Goal: Task Accomplishment & Management: Manage account settings

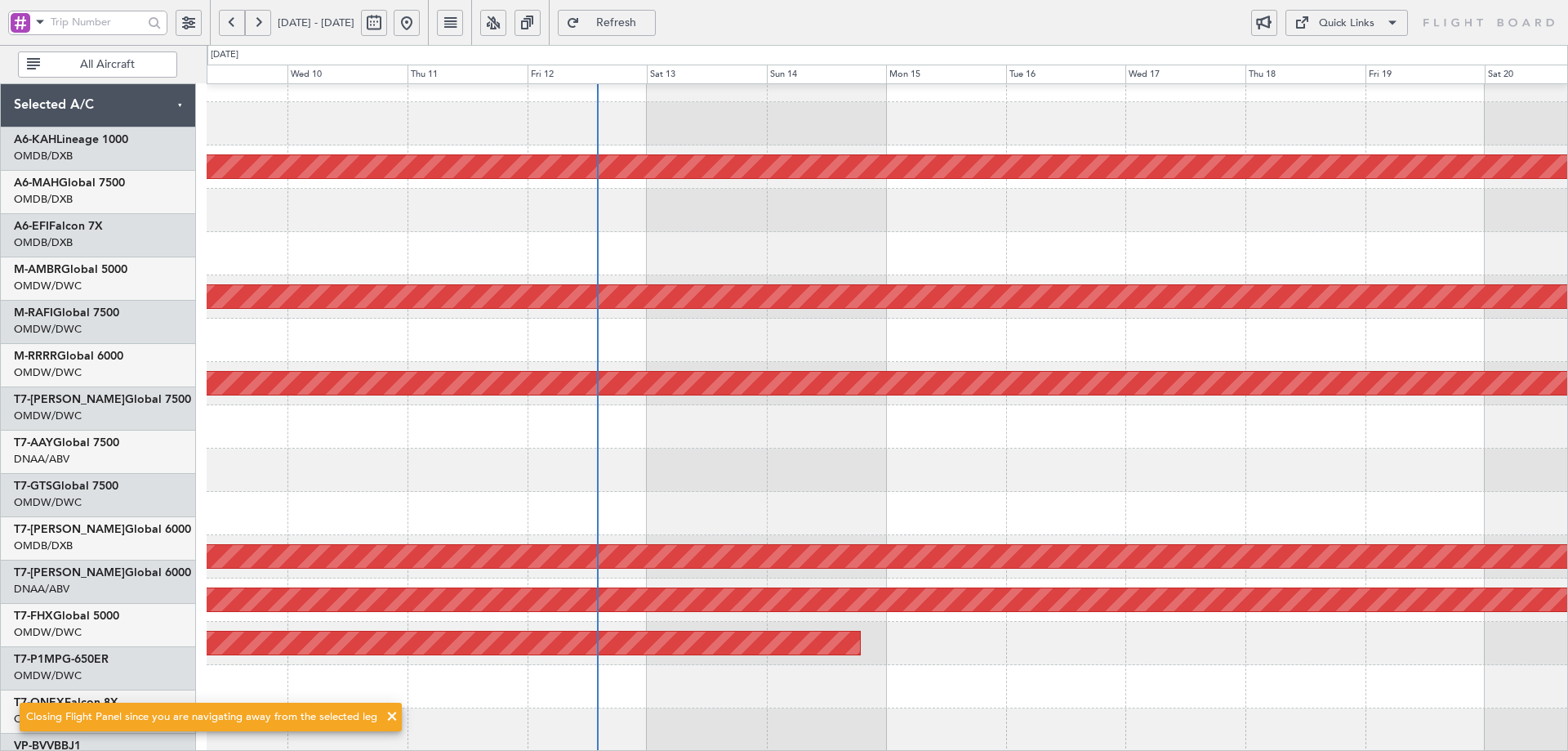
scroll to position [285, 0]
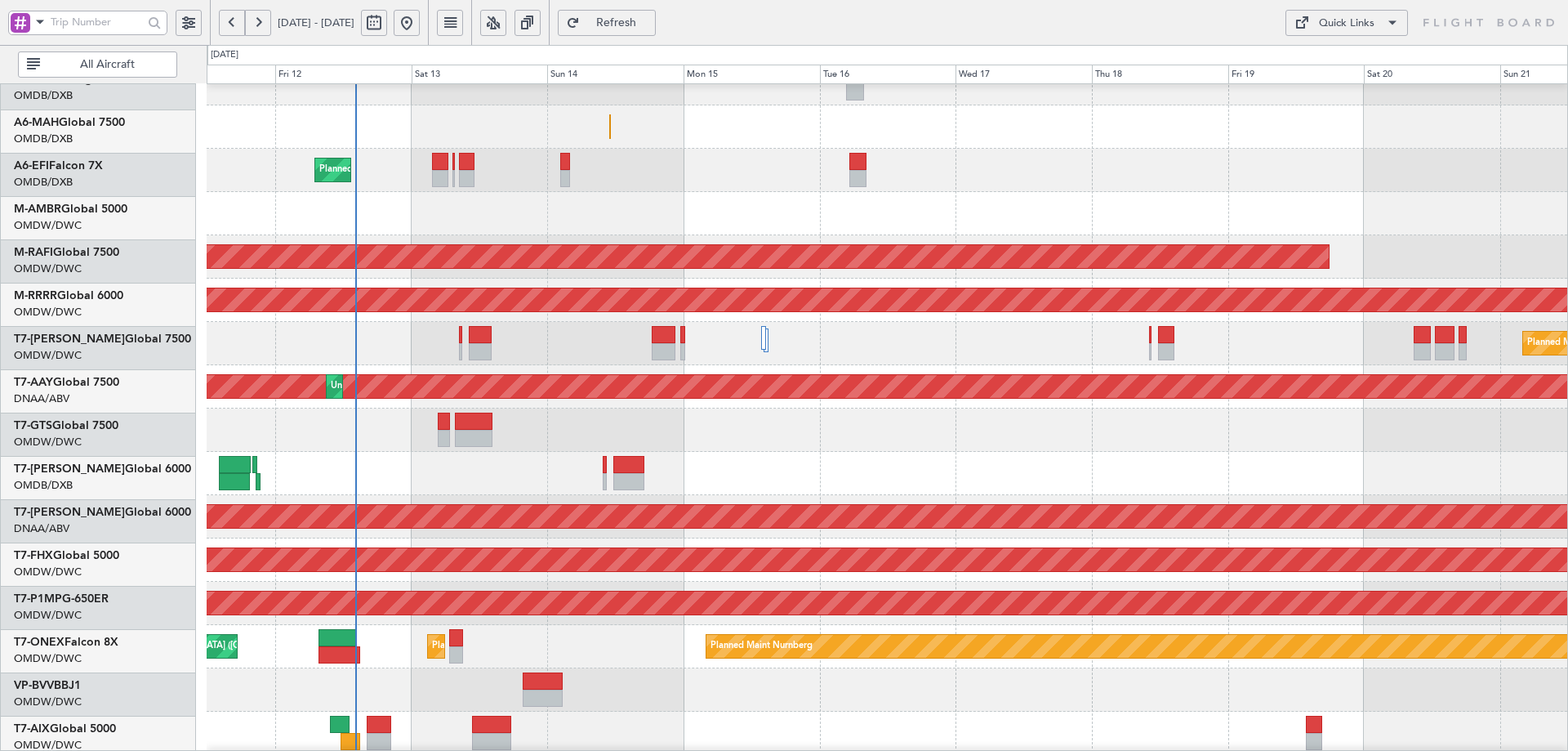
scroll to position [68, 0]
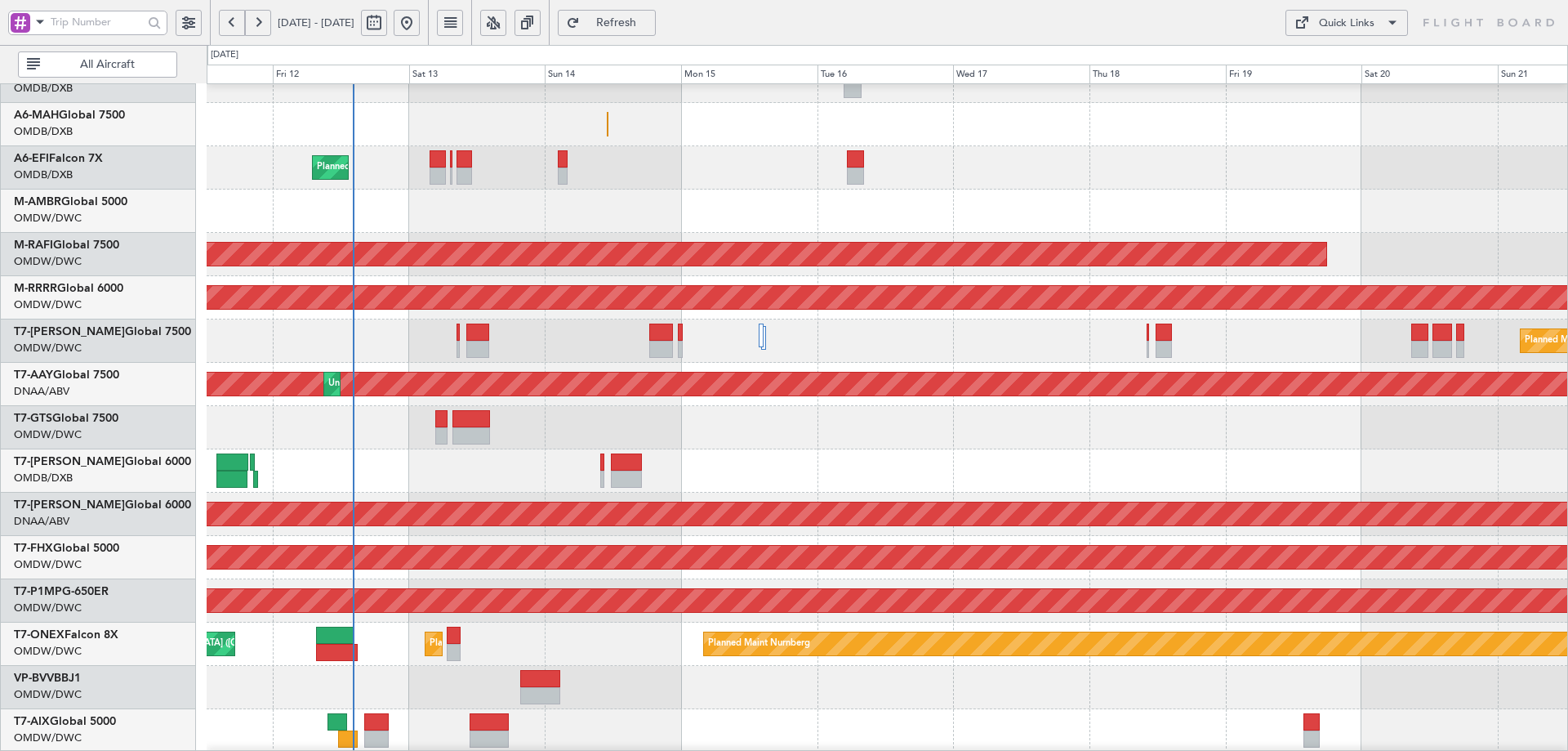
click at [333, 426] on div at bounding box center [886, 428] width 1361 height 43
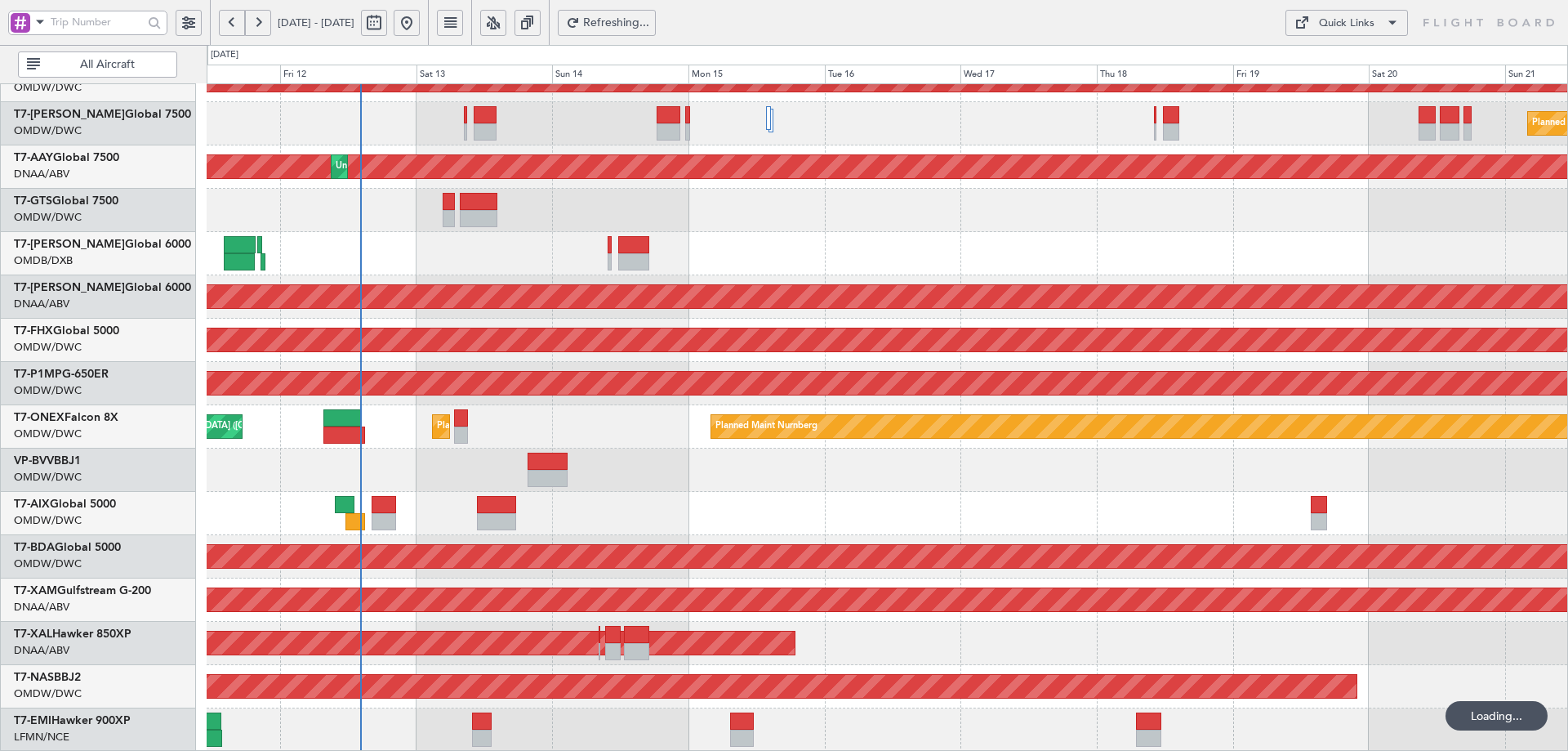
click at [410, 190] on div "Planned Maint Dubai (Al Maktoum Intl) Planned Maint [GEOGRAPHIC_DATA] (Al Makto…" at bounding box center [886, 275] width 1361 height 952
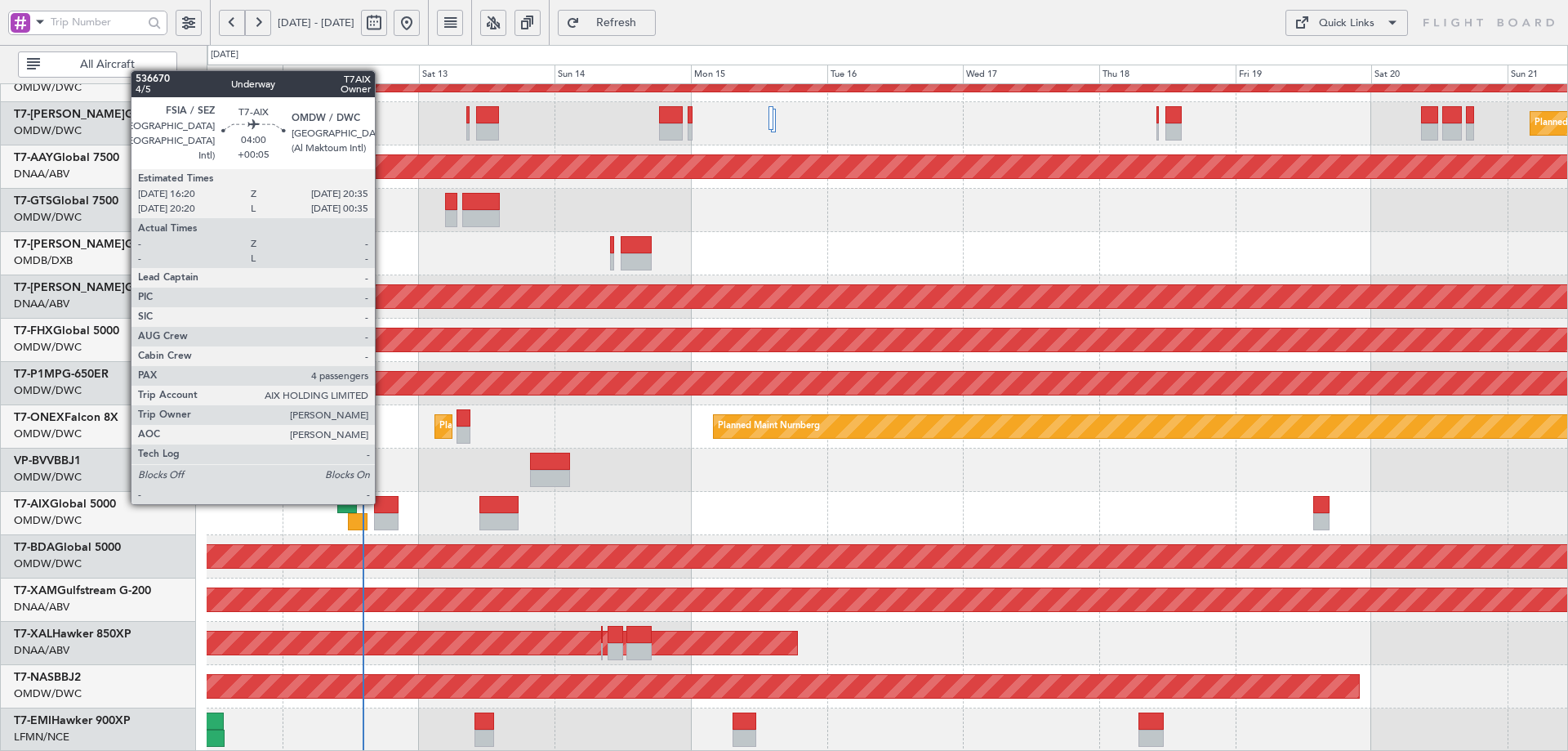
click at [382, 501] on div at bounding box center [386, 504] width 25 height 17
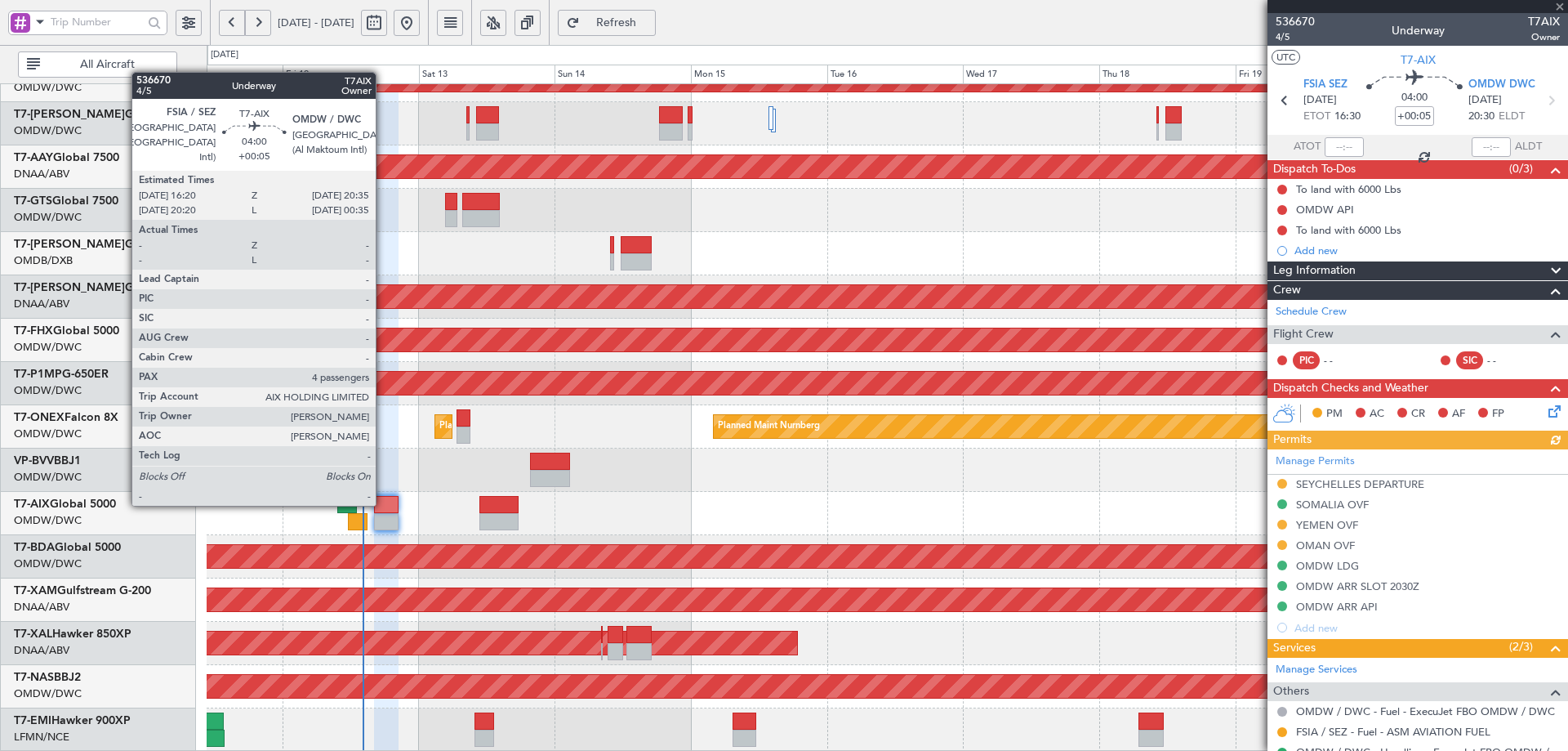
click at [383, 502] on div at bounding box center [386, 504] width 25 height 17
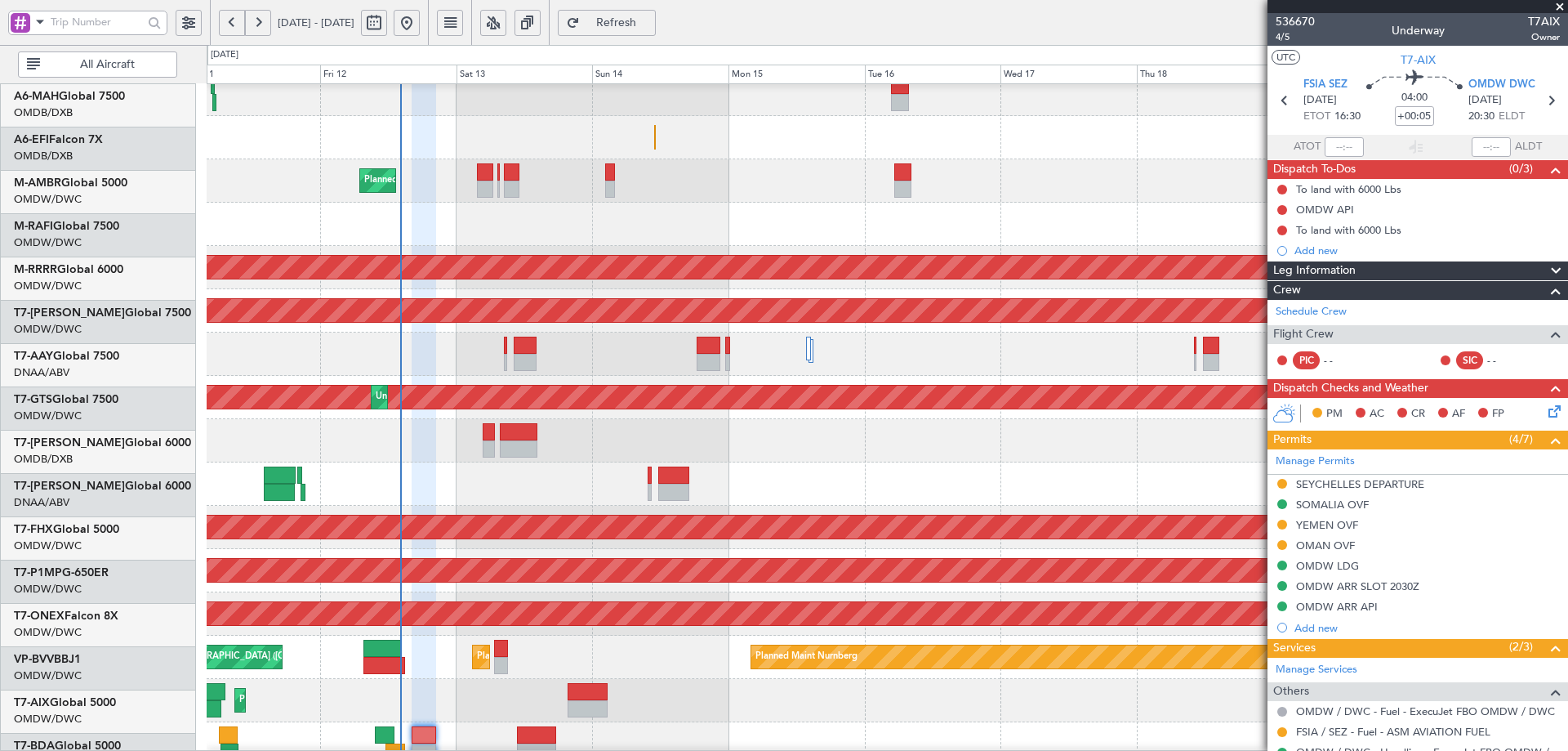
scroll to position [55, 0]
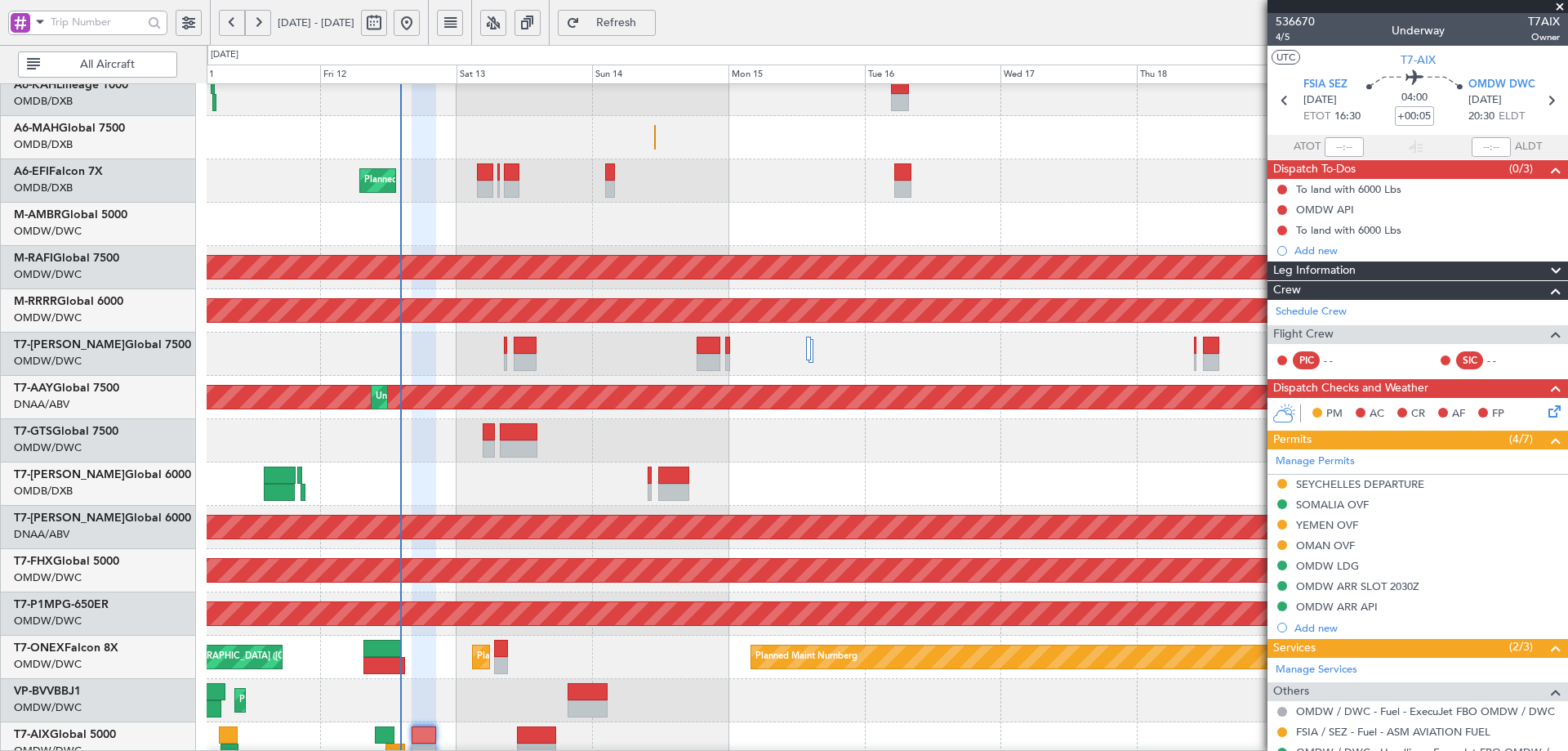
click at [435, 372] on div "Planned Maint Dubai (Al Maktoum Intl)" at bounding box center [886, 354] width 1361 height 43
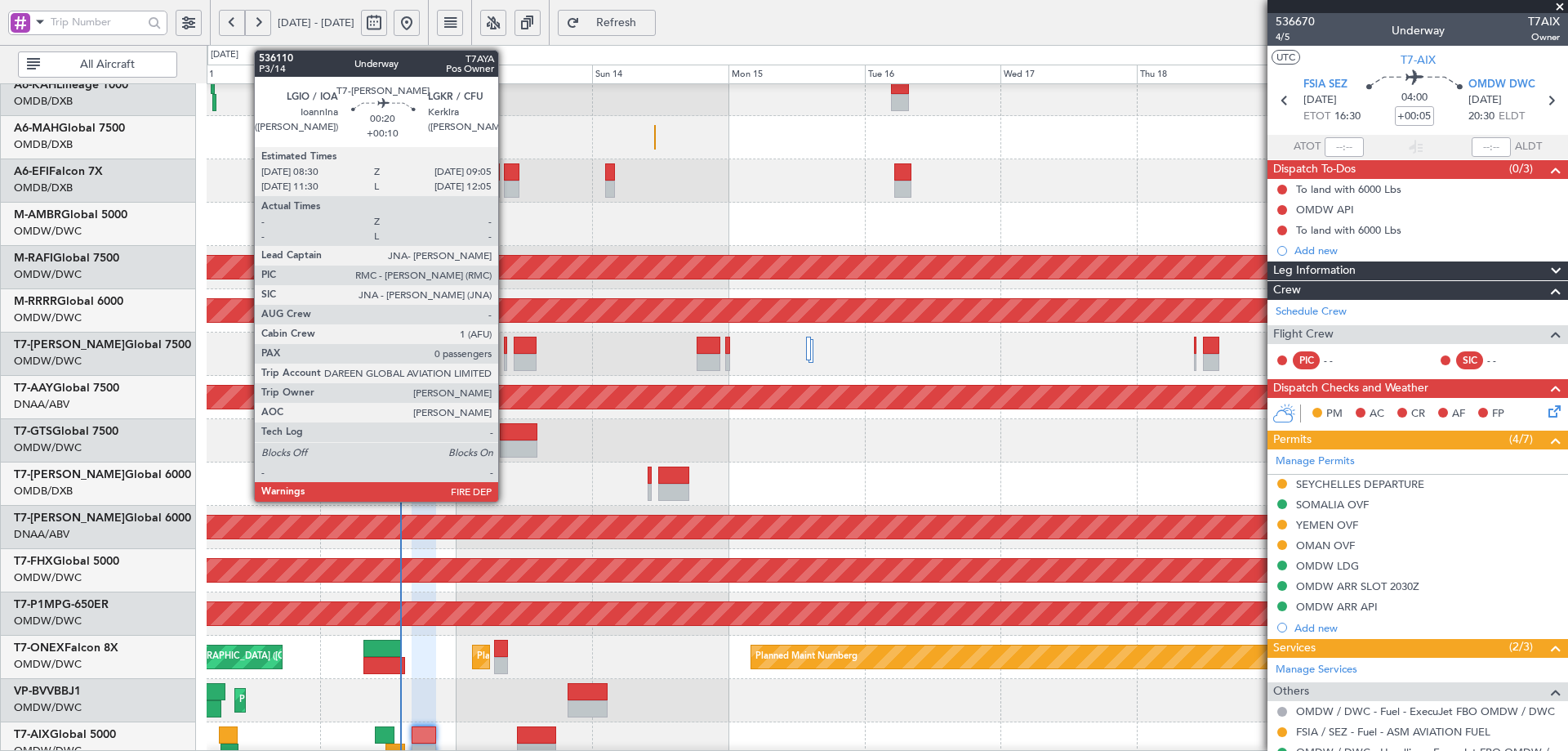
click at [506, 344] on div at bounding box center [506, 345] width 4 height 17
type input "+00:10"
type input "0"
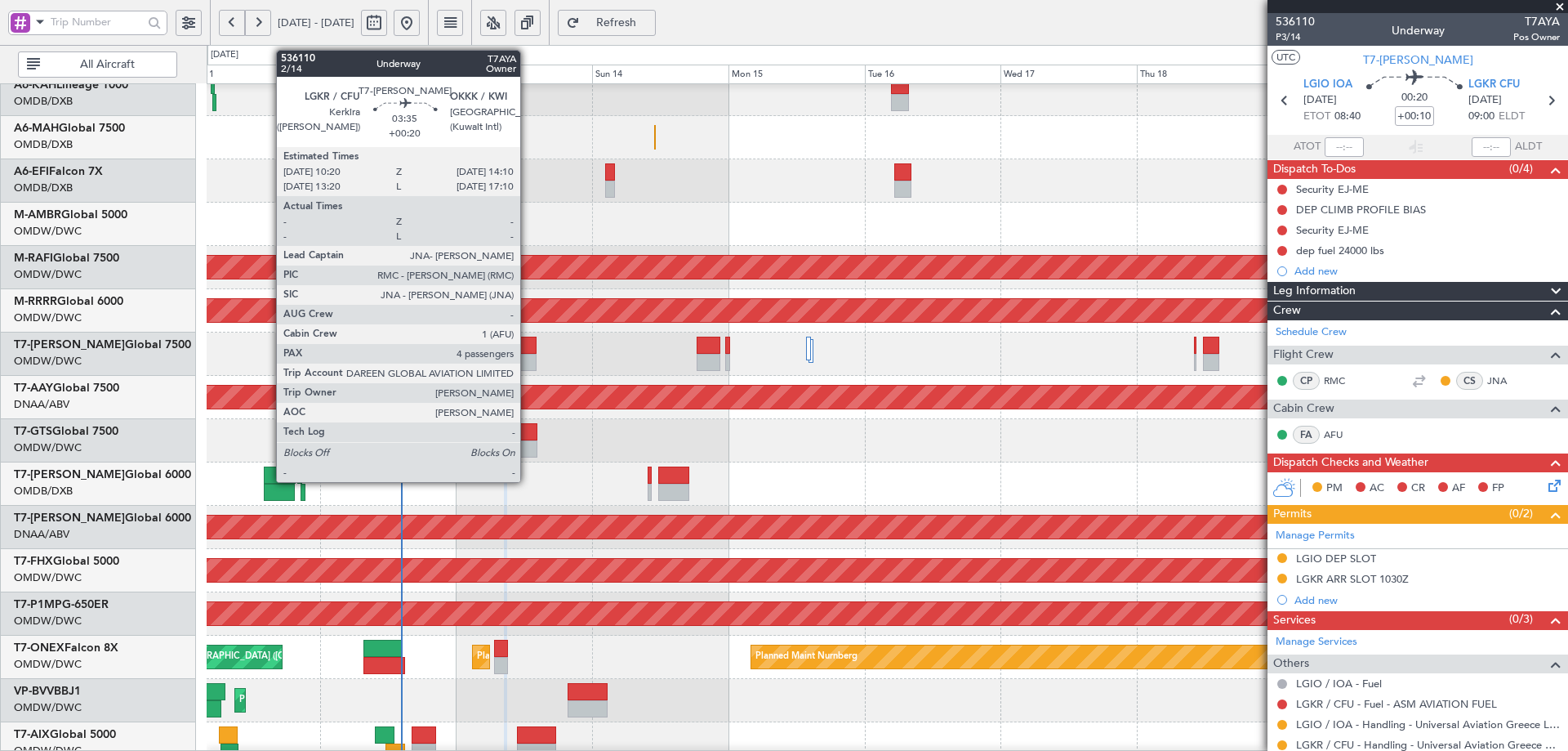
click at [528, 344] on div at bounding box center [525, 345] width 22 height 17
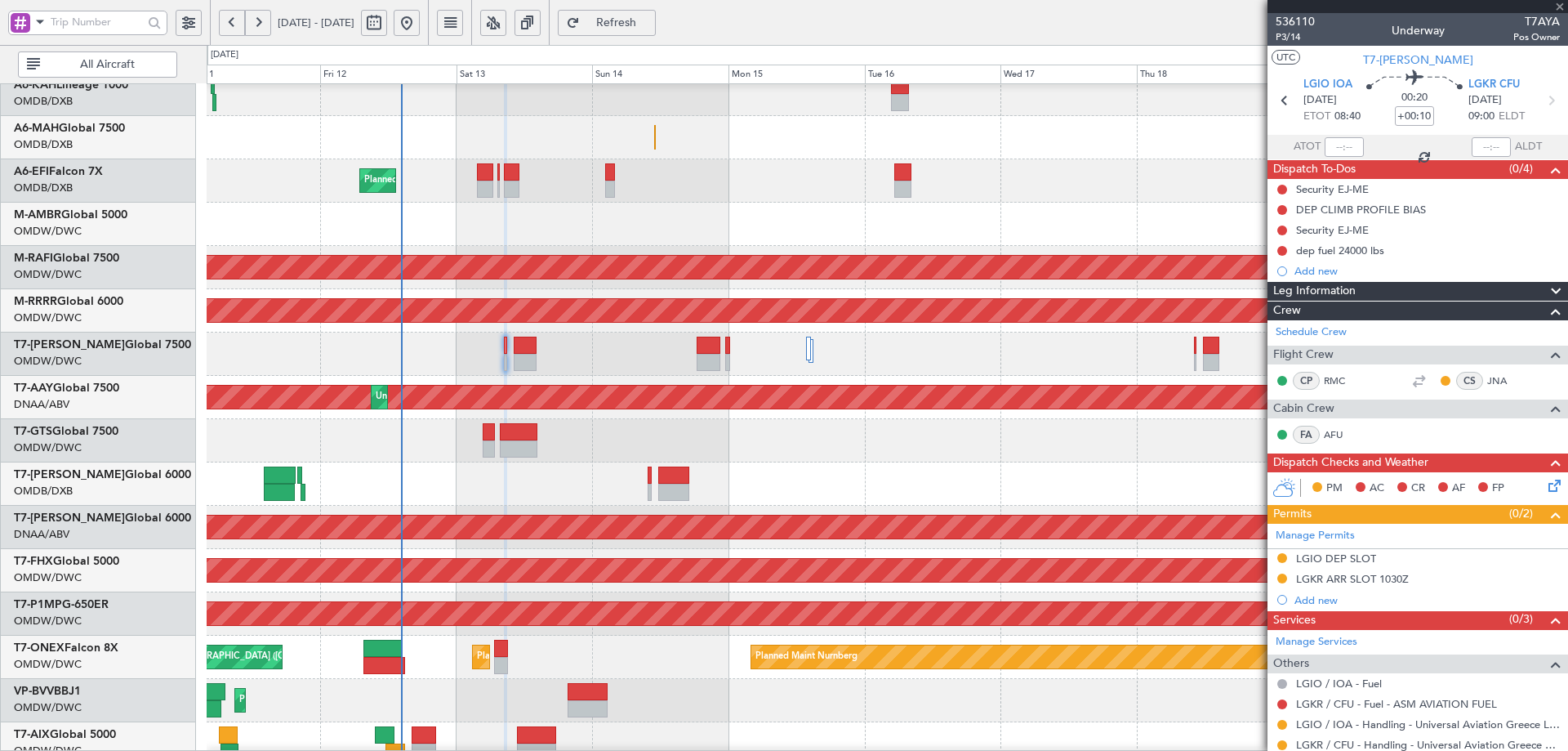
type input "+00:20"
type input "4"
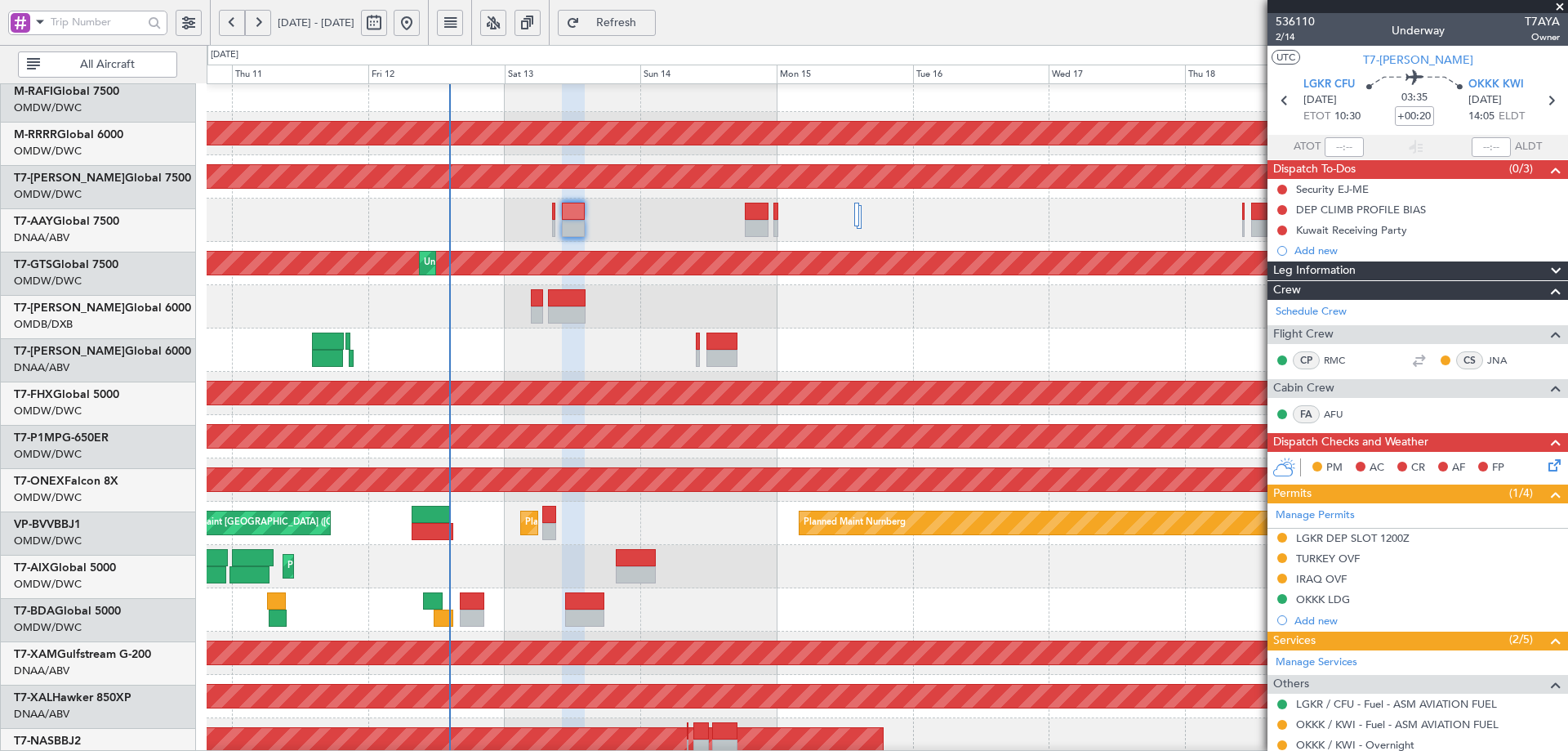
scroll to position [242, 0]
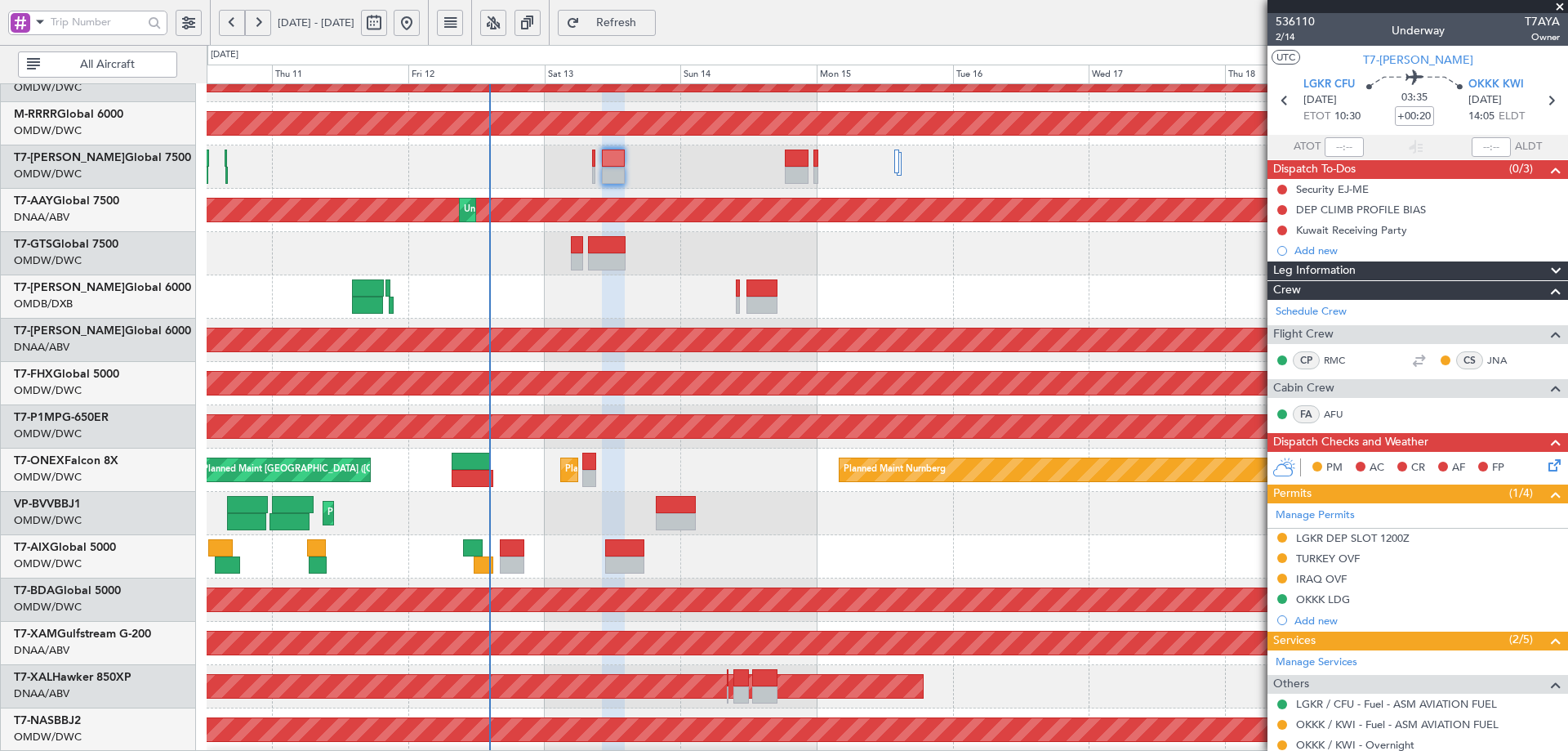
click at [531, 492] on div "Planned Maint Nice ([GEOGRAPHIC_DATA])" at bounding box center [886, 514] width 1361 height 43
click at [1327, 538] on div "LGKR DEP SLOT 1200Z" at bounding box center [1353, 538] width 113 height 14
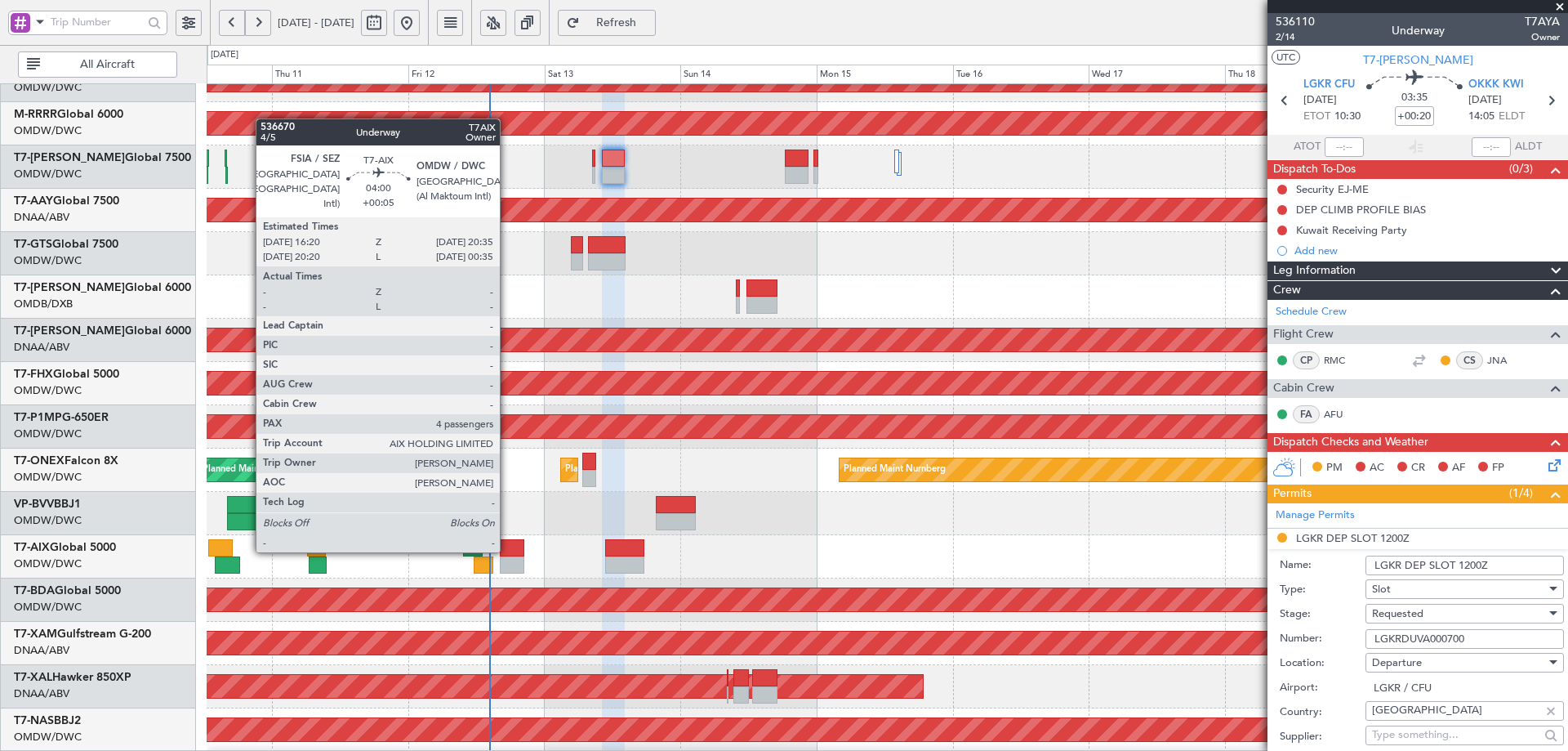
click at [511, 546] on div at bounding box center [512, 548] width 25 height 17
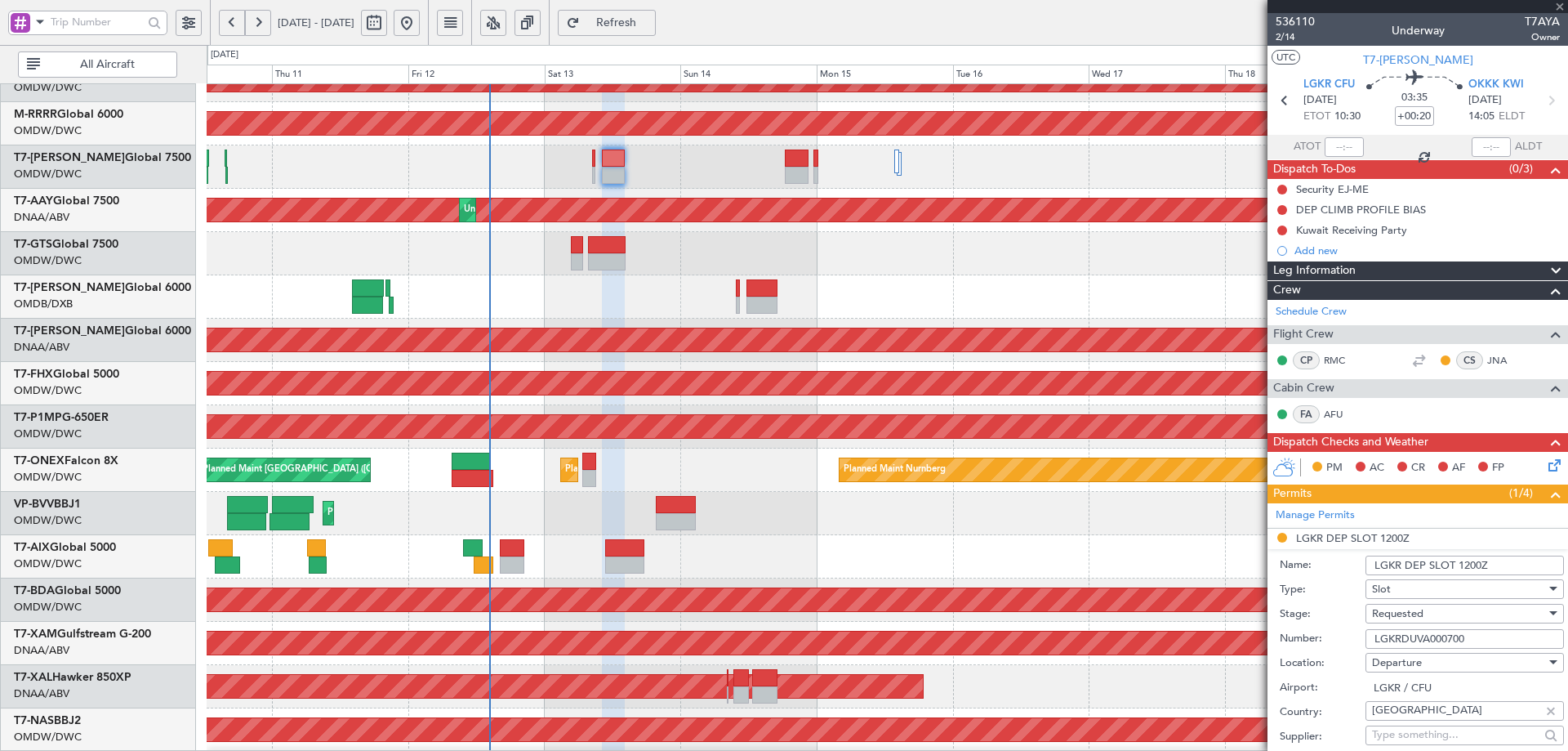
click at [511, 546] on div at bounding box center [512, 548] width 25 height 17
type input "+00:05"
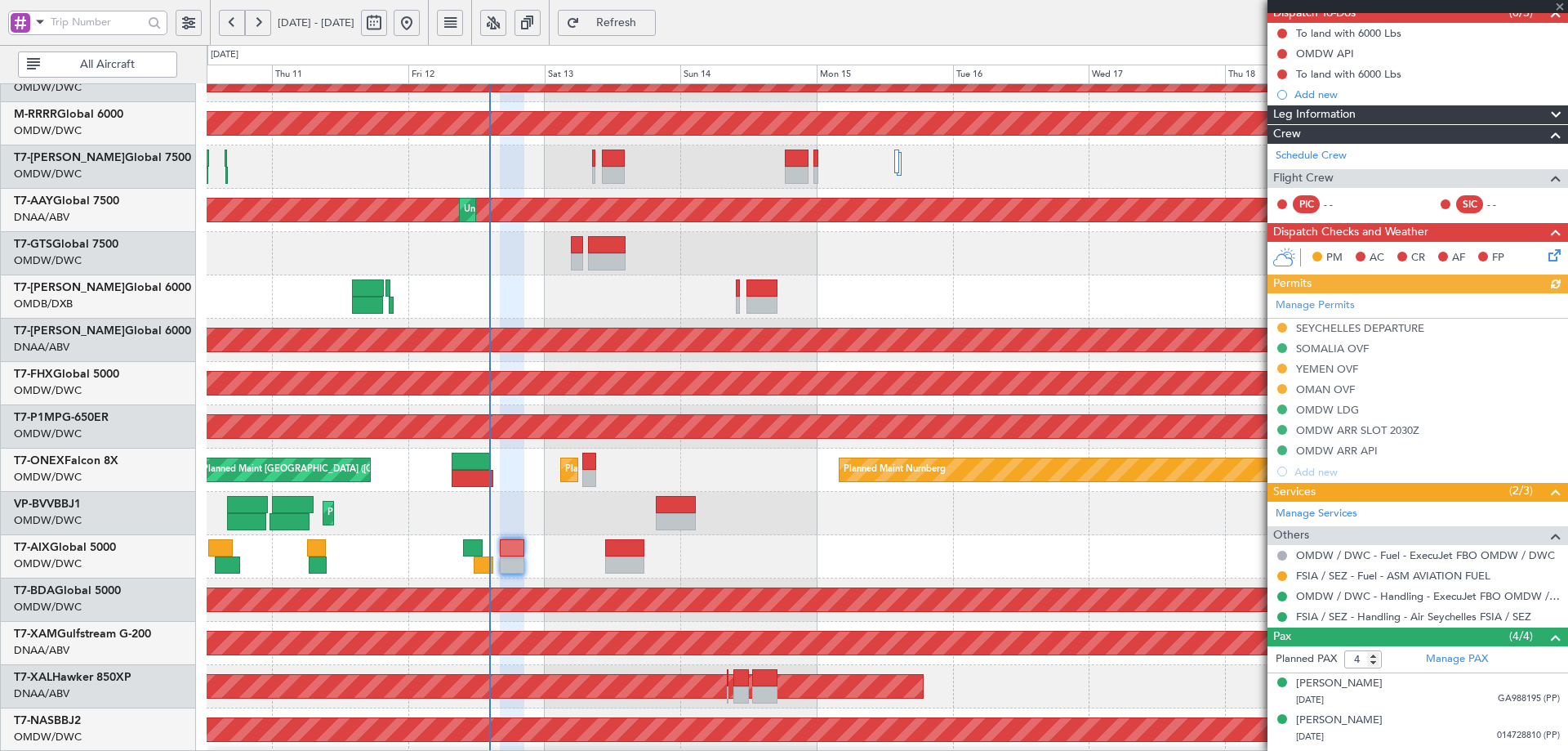
scroll to position [164, 0]
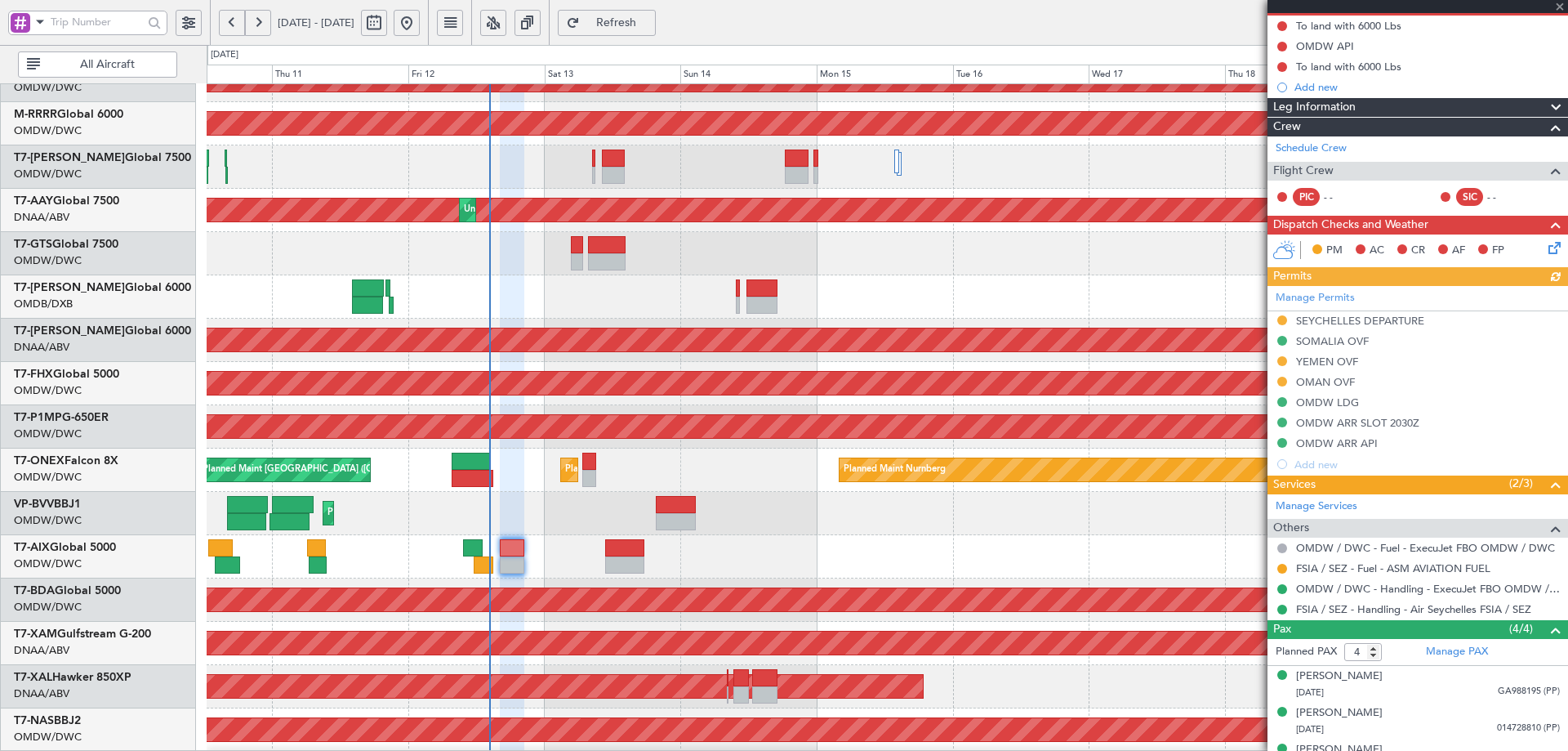
click at [1400, 321] on div "Manage Permits SEYCHELLES DEPARTURE [GEOGRAPHIC_DATA] OVF [GEOGRAPHIC_DATA] OVF…" at bounding box center [1418, 380] width 301 height 189
click at [1402, 321] on div "SEYCHELLES DEPARTURE" at bounding box center [1361, 321] width 129 height 14
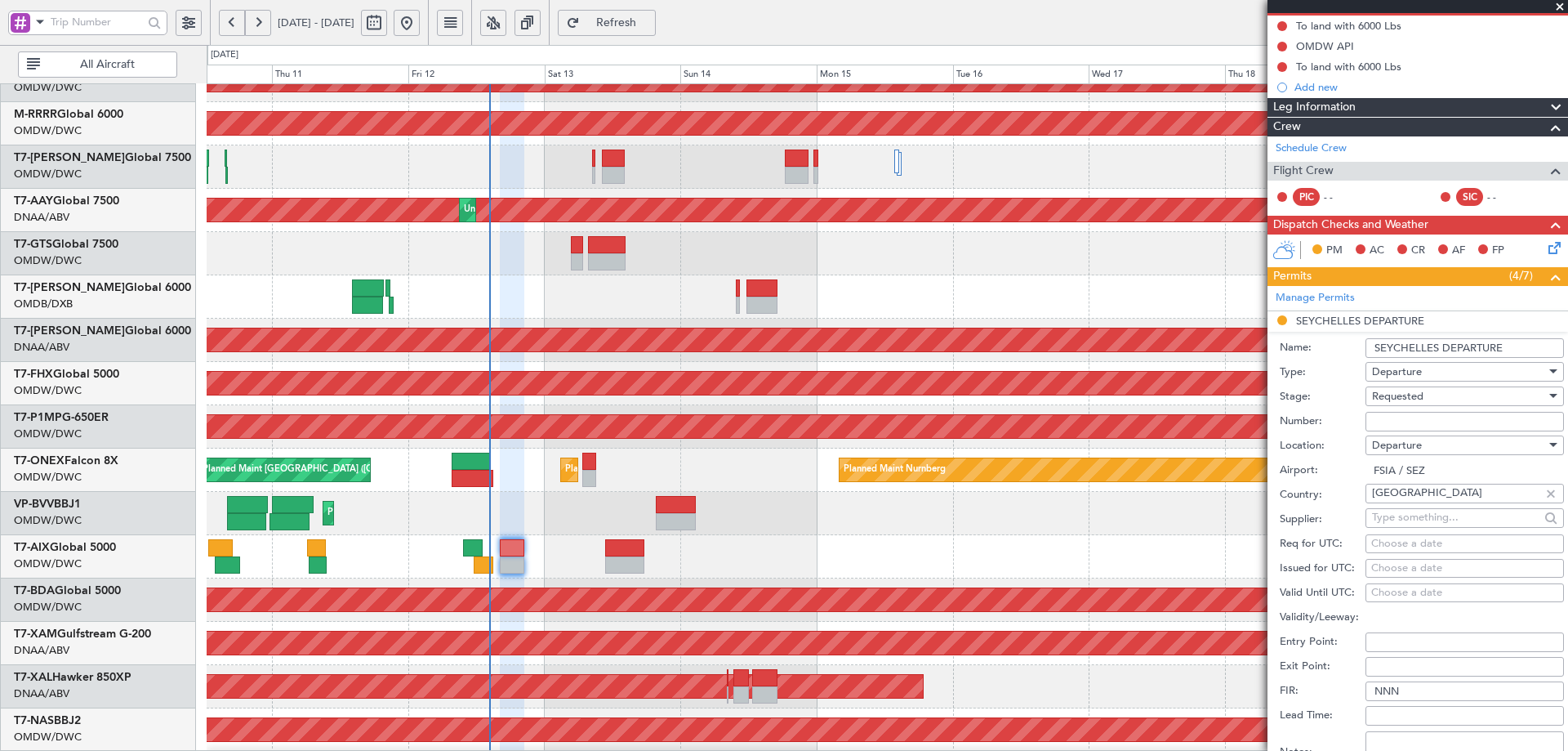
click at [1419, 413] on input "Number:" at bounding box center [1465, 421] width 199 height 20
paste input "CA / M3 / 507 / 2025"
type input "CA / M3 / 507 / 2025"
click at [1428, 398] on div "Requested" at bounding box center [1459, 396] width 174 height 25
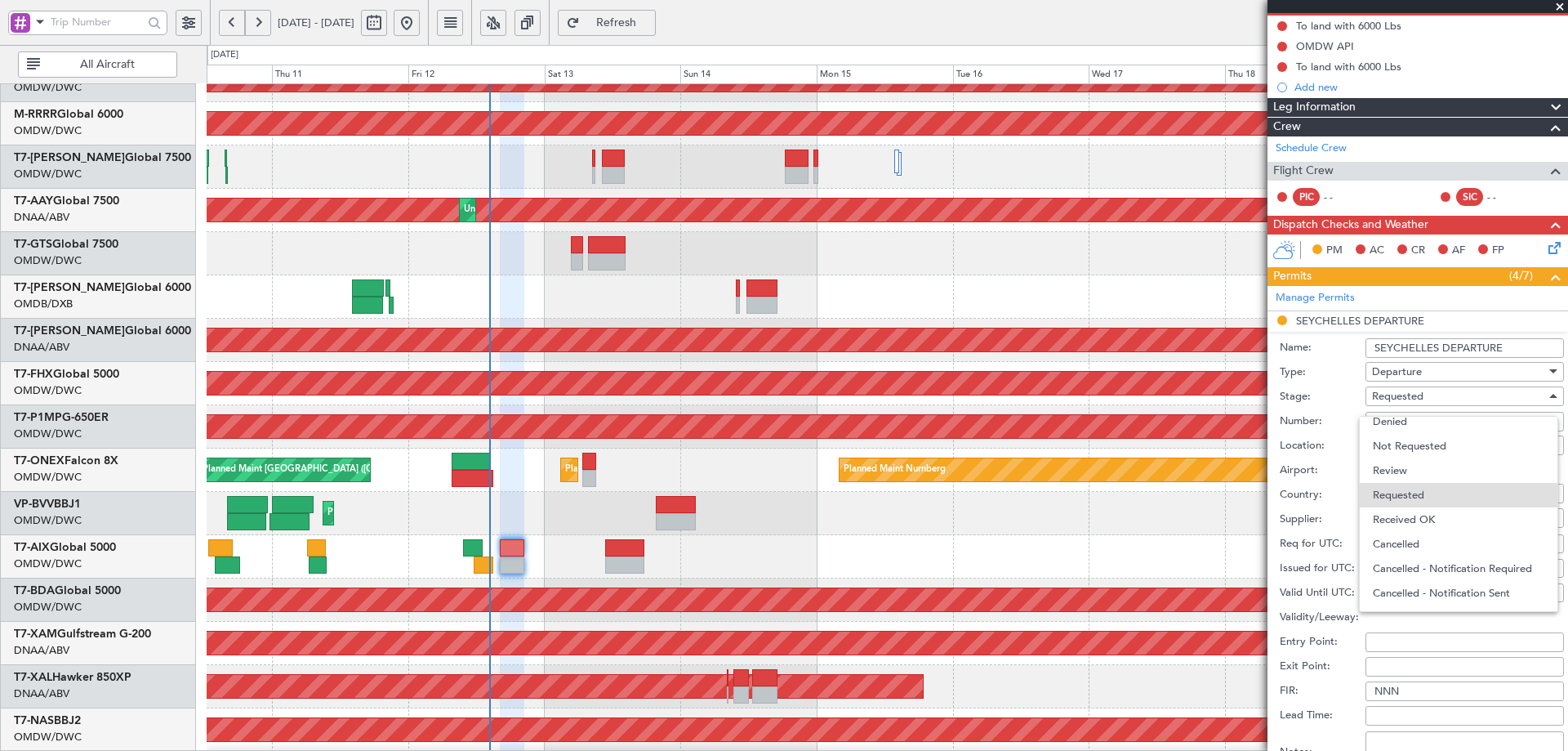
click at [1434, 514] on span "Received OK" at bounding box center [1459, 520] width 171 height 25
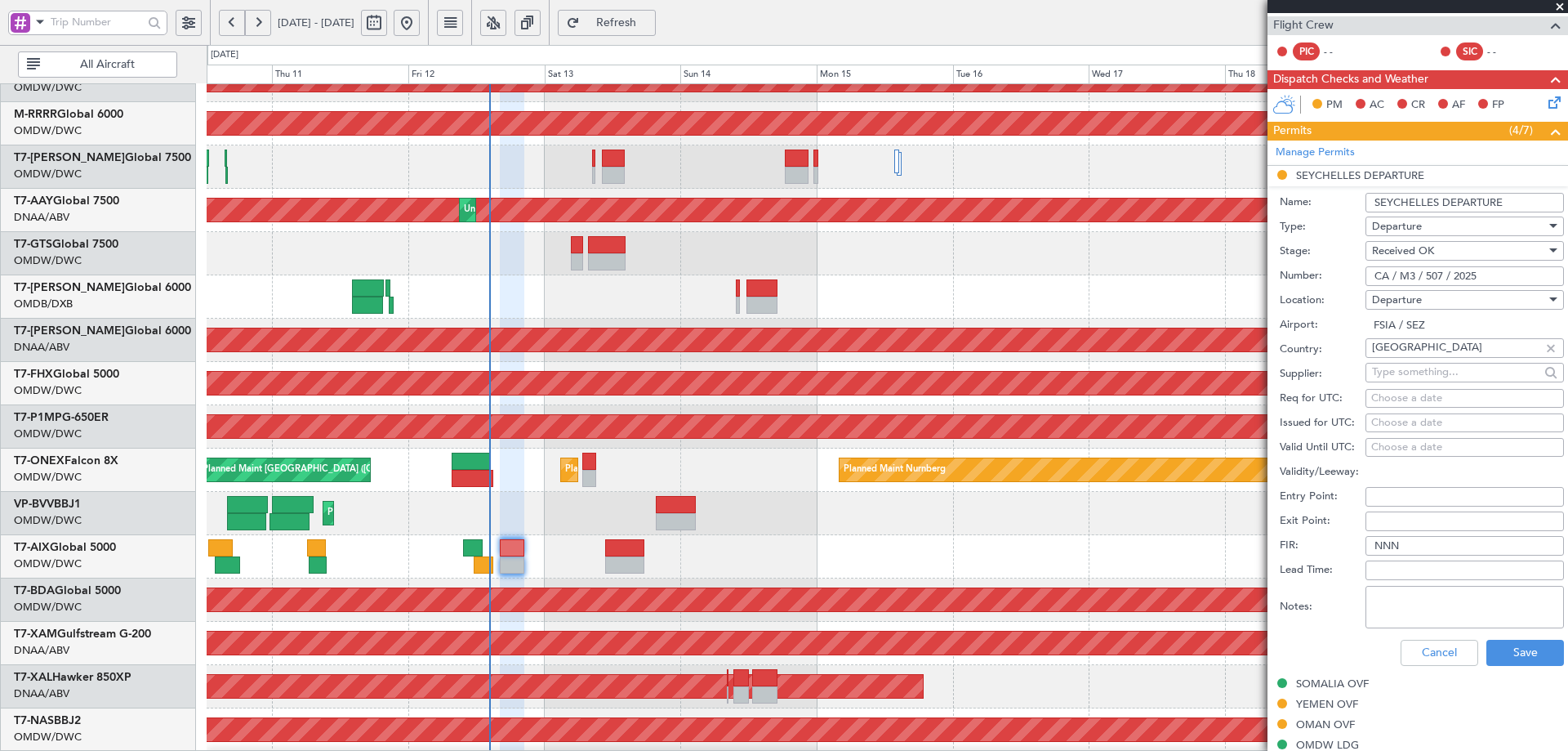
scroll to position [327, 0]
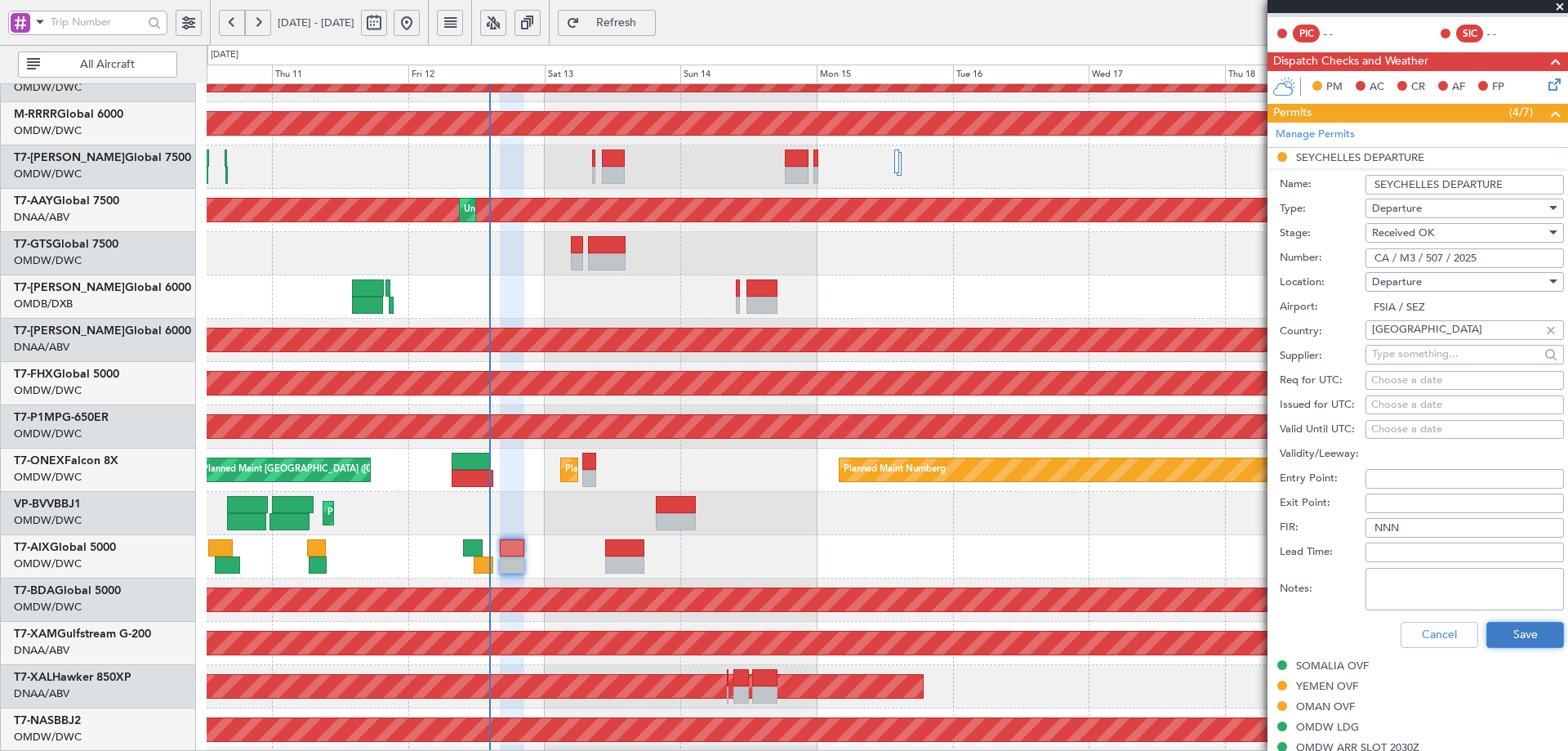
click at [1489, 630] on button "Save" at bounding box center [1525, 634] width 78 height 26
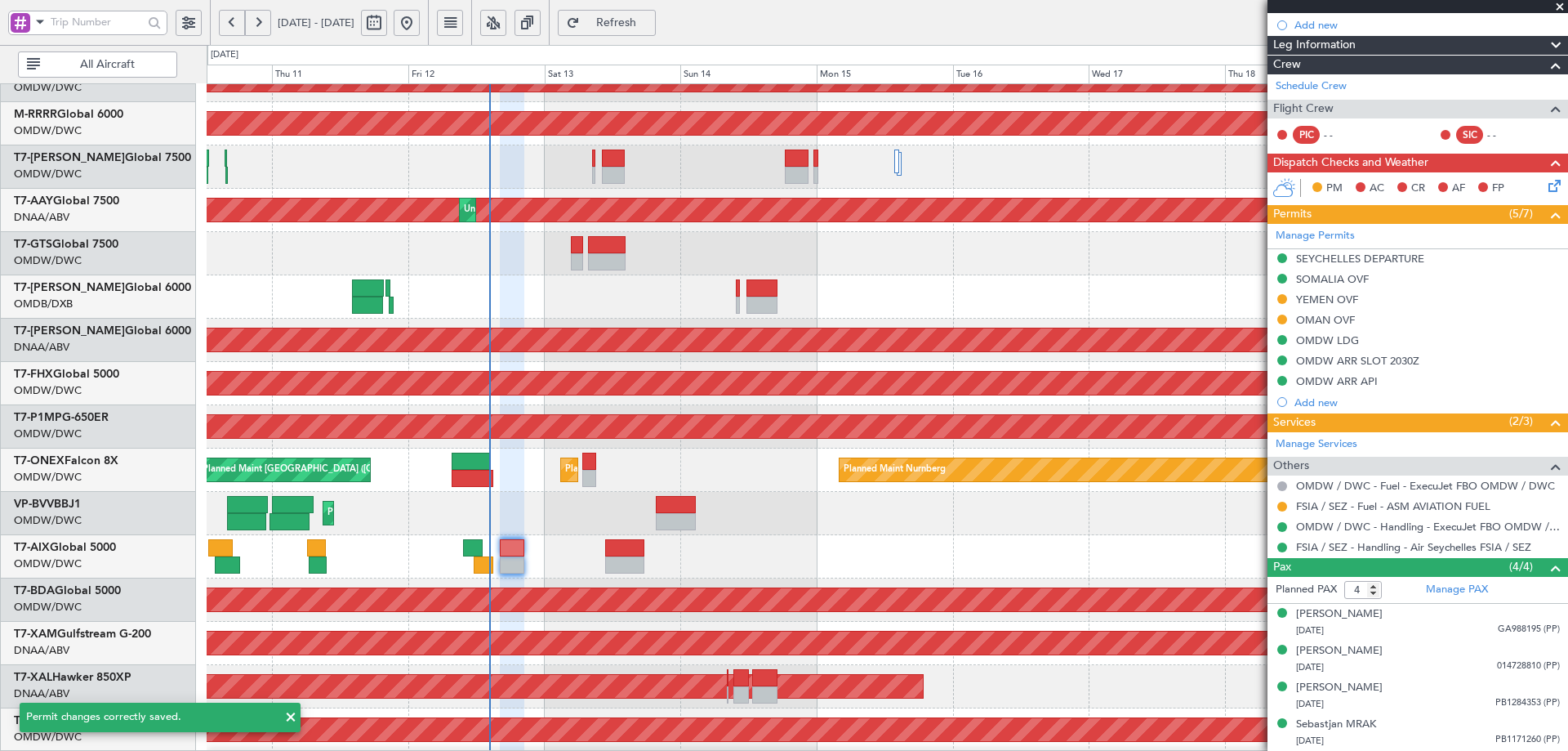
scroll to position [225, 0]
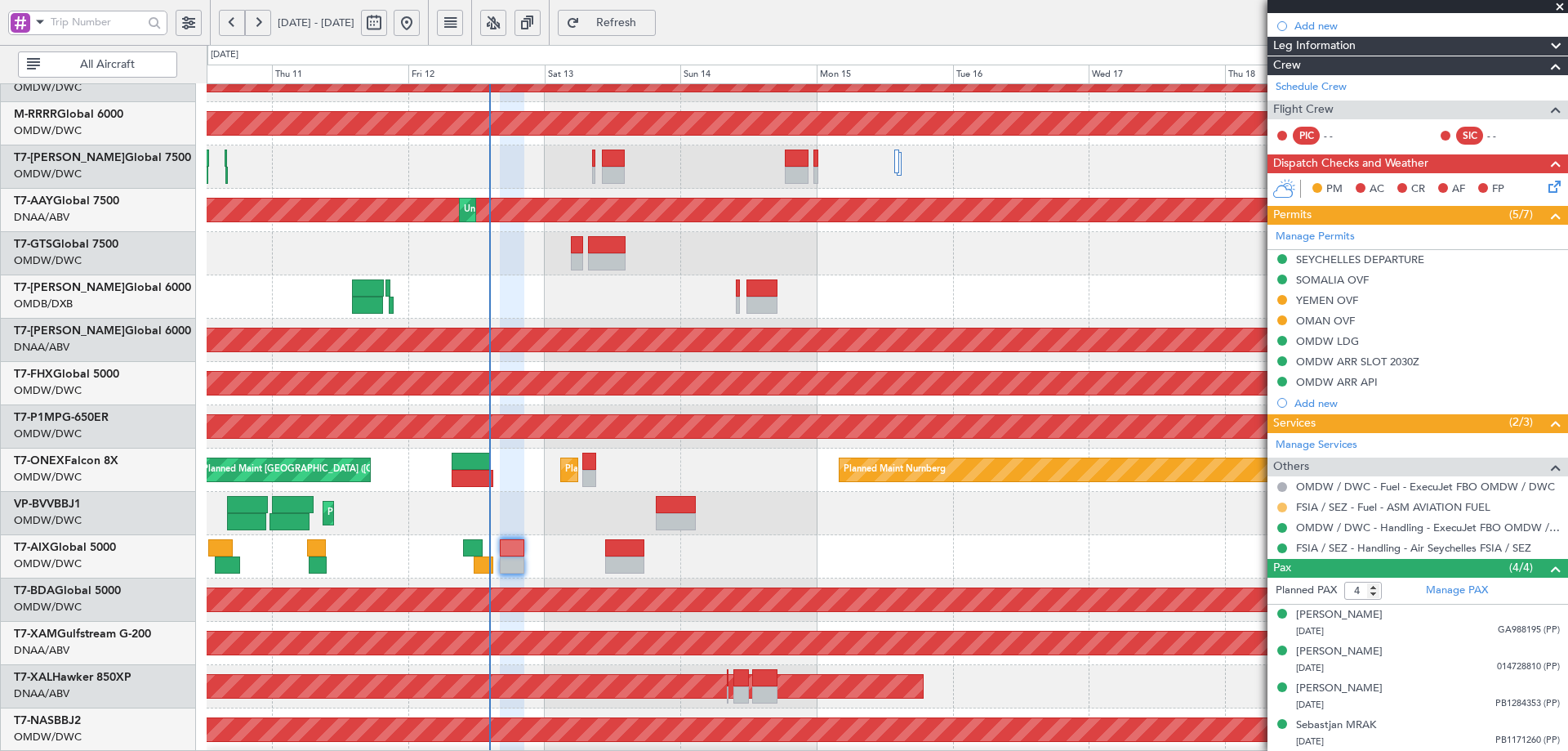
click at [1284, 507] on button at bounding box center [1282, 507] width 9 height 9
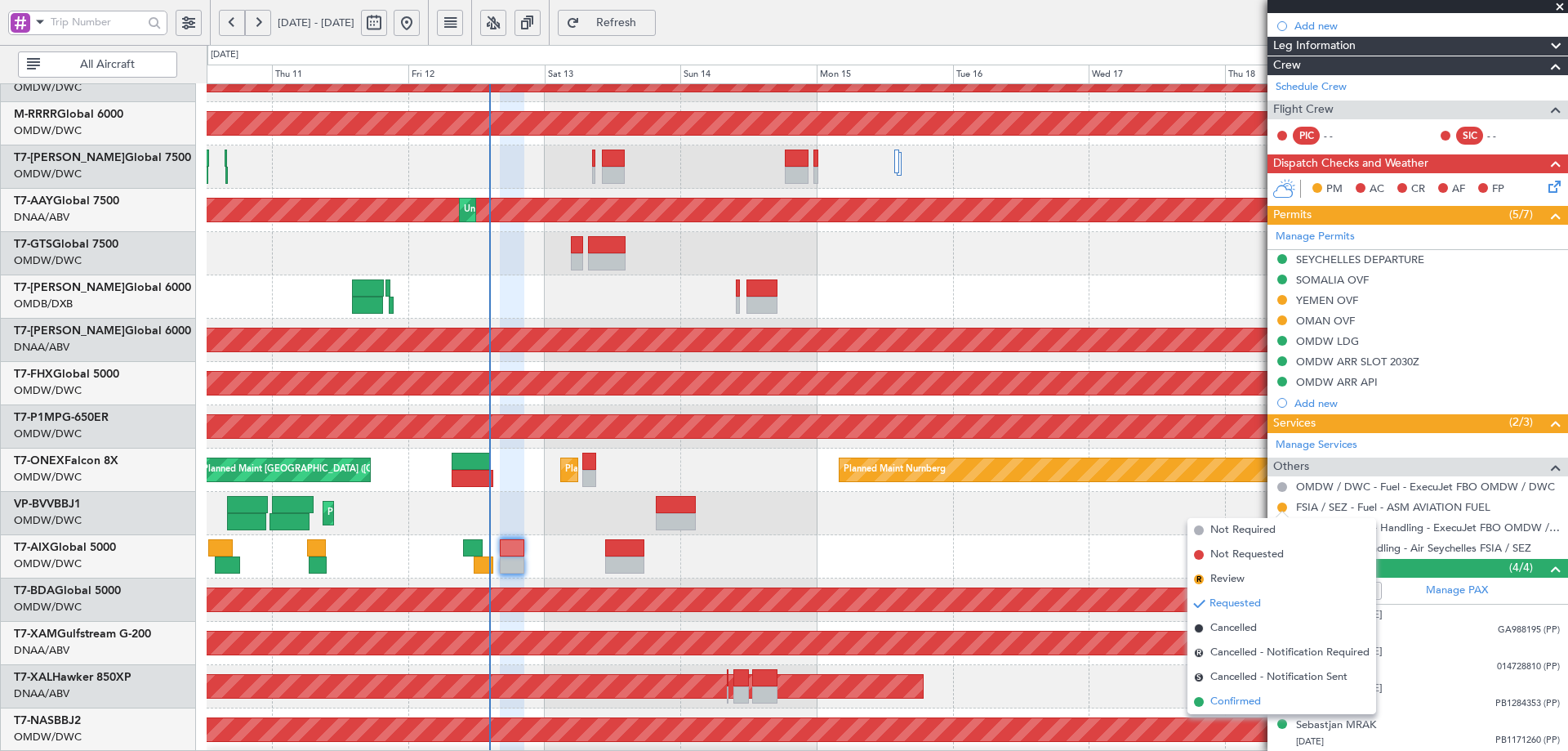
click at [1222, 701] on span "Confirmed" at bounding box center [1235, 701] width 51 height 16
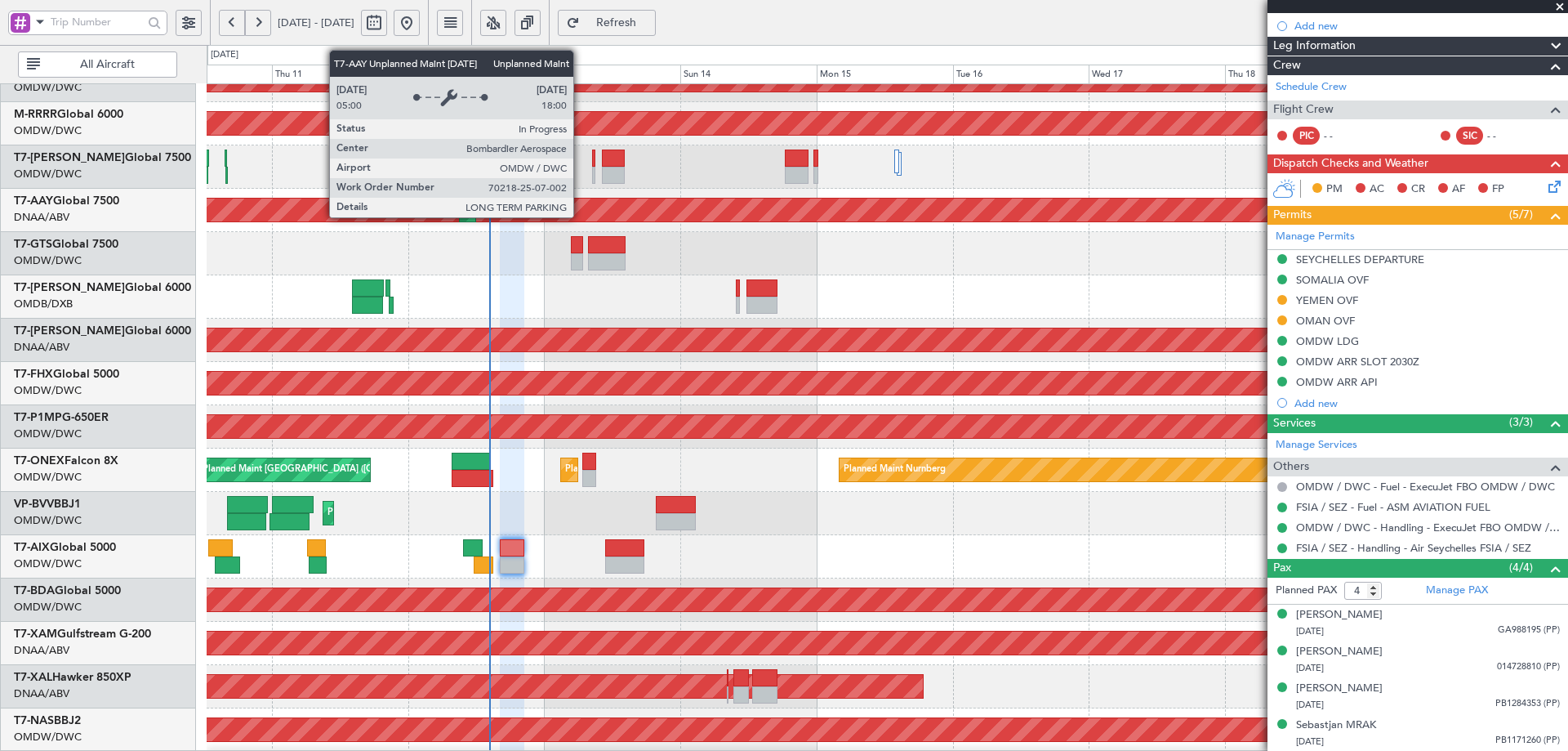
scroll to position [0, 0]
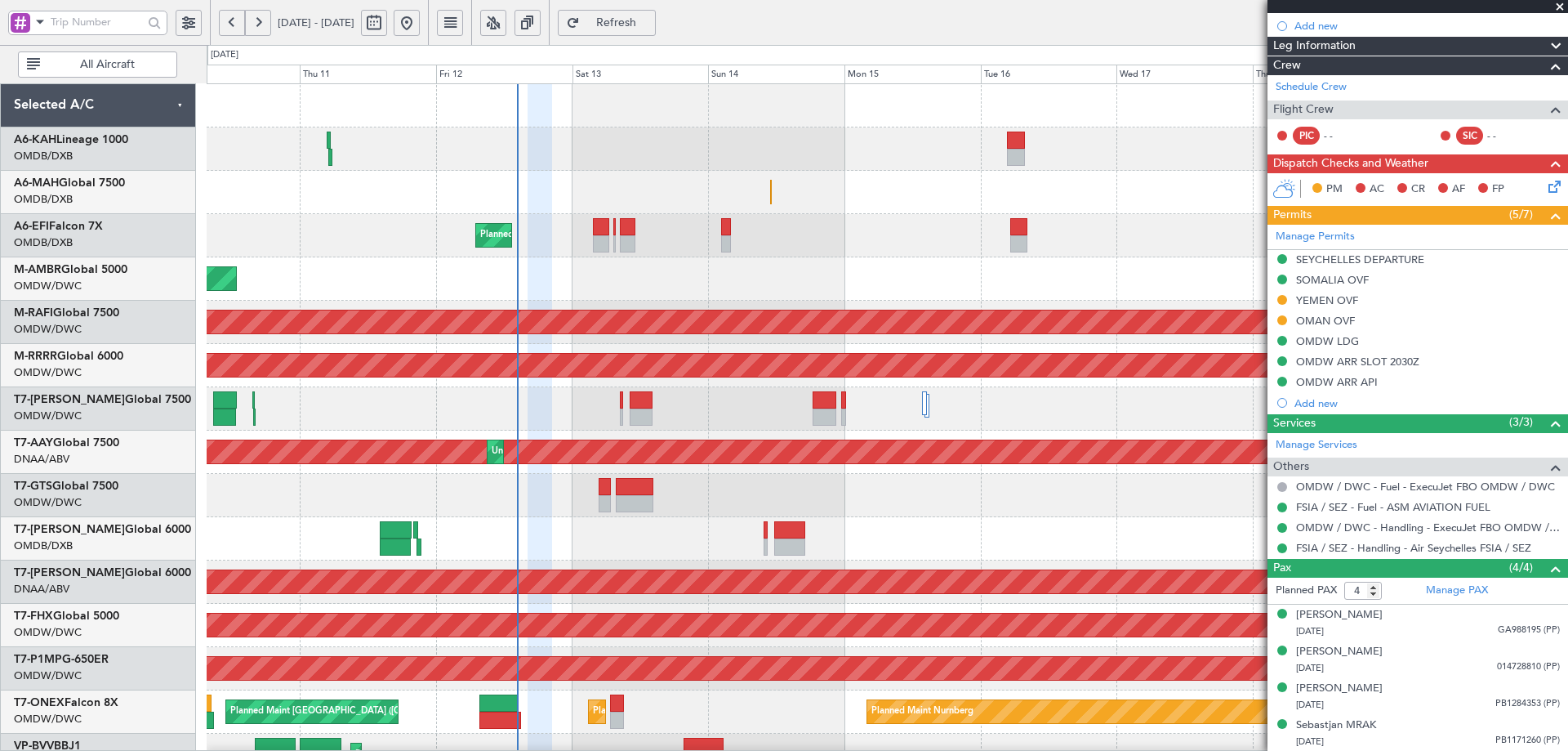
click at [608, 489] on div "Planned Maint [GEOGRAPHIC_DATA] ([GEOGRAPHIC_DATA] Intl) Planned Maint [GEOGRAP…" at bounding box center [886, 560] width 1361 height 952
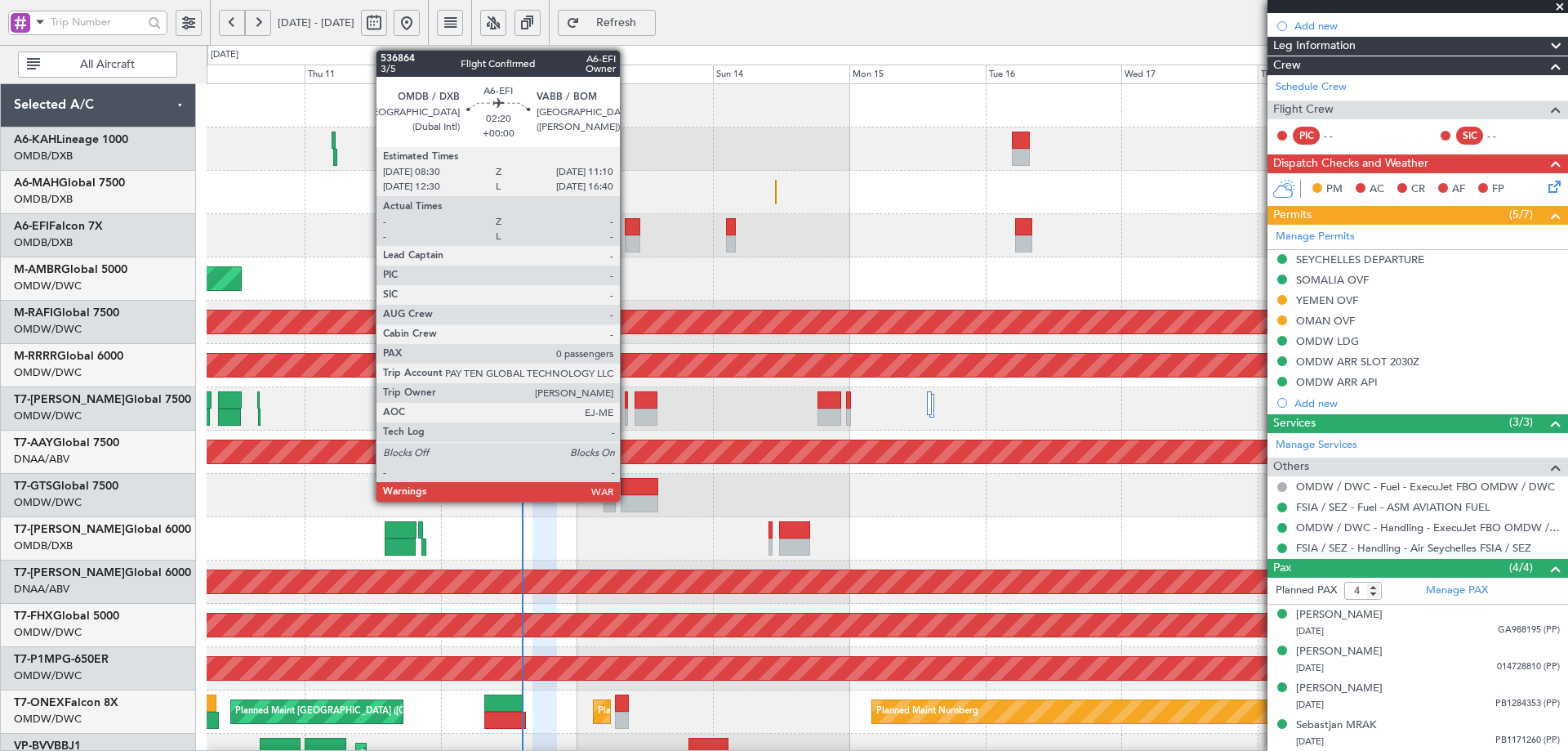
click at [628, 223] on div at bounding box center [633, 226] width 15 height 17
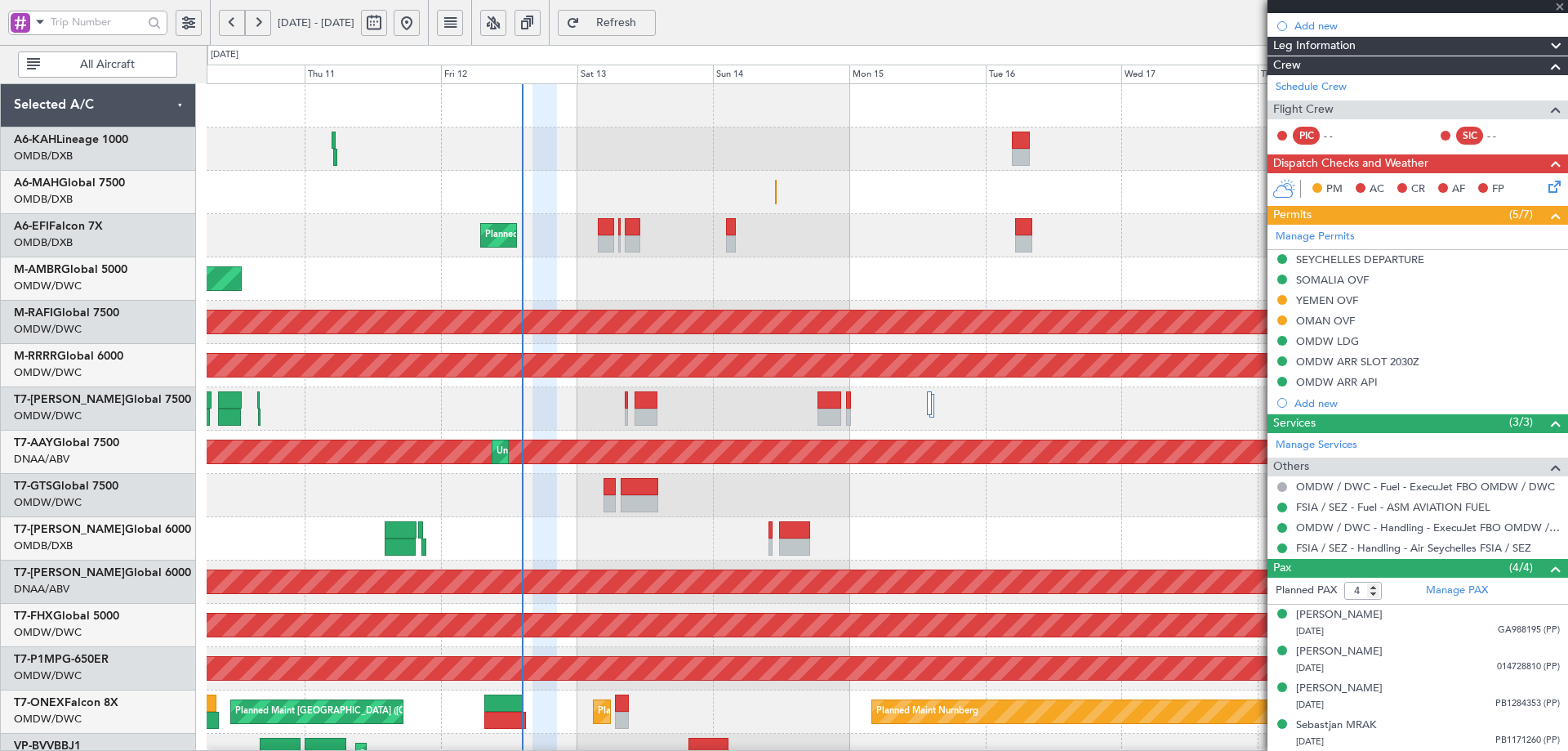
type input "0"
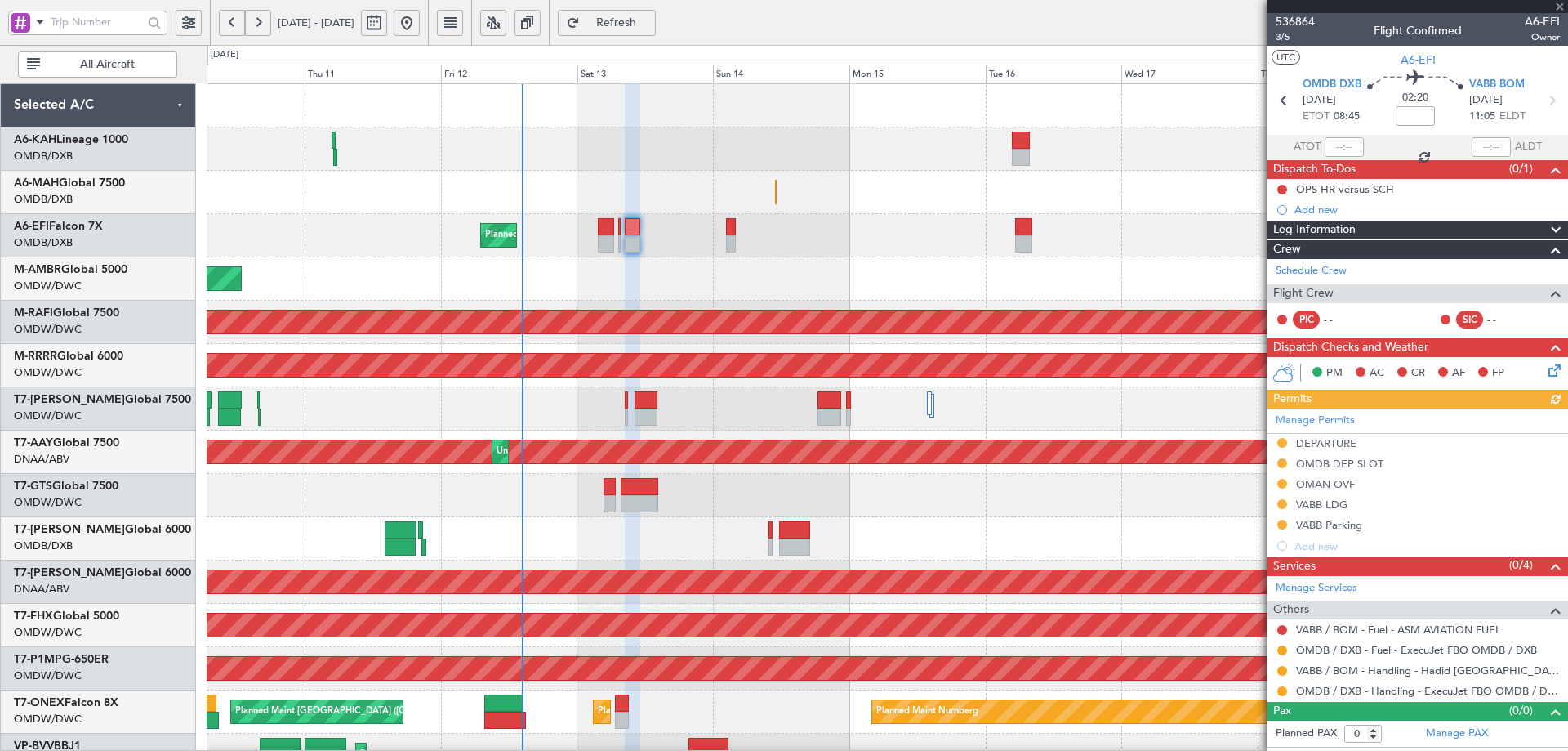
click at [1340, 481] on div "Manage Permits DEPARTURE OMDB DEP SLOT [GEOGRAPHIC_DATA] OVF VABB LDG VABB Park…" at bounding box center [1418, 482] width 301 height 147
click at [1325, 485] on div "OMAN OVF" at bounding box center [1325, 484] width 59 height 14
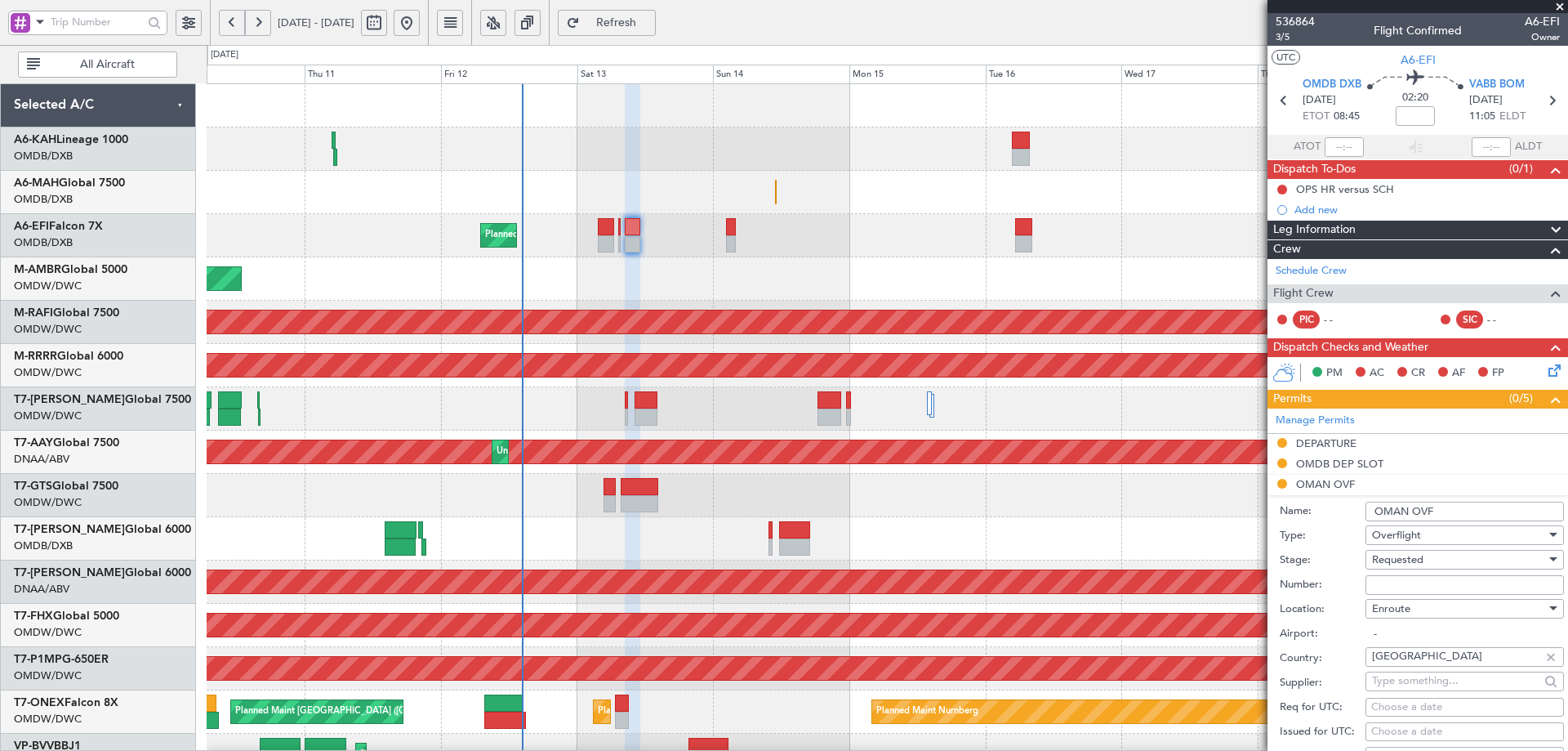
click at [1396, 585] on input "Number:" at bounding box center [1465, 585] width 199 height 20
paste input "DAT/OF/EXBO/0023/2025"
type input "DAT/OF/EXBO/0023/2025"
click at [1432, 550] on div "Requested" at bounding box center [1459, 559] width 174 height 25
click at [1431, 676] on span "Requested" at bounding box center [1459, 665] width 171 height 25
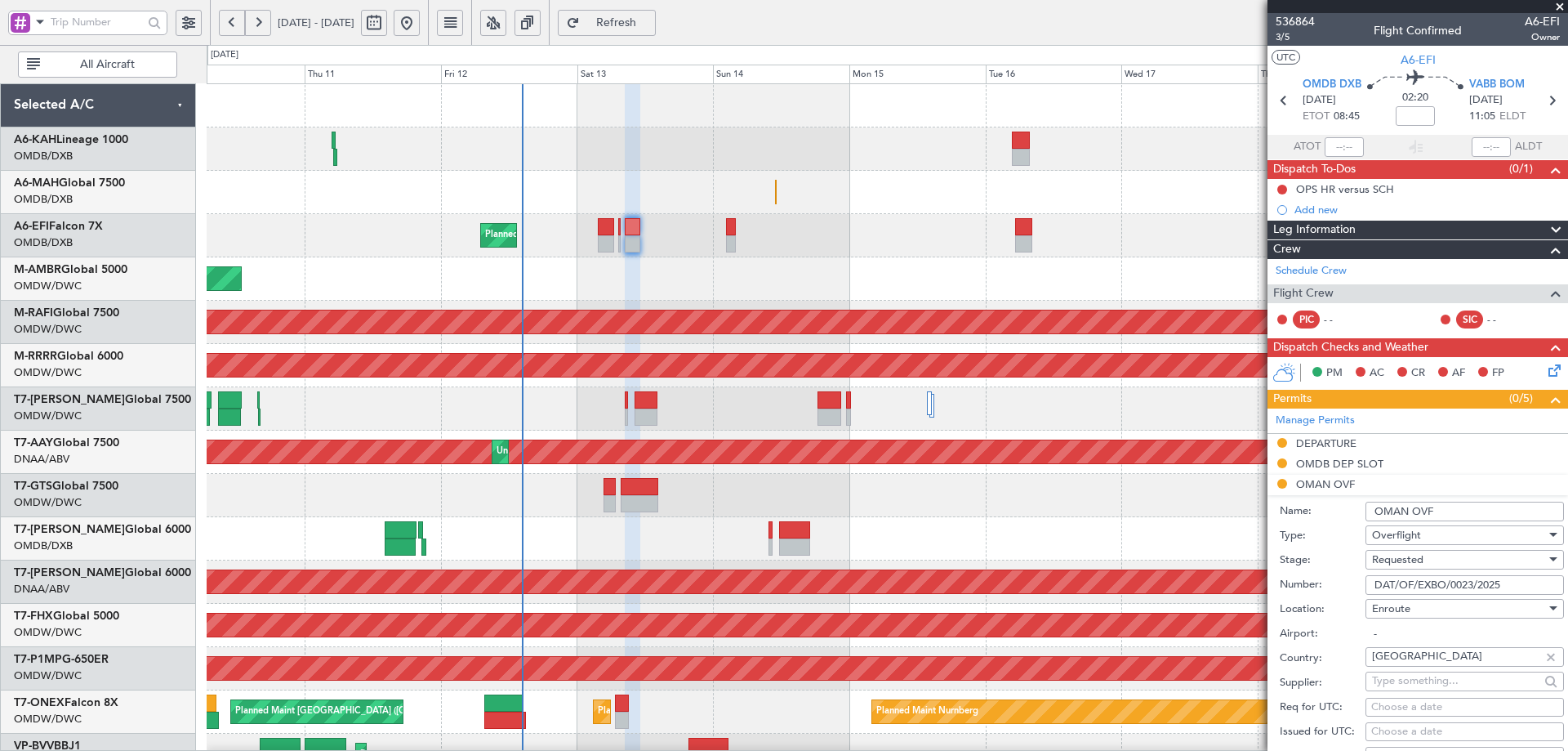
click at [1444, 552] on div "Requested" at bounding box center [1459, 559] width 174 height 25
click at [1437, 697] on span "Received OK" at bounding box center [1459, 690] width 171 height 25
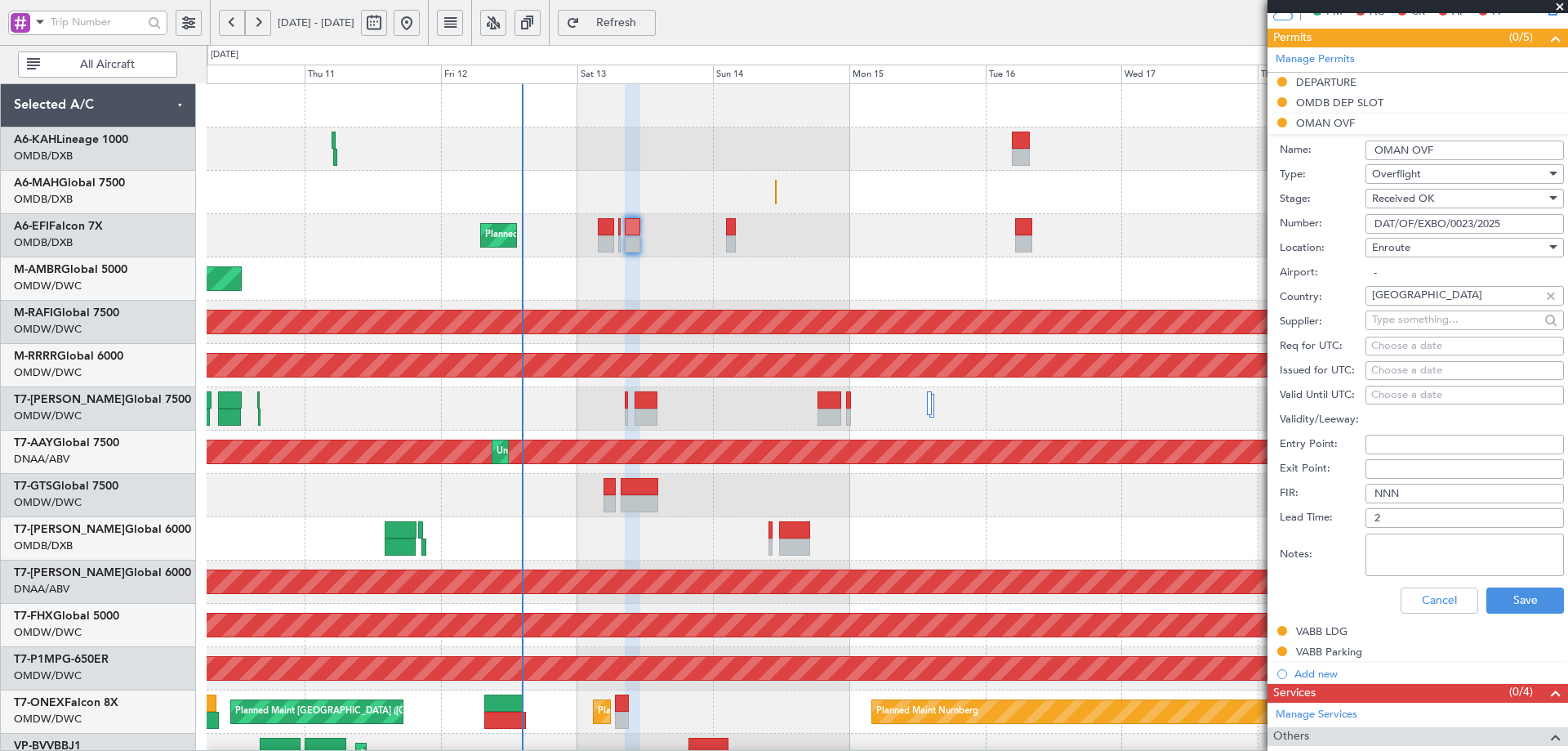
scroll to position [382, 0]
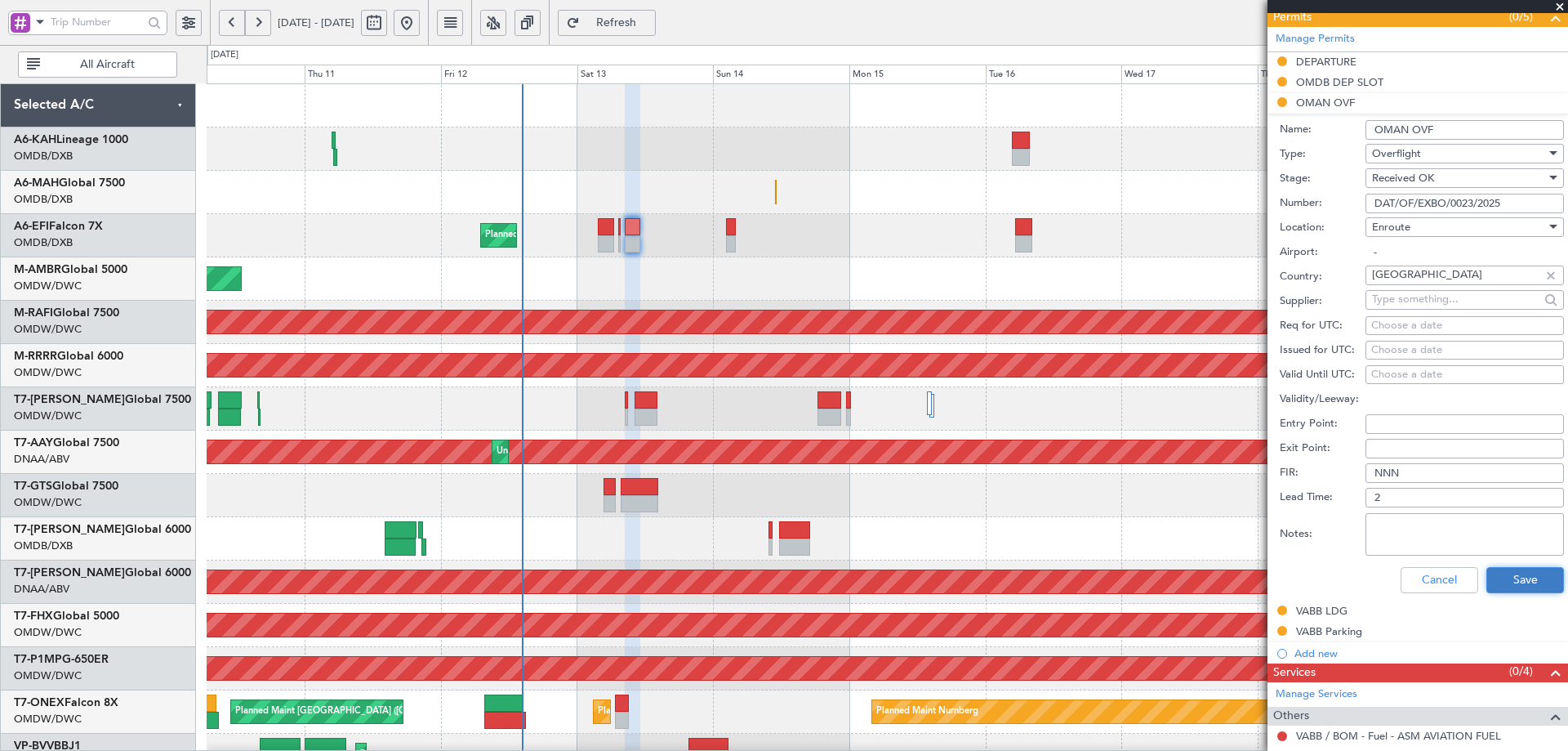
click at [1512, 584] on button "Save" at bounding box center [1525, 580] width 78 height 26
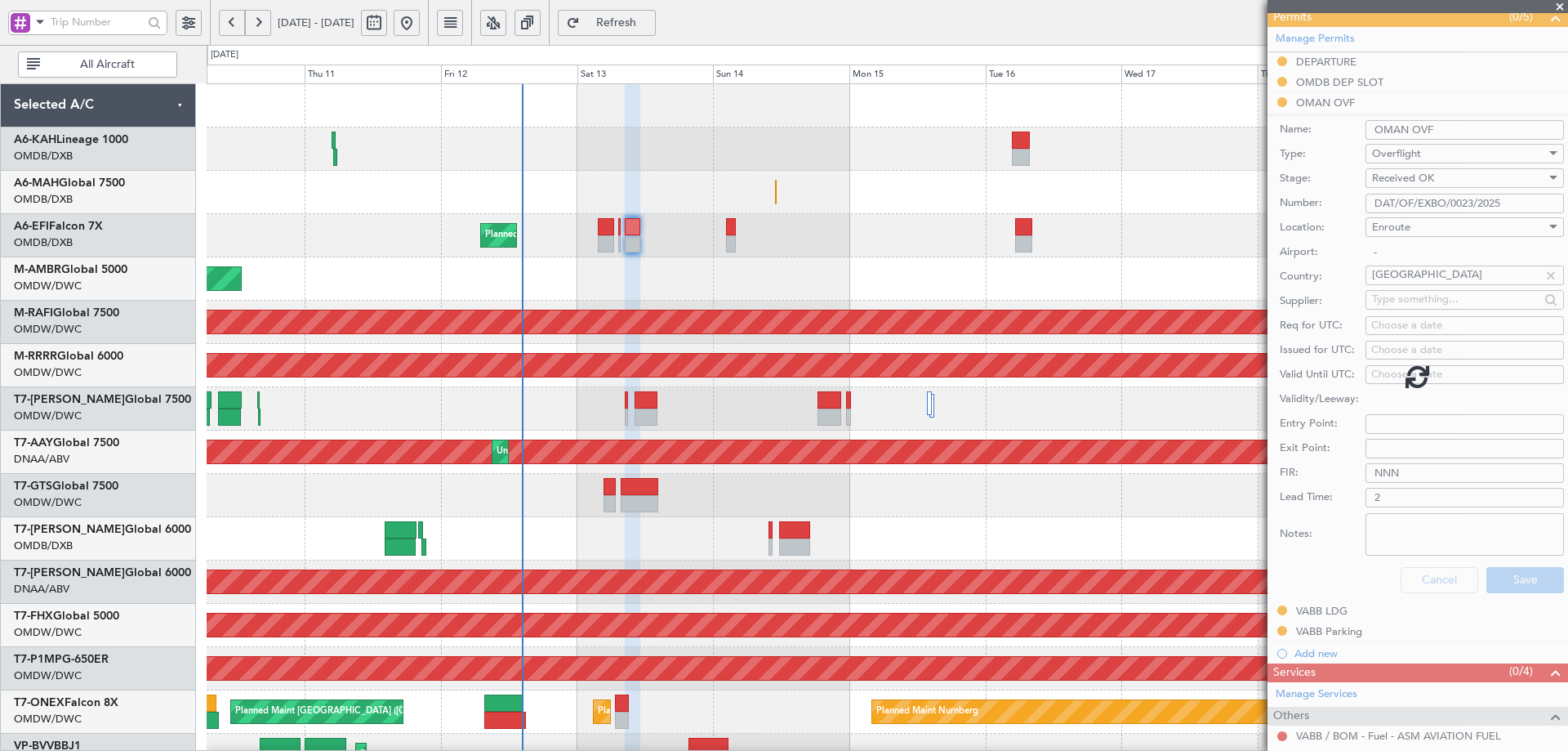
scroll to position [0, 0]
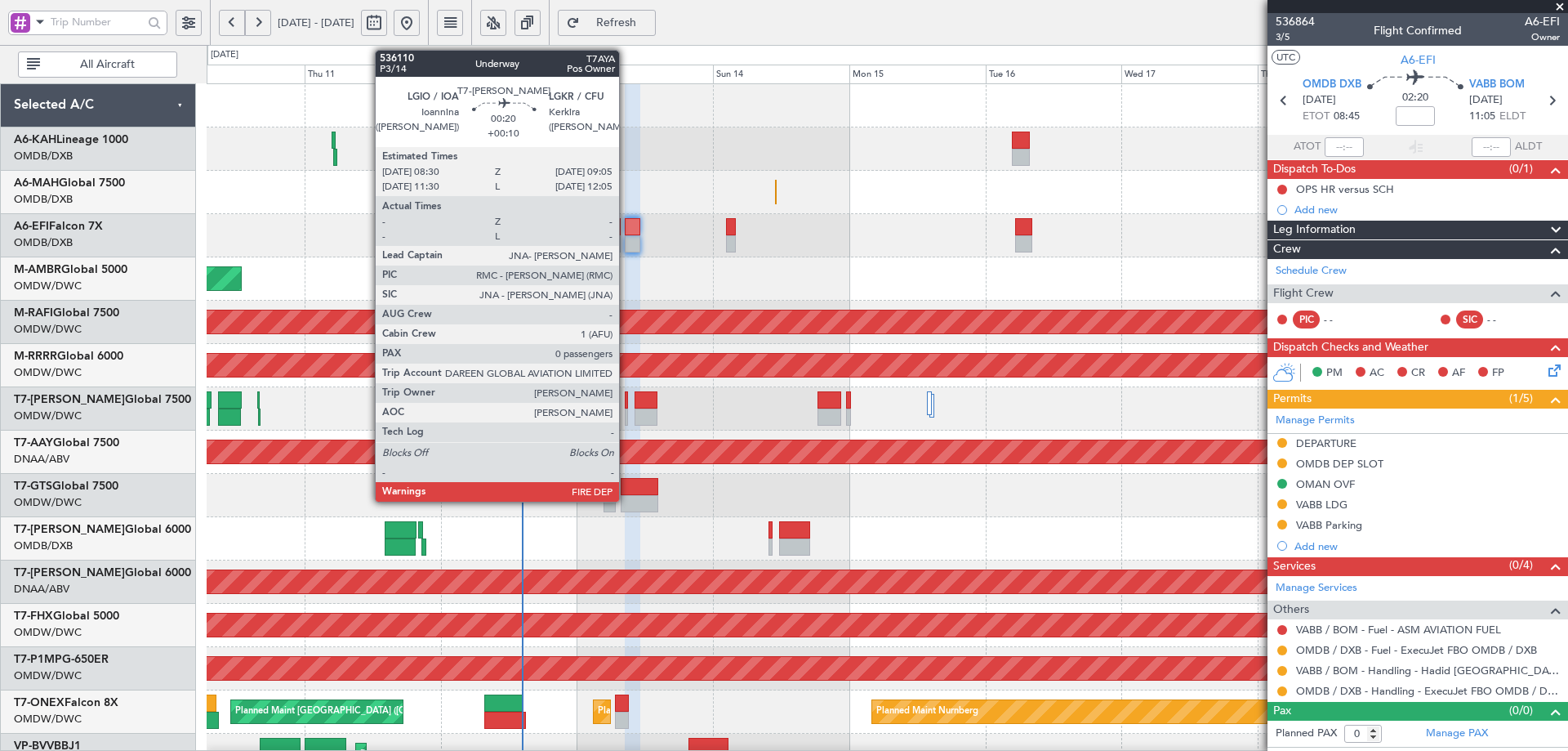
click at [627, 400] on div at bounding box center [627, 400] width 4 height 17
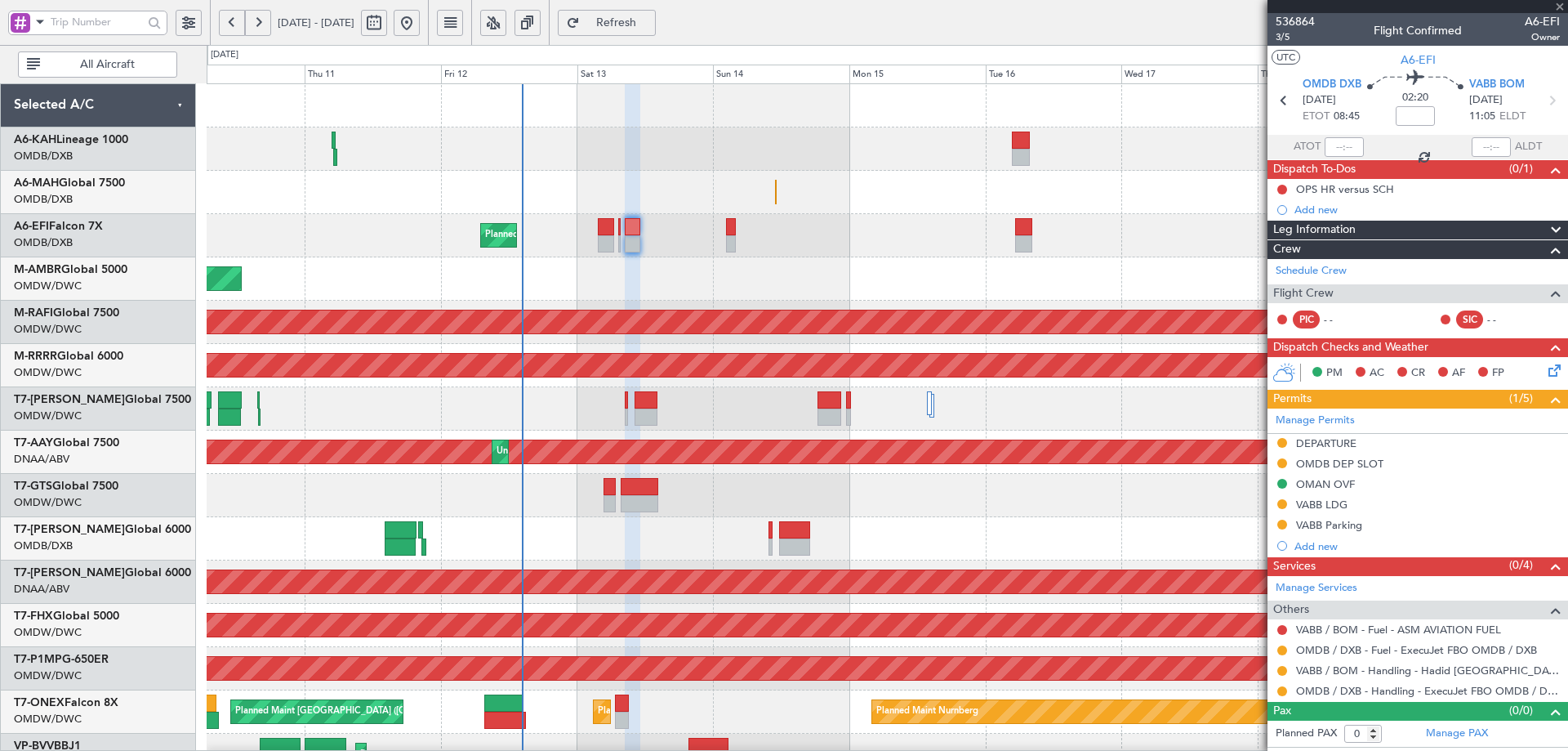
type input "+00:10"
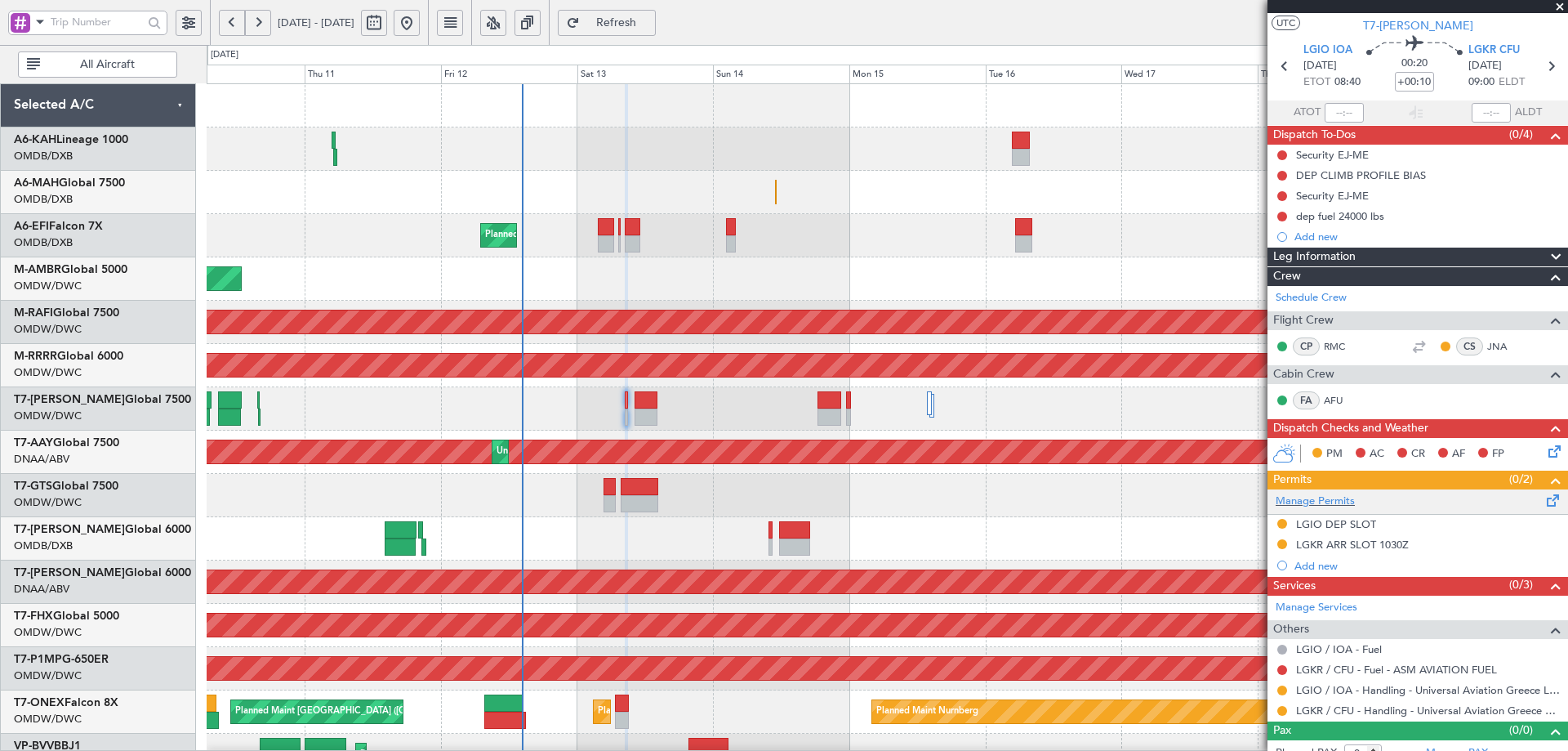
scroll to position [50, 0]
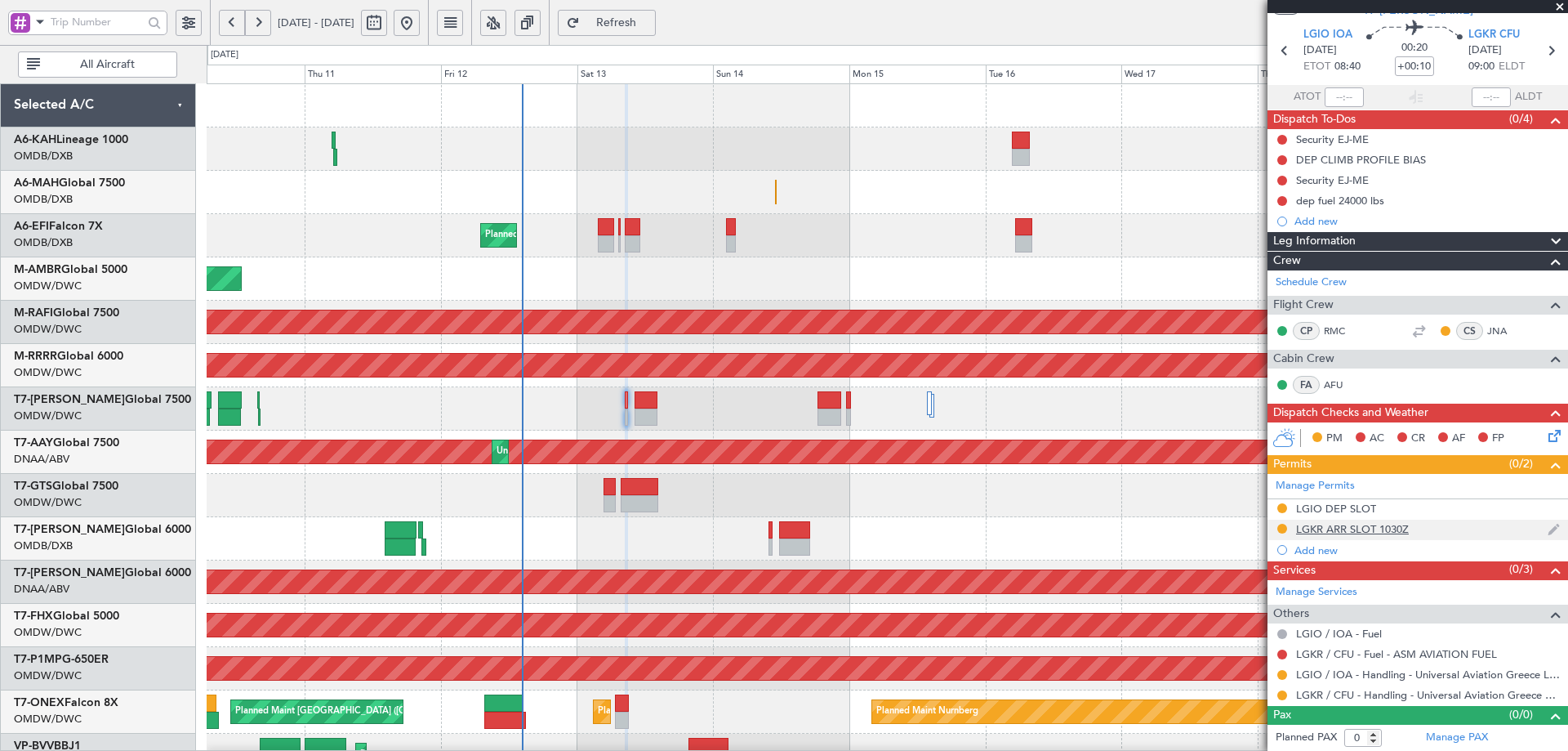
click at [1348, 528] on div "LGKR ARR SLOT 1030Z" at bounding box center [1352, 529] width 112 height 14
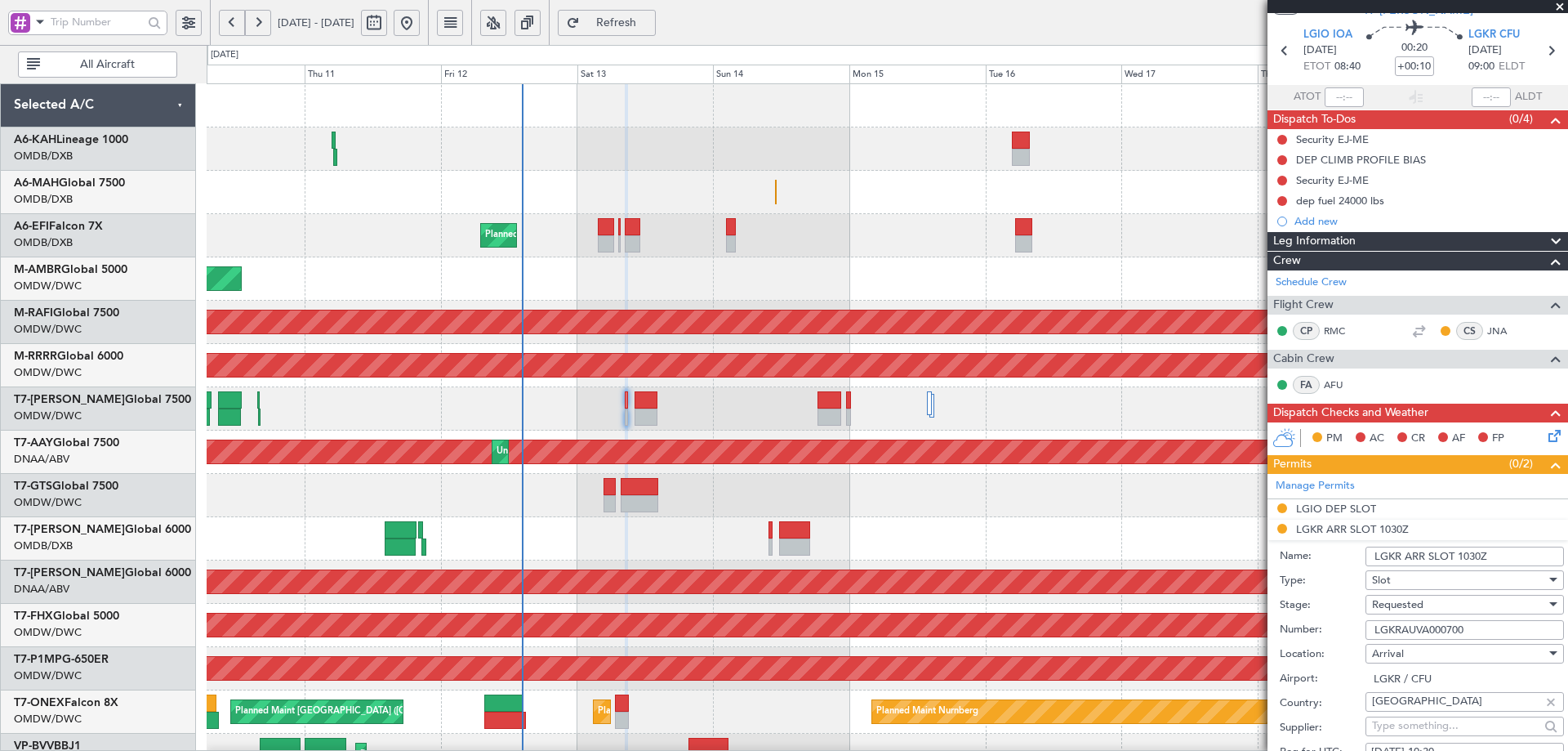
drag, startPoint x: 1493, startPoint y: 630, endPoint x: 1273, endPoint y: 637, distance: 220.1
drag, startPoint x: 1439, startPoint y: 604, endPoint x: 1437, endPoint y: 618, distance: 14.1
click at [1439, 604] on div "Requested" at bounding box center [1459, 604] width 174 height 25
click at [1425, 731] on span "Received OK" at bounding box center [1459, 735] width 171 height 25
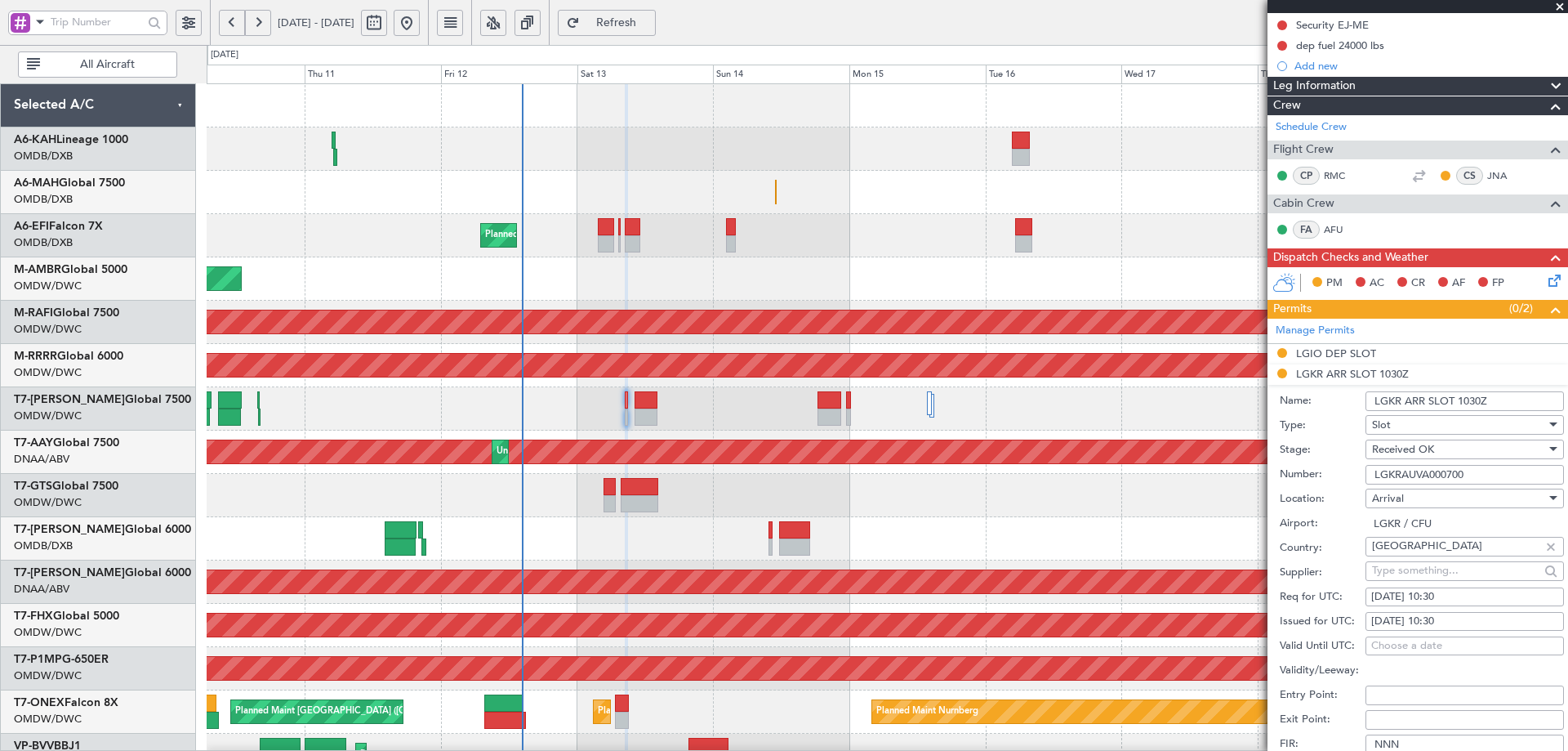
scroll to position [218, 0]
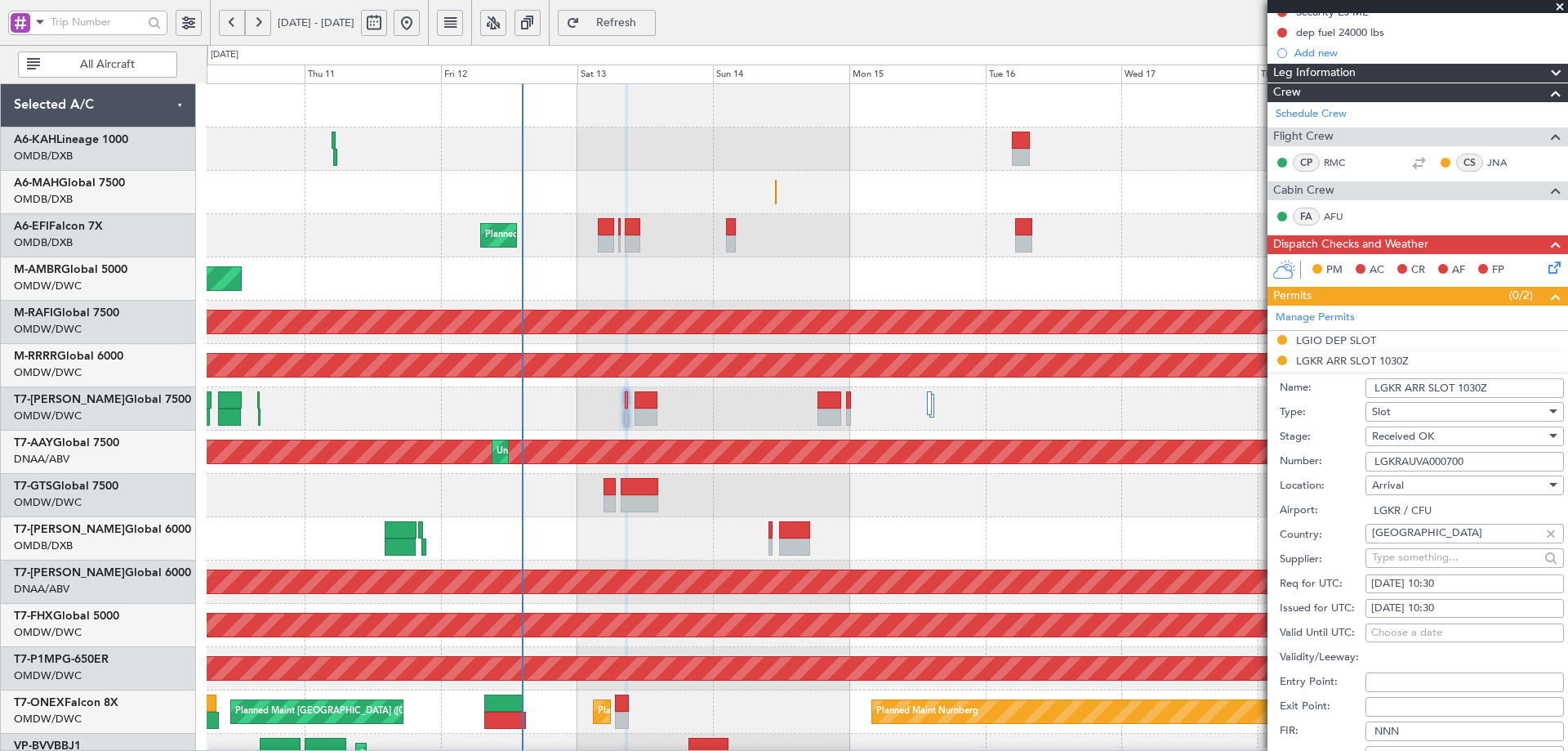
click at [1445, 583] on div "[DATE] 10:30" at bounding box center [1465, 584] width 187 height 16
select select "9"
select select "2025"
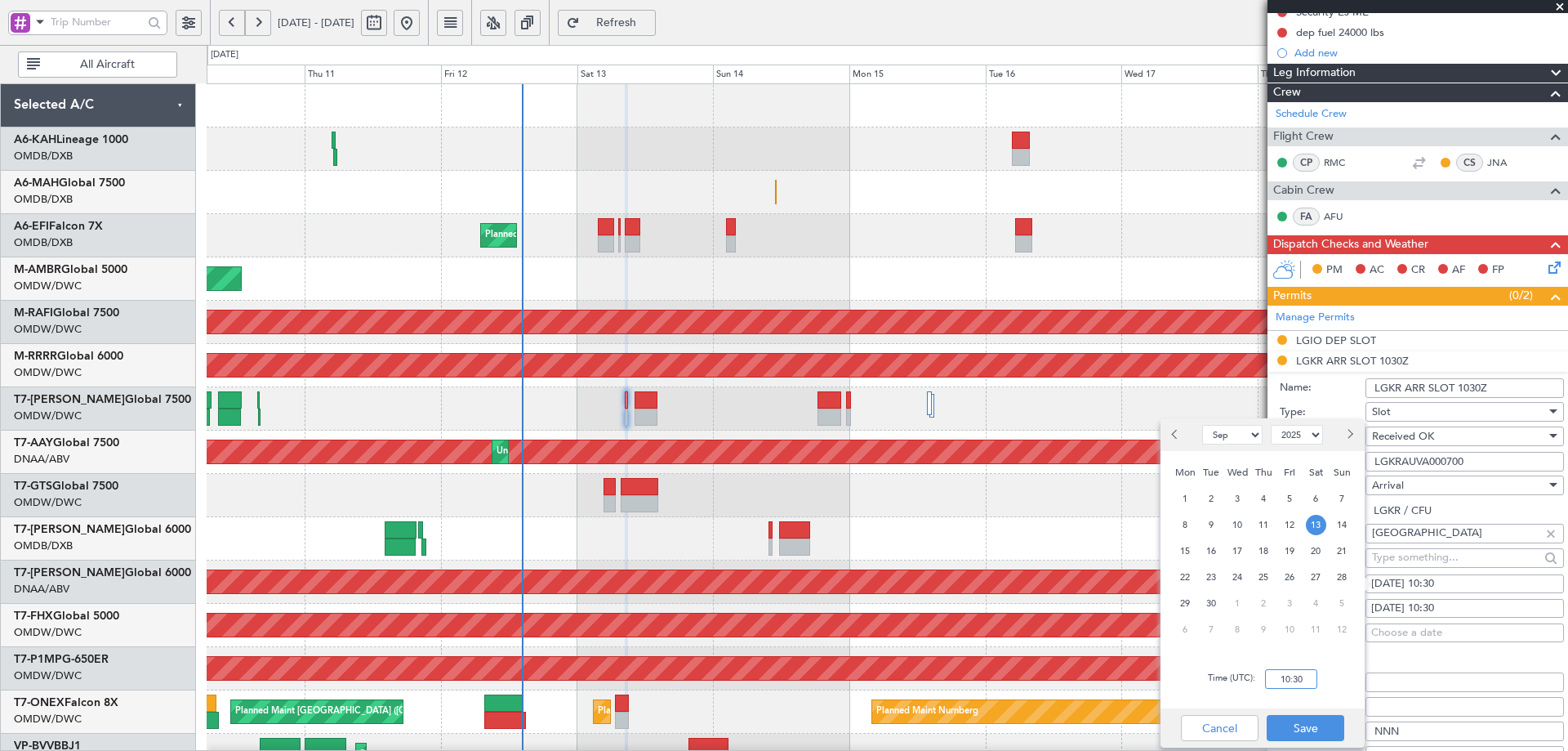
click at [1305, 681] on input "10:30" at bounding box center [1291, 678] width 52 height 20
type input "09:00"
click at [1314, 736] on button "Save" at bounding box center [1306, 728] width 78 height 26
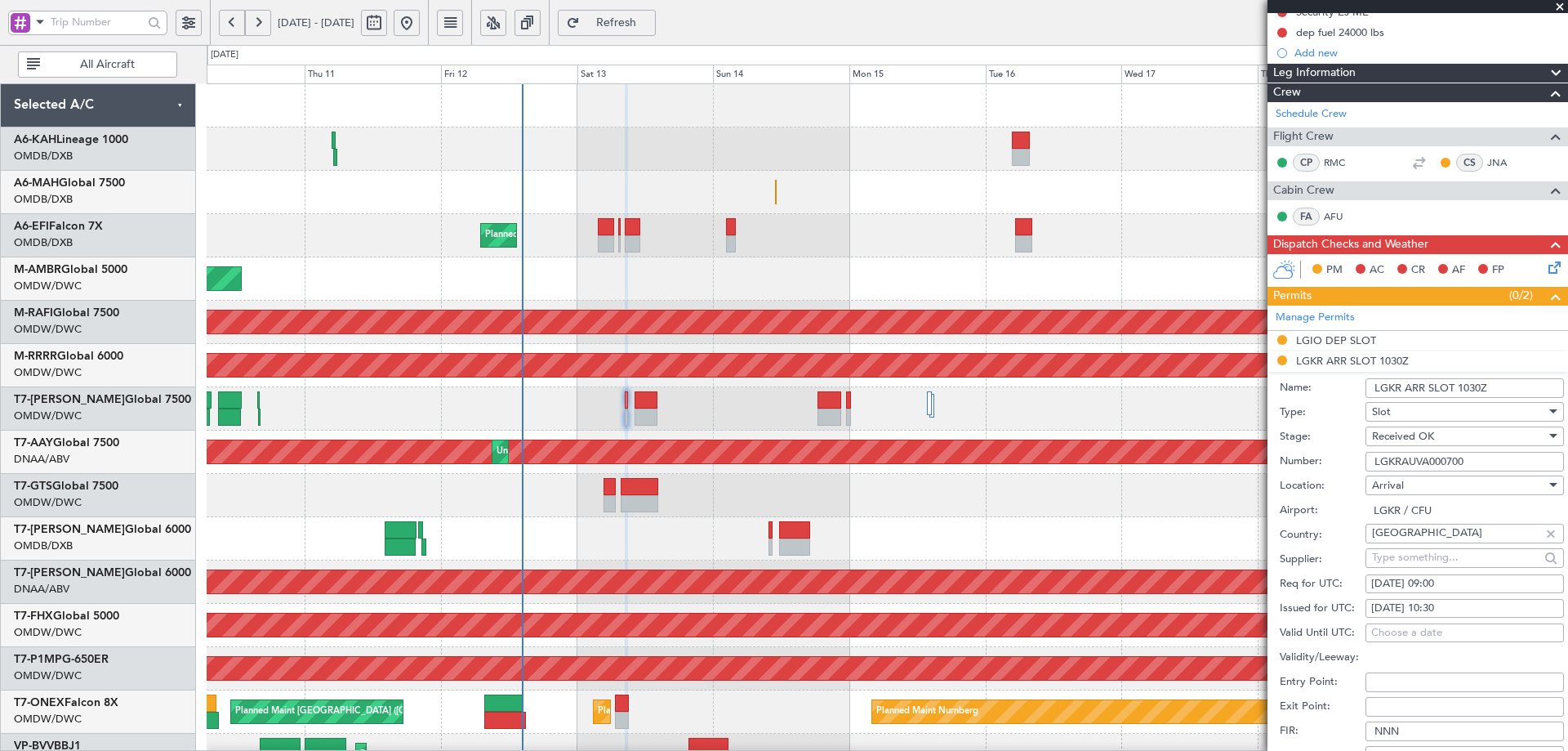
click at [1437, 600] on div "[DATE] 10:30" at bounding box center [1465, 608] width 187 height 16
select select "9"
select select "2025"
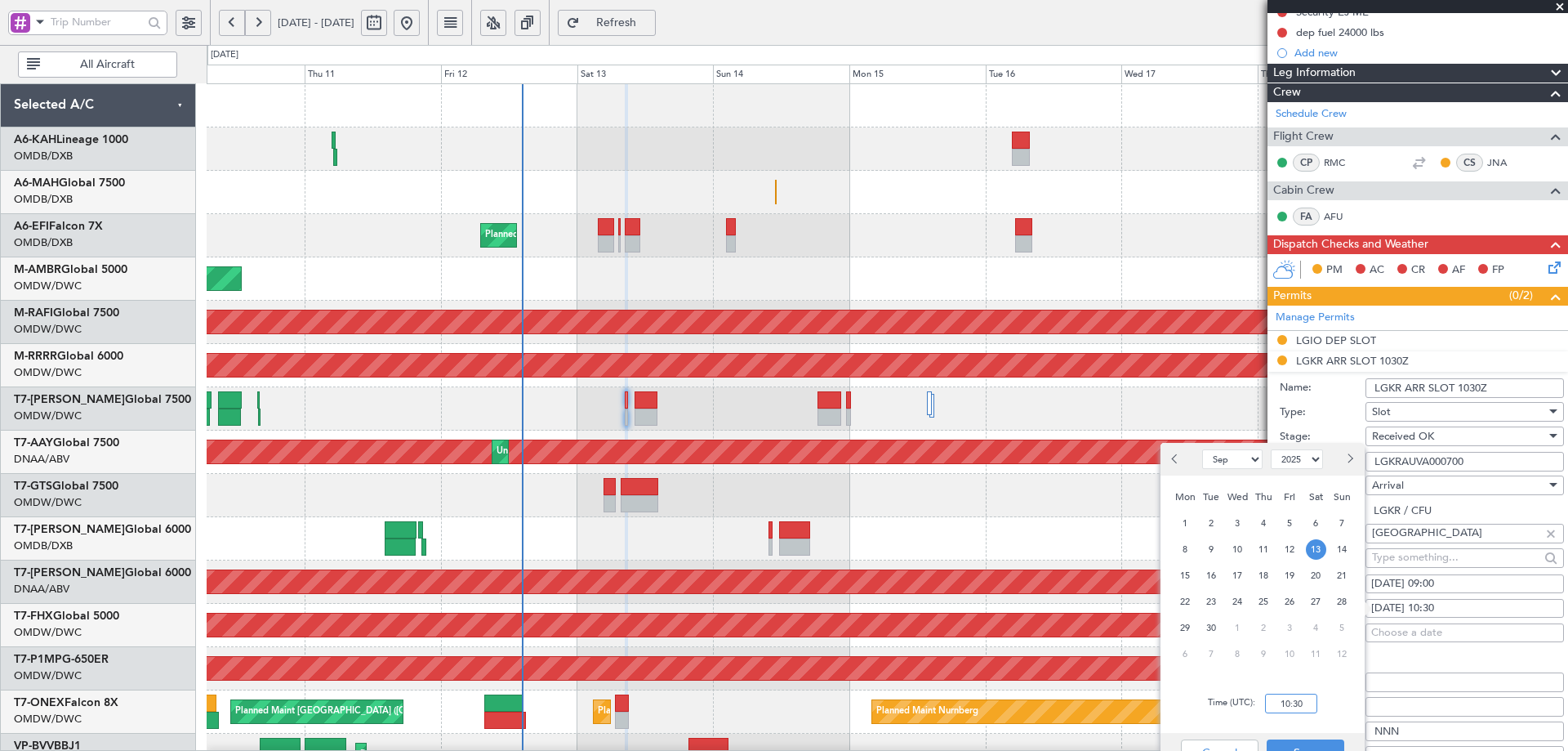
click at [1304, 710] on input "10:30" at bounding box center [1291, 703] width 52 height 20
type input "09:00"
click at [1312, 746] on button "Save" at bounding box center [1306, 752] width 78 height 26
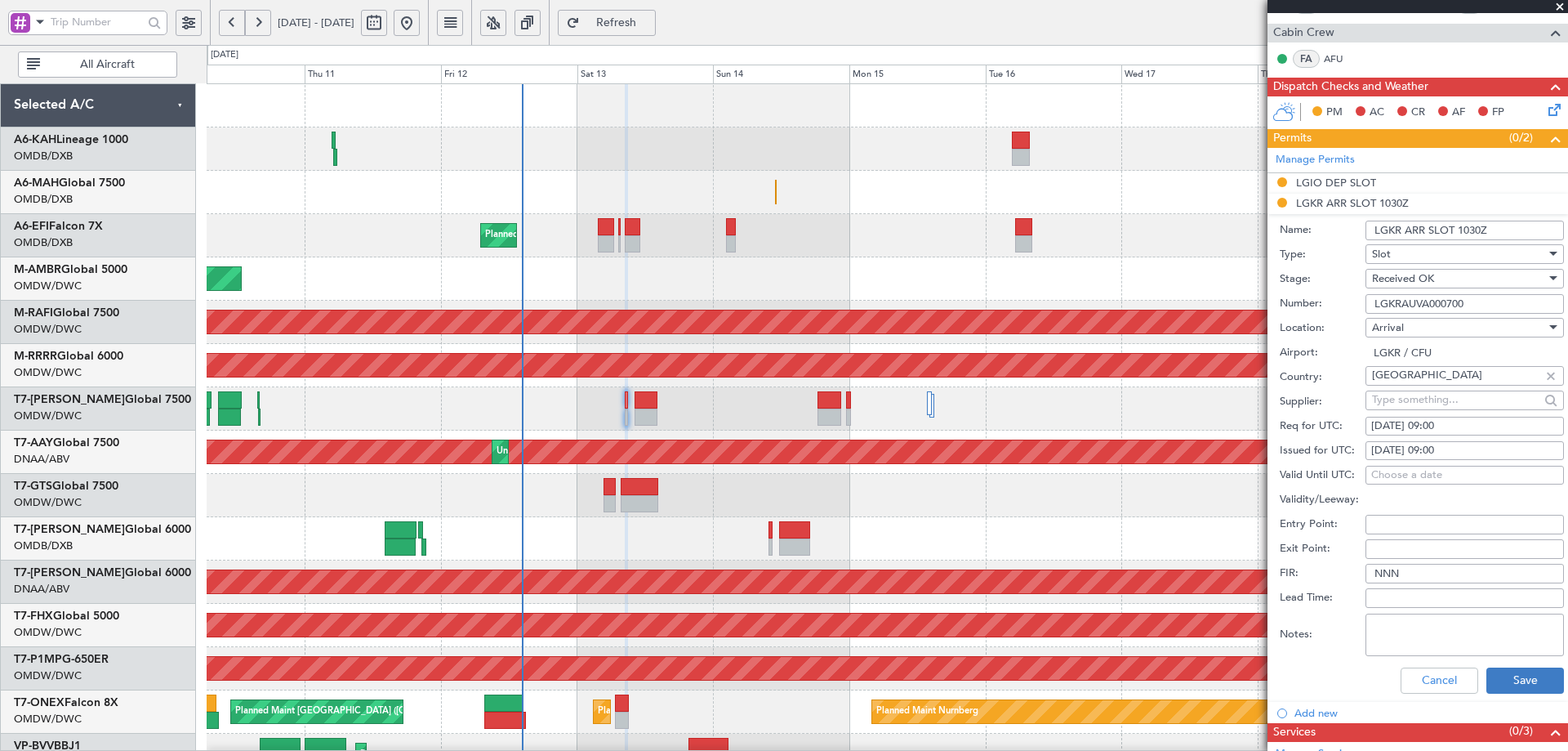
scroll to position [382, 0]
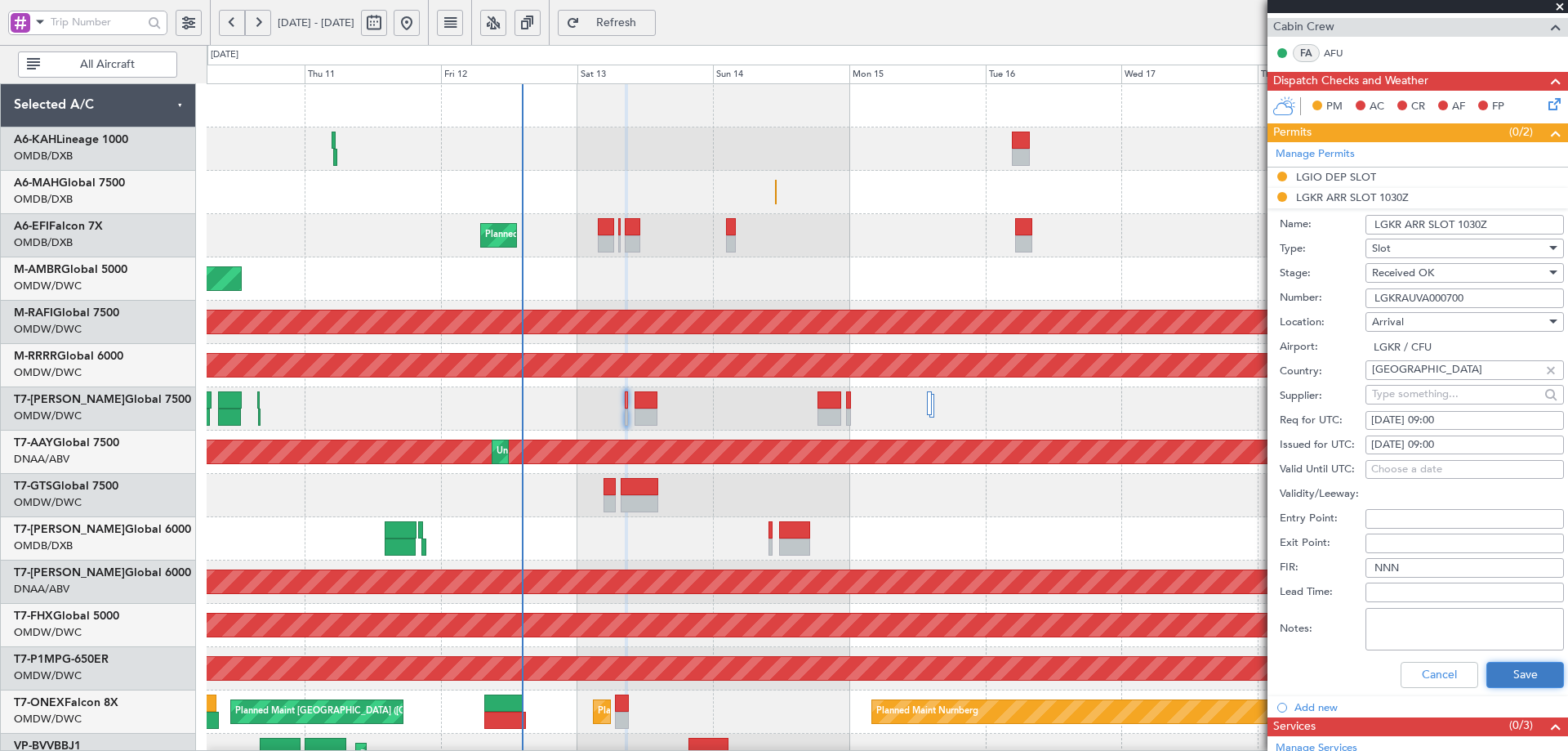
click at [1499, 672] on button "Save" at bounding box center [1525, 675] width 78 height 26
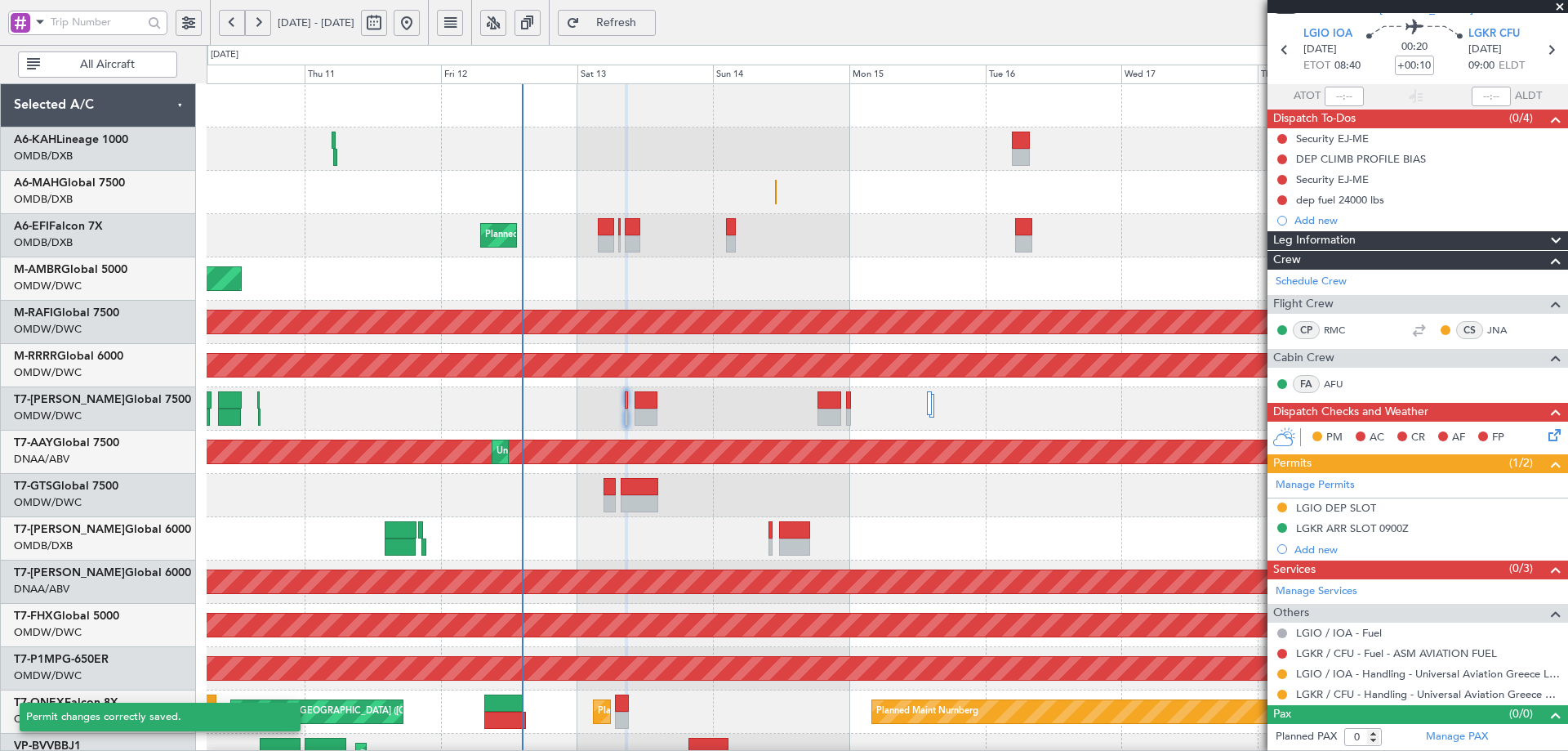
scroll to position [50, 0]
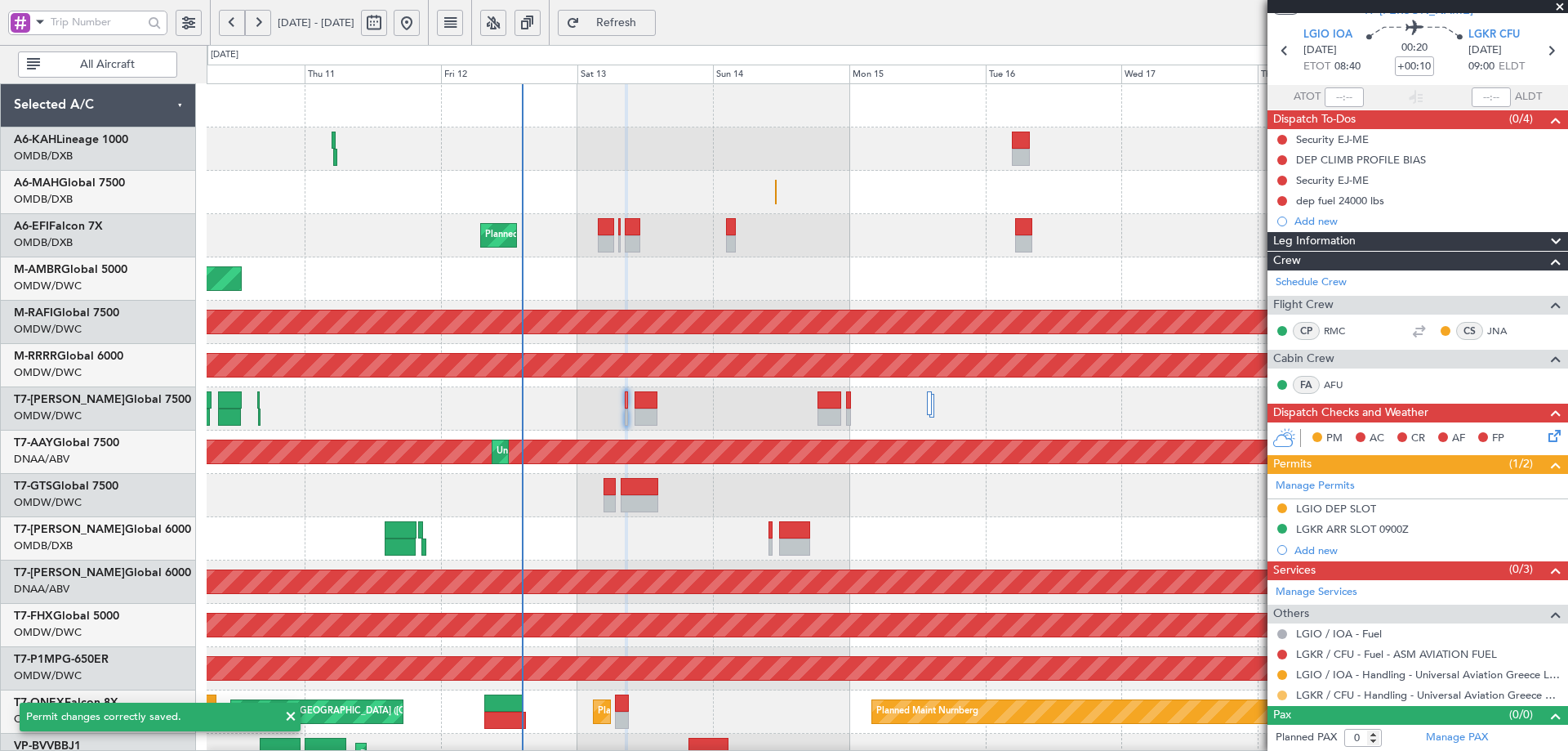
click at [1284, 694] on button at bounding box center [1282, 694] width 9 height 9
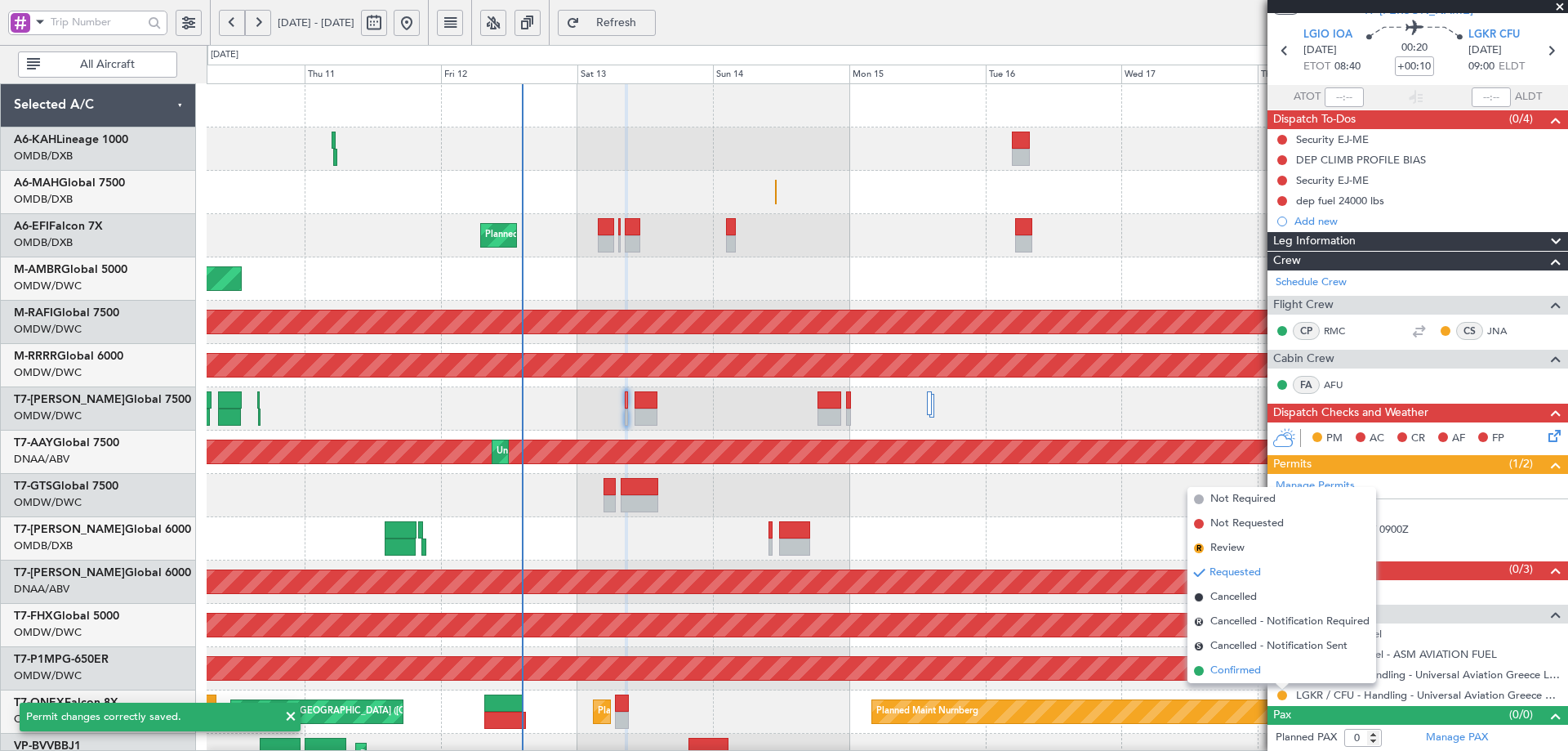
click at [1236, 668] on span "Confirmed" at bounding box center [1235, 670] width 51 height 16
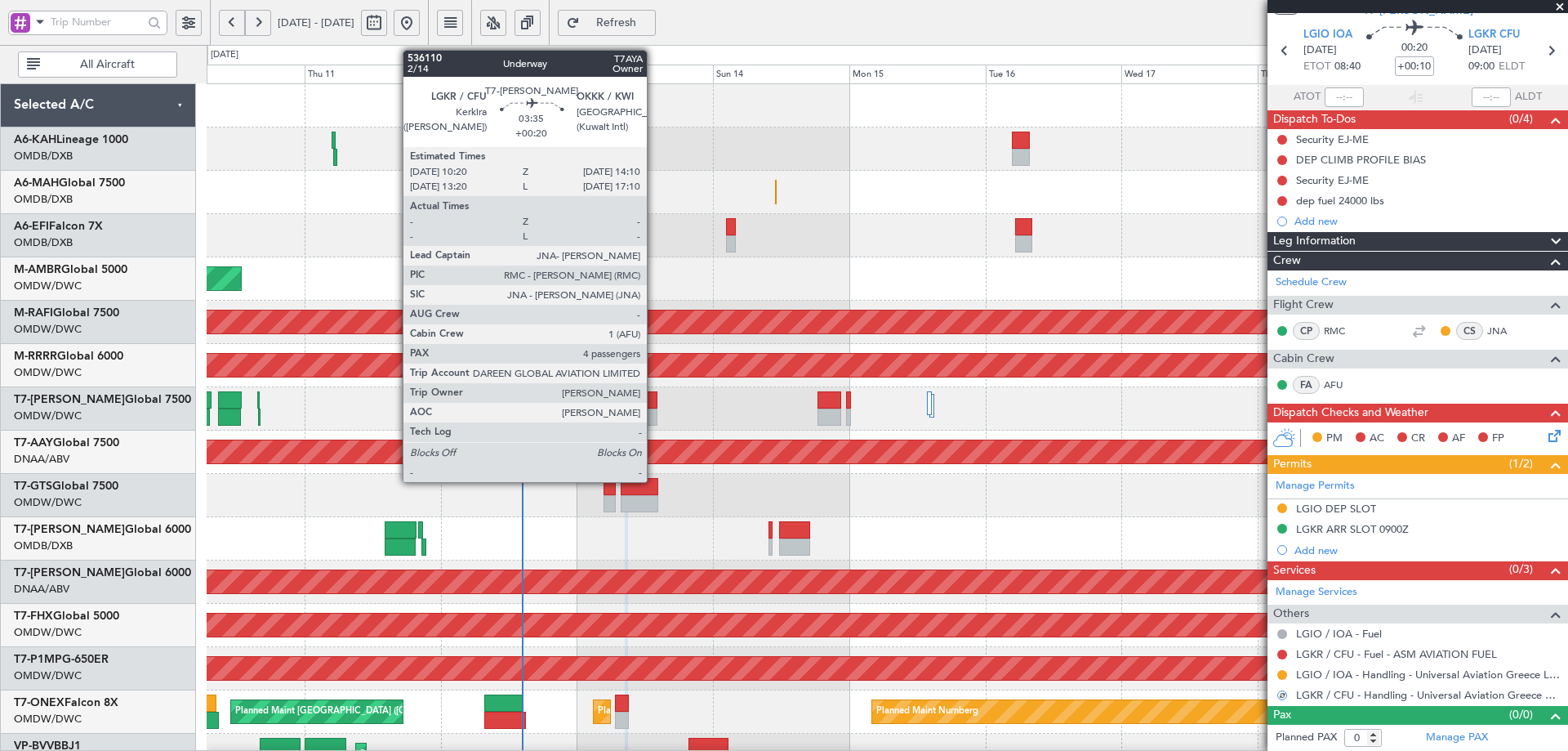
click at [654, 399] on div at bounding box center [646, 400] width 22 height 17
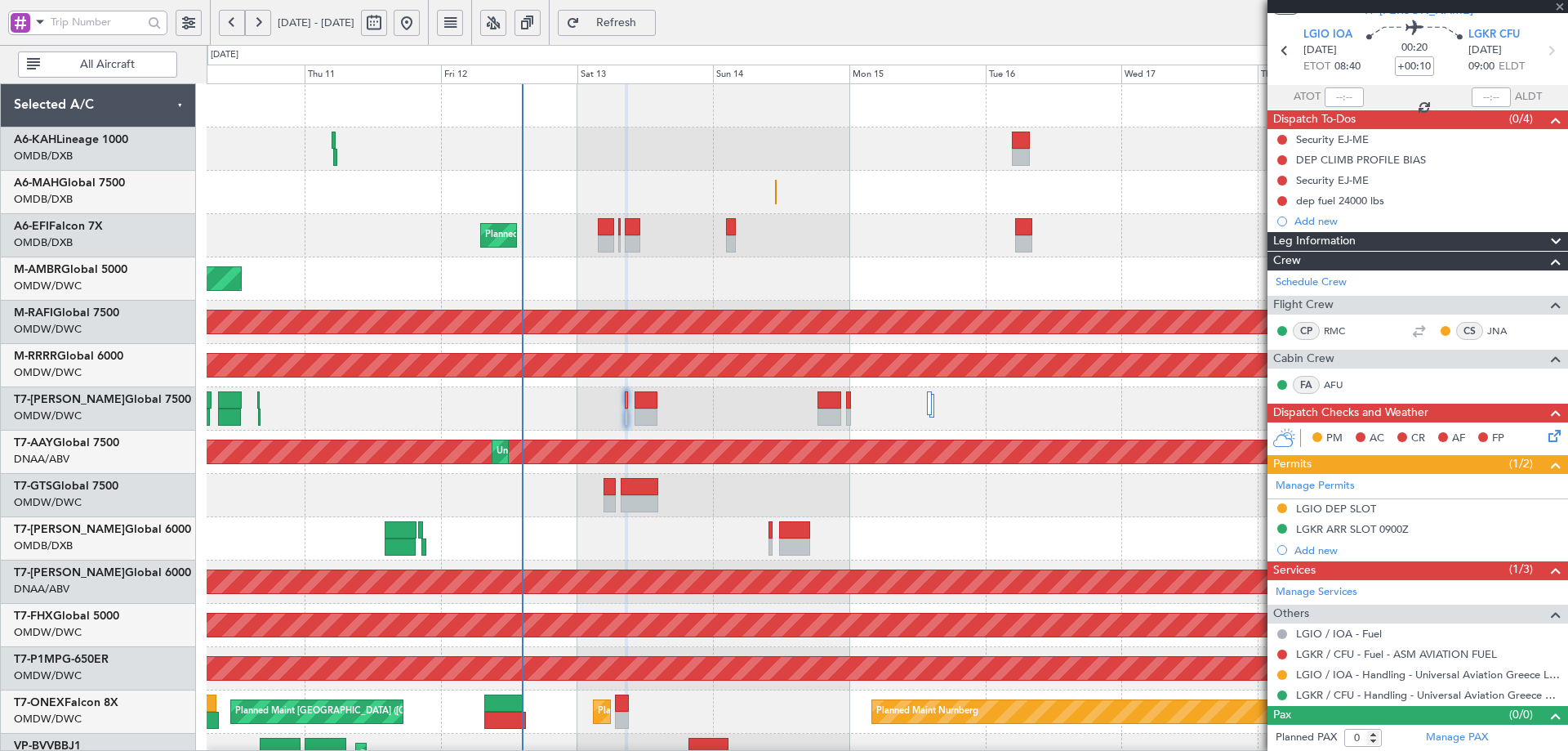
type input "+00:20"
type input "4"
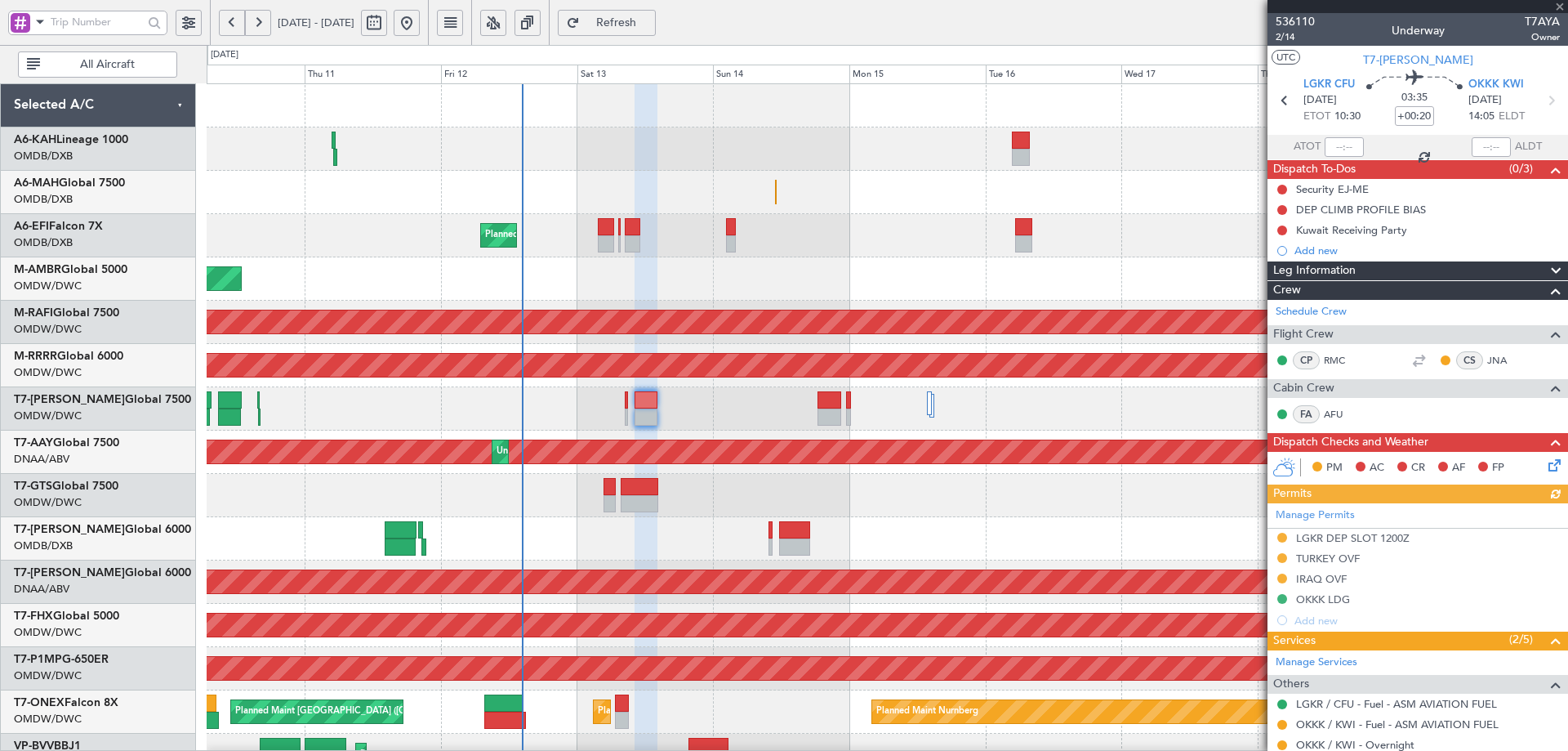
click at [1403, 541] on div "Manage Permits LGKR DEP SLOT 1200Z TURKEY OVF IRAQ OVF OKKK LDG Add new" at bounding box center [1418, 567] width 301 height 128
click at [1399, 537] on div "LGKR DEP SLOT 1200Z" at bounding box center [1353, 538] width 113 height 14
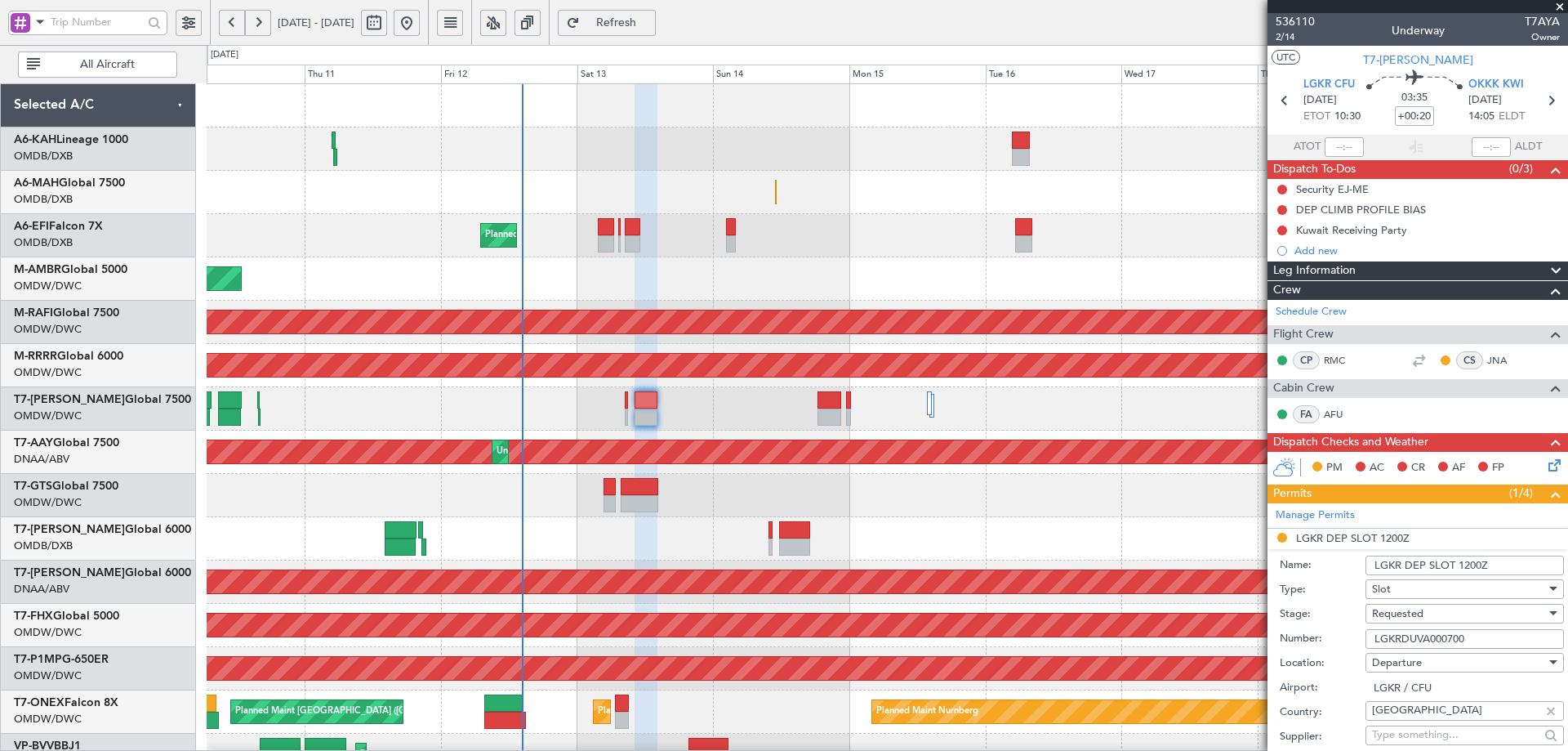
drag, startPoint x: 1472, startPoint y: 640, endPoint x: 1325, endPoint y: 641, distance: 147.0
click at [1325, 641] on div "Number: LGKRDUVA000700" at bounding box center [1422, 639] width 285 height 25
click at [1423, 614] on span "Requested" at bounding box center [1398, 613] width 51 height 15
click at [1433, 738] on span "Received OK" at bounding box center [1459, 744] width 171 height 25
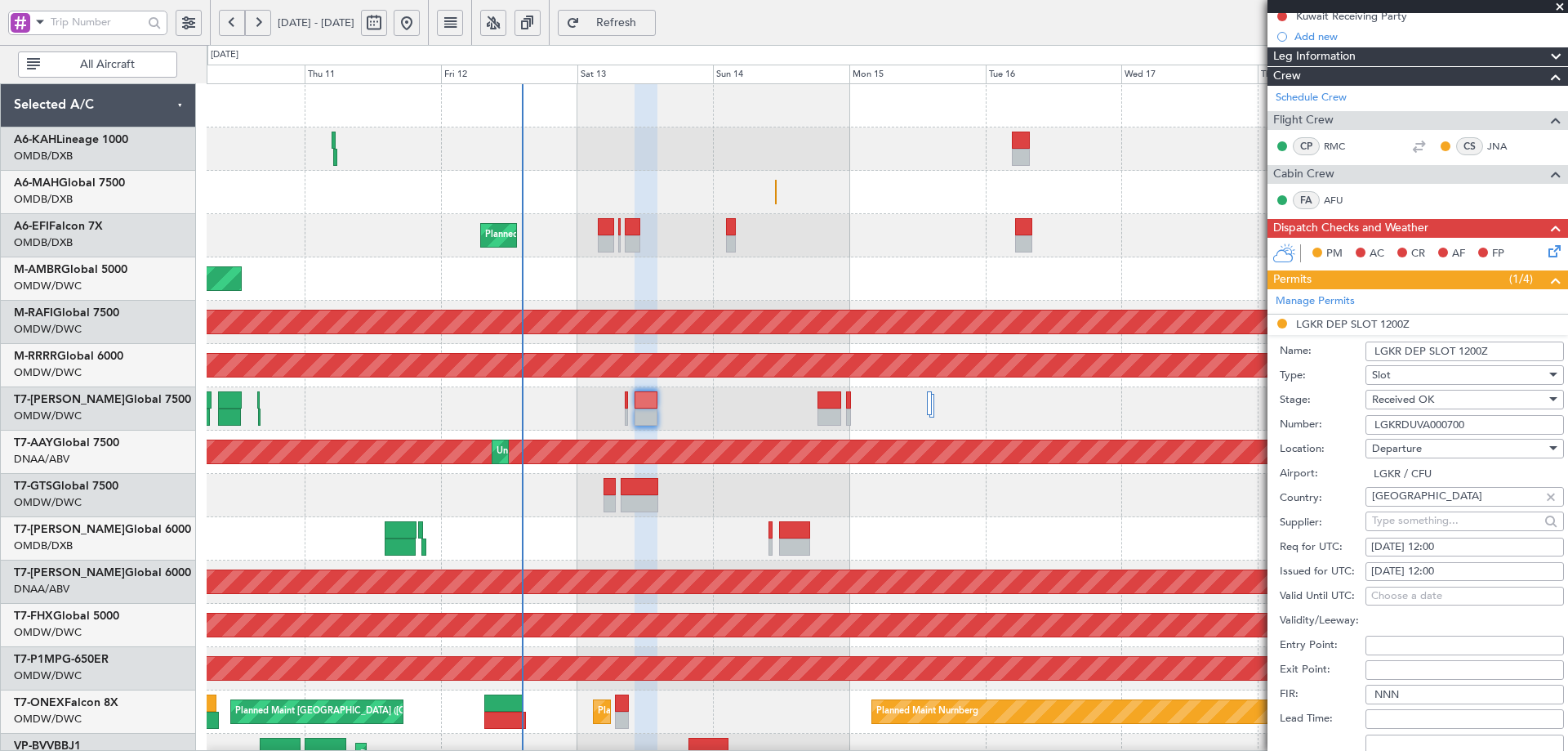
scroll to position [218, 0]
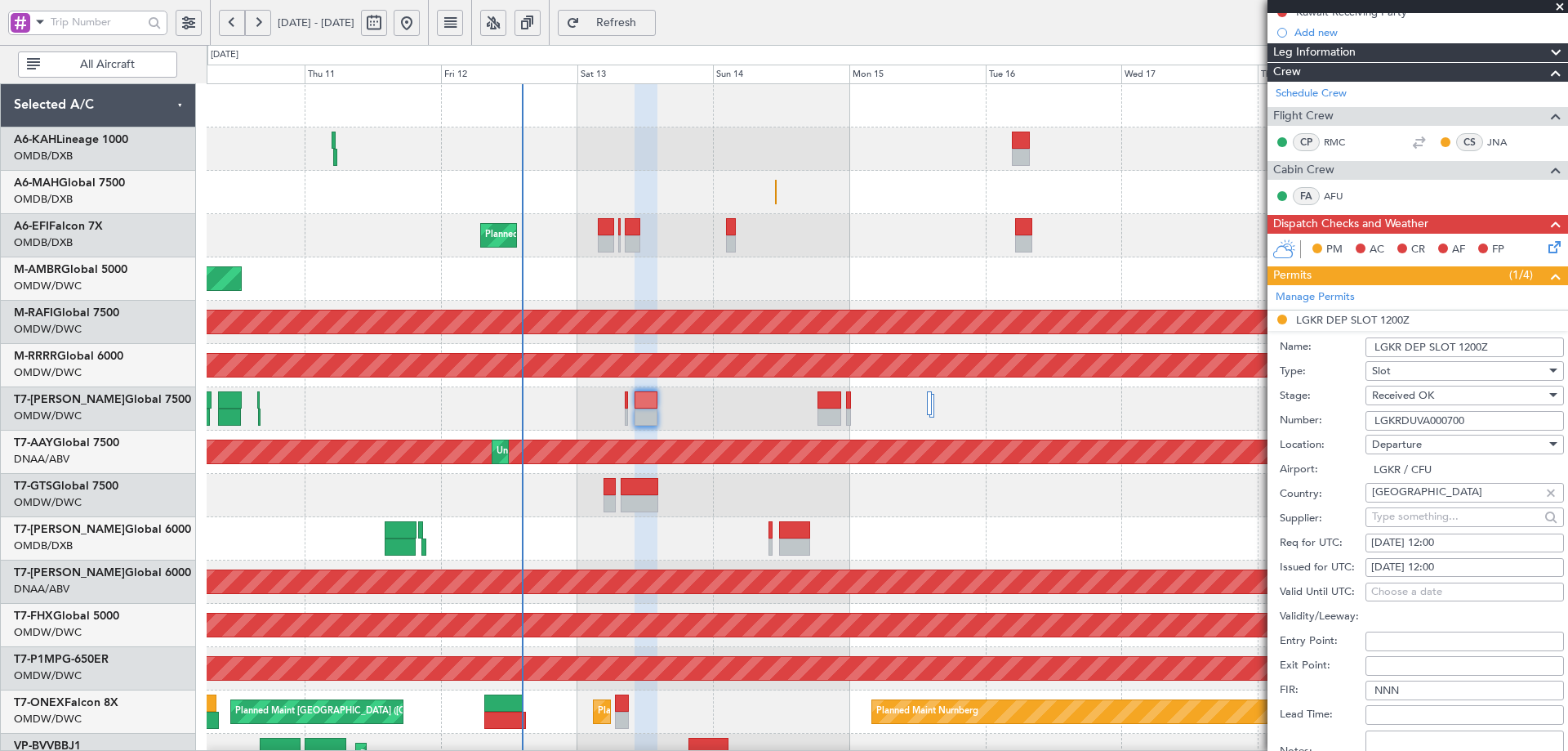
click at [1458, 544] on div "[DATE] 12:00" at bounding box center [1465, 543] width 187 height 16
select select "9"
select select "2025"
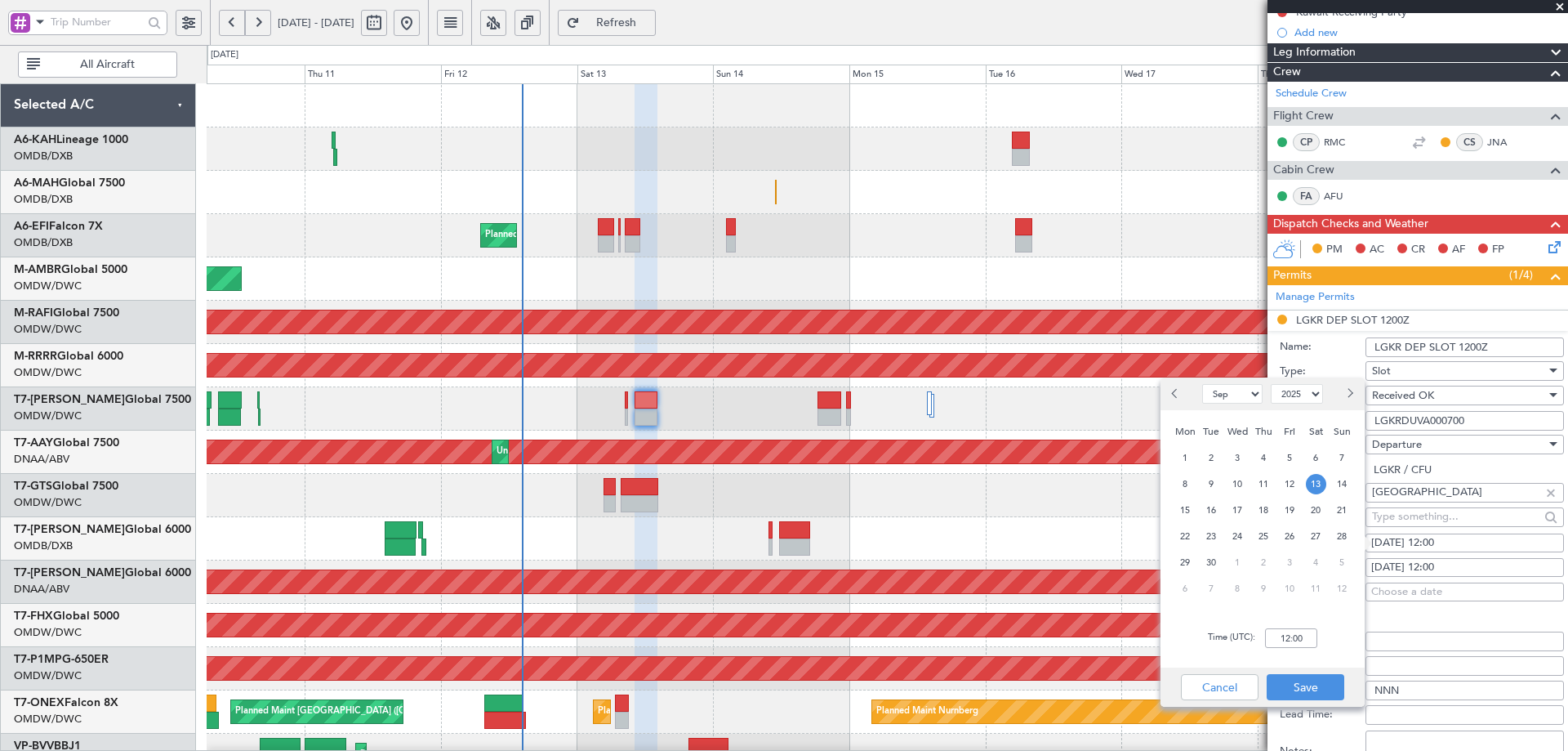
click at [1315, 484] on span "13" at bounding box center [1317, 484] width 21 height 21
click at [1284, 644] on input "00:00" at bounding box center [1291, 638] width 52 height 20
drag, startPoint x: 1306, startPoint y: 637, endPoint x: 1290, endPoint y: 637, distance: 16.0
click at [1290, 637] on input "1060" at bounding box center [1291, 638] width 52 height 20
type input "10:30"
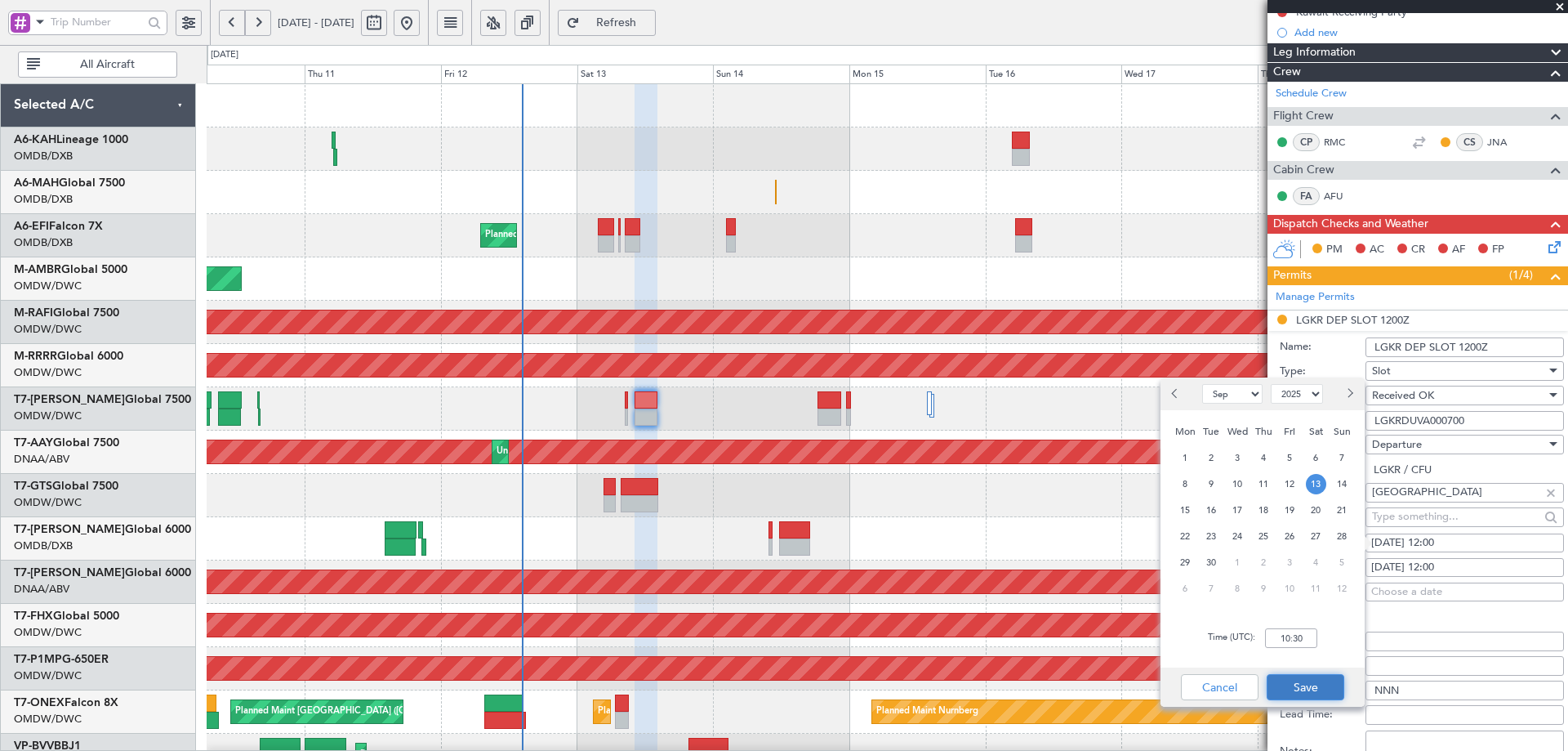
click at [1307, 694] on button "Save" at bounding box center [1306, 687] width 78 height 26
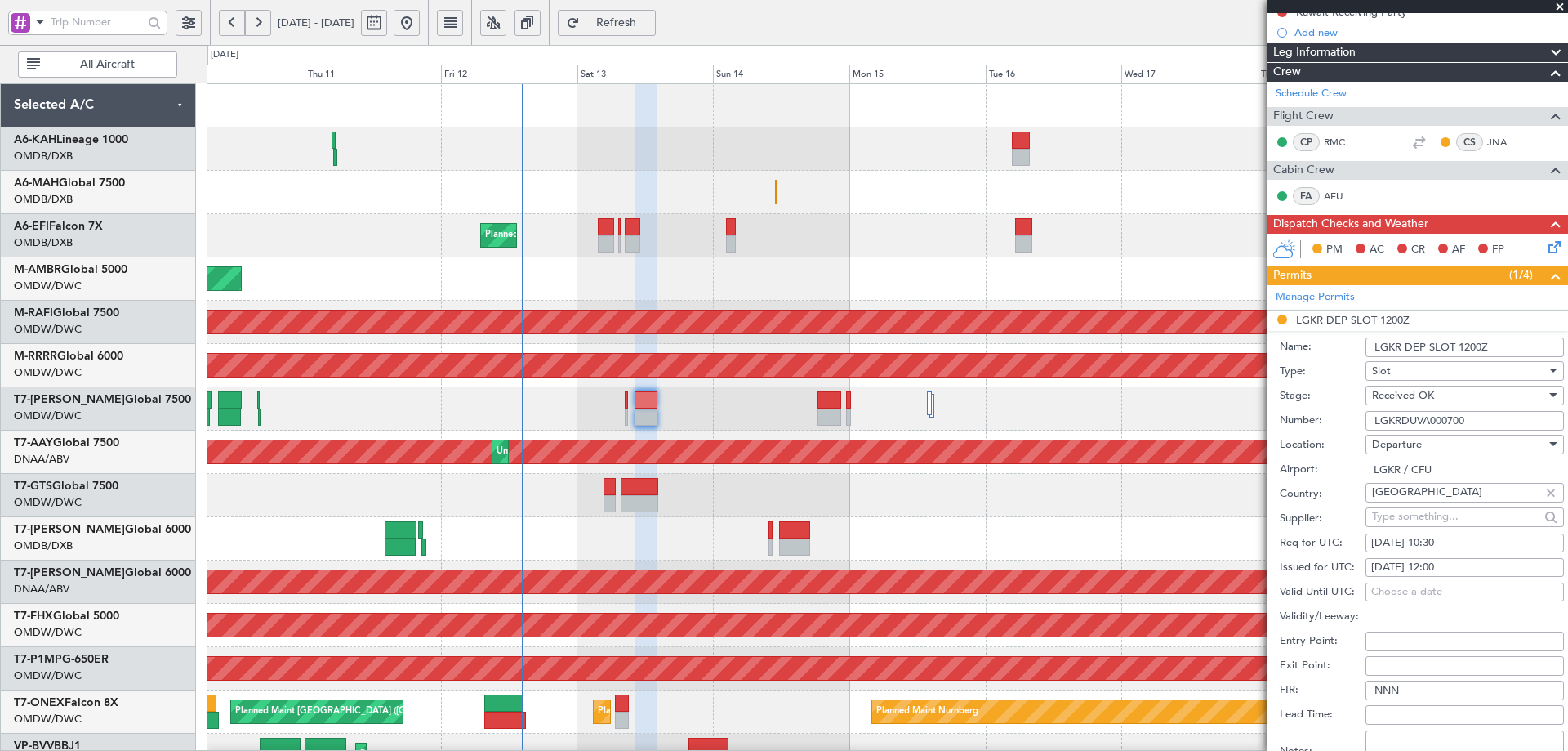
click at [1428, 568] on div "[DATE] 12:00" at bounding box center [1465, 568] width 187 height 16
select select "9"
select select "2025"
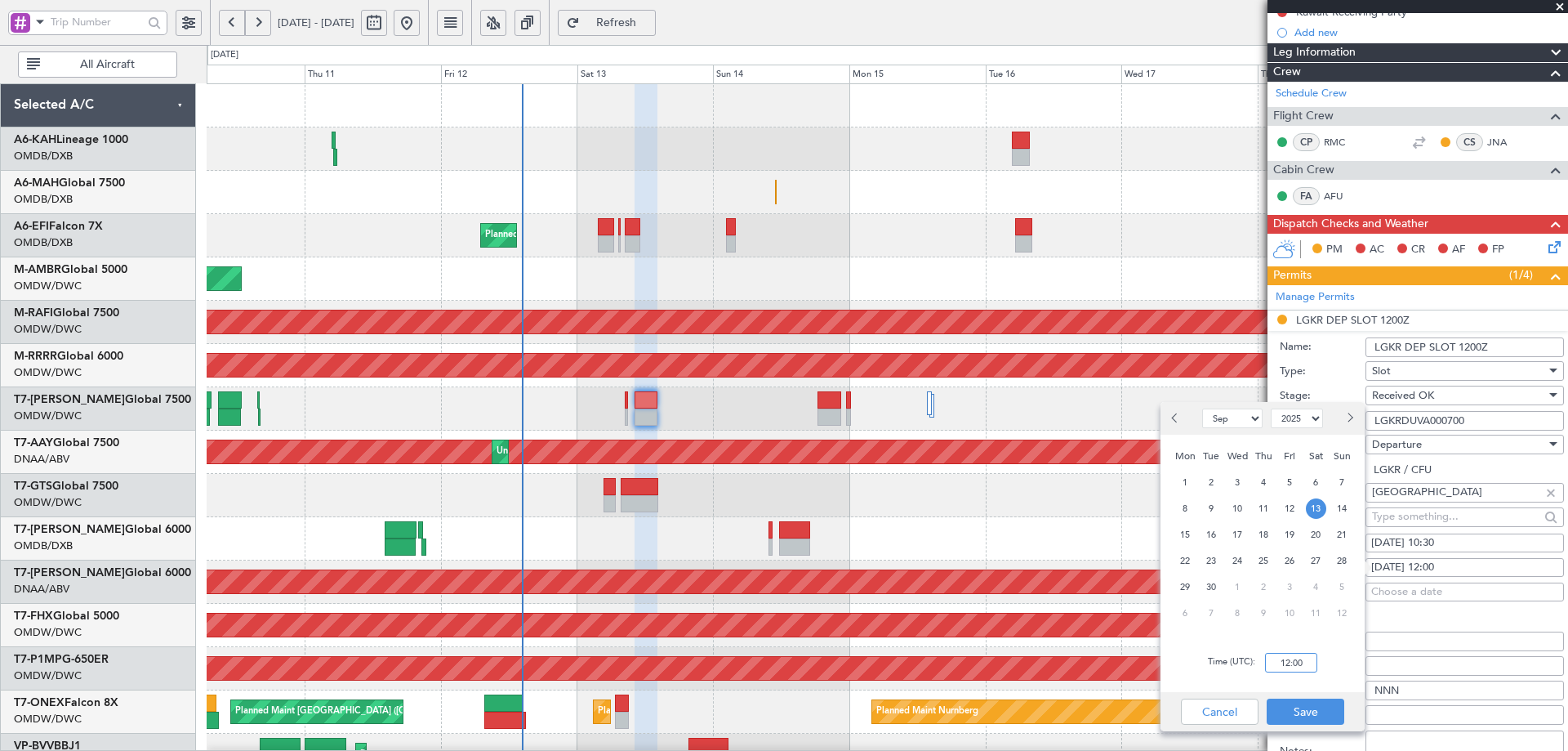
click at [1295, 661] on input "12:00" at bounding box center [1291, 662] width 52 height 20
type input "1030"
click at [1331, 711] on button "Save" at bounding box center [1306, 712] width 78 height 26
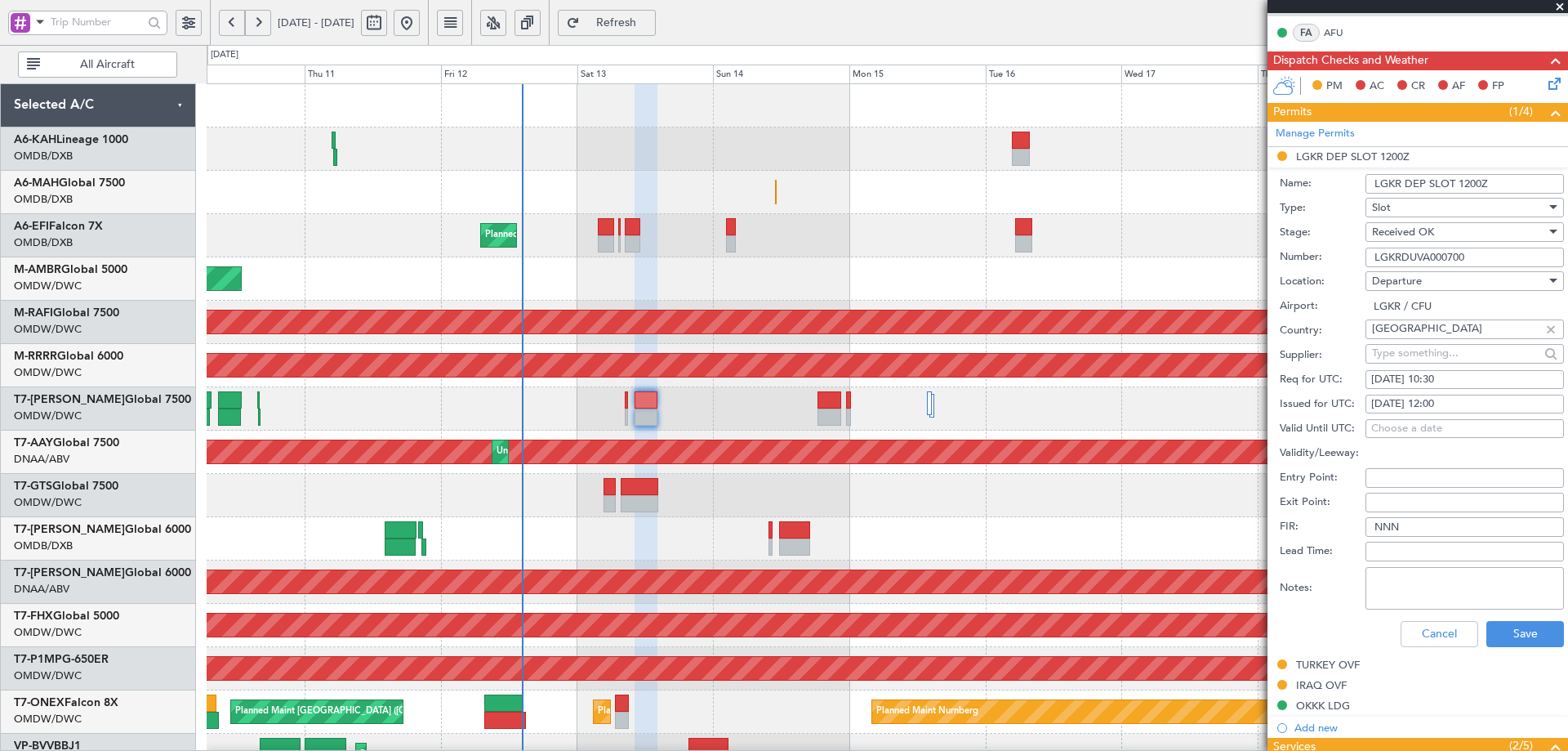
scroll to position [545, 0]
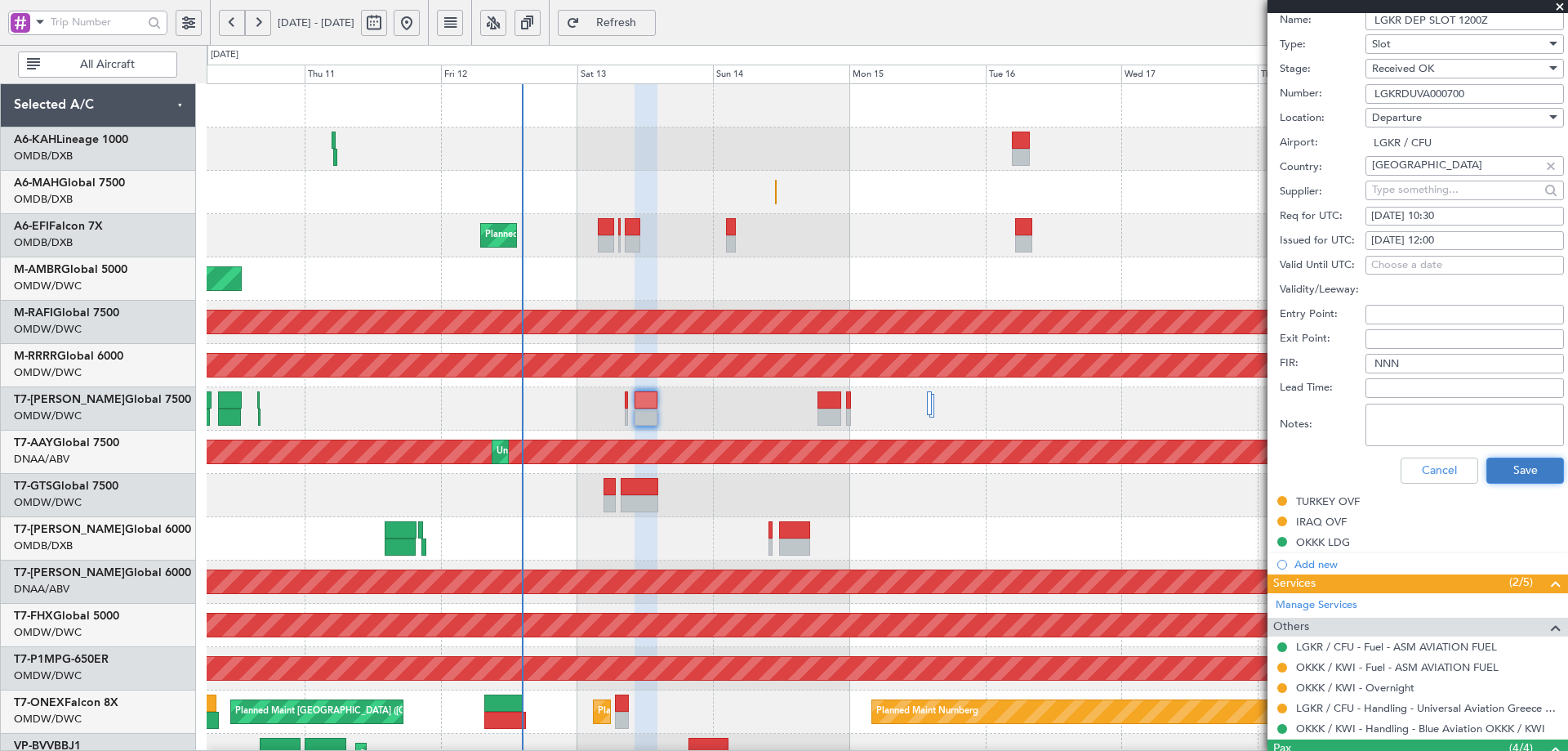
click at [1521, 466] on button "Save" at bounding box center [1525, 471] width 78 height 26
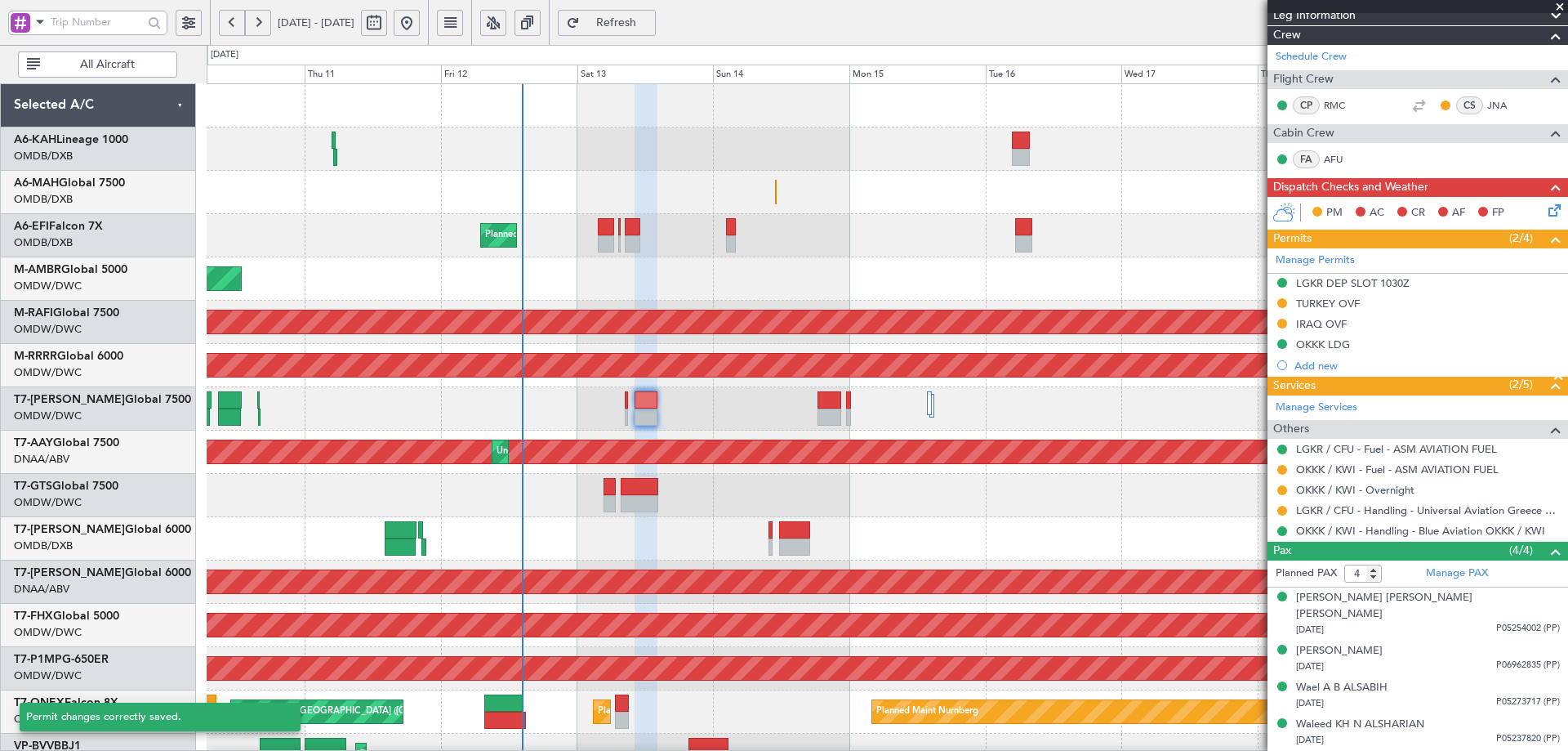
scroll to position [57, 0]
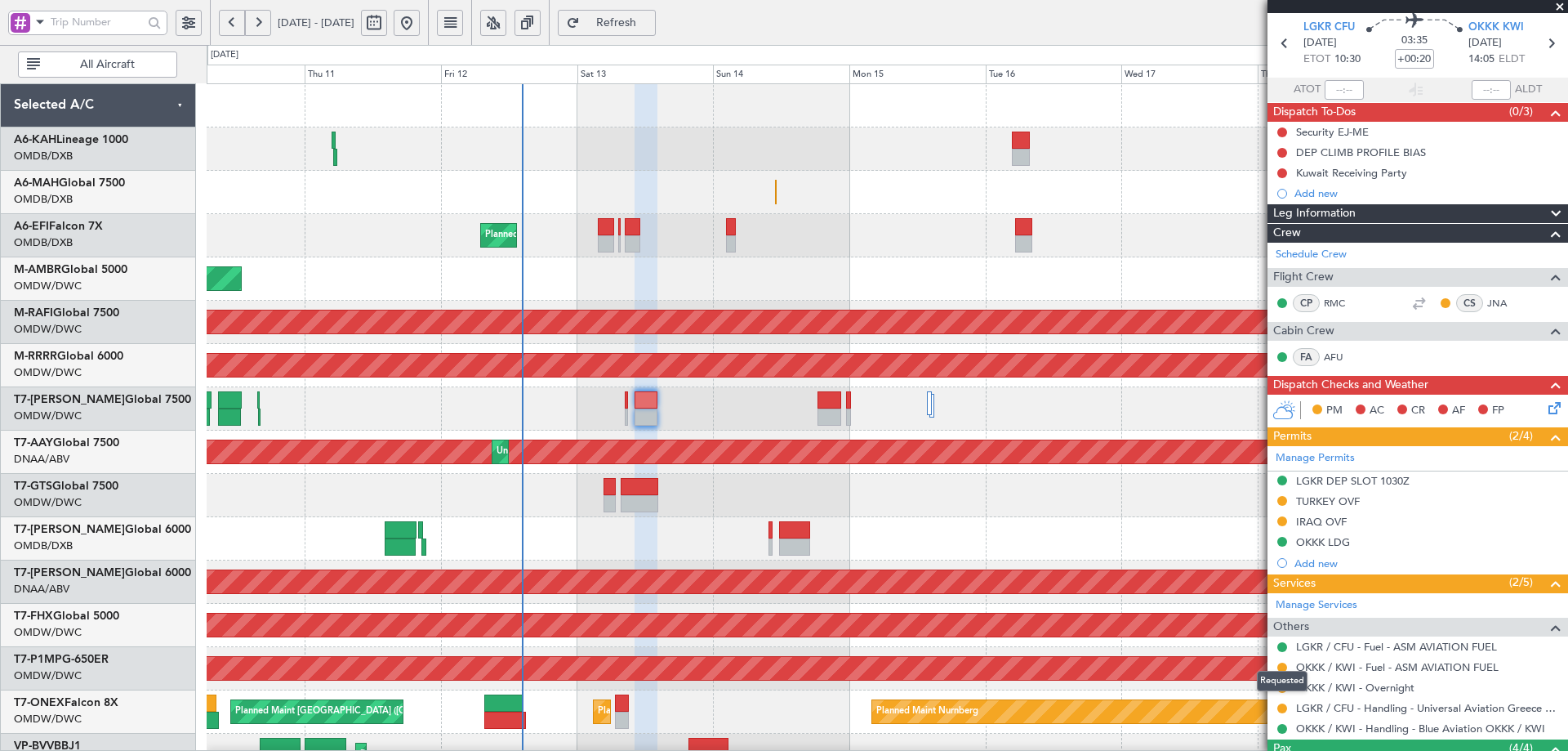
drag, startPoint x: 1283, startPoint y: 709, endPoint x: 1242, endPoint y: 704, distance: 41.3
click at [1283, 709] on button at bounding box center [1282, 707] width 9 height 9
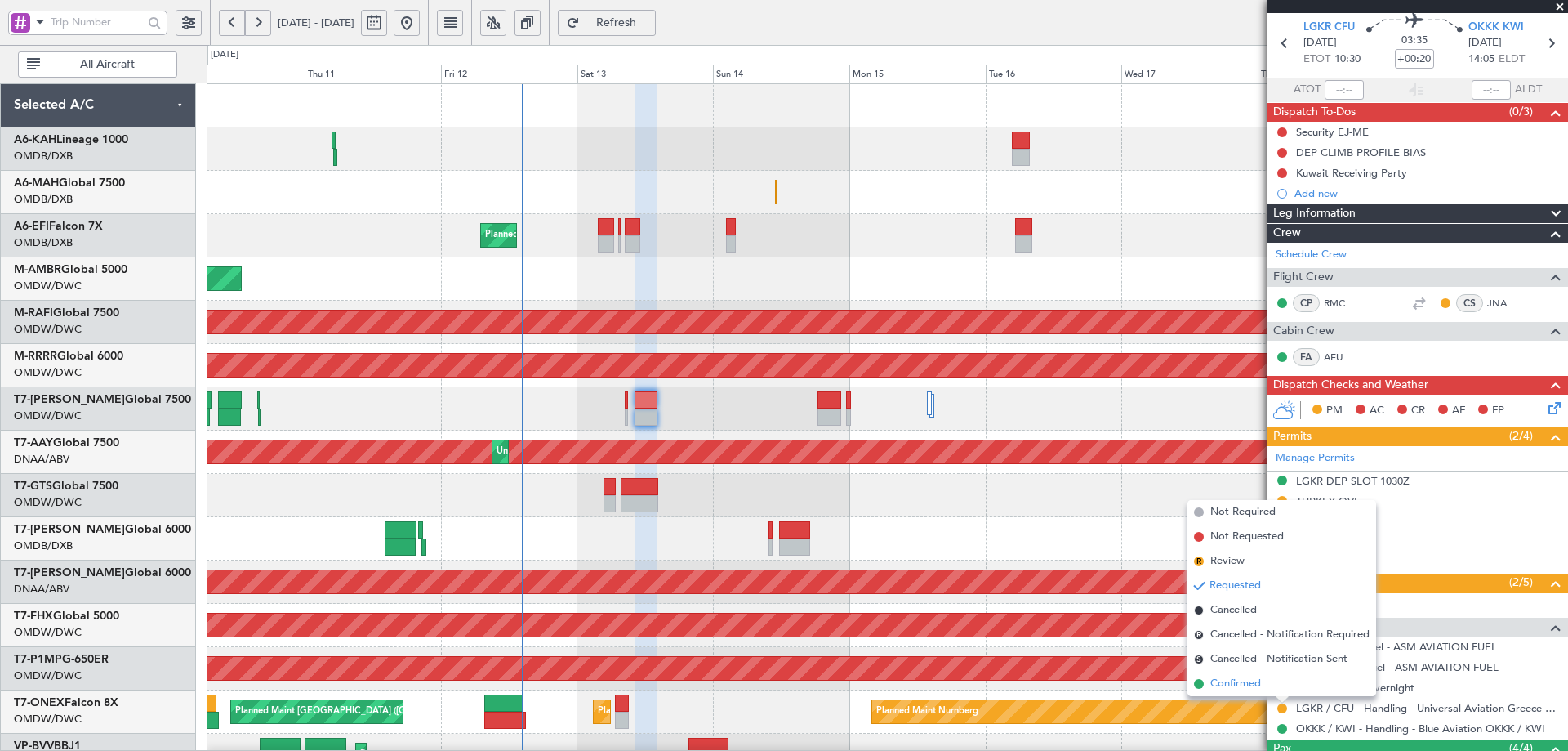
click at [1223, 679] on span "Confirmed" at bounding box center [1235, 683] width 51 height 16
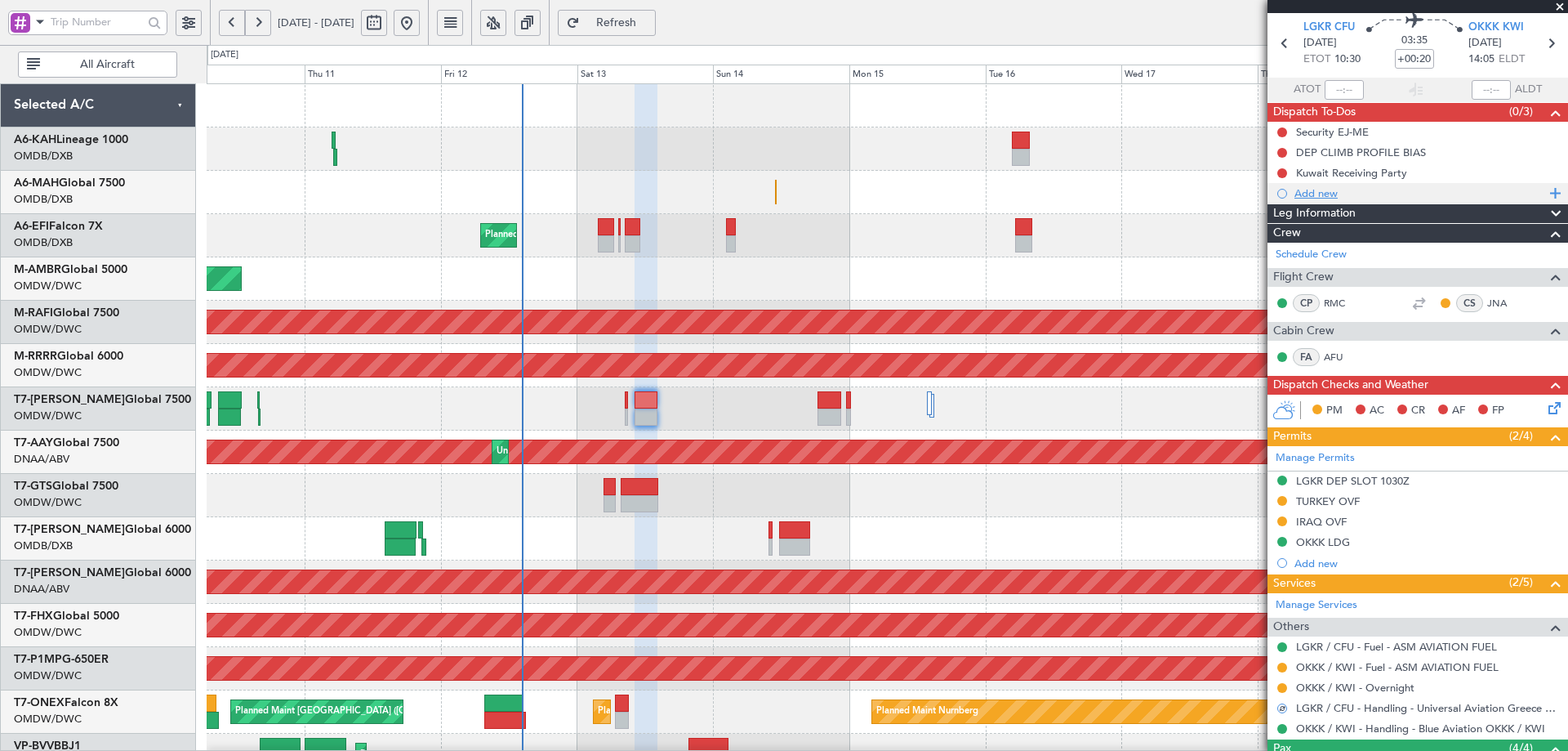
scroll to position [0, 0]
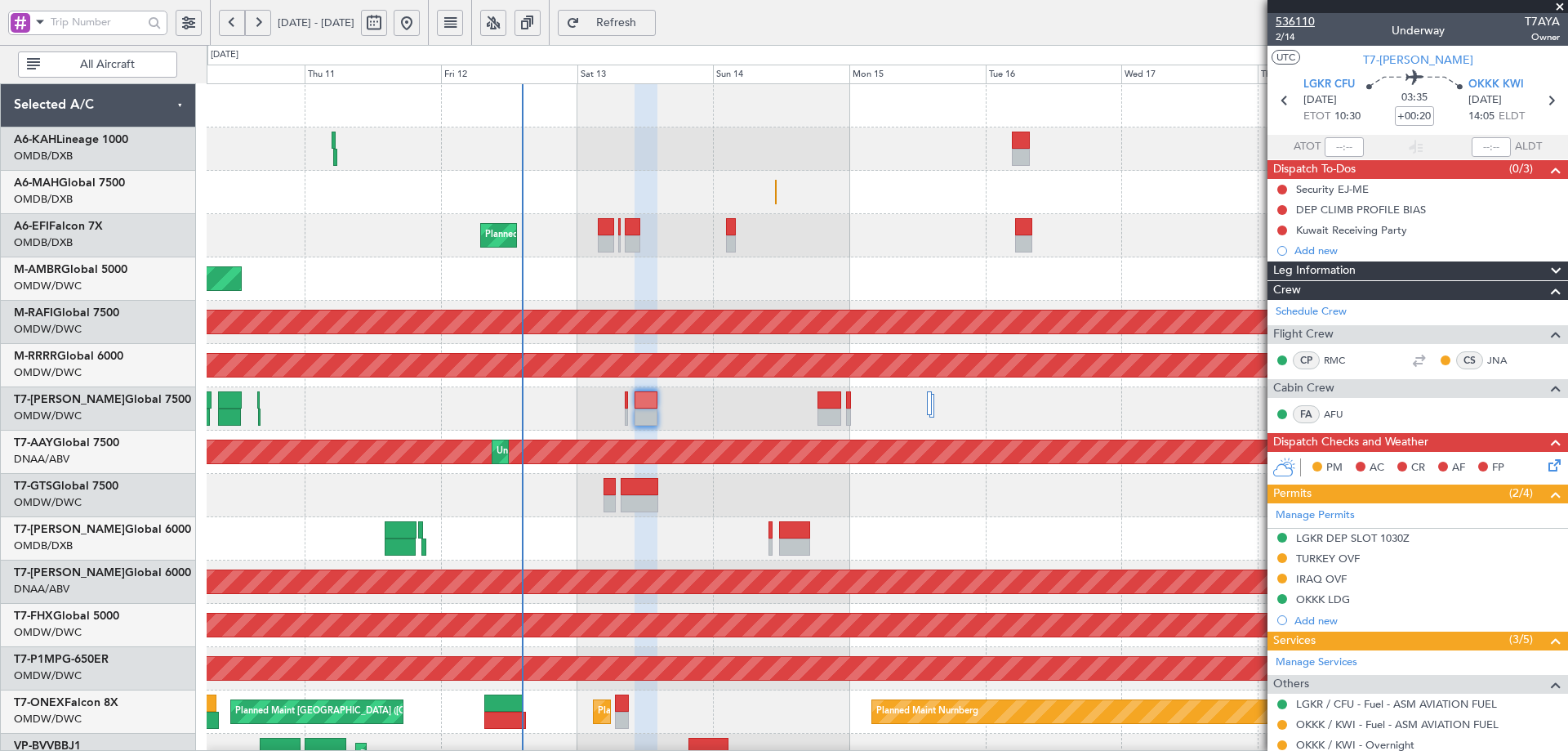
click at [1299, 25] on span "536110" at bounding box center [1295, 21] width 39 height 17
click at [650, 33] on button "Refresh" at bounding box center [607, 22] width 98 height 26
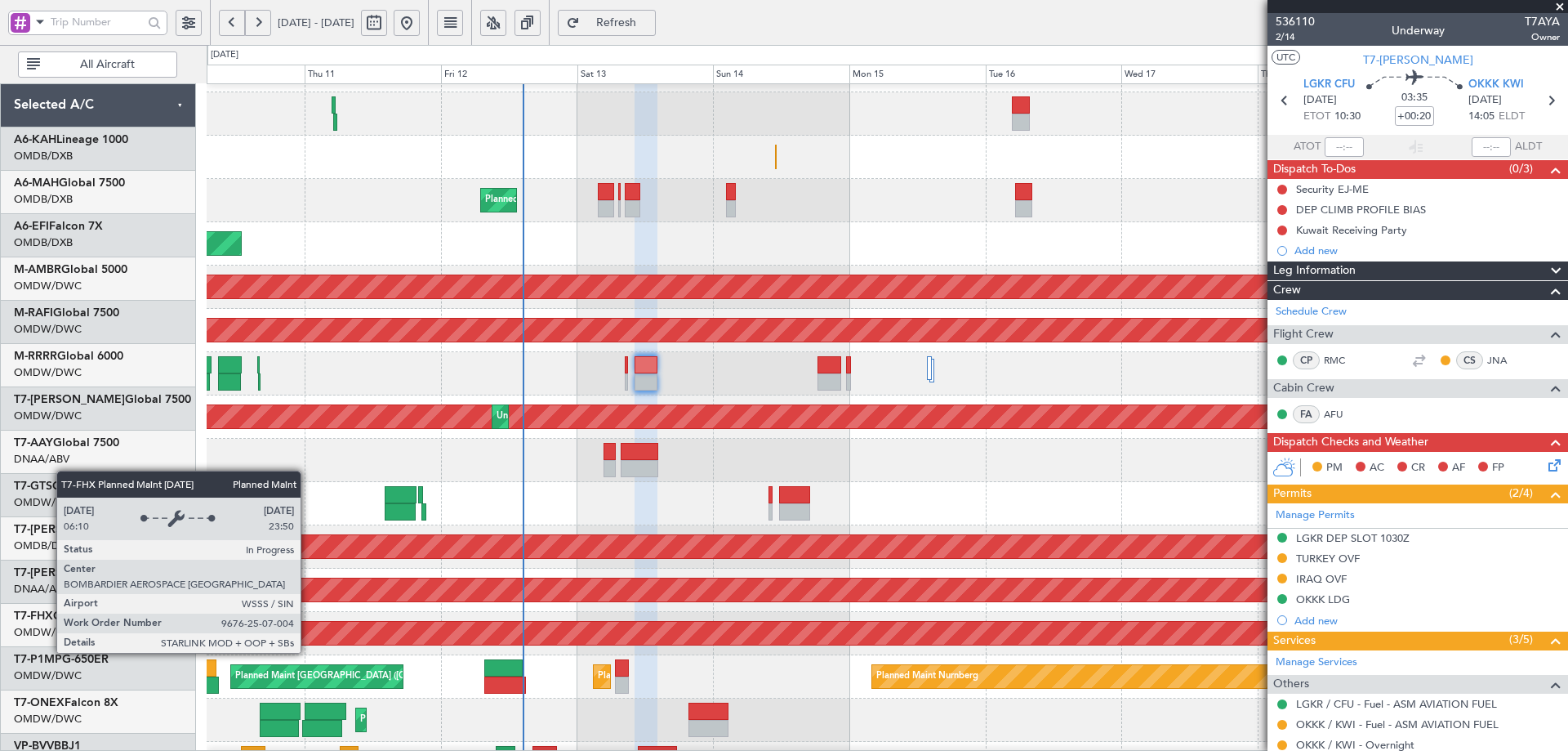
scroll to position [266, 0]
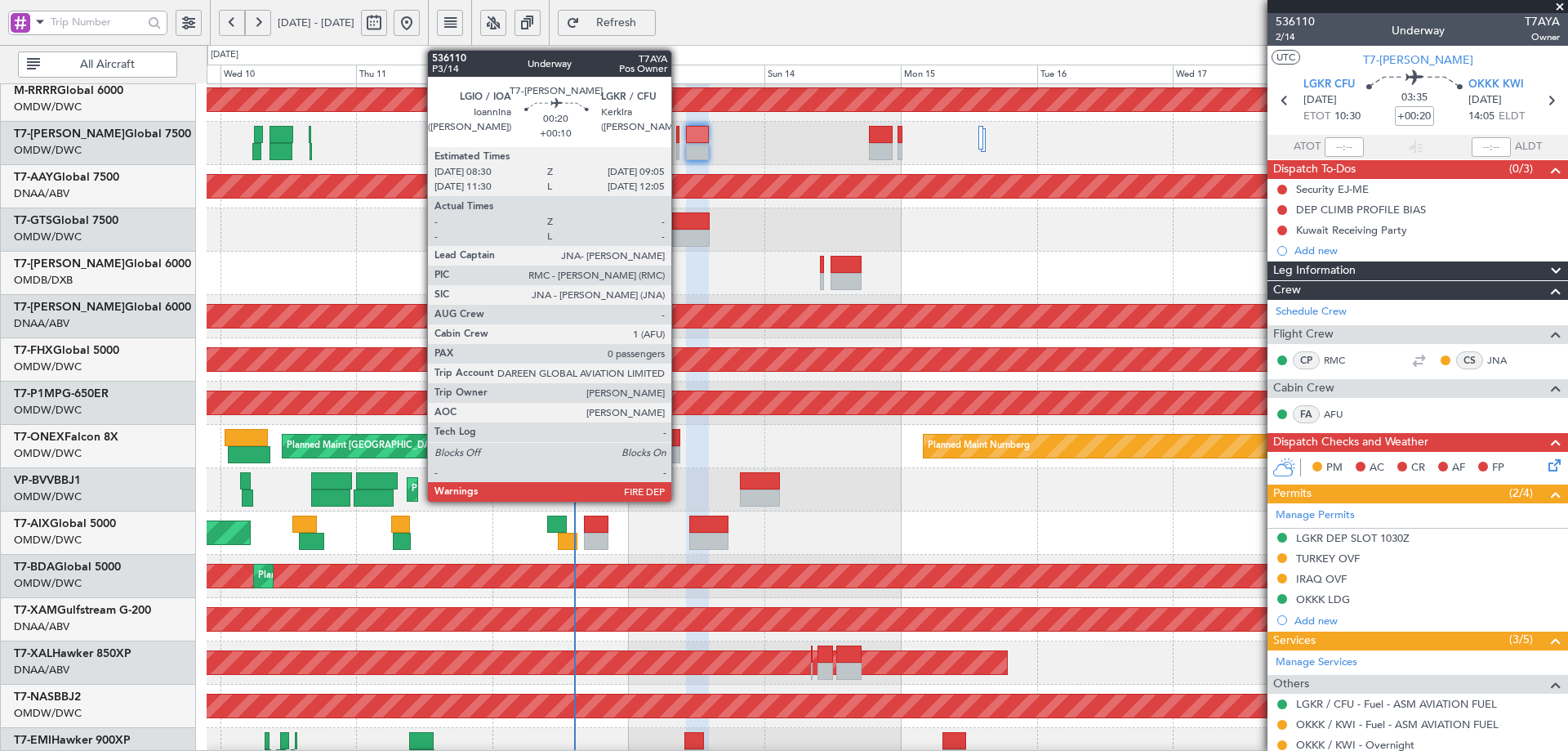
click at [679, 136] on div at bounding box center [678, 135] width 4 height 17
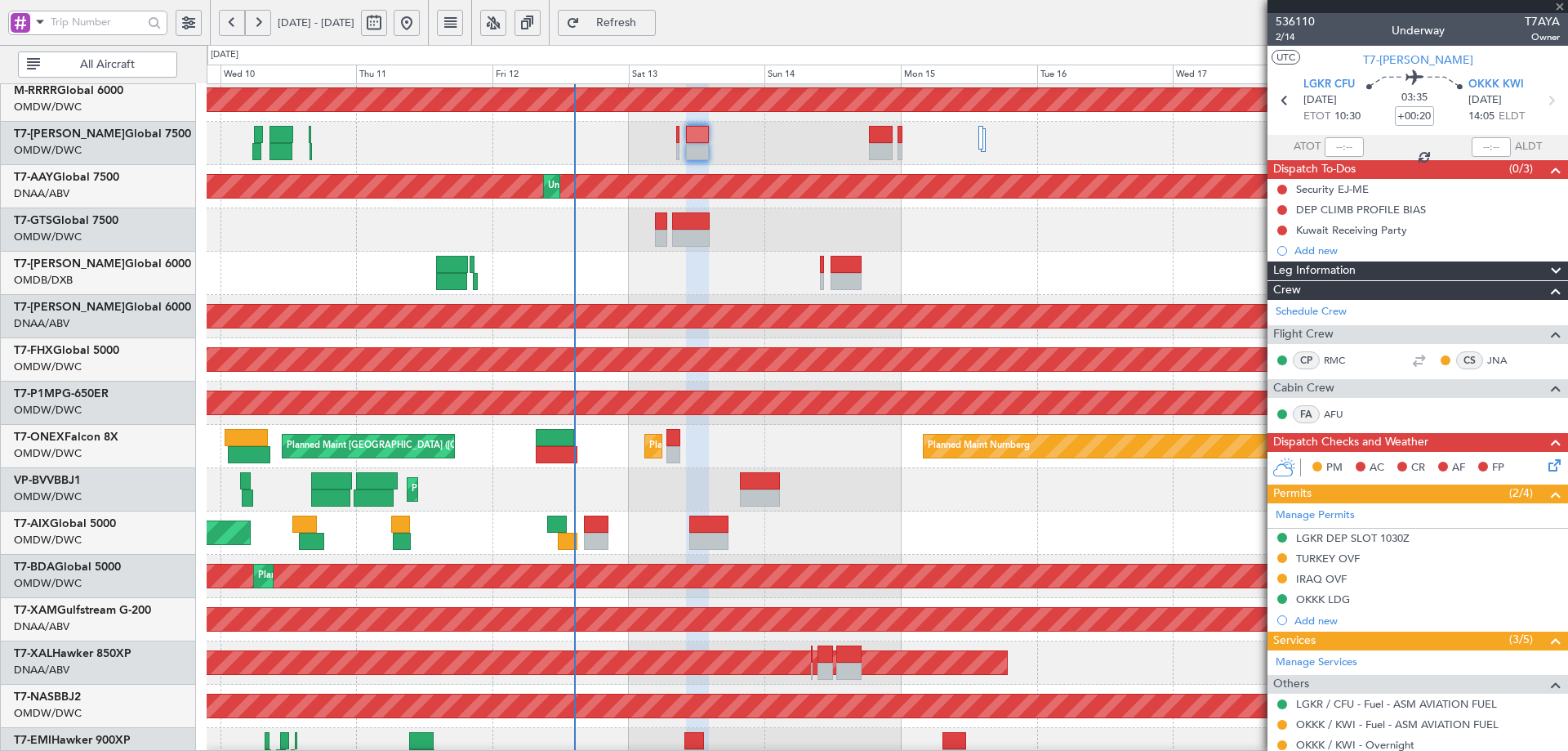
type input "+00:10"
type input "0"
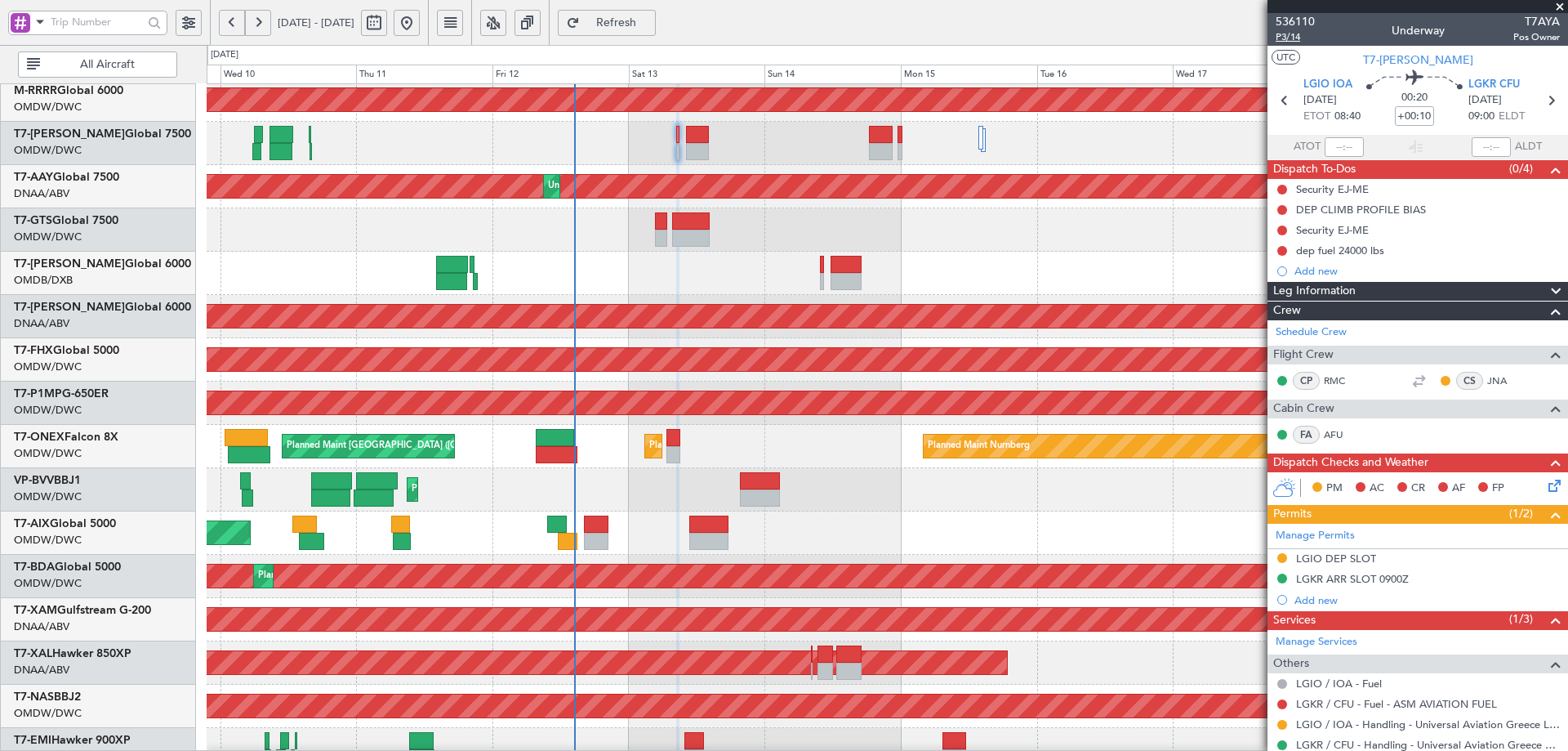
click at [1296, 37] on span "P3/14" at bounding box center [1295, 37] width 39 height 14
click at [650, 22] on span "Refresh" at bounding box center [616, 22] width 67 height 11
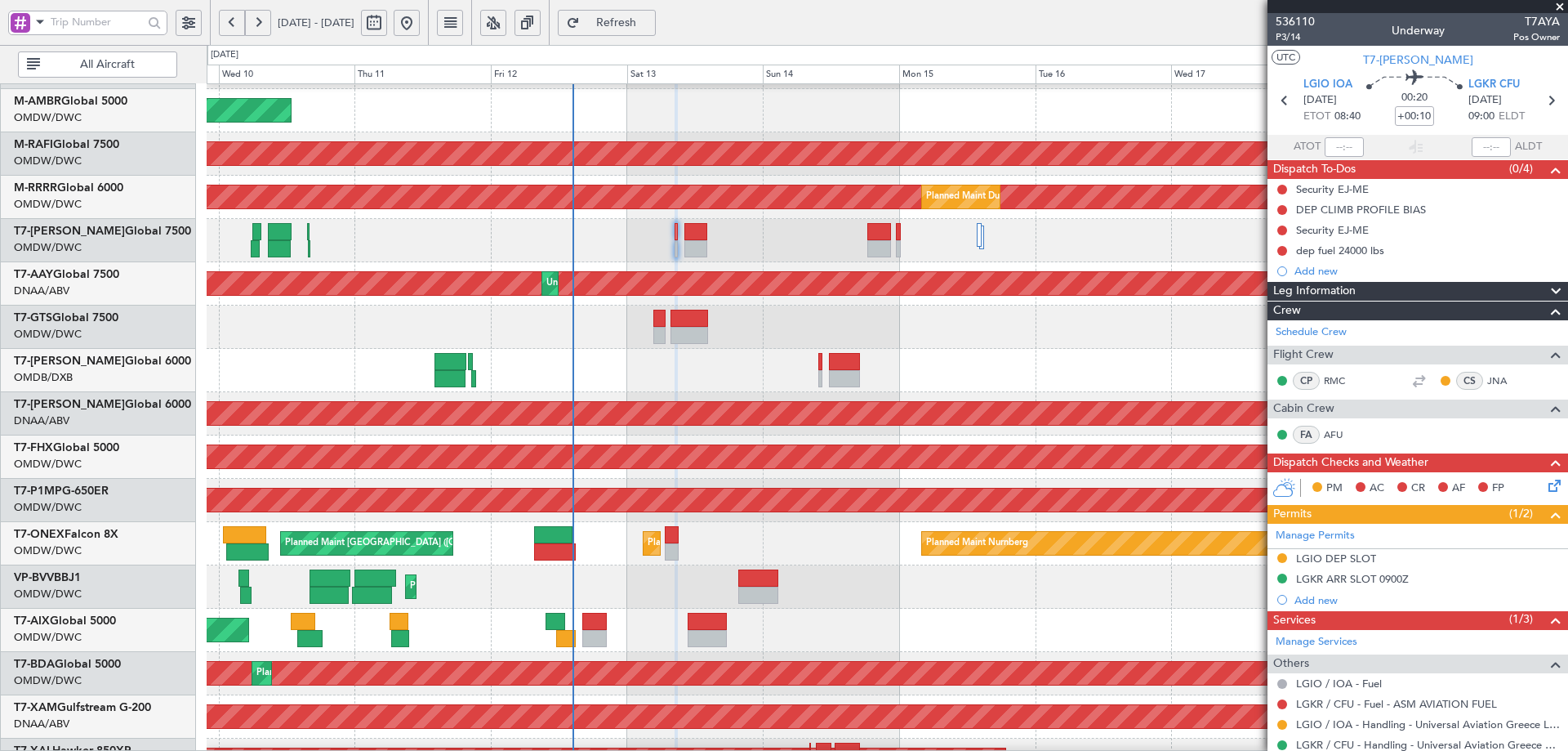
scroll to position [165, 0]
click at [644, 344] on div at bounding box center [886, 327] width 1361 height 43
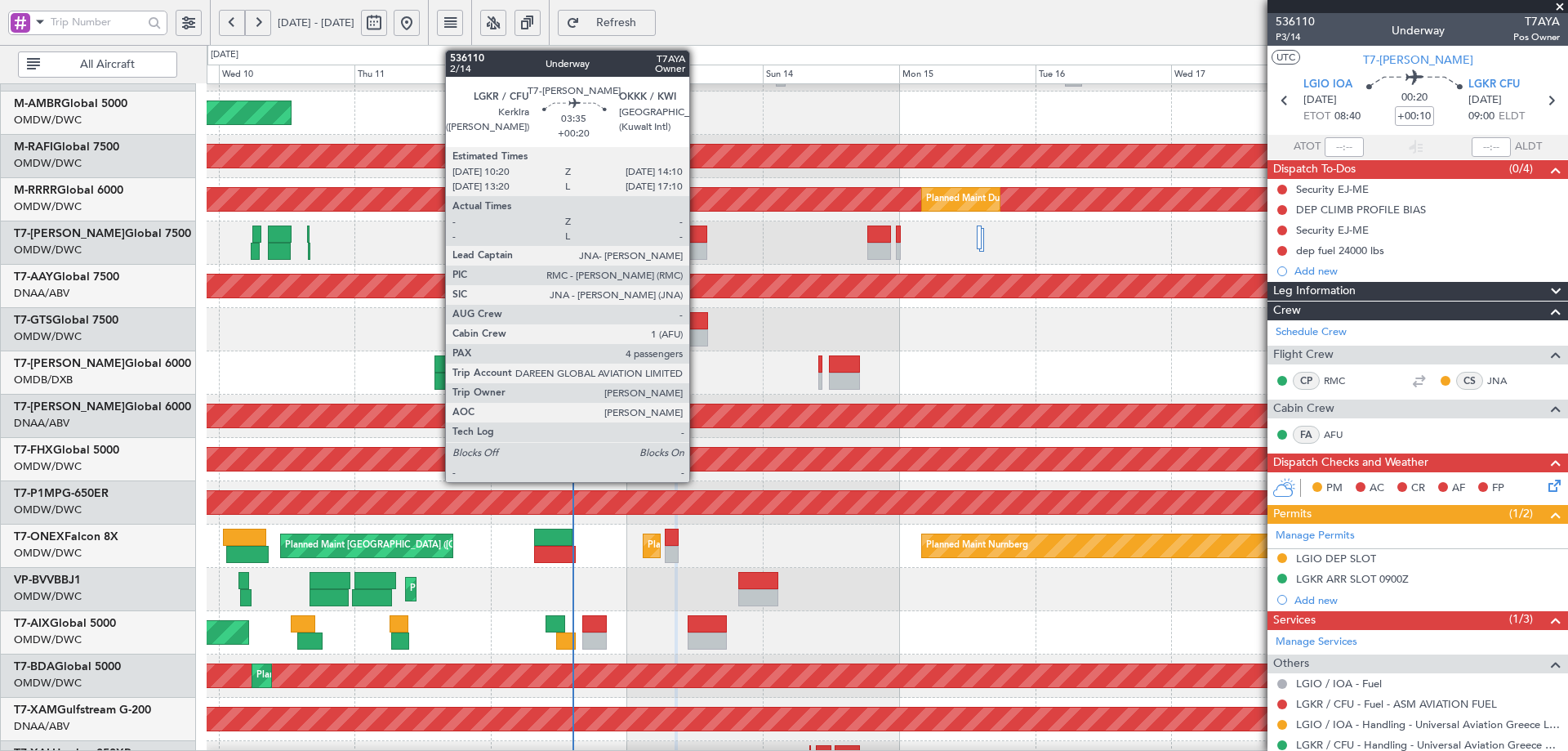
click at [697, 227] on div at bounding box center [695, 234] width 22 height 17
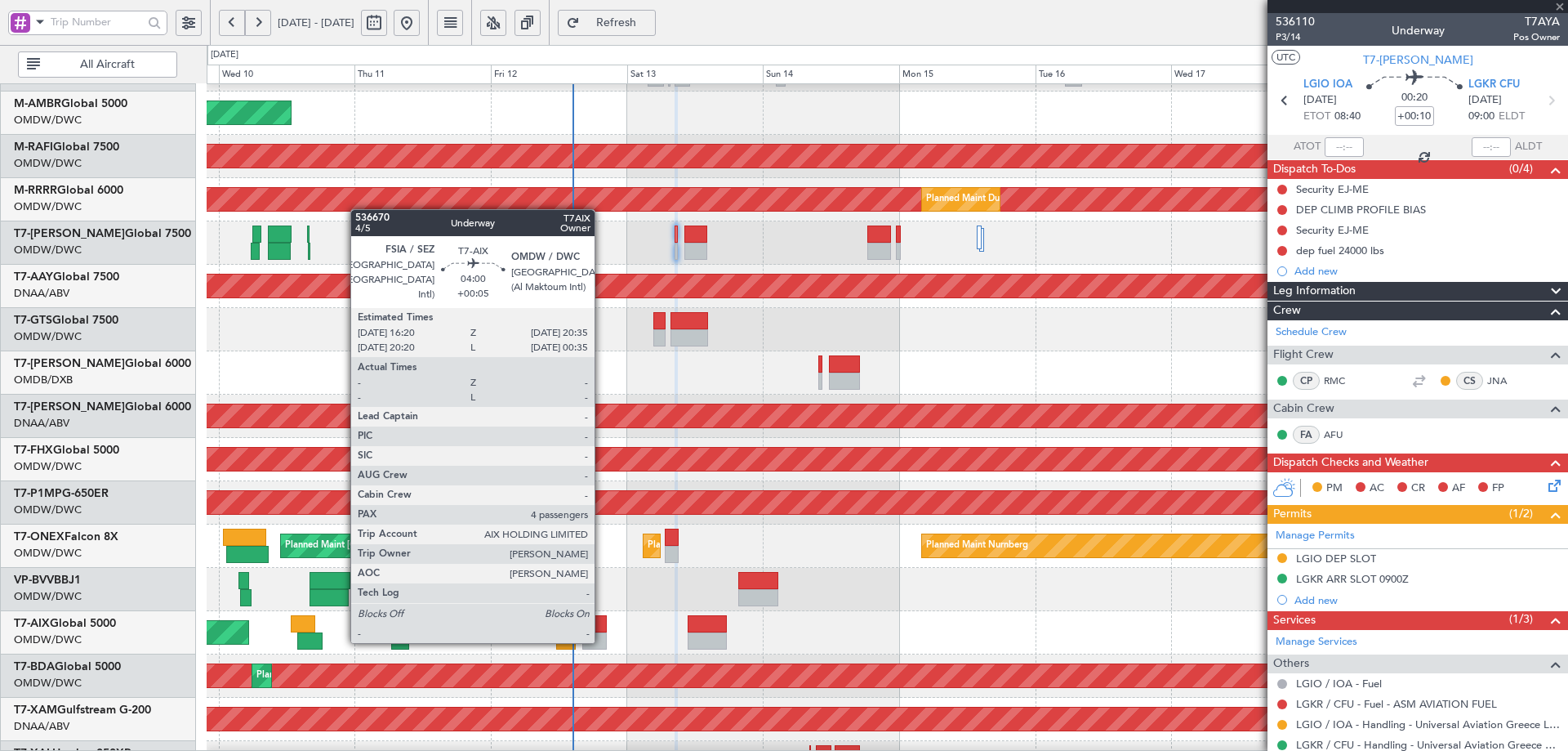
click at [602, 640] on div at bounding box center [594, 640] width 25 height 17
type input "+00:20"
type input "4"
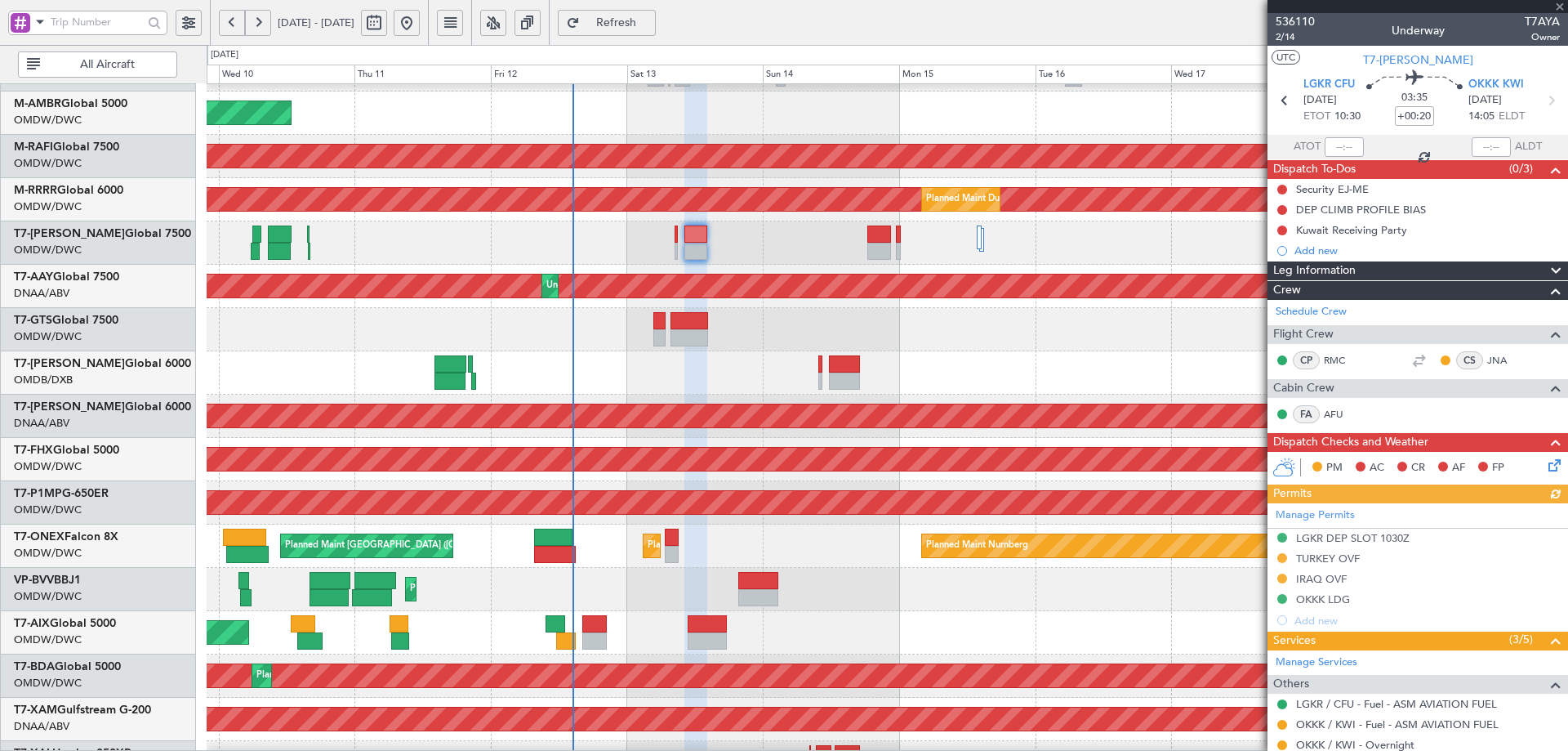
type input "+00:05"
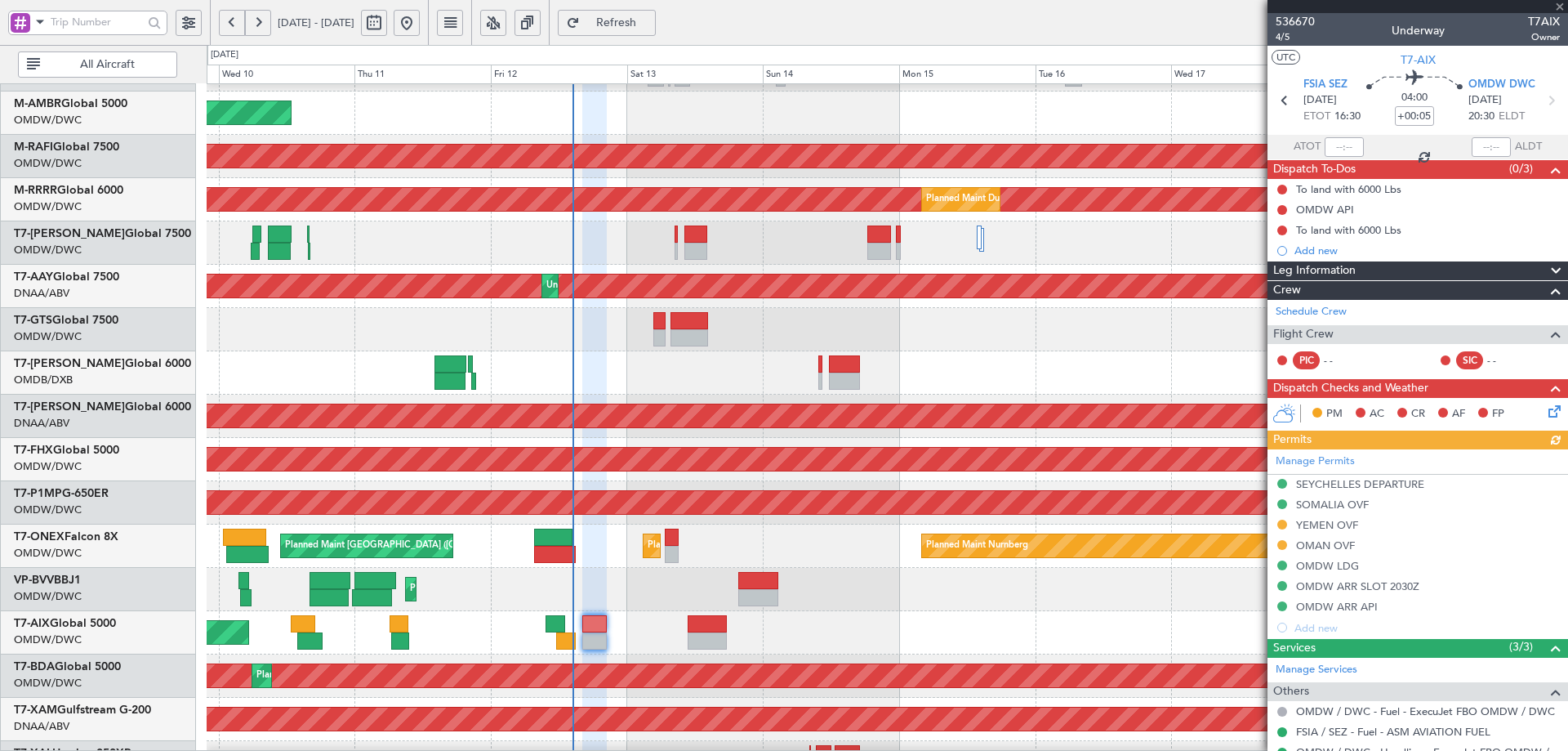
click at [1327, 526] on div "Manage Permits SEYCHELLES DEPARTURE [GEOGRAPHIC_DATA] OVF [GEOGRAPHIC_DATA] OVF…" at bounding box center [1418, 544] width 301 height 189
click at [1331, 526] on div "YEMEN OVF" at bounding box center [1327, 525] width 62 height 14
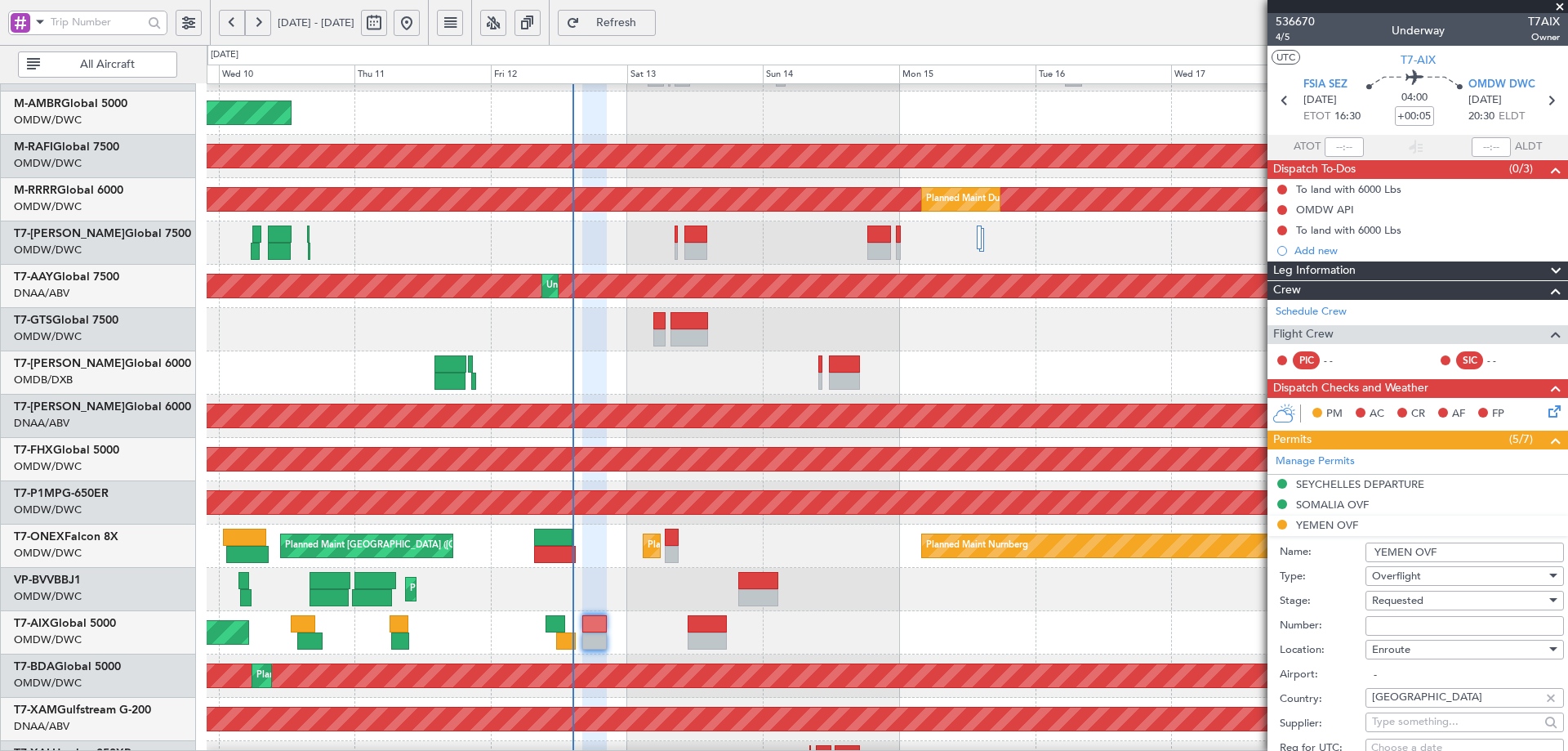
drag, startPoint x: 1398, startPoint y: 628, endPoint x: 1415, endPoint y: 618, distance: 19.7
click at [1399, 628] on input "Number:" at bounding box center [1465, 625] width 199 height 20
paste input "CAMA_2629"
type input "CAMA_2629"
click at [1439, 601] on div "Requested" at bounding box center [1459, 600] width 174 height 25
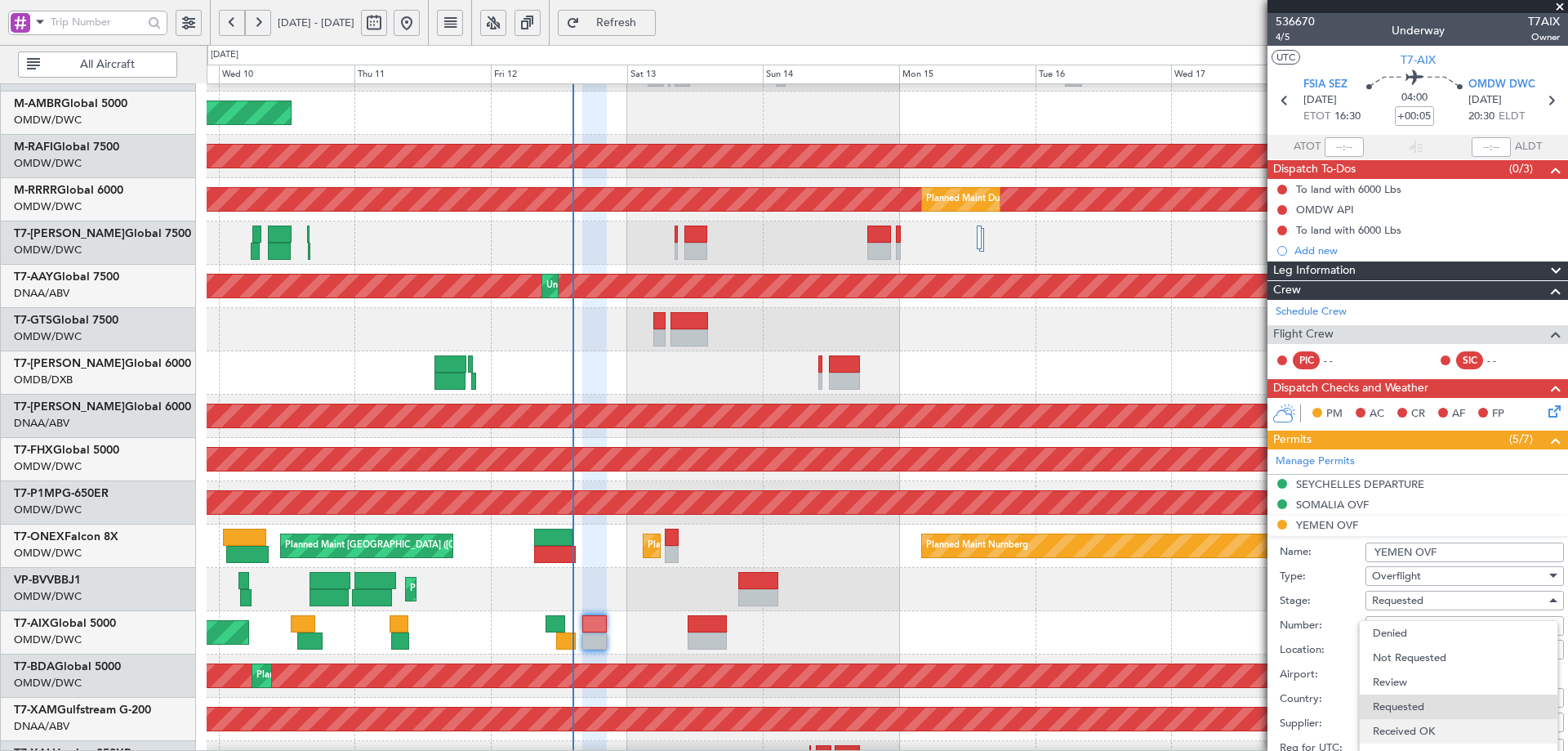
click at [1422, 727] on span "Received OK" at bounding box center [1459, 730] width 171 height 25
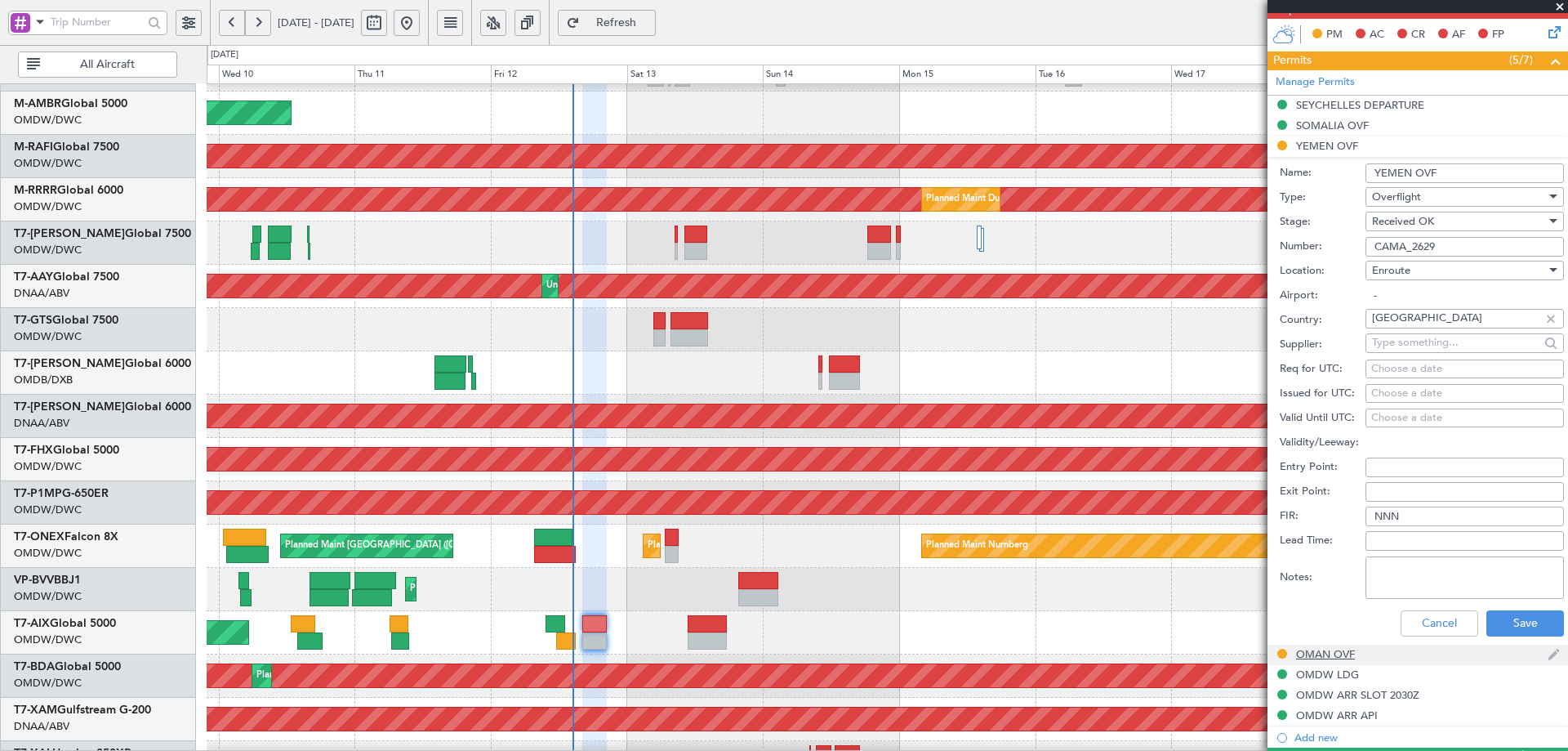
scroll to position [382, 0]
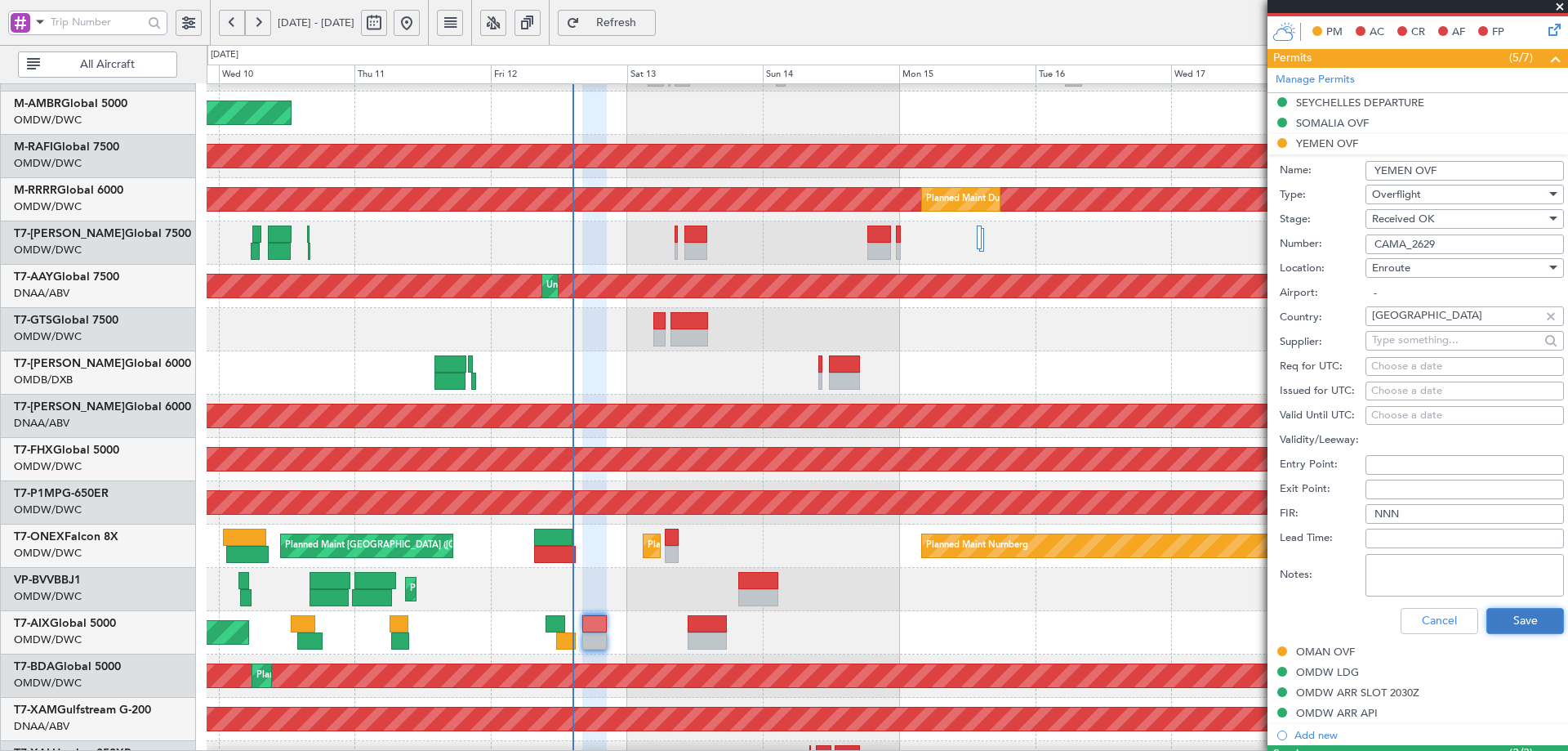
click at [1487, 622] on button "Save" at bounding box center [1525, 621] width 78 height 26
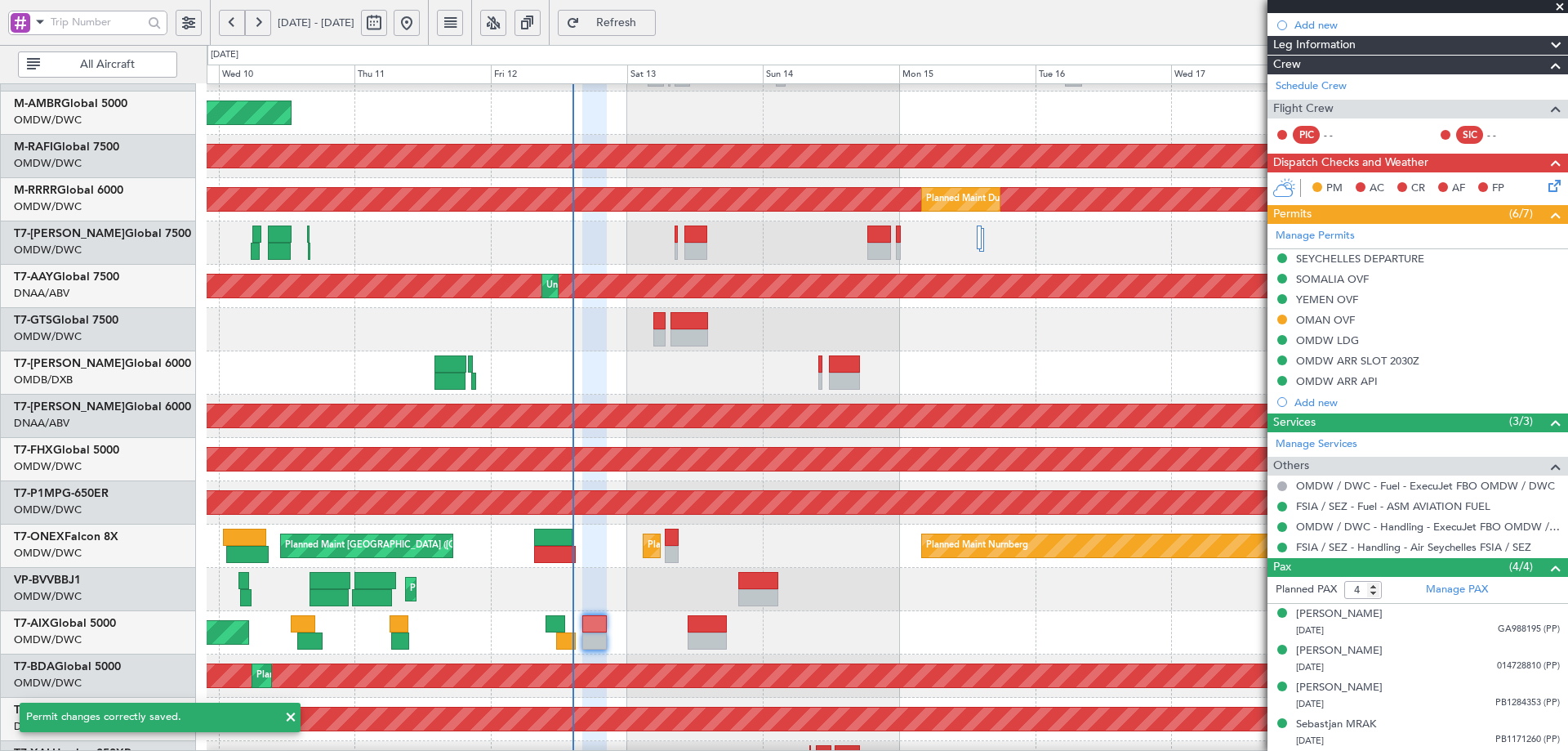
scroll to position [225, 0]
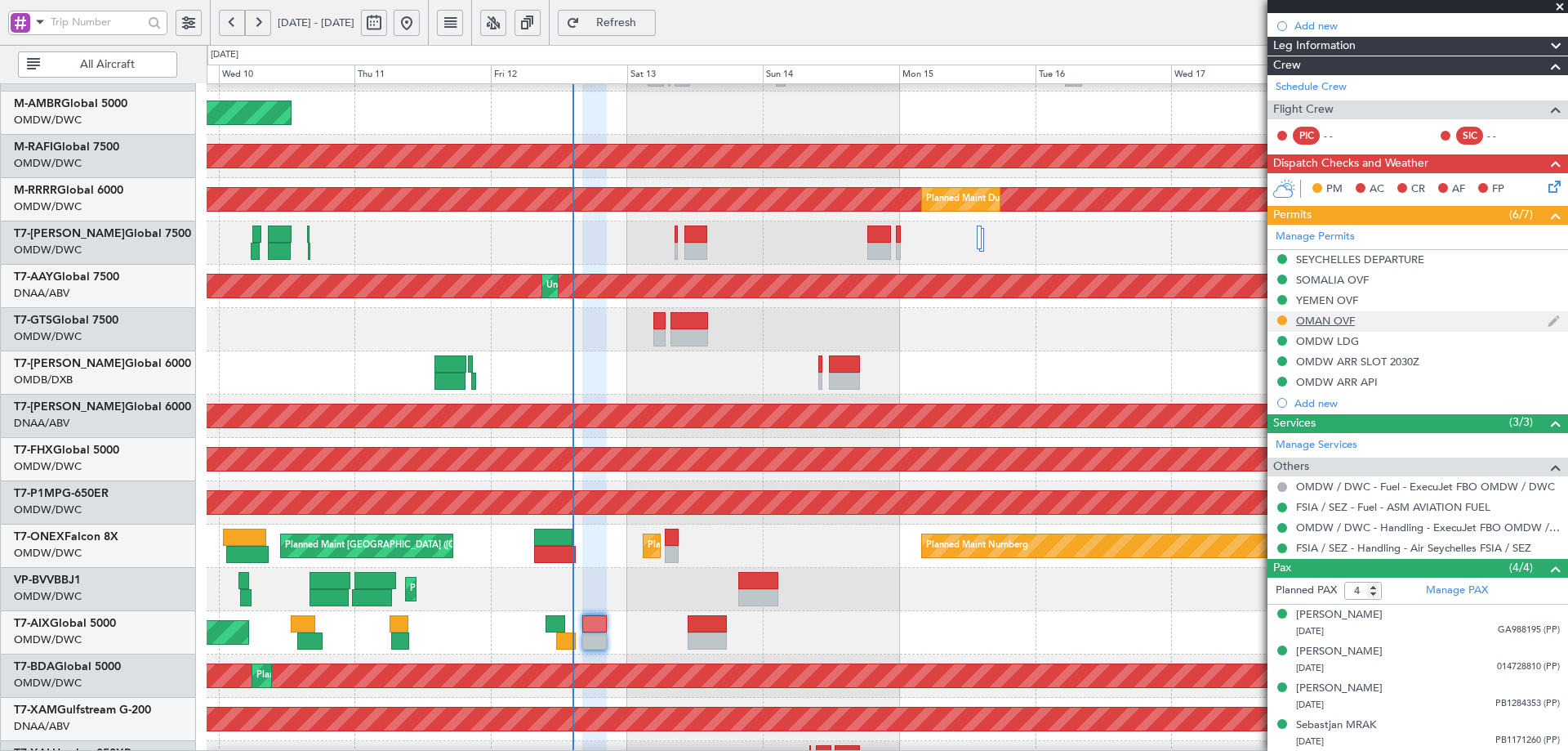
click at [1315, 324] on div "OMAN OVF" at bounding box center [1325, 321] width 59 height 14
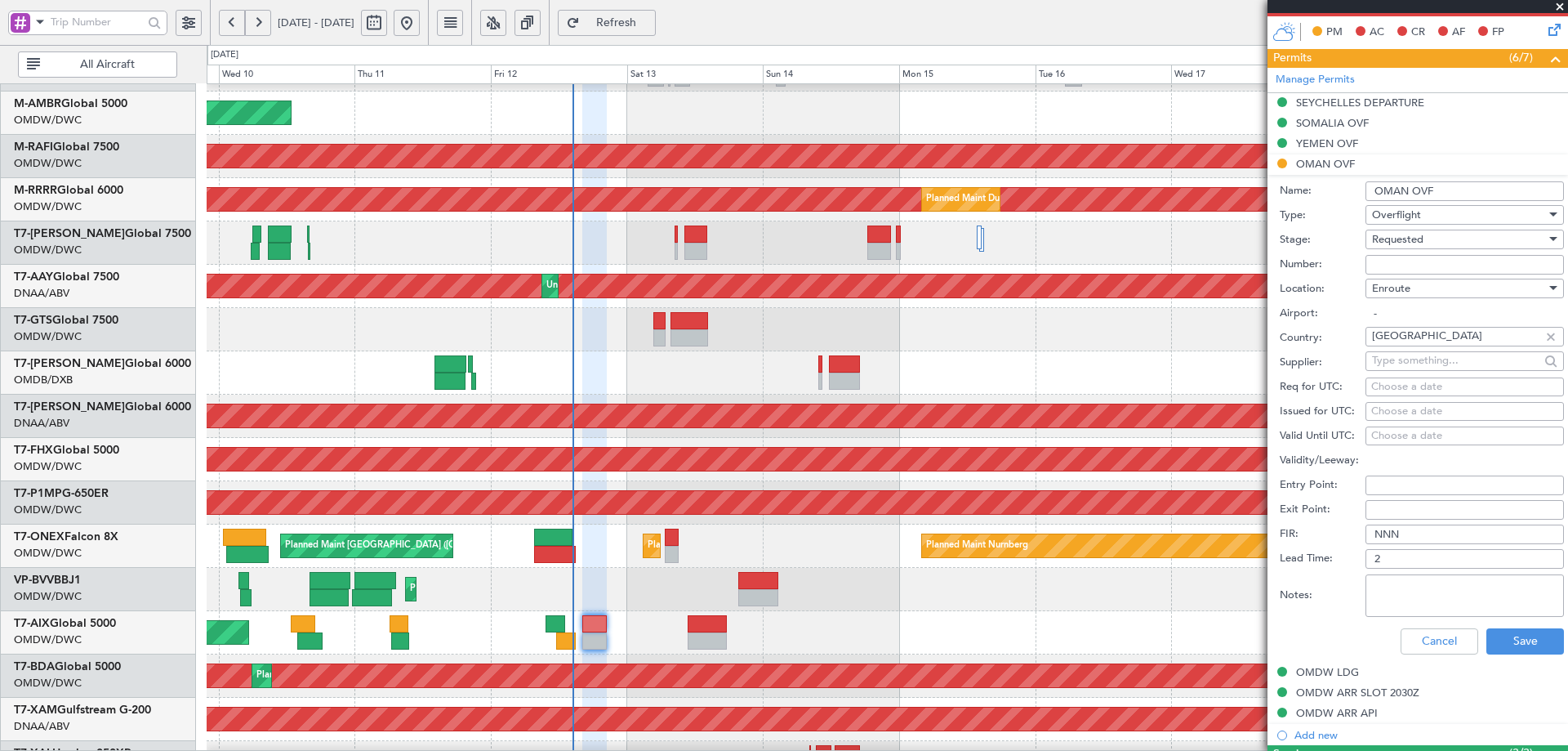
click at [1422, 267] on input "Number:" at bounding box center [1465, 264] width 199 height 20
paste input "DAT/OF/EXBO/0024/2025"
type input "DAT/OF/EXBO/0024/2025"
click at [1434, 241] on div "Requested" at bounding box center [1459, 239] width 174 height 25
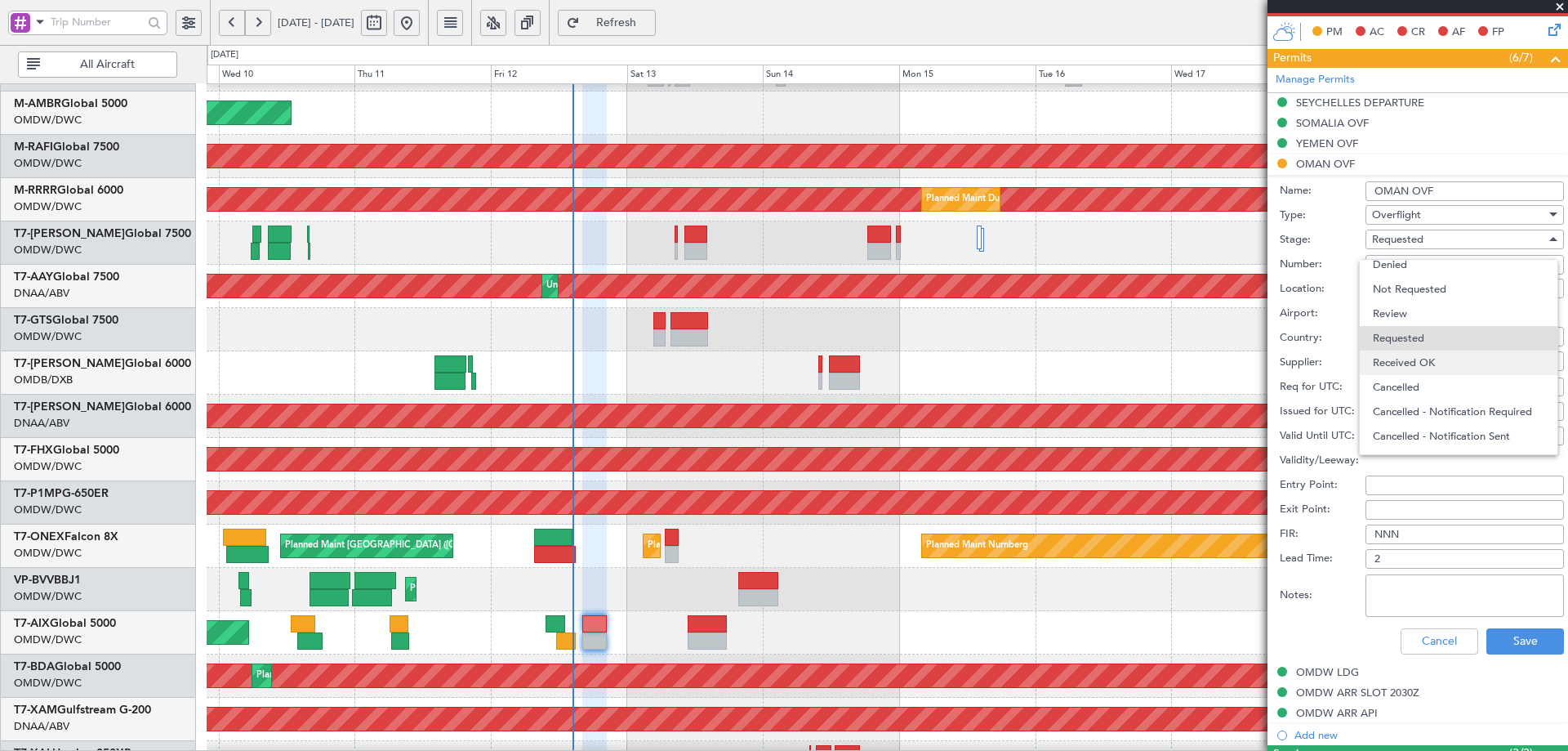
click at [1434, 372] on span "Received OK" at bounding box center [1459, 363] width 171 height 25
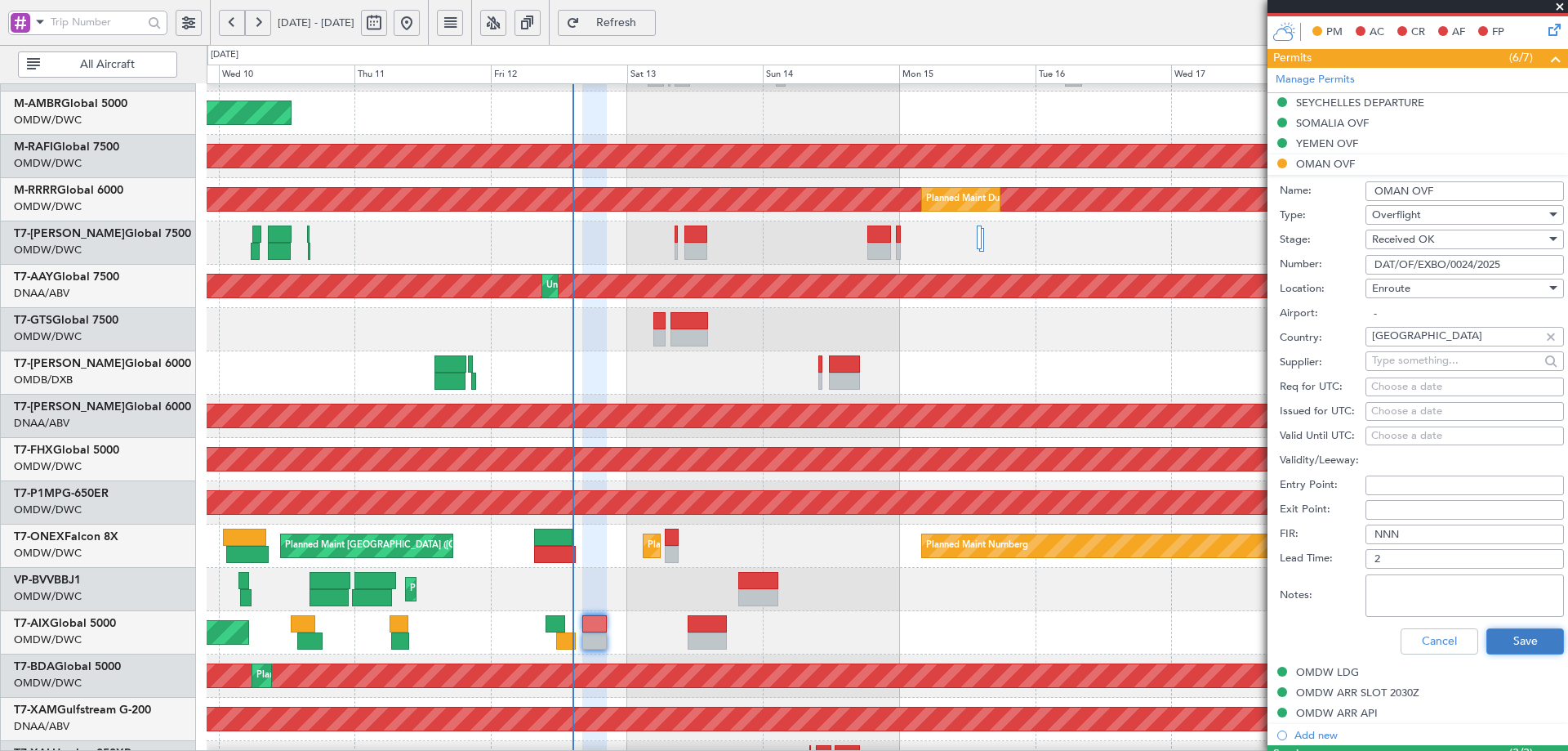
click at [1521, 640] on button "Save" at bounding box center [1525, 641] width 78 height 26
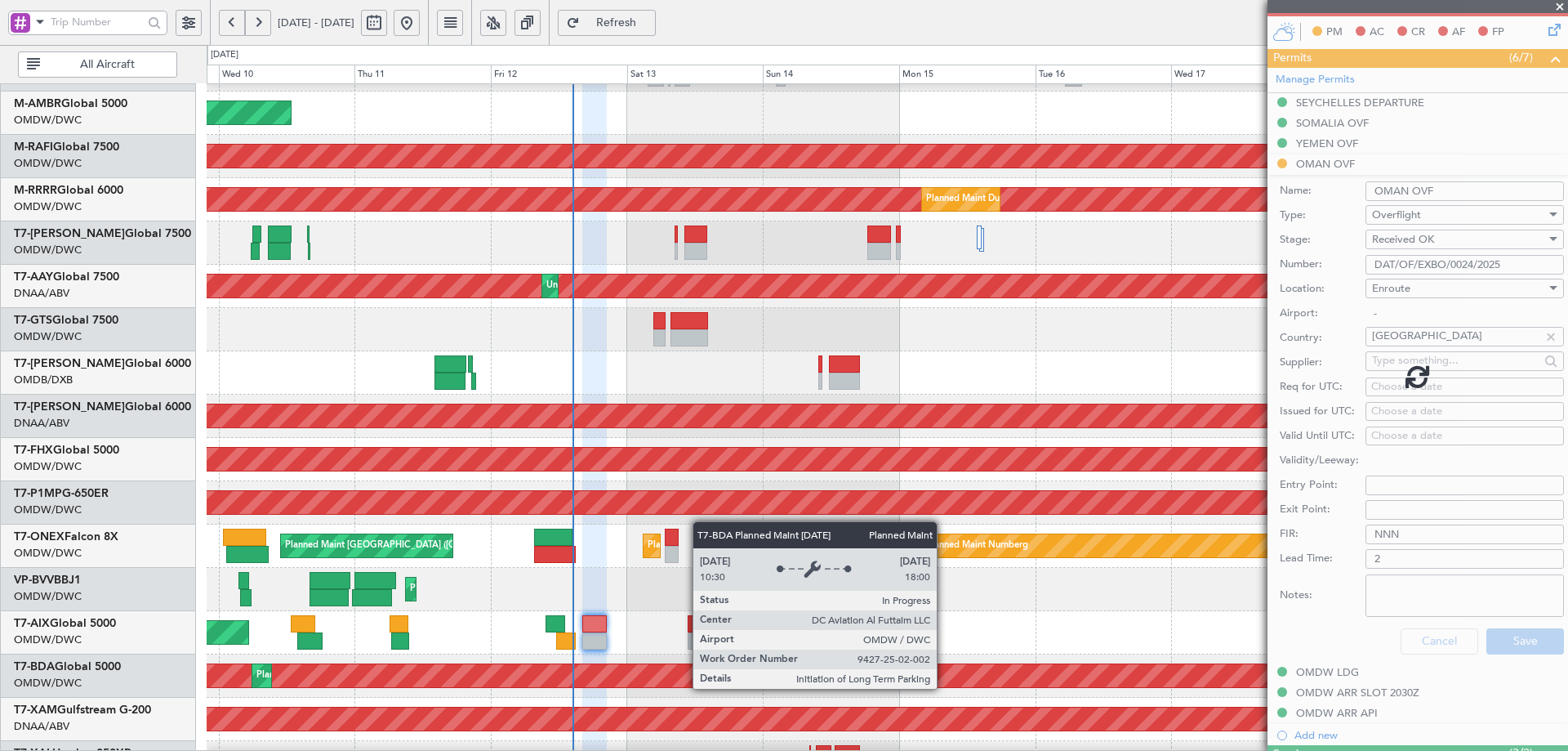
scroll to position [225, 0]
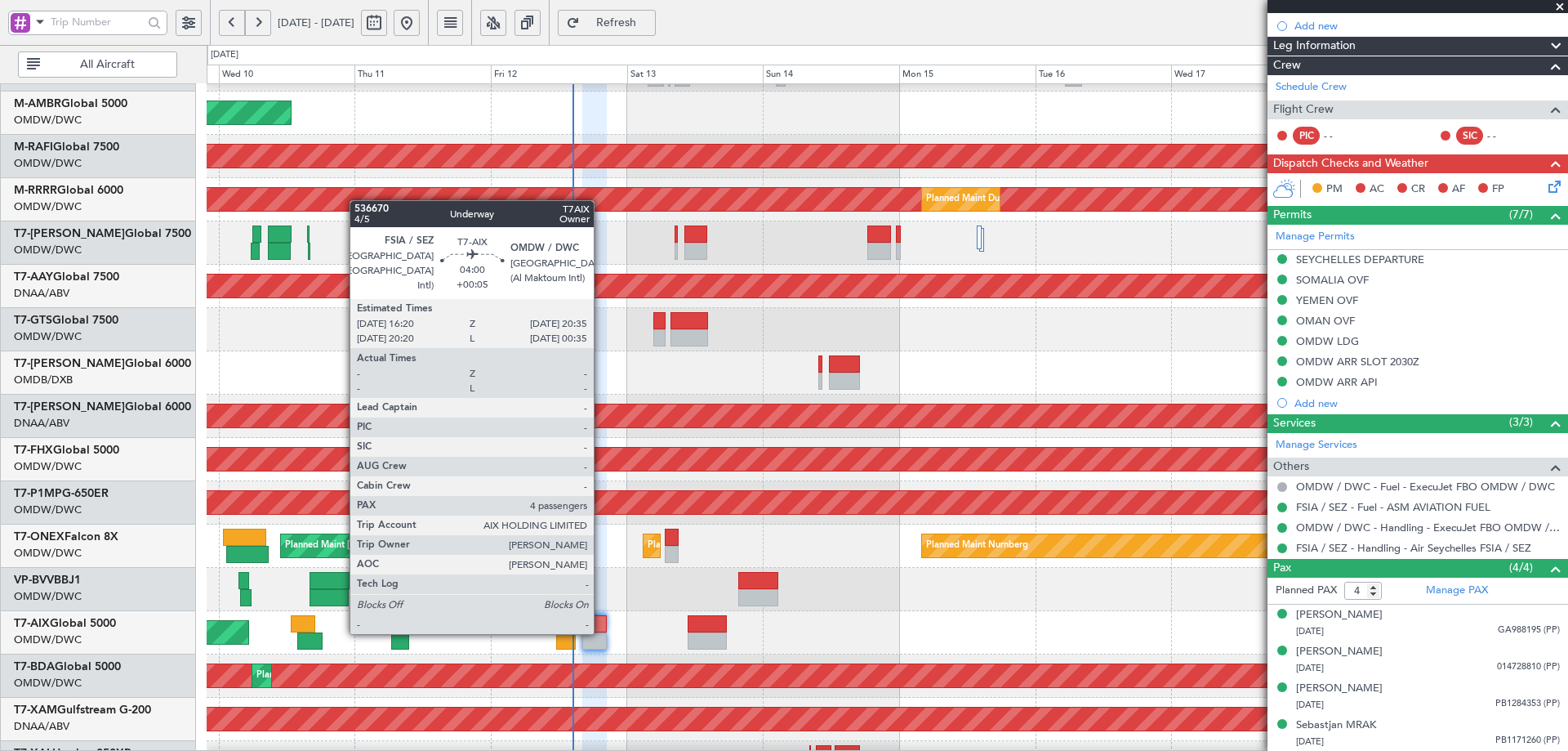
click at [600, 630] on div at bounding box center [594, 623] width 25 height 17
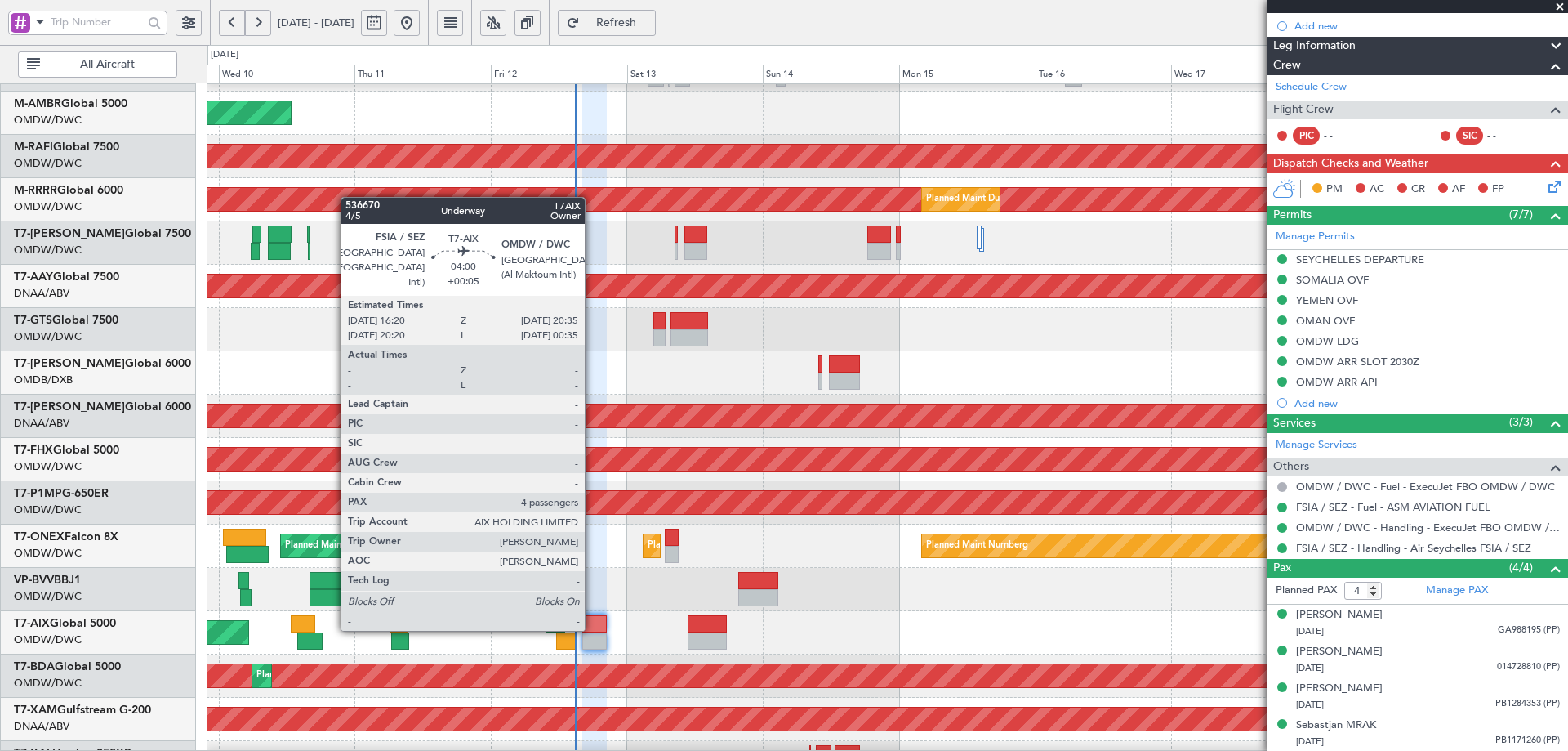
click at [592, 628] on div at bounding box center [594, 623] width 25 height 17
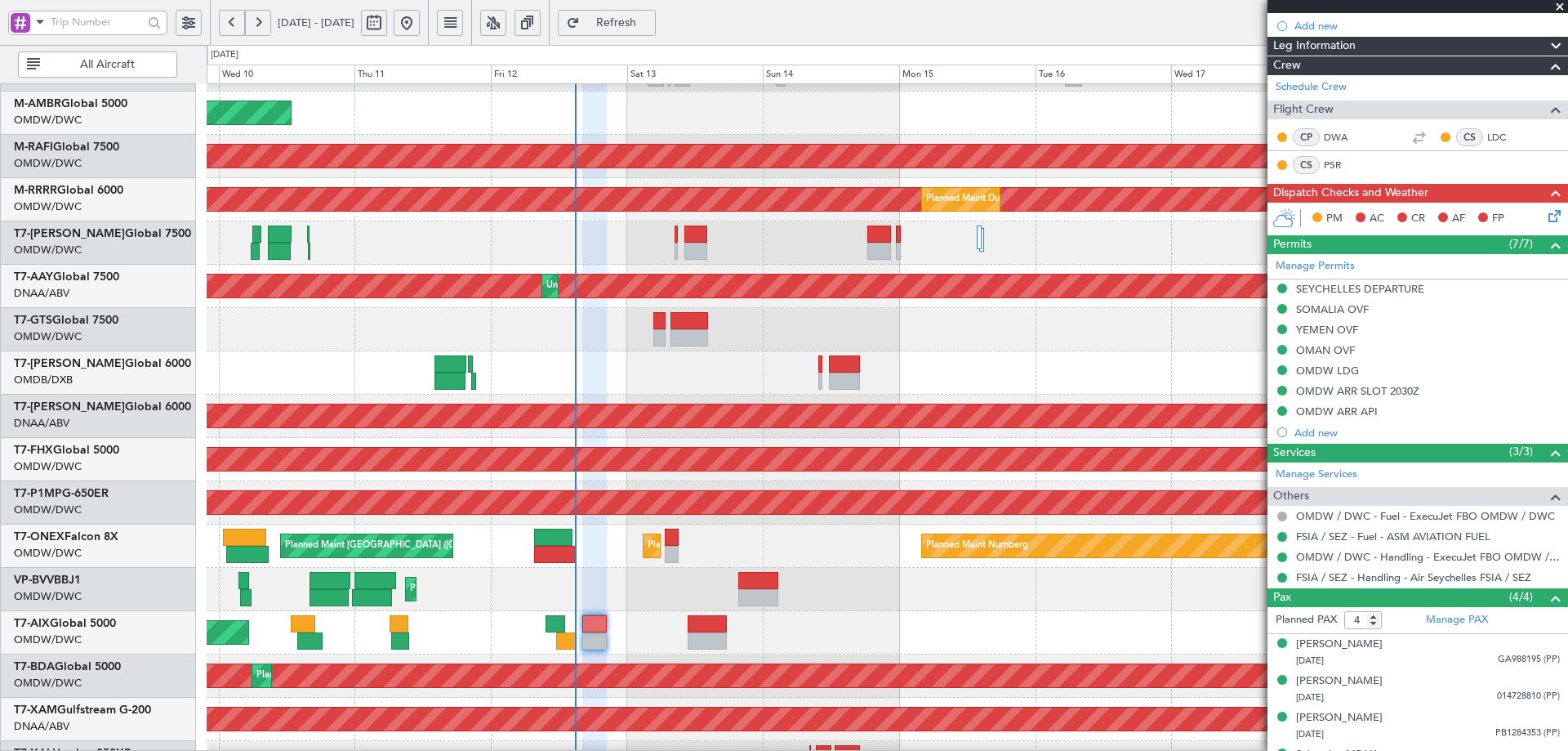
scroll to position [254, 0]
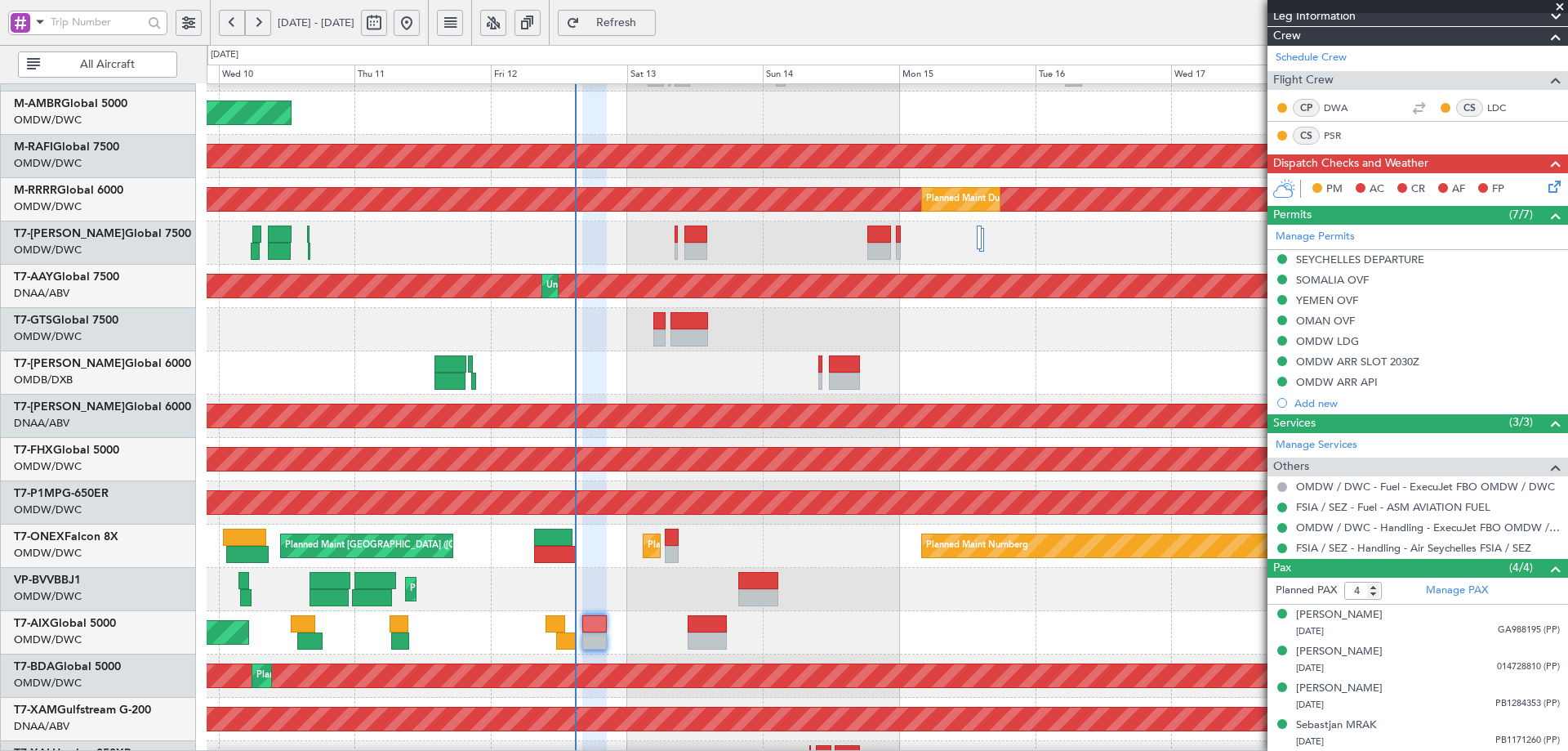
click at [623, 24] on button "Refresh" at bounding box center [607, 22] width 98 height 26
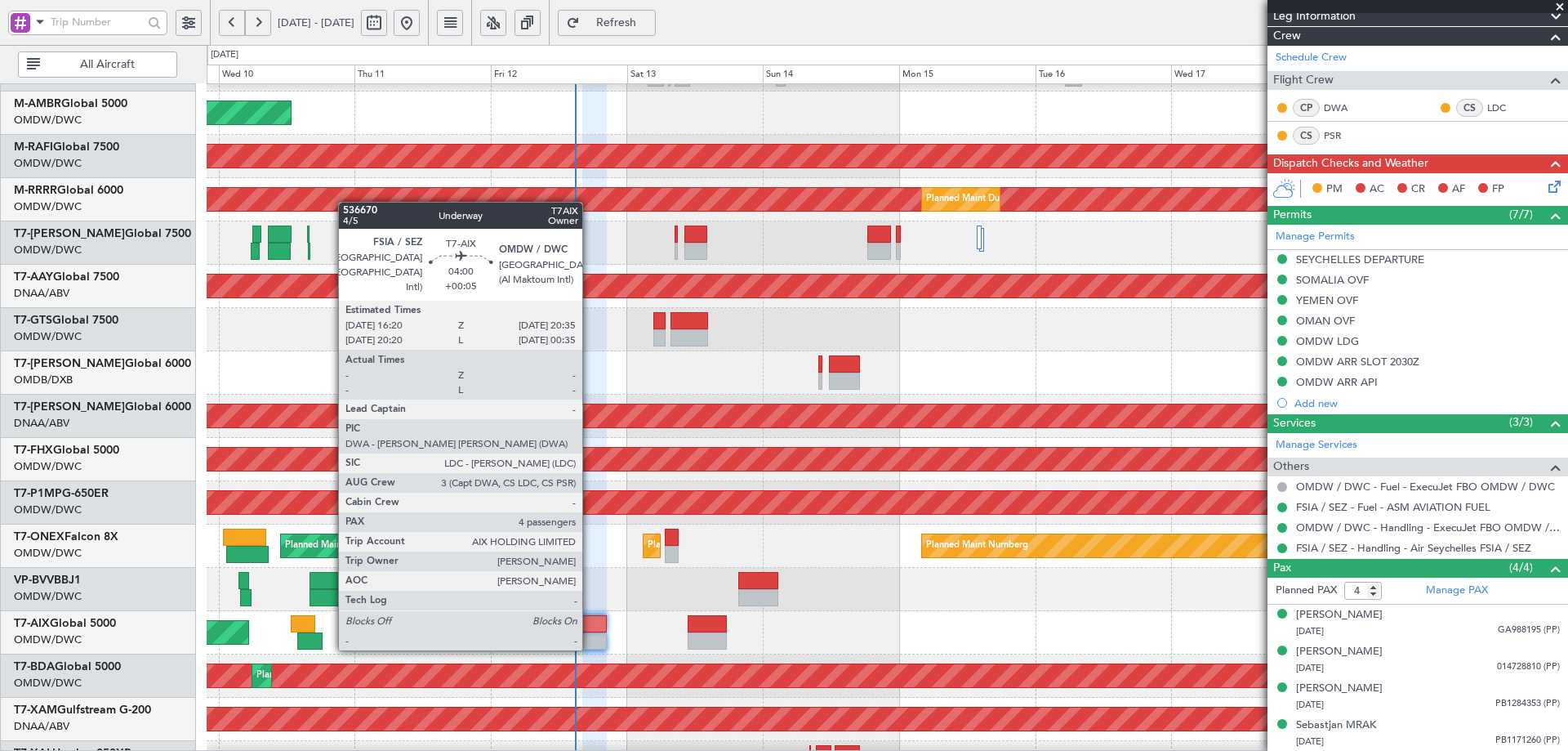
click at [592, 632] on div at bounding box center [594, 623] width 25 height 17
click at [592, 631] on div at bounding box center [594, 623] width 25 height 17
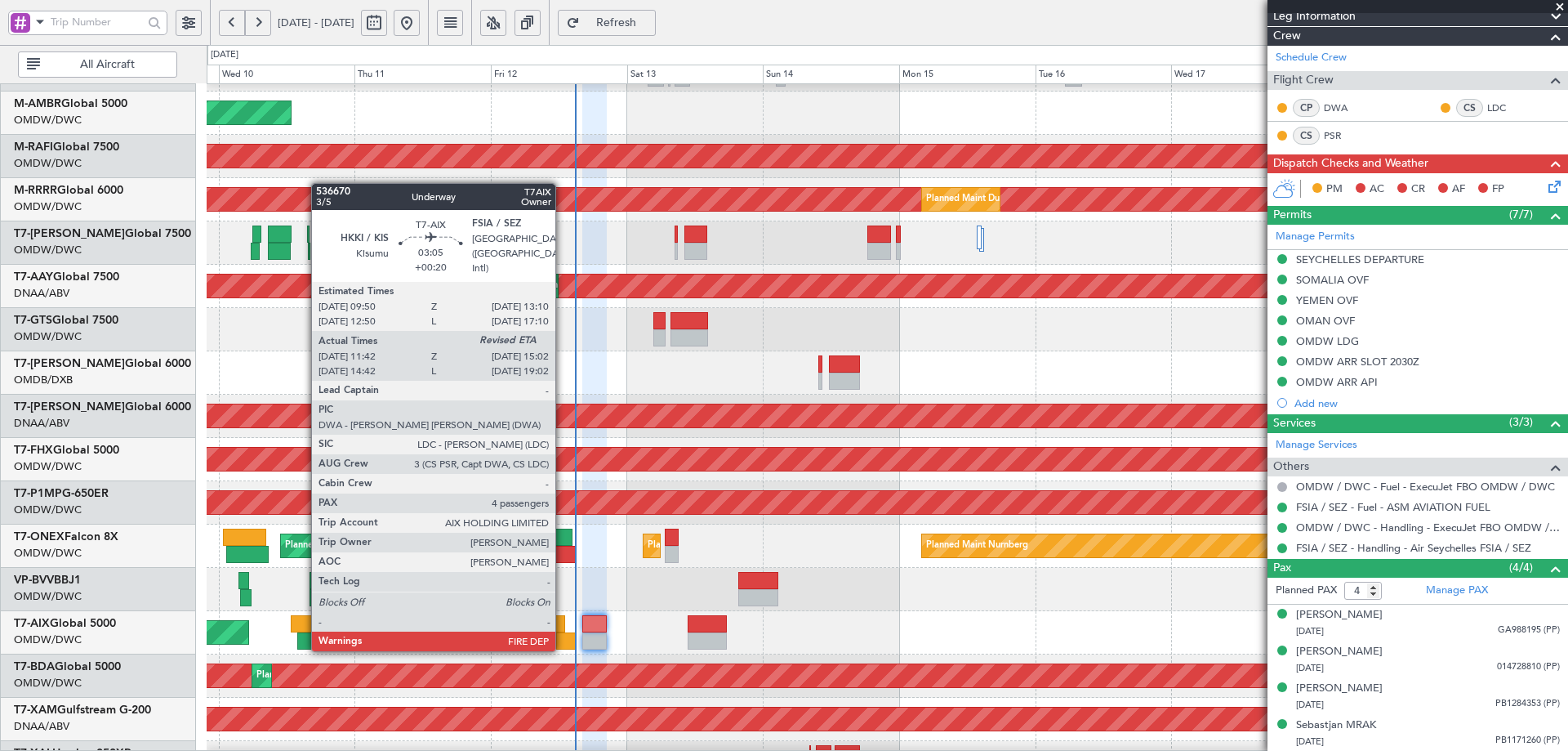
click at [562, 633] on div at bounding box center [566, 640] width 20 height 17
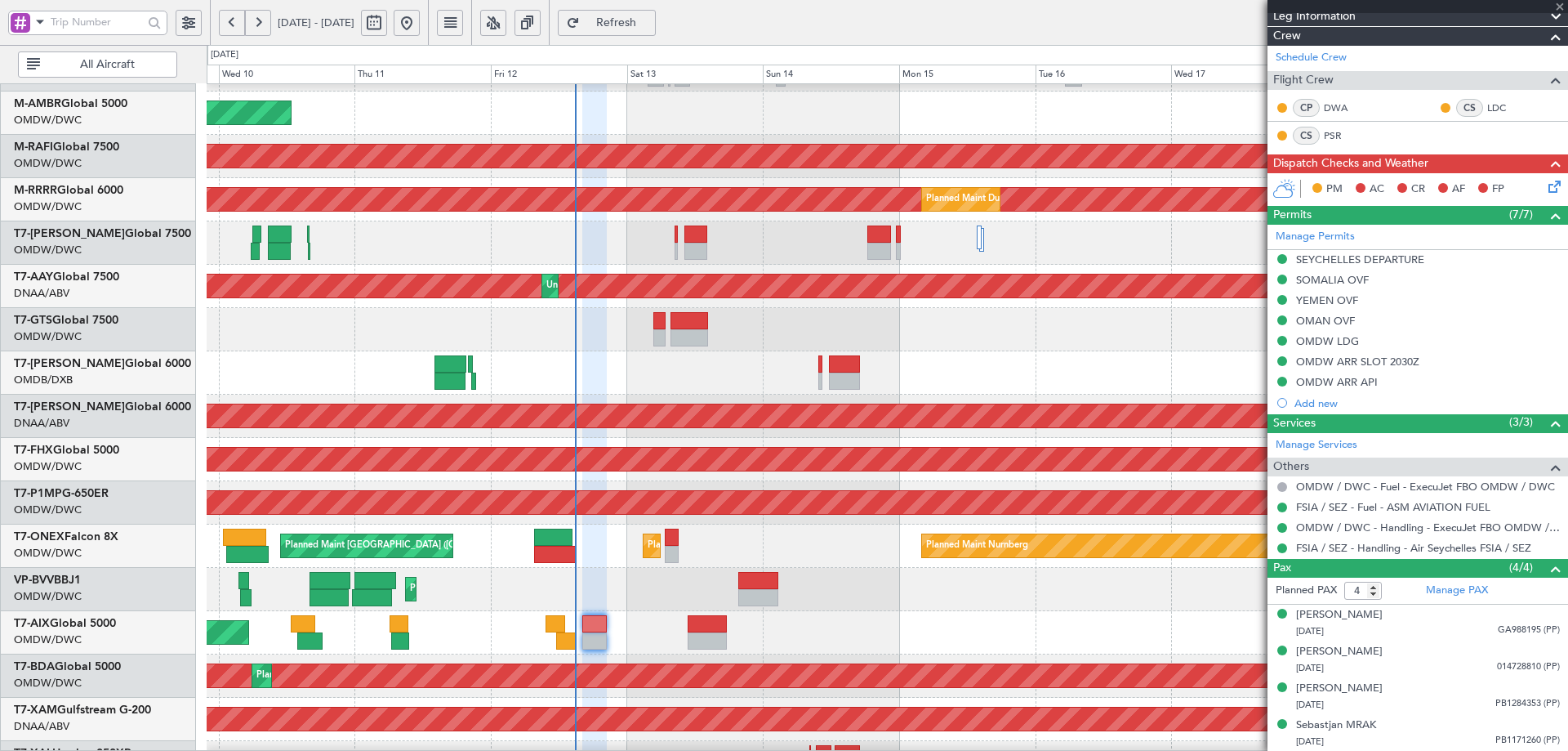
type input "+00:20"
type input "11:52"
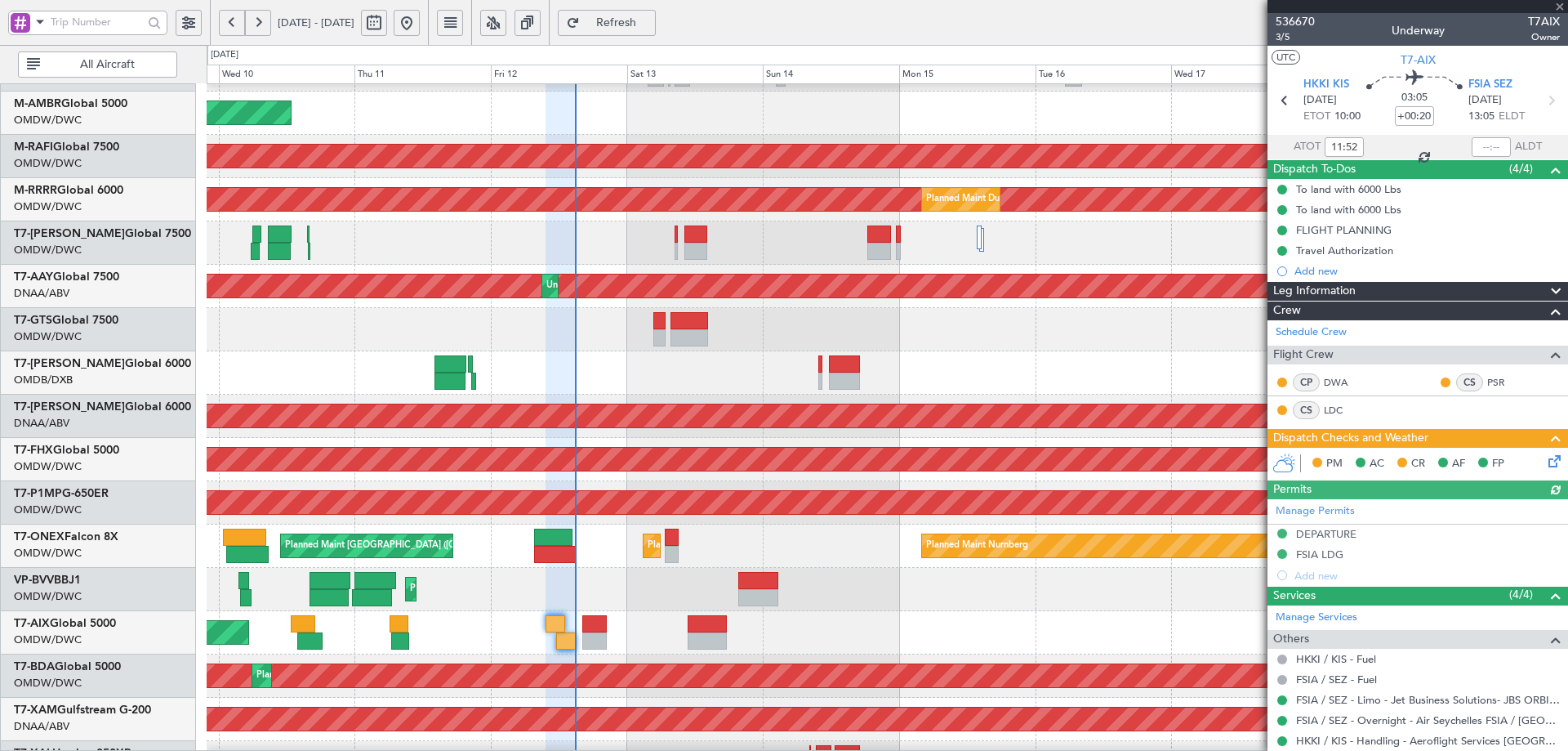
type input "Dherander Fithani (DHF)"
type input "7267"
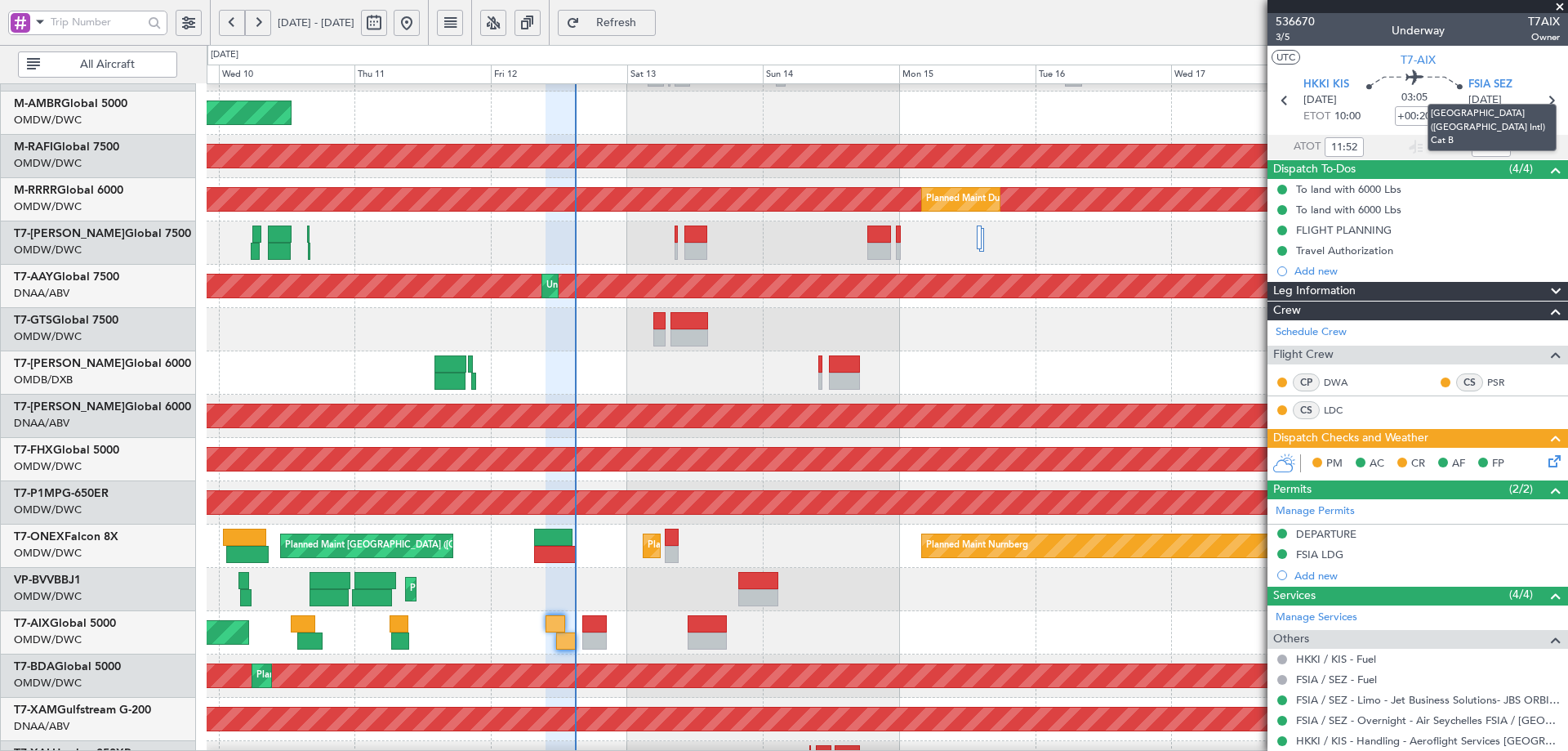
click at [1483, 140] on mat-tooltip-component "[GEOGRAPHIC_DATA] ([GEOGRAPHIC_DATA] Intl) Cat B" at bounding box center [1492, 128] width 152 height 70
click at [1483, 146] on input "text" at bounding box center [1492, 147] width 39 height 20
type input "4"
type input "14:56"
click at [1546, 462] on icon at bounding box center [1552, 458] width 13 height 13
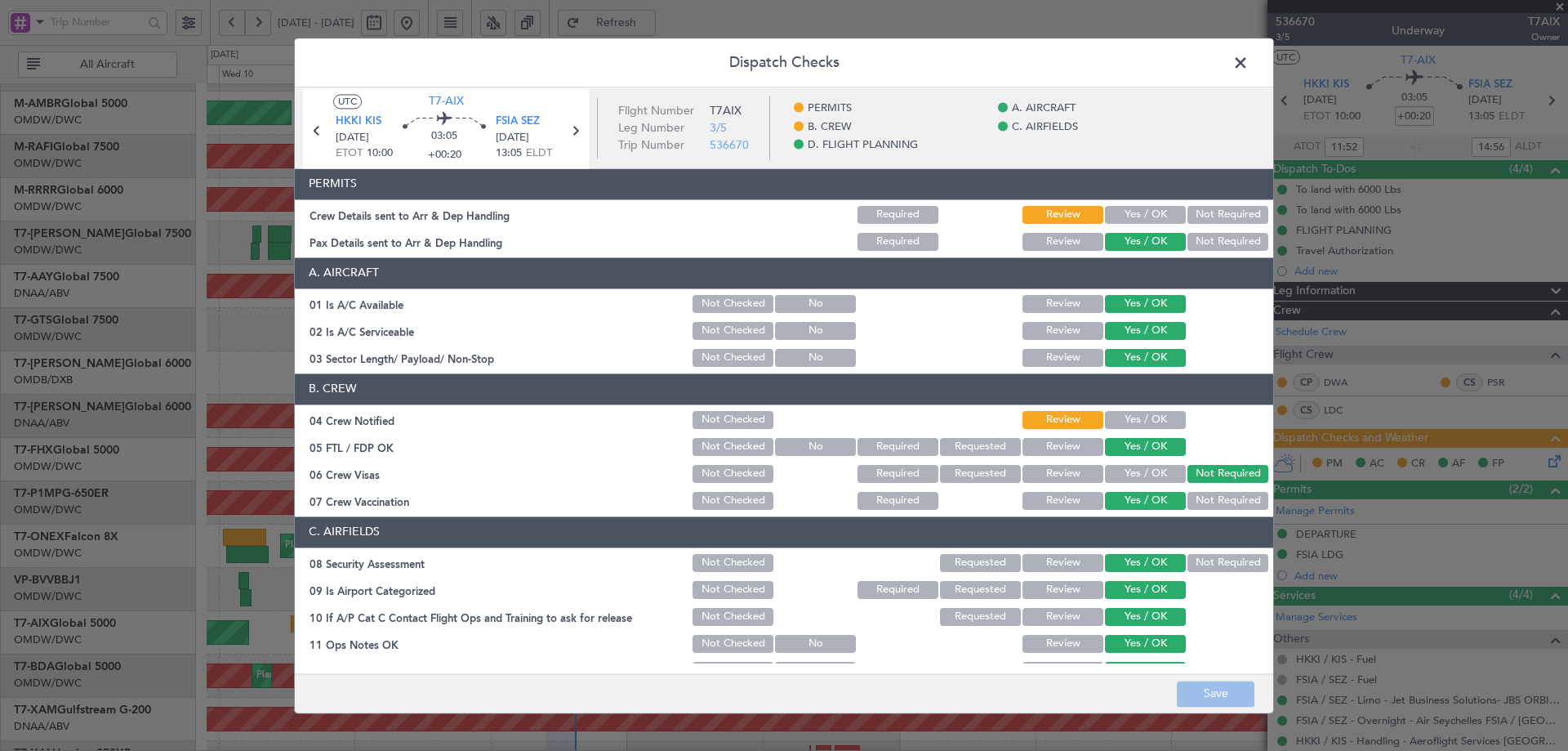
click at [1116, 205] on div "Yes / OK" at bounding box center [1144, 214] width 82 height 23
click at [1138, 215] on button "Yes / OK" at bounding box center [1145, 214] width 81 height 18
click at [1155, 418] on button "Yes / OK" at bounding box center [1145, 419] width 81 height 18
click at [1230, 692] on button "Save" at bounding box center [1216, 694] width 78 height 26
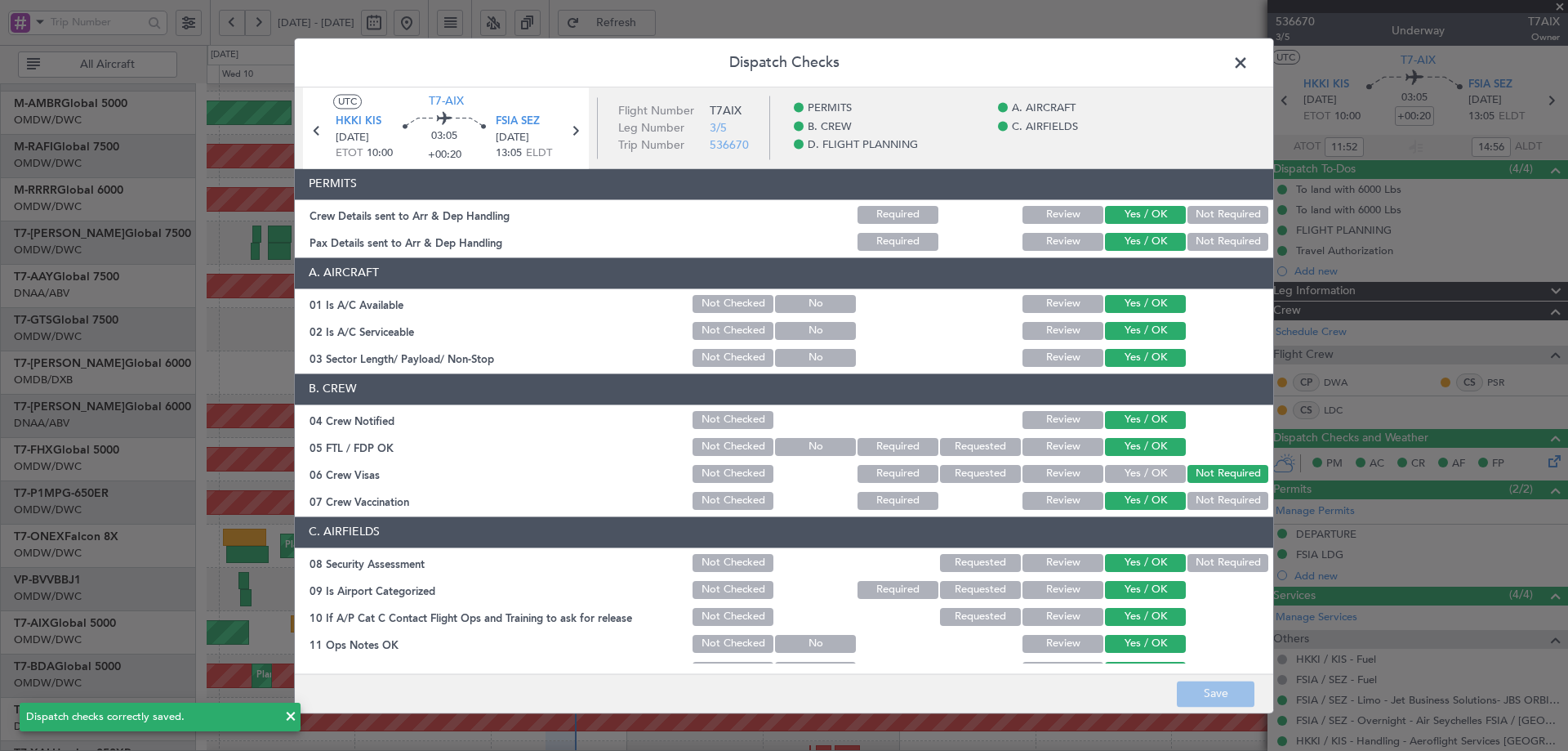
click at [1249, 57] on span at bounding box center [1249, 67] width 0 height 33
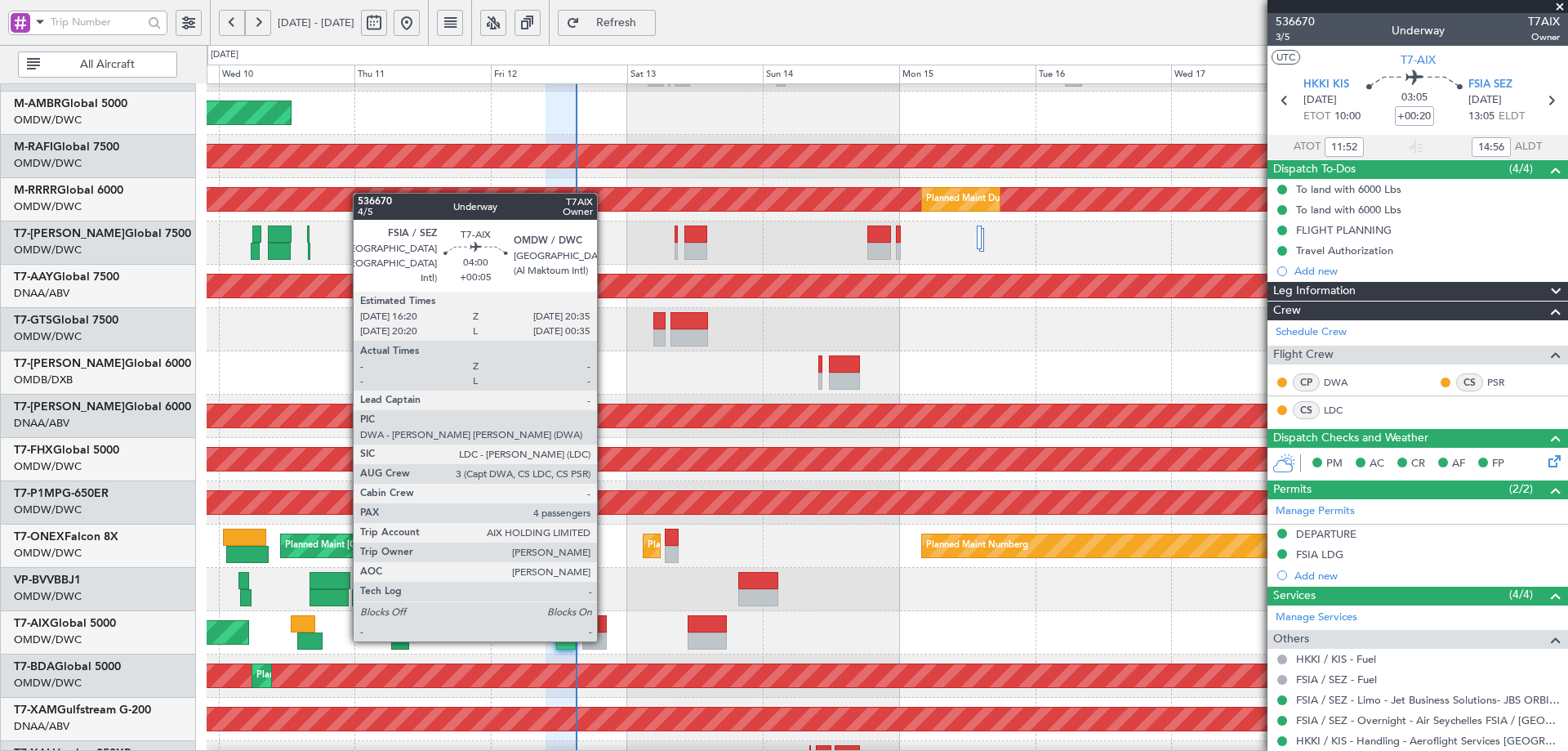
click at [603, 623] on div at bounding box center [594, 623] width 25 height 17
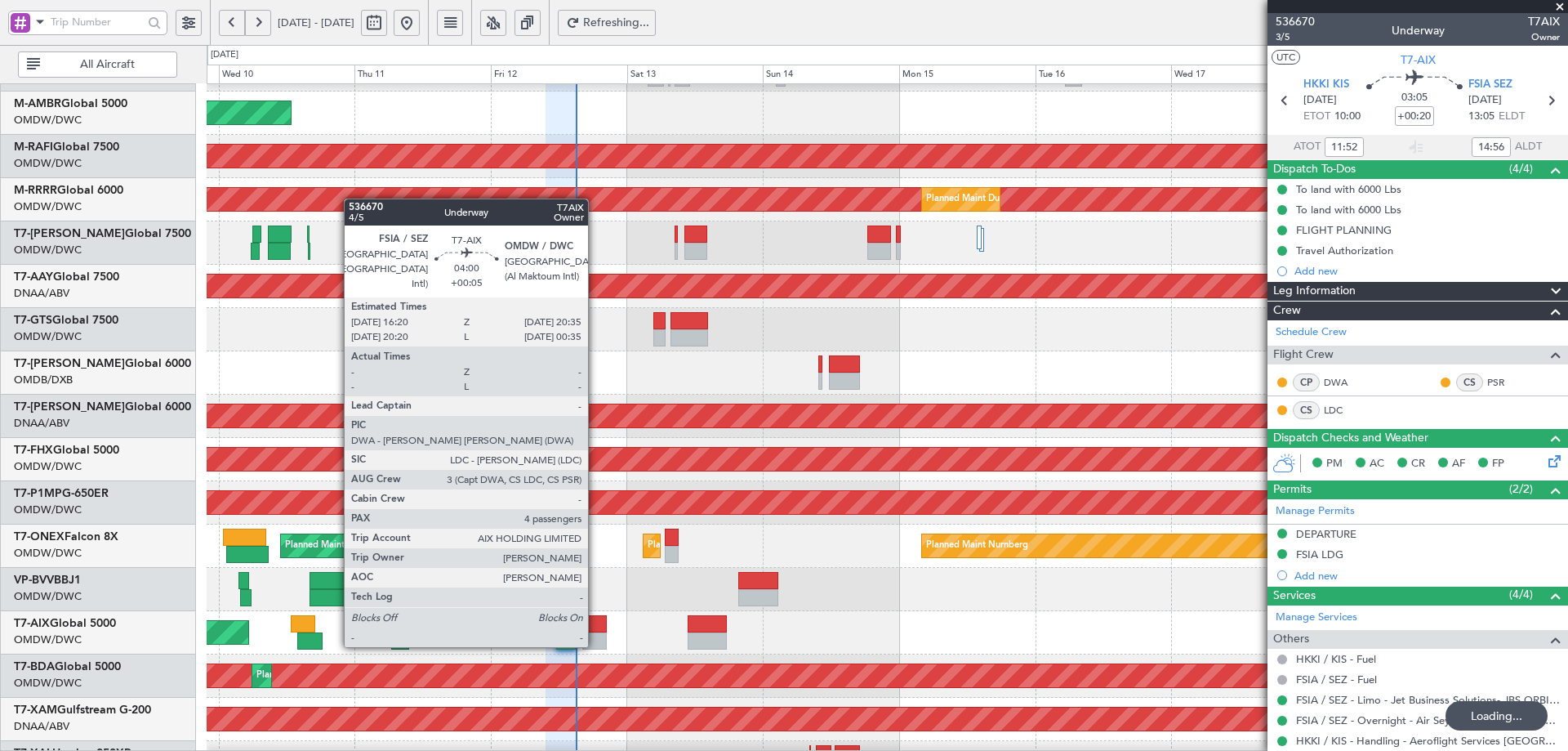
click at [596, 629] on div at bounding box center [594, 623] width 25 height 17
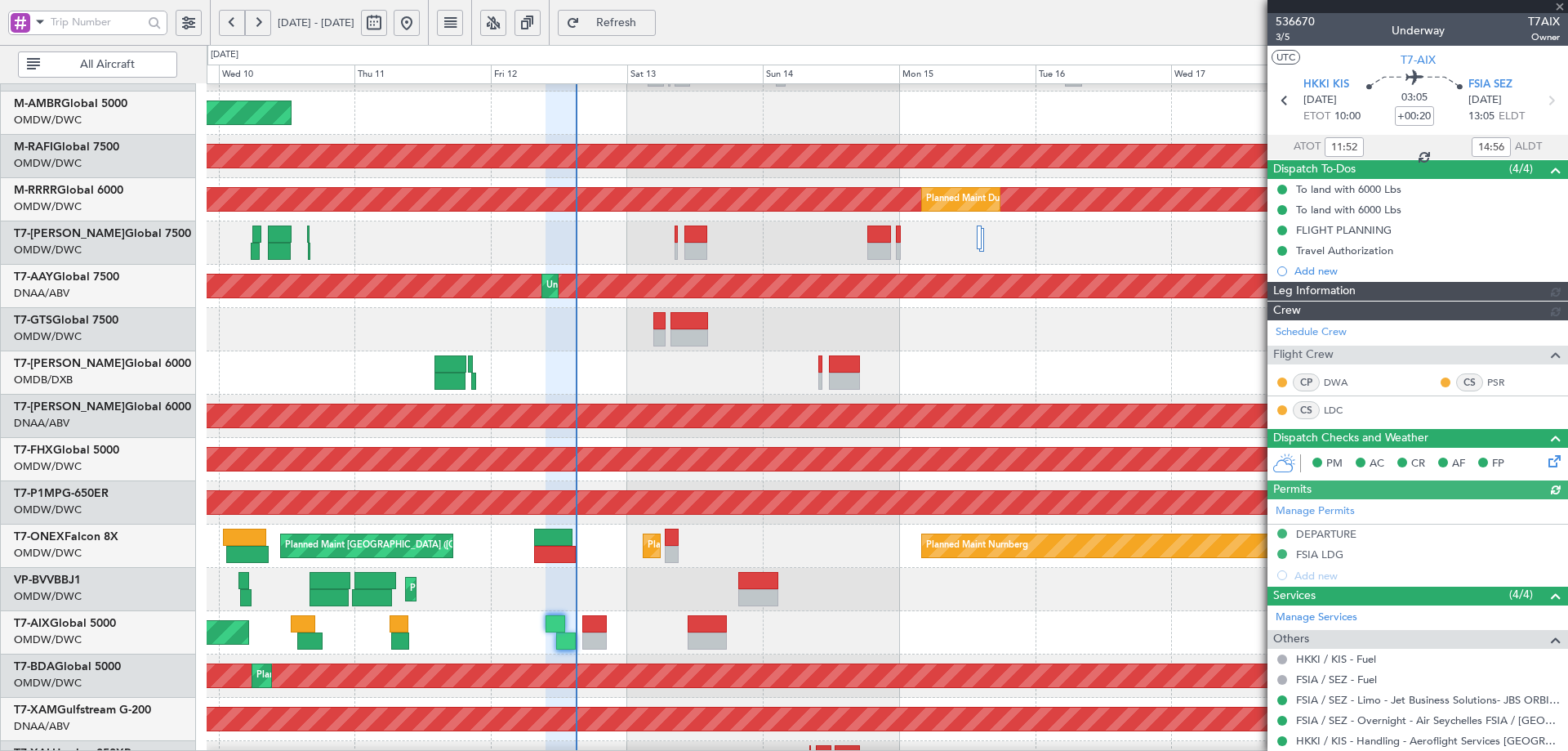
type input "Dherander Fithani (DHF)"
type input "7267"
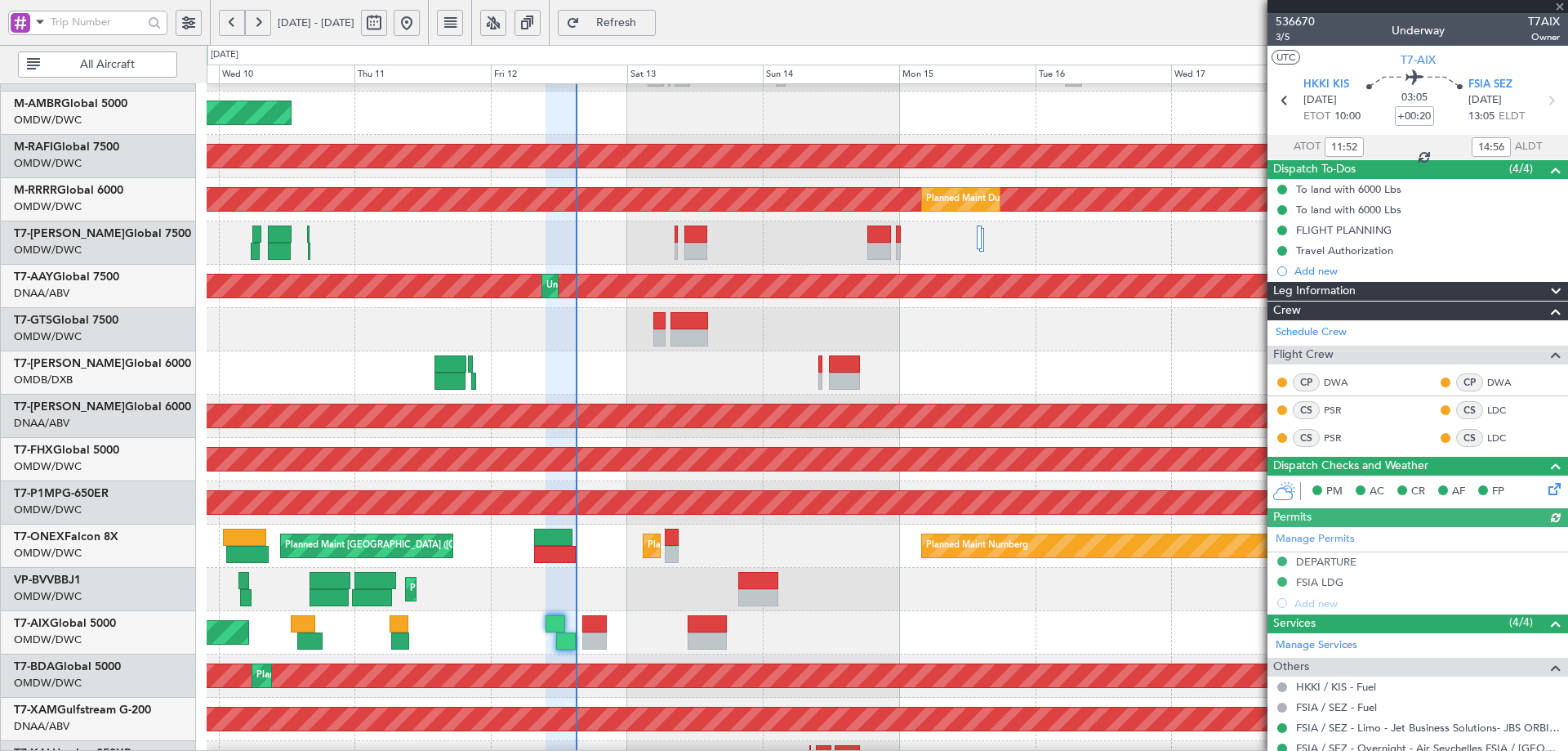
type input "+00:05"
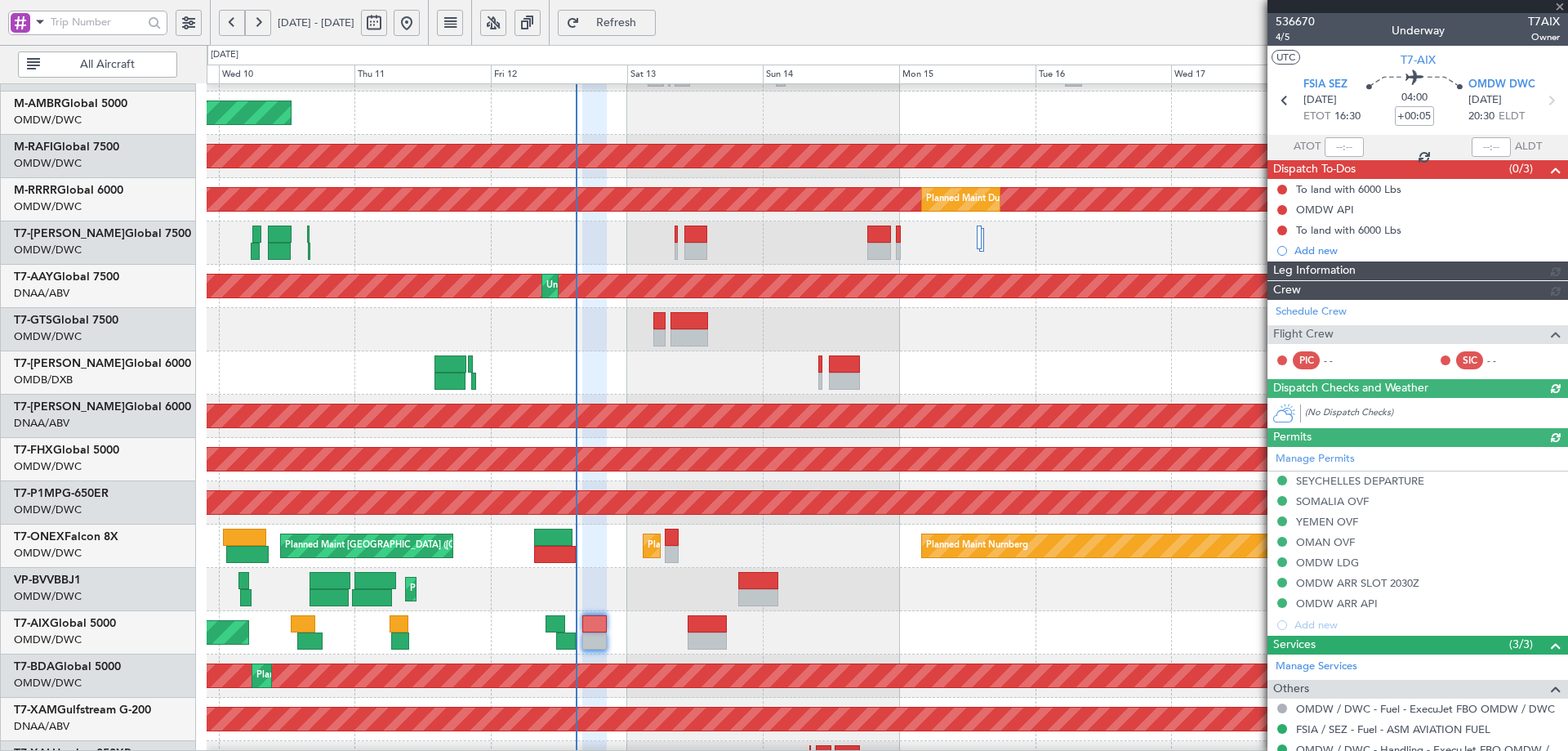
type input "[PERSON_NAME] (ANI)"
type input "7256"
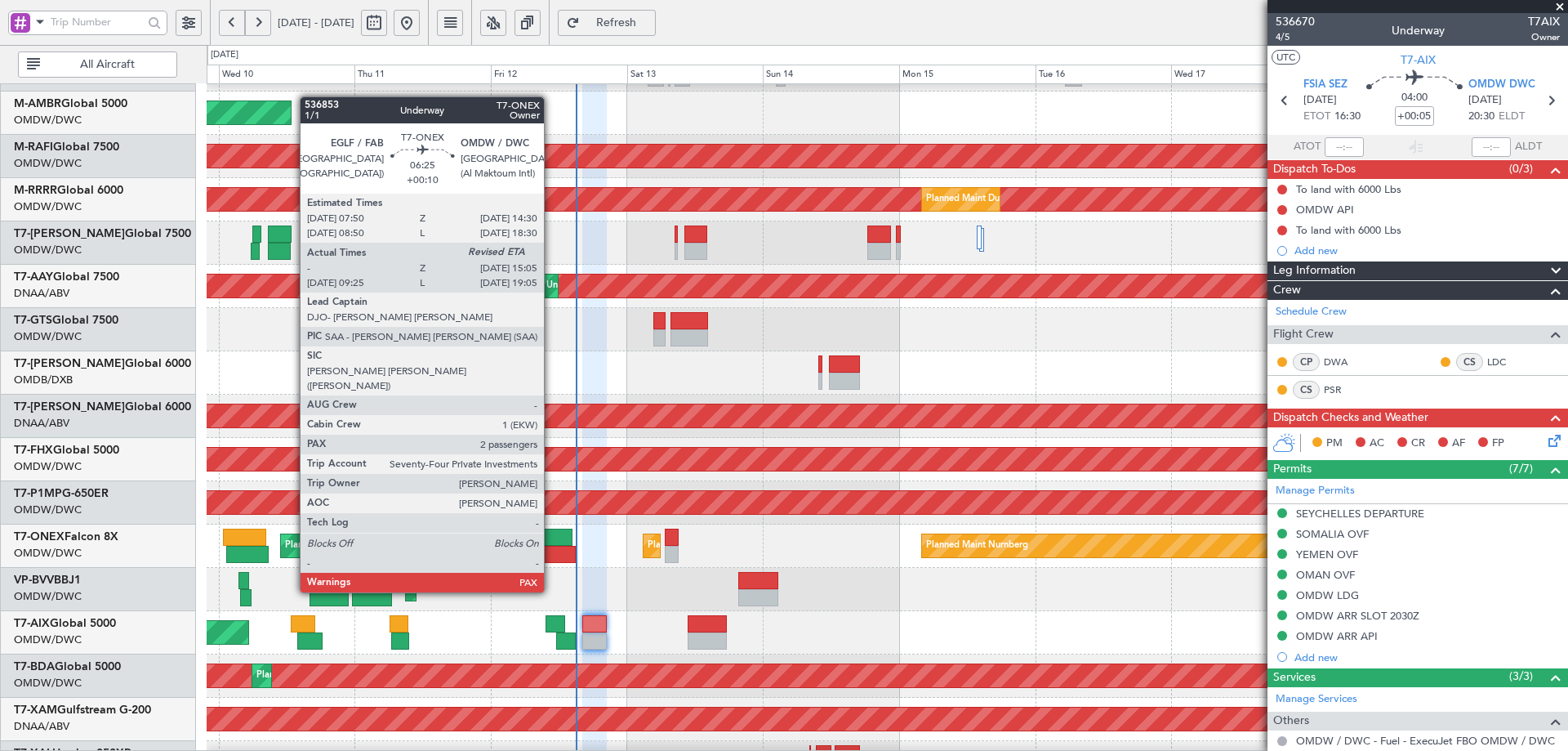
click at [551, 546] on div at bounding box center [555, 554] width 42 height 17
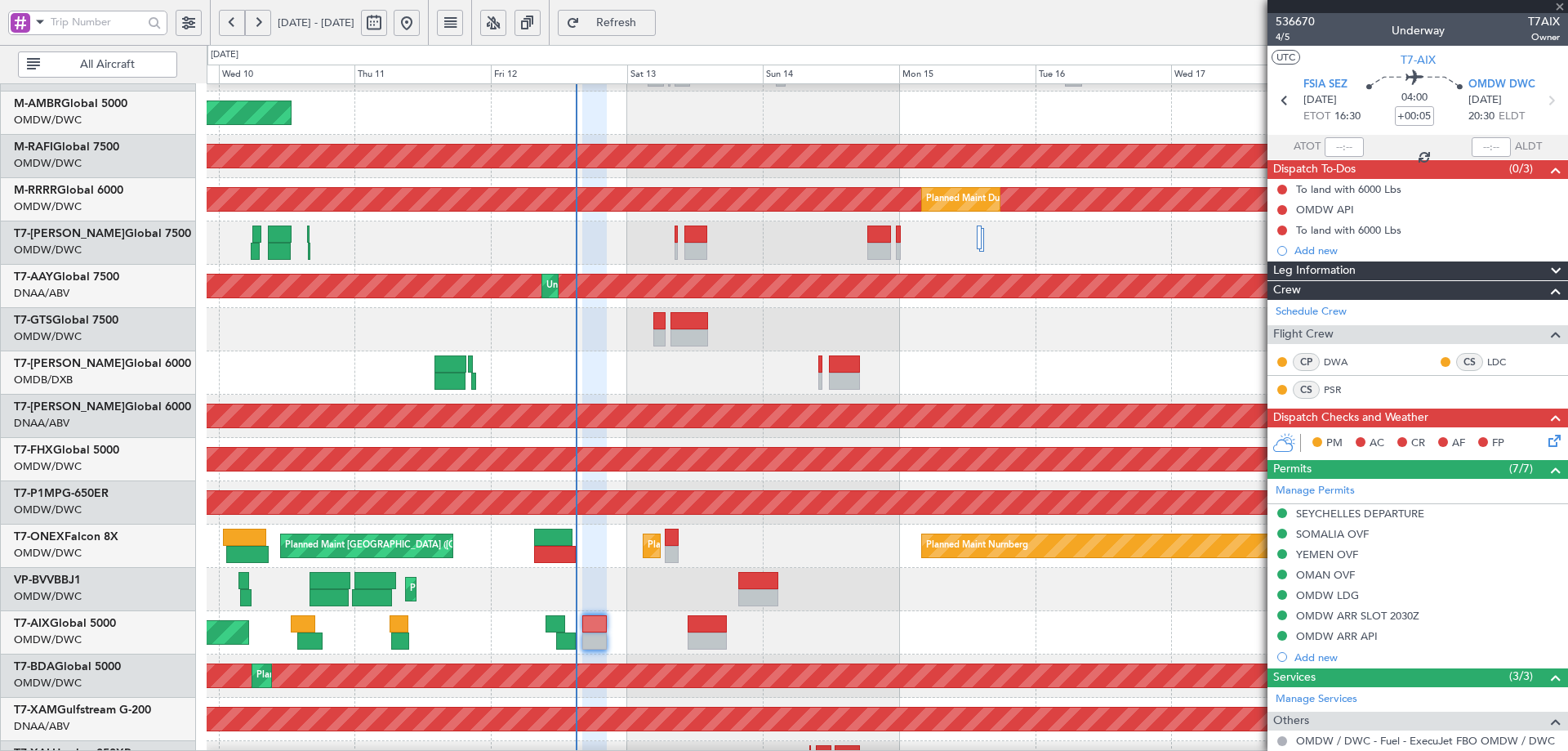
type input "+00:10"
type input "08:35"
type input "2"
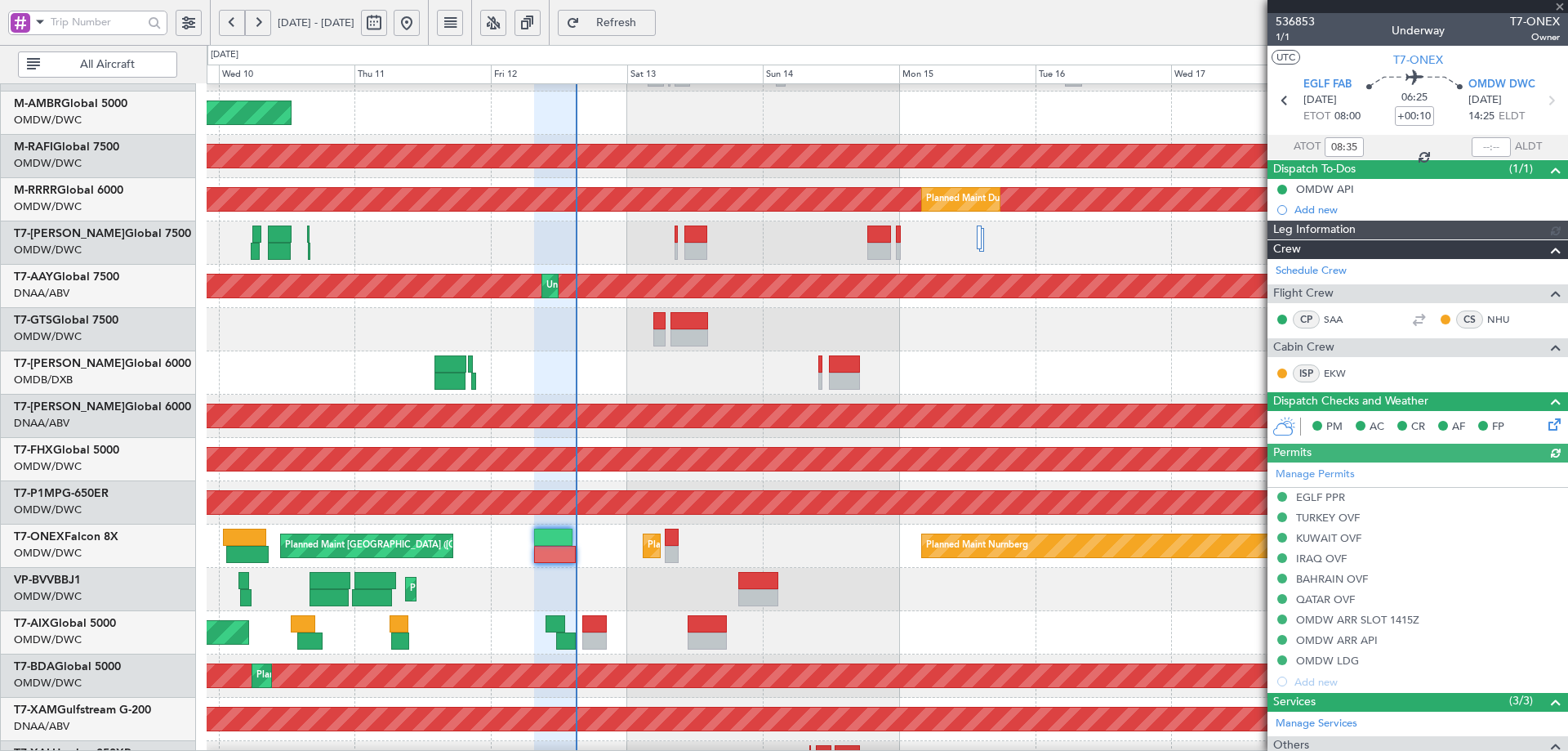
type input "[PERSON_NAME] (ANI)"
type input "7211"
click at [1476, 146] on div at bounding box center [1492, 147] width 39 height 20
click at [1485, 143] on input "text" at bounding box center [1492, 147] width 39 height 20
type input "14:59"
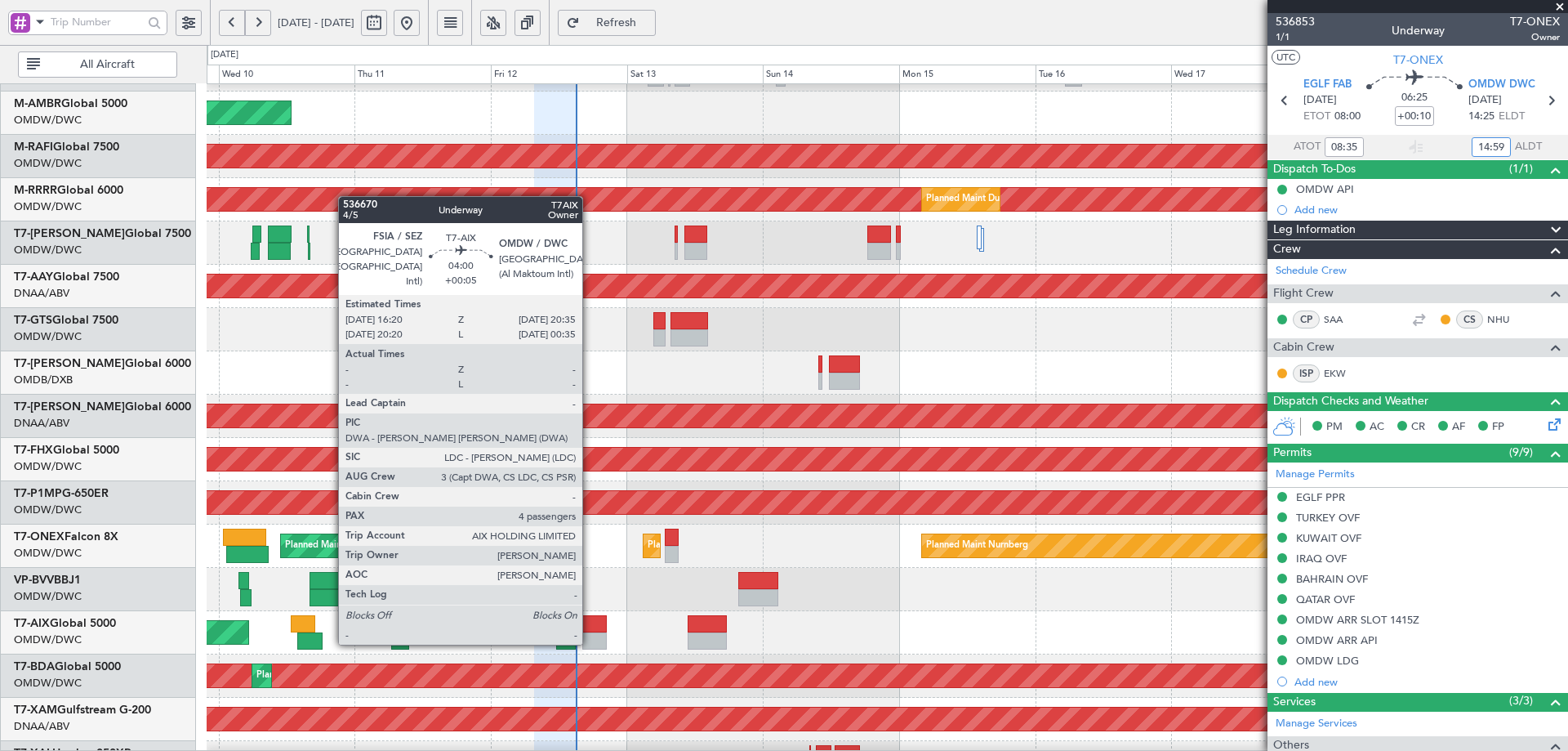
click at [590, 627] on div at bounding box center [594, 623] width 25 height 17
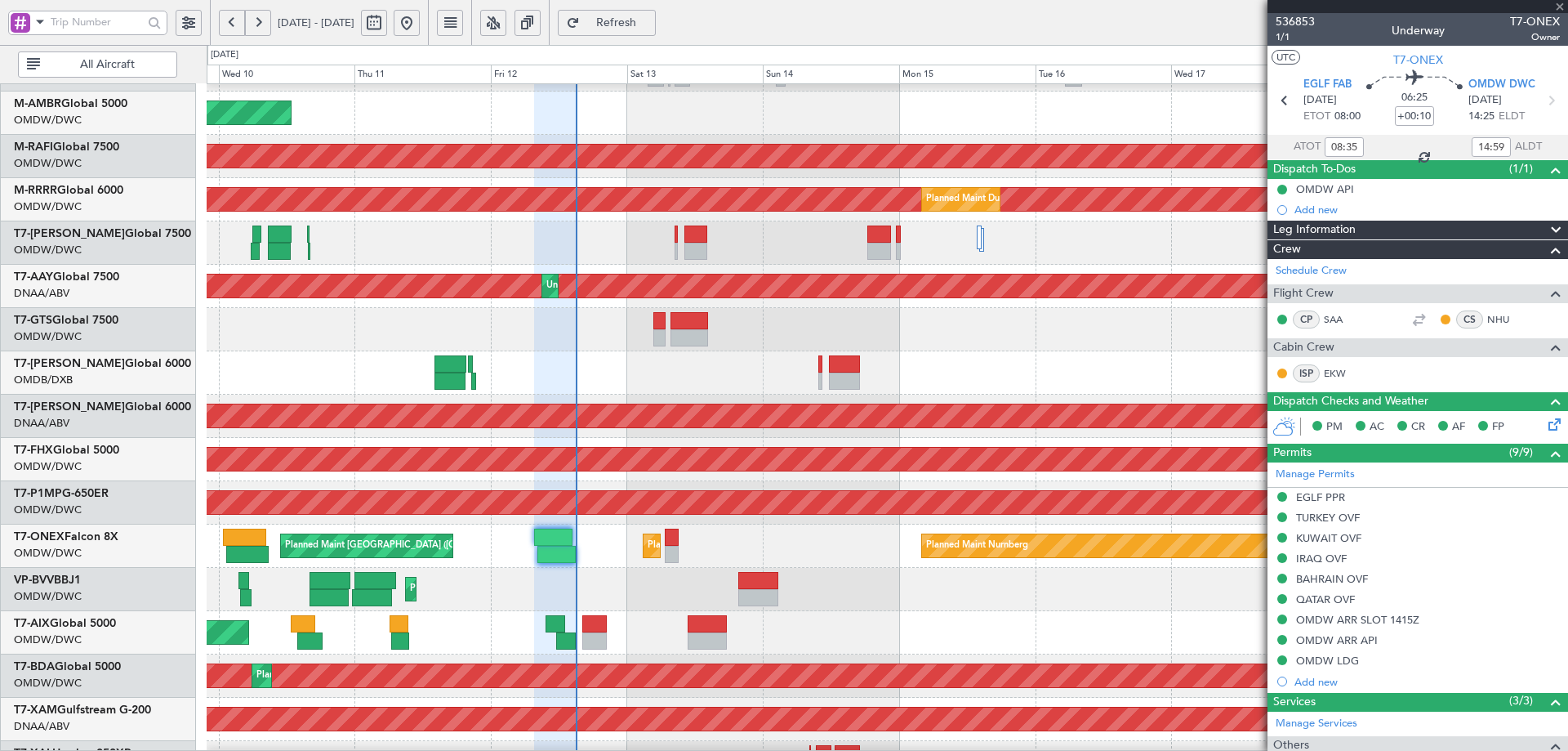
type input "+00:05"
type input "4"
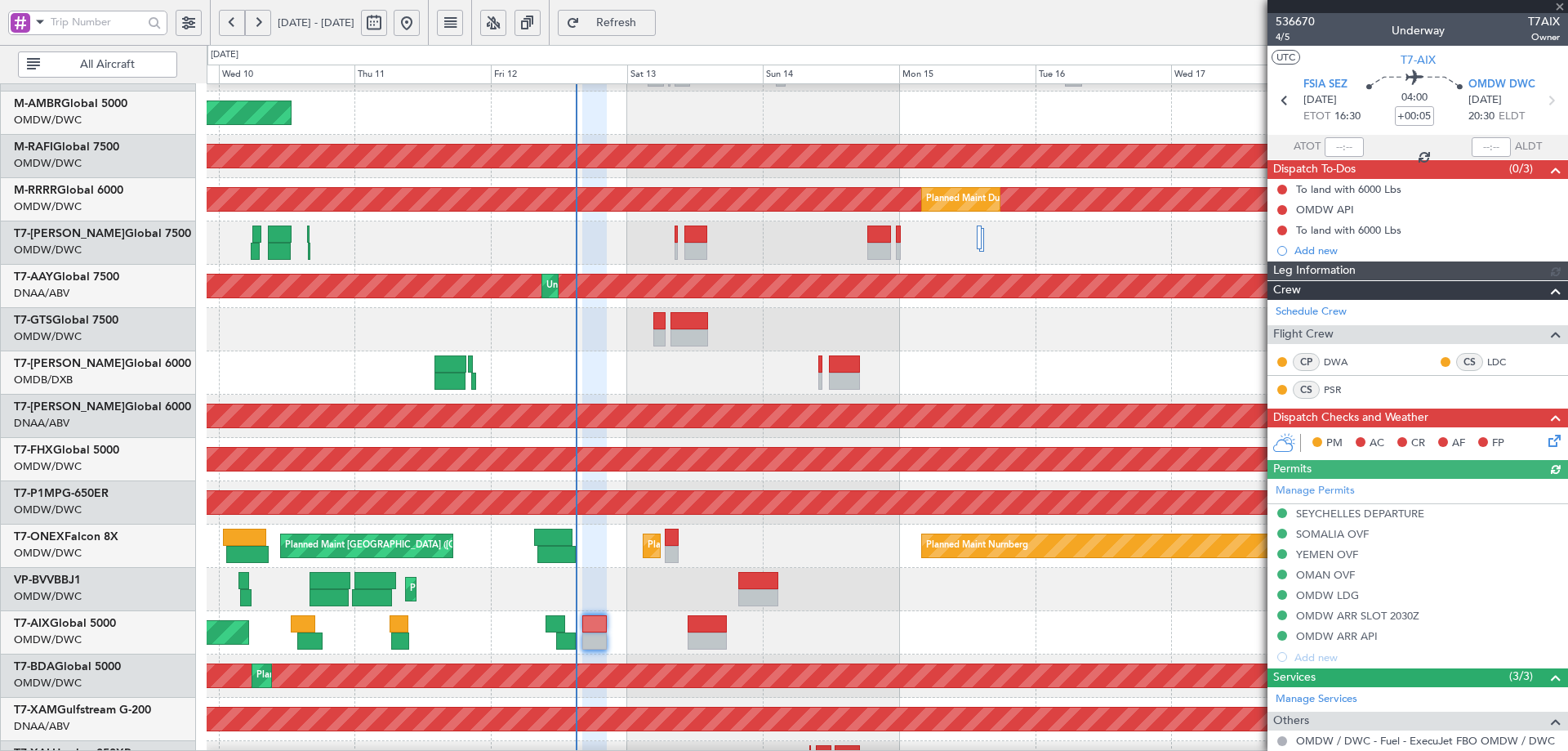
type input "[PERSON_NAME] (ANI)"
type input "7256"
type input "[PERSON_NAME] (ANI)"
type input "7256"
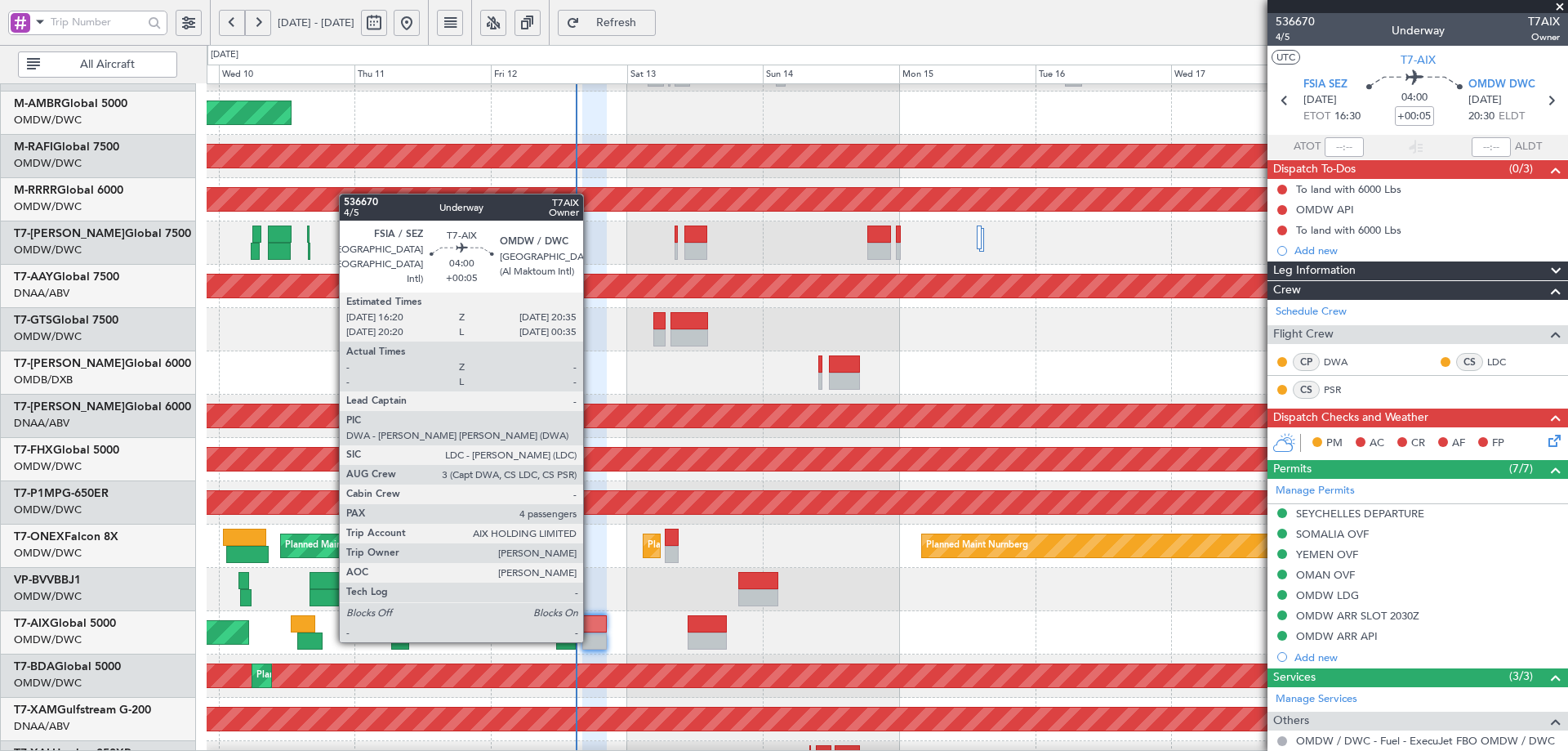
click at [591, 623] on div at bounding box center [594, 623] width 25 height 17
click at [591, 622] on div at bounding box center [594, 623] width 25 height 17
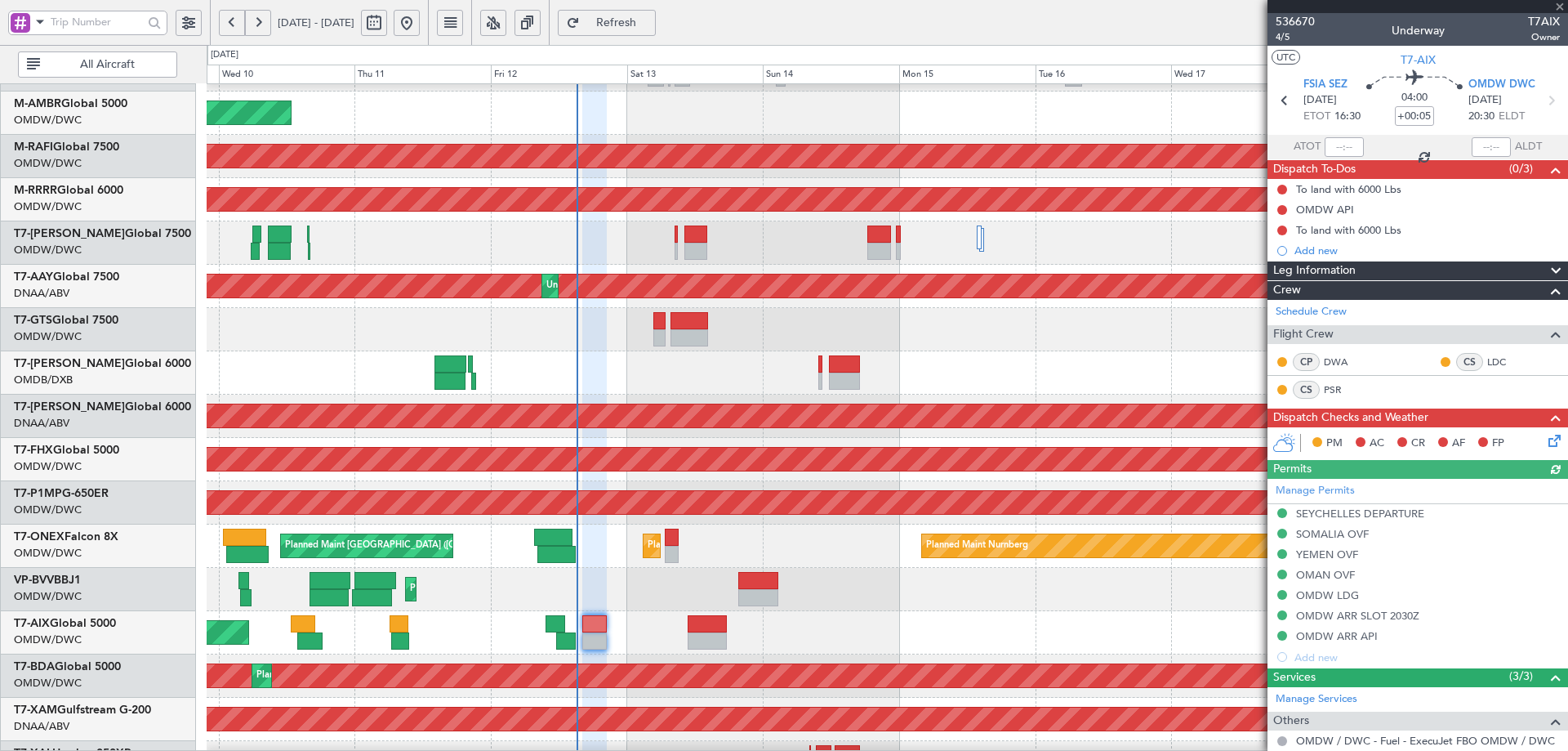
type input "[PERSON_NAME] (ANI)"
type input "7256"
click at [1404, 115] on input "+00:05" at bounding box center [1415, 116] width 39 height 20
click at [1049, 587] on div "Planned Maint Nice ([GEOGRAPHIC_DATA])" at bounding box center [886, 589] width 1361 height 43
click at [1282, 231] on button at bounding box center [1282, 230] width 9 height 9
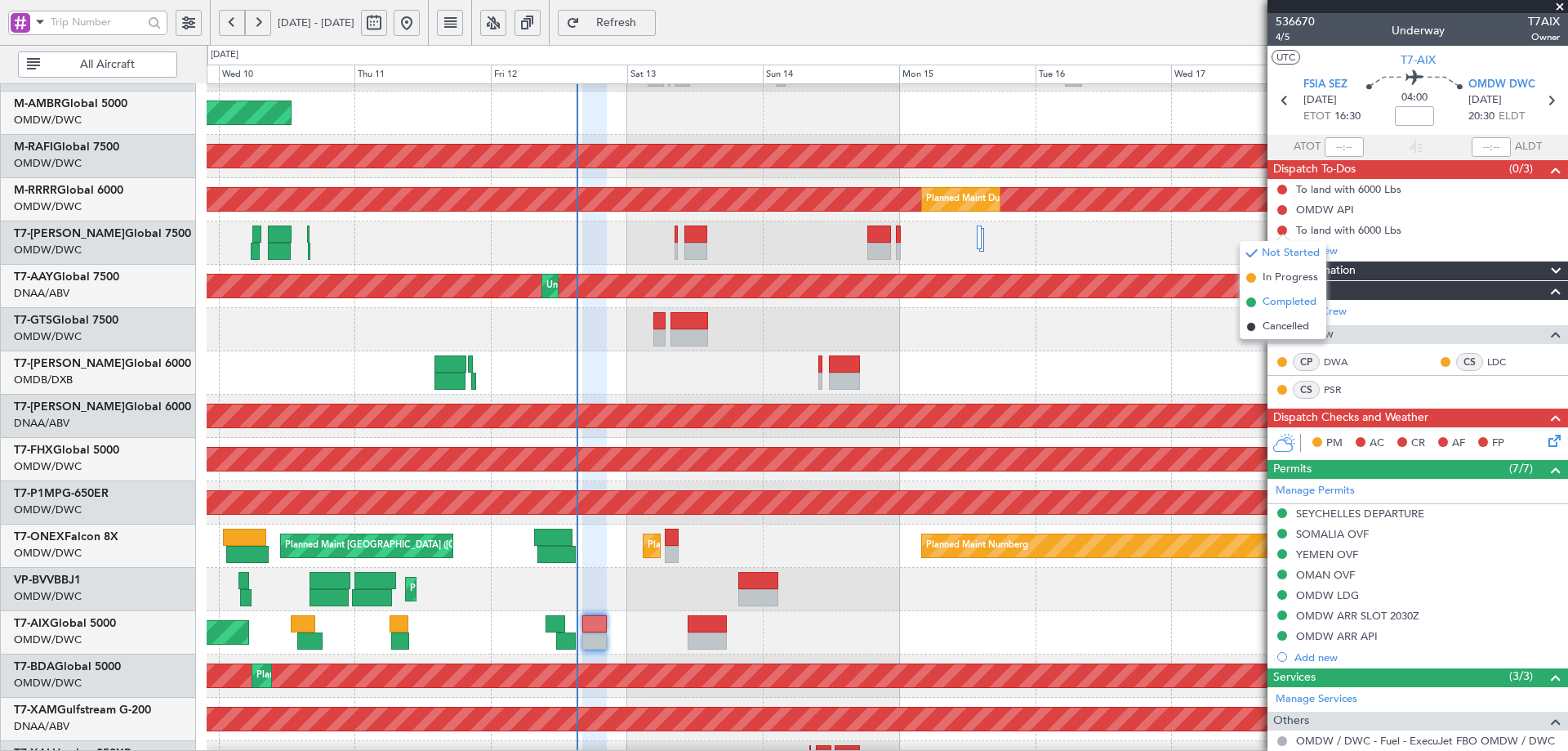
click at [1271, 300] on span "Completed" at bounding box center [1289, 302] width 54 height 16
click at [1281, 209] on button at bounding box center [1282, 209] width 9 height 9
click at [1281, 284] on span "Completed" at bounding box center [1289, 281] width 54 height 16
drag, startPoint x: 1283, startPoint y: 189, endPoint x: 1289, endPoint y: 201, distance: 13.4
click at [1283, 190] on button at bounding box center [1282, 189] width 9 height 9
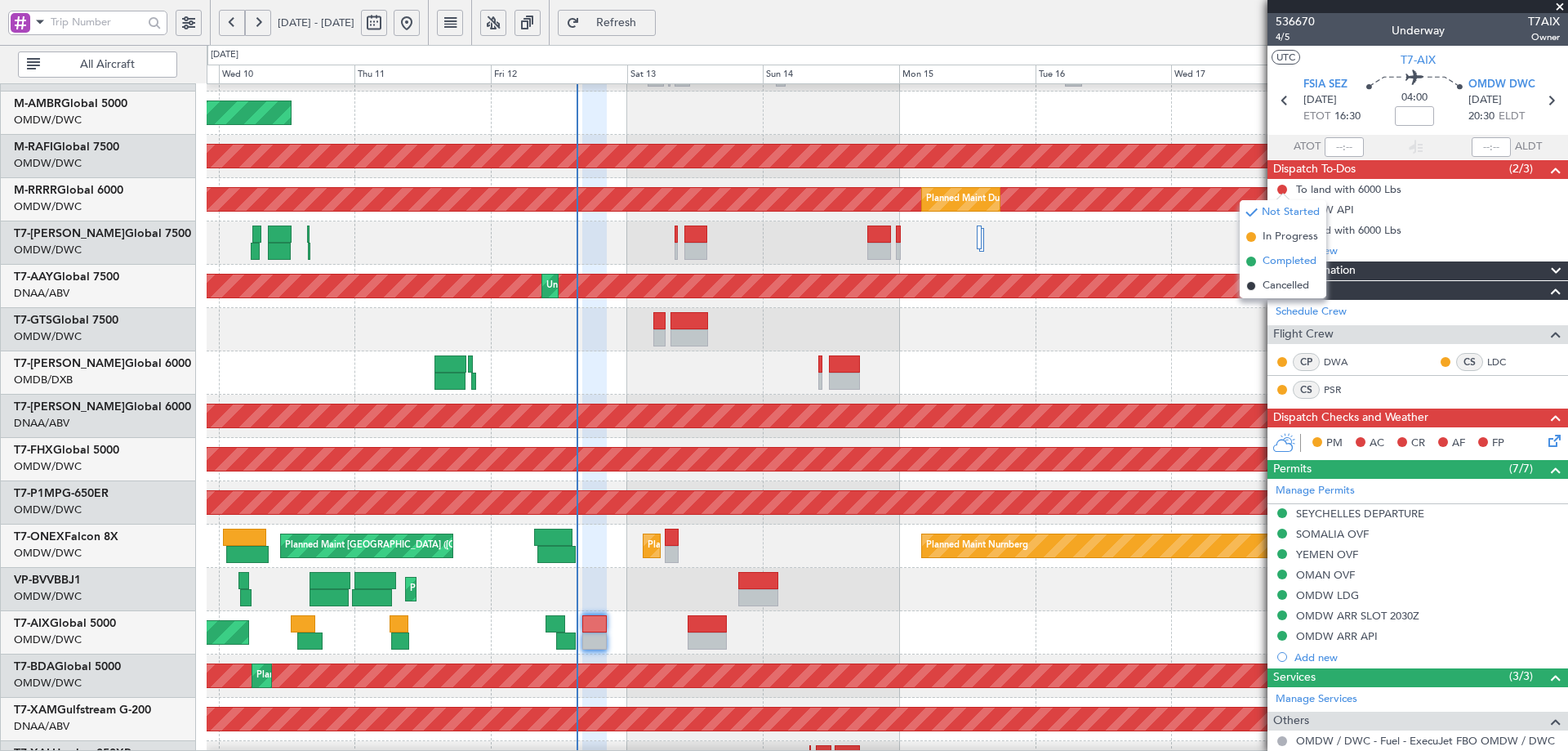
click at [1312, 261] on span "Completed" at bounding box center [1289, 261] width 54 height 16
click at [1547, 442] on icon at bounding box center [1552, 437] width 13 height 13
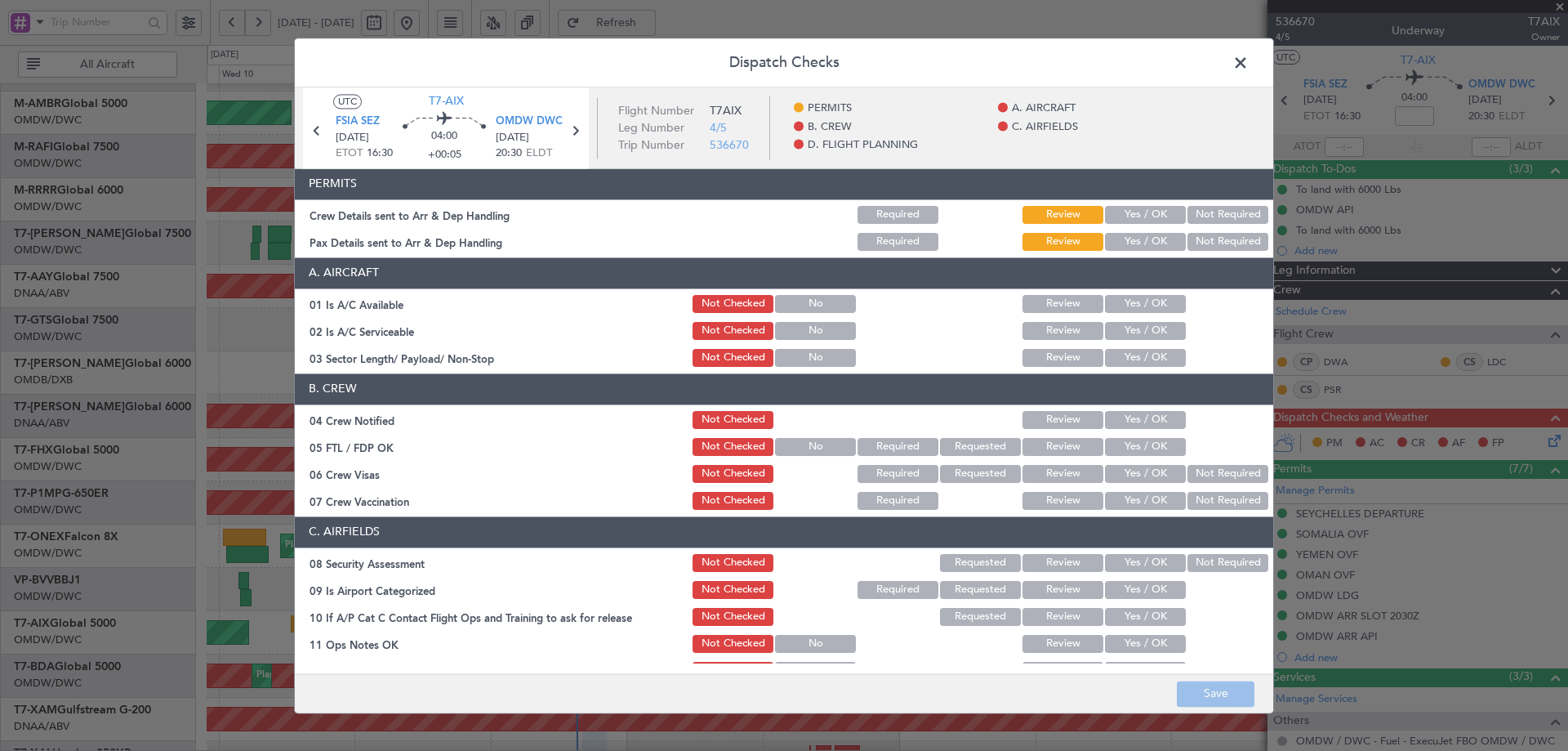
drag, startPoint x: 1140, startPoint y: 218, endPoint x: 1145, endPoint y: 243, distance: 25.5
click at [1142, 221] on button "Yes / OK" at bounding box center [1145, 214] width 81 height 18
drag, startPoint x: 1145, startPoint y: 246, endPoint x: 1151, endPoint y: 282, distance: 36.5
click at [1146, 246] on button "Yes / OK" at bounding box center [1145, 242] width 81 height 18
drag, startPoint x: 1137, startPoint y: 306, endPoint x: 1141, endPoint y: 348, distance: 42.2
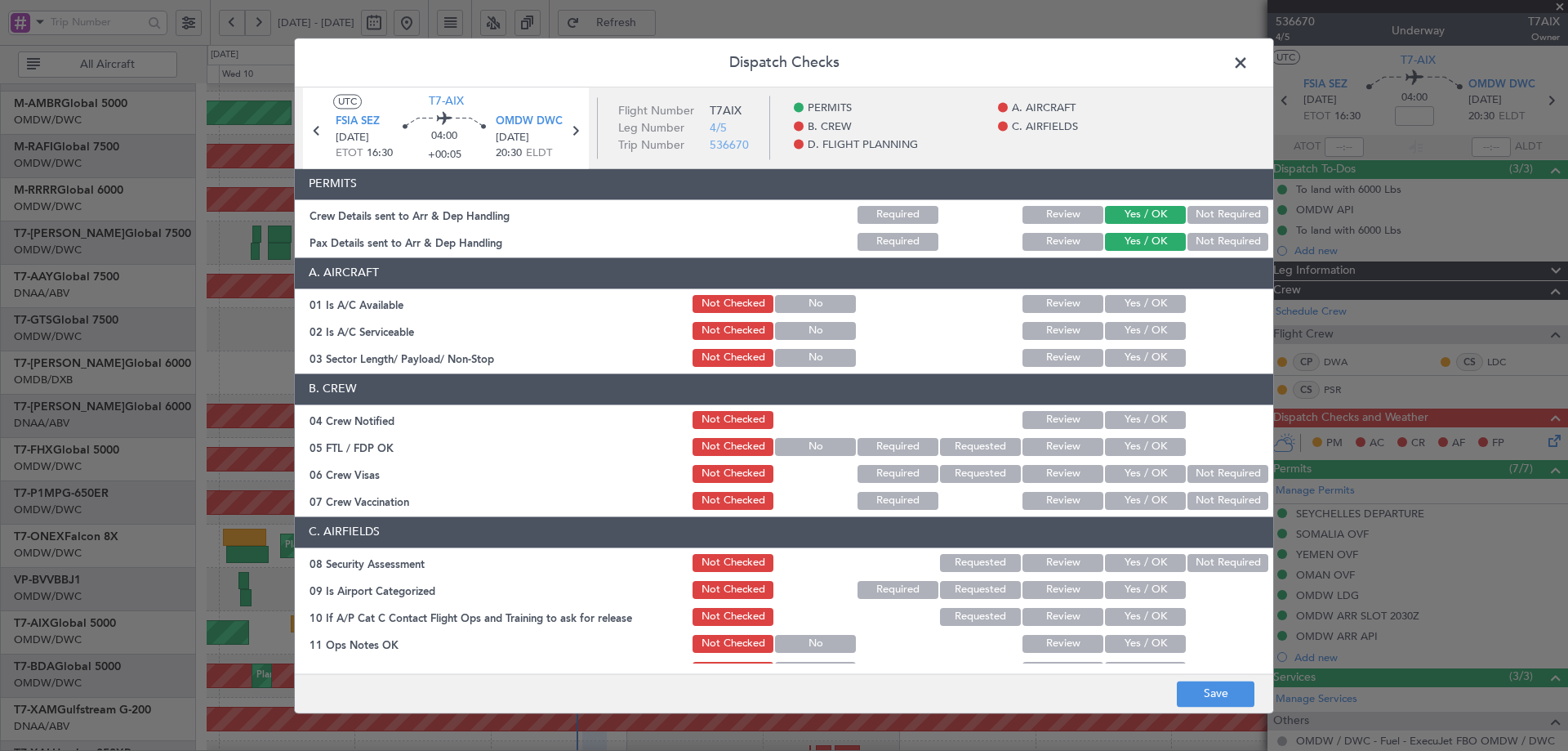
click at [1137, 315] on div "Yes / OK" at bounding box center [1144, 303] width 82 height 23
drag, startPoint x: 1144, startPoint y: 332, endPoint x: 1144, endPoint y: 354, distance: 22.0
click at [1144, 332] on button "Yes / OK" at bounding box center [1145, 330] width 81 height 18
click at [1144, 354] on button "Yes / OK" at bounding box center [1145, 357] width 81 height 18
click at [1139, 301] on button "Yes / OK" at bounding box center [1145, 303] width 81 height 18
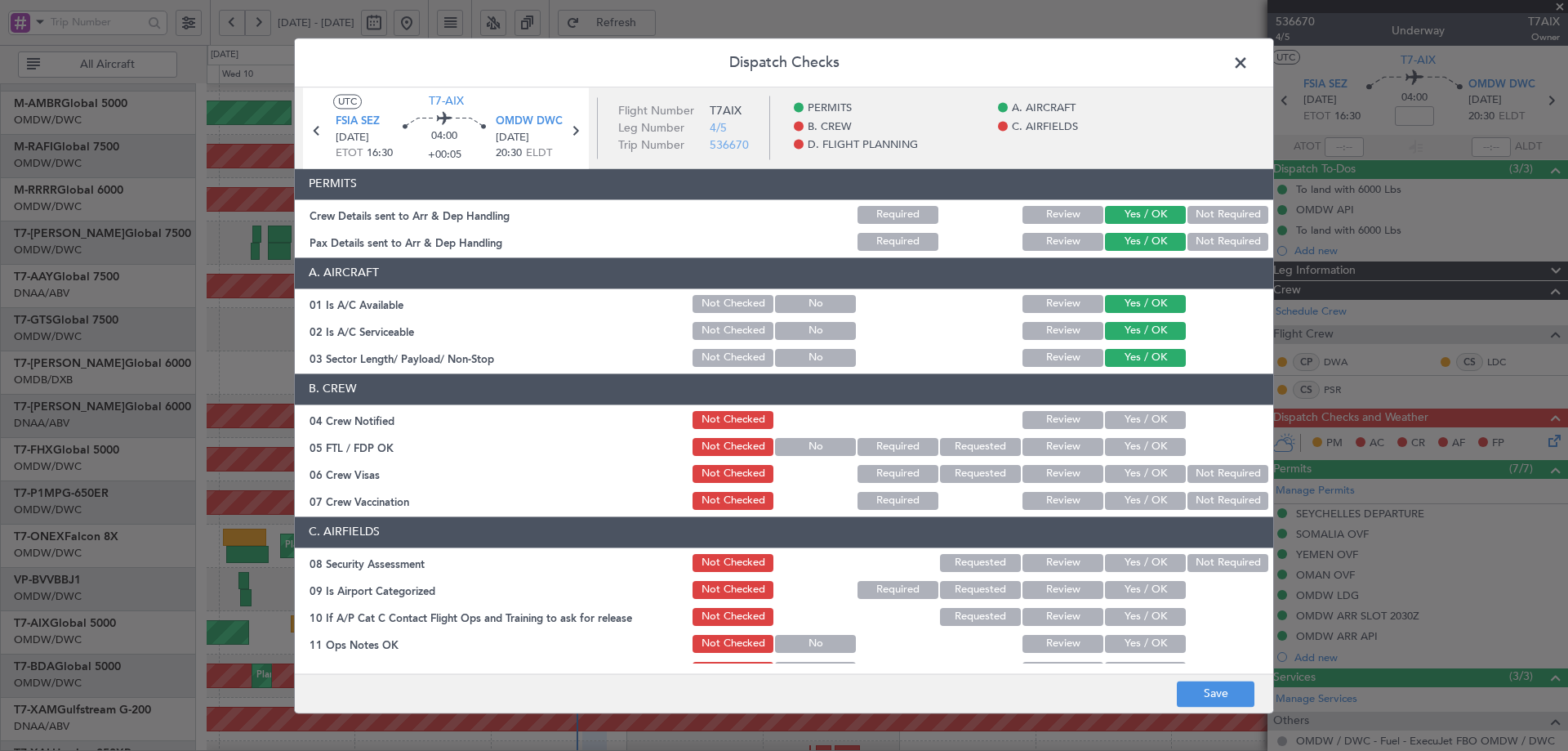
click at [1138, 418] on button "Yes / OK" at bounding box center [1145, 419] width 81 height 18
drag, startPoint x: 1133, startPoint y: 442, endPoint x: 1133, endPoint y: 469, distance: 27.0
click at [1133, 446] on button "Yes / OK" at bounding box center [1145, 447] width 81 height 18
click at [1133, 469] on button "Yes / OK" at bounding box center [1145, 473] width 81 height 18
click at [1211, 502] on button "Not Required" at bounding box center [1228, 501] width 81 height 18
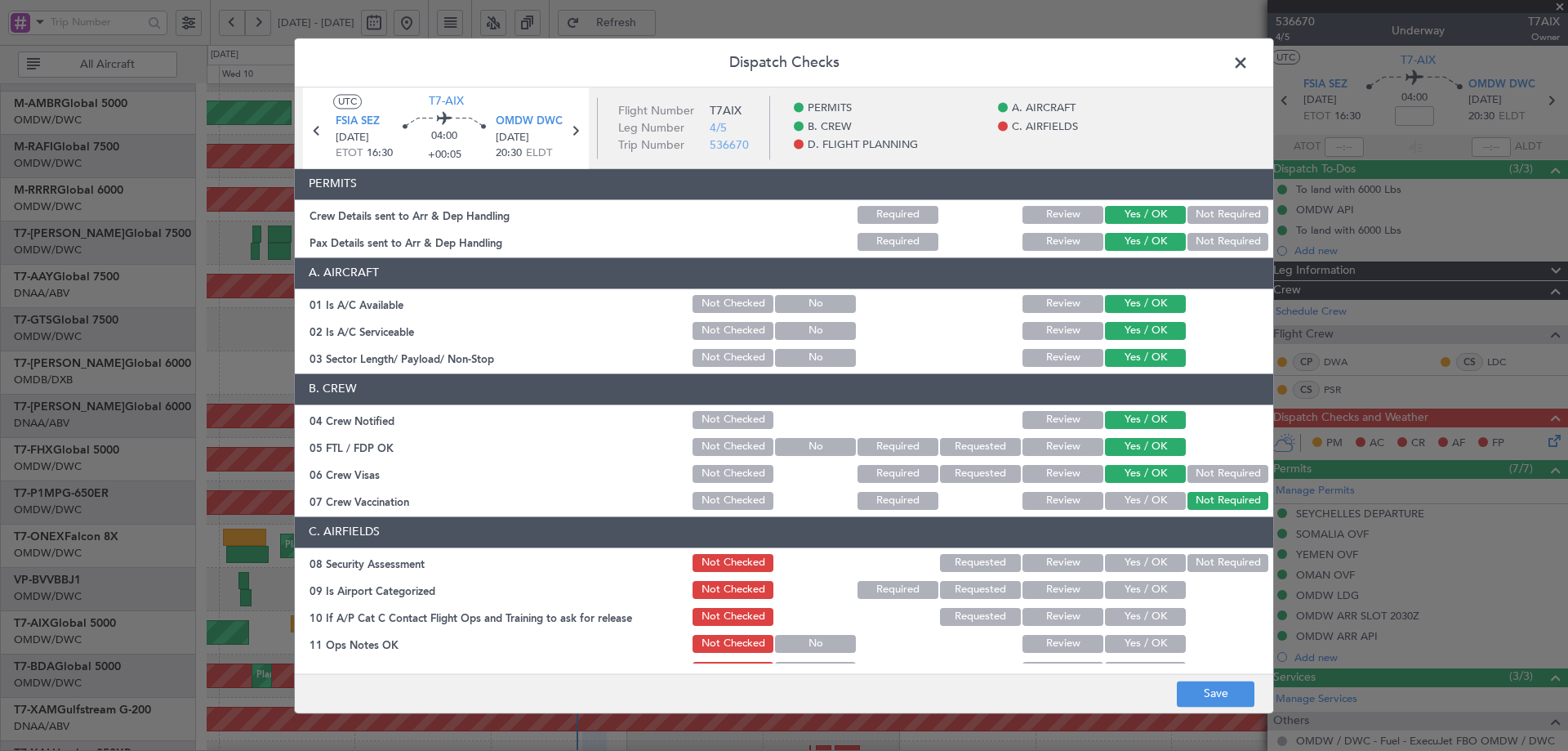
click at [1148, 569] on button "Yes / OK" at bounding box center [1145, 562] width 81 height 18
click at [1134, 592] on button "Yes / OK" at bounding box center [1145, 589] width 81 height 18
click at [1123, 616] on button "Yes / OK" at bounding box center [1145, 616] width 81 height 18
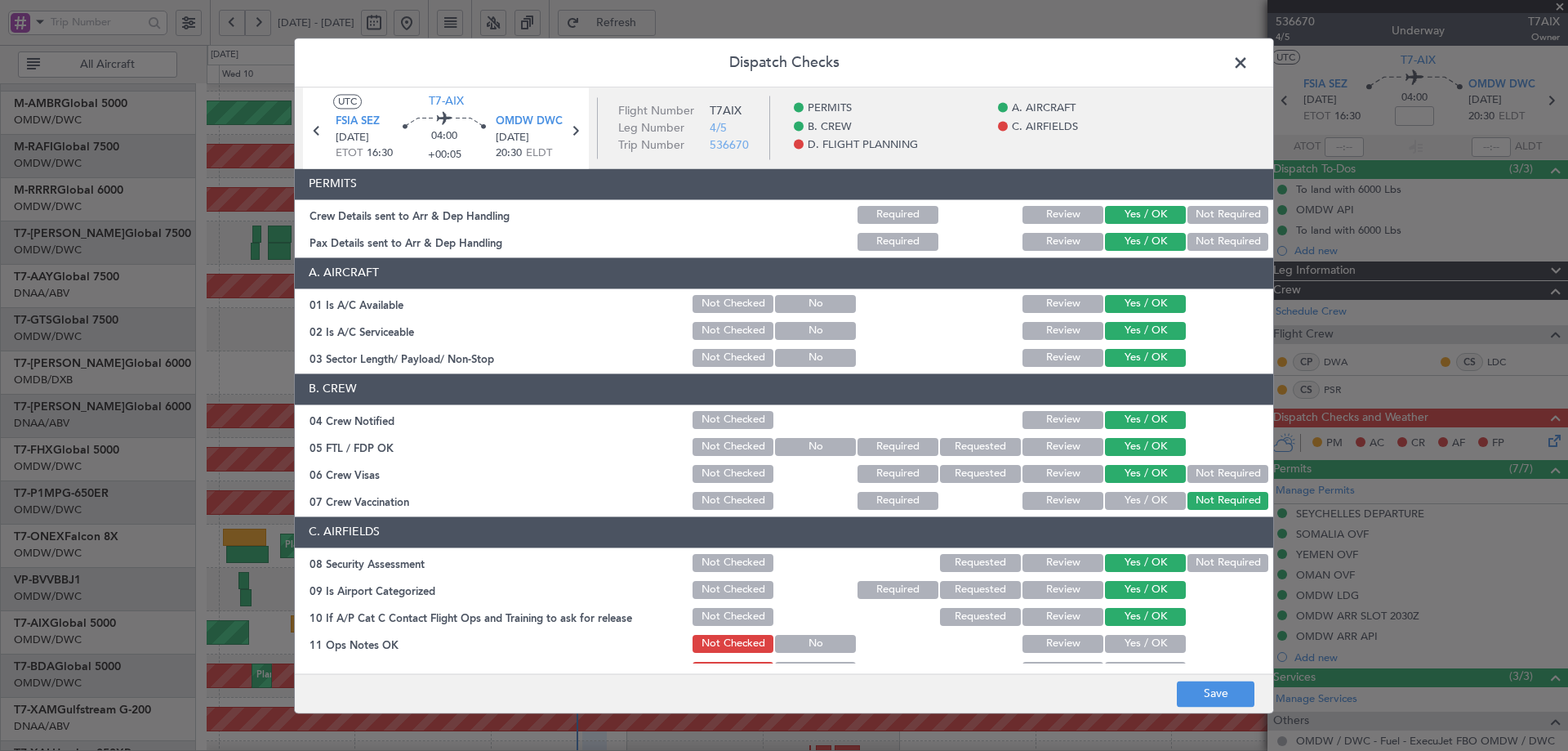
click at [1124, 639] on button "Yes / OK" at bounding box center [1145, 643] width 81 height 18
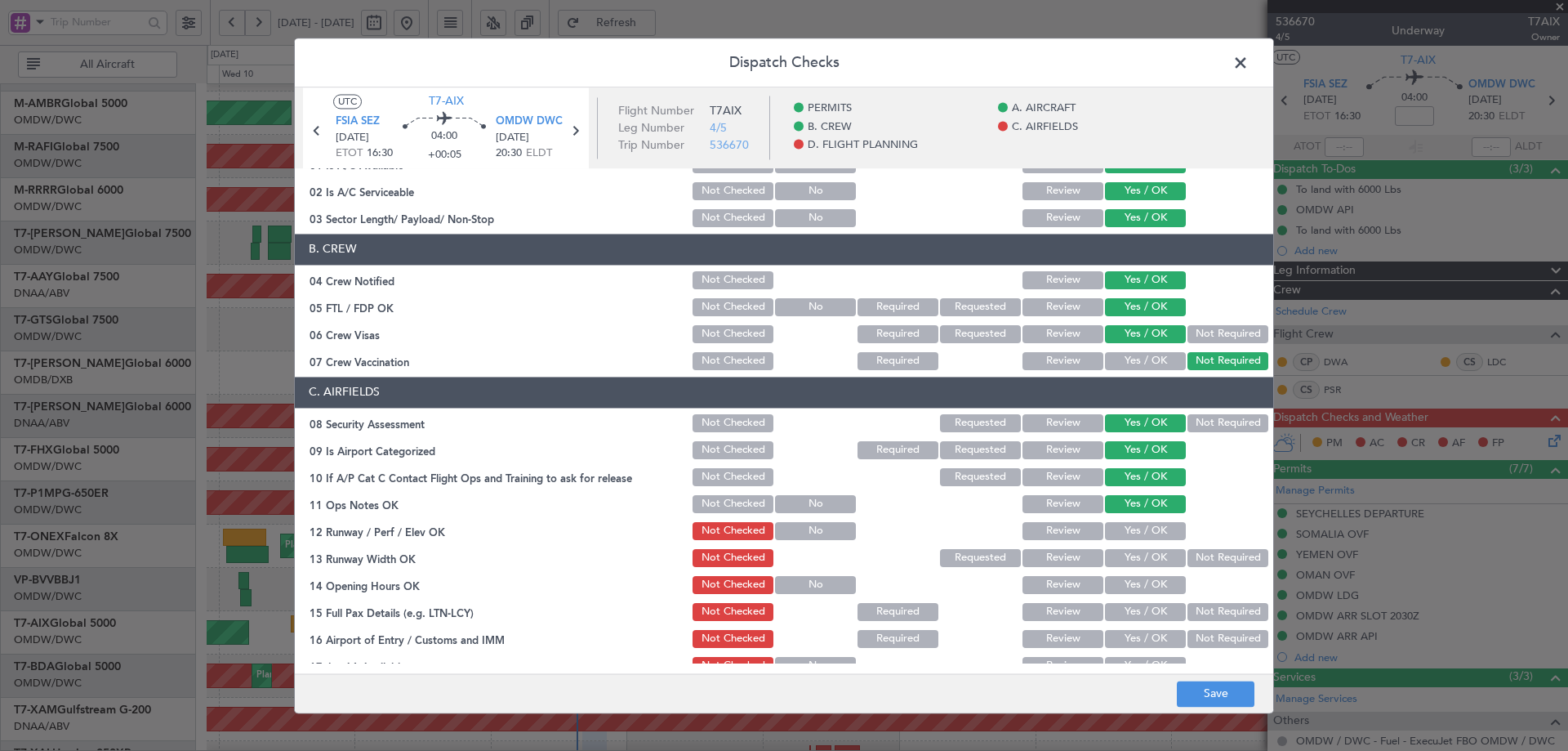
scroll to position [218, 0]
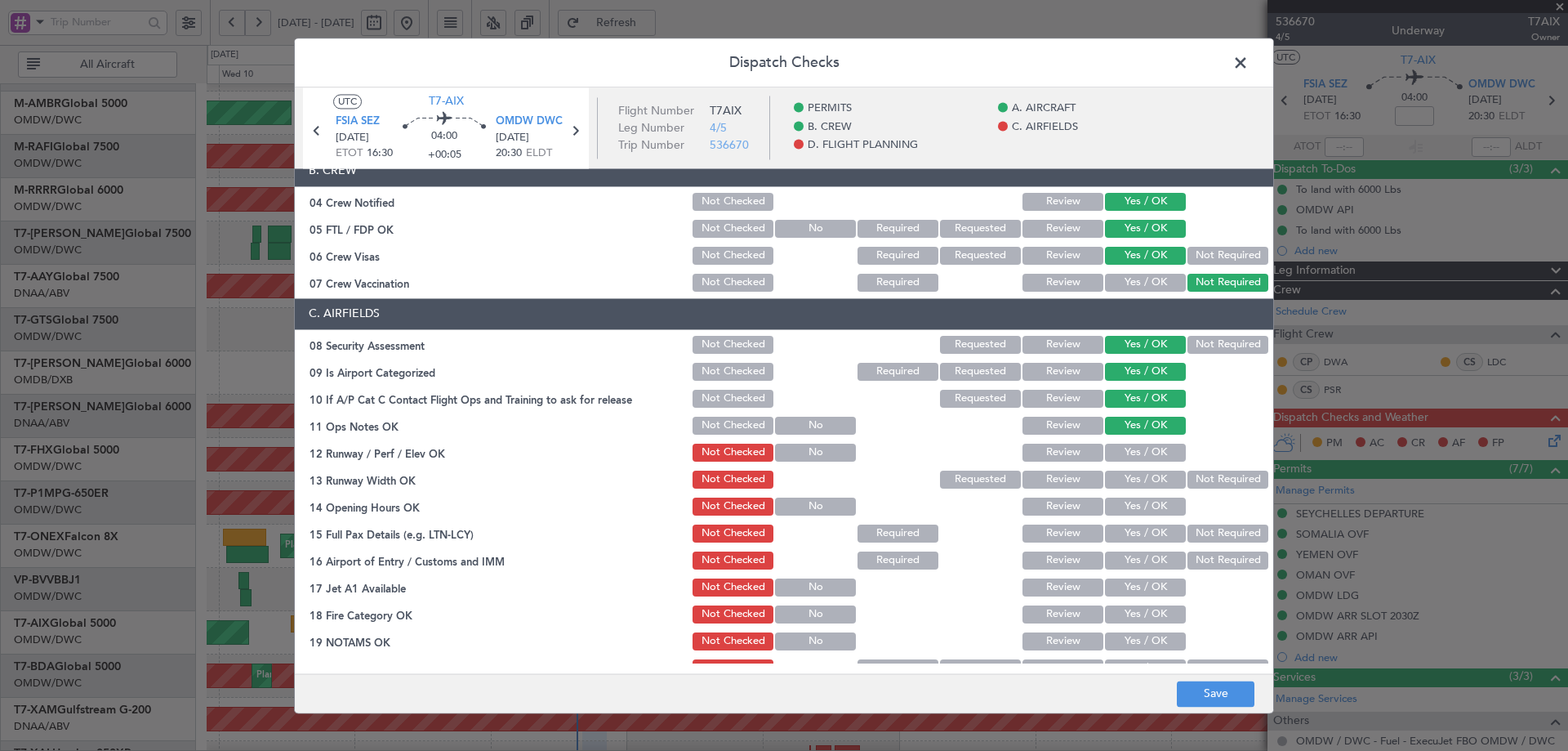
drag, startPoint x: 1113, startPoint y: 451, endPoint x: 1116, endPoint y: 471, distance: 20.2
click at [1114, 454] on button "Yes / OK" at bounding box center [1145, 452] width 81 height 18
click at [1115, 479] on button "Yes / OK" at bounding box center [1145, 479] width 81 height 18
drag, startPoint x: 1116, startPoint y: 507, endPoint x: 1117, endPoint y: 519, distance: 12.0
click at [1116, 508] on button "Yes / OK" at bounding box center [1145, 506] width 81 height 18
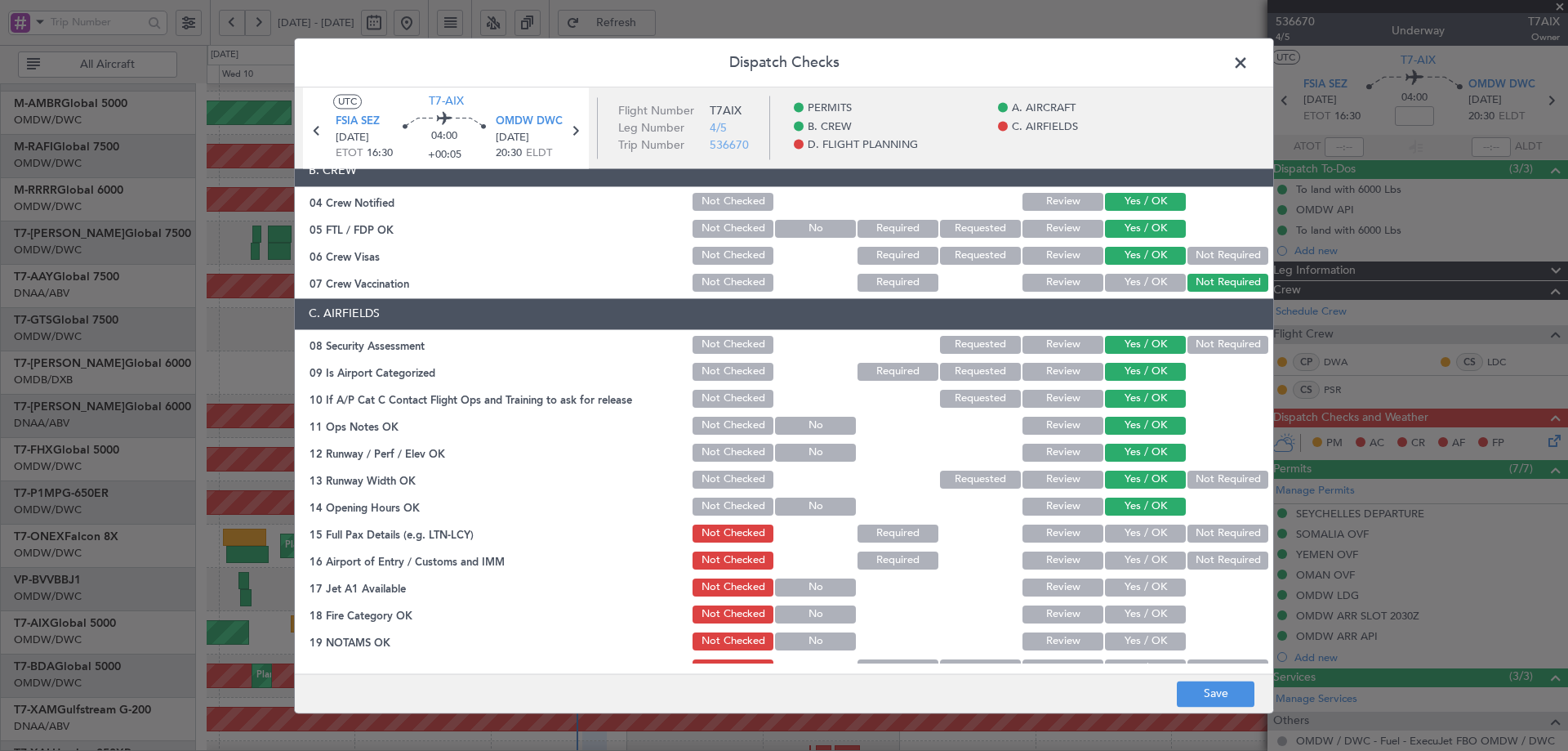
click at [1118, 525] on section "C. AIRFIELDS 08 Security Assessment Not Checked Requested Review Yes / OK Not R…" at bounding box center [784, 556] width 978 height 516
click at [1120, 534] on button "Yes / OK" at bounding box center [1145, 533] width 81 height 18
click at [1115, 571] on div "Yes / OK" at bounding box center [1144, 560] width 82 height 23
drag, startPoint x: 1120, startPoint y: 586, endPoint x: 1120, endPoint y: 596, distance: 10.0
click at [1120, 586] on button "Yes / OK" at bounding box center [1145, 587] width 81 height 18
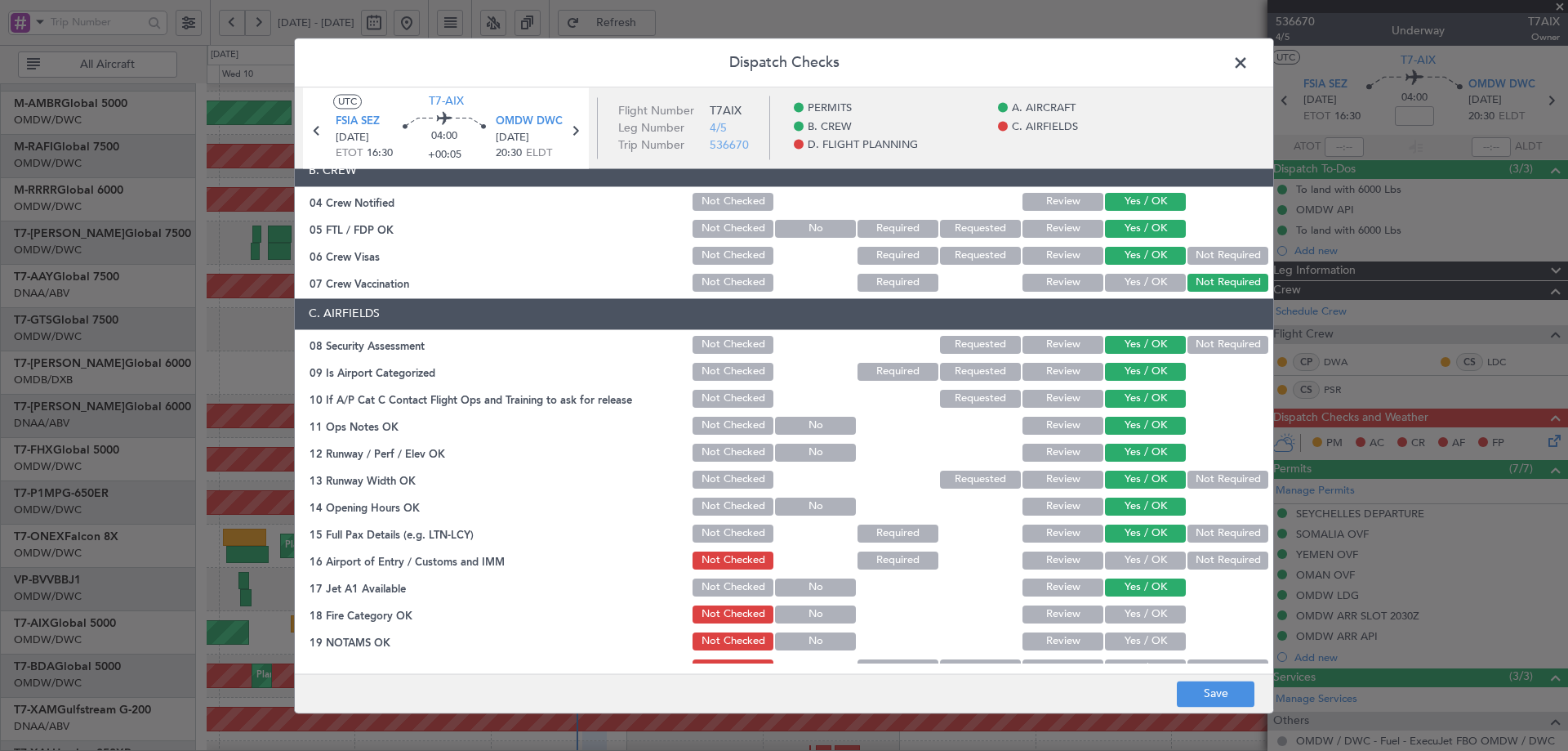
drag, startPoint x: 1120, startPoint y: 602, endPoint x: 1123, endPoint y: 571, distance: 31.1
click at [1120, 601] on section "C. AIRFIELDS 08 Security Assessment Not Checked Requested Review Yes / OK Not R…" at bounding box center [784, 556] width 978 height 516
click at [1124, 565] on button "Yes / OK" at bounding box center [1145, 560] width 81 height 18
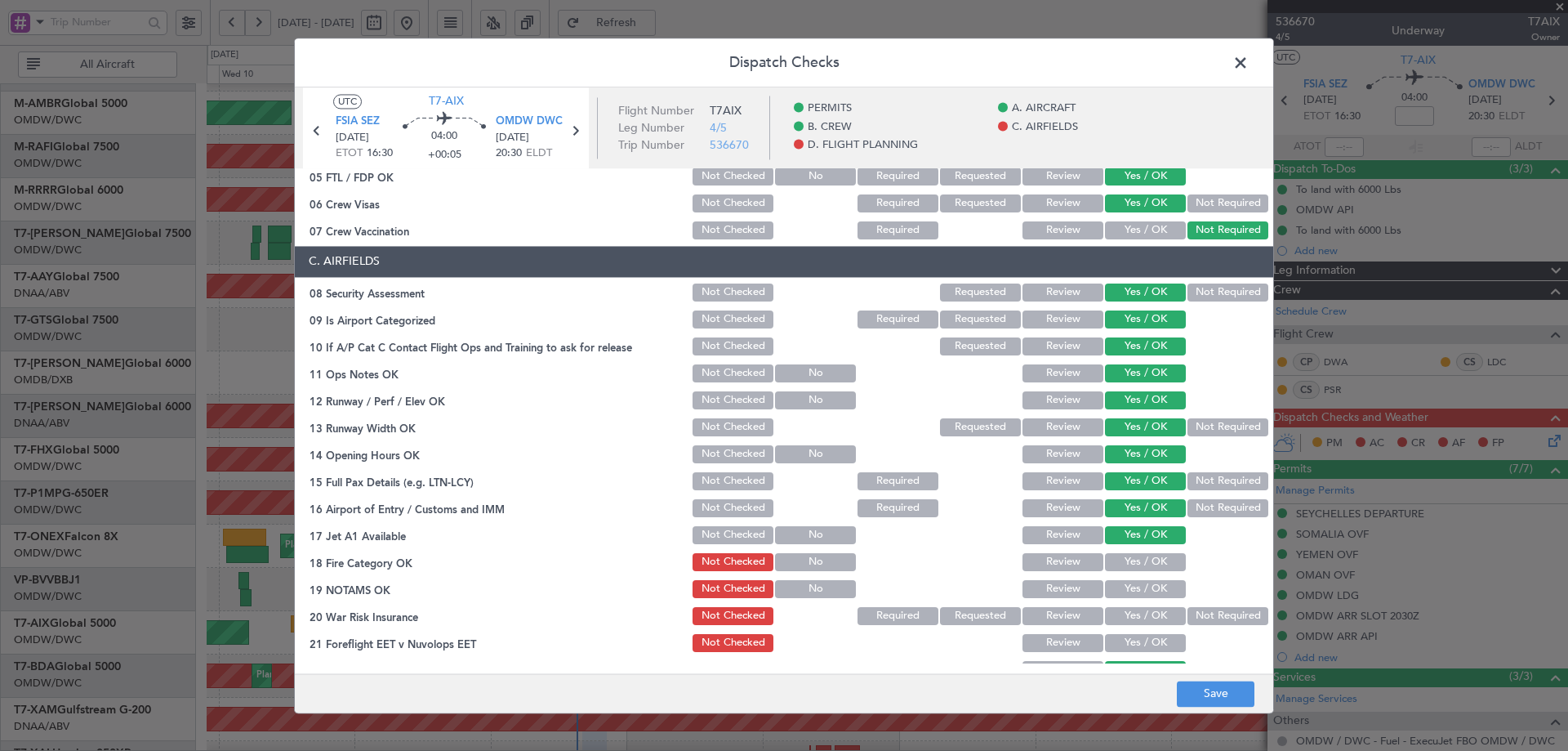
scroll to position [272, 0]
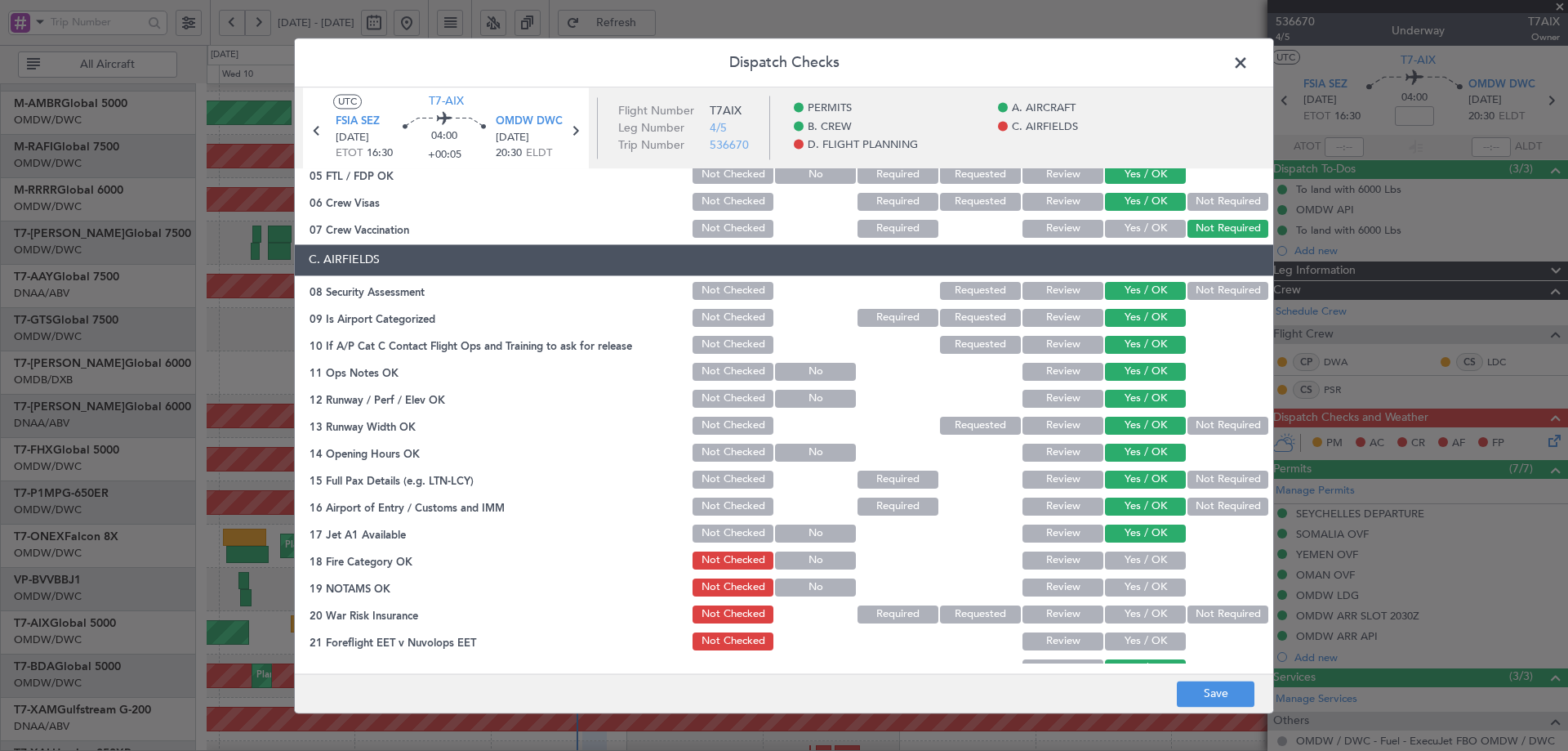
click at [1120, 562] on button "Yes / OK" at bounding box center [1145, 560] width 81 height 18
click at [1118, 590] on button "Yes / OK" at bounding box center [1145, 587] width 81 height 18
click at [1193, 608] on button "Not Required" at bounding box center [1228, 614] width 81 height 18
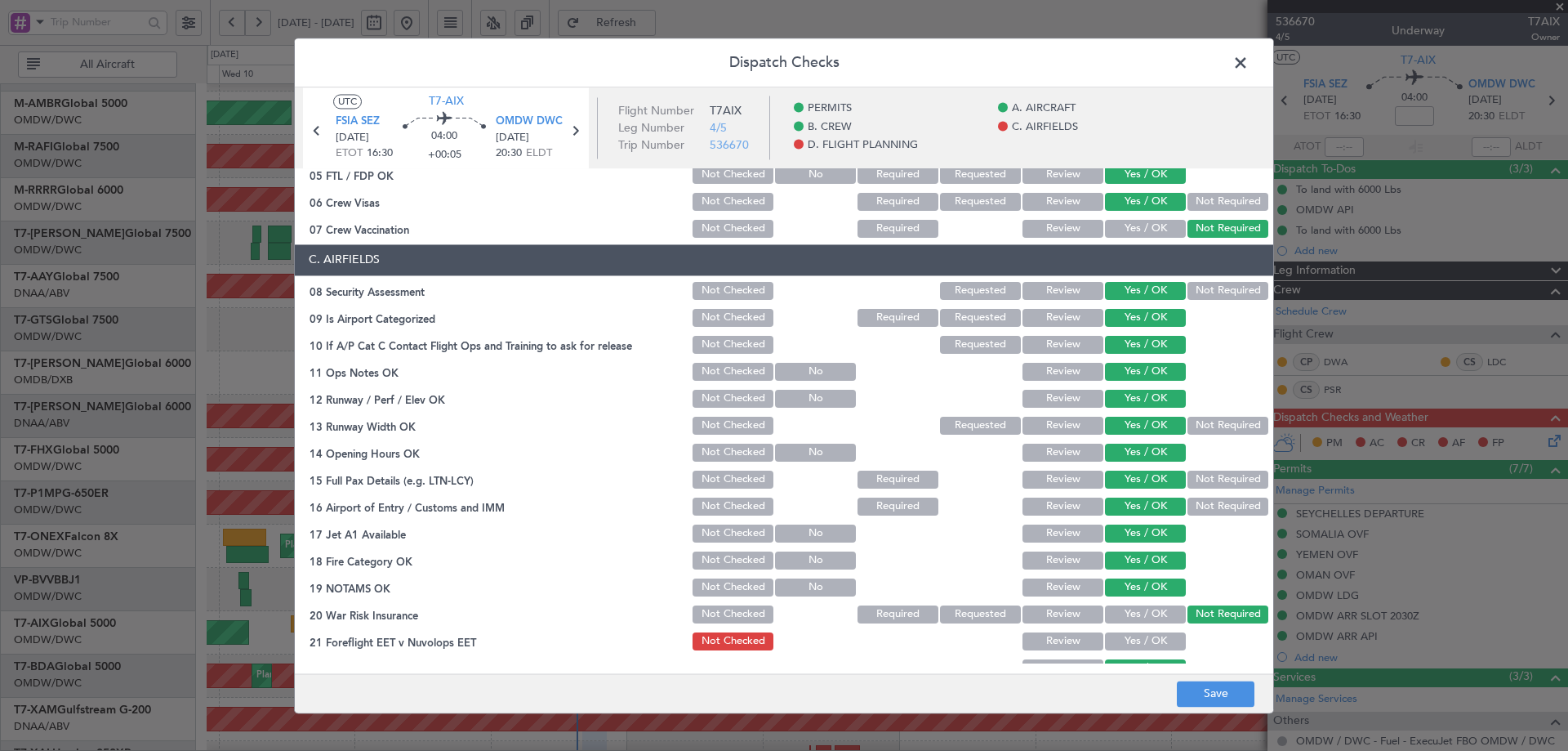
click at [1150, 634] on button "Yes / OK" at bounding box center [1145, 640] width 81 height 18
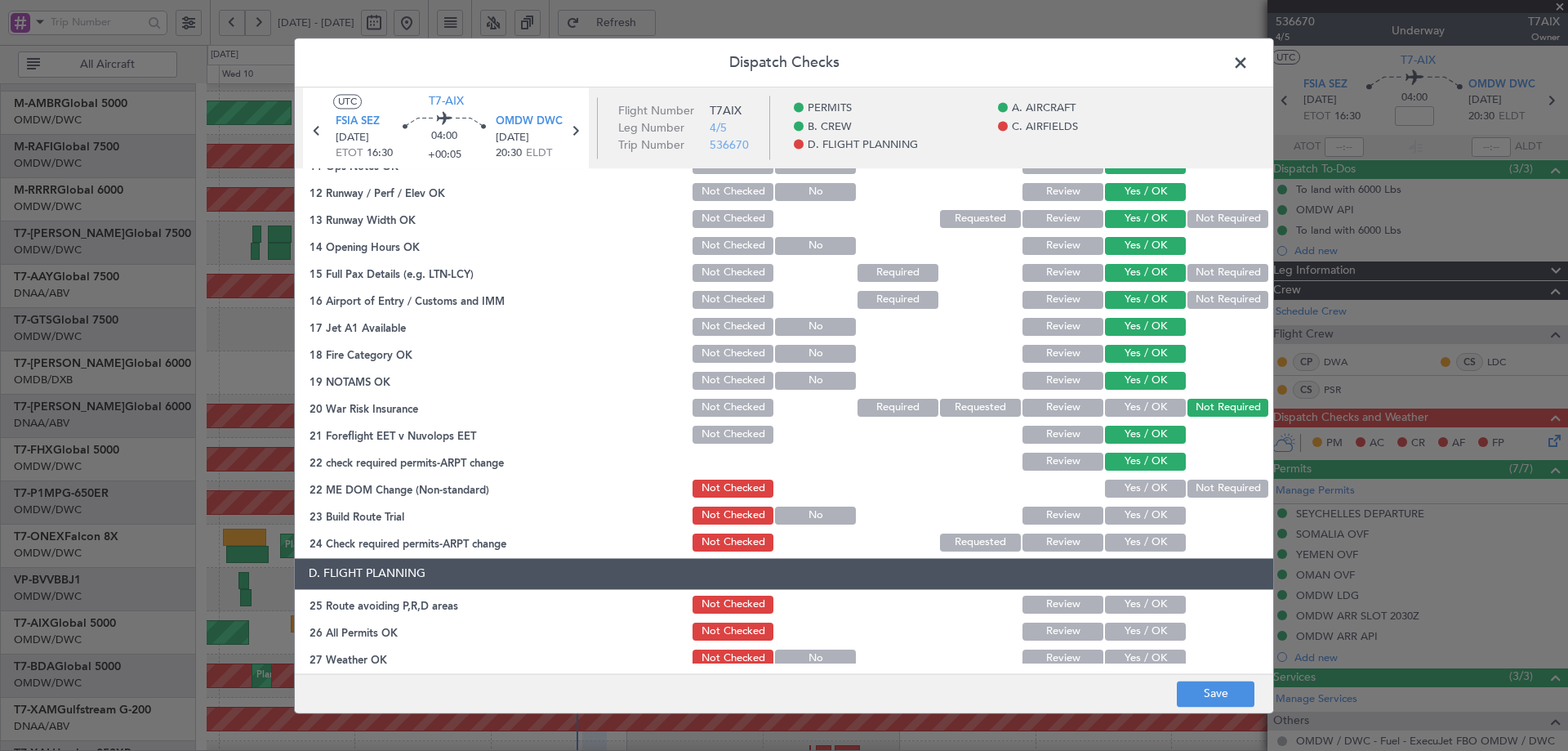
scroll to position [490, 0]
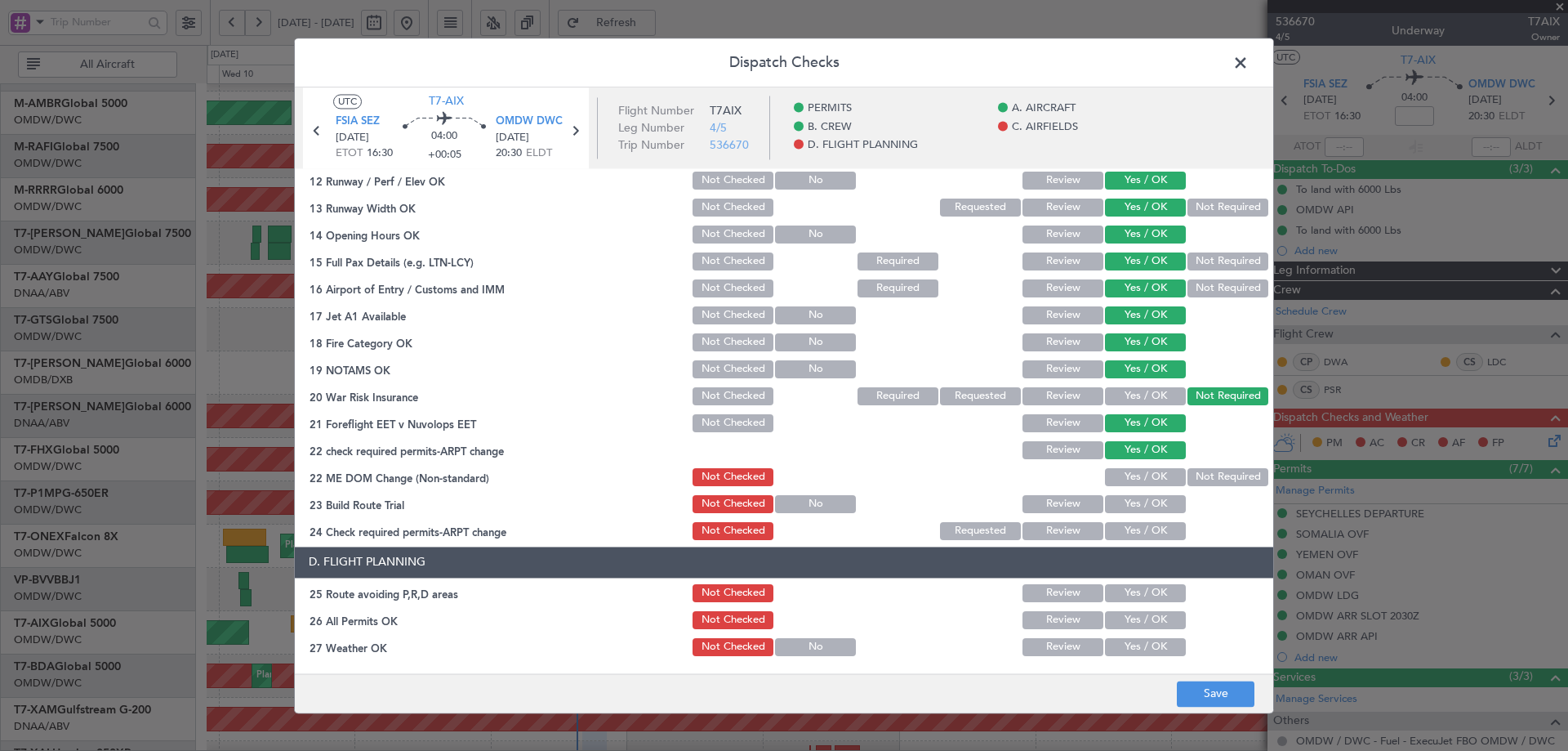
click at [1146, 465] on section "C. AIRFIELDS 08 Security Assessment Not Checked Requested Review Yes / OK Not R…" at bounding box center [784, 284] width 978 height 516
drag, startPoint x: 1142, startPoint y: 493, endPoint x: 1139, endPoint y: 516, distance: 23.2
click at [1140, 498] on div "Yes / OK" at bounding box center [1144, 504] width 82 height 23
click at [1139, 503] on button "Yes / OK" at bounding box center [1145, 503] width 81 height 18
drag, startPoint x: 1144, startPoint y: 478, endPoint x: 1149, endPoint y: 521, distance: 43.3
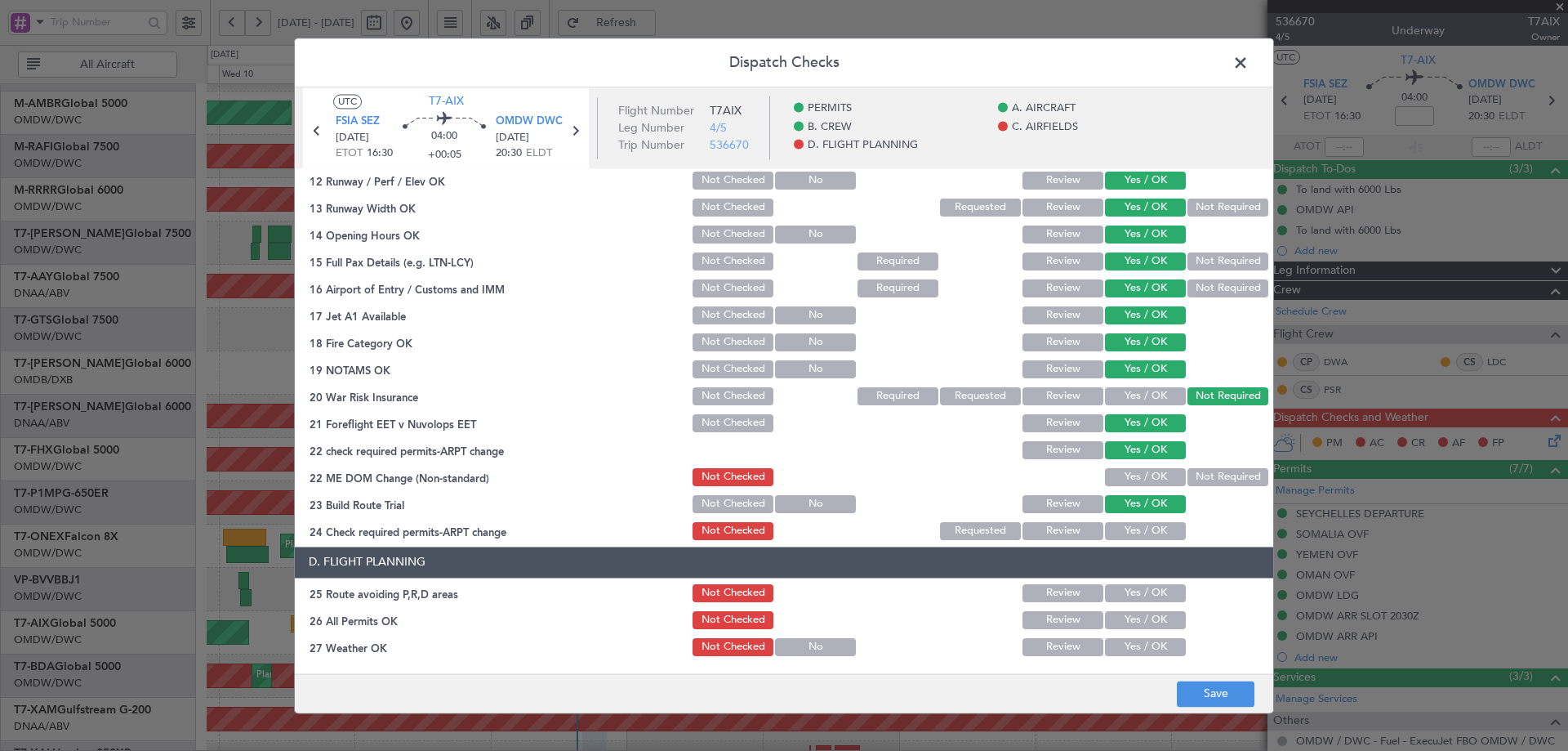
click at [1145, 478] on button "Yes / OK" at bounding box center [1145, 477] width 81 height 18
drag, startPoint x: 1147, startPoint y: 532, endPoint x: 1141, endPoint y: 580, distance: 48.4
click at [1147, 535] on button "Yes / OK" at bounding box center [1145, 531] width 81 height 18
drag, startPoint x: 1138, startPoint y: 593, endPoint x: 1132, endPoint y: 623, distance: 30.6
click at [1138, 600] on button "Yes / OK" at bounding box center [1145, 592] width 81 height 18
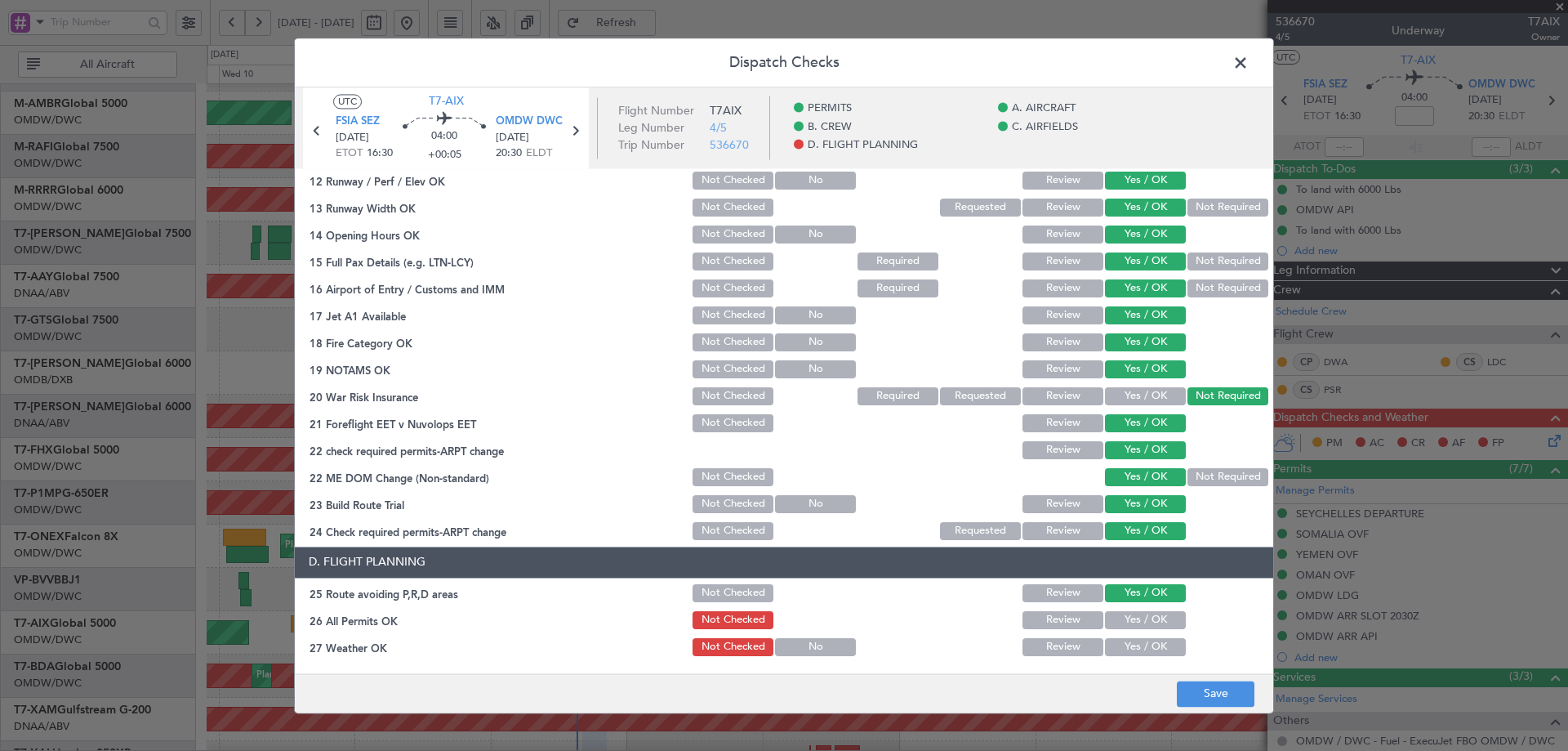
drag, startPoint x: 1132, startPoint y: 623, endPoint x: 1131, endPoint y: 649, distance: 26.0
click at [1132, 628] on button "Yes / OK" at bounding box center [1145, 620] width 81 height 18
click at [1131, 649] on button "Yes / OK" at bounding box center [1145, 646] width 81 height 18
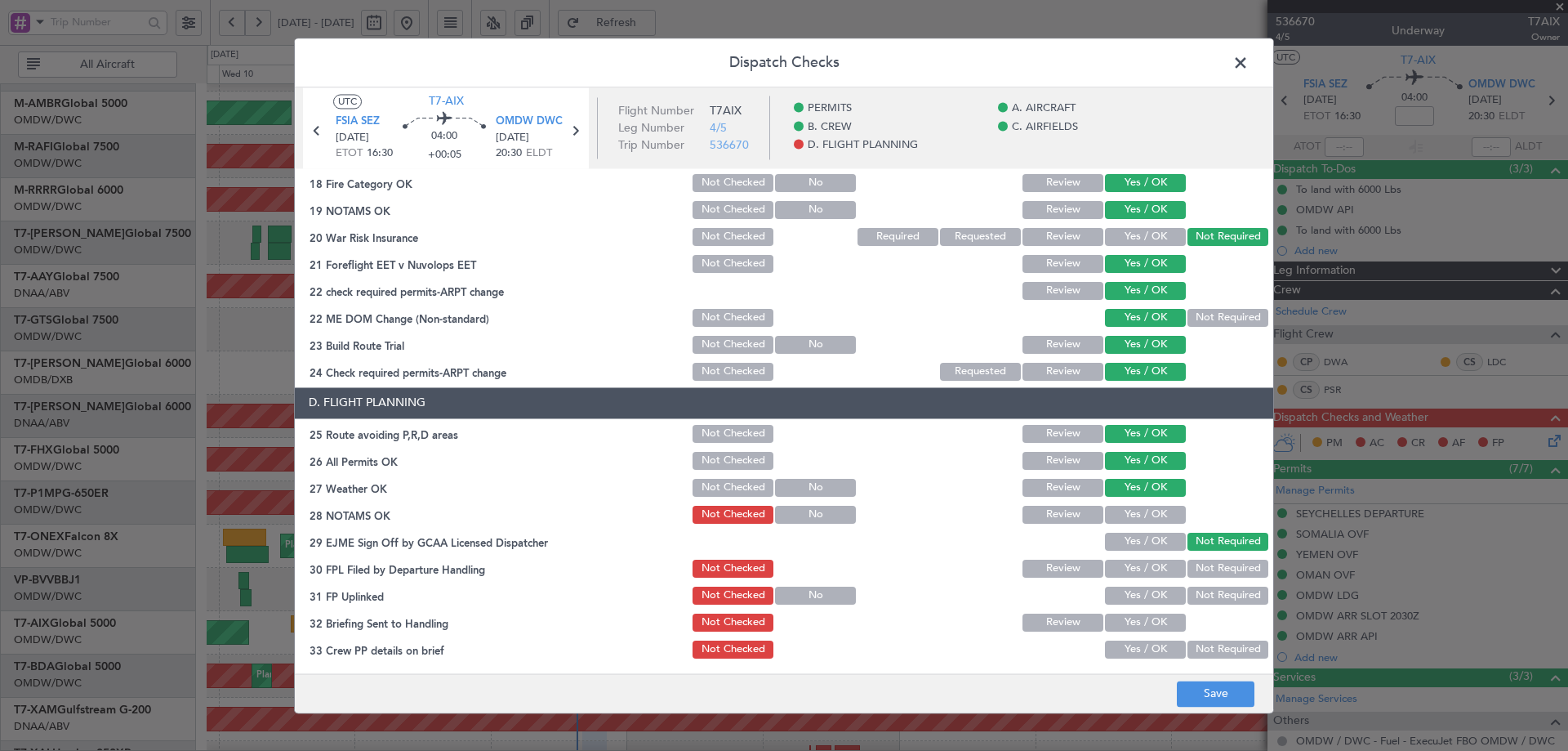
scroll to position [651, 0]
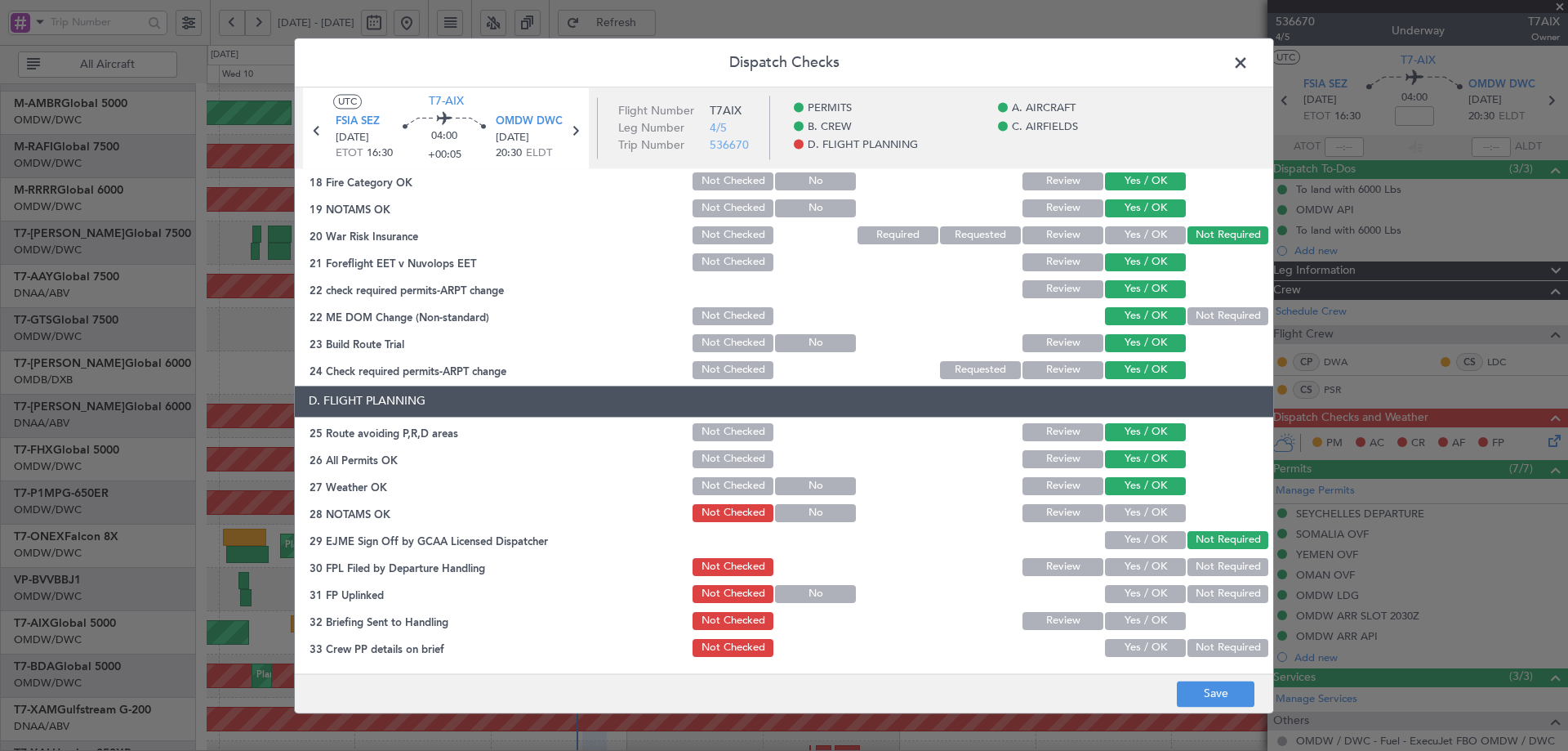
drag, startPoint x: 1137, startPoint y: 511, endPoint x: 1137, endPoint y: 521, distance: 10.0
click at [1137, 512] on button "Yes / OK" at bounding box center [1145, 513] width 81 height 18
drag, startPoint x: 1138, startPoint y: 538, endPoint x: 1135, endPoint y: 568, distance: 30.1
click at [1138, 541] on button "Yes / OK" at bounding box center [1145, 539] width 81 height 18
click at [1135, 568] on button "Yes / OK" at bounding box center [1145, 567] width 81 height 18
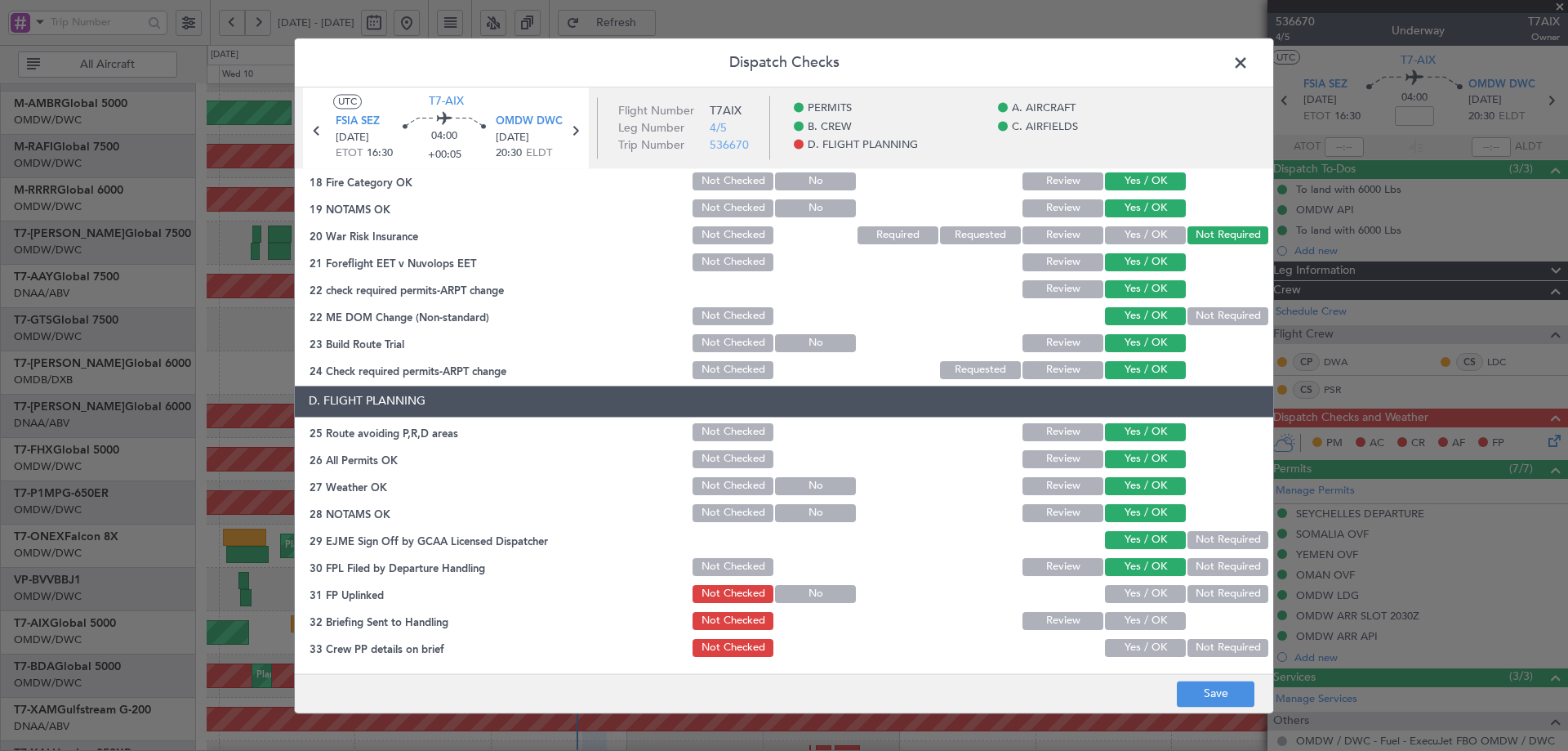
click at [1131, 606] on section "D. FLIGHT PLANNING 25 Route avoiding P,R,D areas Not Checked Review Yes / OK 26…" at bounding box center [784, 550] width 978 height 327
click at [1130, 622] on button "Yes / OK" at bounding box center [1145, 621] width 81 height 18
drag, startPoint x: 1140, startPoint y: 595, endPoint x: 1139, endPoint y: 615, distance: 20.0
click at [1140, 599] on button "Yes / OK" at bounding box center [1145, 593] width 81 height 18
click at [1139, 650] on button "Yes / OK" at bounding box center [1145, 647] width 81 height 18
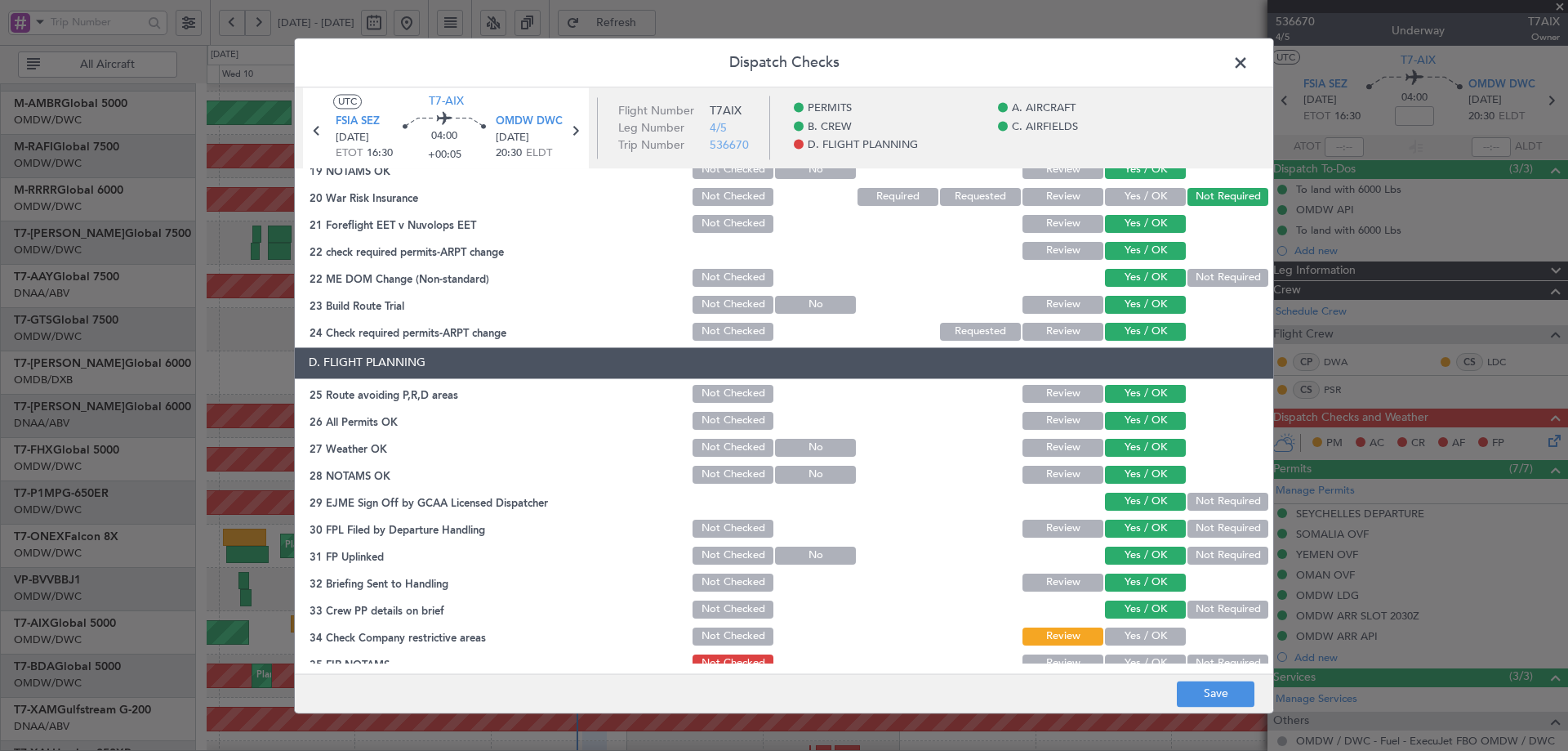
scroll to position [706, 0]
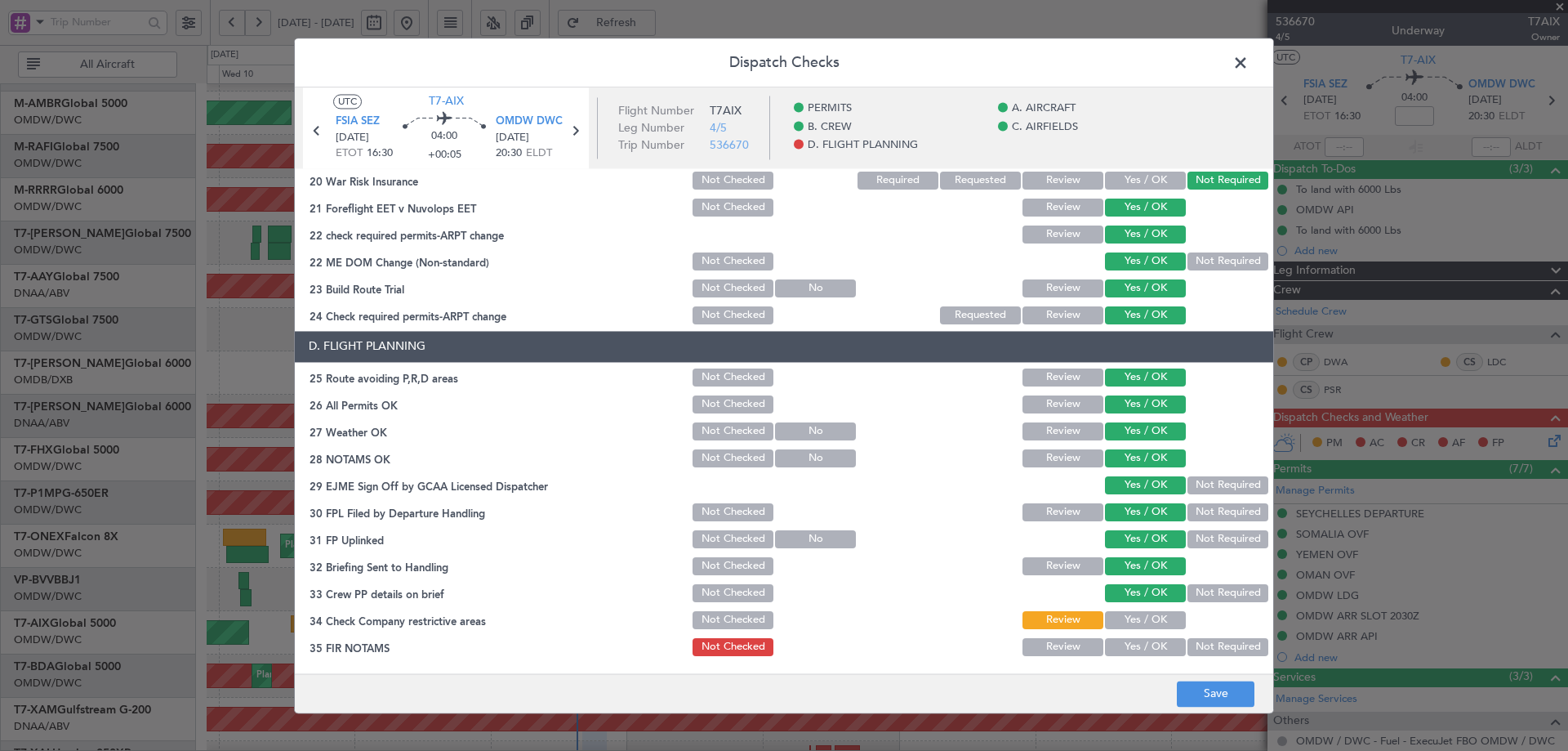
click at [1142, 619] on button "Yes / OK" at bounding box center [1145, 620] width 81 height 18
click at [1140, 641] on button "Yes / OK" at bounding box center [1145, 646] width 81 height 18
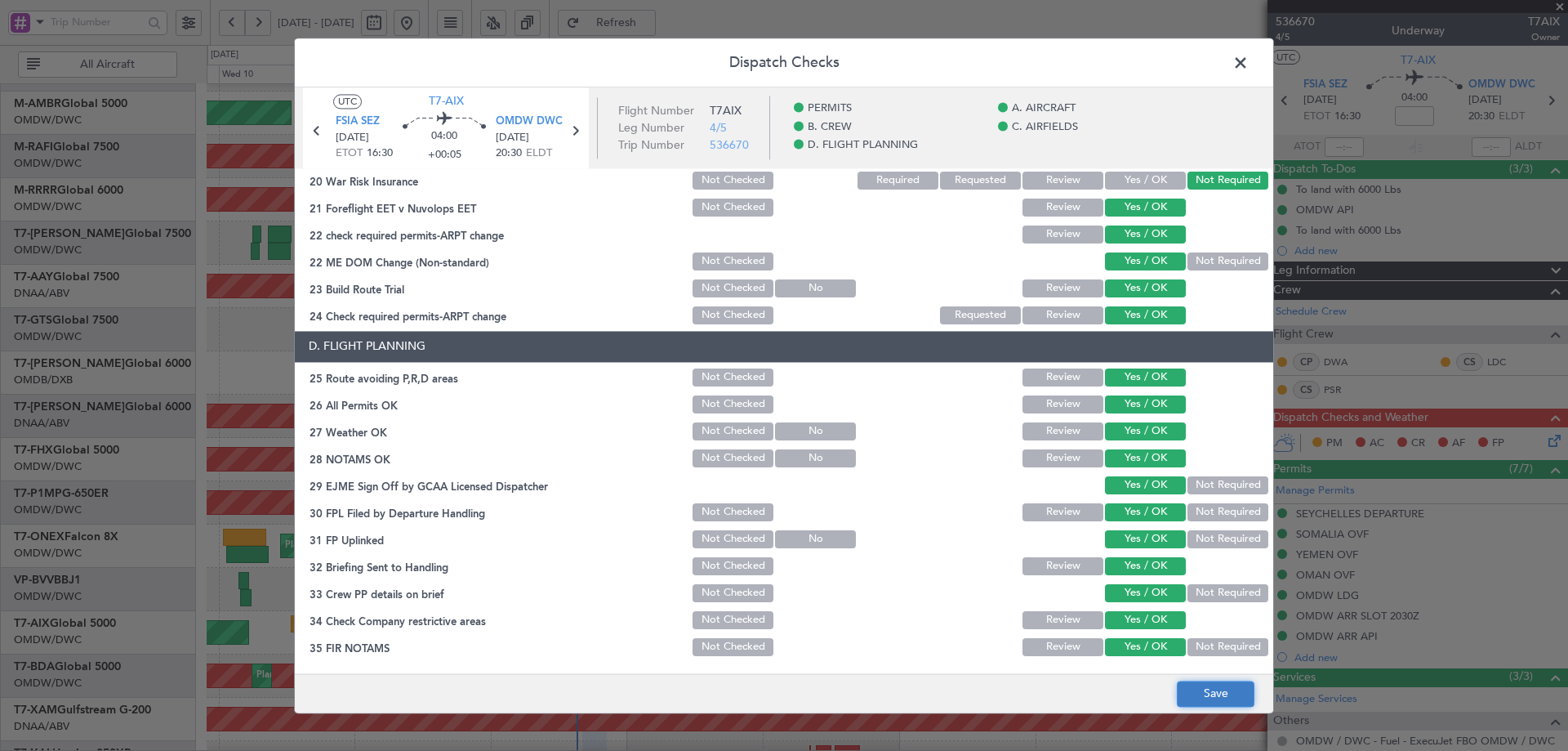
click at [1204, 691] on button "Save" at bounding box center [1216, 694] width 78 height 26
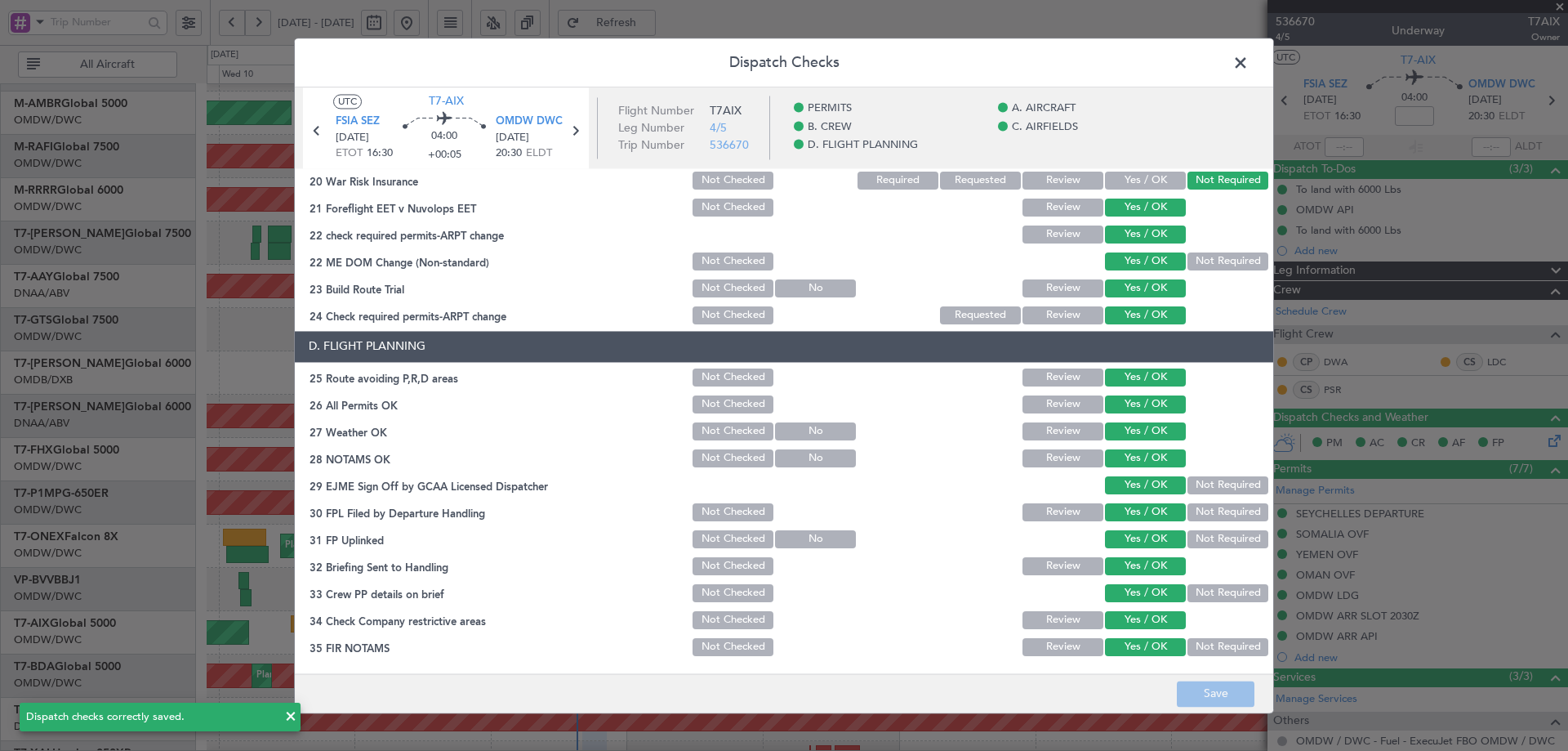
click at [1249, 63] on span at bounding box center [1249, 67] width 0 height 33
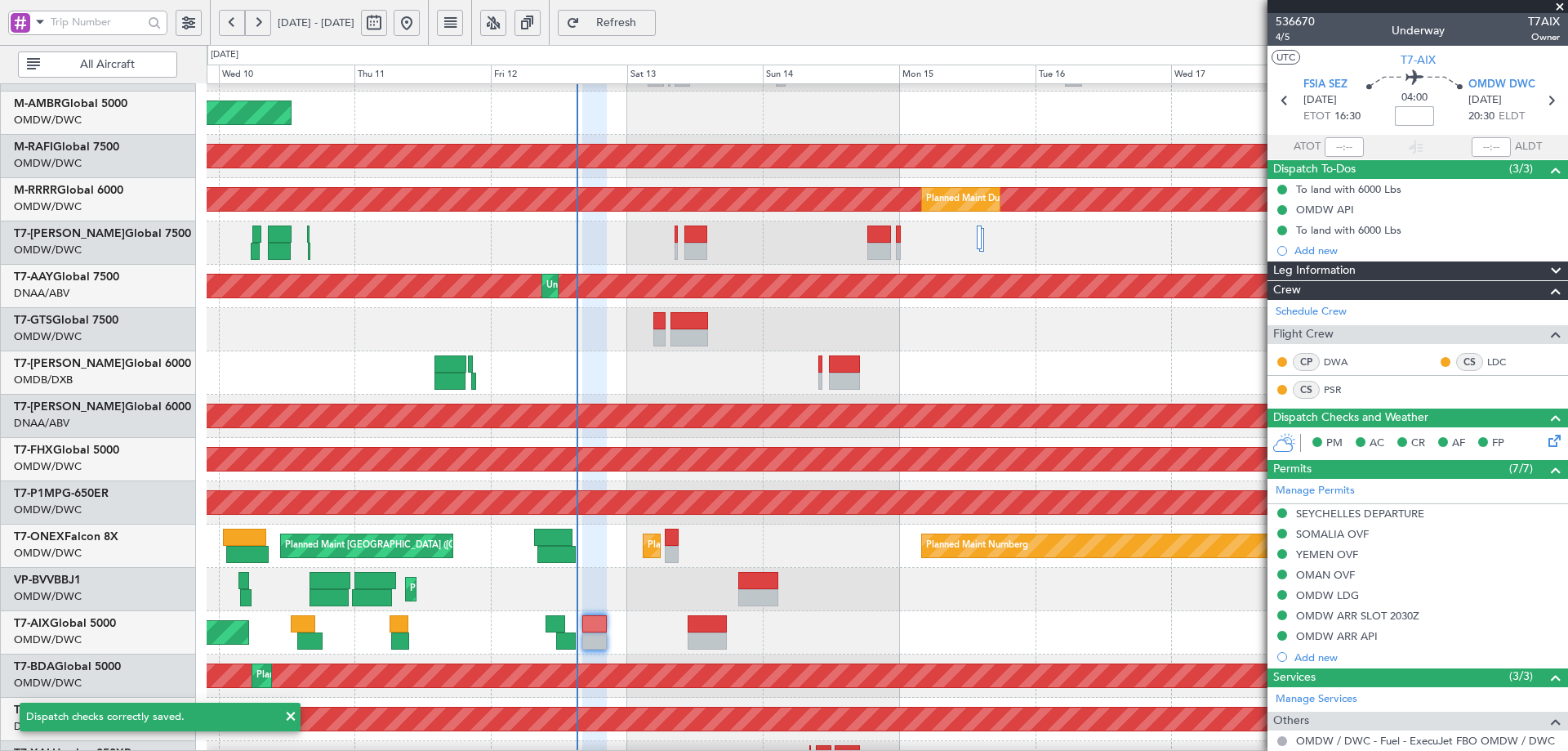
click at [1415, 114] on input at bounding box center [1415, 116] width 39 height 20
type input "-00:05"
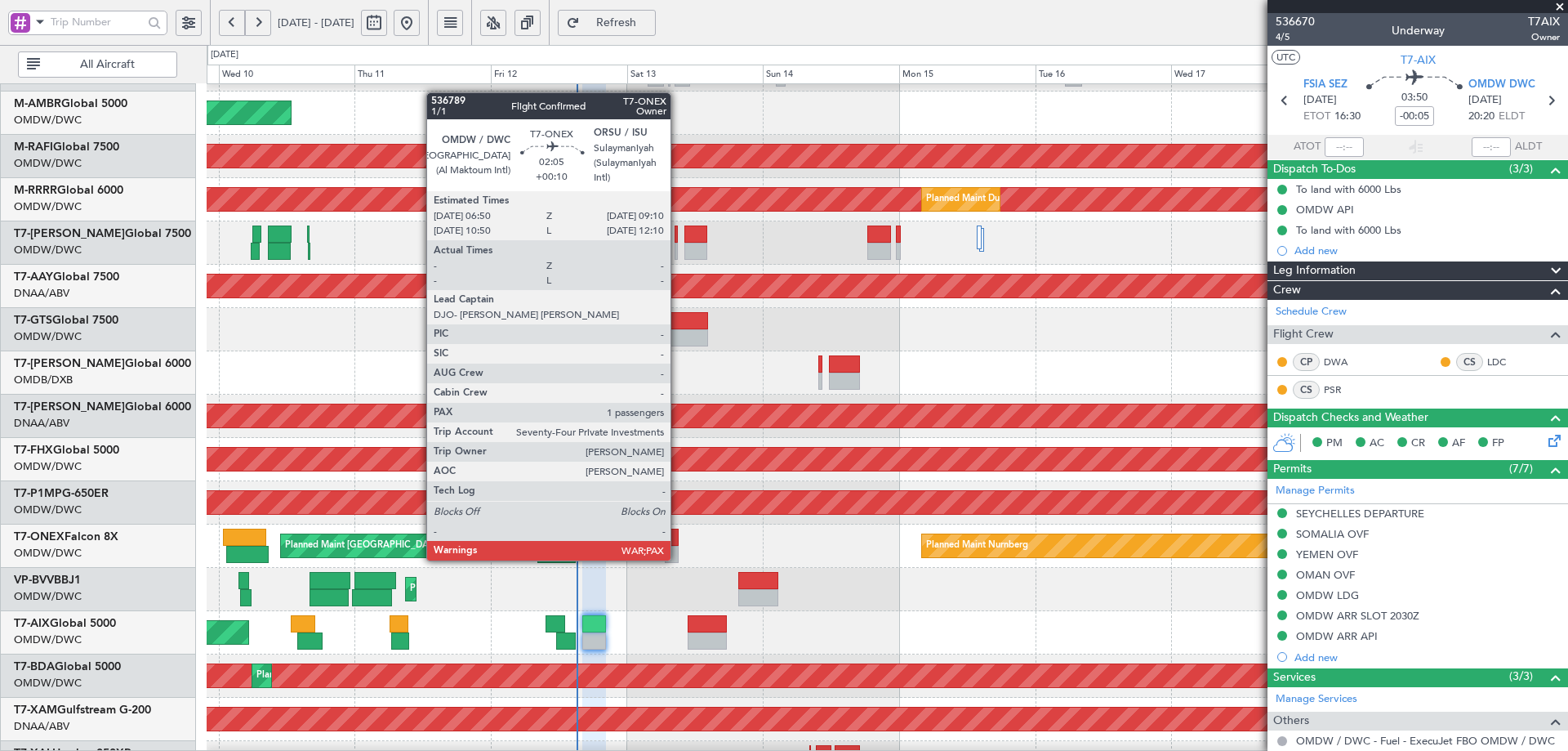
click at [678, 544] on div at bounding box center [672, 537] width 14 height 17
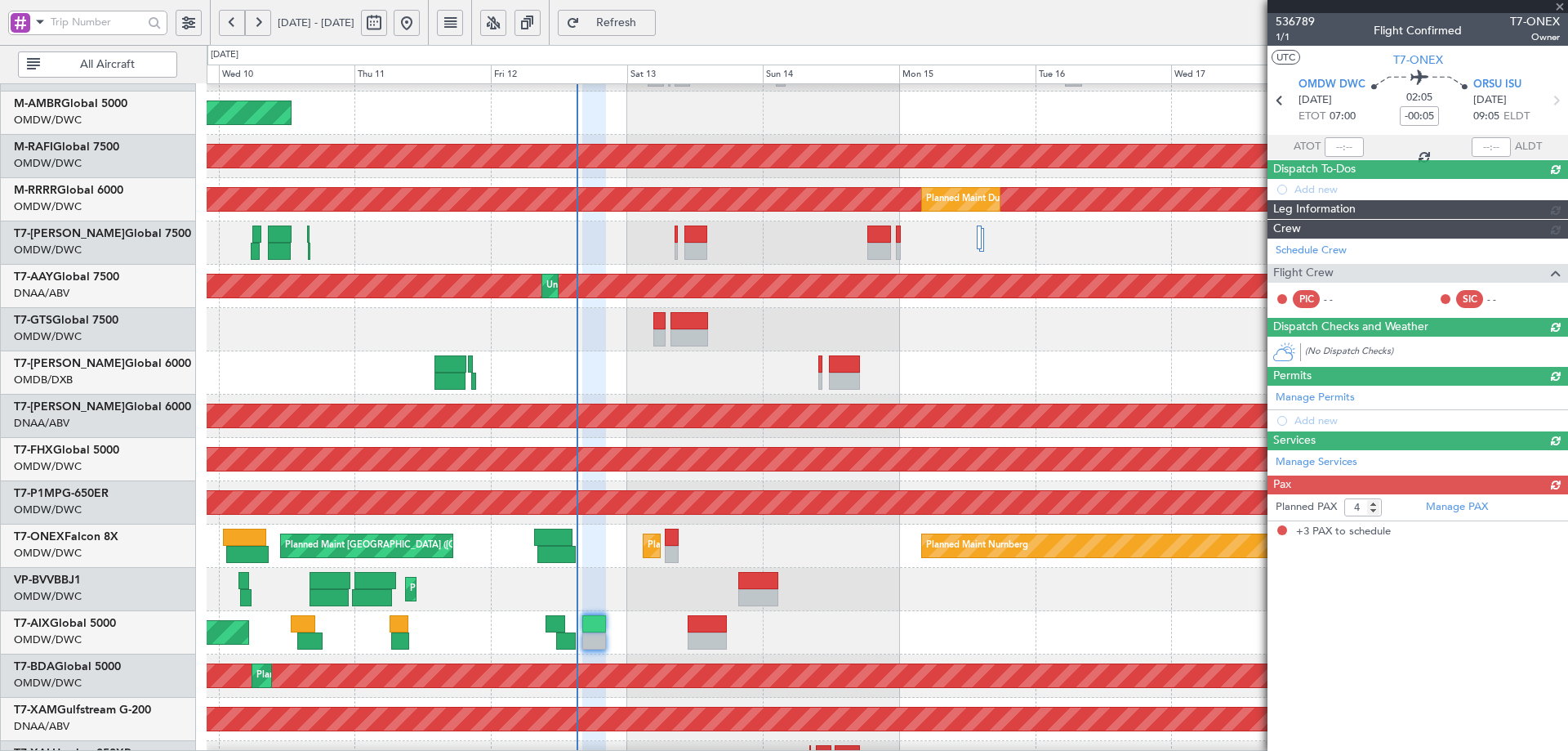
type input "+00:10"
type input "3"
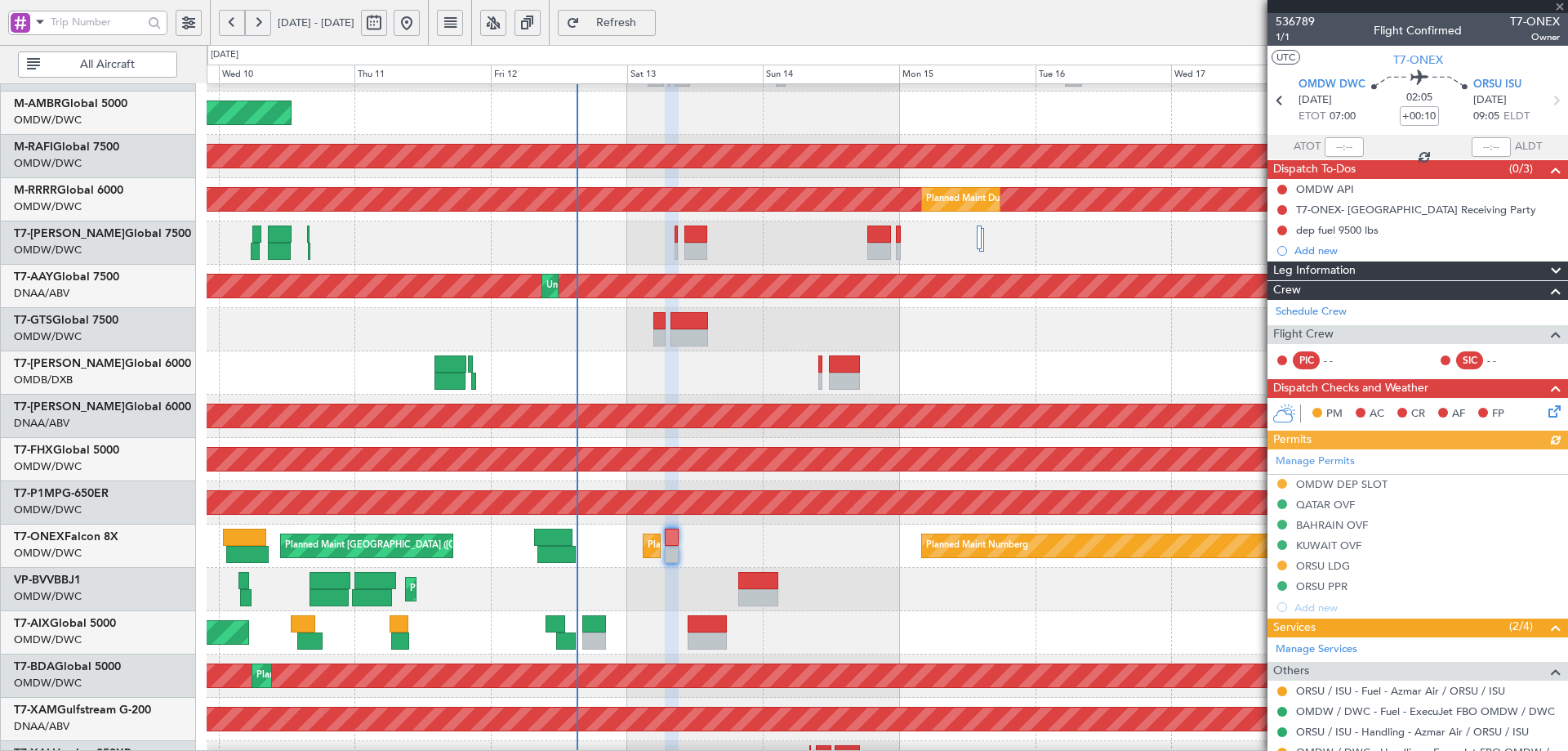
click at [1333, 569] on div "Manage Permits OMDW DEP SLOT QATAR OVF BAHRAIN OVF KUWAIT OVF ORSU LDG ORSU PPR…" at bounding box center [1418, 533] width 301 height 168
click at [1336, 566] on div "ORSU LDG" at bounding box center [1323, 566] width 54 height 14
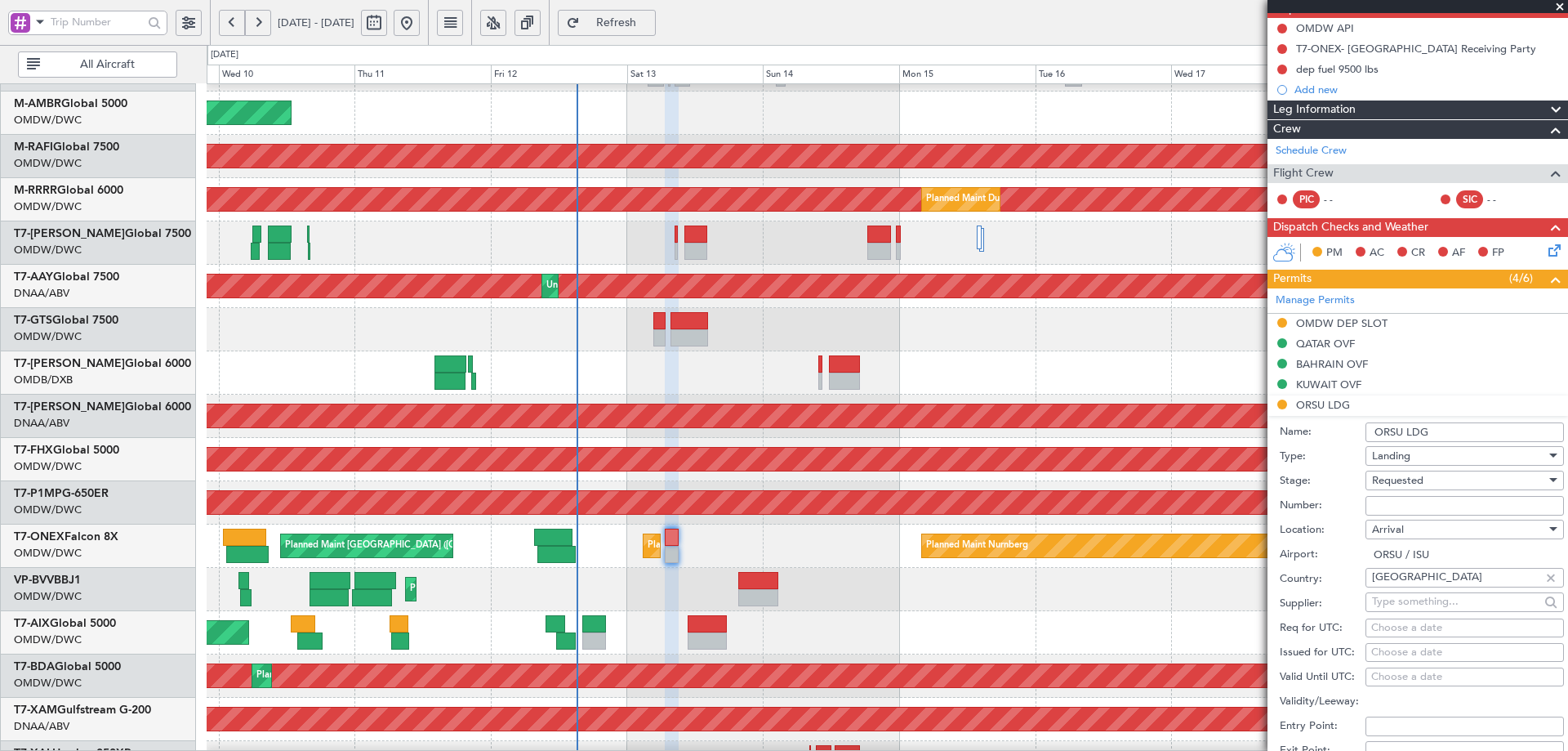
scroll to position [164, 0]
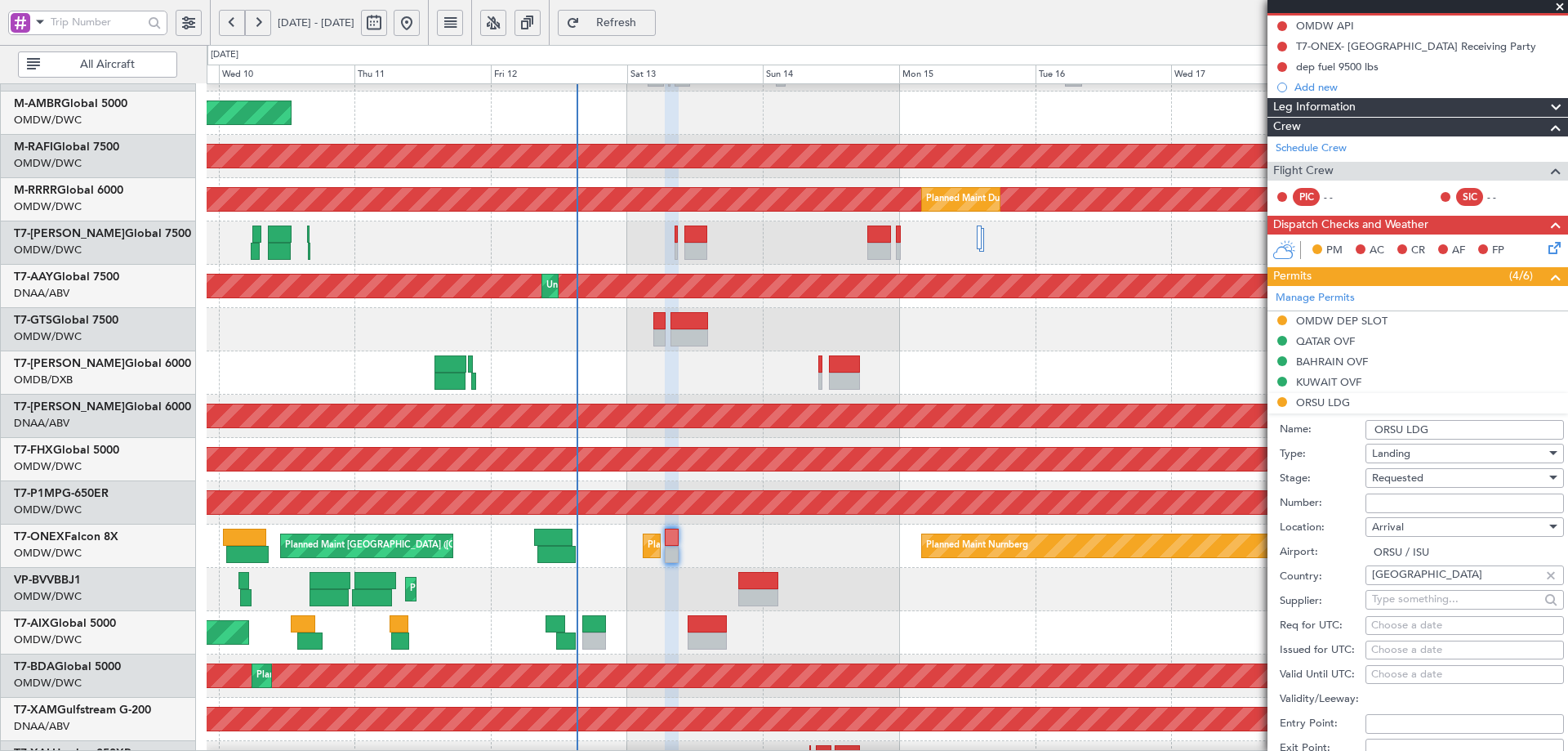
click at [1409, 502] on input "Number:" at bounding box center [1465, 502] width 199 height 20
paste input "LND 51404"
type input "LND 51404"
click at [1420, 477] on span "Requested" at bounding box center [1398, 478] width 51 height 15
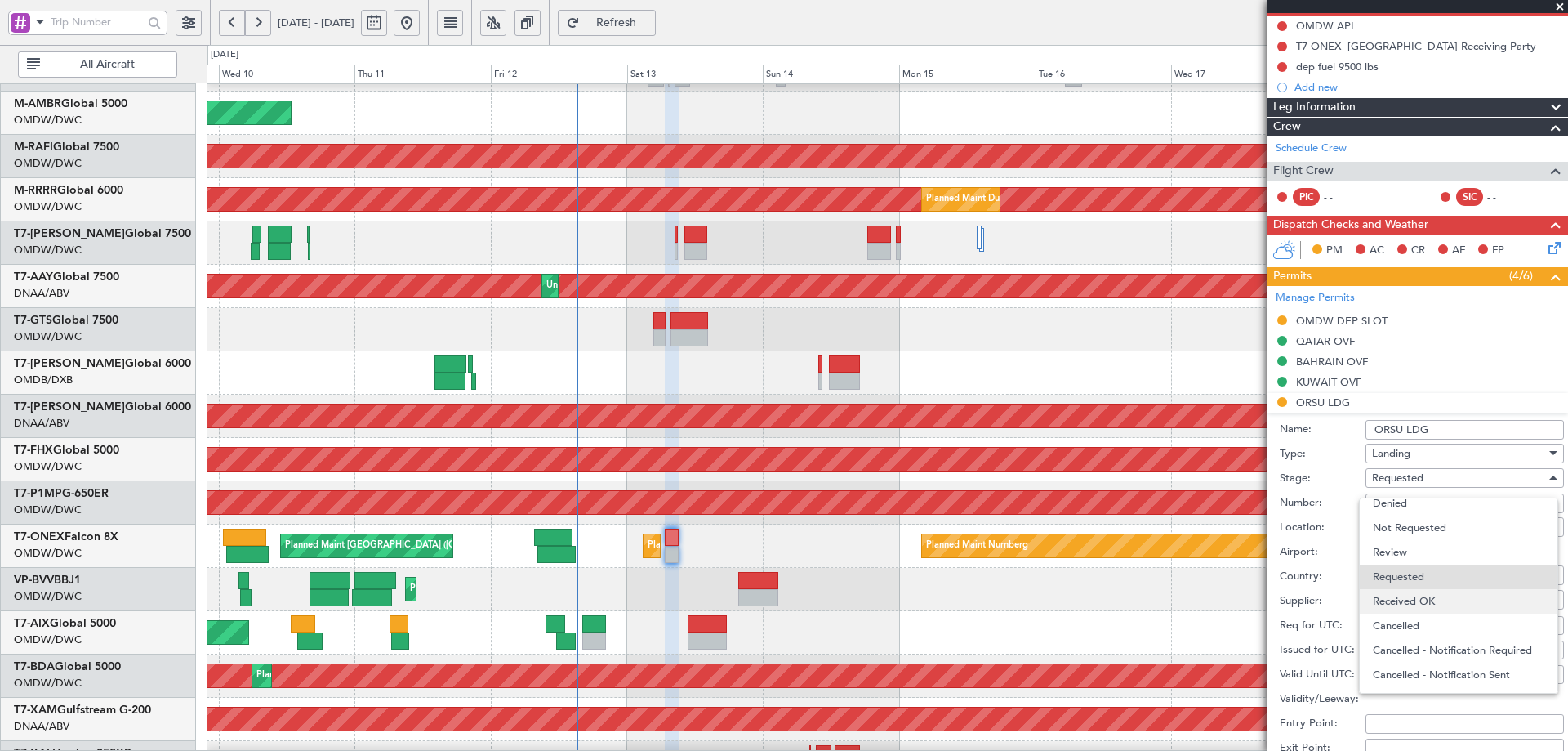
click at [1421, 601] on span "Received OK" at bounding box center [1459, 601] width 171 height 25
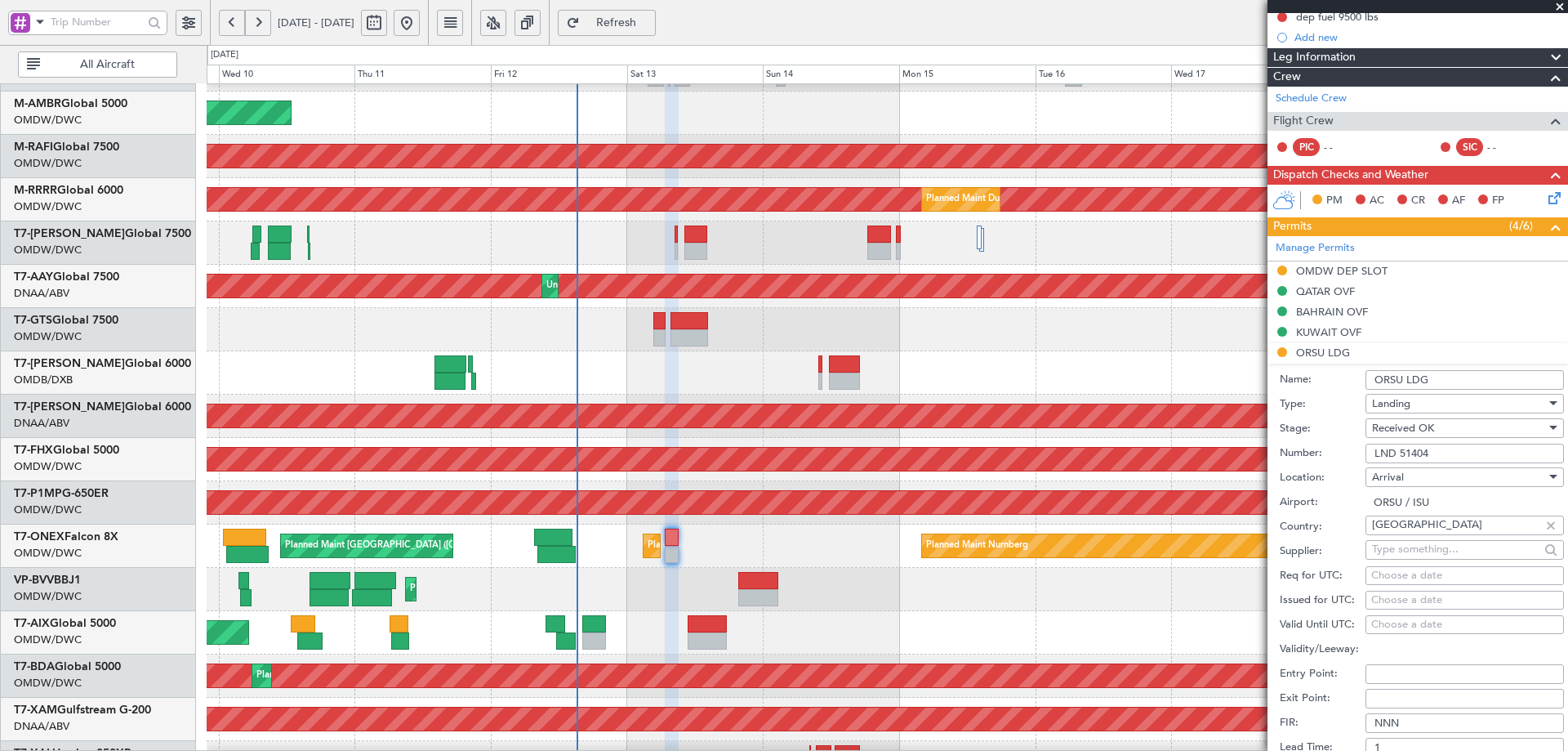
scroll to position [327, 0]
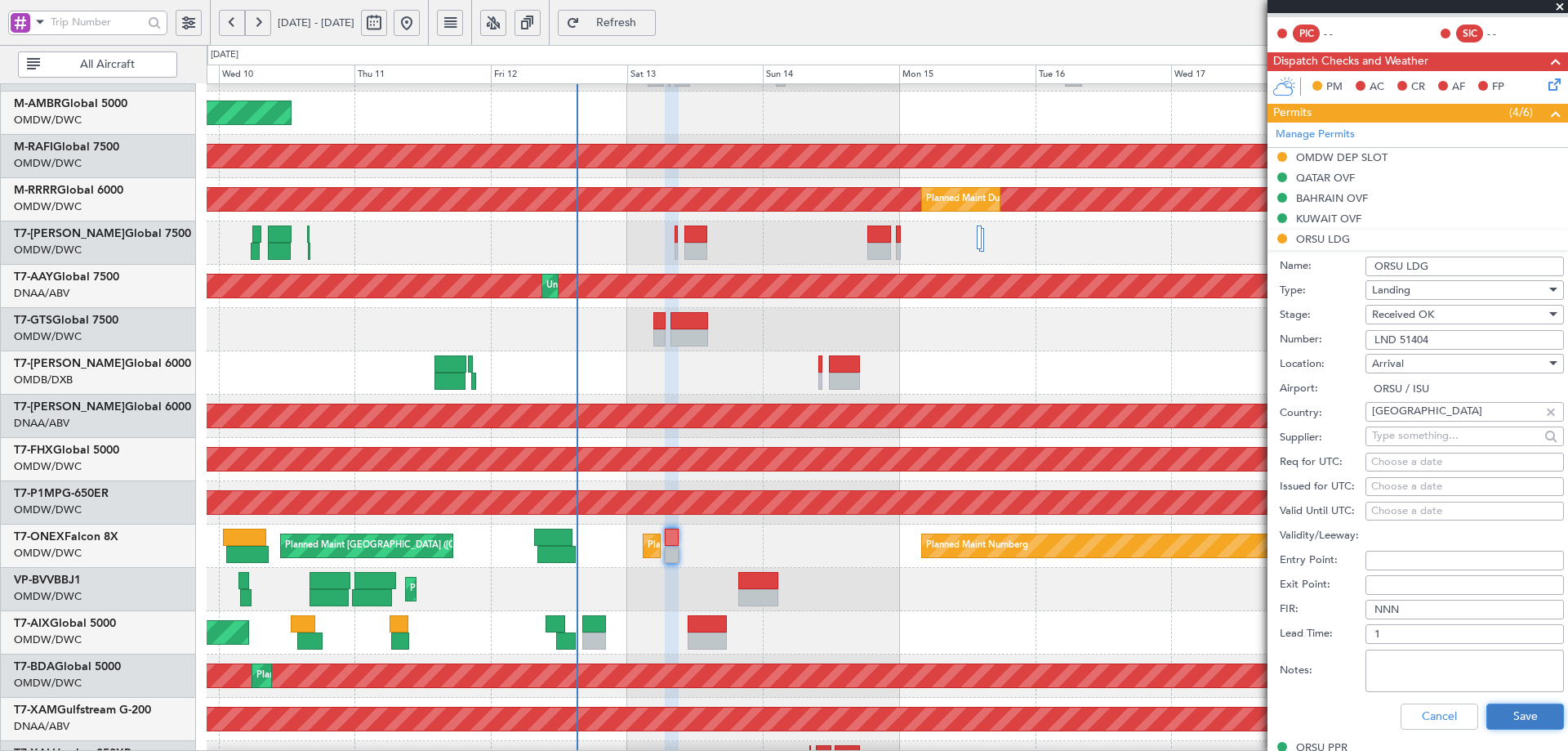
click at [1512, 716] on button "Save" at bounding box center [1525, 716] width 78 height 26
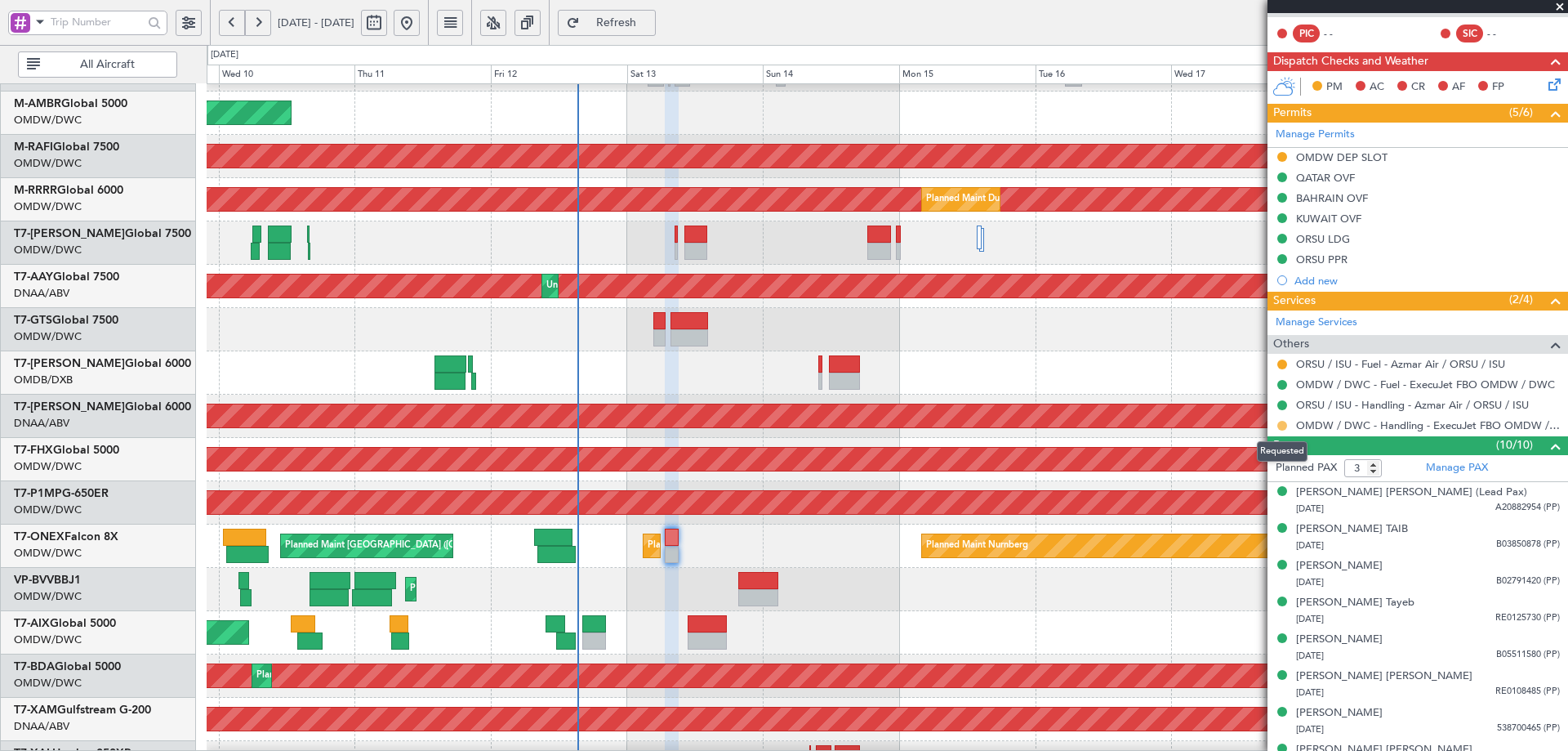
click at [1282, 422] on button at bounding box center [1282, 425] width 9 height 9
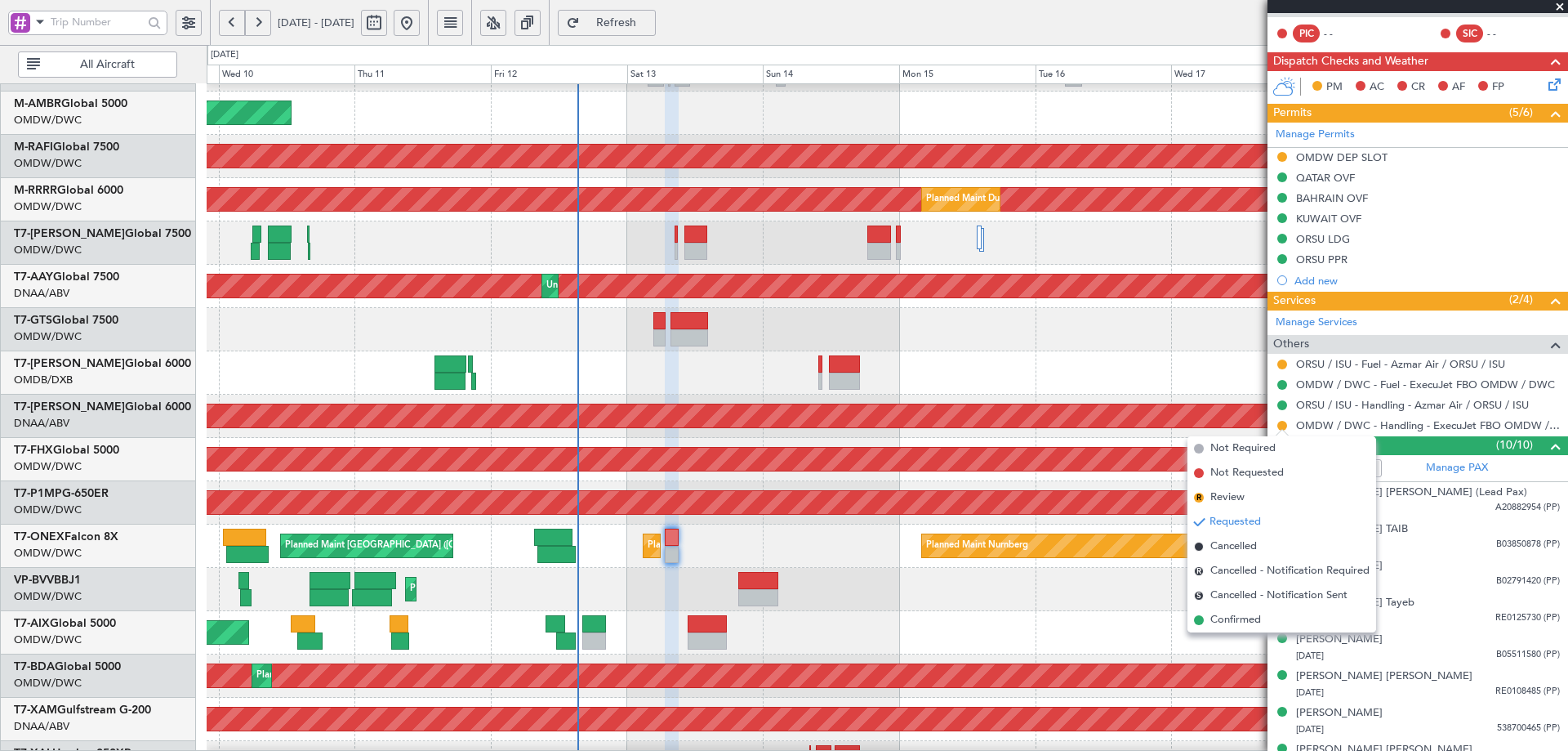
click at [1238, 617] on span "Confirmed" at bounding box center [1235, 620] width 51 height 16
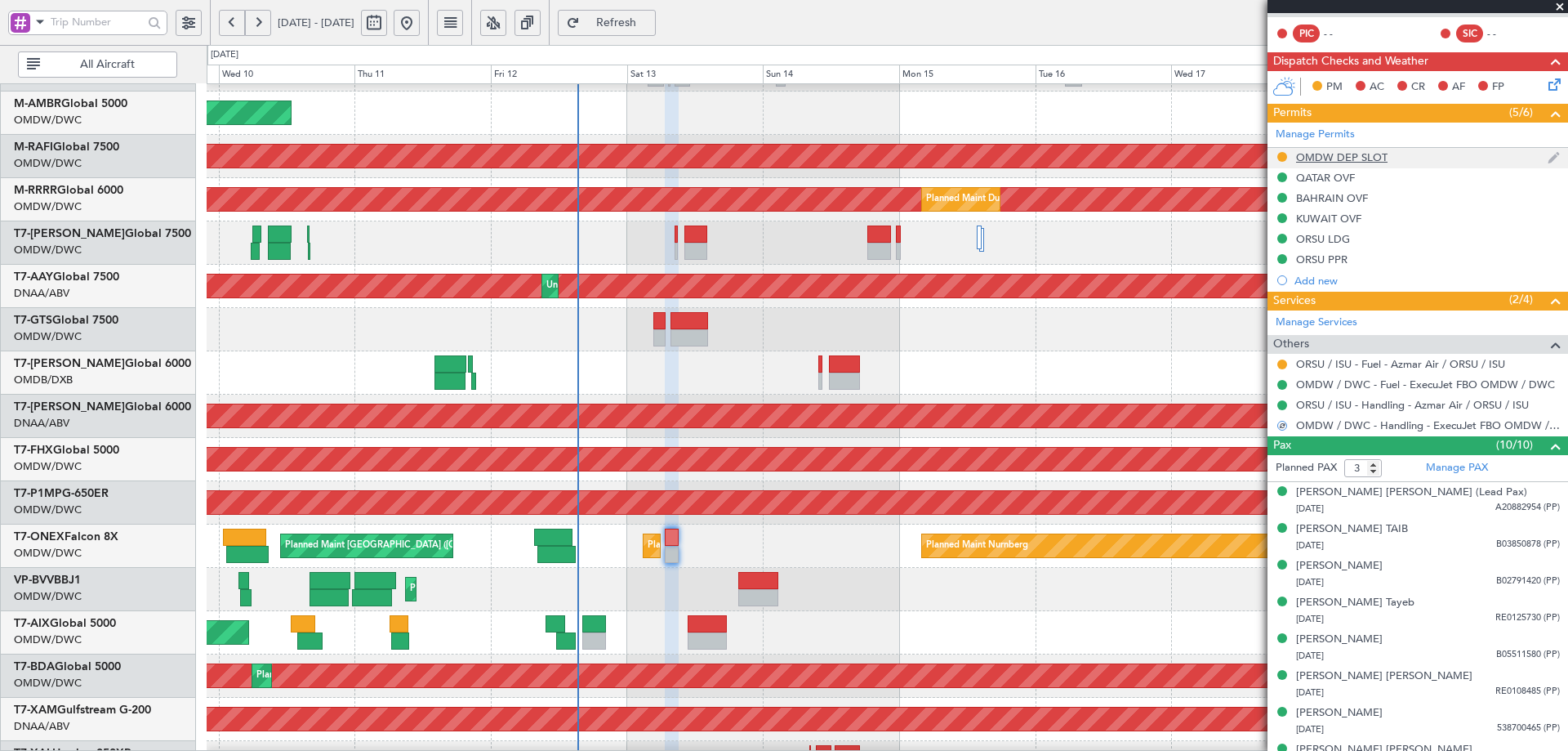
click at [1336, 161] on div "OMDW DEP SLOT" at bounding box center [1342, 157] width 92 height 14
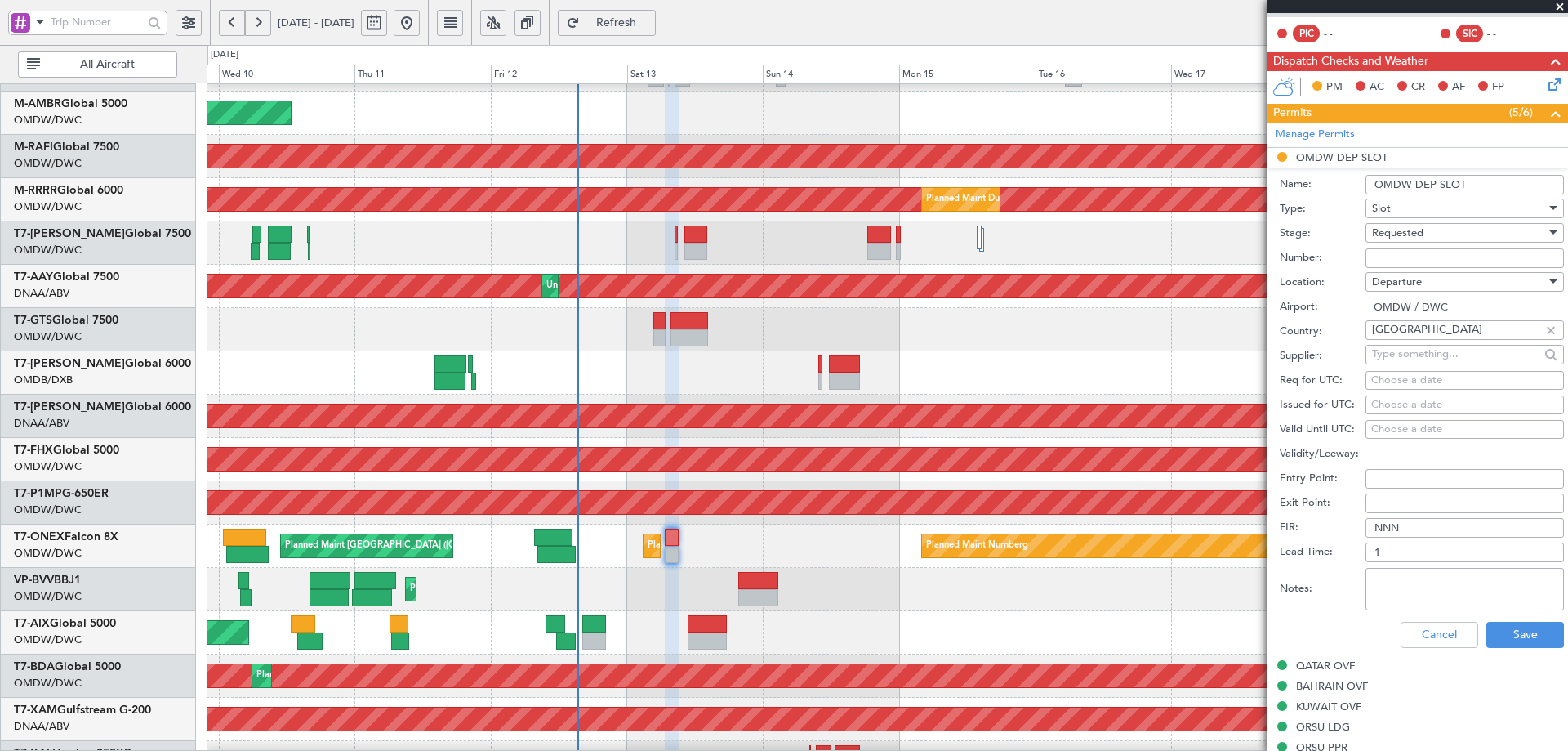
drag, startPoint x: 1403, startPoint y: 256, endPoint x: 1412, endPoint y: 250, distance: 10.8
click at [1403, 256] on input "Number:" at bounding box center [1465, 258] width 199 height 20
paste input "EJO150"
type input "EJO150"
click at [1423, 236] on span "Requested" at bounding box center [1398, 232] width 51 height 15
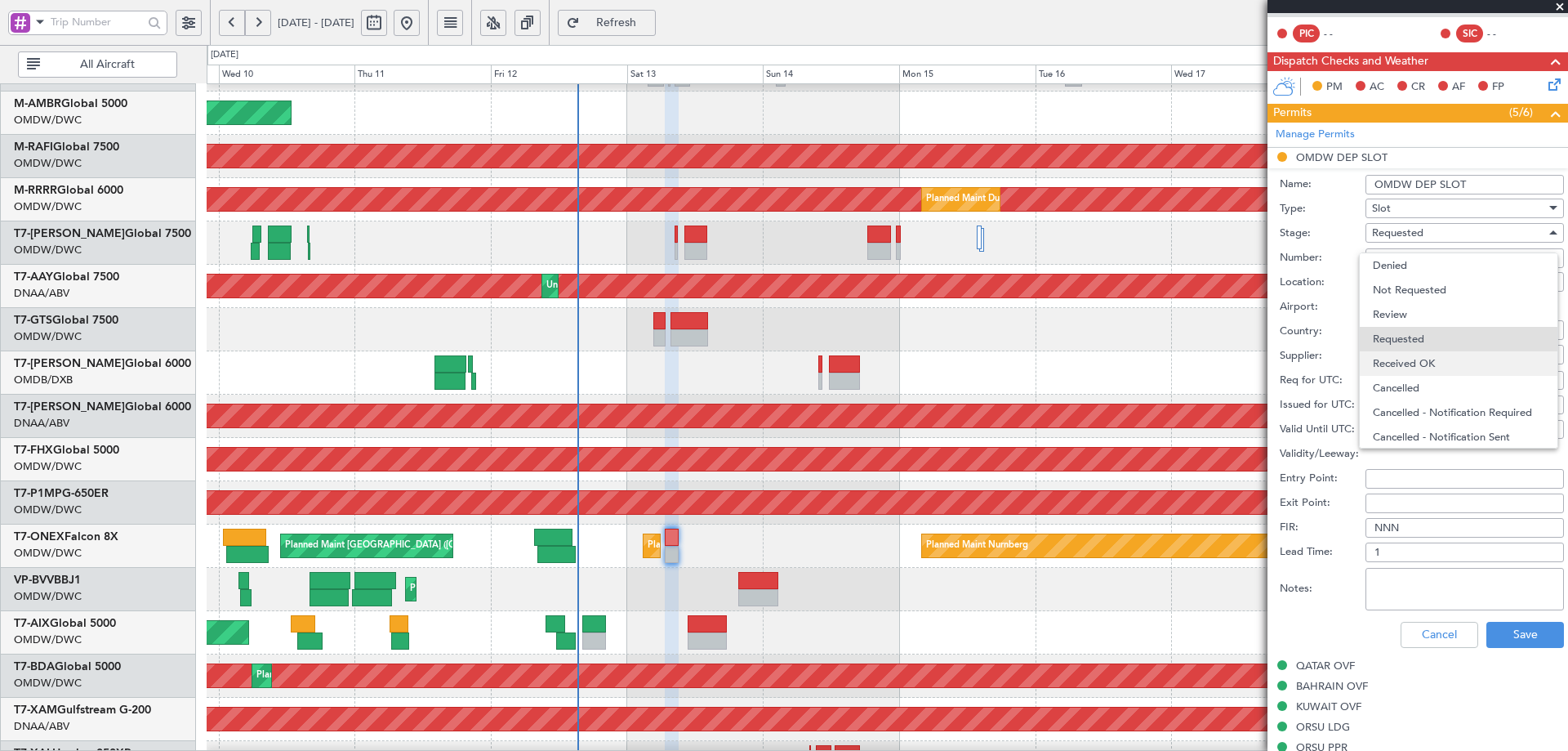
scroll to position [8, 0]
click at [1426, 355] on span "Received OK" at bounding box center [1459, 356] width 171 height 25
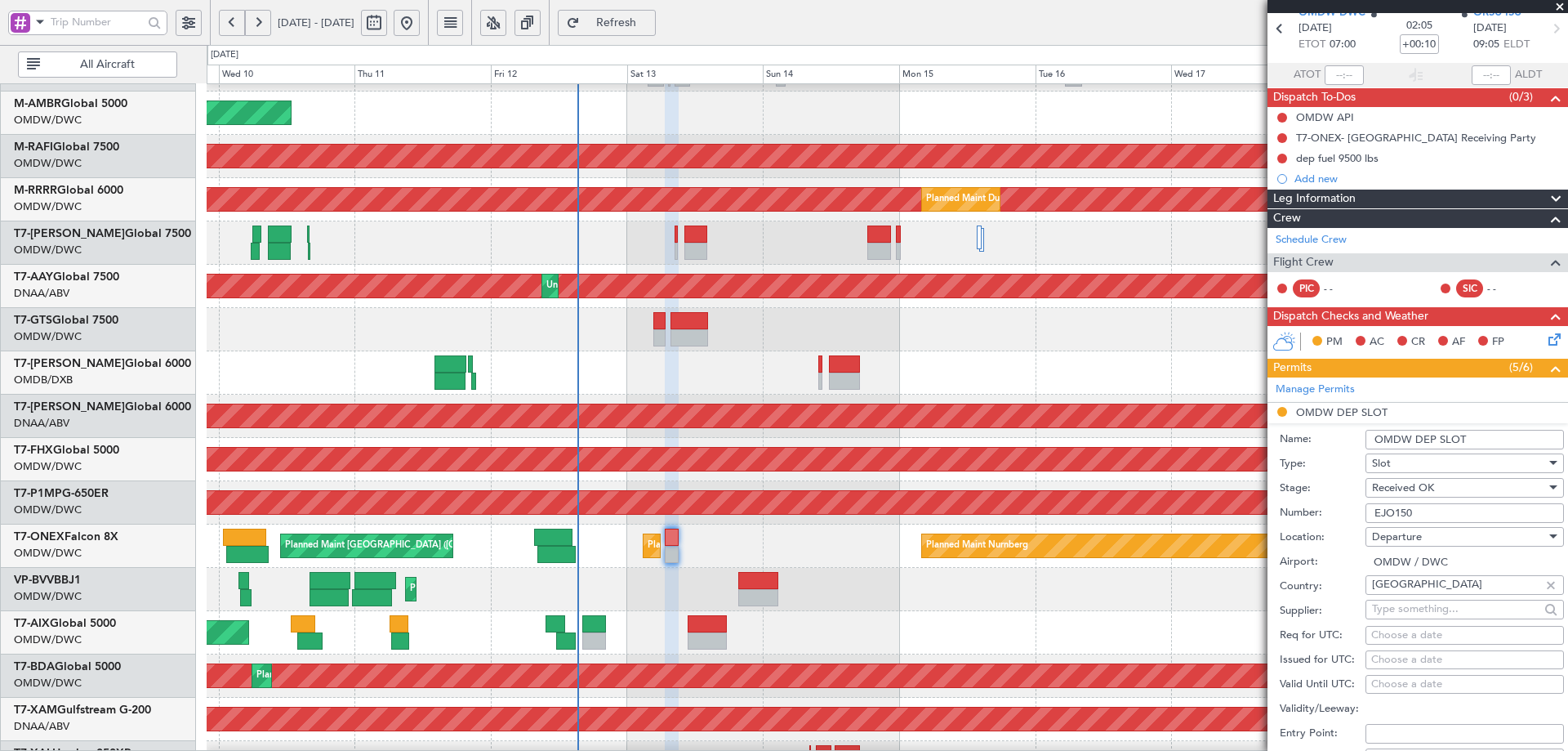
scroll to position [164, 0]
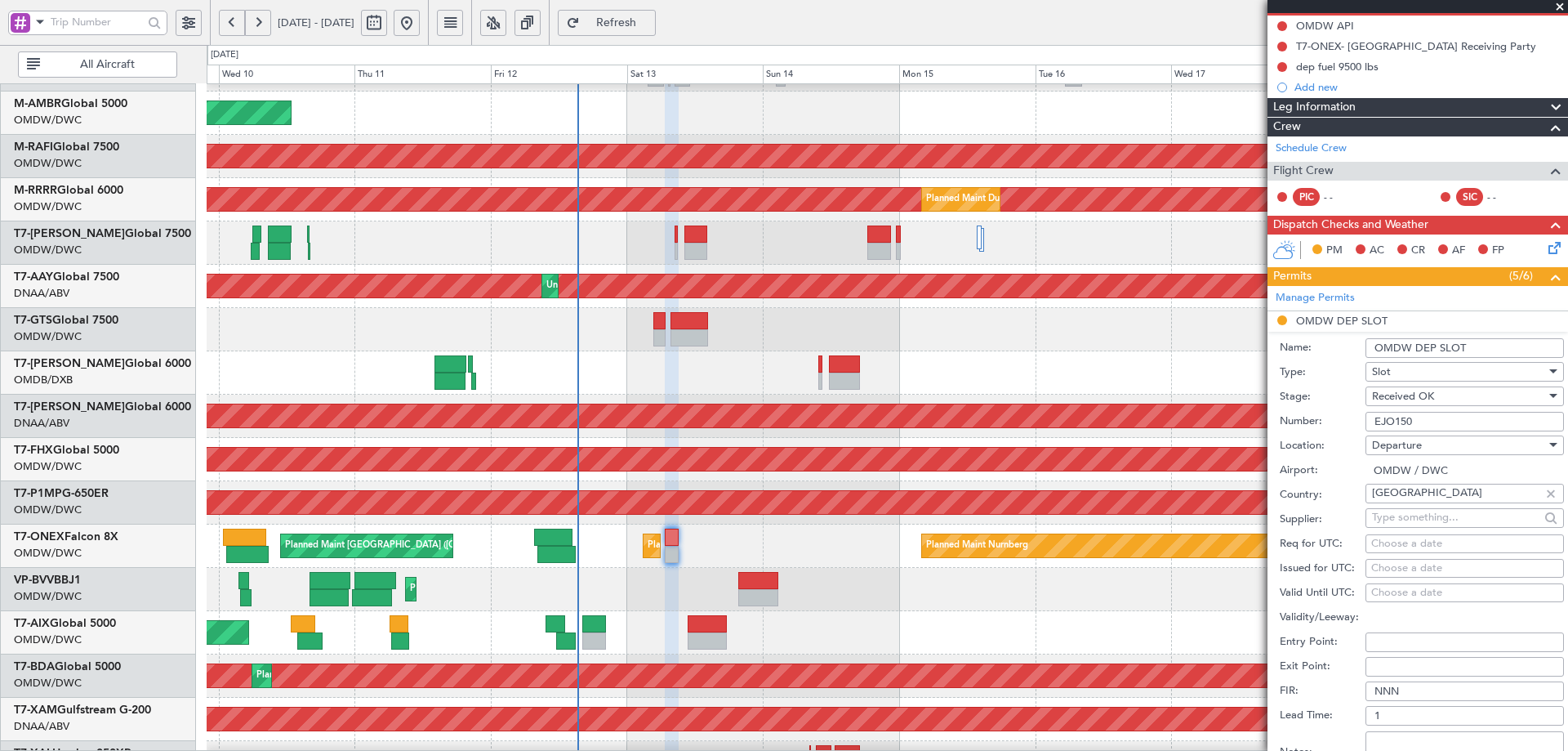
click at [1406, 544] on div "Choose a date" at bounding box center [1465, 544] width 187 height 16
select select "9"
select select "2025"
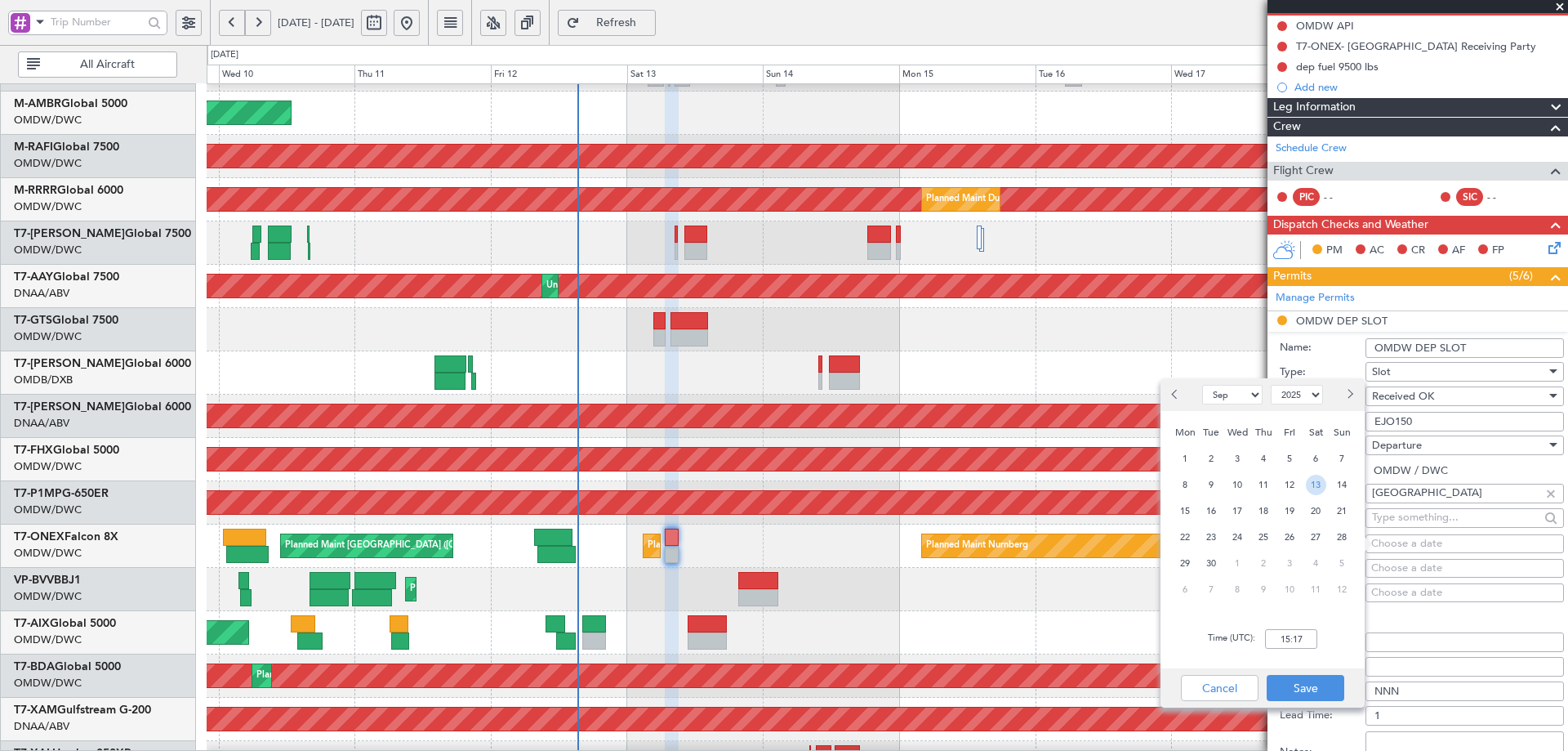
click at [1313, 483] on span "13" at bounding box center [1317, 485] width 21 height 21
click at [1279, 632] on input "00:00" at bounding box center [1291, 639] width 52 height 20
type input "07:00"
click at [1315, 685] on button "Save" at bounding box center [1306, 688] width 78 height 26
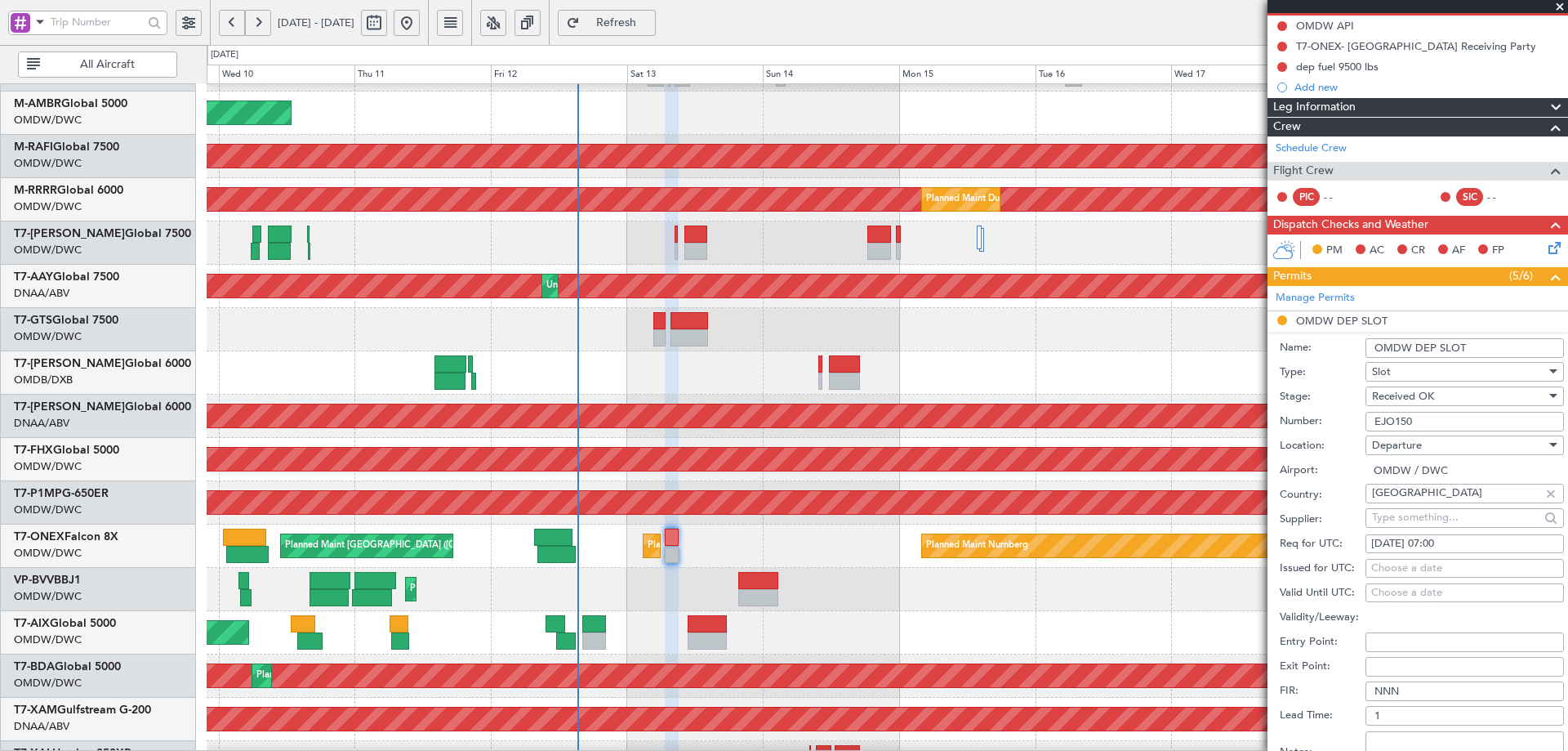
click at [1406, 568] on div "Choose a date" at bounding box center [1465, 568] width 187 height 16
select select "9"
select select "2025"
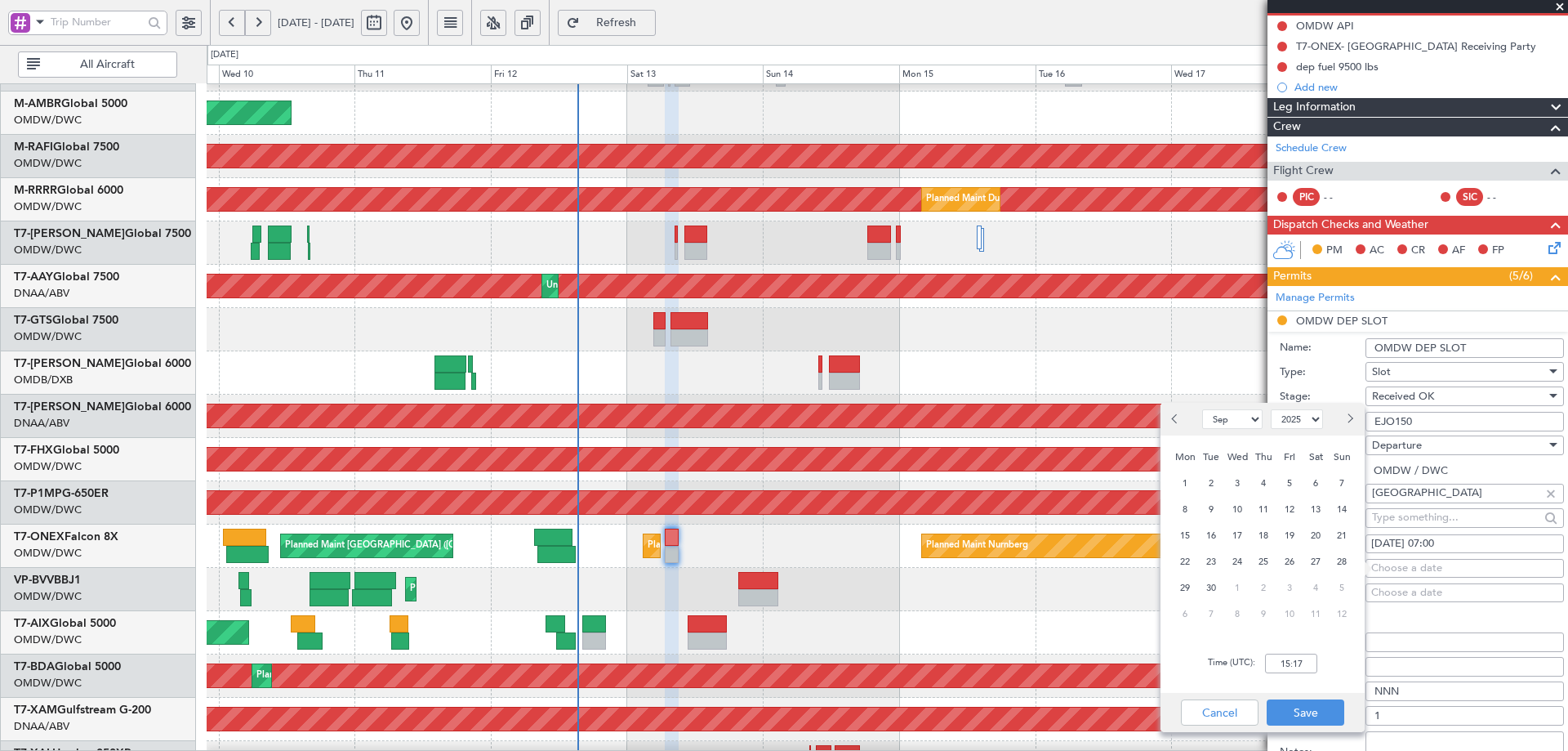
click at [1328, 511] on div "13" at bounding box center [1316, 508] width 26 height 26
click at [1307, 665] on input "00:00" at bounding box center [1291, 663] width 52 height 20
type input "07:00"
click at [1335, 706] on button "Save" at bounding box center [1306, 712] width 78 height 26
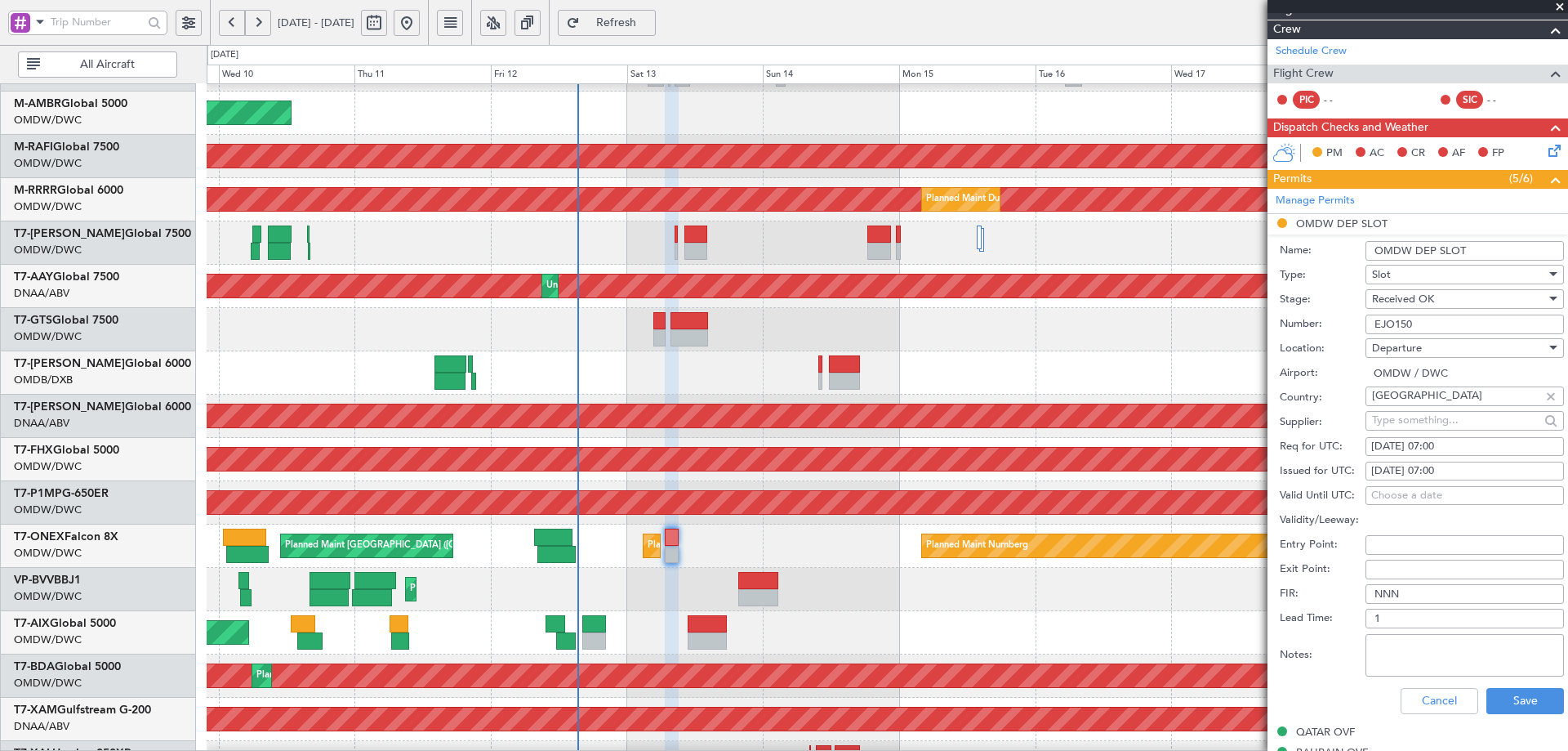
scroll to position [272, 0]
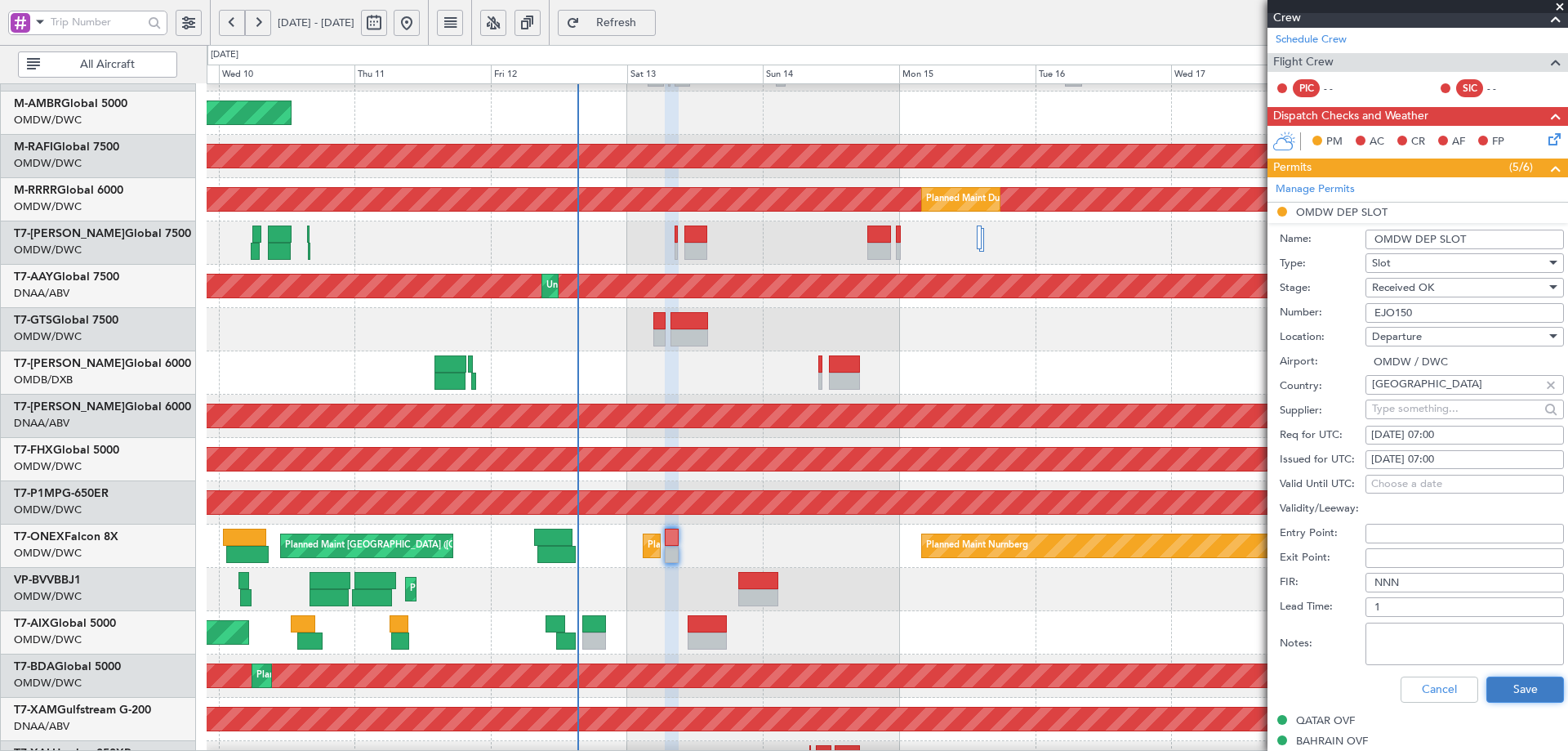
click at [1522, 676] on button "Save" at bounding box center [1525, 689] width 78 height 26
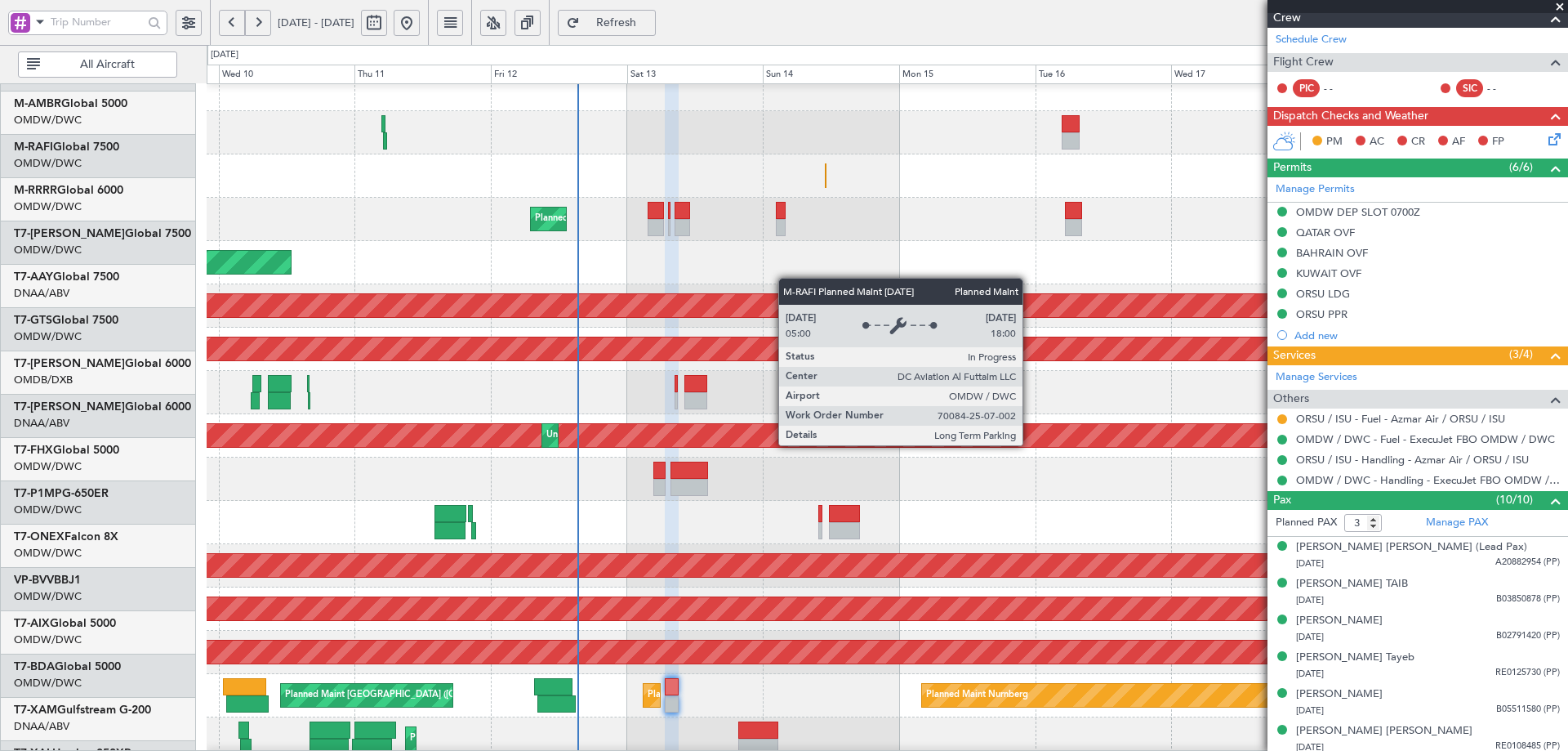
scroll to position [0, 0]
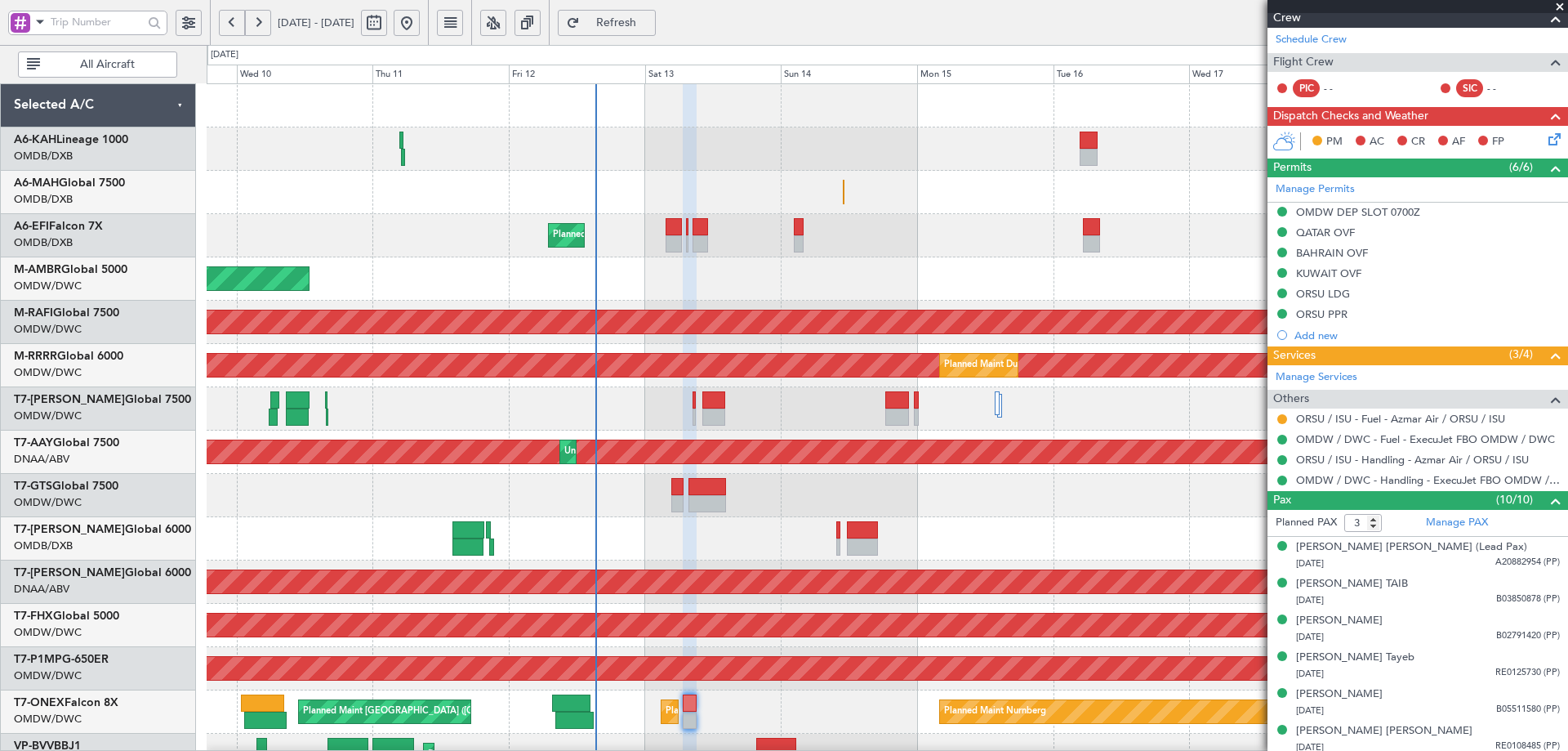
click at [800, 411] on div "Planned Maint [GEOGRAPHIC_DATA] ([GEOGRAPHIC_DATA] Intl) Planned Maint [GEOGRAP…" at bounding box center [886, 560] width 1361 height 952
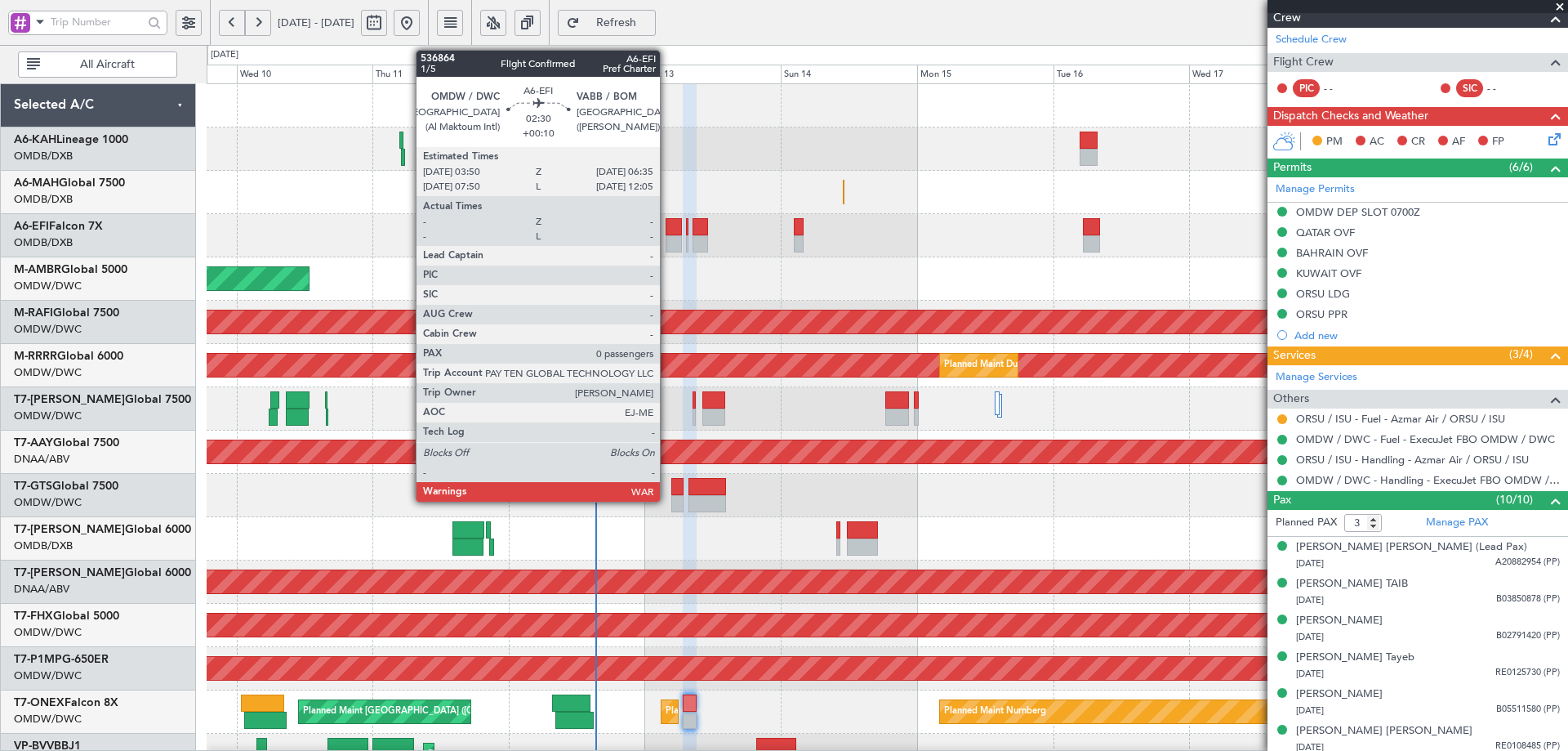
click at [667, 232] on div at bounding box center [674, 226] width 16 height 17
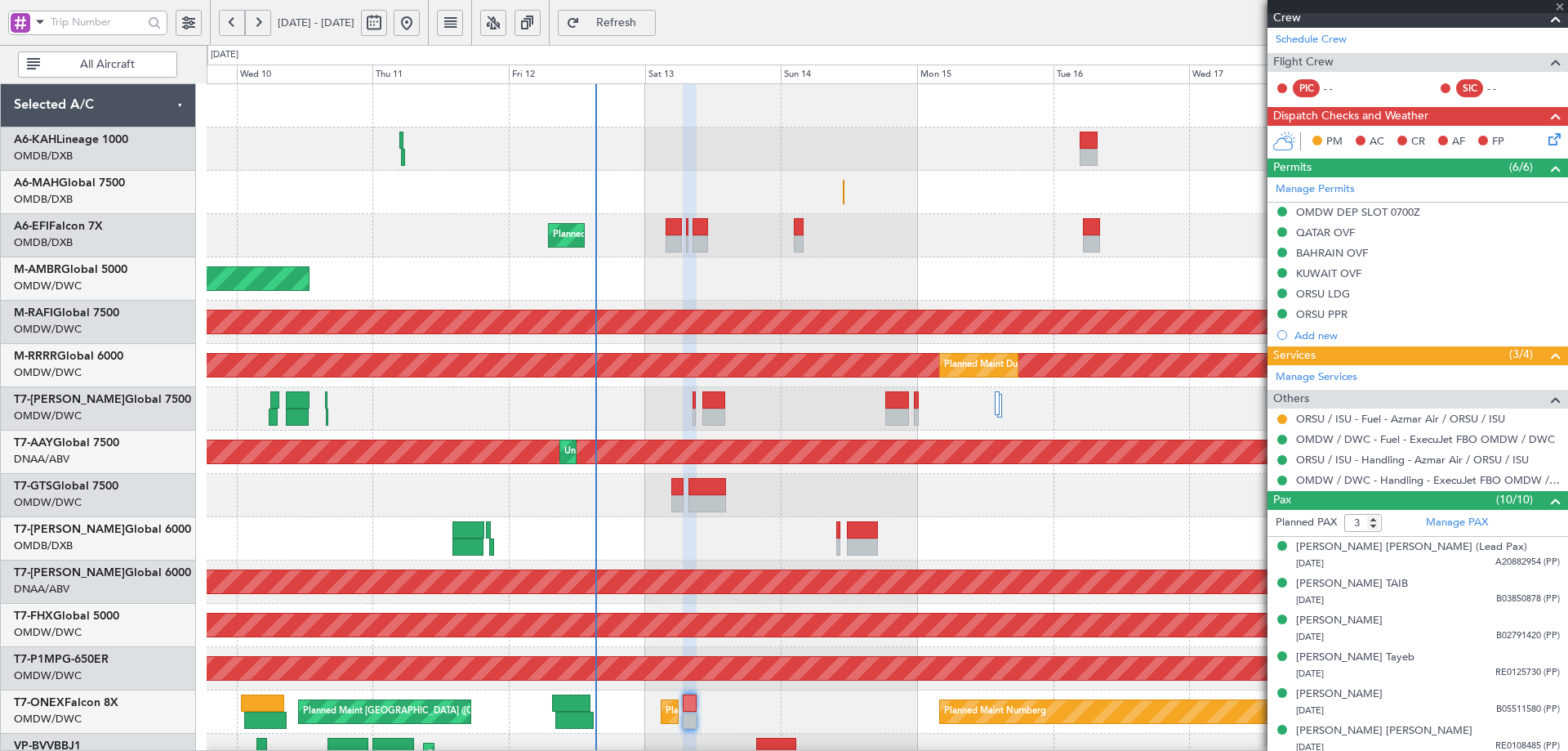
type input "0"
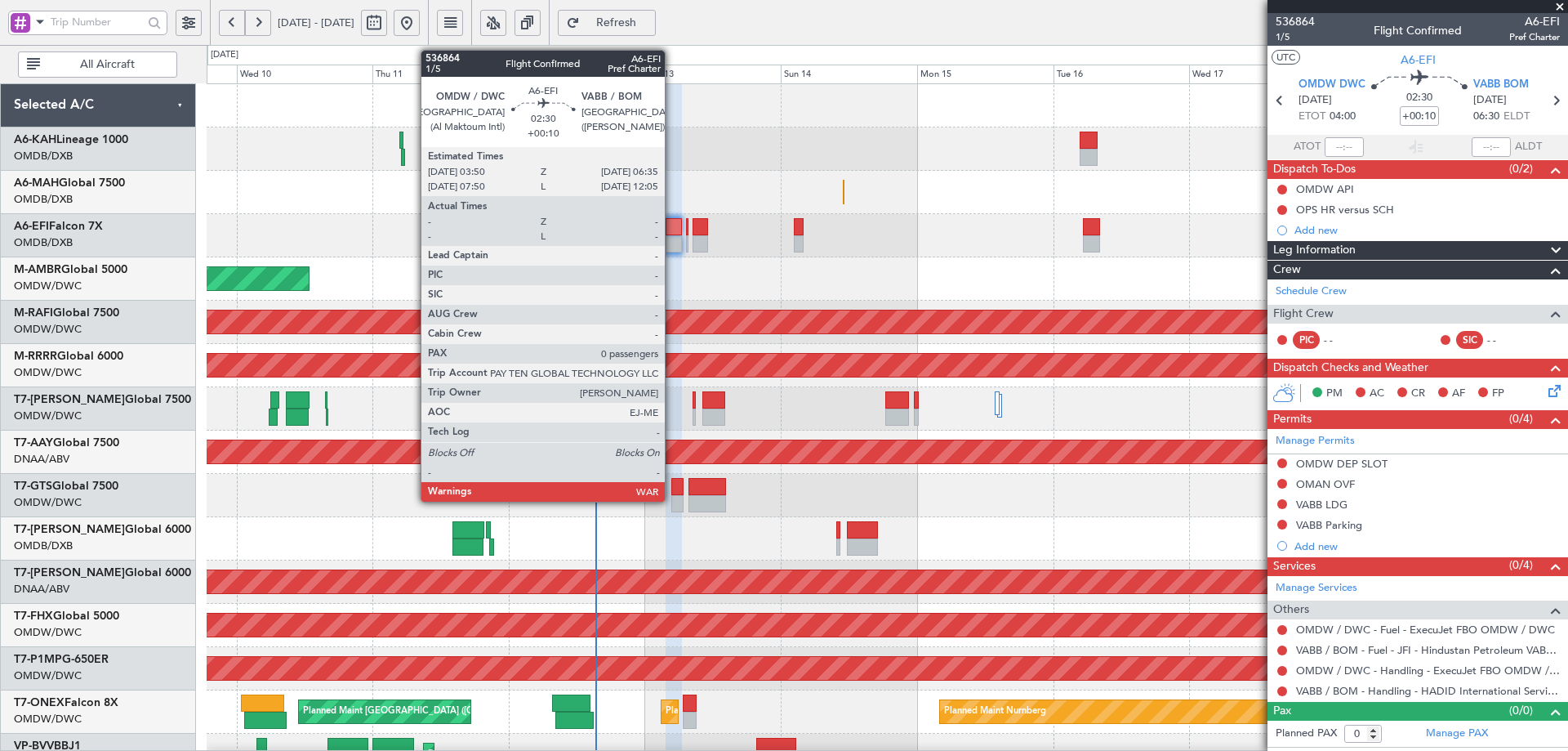
click at [672, 219] on div at bounding box center [674, 226] width 16 height 17
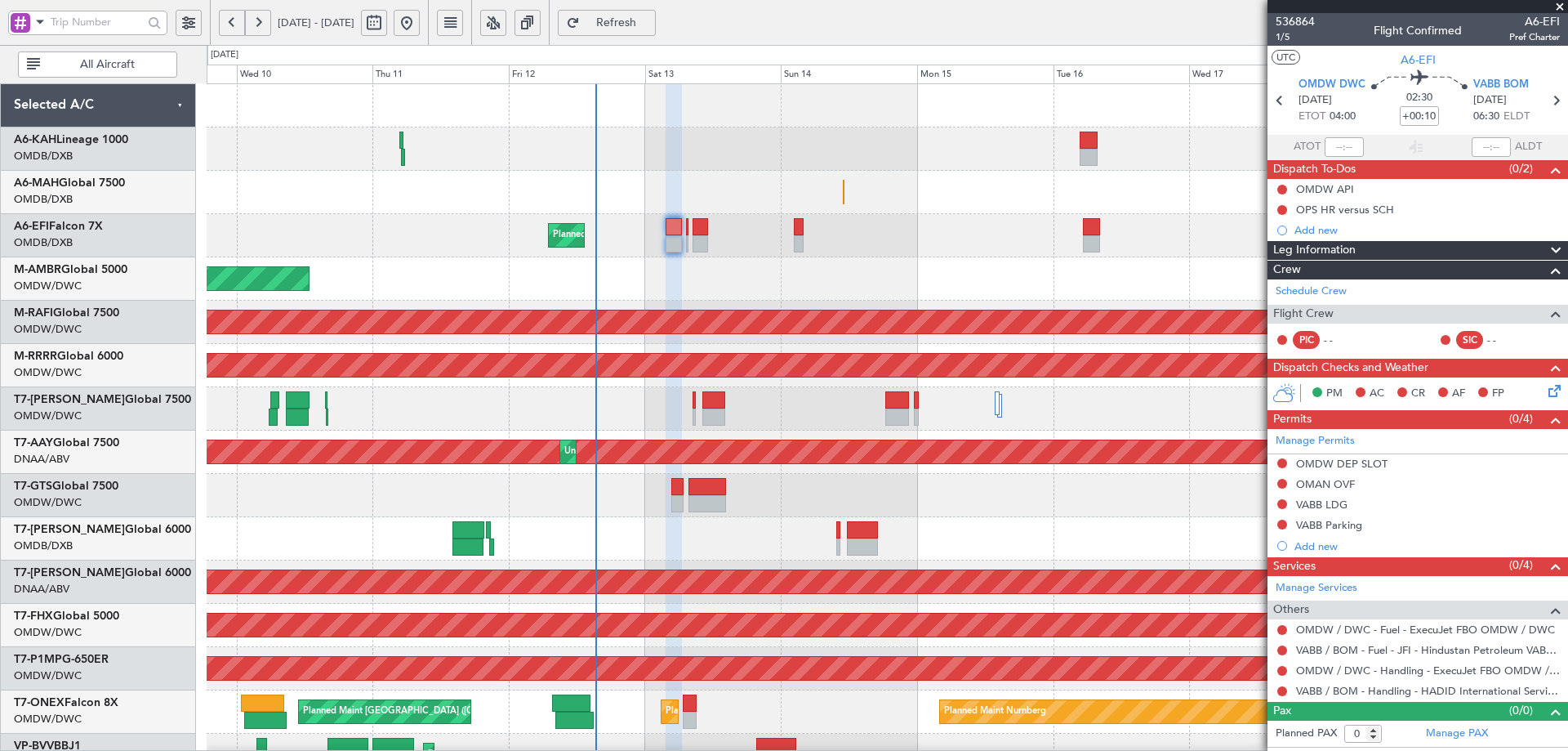
click at [220, 228] on div "Planned Maint Dubai (Al Maktoum Intl) Planned Maint [GEOGRAPHIC_DATA] (Al Makto…" at bounding box center [886, 236] width 1361 height 43
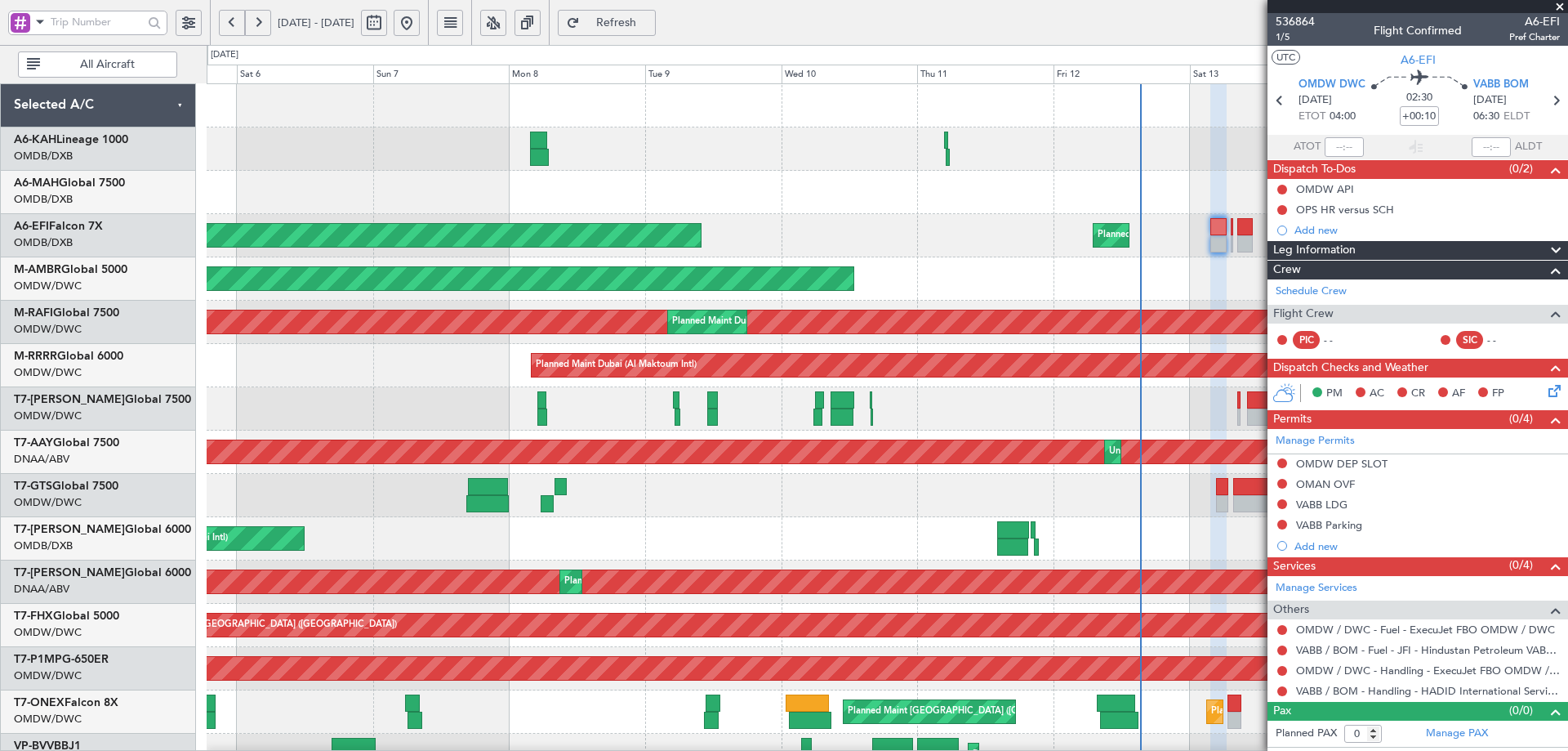
click at [766, 300] on div "Planned Maint Dubai (Al Maktoum Intl) Planned Maint [GEOGRAPHIC_DATA] ([GEOGRAP…" at bounding box center [886, 560] width 1361 height 952
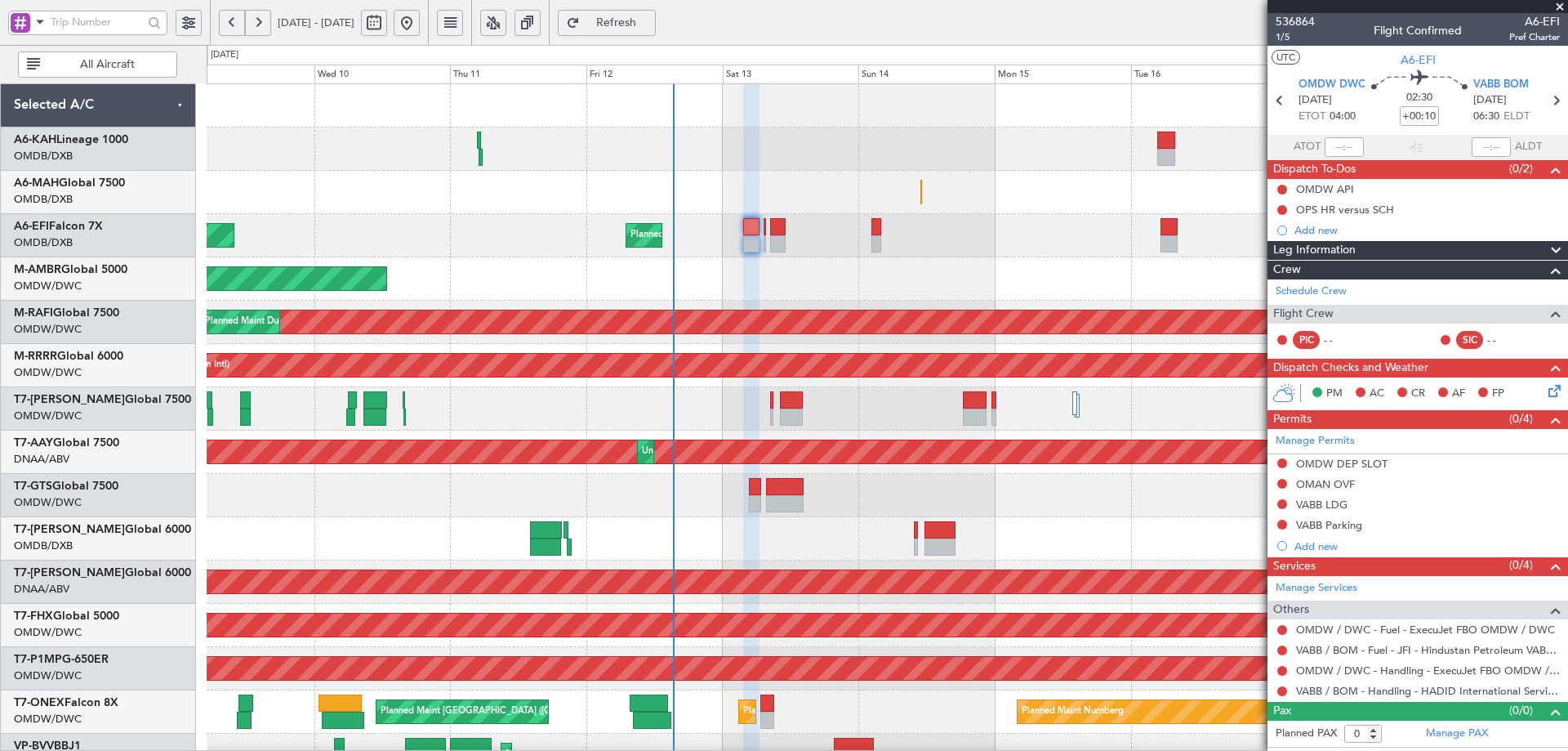
click at [654, 280] on div "Planned Maint [GEOGRAPHIC_DATA] ([GEOGRAPHIC_DATA] Intl) Planned Maint [GEOGRAP…" at bounding box center [886, 560] width 1361 height 952
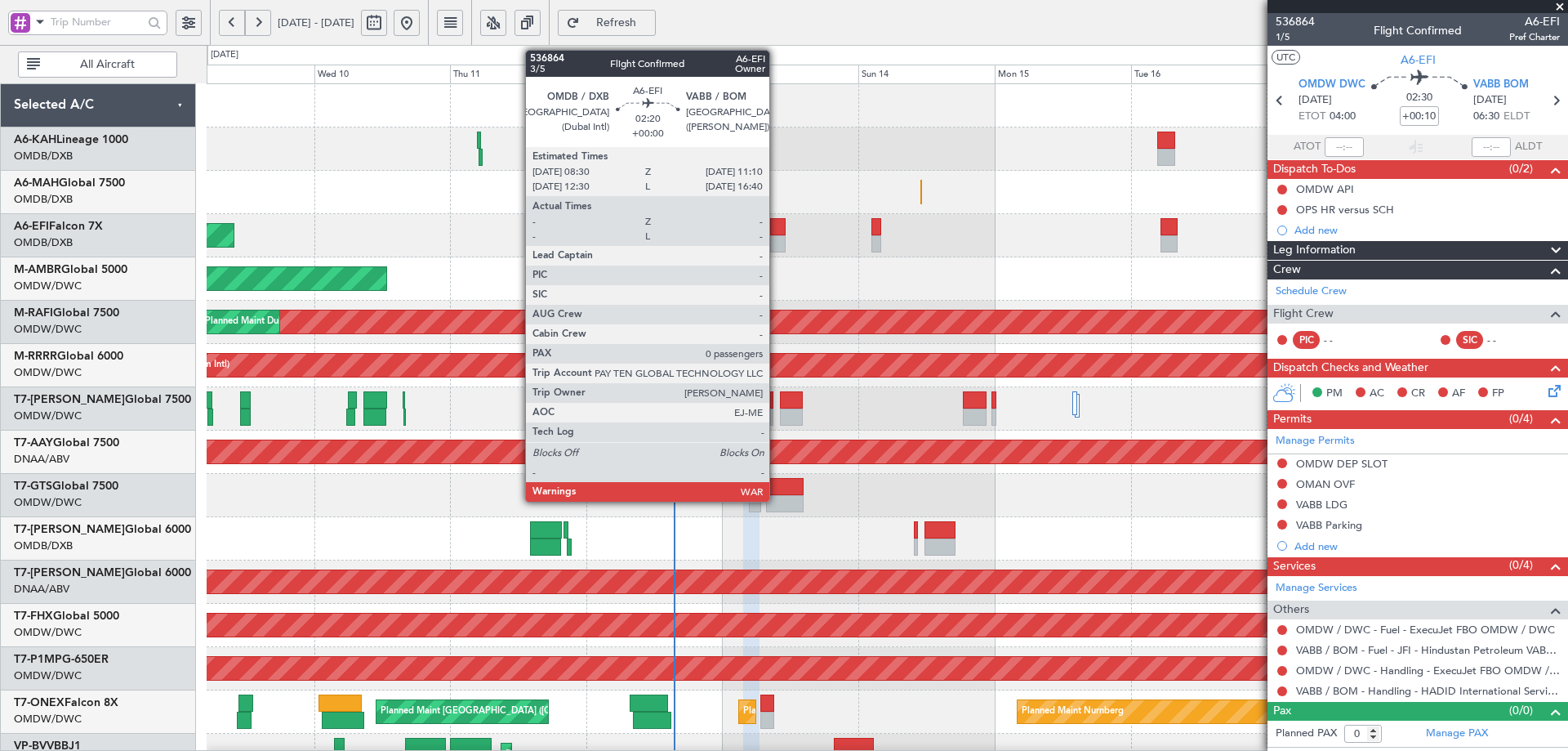
click at [777, 229] on div at bounding box center [778, 226] width 15 height 17
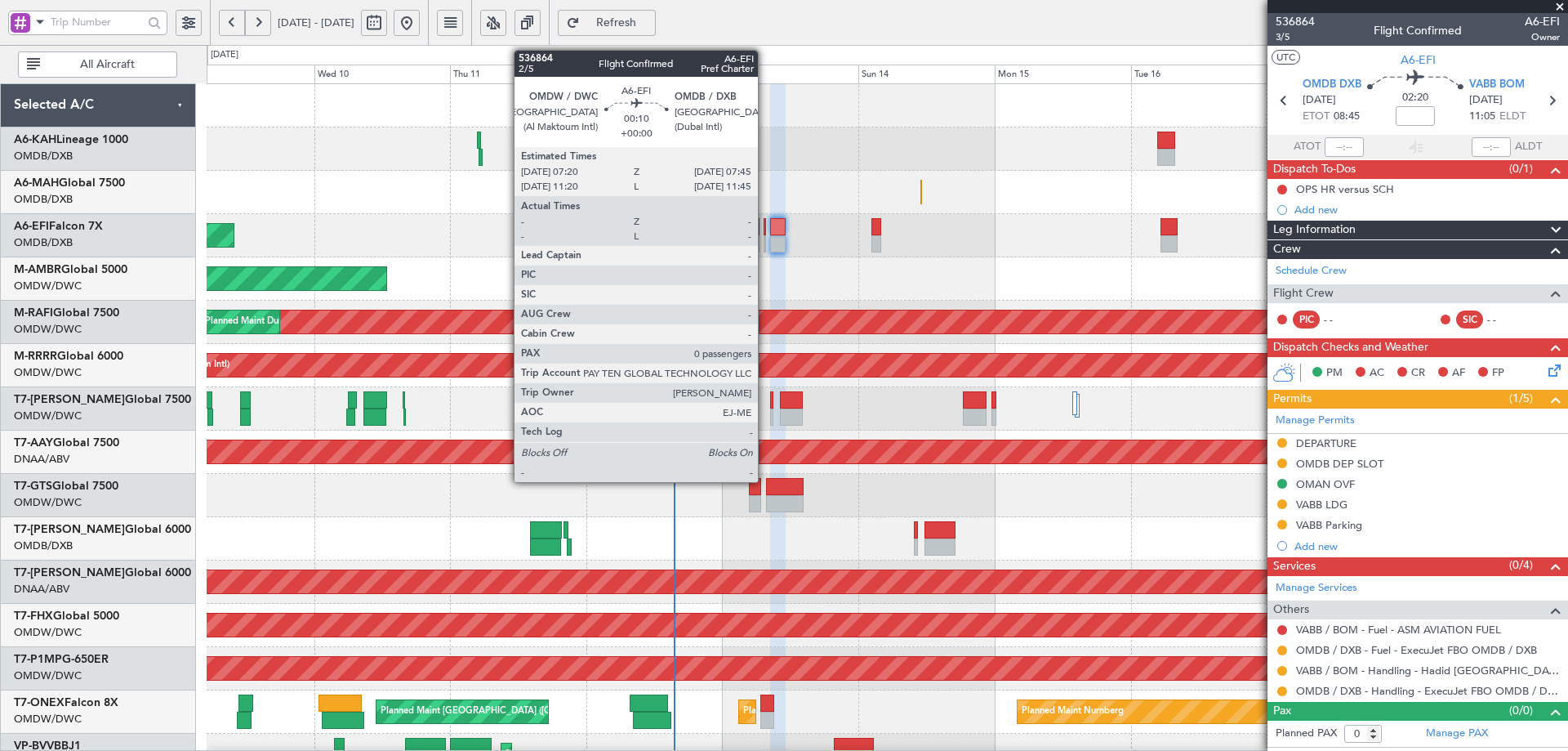
click at [766, 221] on div at bounding box center [765, 226] width 3 height 17
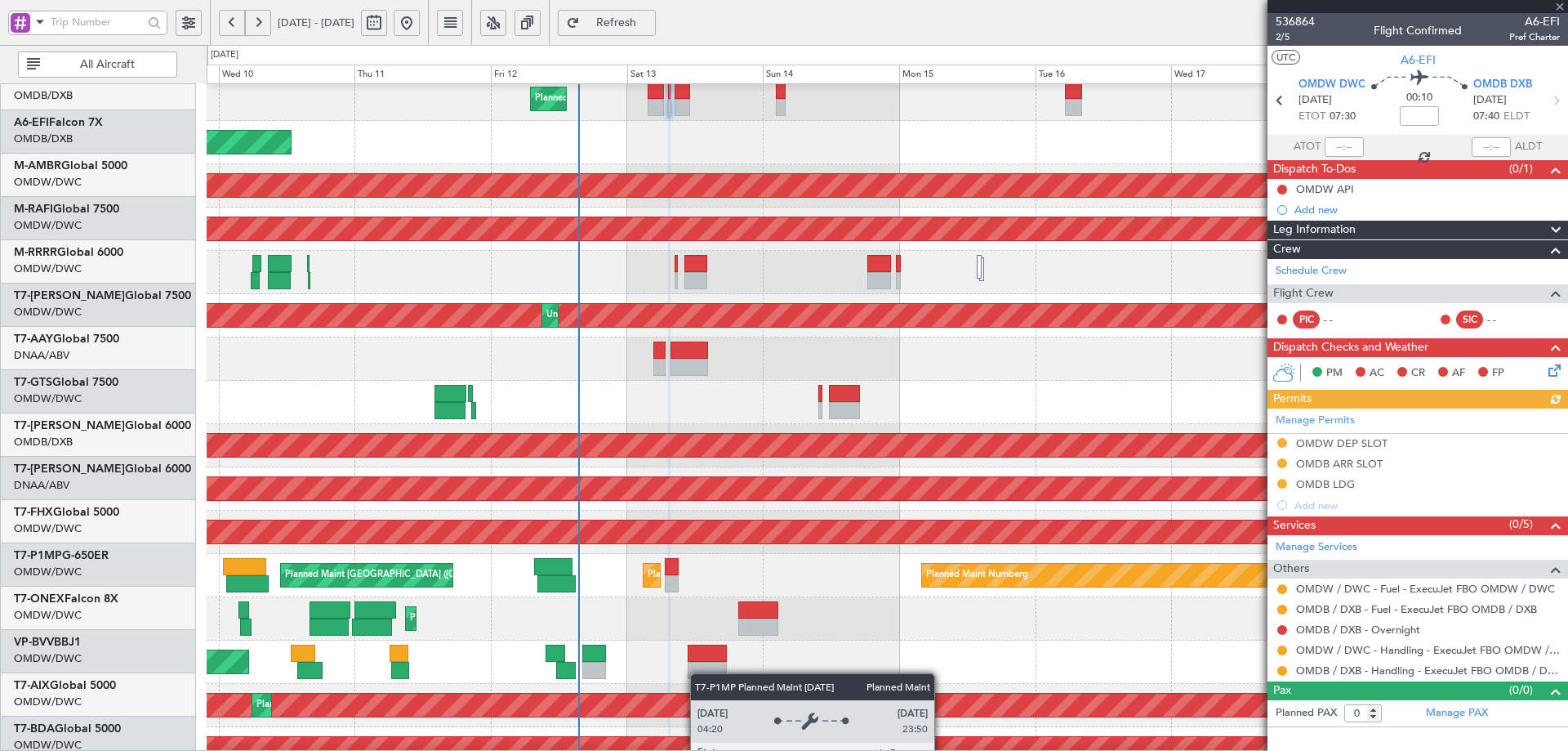
scroll to position [285, 0]
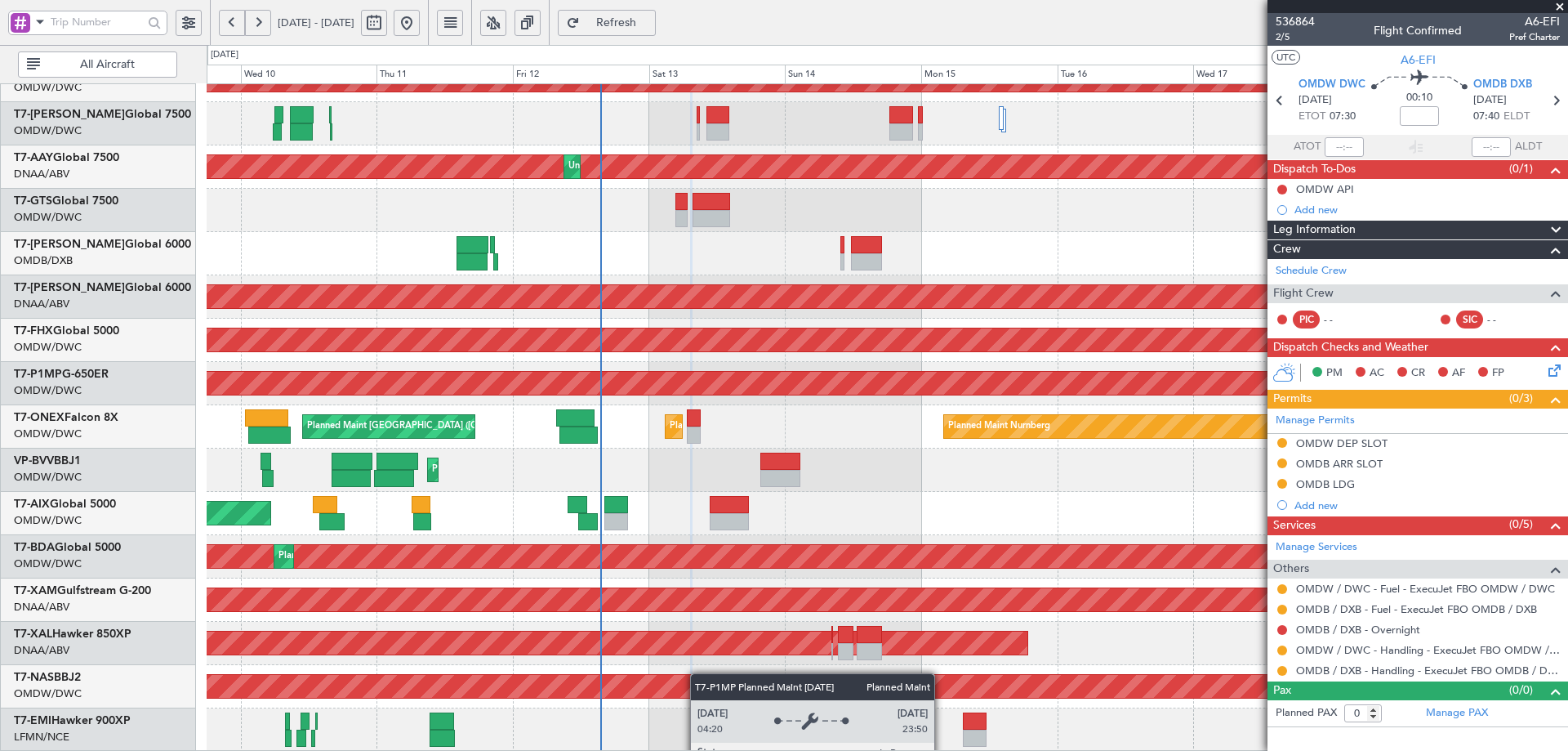
click at [633, 375] on div "Planned Maint Savannah (Savannah/hilton Head Intl)" at bounding box center [886, 383] width 1361 height 43
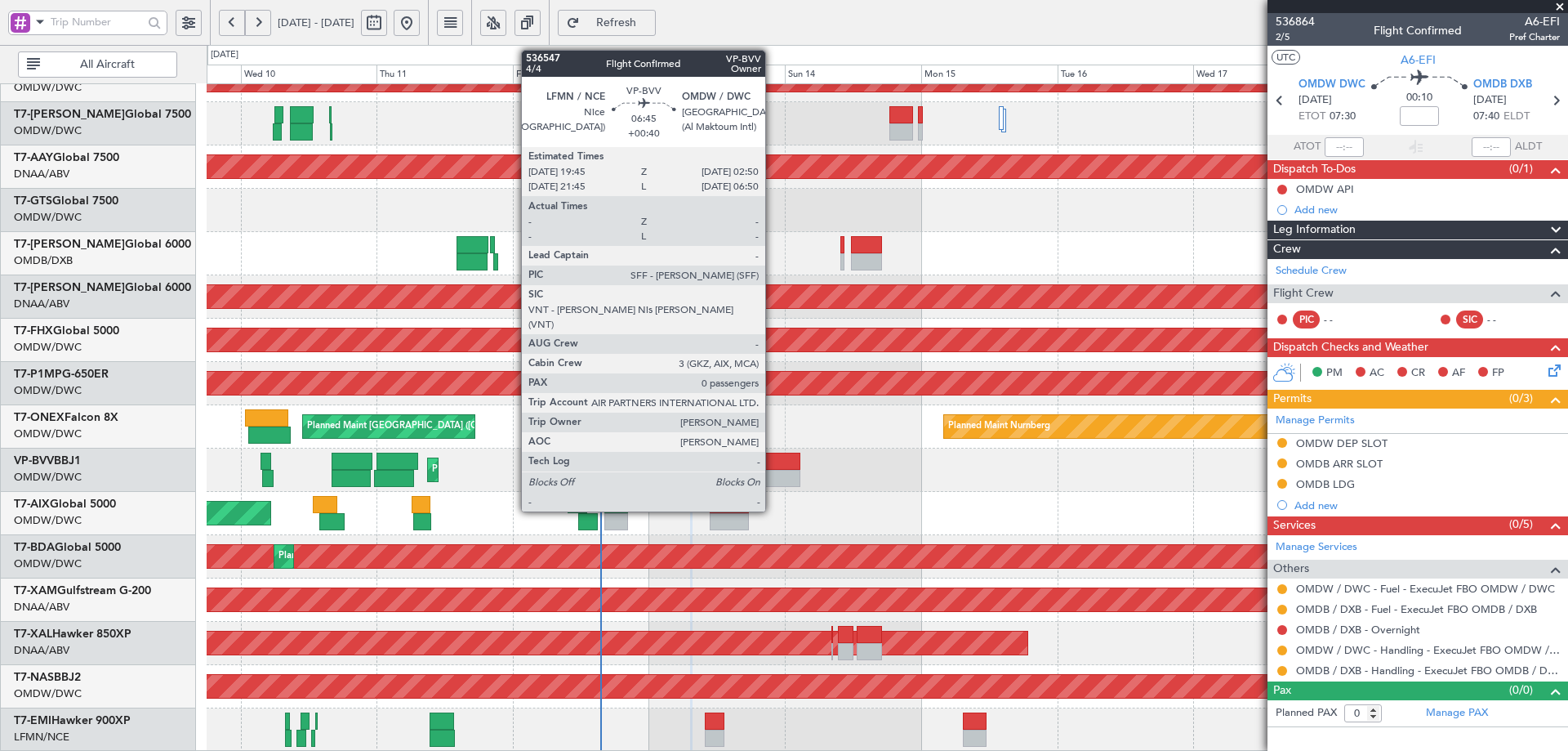
click at [772, 464] on div at bounding box center [781, 461] width 41 height 17
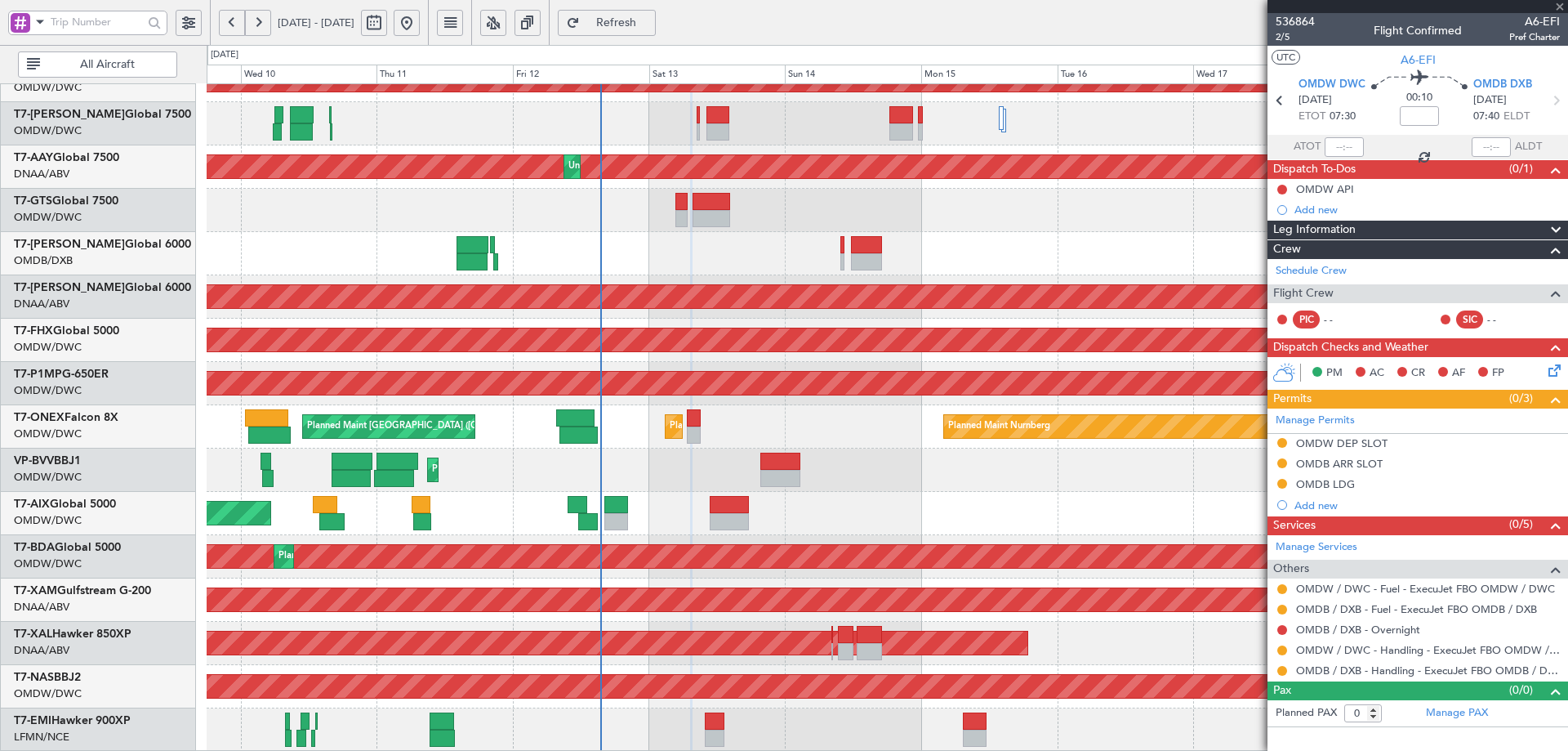
type input "+00:40"
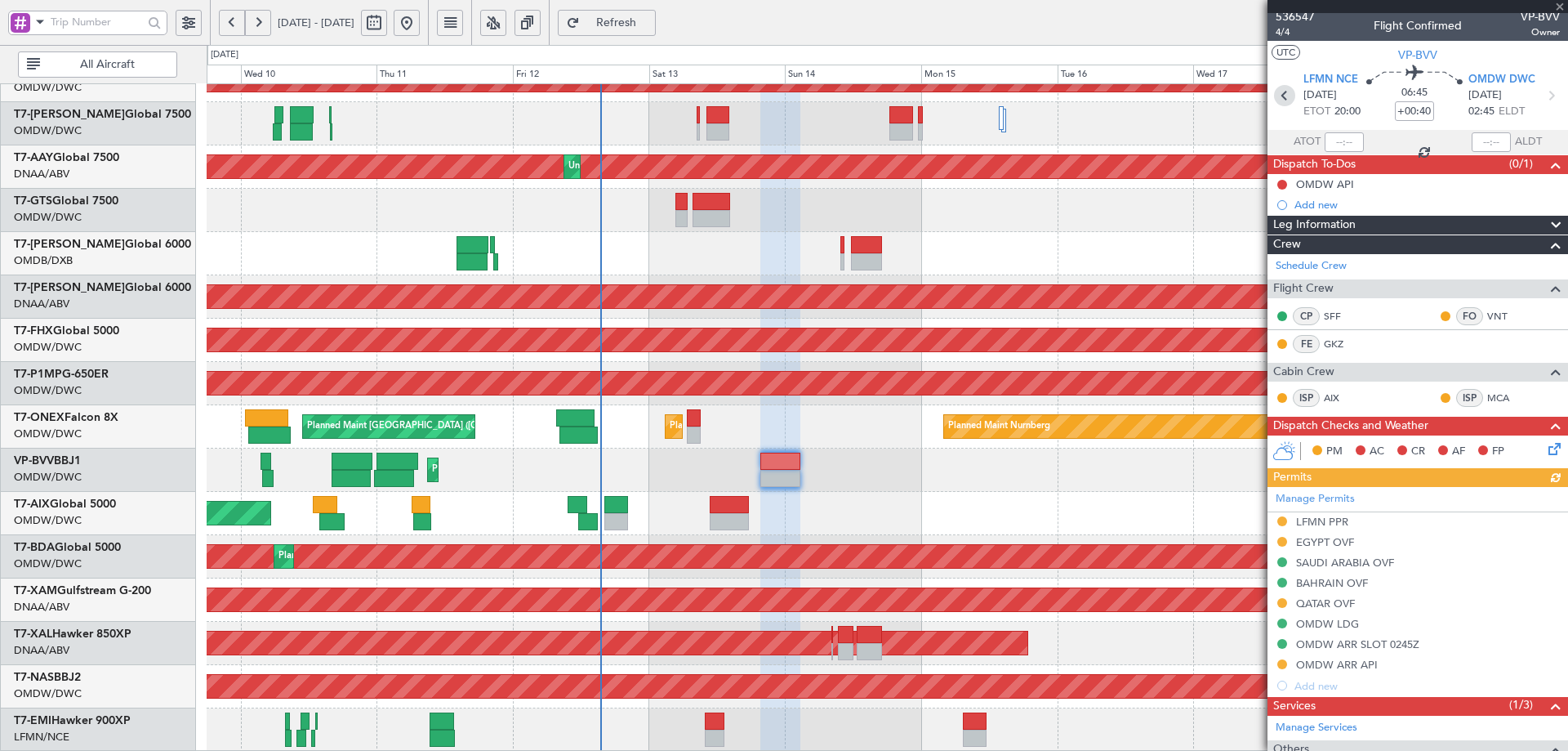
scroll to position [0, 0]
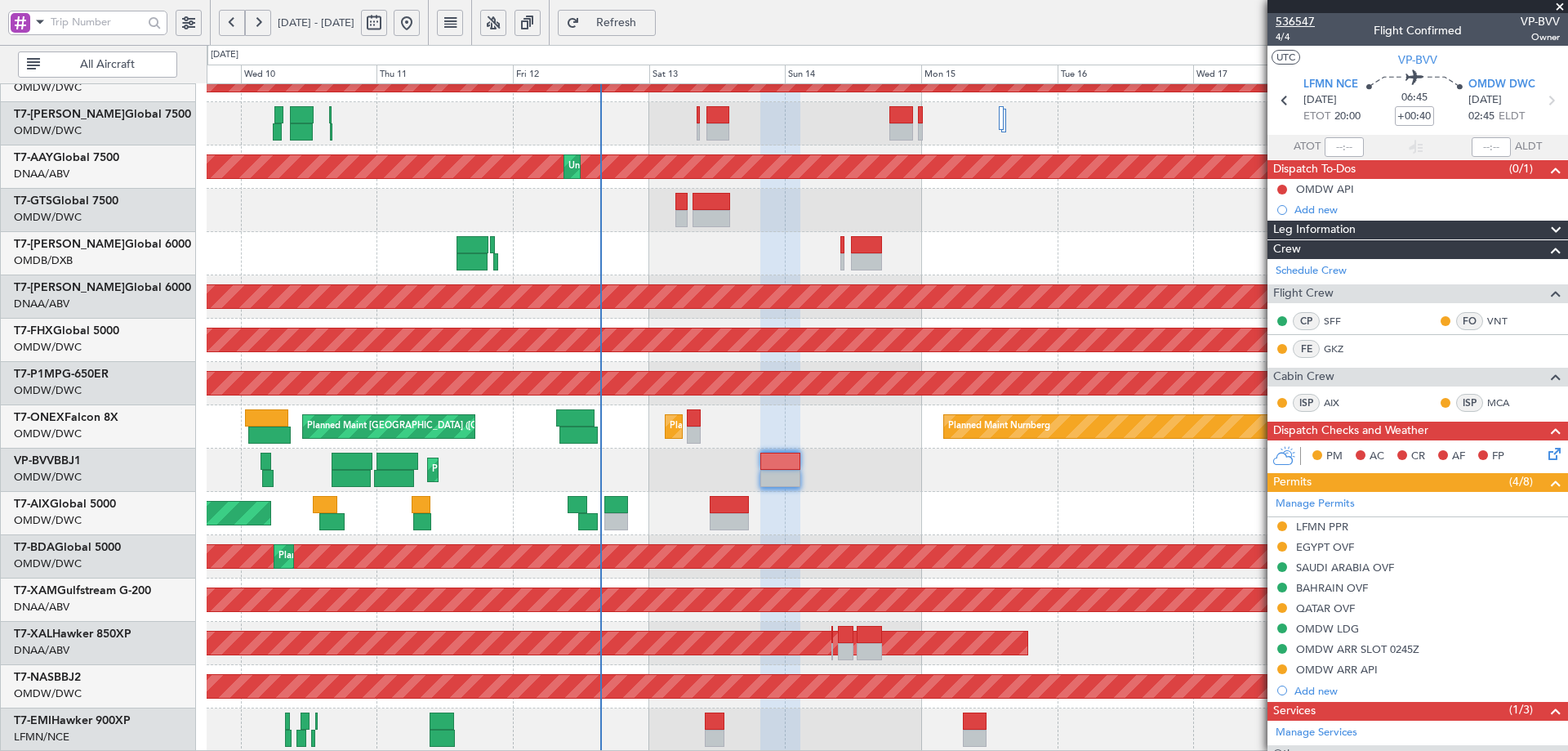
click at [1307, 25] on span "536547" at bounding box center [1295, 21] width 39 height 17
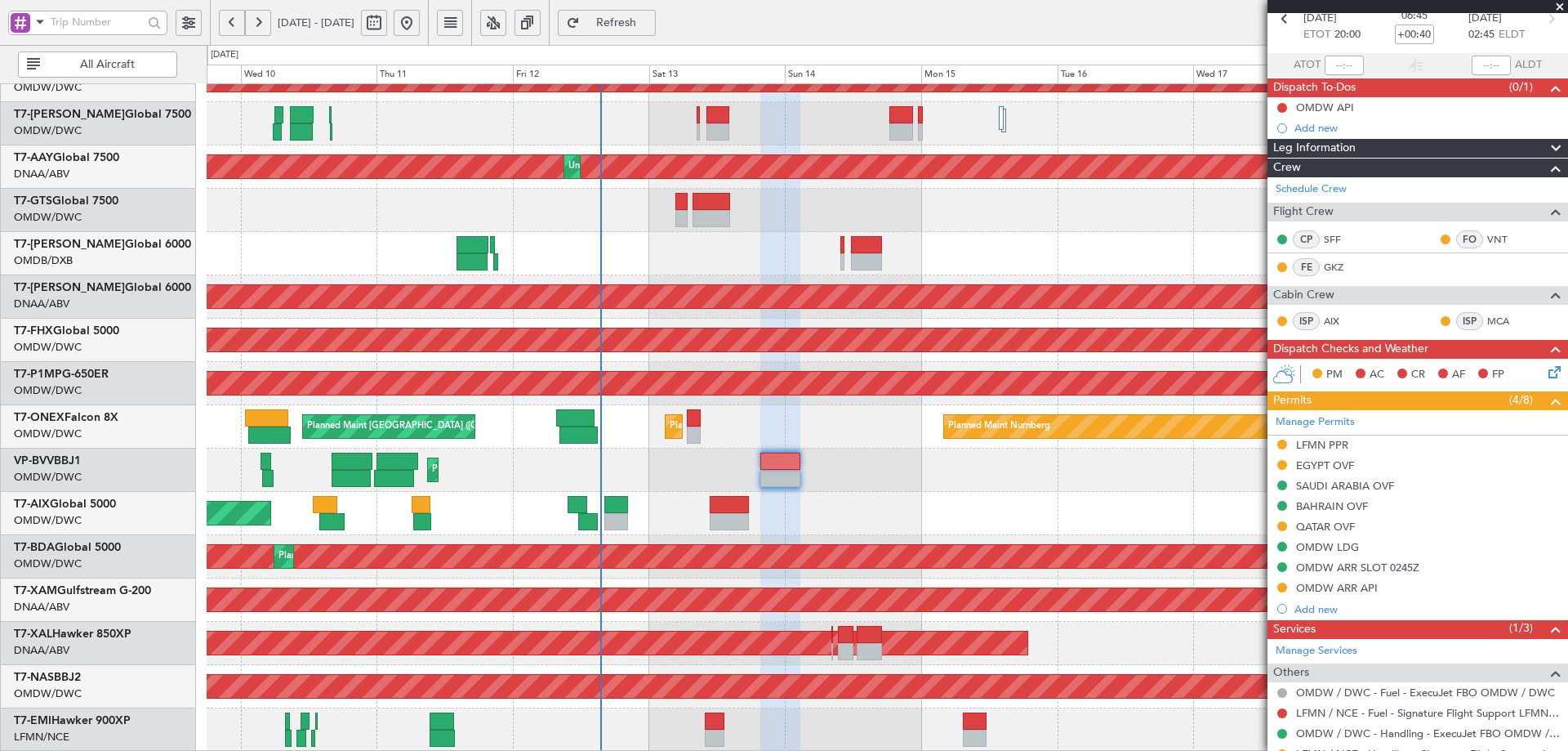
scroll to position [141, 0]
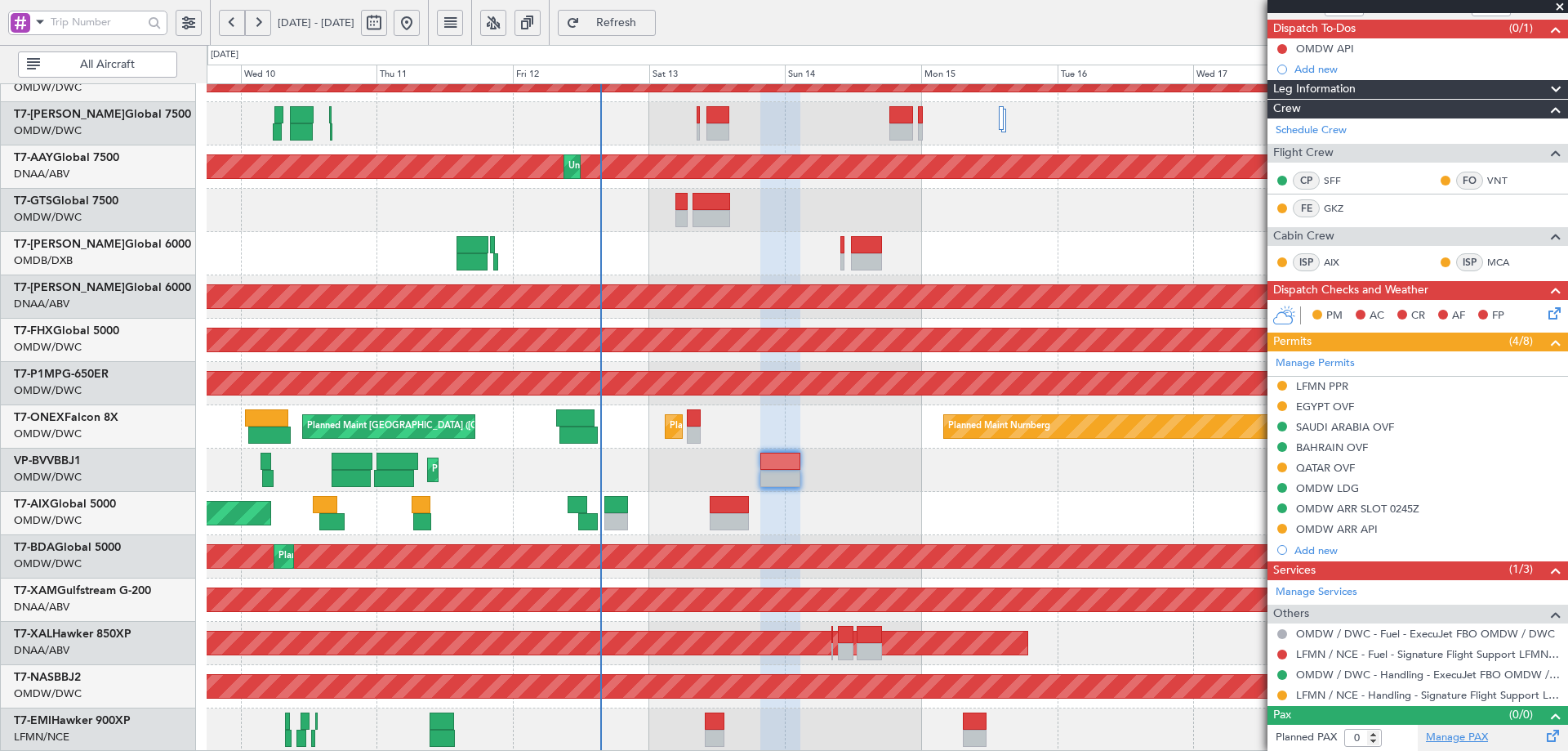
click at [1462, 734] on link "Manage PAX" at bounding box center [1457, 737] width 62 height 16
click at [650, 23] on span "Refresh" at bounding box center [616, 22] width 67 height 11
type input "1"
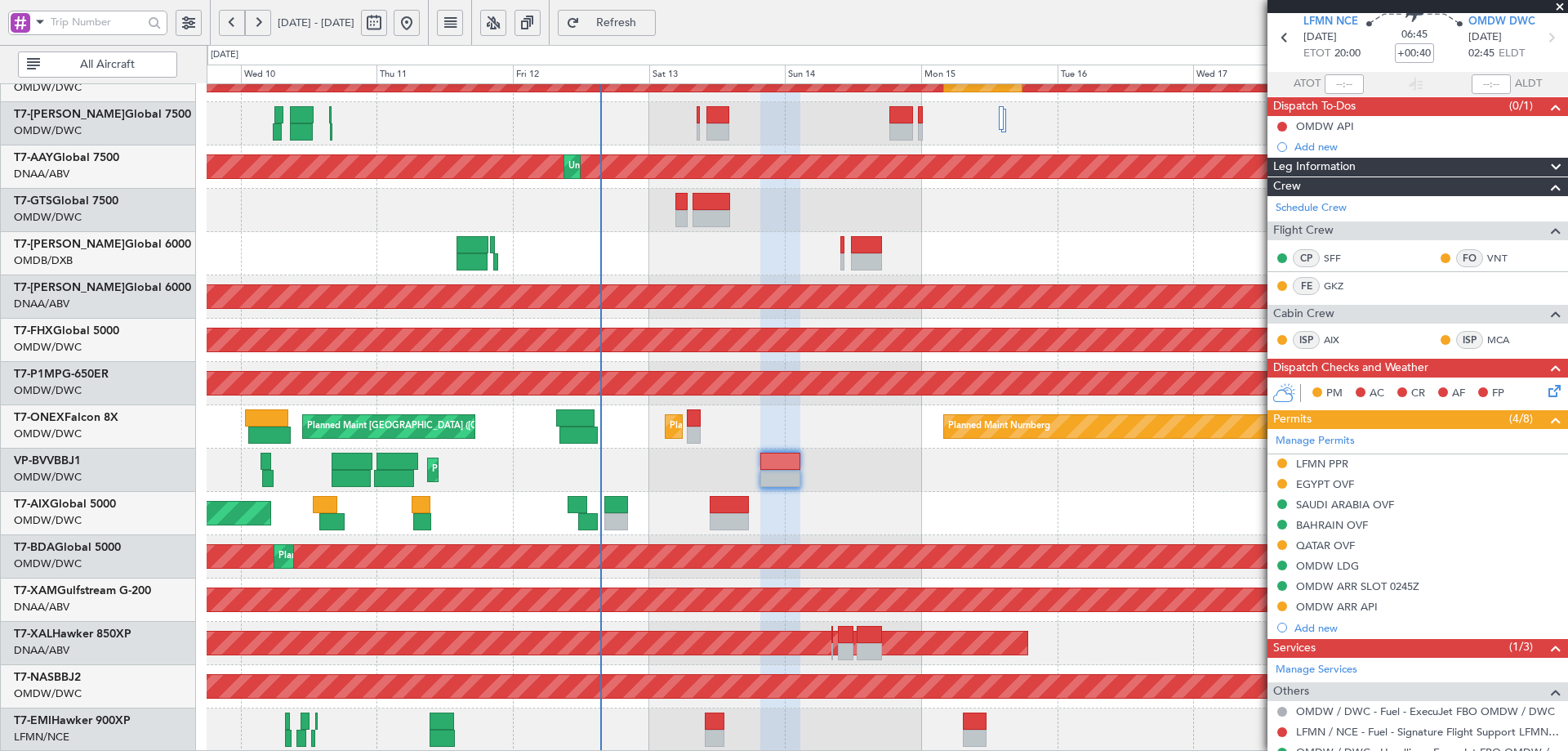
scroll to position [0, 0]
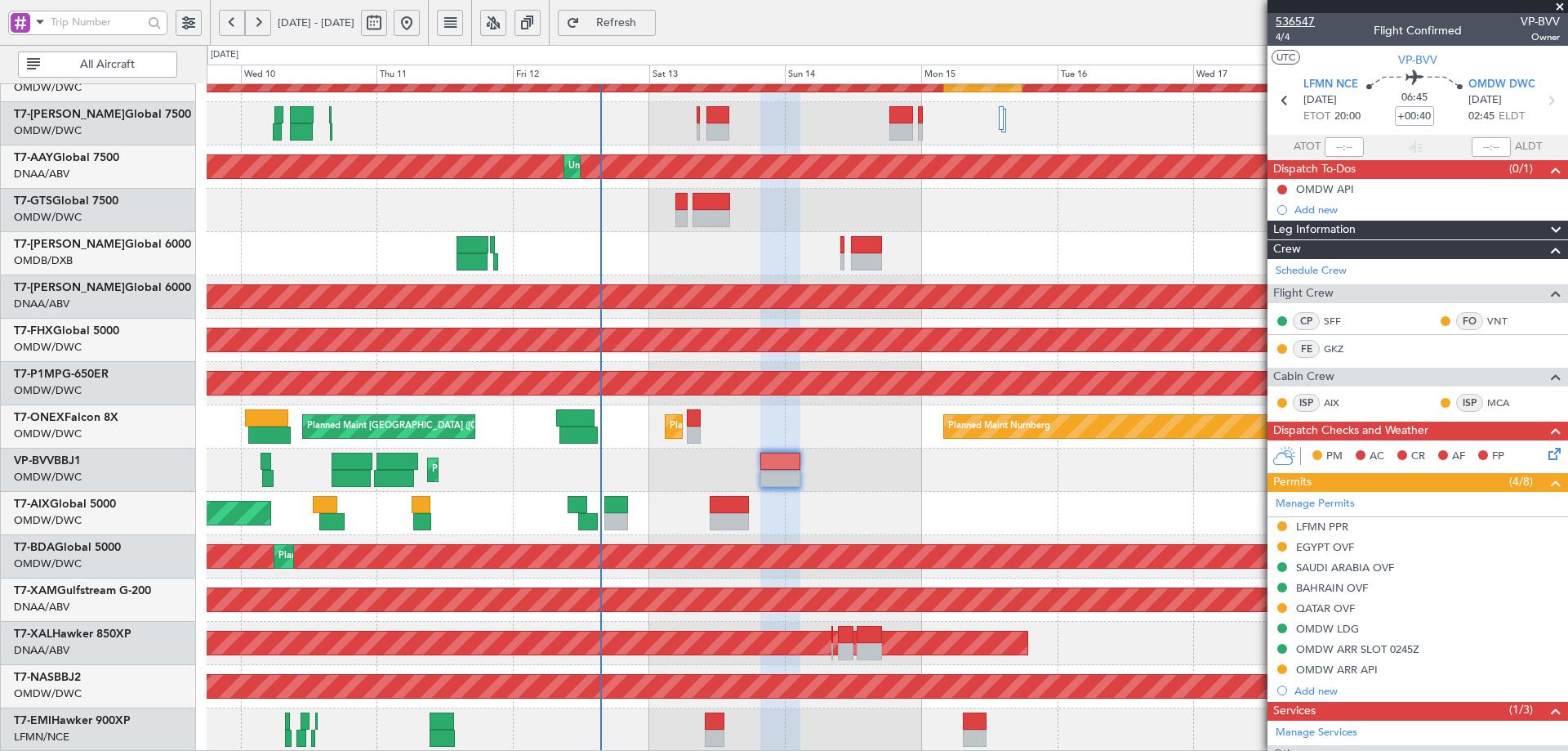
click at [1293, 16] on span "536547" at bounding box center [1295, 21] width 39 height 17
click at [1318, 528] on div "LFMN PPR" at bounding box center [1322, 526] width 52 height 14
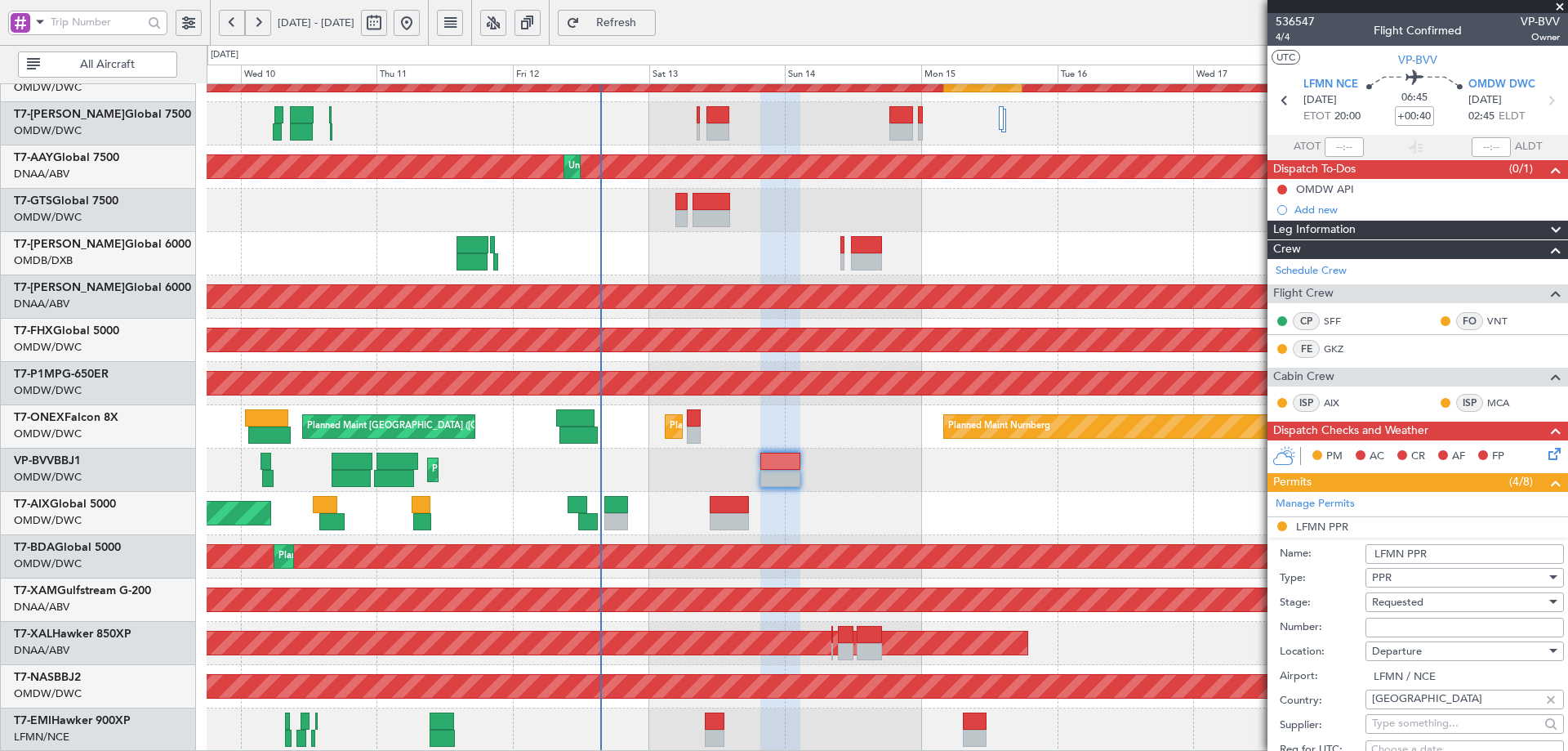
click at [1390, 625] on input "Number:" at bounding box center [1465, 627] width 199 height 20
paste input "LFMND000083279"
type input "LFMND000083279"
click at [1409, 602] on span "Requested" at bounding box center [1398, 602] width 51 height 15
drag, startPoint x: 1396, startPoint y: 736, endPoint x: 1403, endPoint y: 715, distance: 22.1
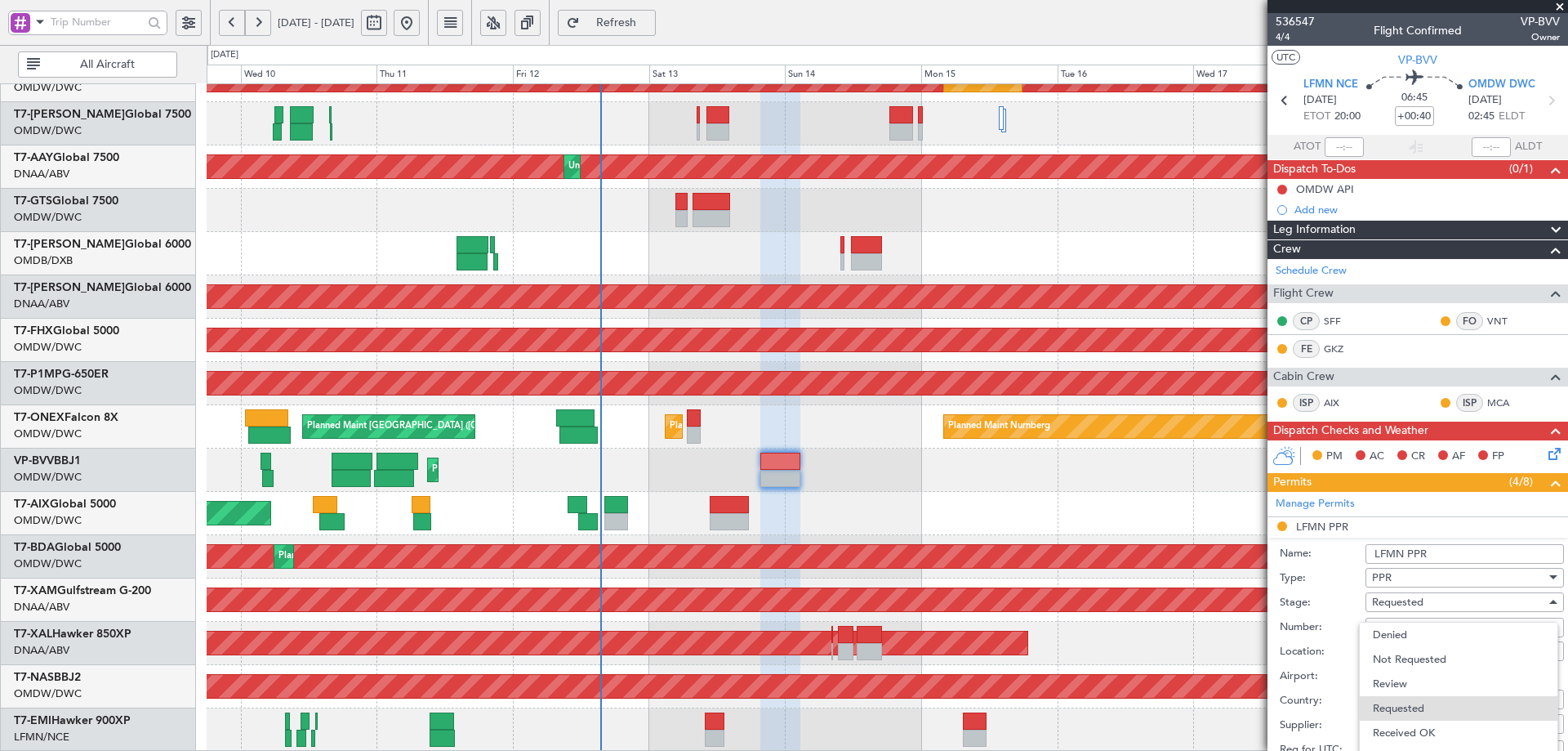
click at [1397, 736] on span "Received OK" at bounding box center [1459, 732] width 171 height 25
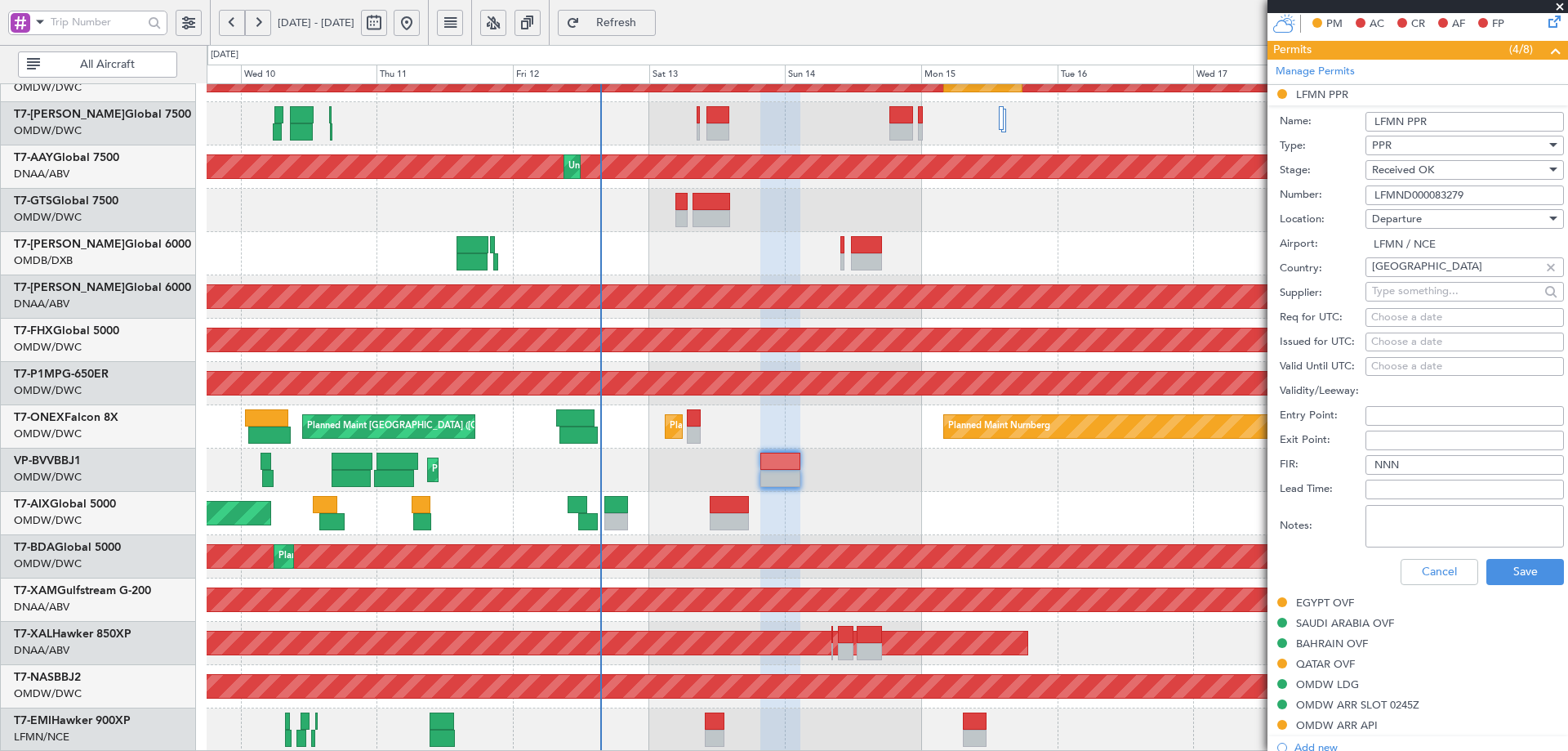
scroll to position [436, 0]
click at [1391, 315] on div "Choose a date" at bounding box center [1465, 314] width 187 height 16
select select "9"
select select "2025"
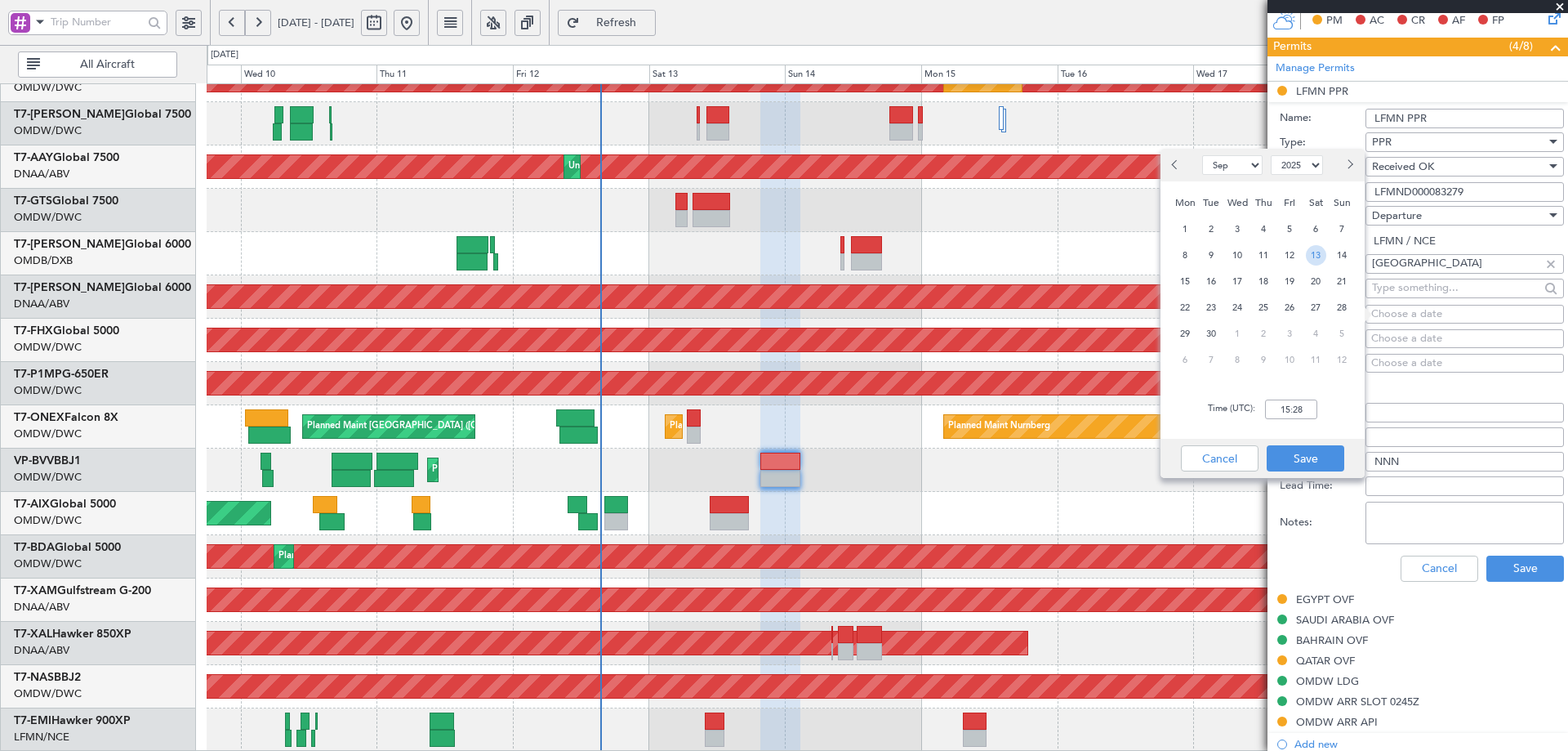
click at [1319, 255] on span "13" at bounding box center [1317, 255] width 21 height 21
click at [1302, 406] on input "00:00" at bounding box center [1291, 409] width 52 height 20
type input "20:00"
click at [1303, 459] on button "Save" at bounding box center [1306, 458] width 78 height 26
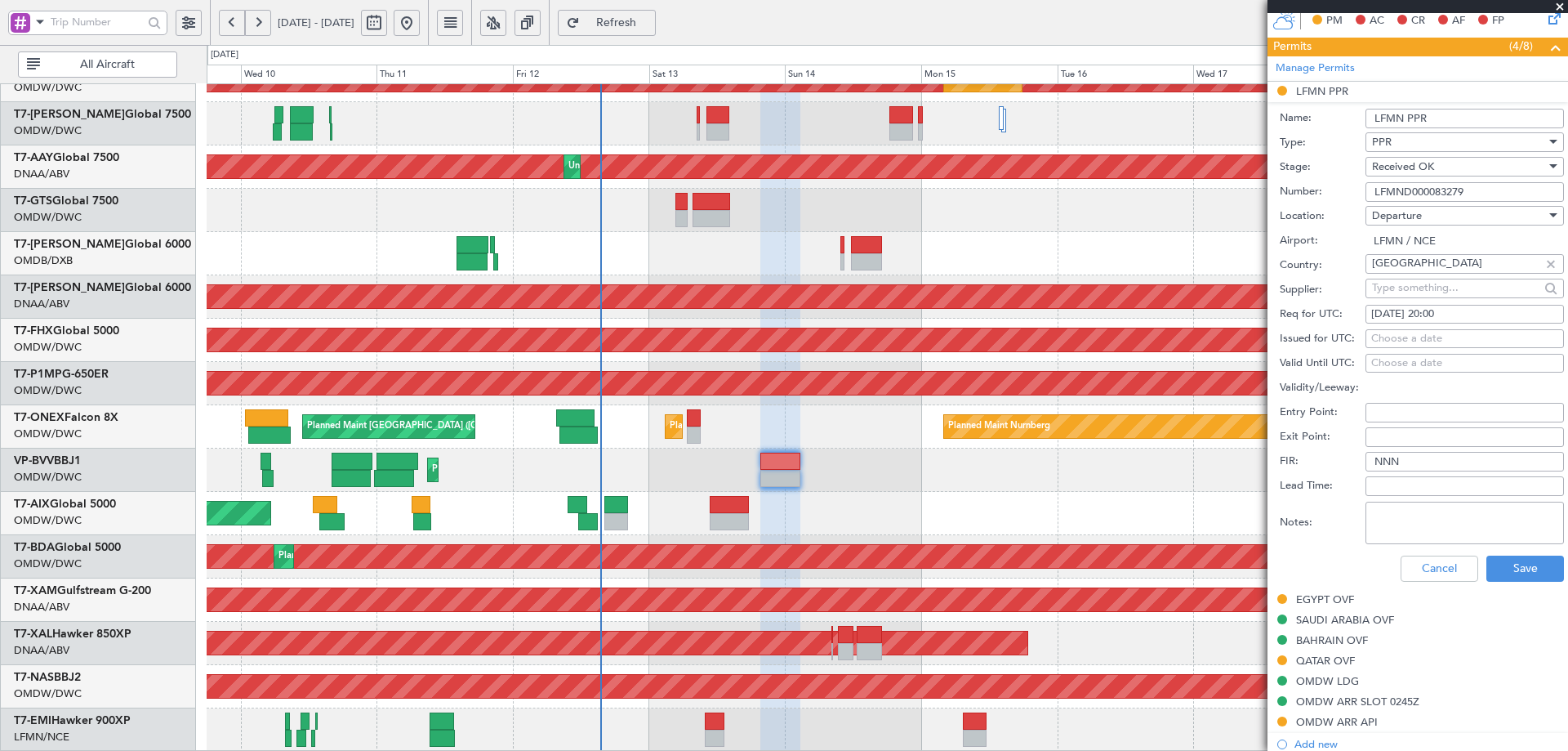
click at [1416, 337] on div "Choose a date" at bounding box center [1465, 339] width 187 height 16
select select "9"
select select "2025"
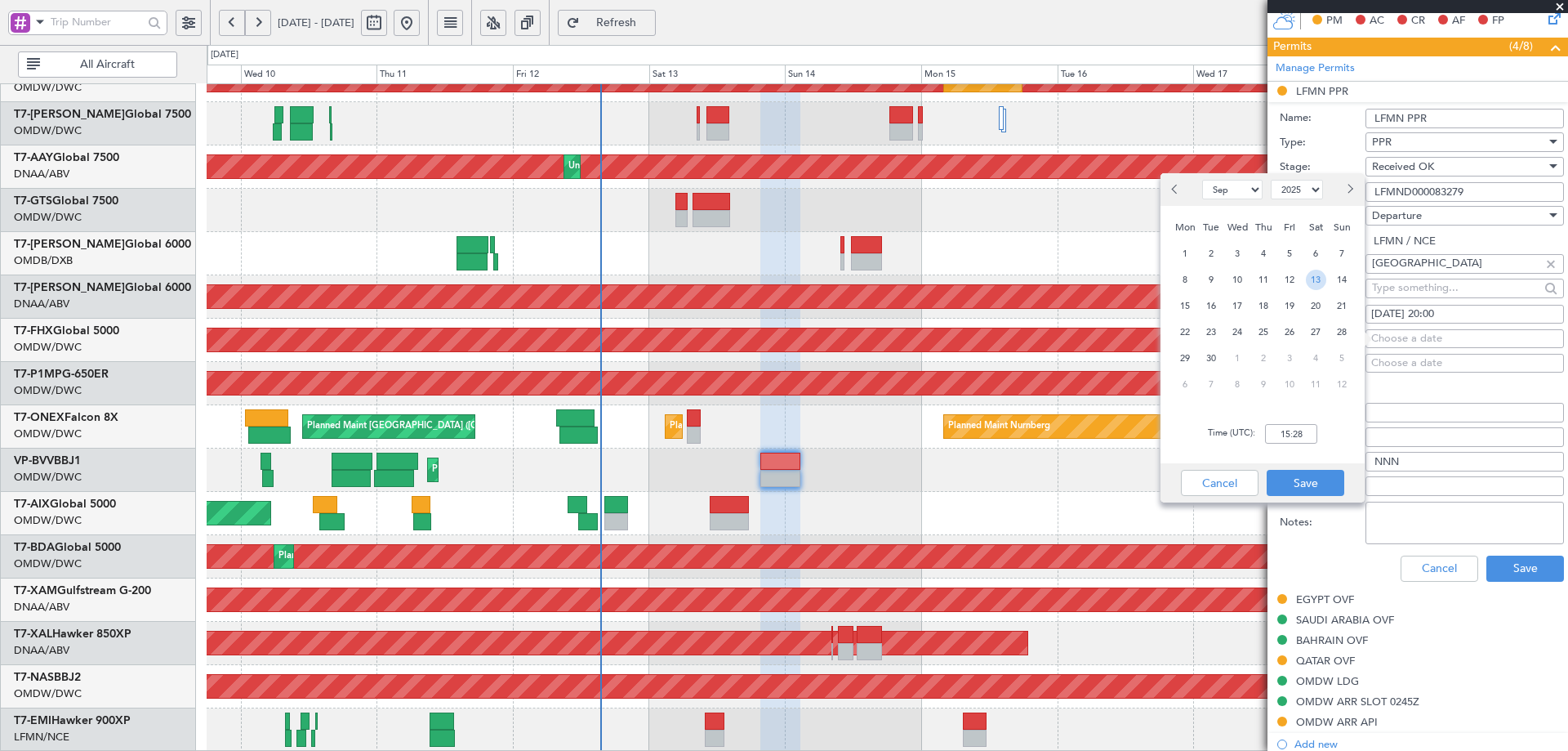
click at [1315, 275] on span "13" at bounding box center [1317, 279] width 21 height 21
click at [1302, 432] on input "00:00" at bounding box center [1291, 434] width 52 height 20
type input "20:00"
click at [1314, 474] on button "Save" at bounding box center [1306, 483] width 78 height 26
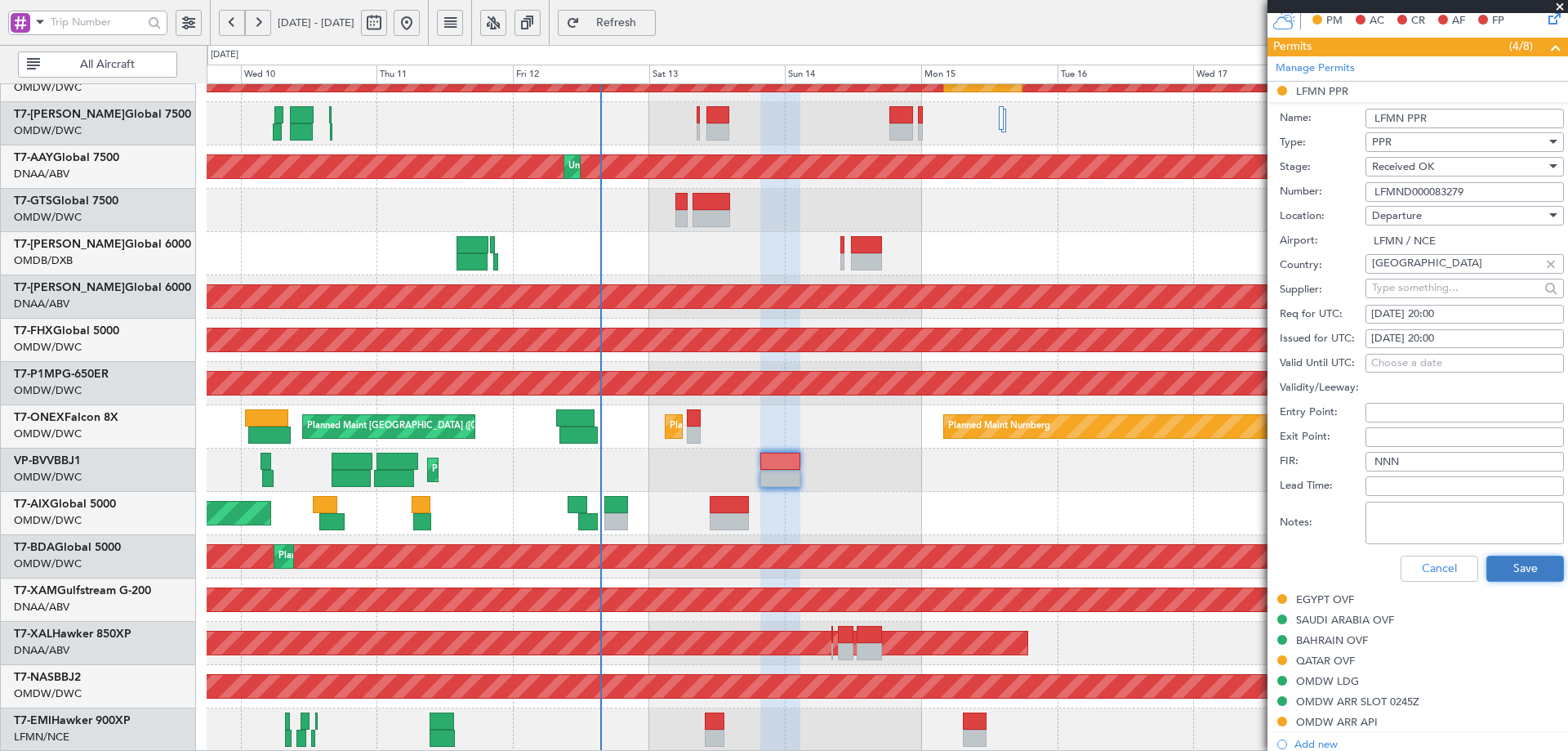
click at [1531, 567] on button "Save" at bounding box center [1525, 568] width 78 height 26
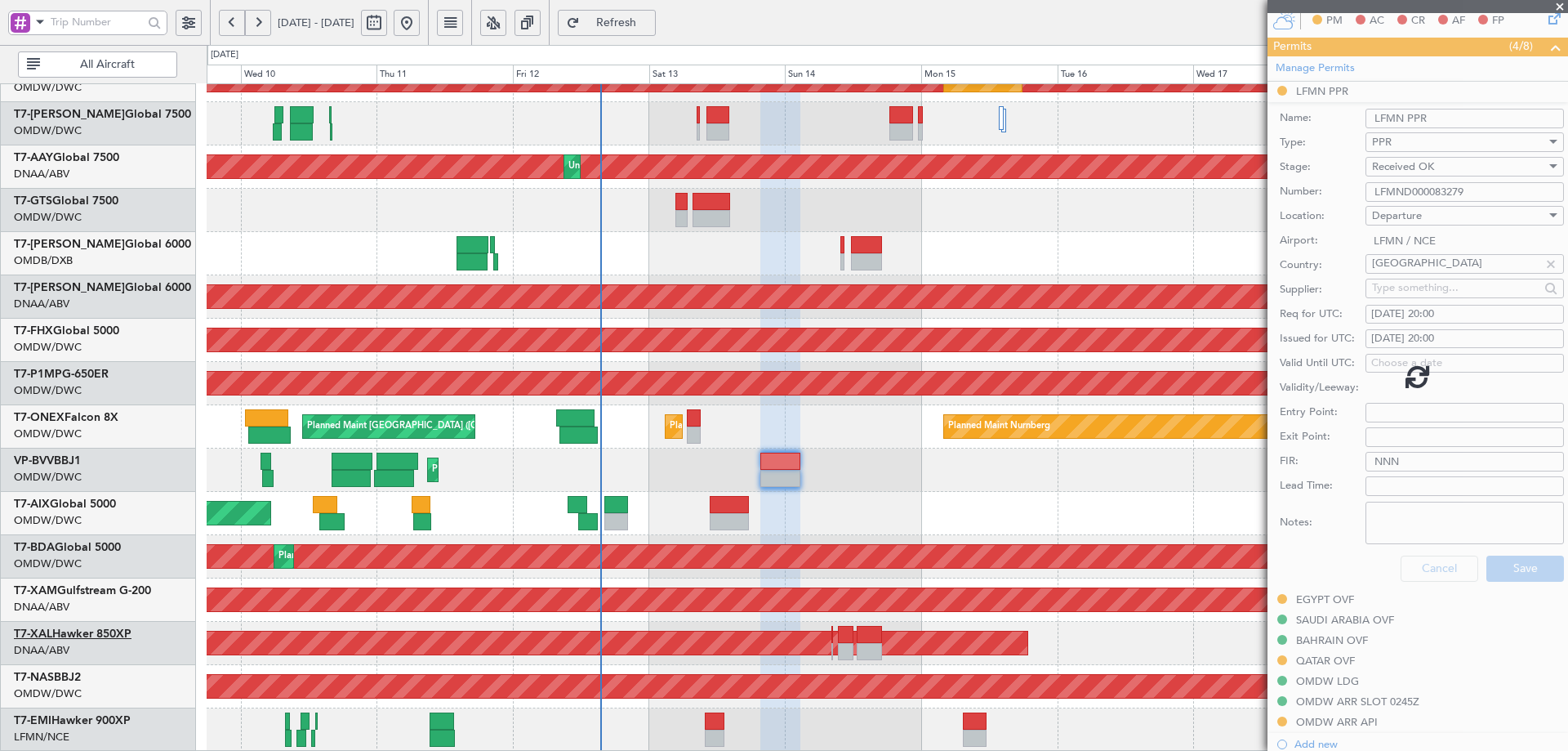
scroll to position [177, 0]
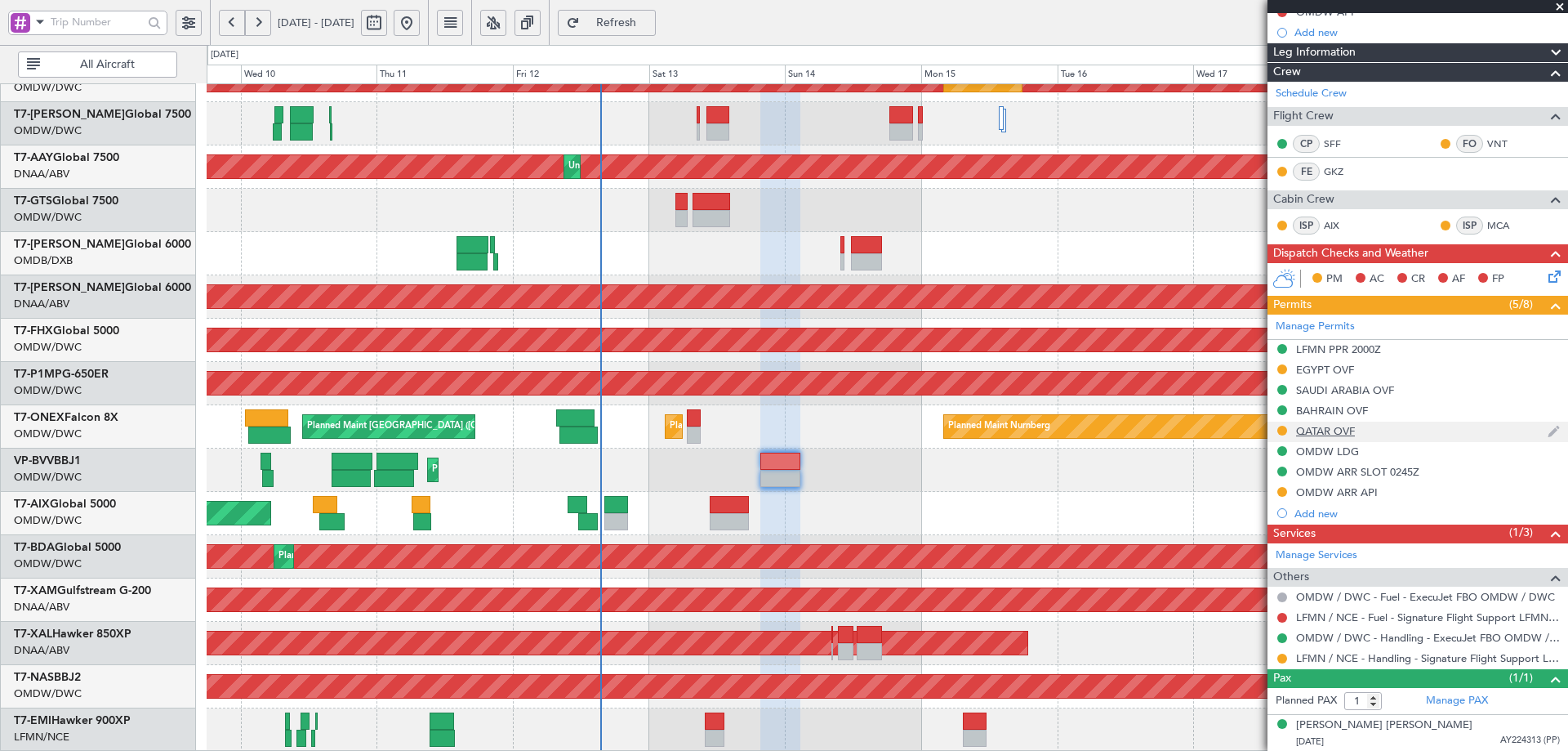
click at [1327, 437] on div "QATAR OVF" at bounding box center [1418, 432] width 301 height 21
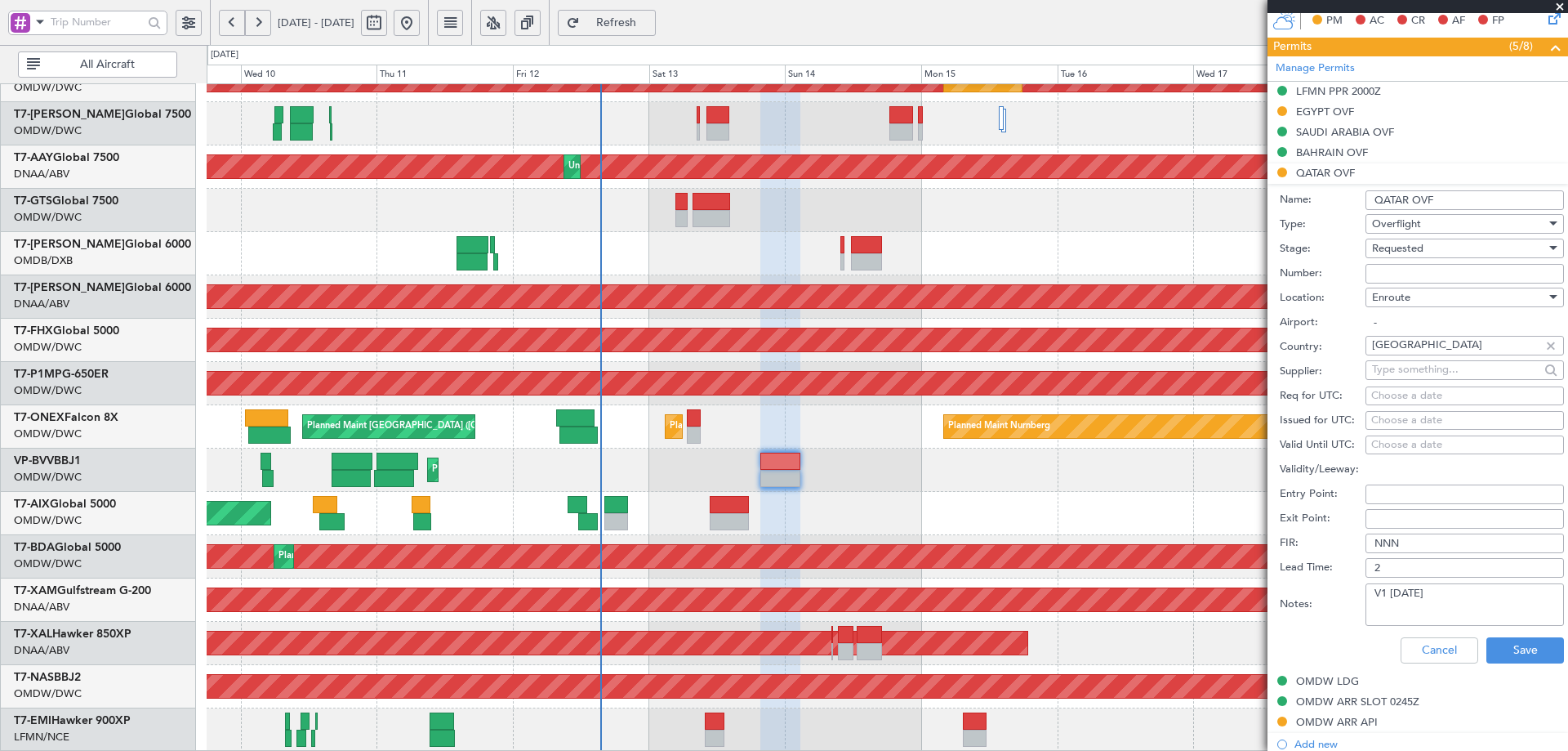
click at [1416, 251] on span "Requested" at bounding box center [1398, 248] width 51 height 15
click at [1414, 376] on span "Received OK" at bounding box center [1459, 371] width 171 height 25
click at [1444, 273] on input "Number:" at bounding box center [1465, 273] width 199 height 20
type input "APPROVED"
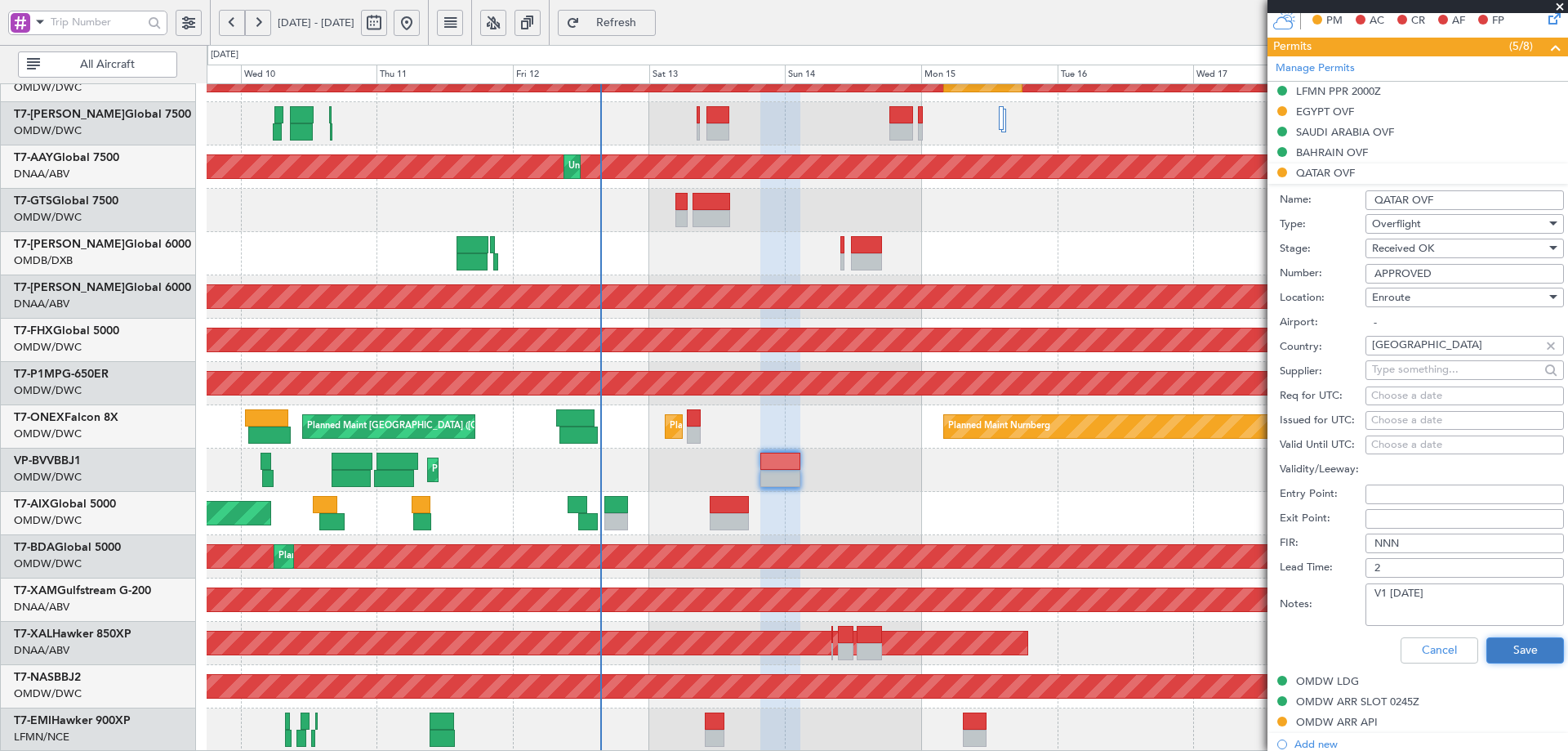
click at [1509, 650] on button "Save" at bounding box center [1525, 650] width 78 height 26
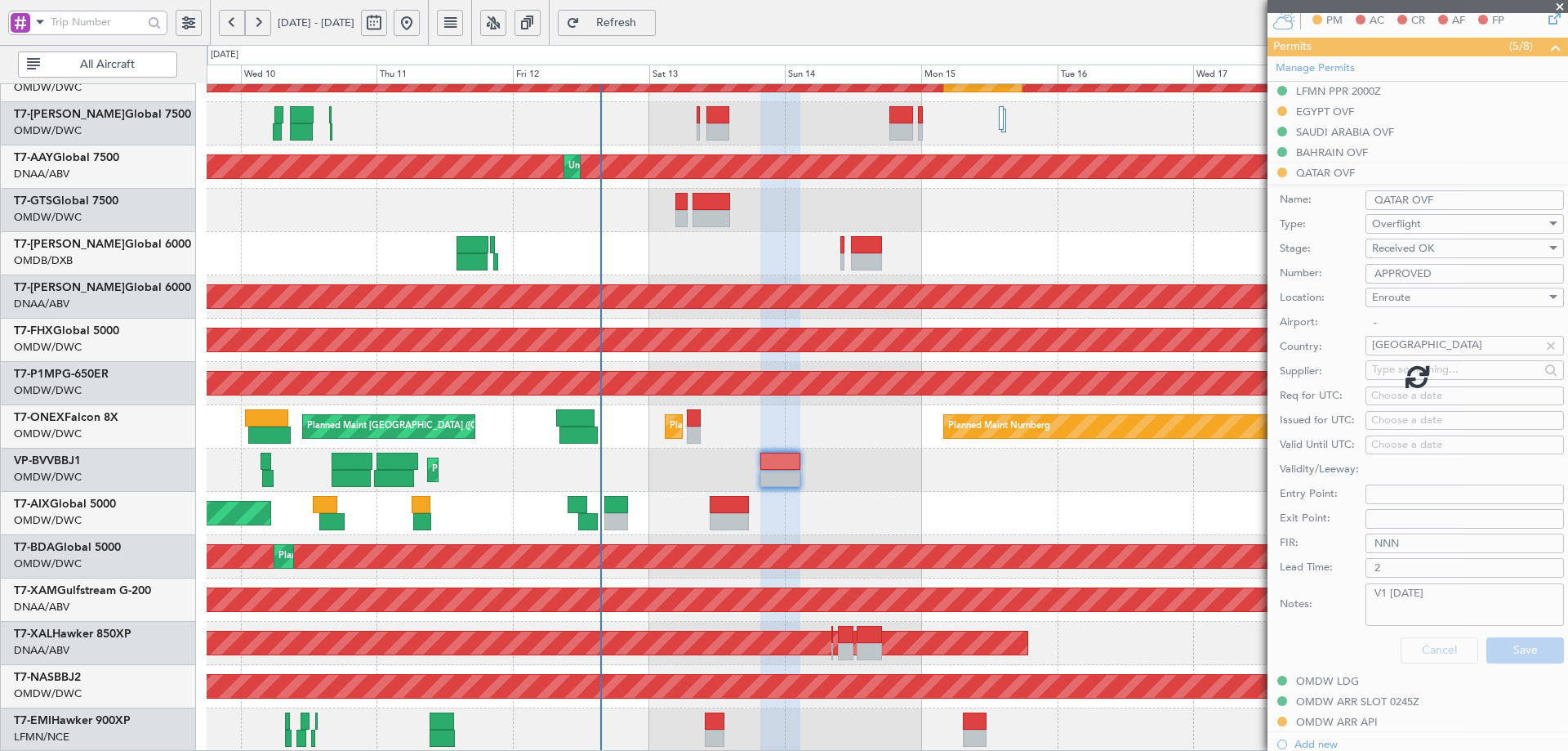
scroll to position [177, 0]
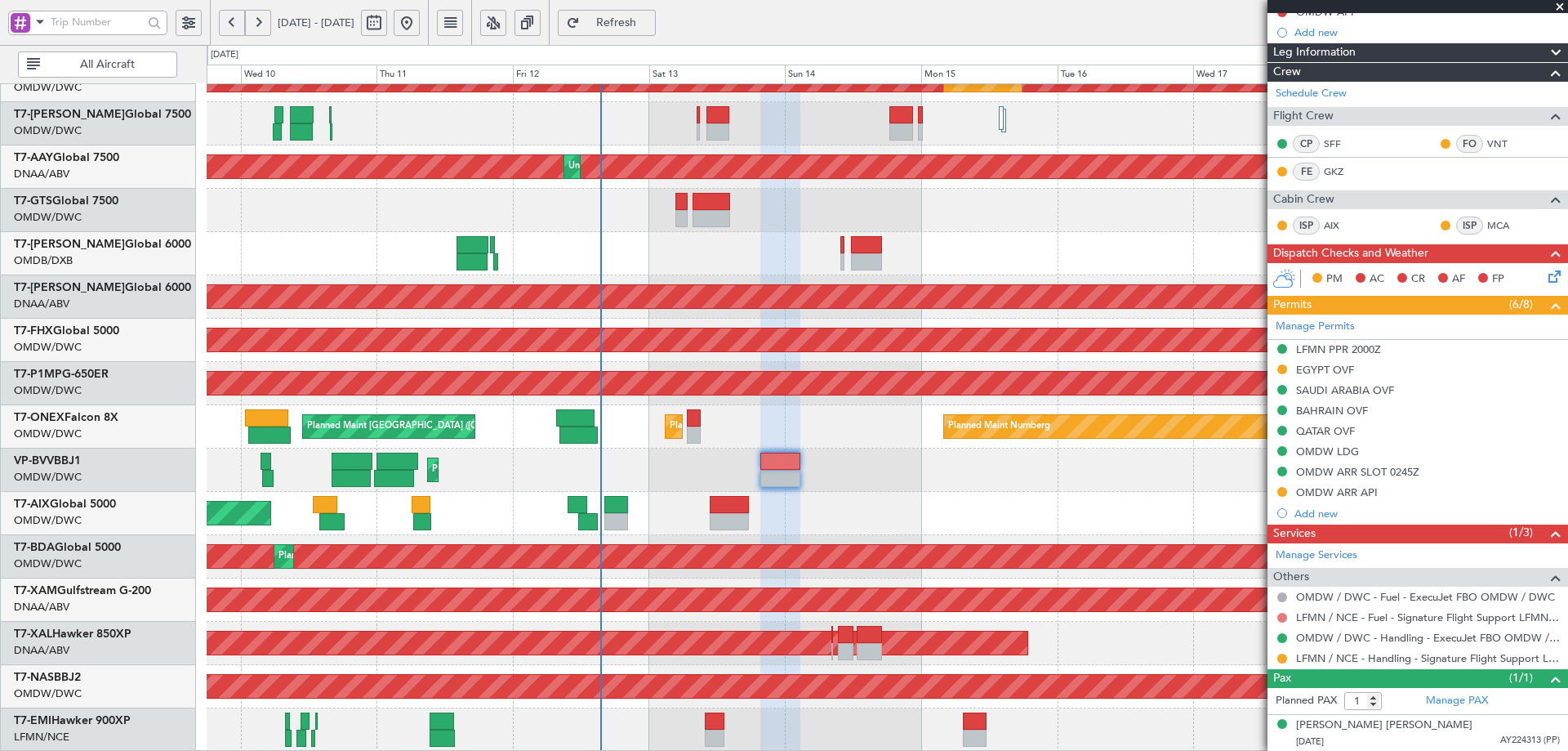
click at [1286, 619] on button at bounding box center [1282, 617] width 9 height 9
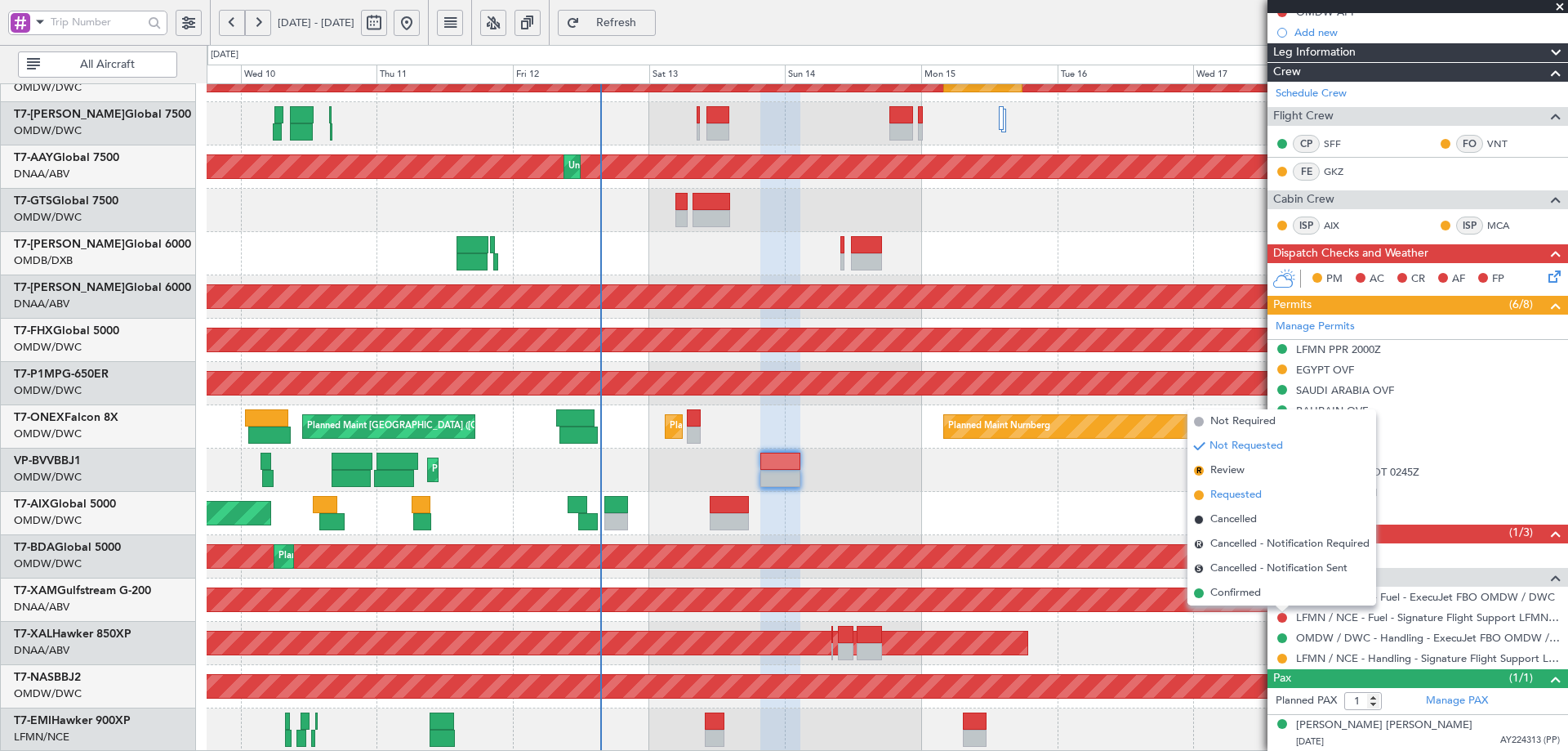
click at [1229, 495] on span "Requested" at bounding box center [1236, 495] width 51 height 16
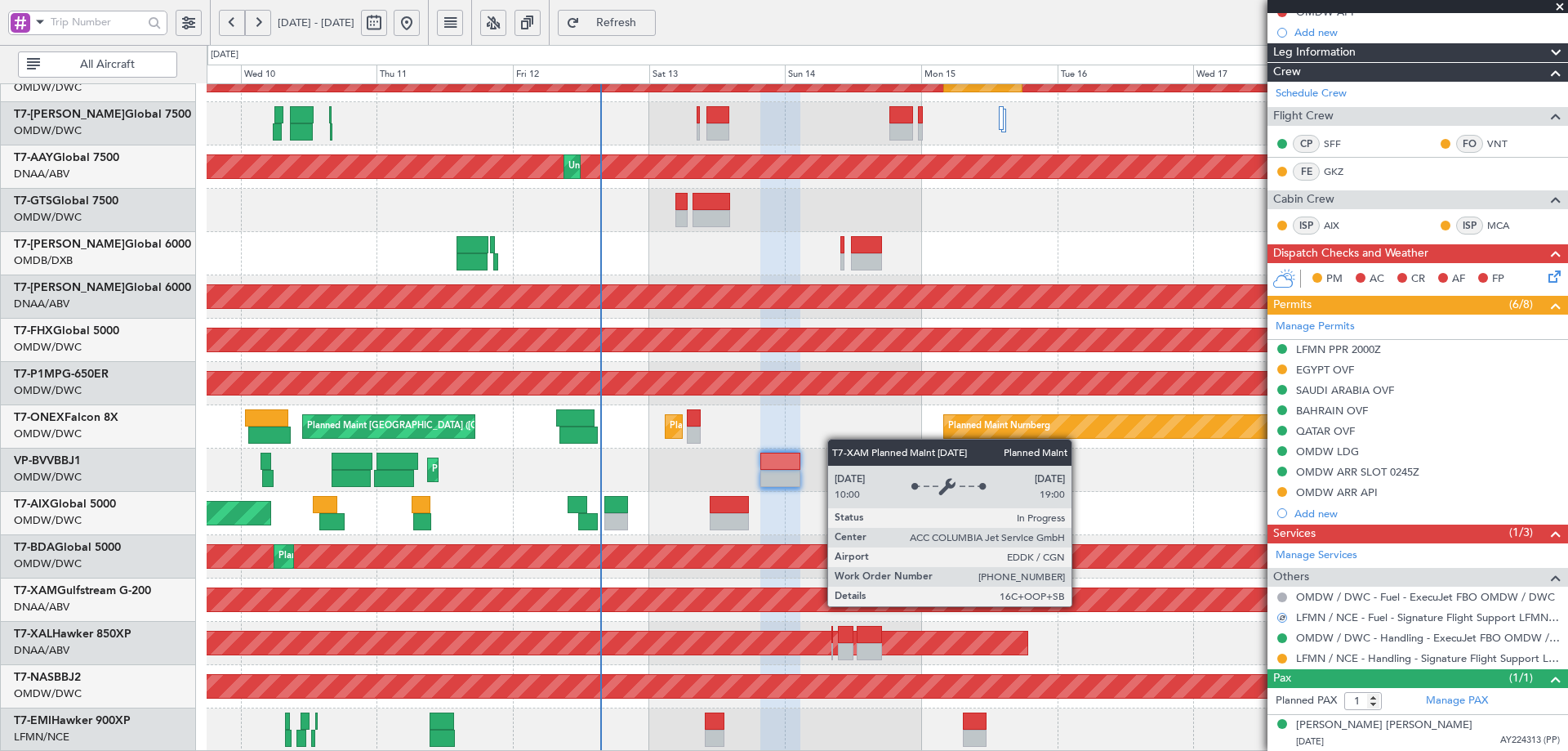
click at [1079, 605] on div "Planned Maint Cologne-[GEOGRAPHIC_DATA]" at bounding box center [686, 599] width 3679 height 23
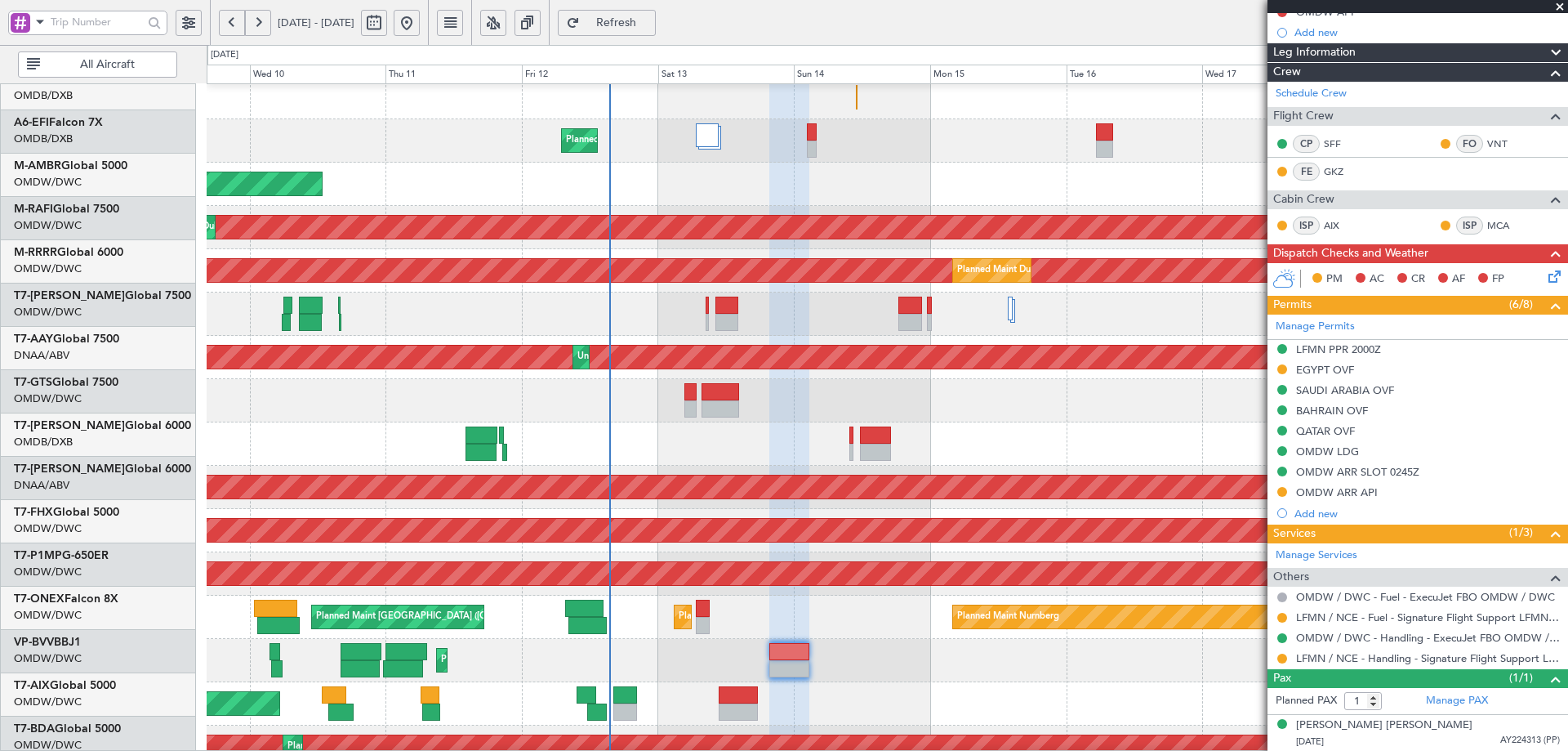
scroll to position [89, 0]
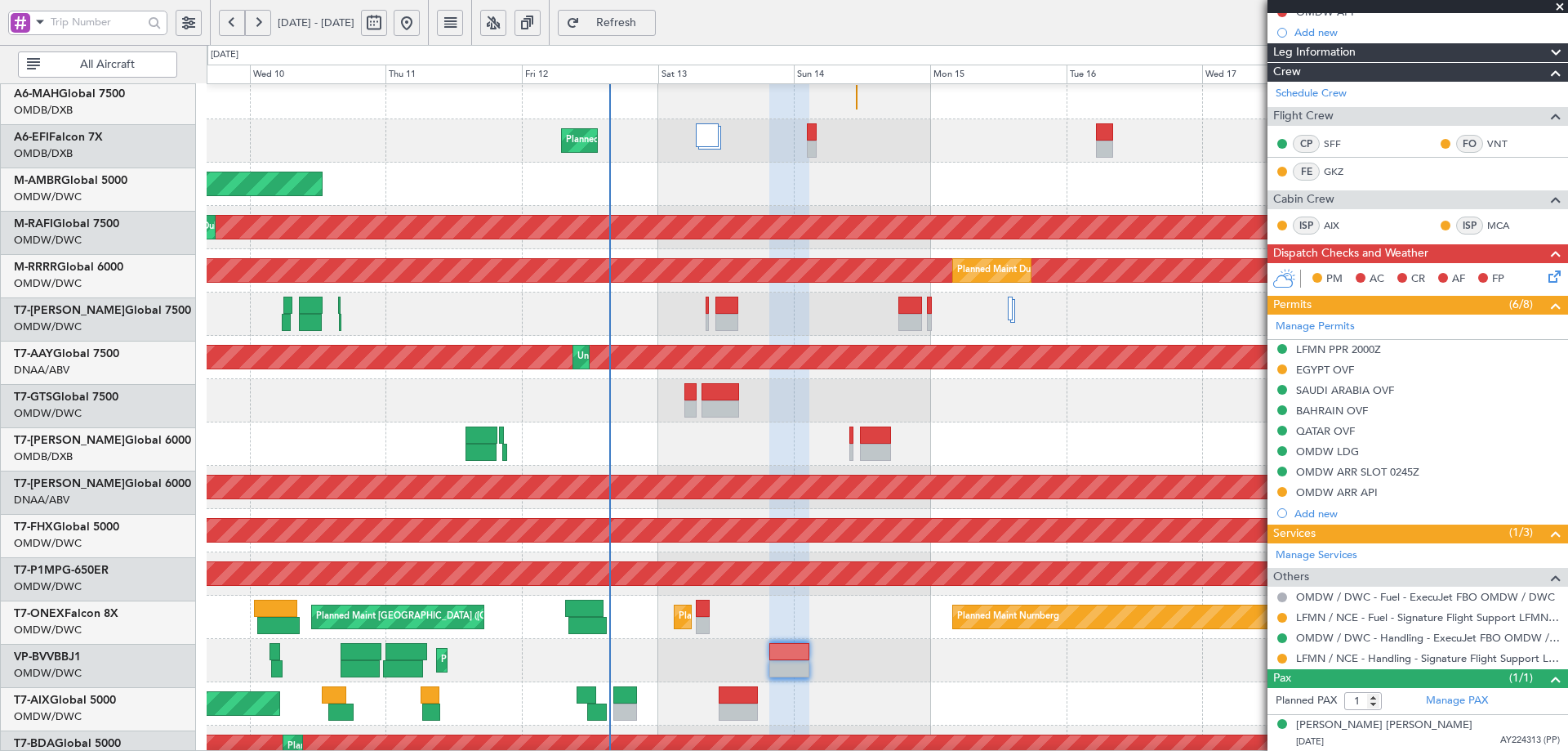
click at [682, 509] on div "Unplanned Maint [GEOGRAPHIC_DATA] (Al Maktoum Intl) Planned Maint [GEOGRAPHIC_D…" at bounding box center [886, 487] width 1361 height 43
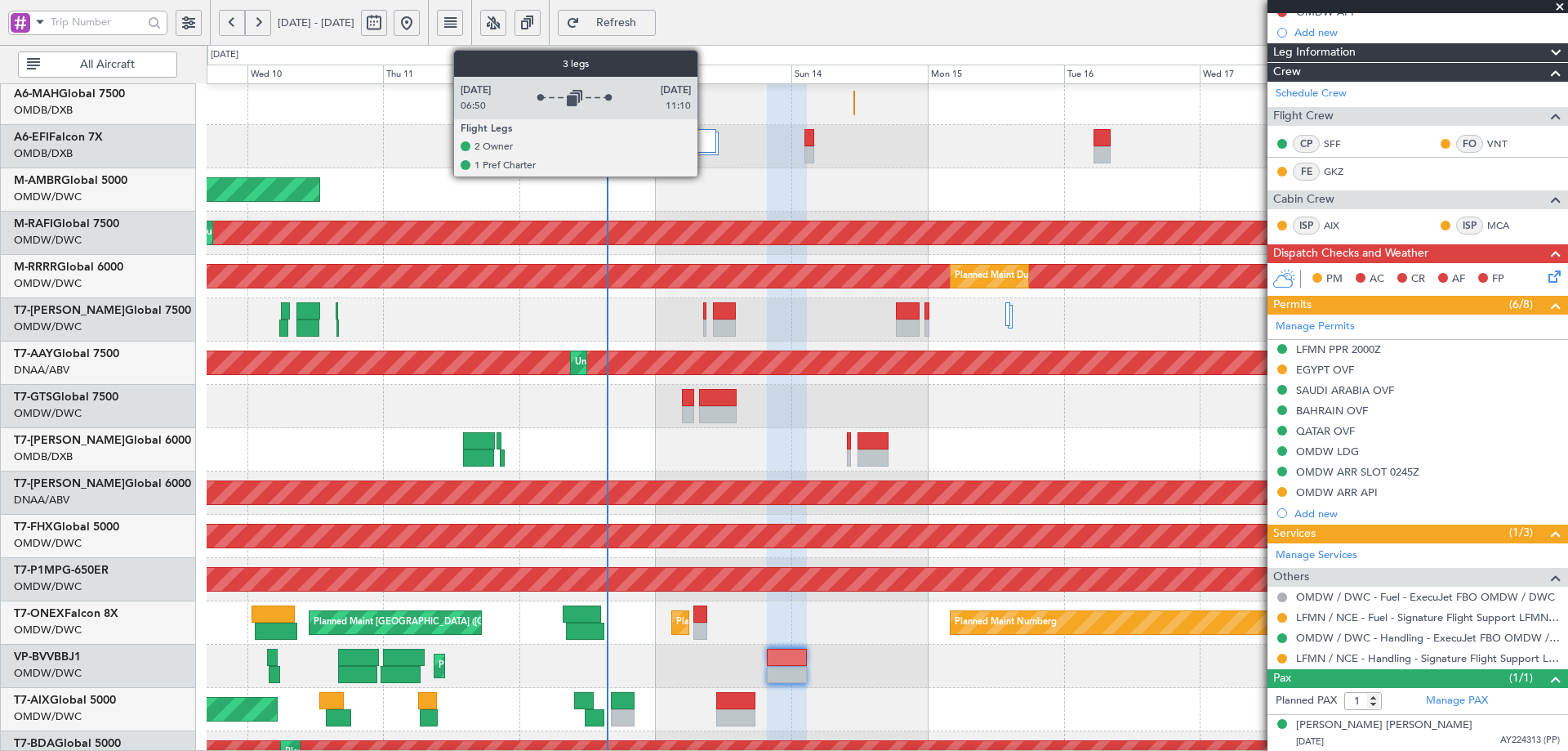
click at [705, 132] on div at bounding box center [705, 141] width 23 height 24
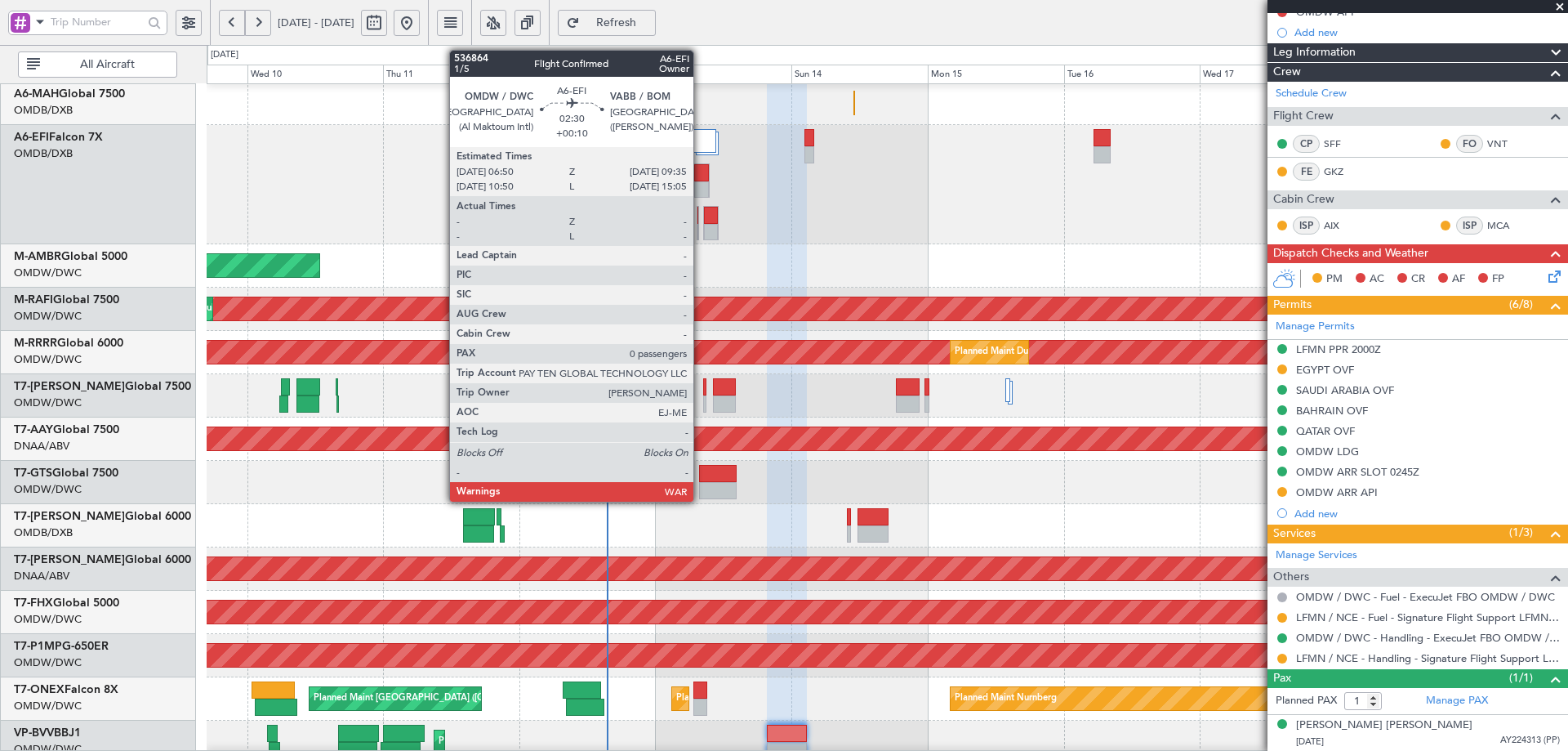
click at [701, 176] on div at bounding box center [701, 173] width 15 height 17
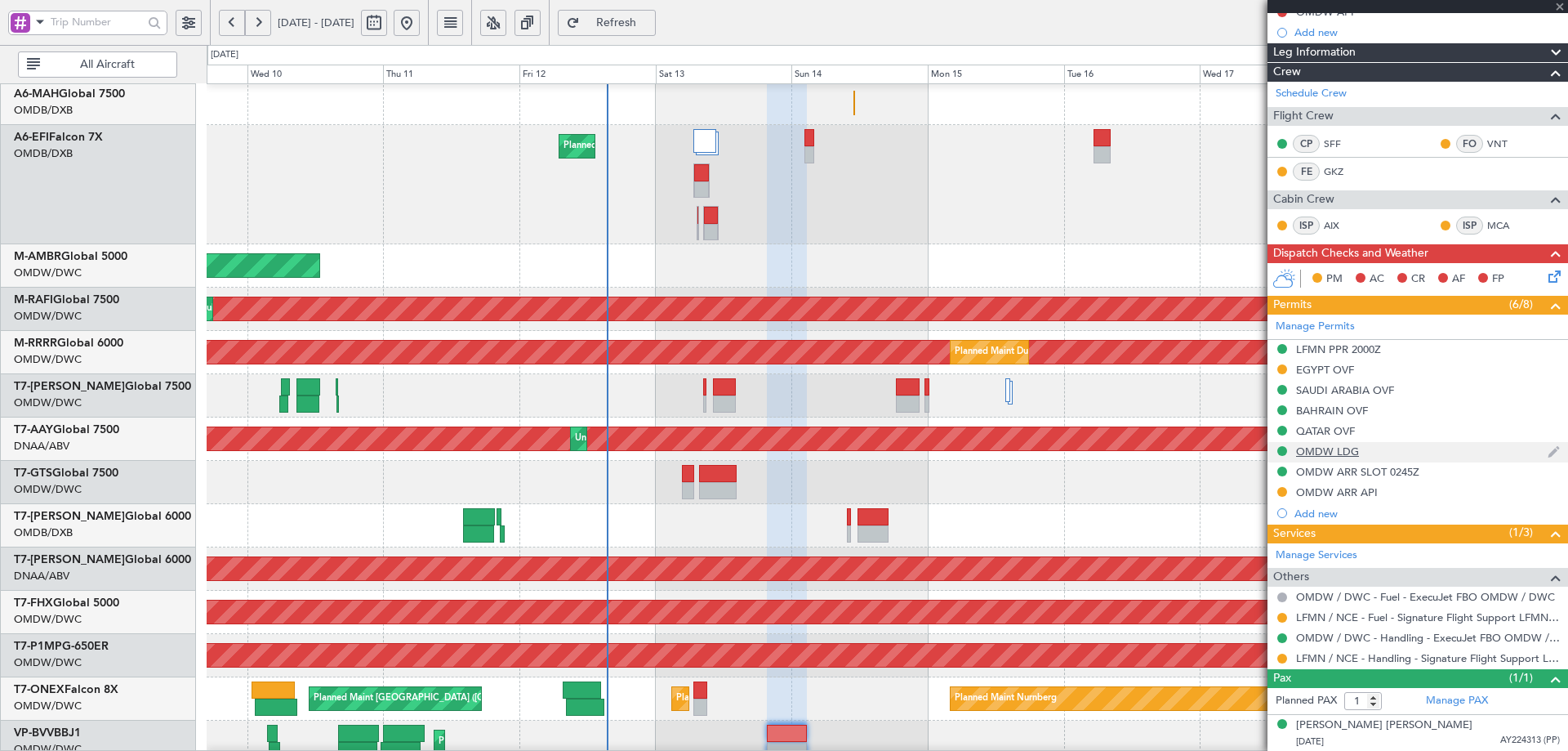
type input "+00:10"
type input "0"
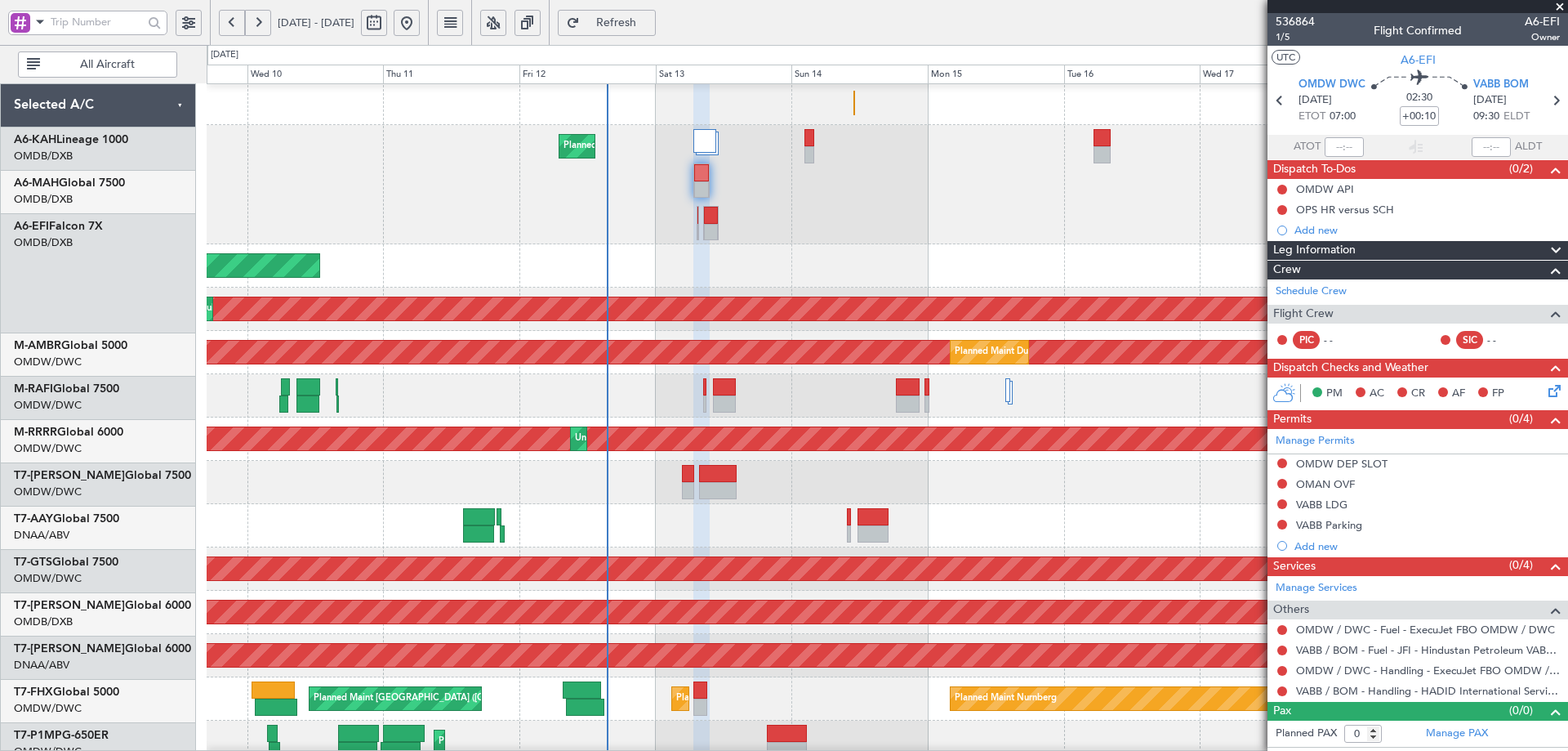
scroll to position [89, 0]
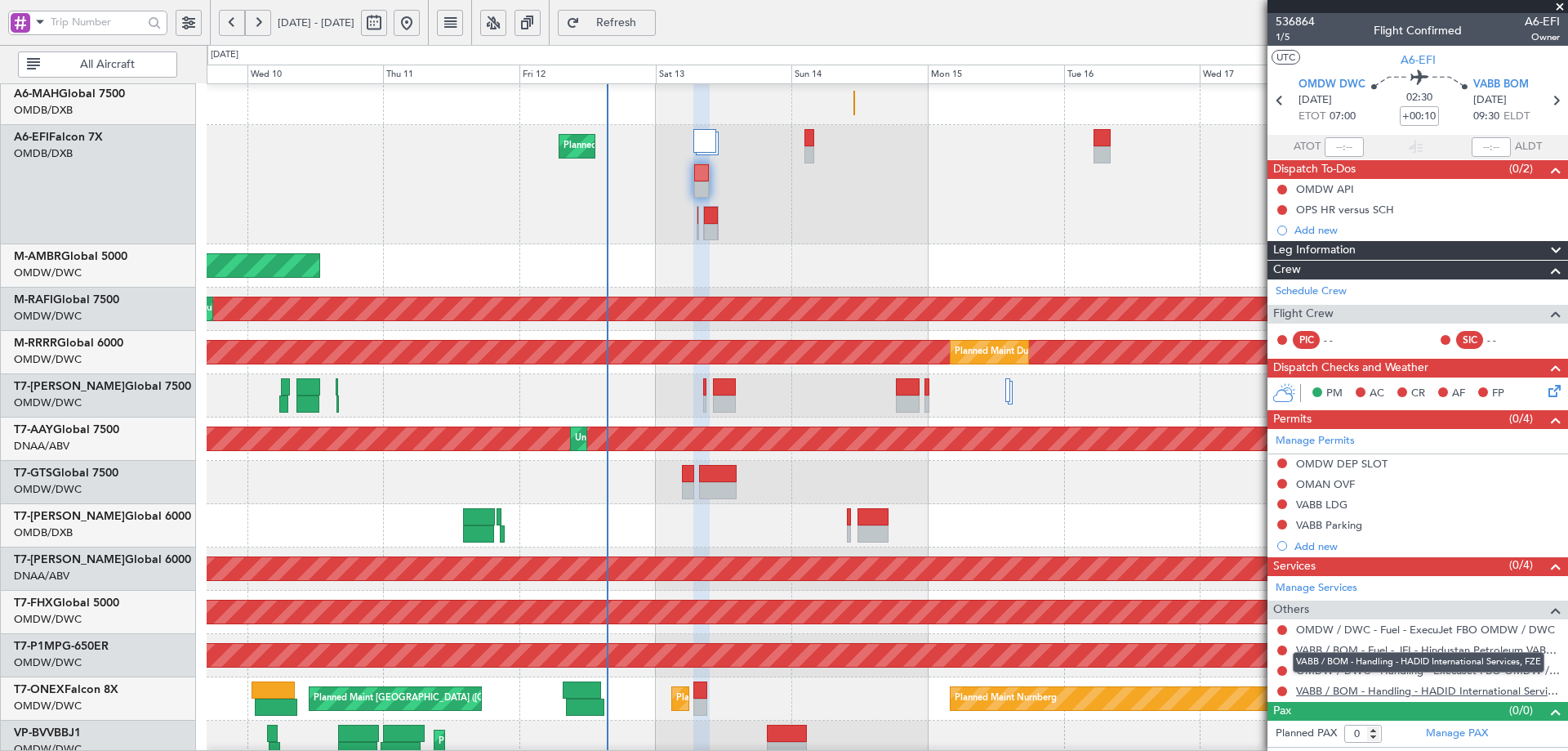
click at [1334, 696] on link "VABB / BOM - Handling - HADID International Services, FZE" at bounding box center [1428, 691] width 264 height 14
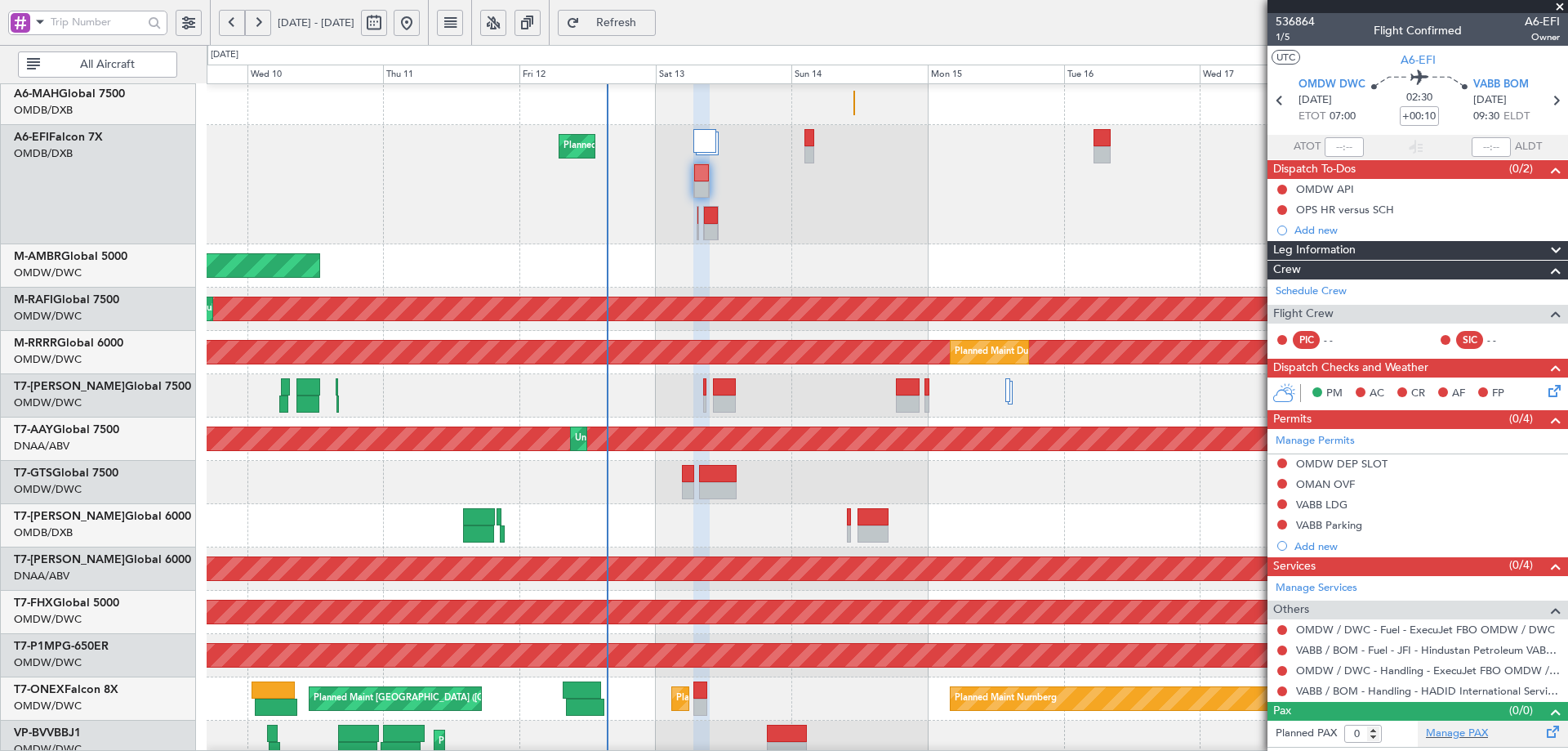
click at [1489, 730] on div "Manage PAX" at bounding box center [1493, 733] width 150 height 26
click at [650, 26] on span "Refresh" at bounding box center [616, 22] width 67 height 11
type input "4"
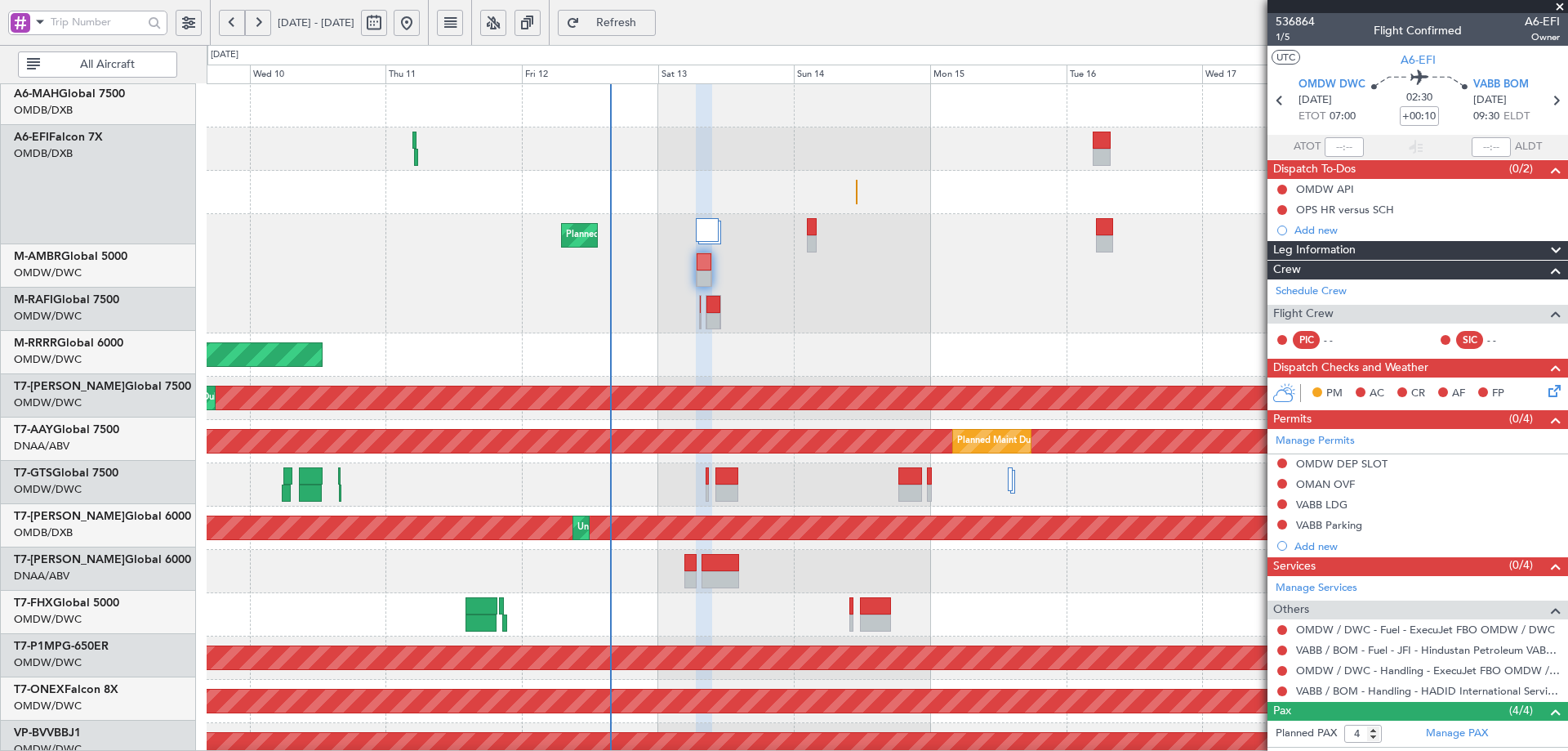
scroll to position [0, 0]
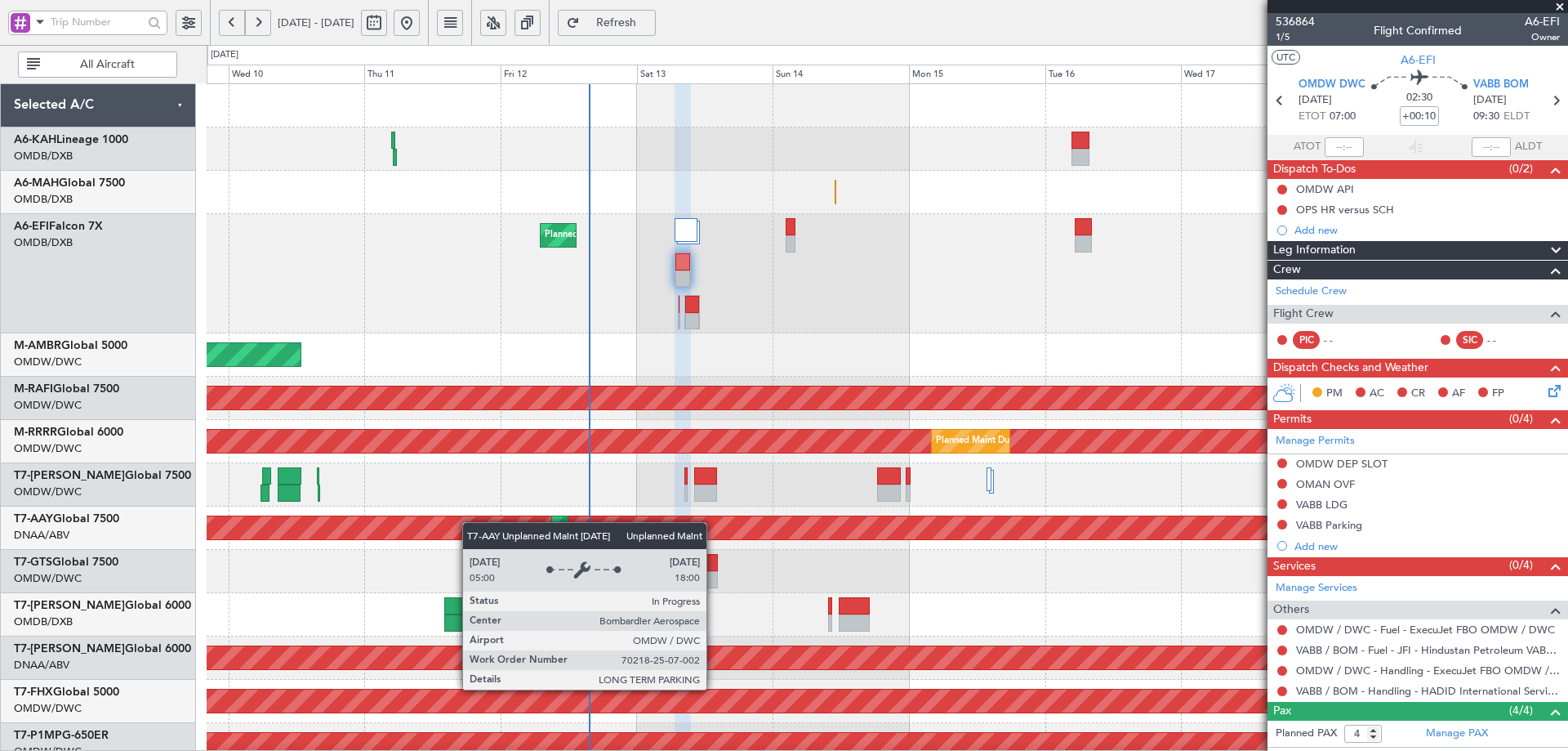
click at [466, 542] on div "Planned Maint Dubai (Dubai Intl) Planned Maint Dubai (Al Maktoum Intl) Planned …" at bounding box center [886, 598] width 1361 height 1029
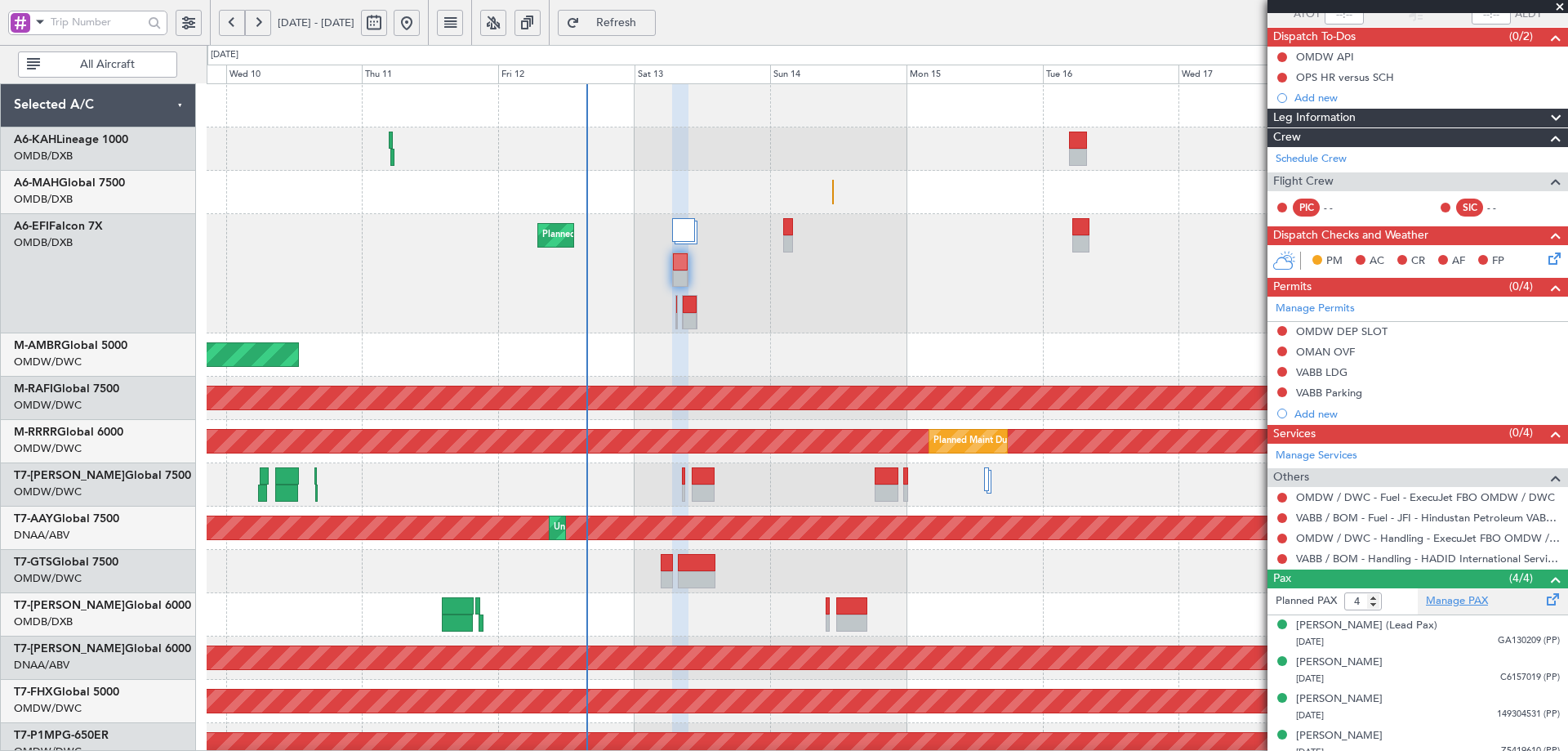
scroll to position [143, 0]
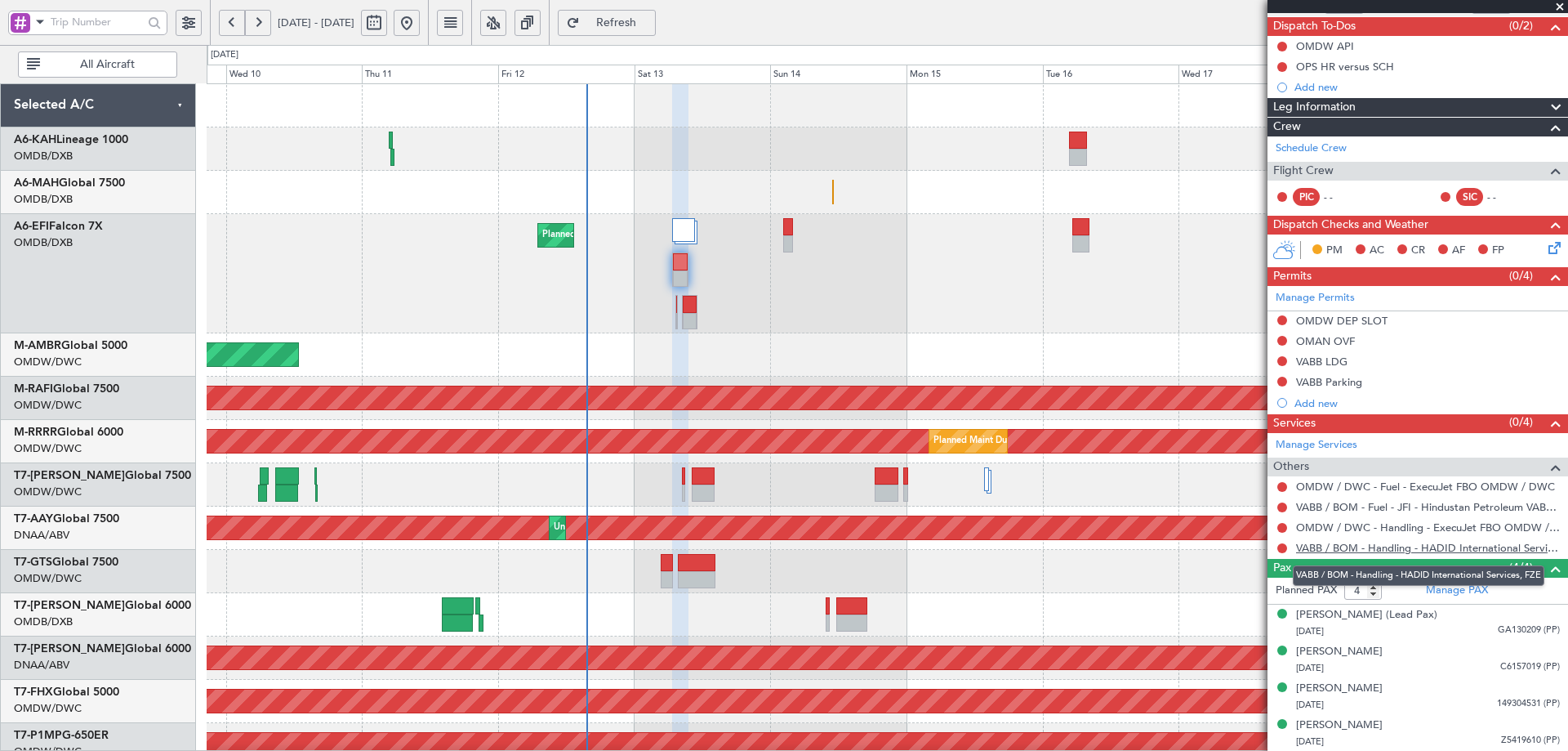
click at [1397, 545] on link "VABB / BOM - Handling - HADID International Services, FZE" at bounding box center [1428, 548] width 264 height 14
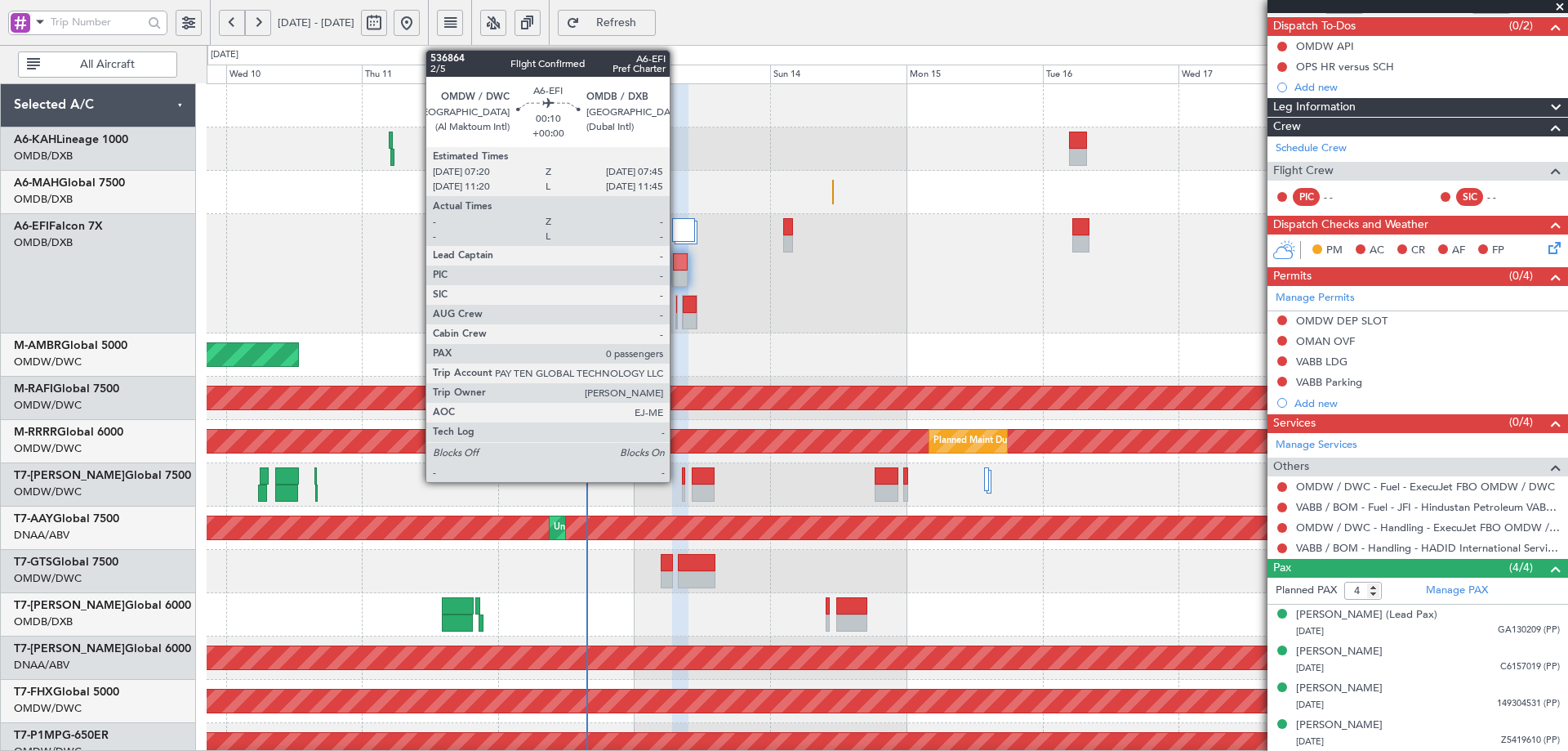
click at [677, 304] on div at bounding box center [676, 312] width 3 height 34
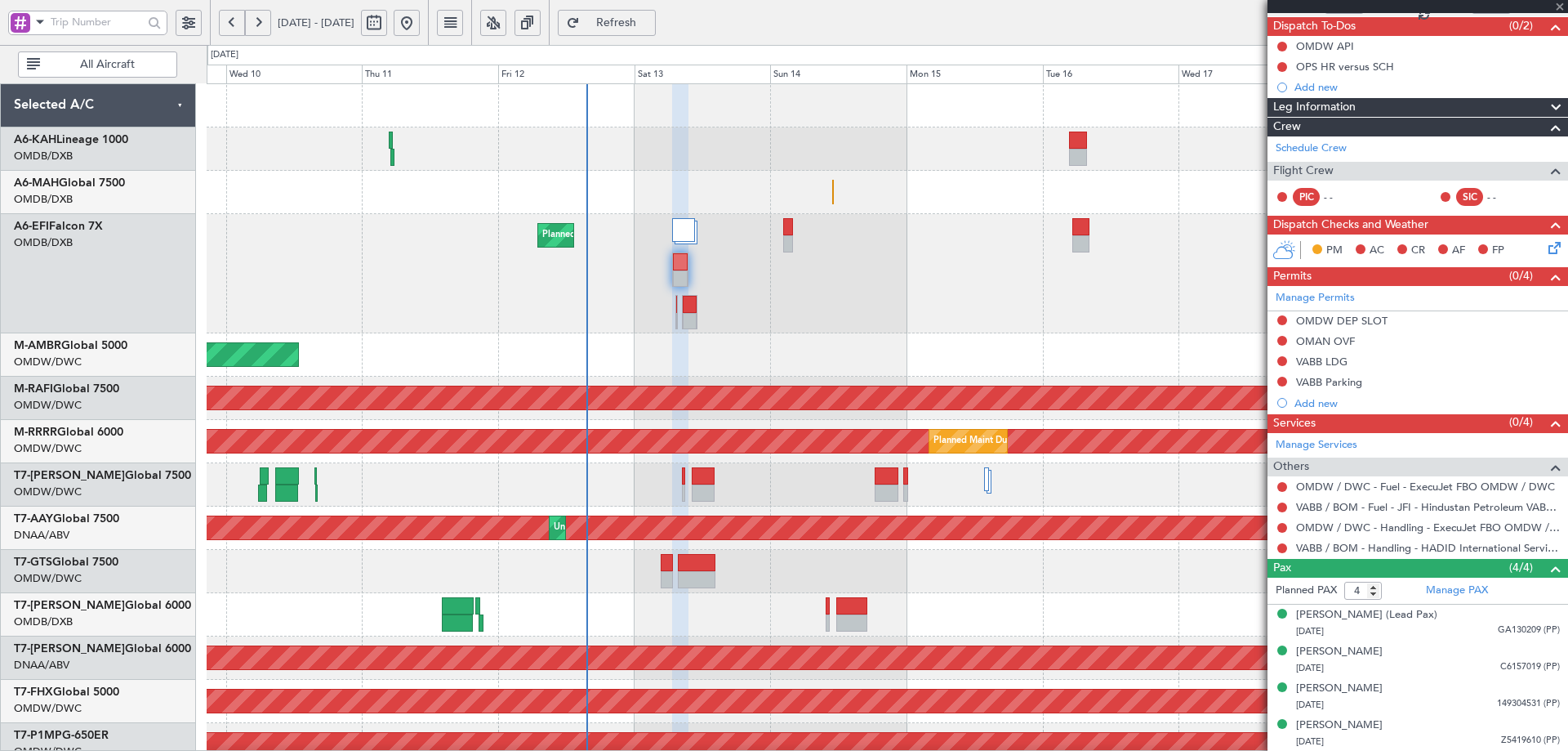
type input "0"
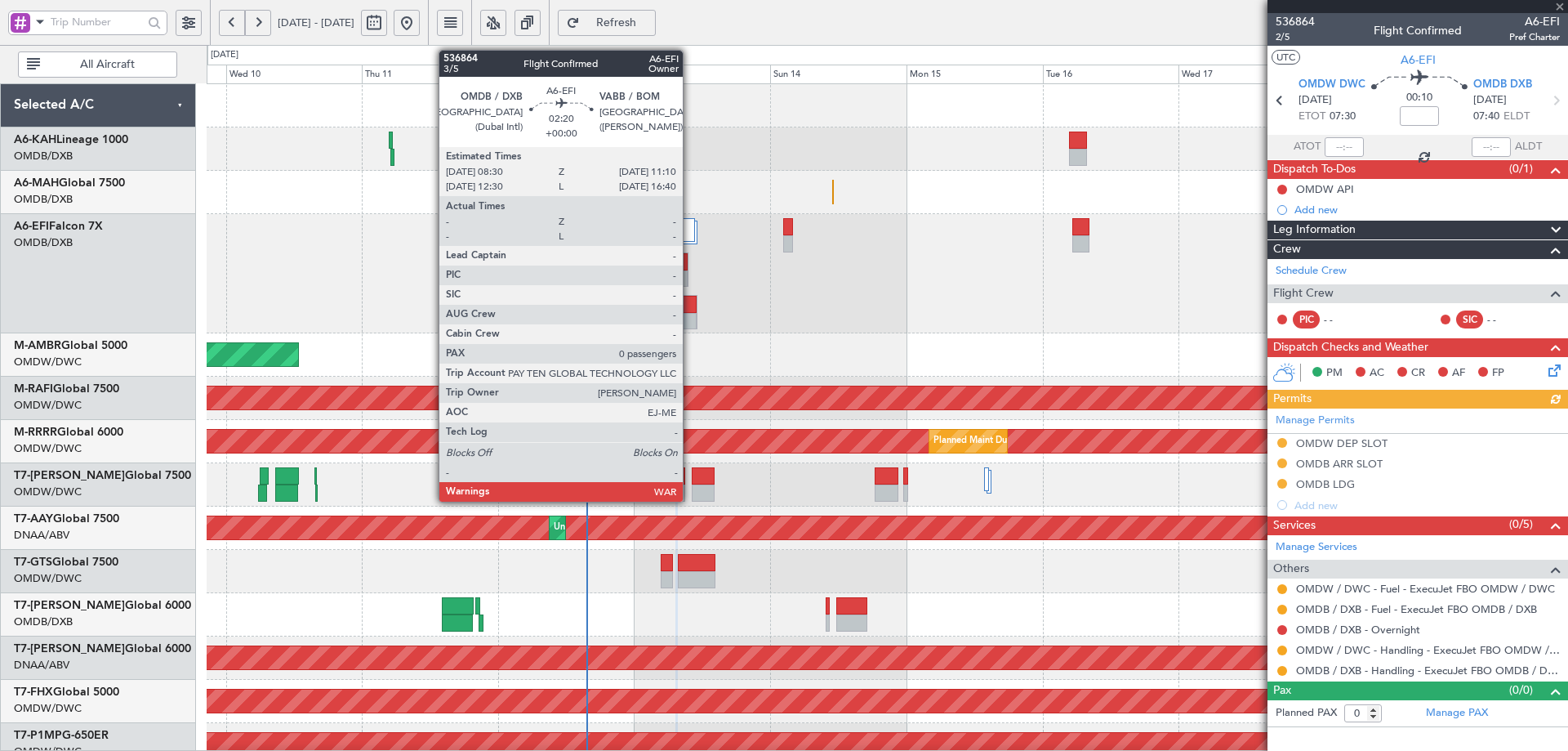
click at [690, 303] on div at bounding box center [690, 304] width 14 height 17
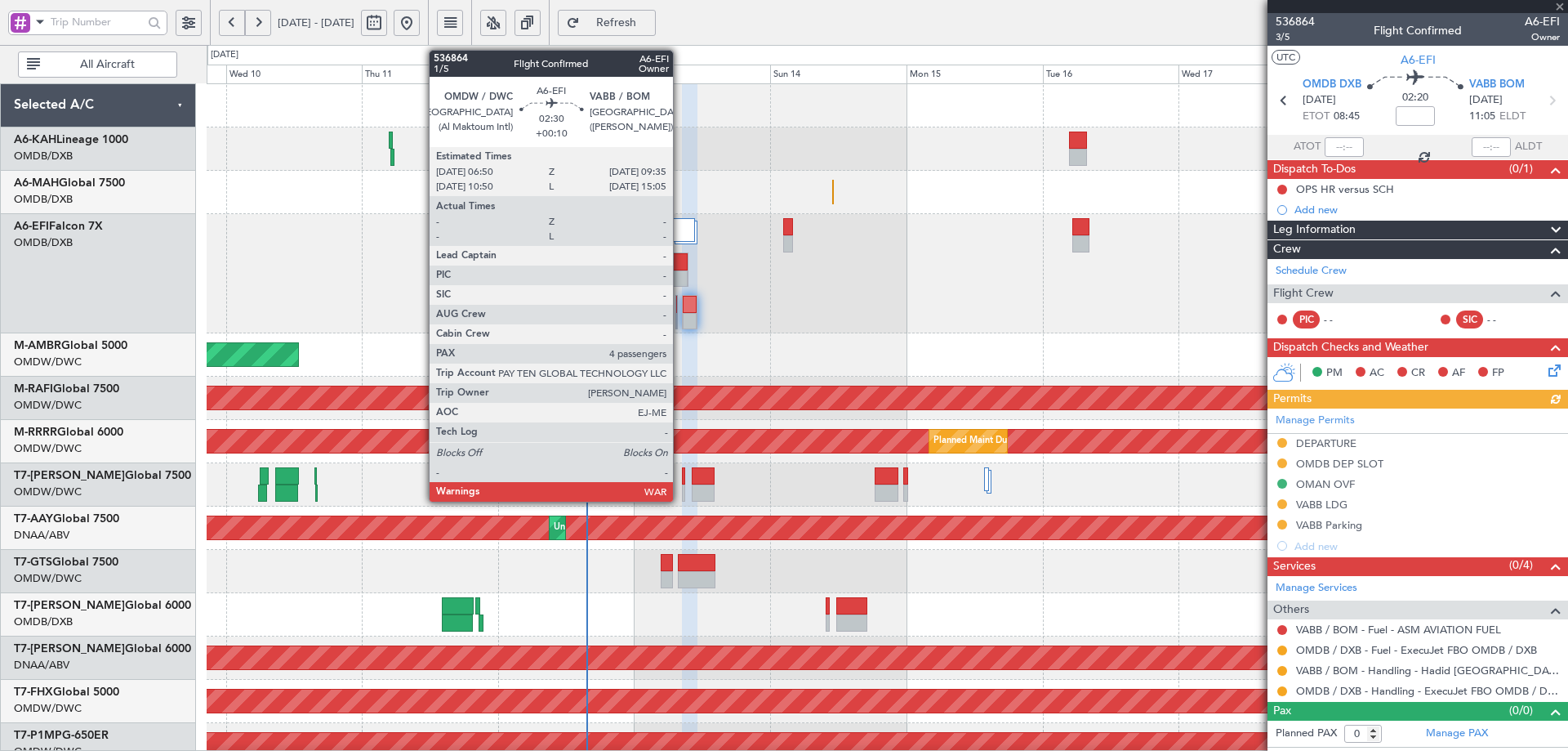
click at [681, 261] on div at bounding box center [680, 261] width 15 height 17
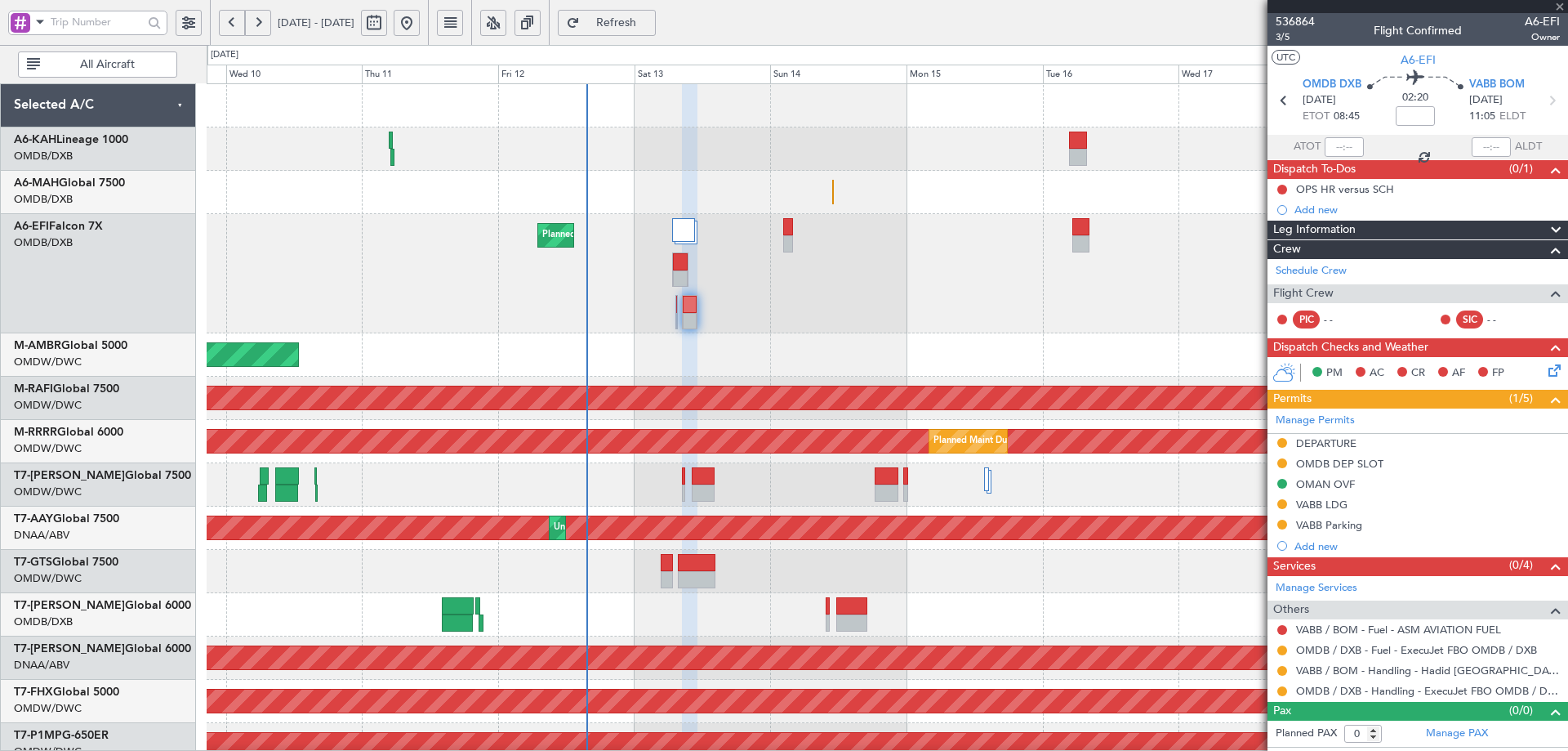
type input "+00:10"
type input "4"
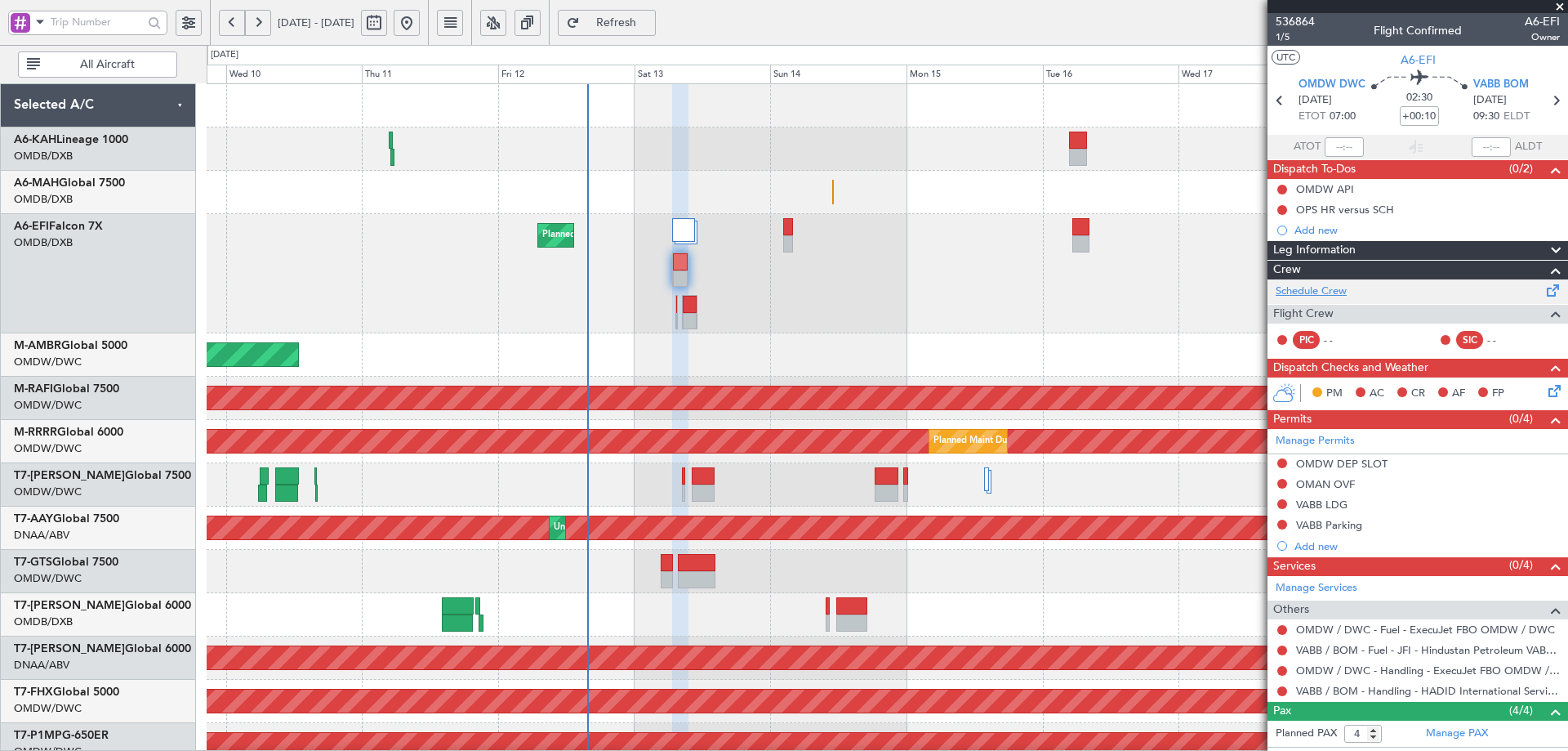
click at [1322, 288] on link "Schedule Crew" at bounding box center [1311, 291] width 71 height 16
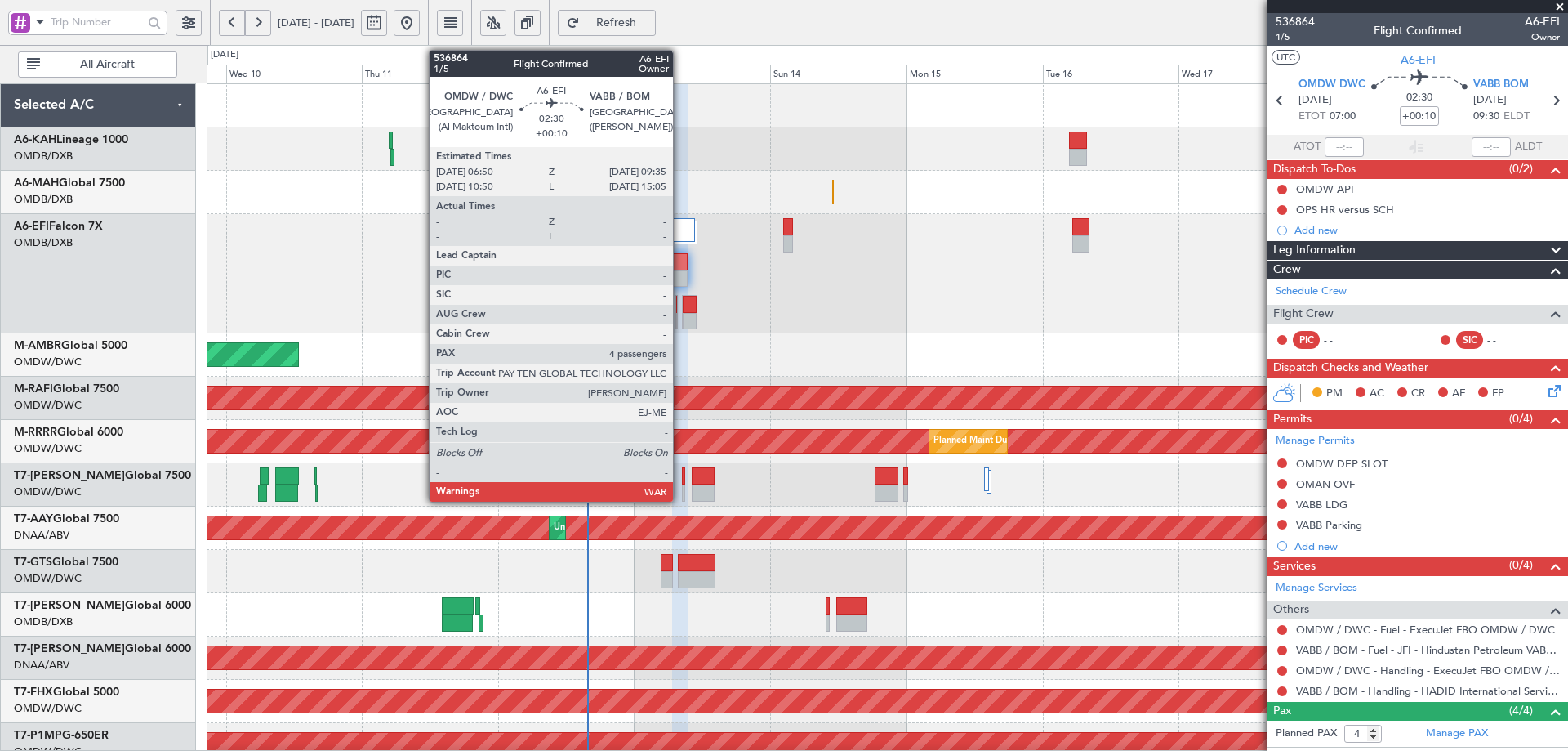
click at [681, 262] on div at bounding box center [680, 261] width 15 height 17
click at [681, 261] on div at bounding box center [680, 261] width 15 height 17
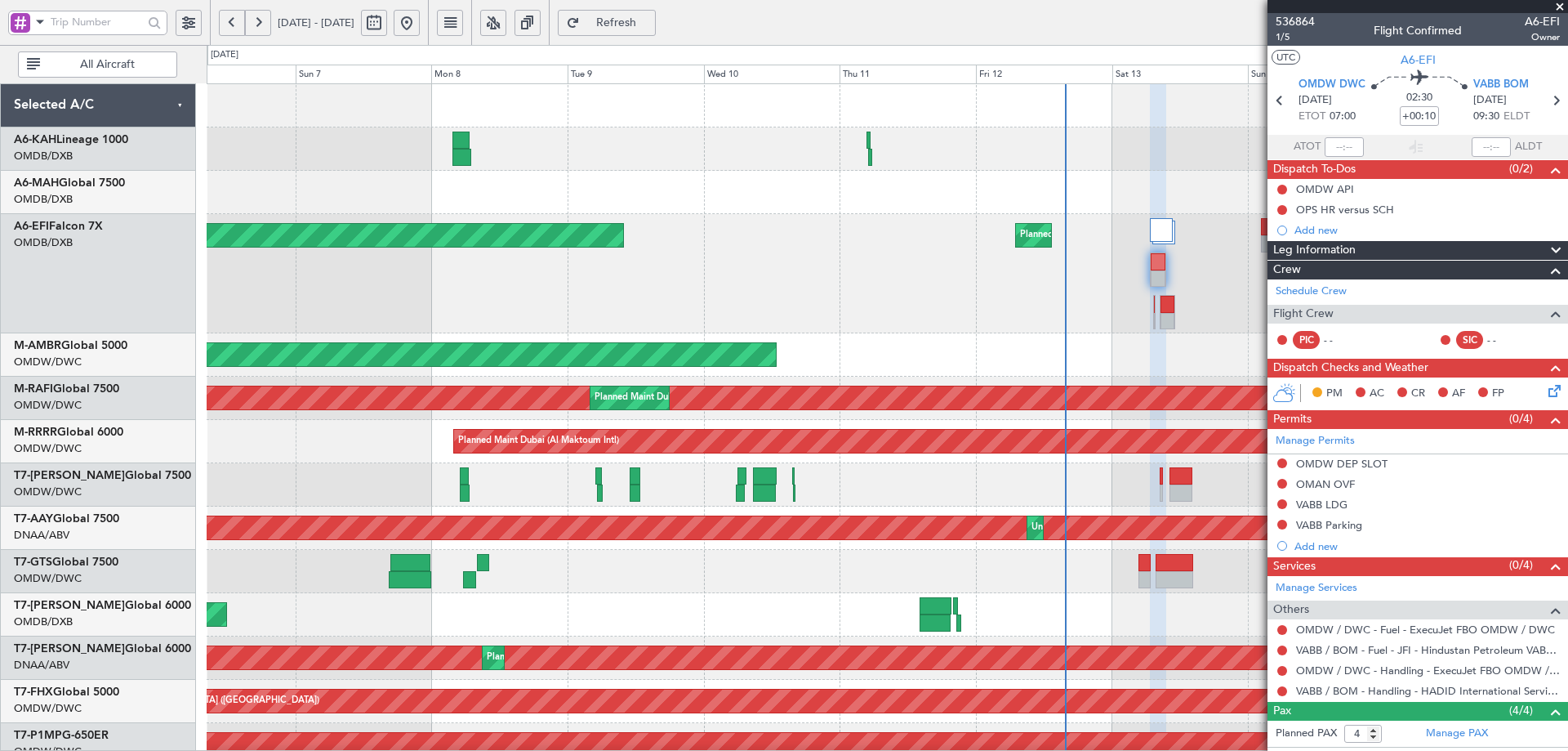
click at [1138, 502] on div "Planned Maint Dubai (Al Maktoum Intl) Planned Maint Dubai (Dubai Intl) Planned …" at bounding box center [886, 598] width 1361 height 1029
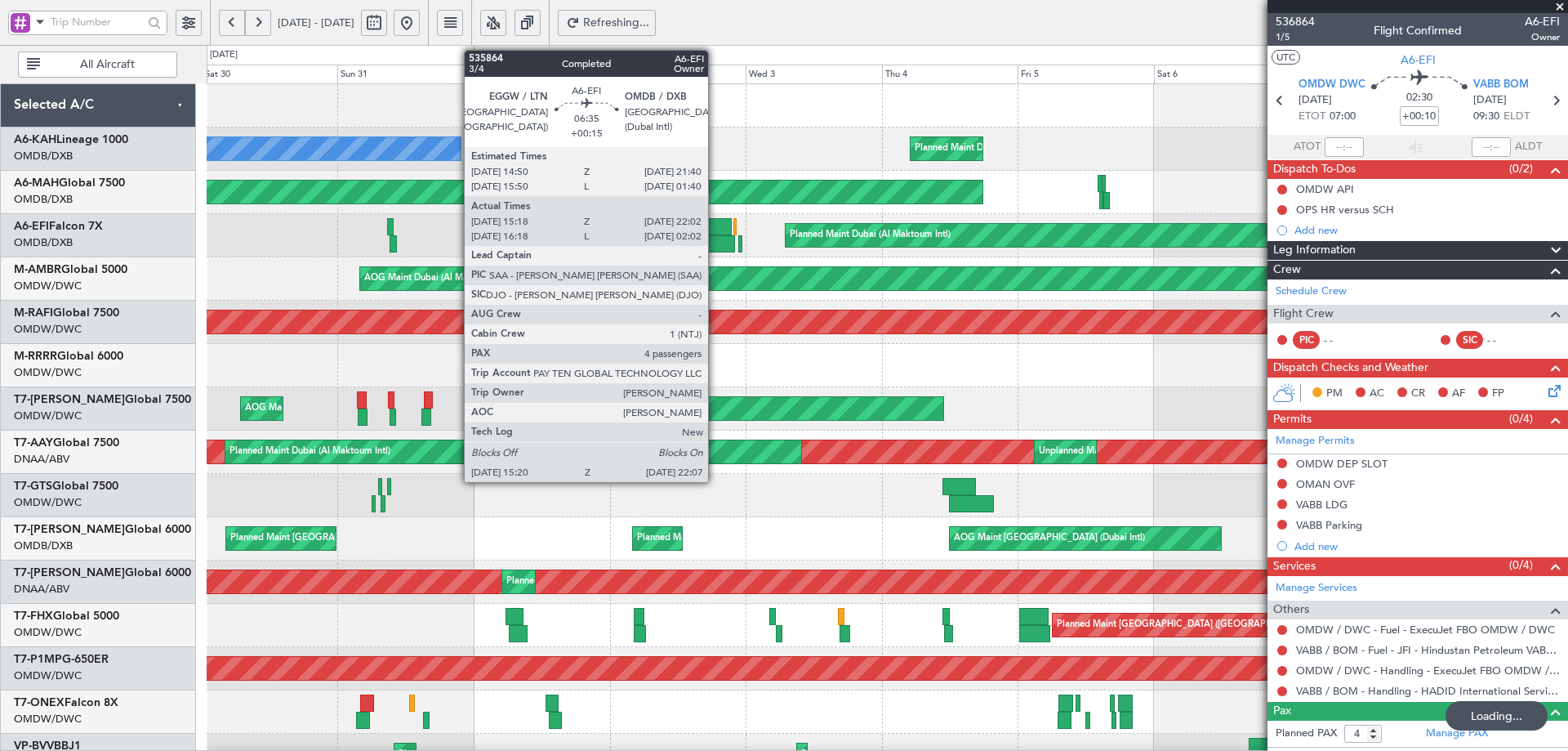
click at [716, 231] on div at bounding box center [713, 226] width 39 height 17
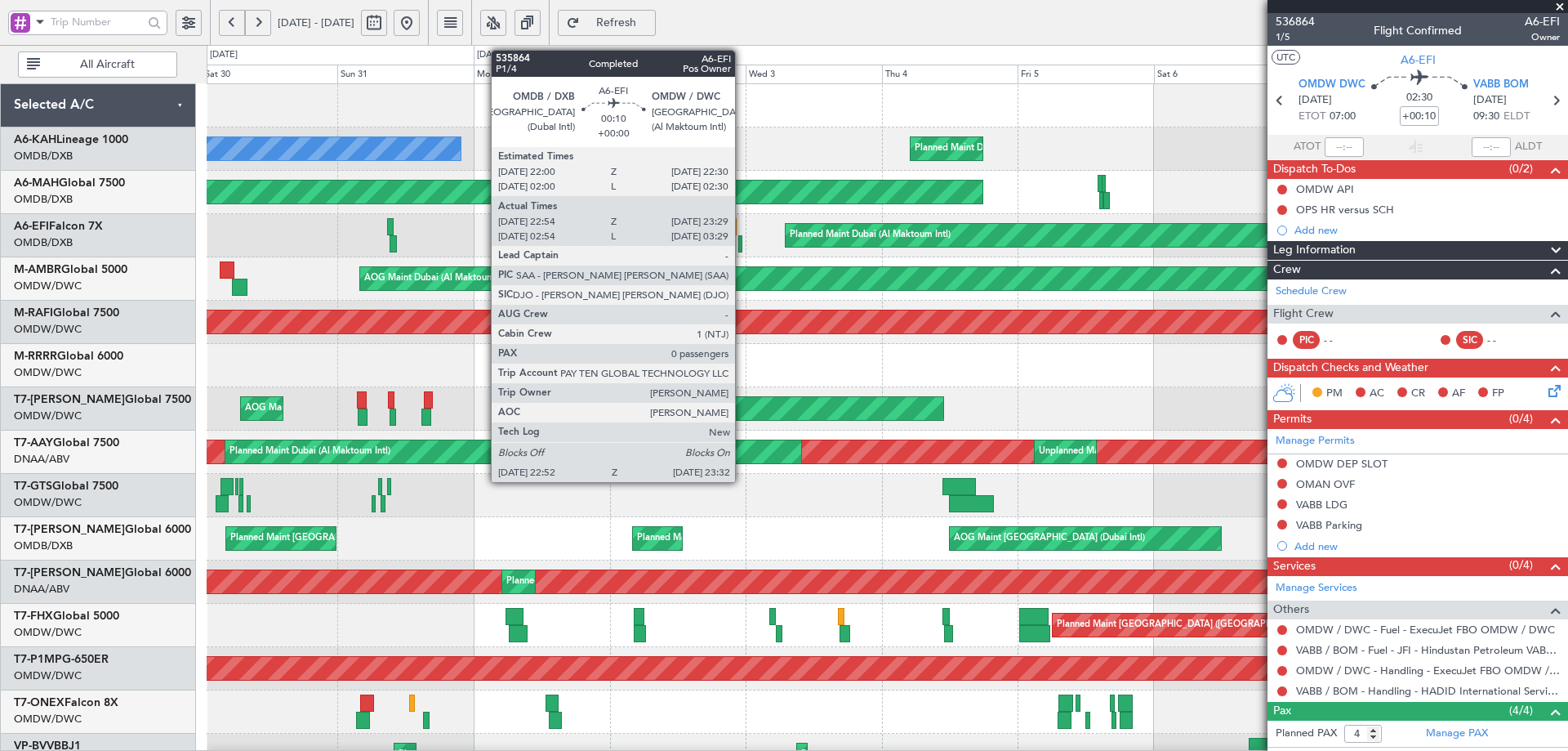
click at [742, 242] on div at bounding box center [740, 243] width 4 height 17
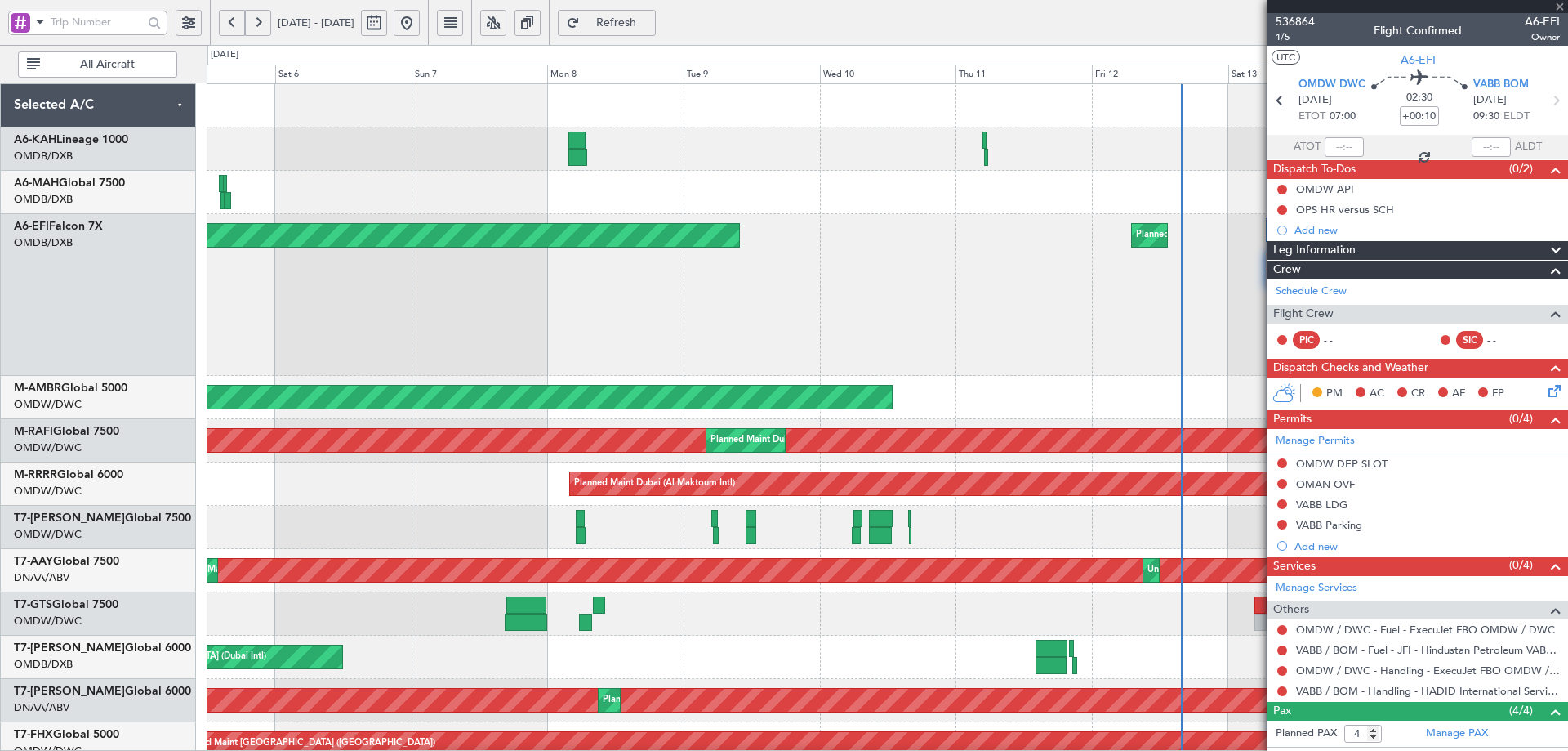
type input "23:09"
type input "23:24"
type input "0"
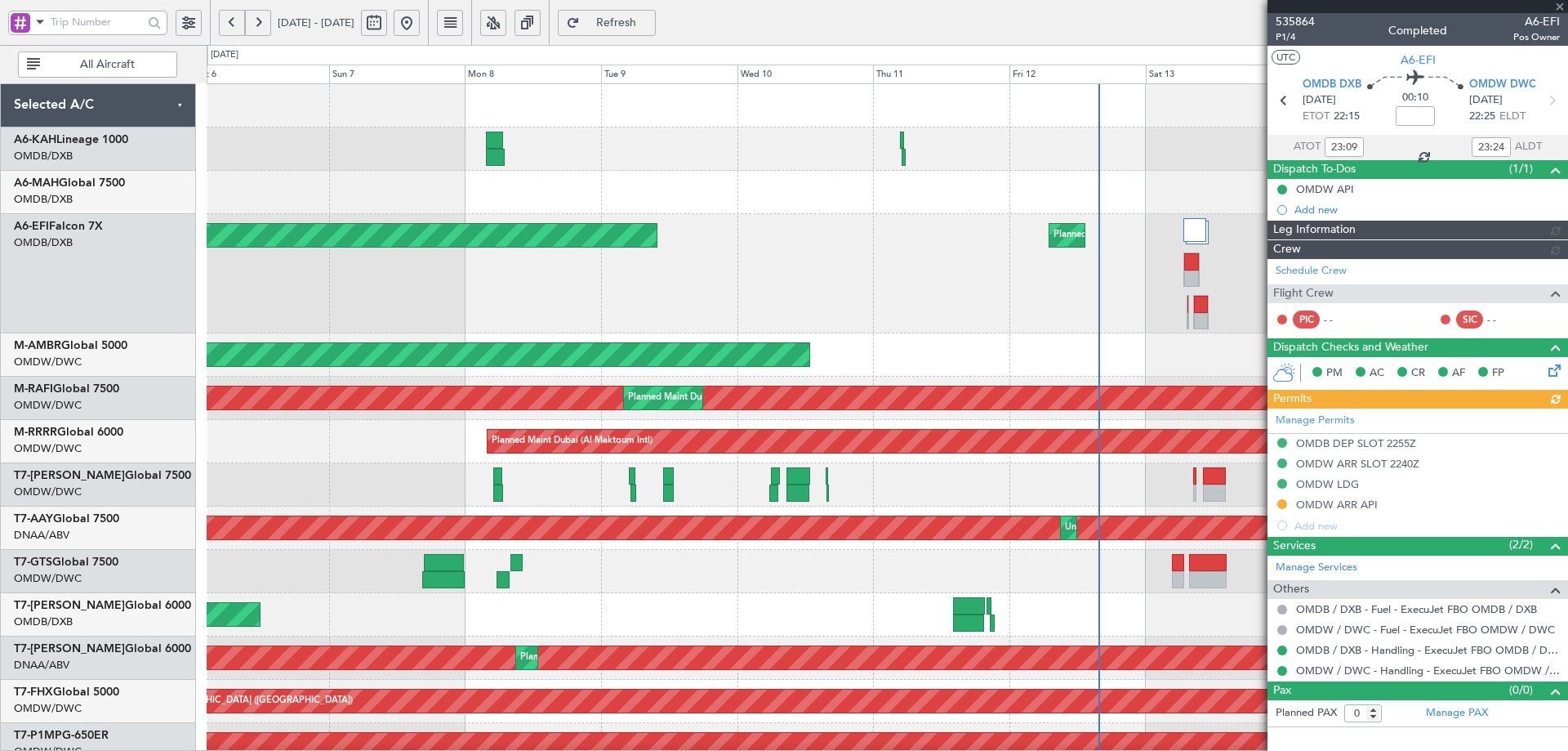
type input "[PERSON_NAME] (ANI)"
type input "7187"
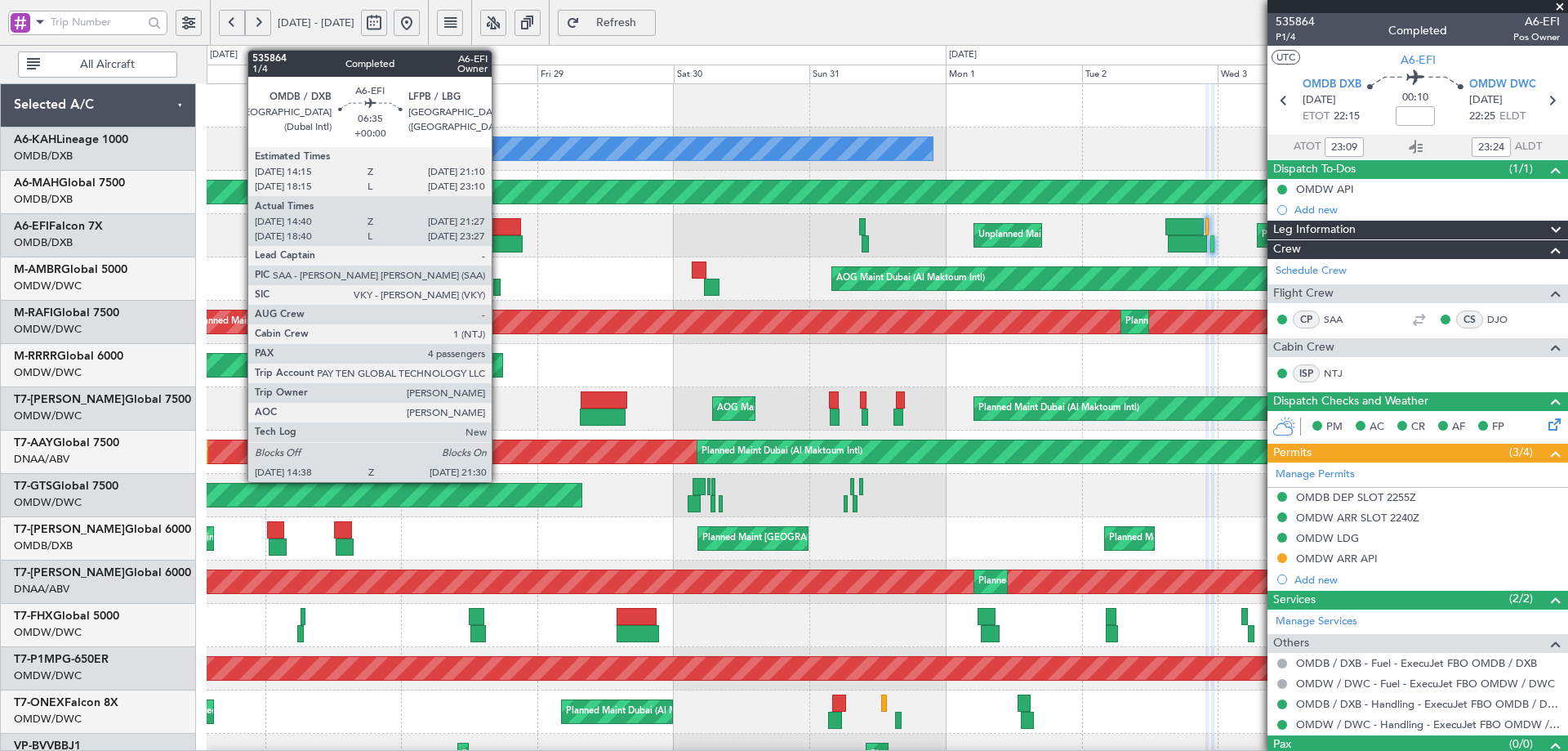
click at [499, 223] on div at bounding box center [501, 226] width 40 height 17
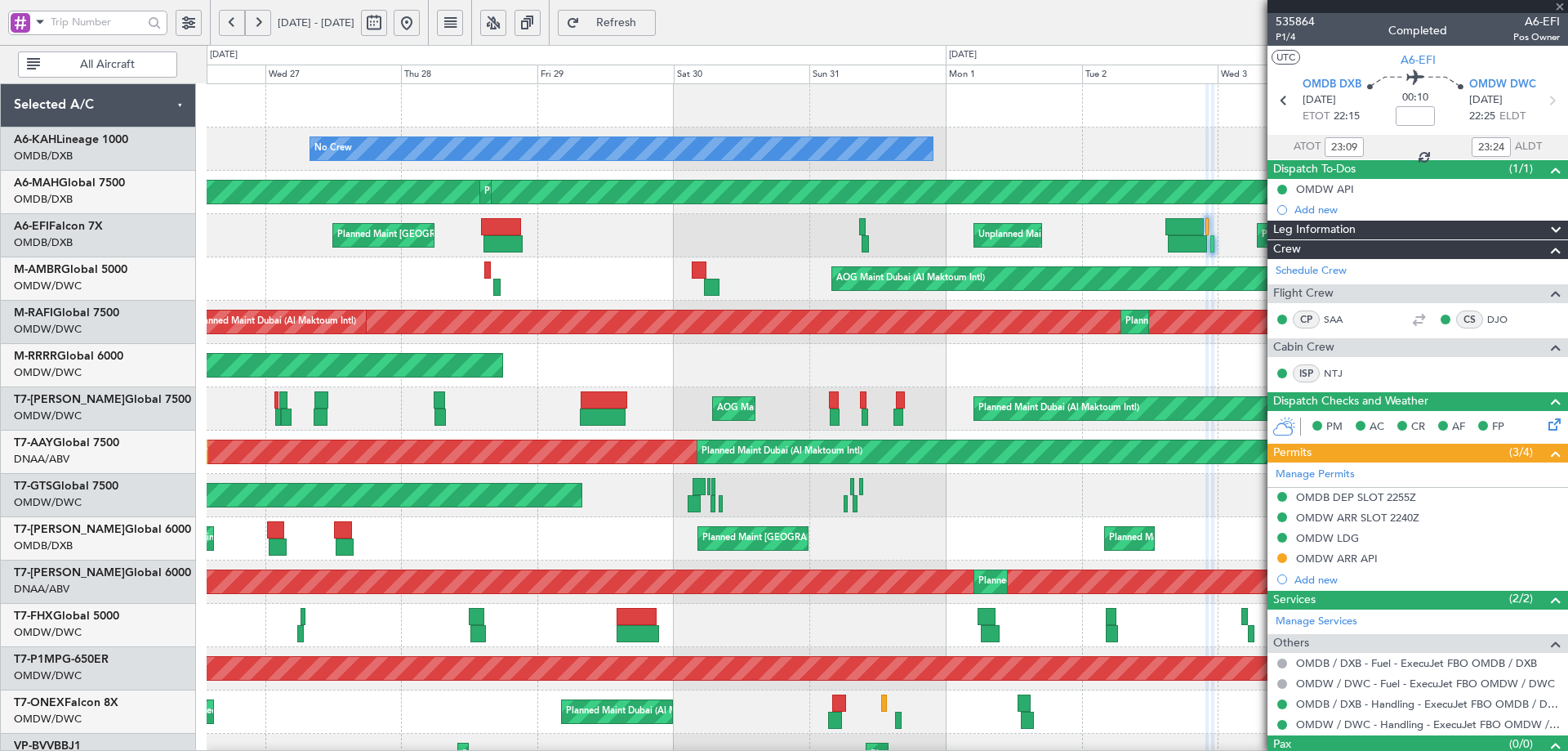
type input "14:55"
type input "21:22"
type input "4"
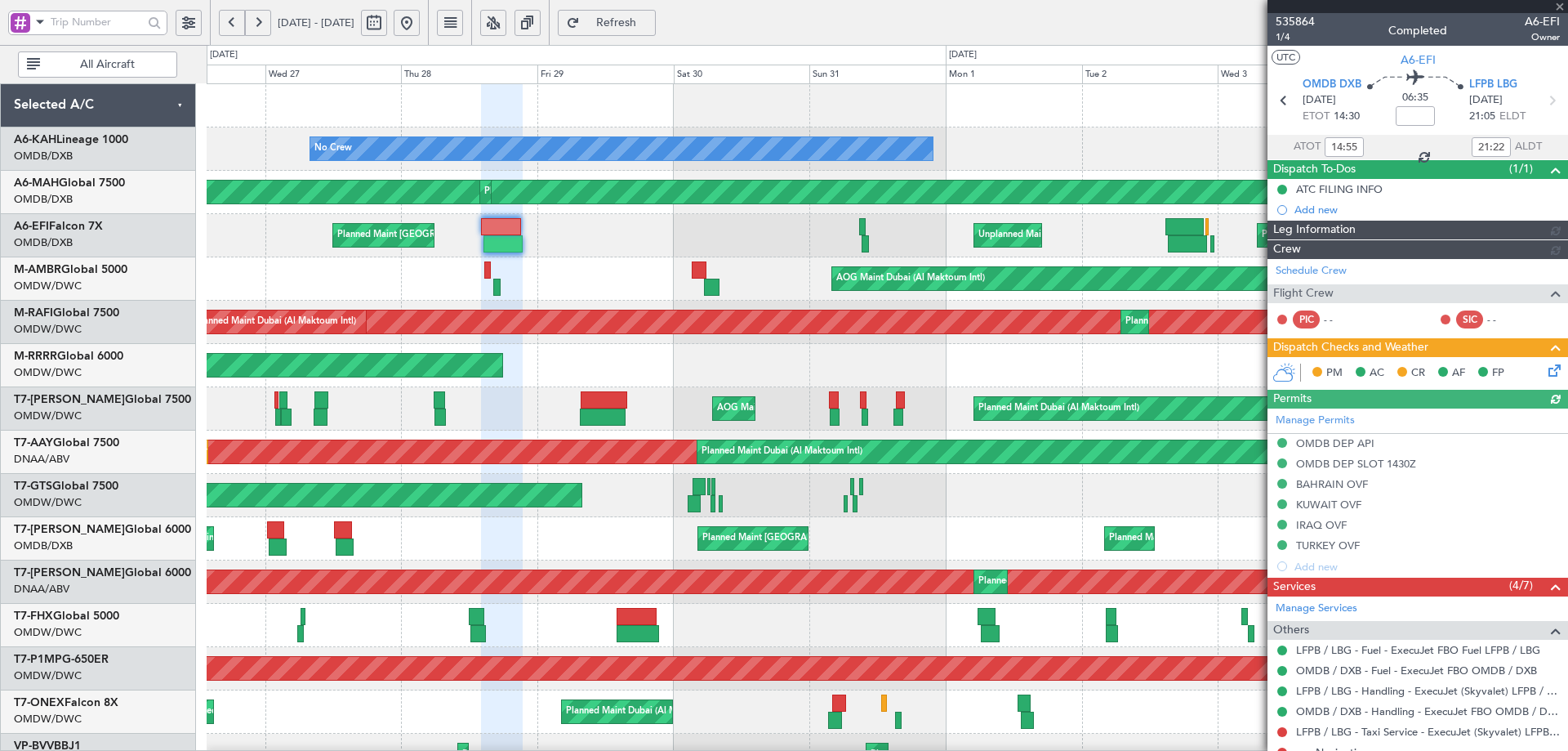
type input "[PERSON_NAME] (ANI)"
type input "7139"
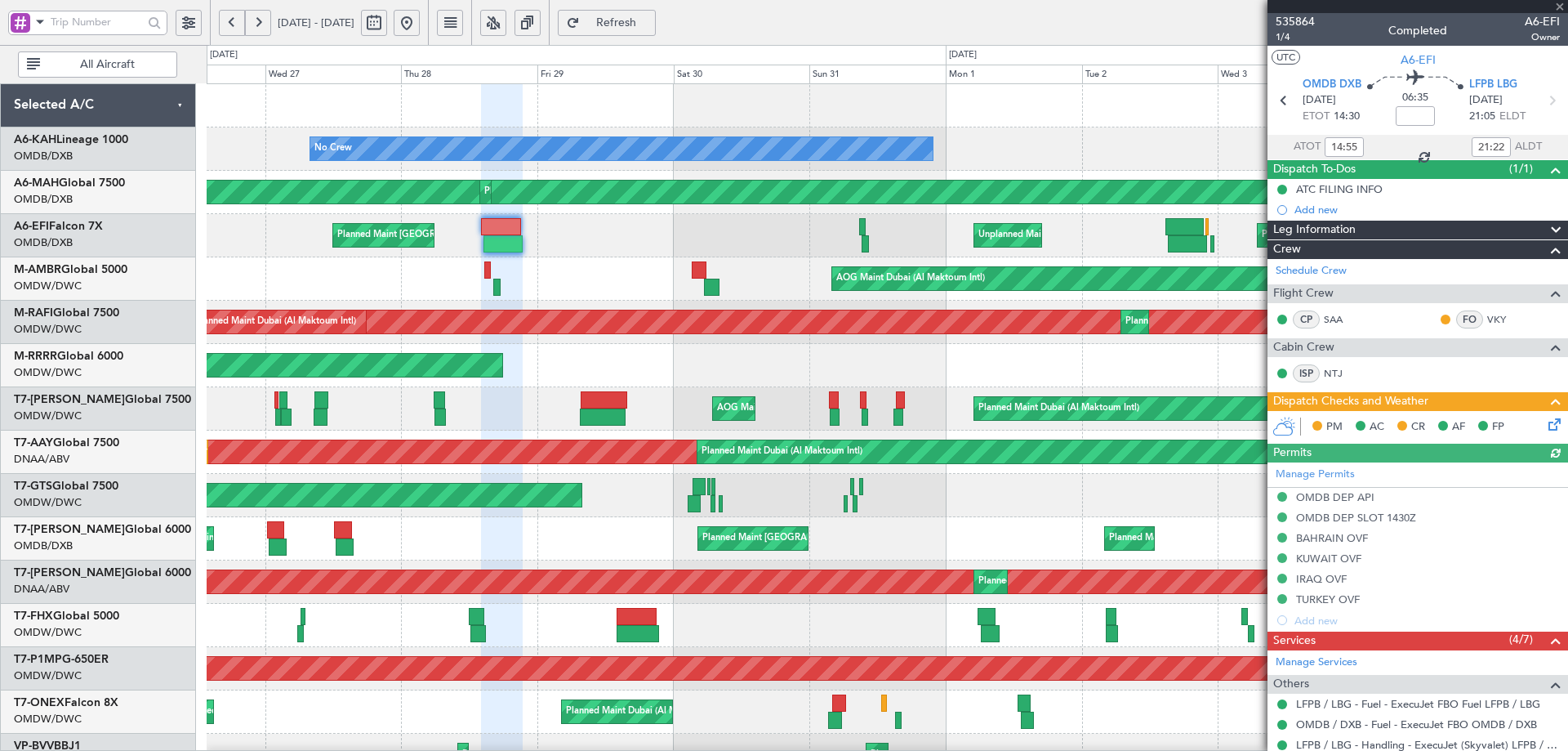
type input "[PERSON_NAME] (ANI)"
type input "7139"
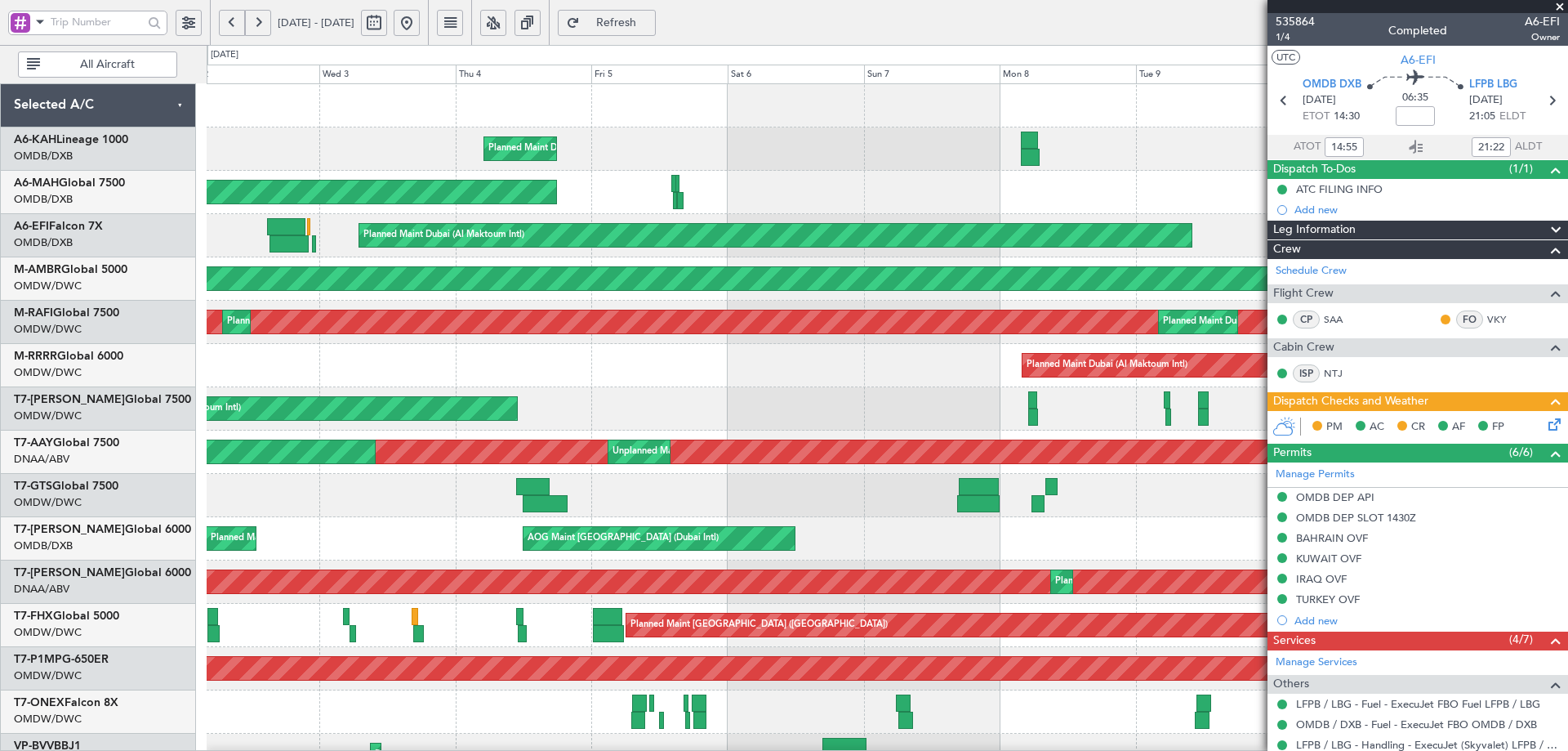
click at [129, 399] on div "Planned Maint Dubai (Al Maktoum Intl) No Crew Planned Maint Dubai (Dubai Intl) …" at bounding box center [784, 397] width 1568 height 706
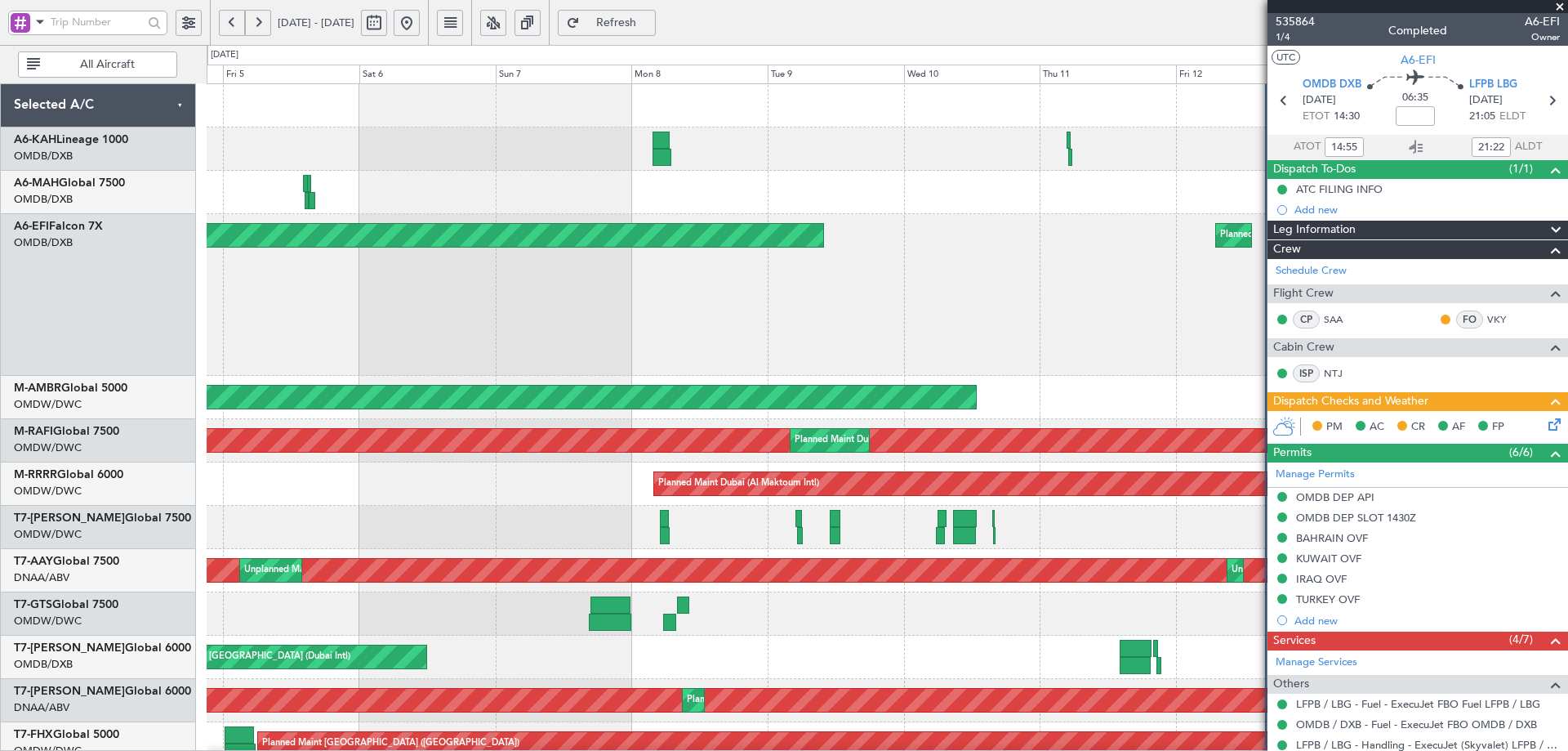
click at [98, 357] on div "Planned Maint Dubai (Al Maktoum Intl) Planned Maint Dubai (Dubai Intl) Planned …" at bounding box center [784, 397] width 1568 height 706
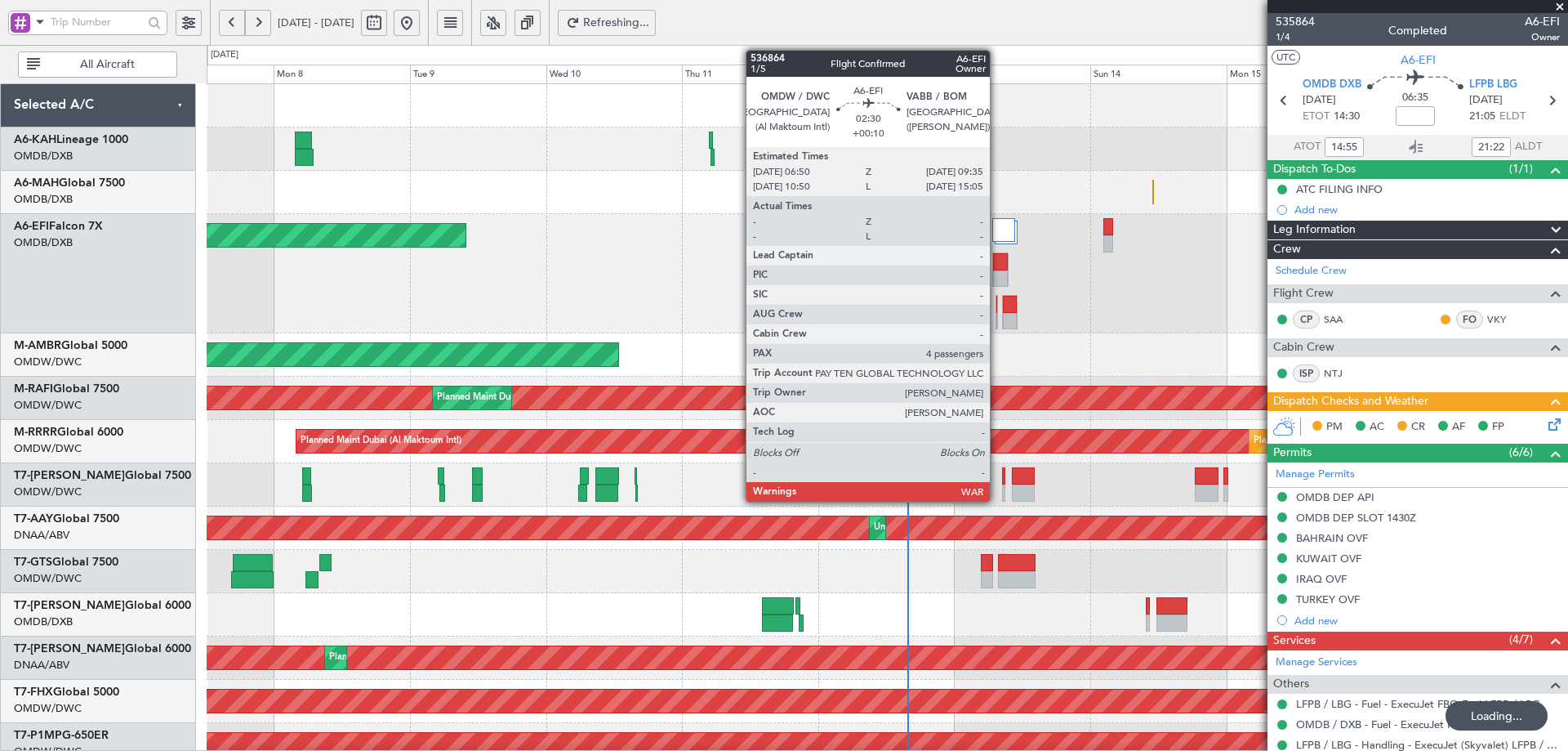
click at [997, 256] on div at bounding box center [1000, 261] width 15 height 17
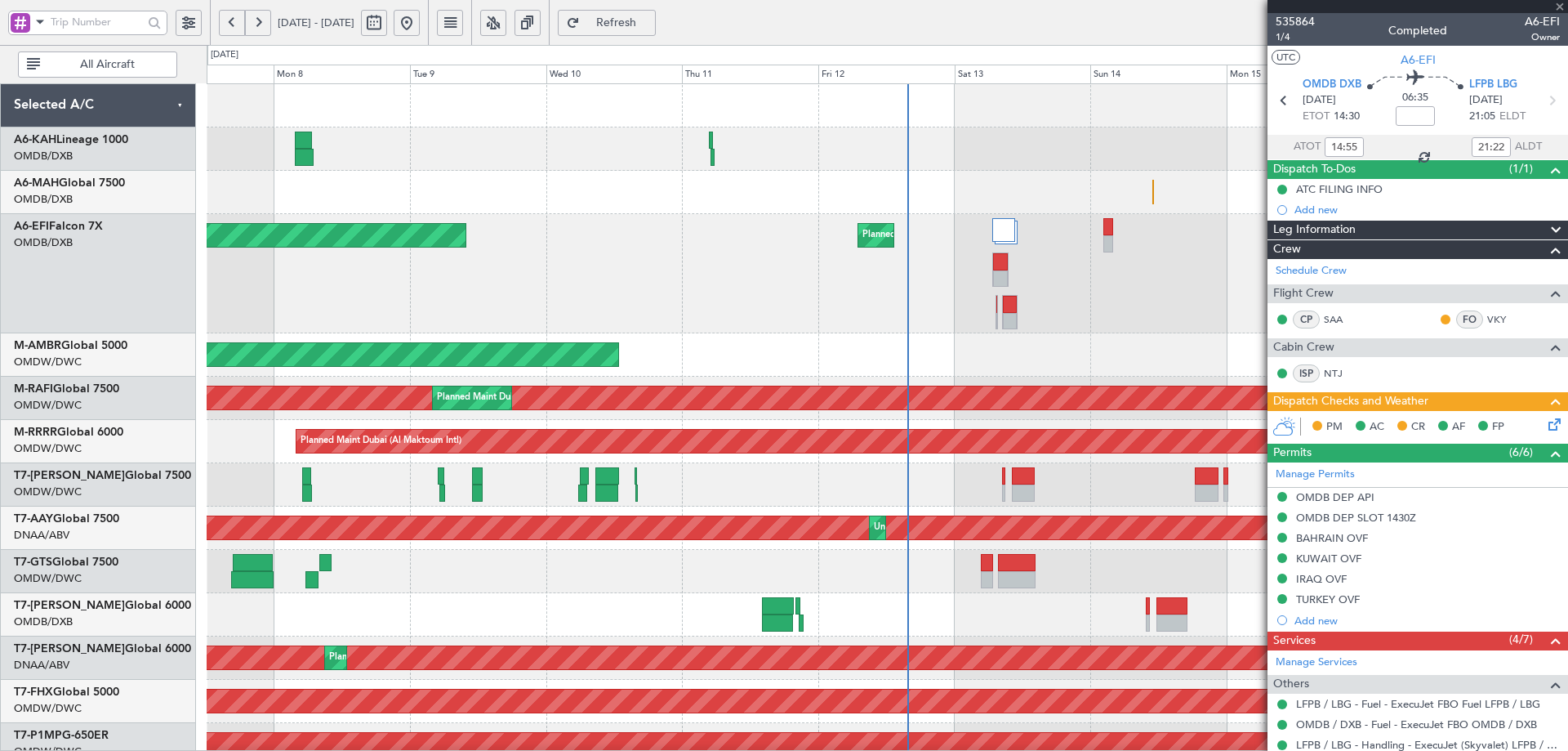
type input "+00:10"
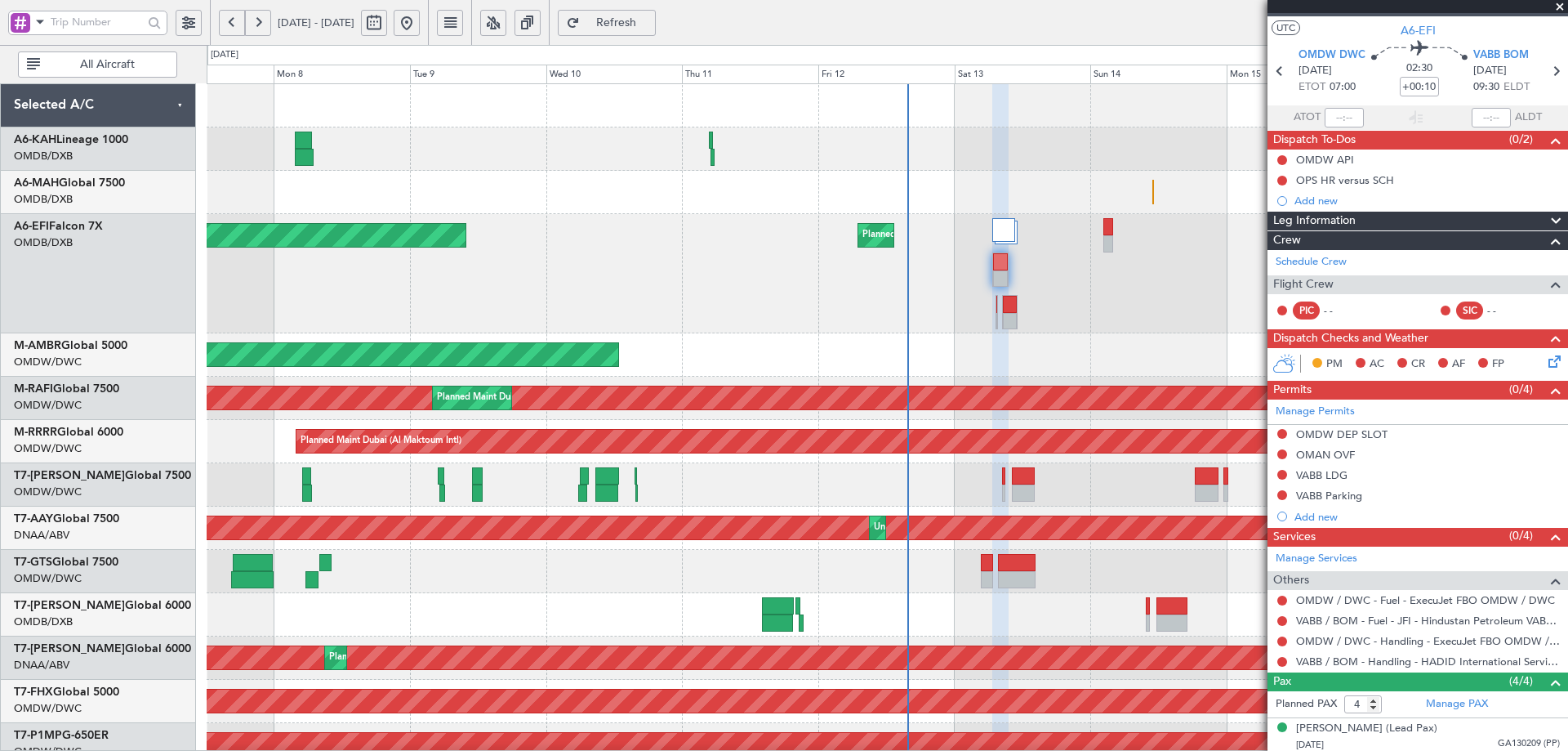
scroll to position [55, 0]
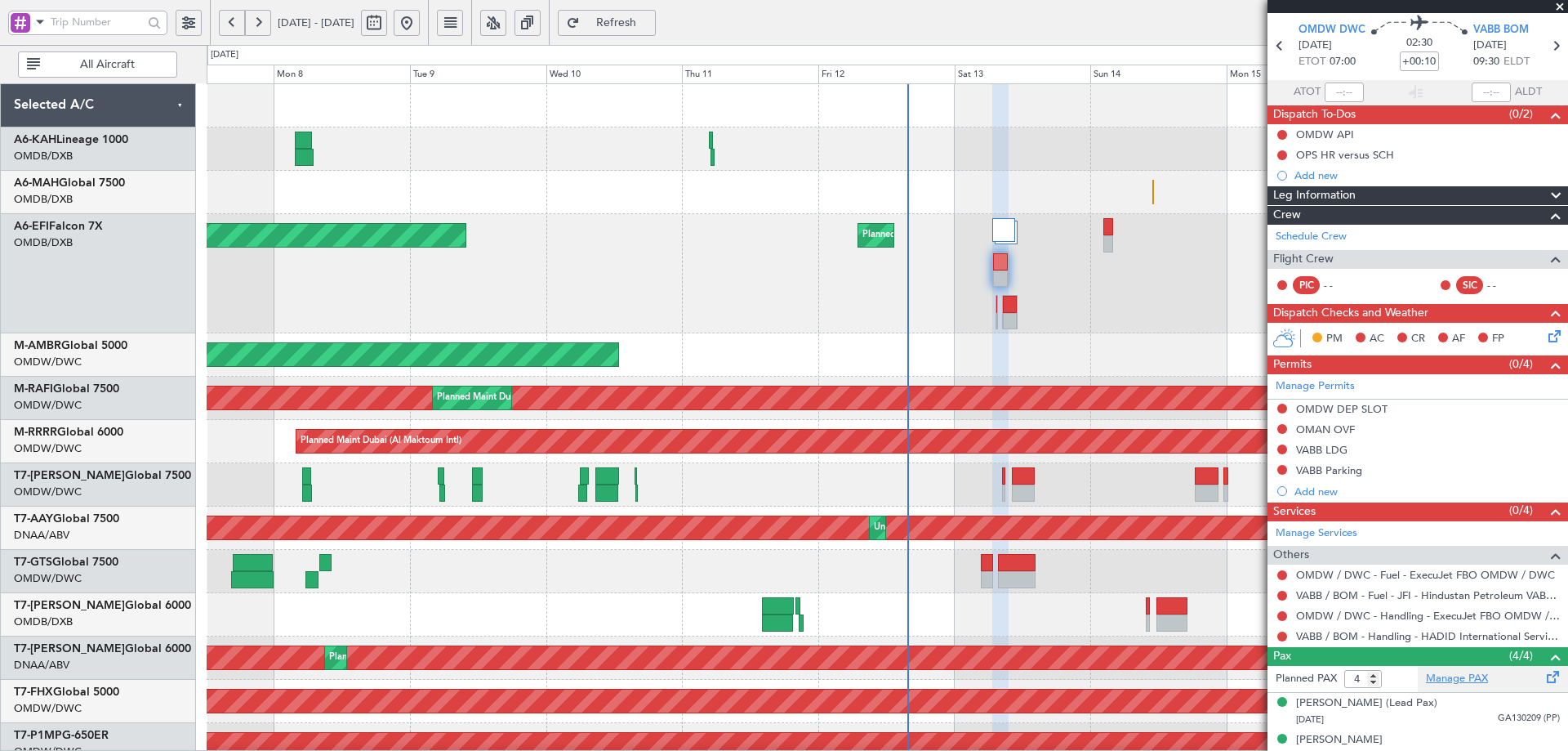
click at [1452, 683] on link "Manage PAX" at bounding box center [1457, 678] width 62 height 16
click at [658, 6] on fb-refresh-button "Refresh" at bounding box center [606, 22] width 114 height 45
click at [650, 18] on span "Refresh" at bounding box center [616, 22] width 67 height 11
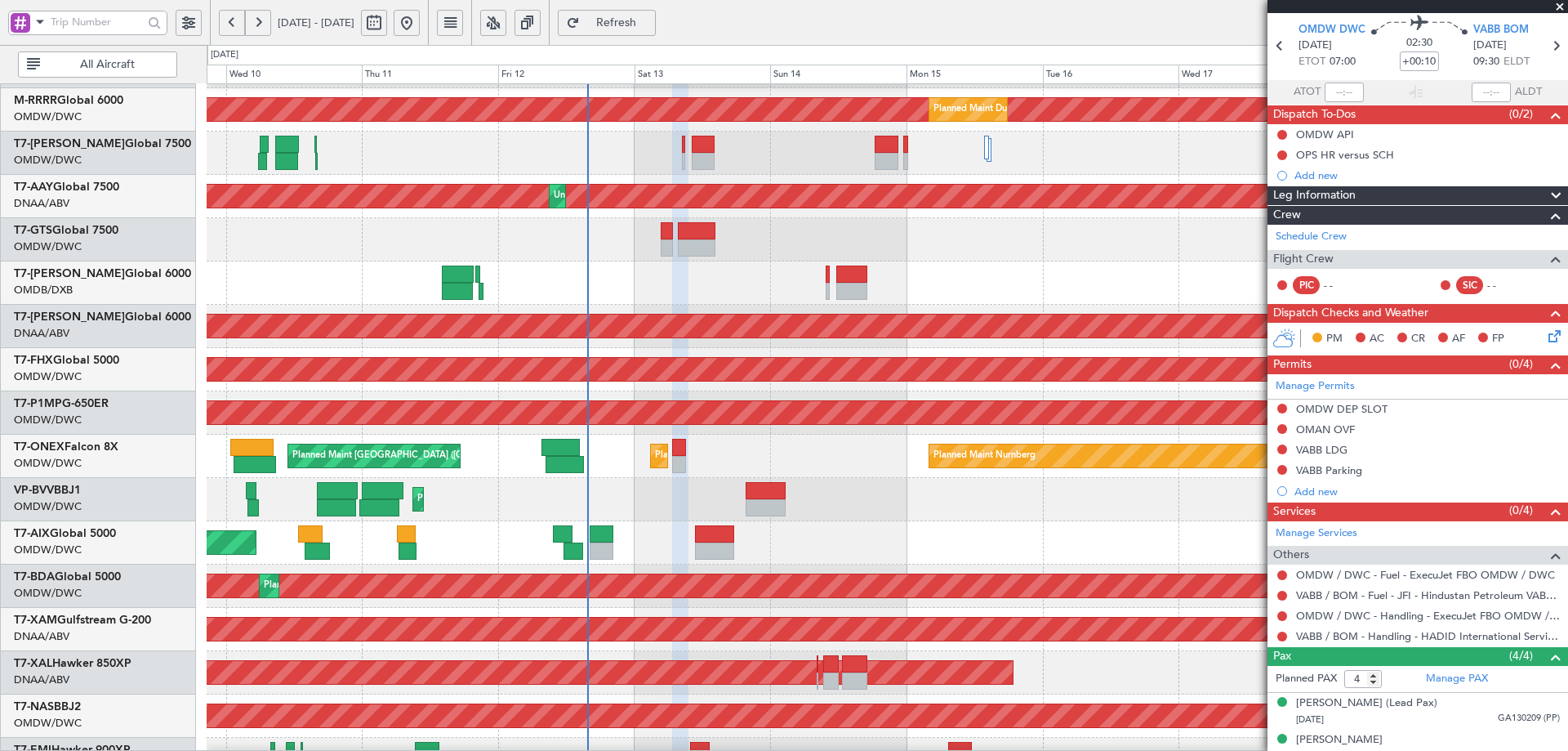
scroll to position [361, 0]
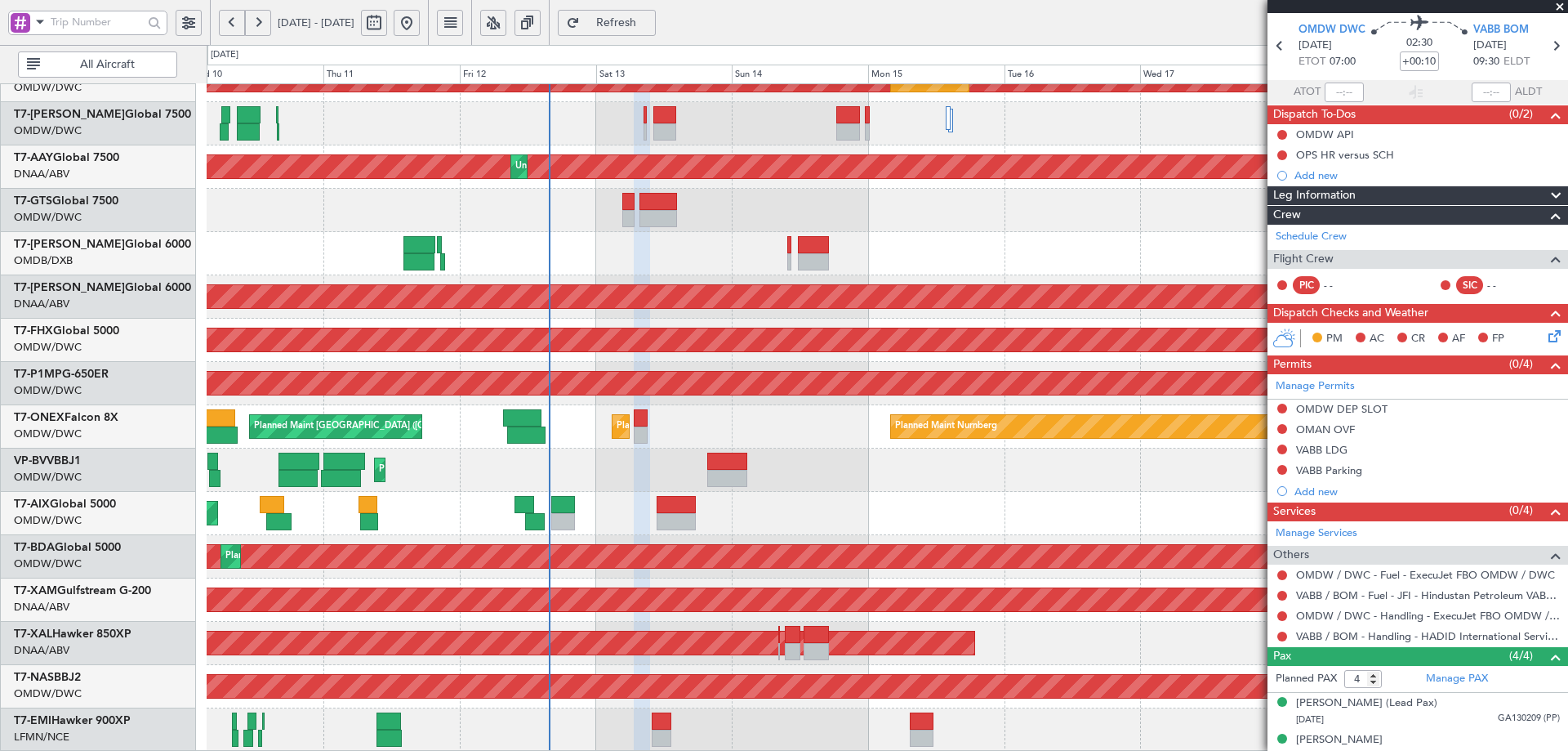
click at [212, 209] on div "Planned Maint Dubai (Al Maktoum Intl) Planned Maint Dubai (Al Maktoum Intl) Pla…" at bounding box center [886, 237] width 1361 height 1029
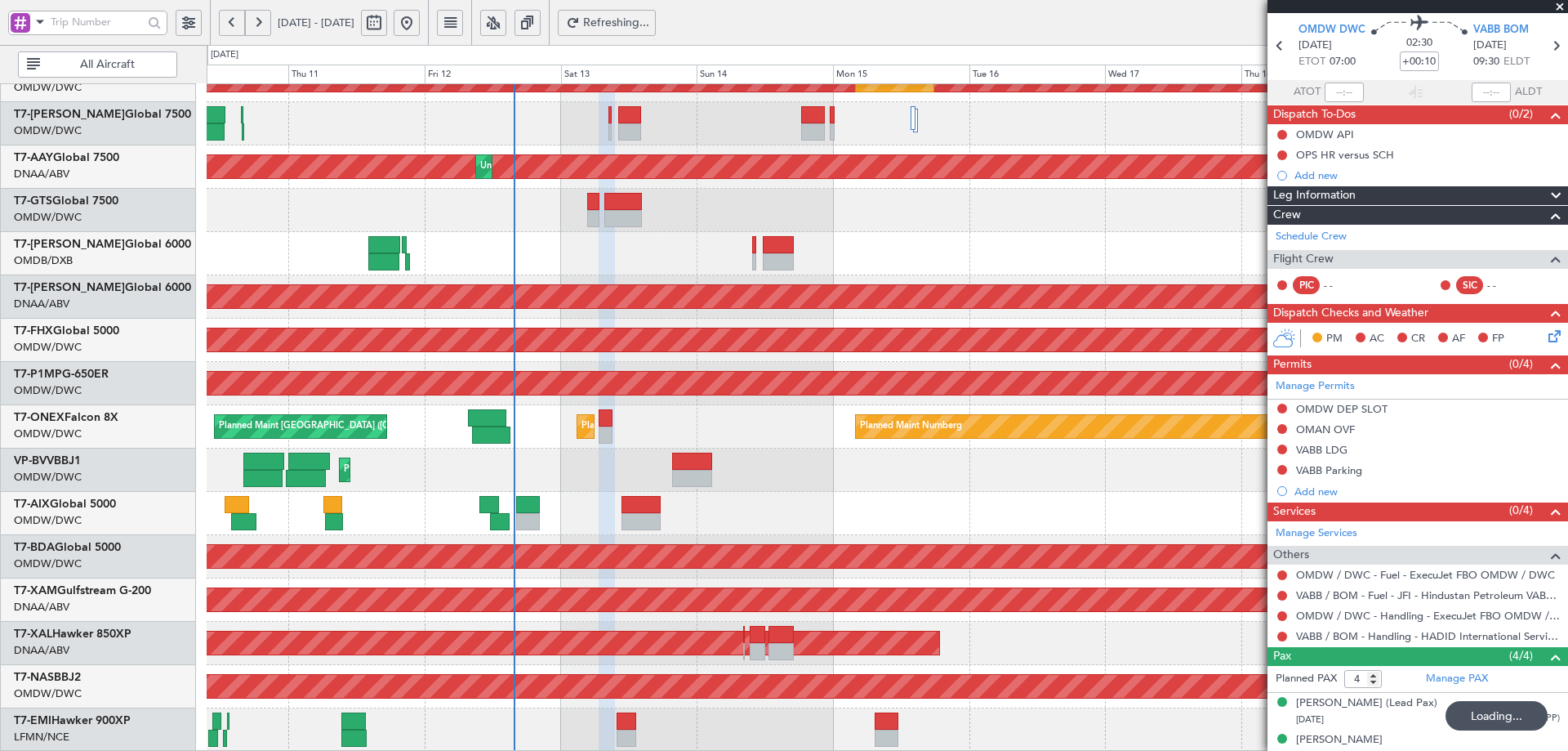
click at [554, 402] on div "Planned Maint Dubai (Al Maktoum Intl) Planned Maint Dubai (Al Maktoum Intl) Pla…" at bounding box center [886, 215] width 1361 height 1071
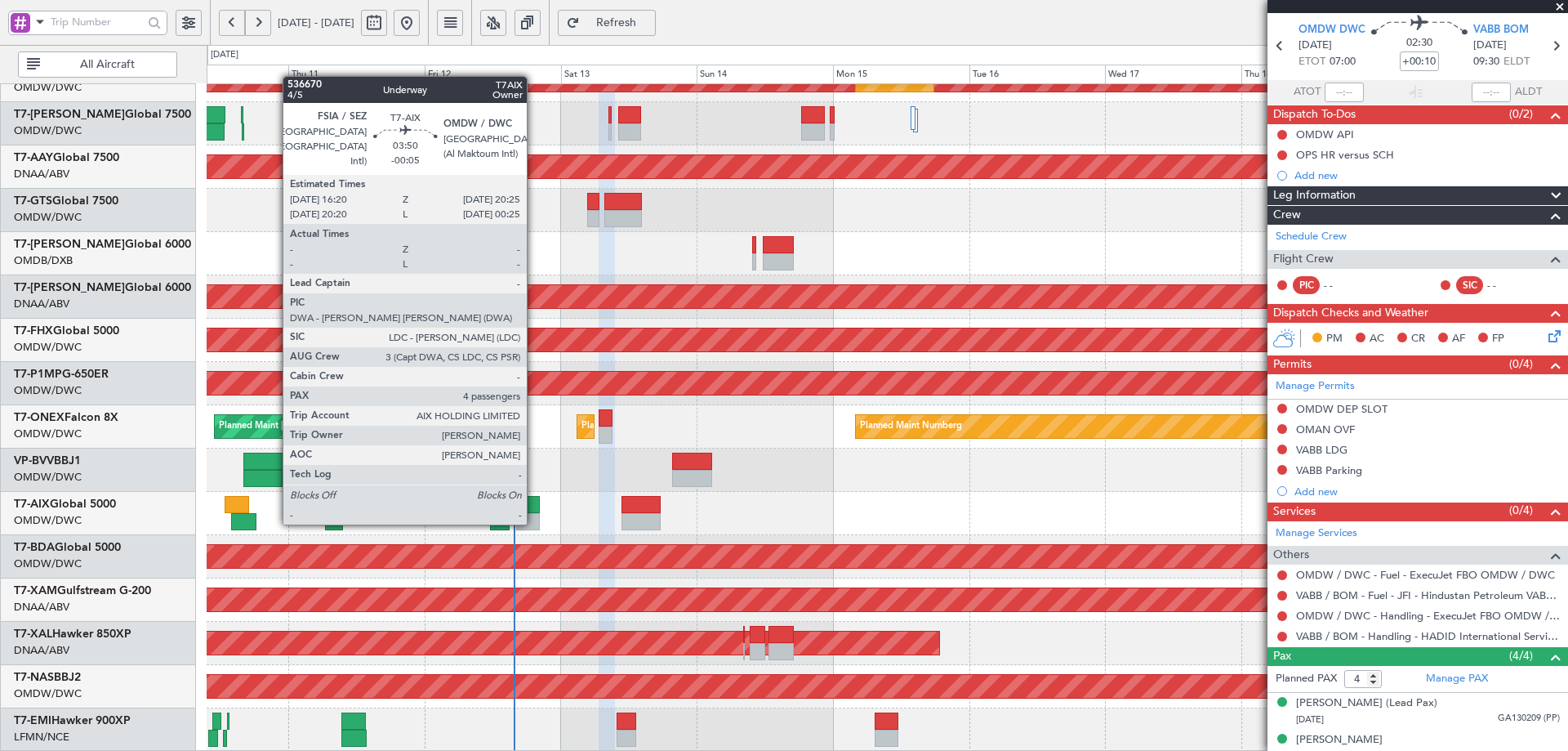
click at [530, 507] on div at bounding box center [528, 504] width 24 height 17
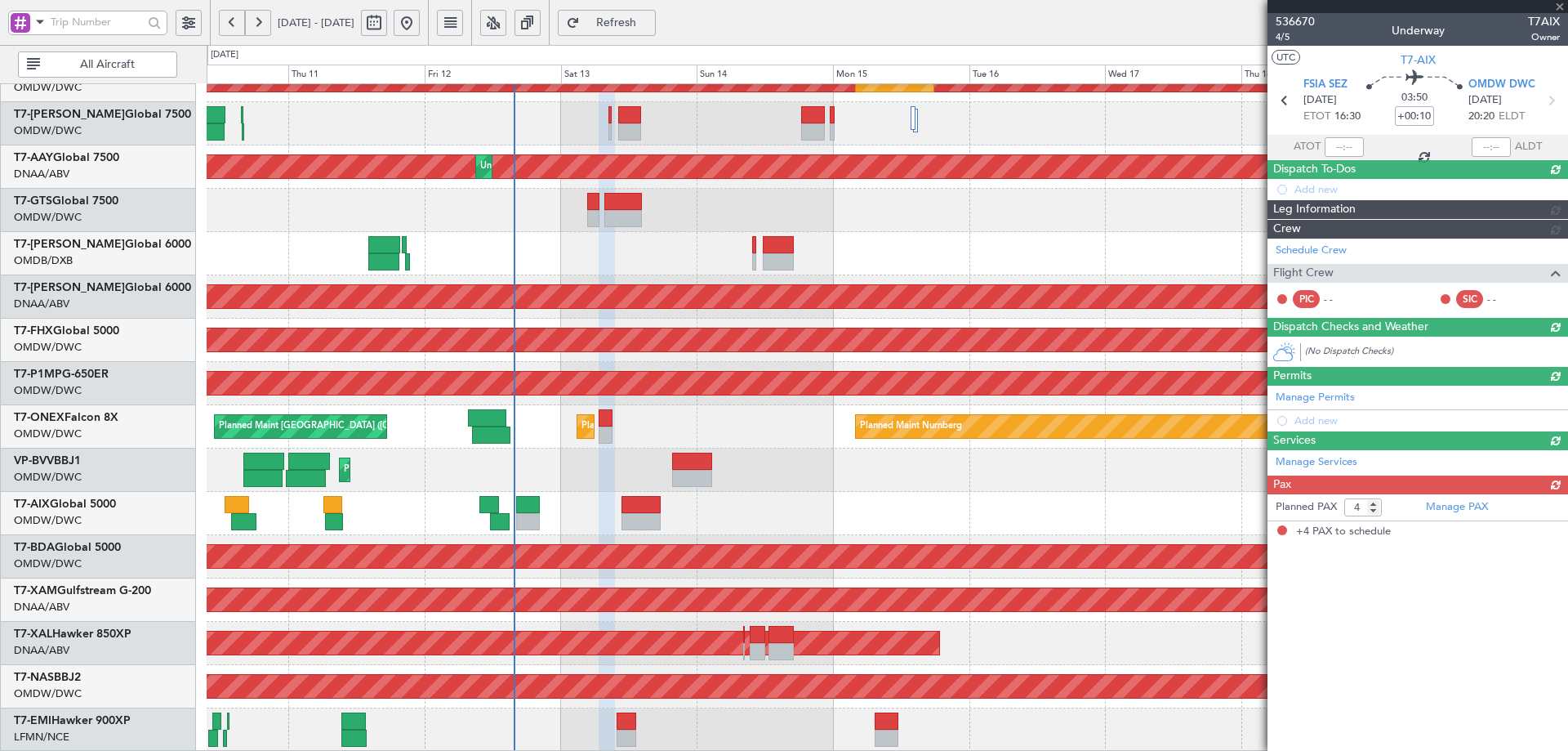
type input "-00:05"
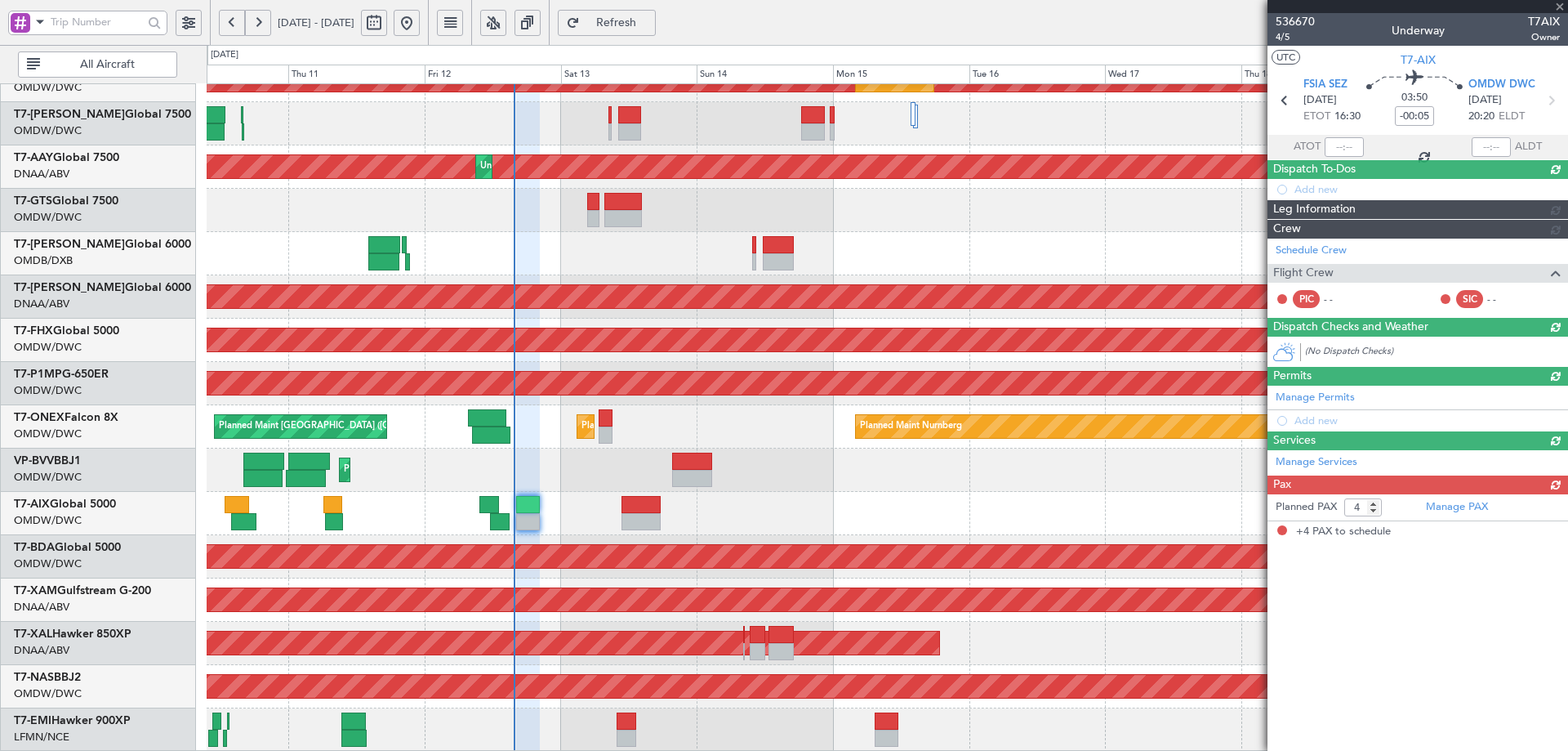
scroll to position [0, 0]
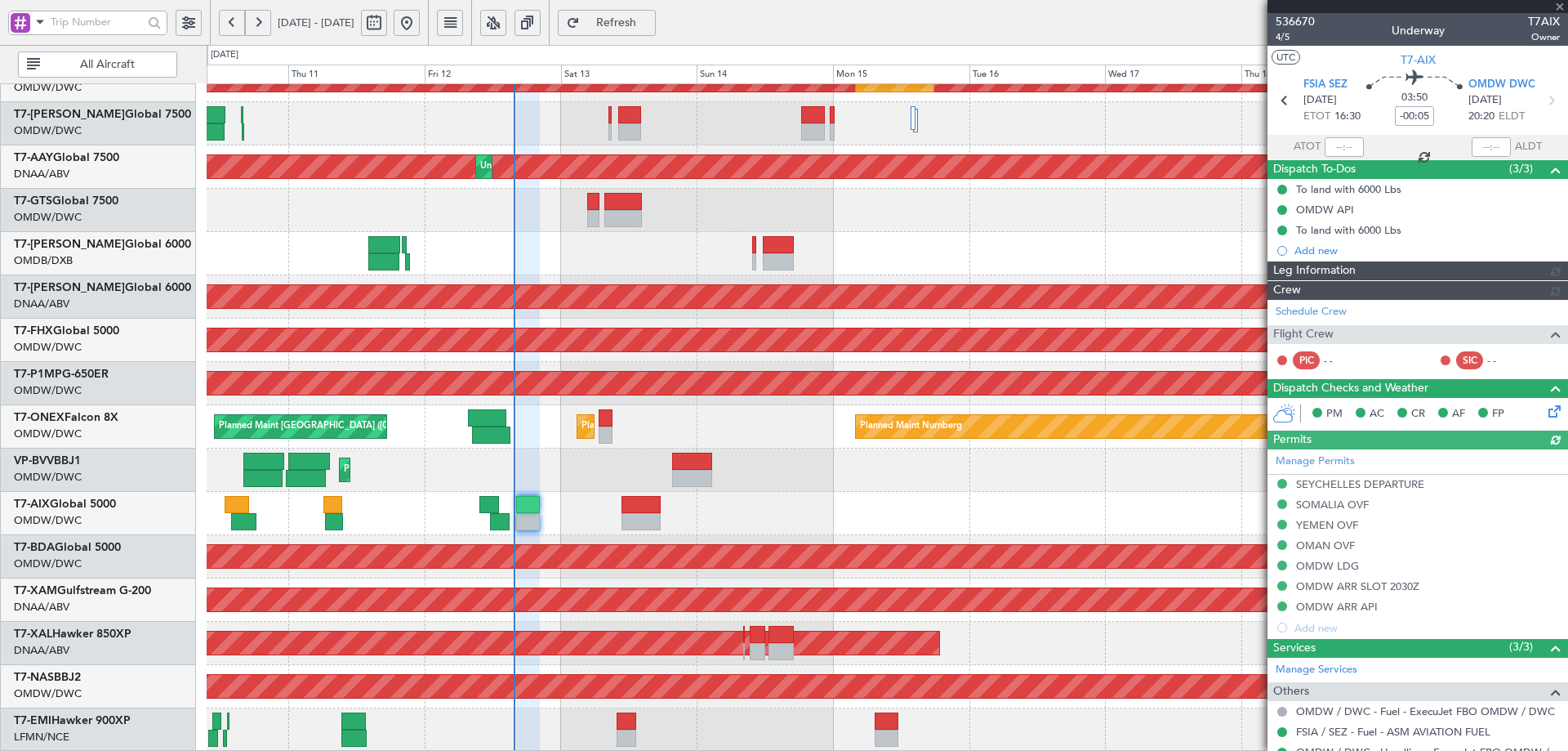
type input "[PERSON_NAME] (ANI)"
type input "7256"
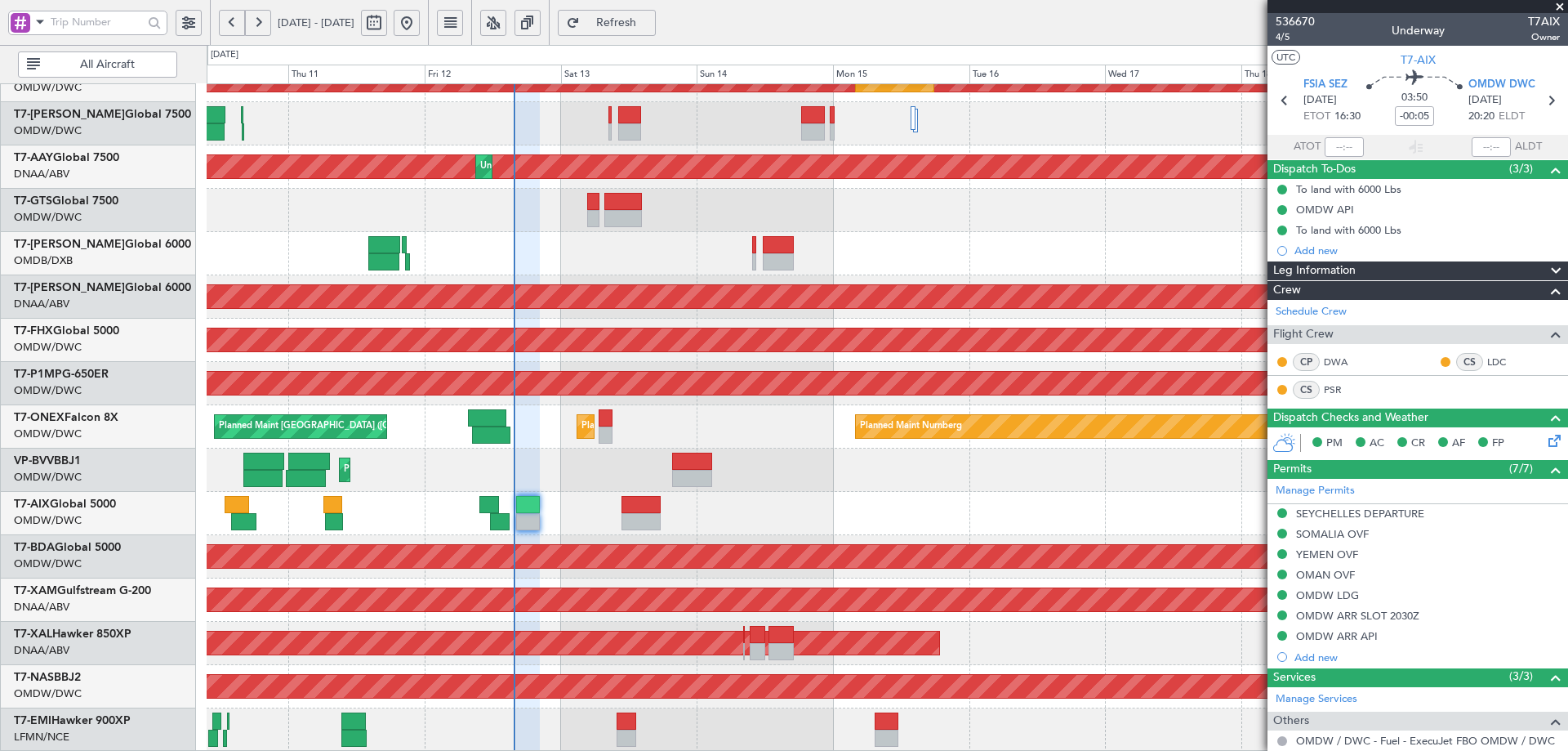
type input "[PERSON_NAME] (ANI)"
type input "7256"
type input "[PERSON_NAME] (ANI)"
type input "7256"
click at [650, 23] on span "Refresh" at bounding box center [616, 22] width 67 height 11
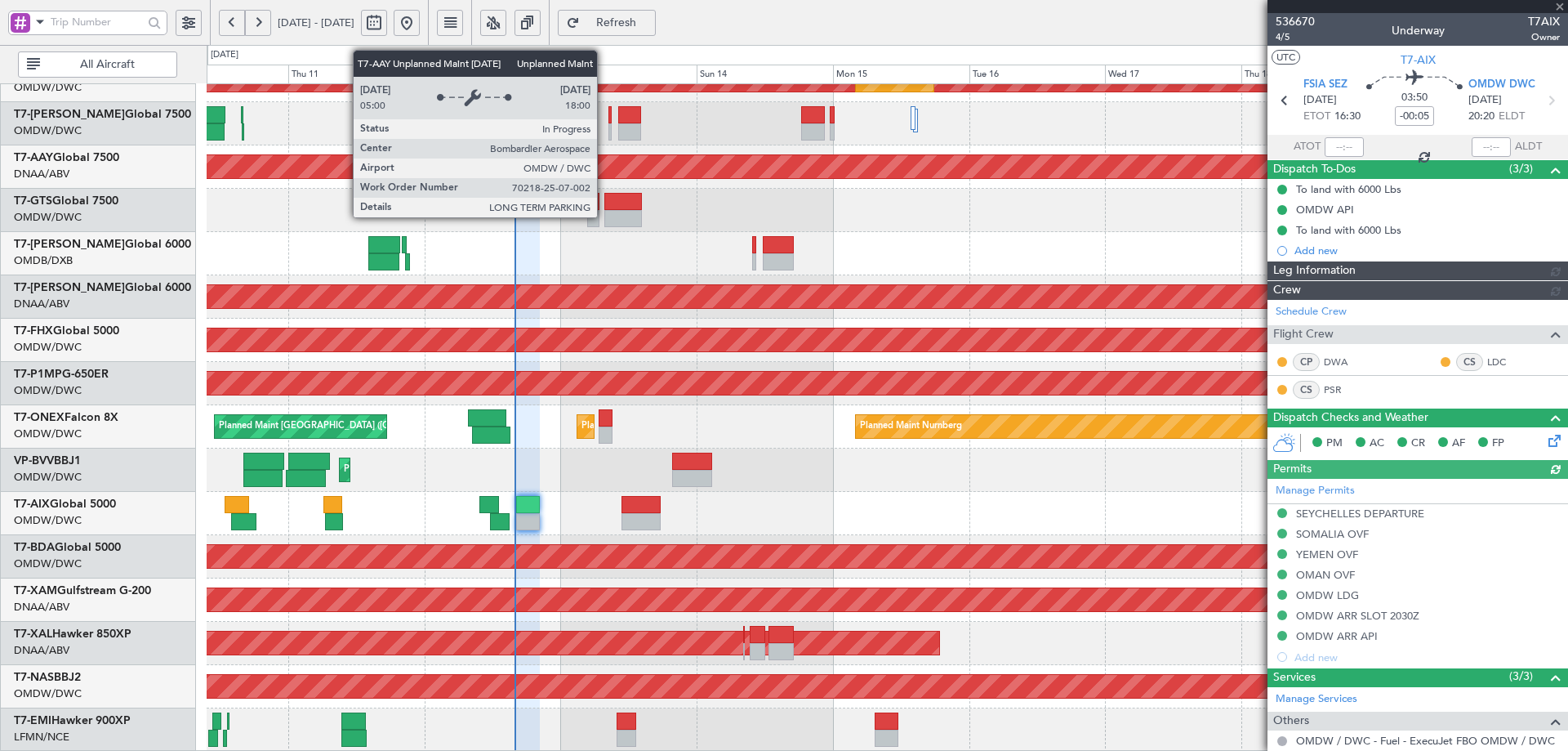
type input "[PERSON_NAME] (ANI)"
type input "7256"
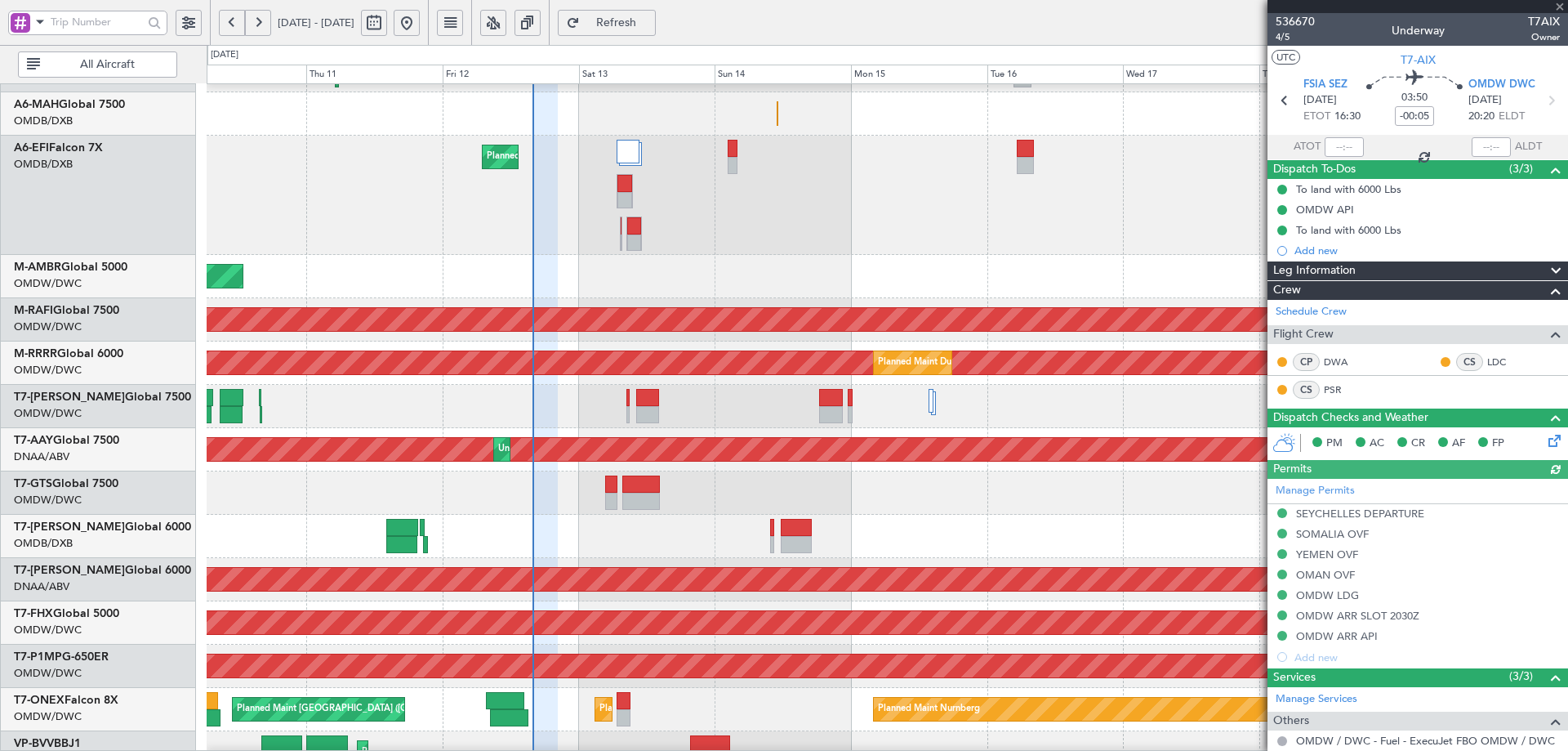
scroll to position [72, 0]
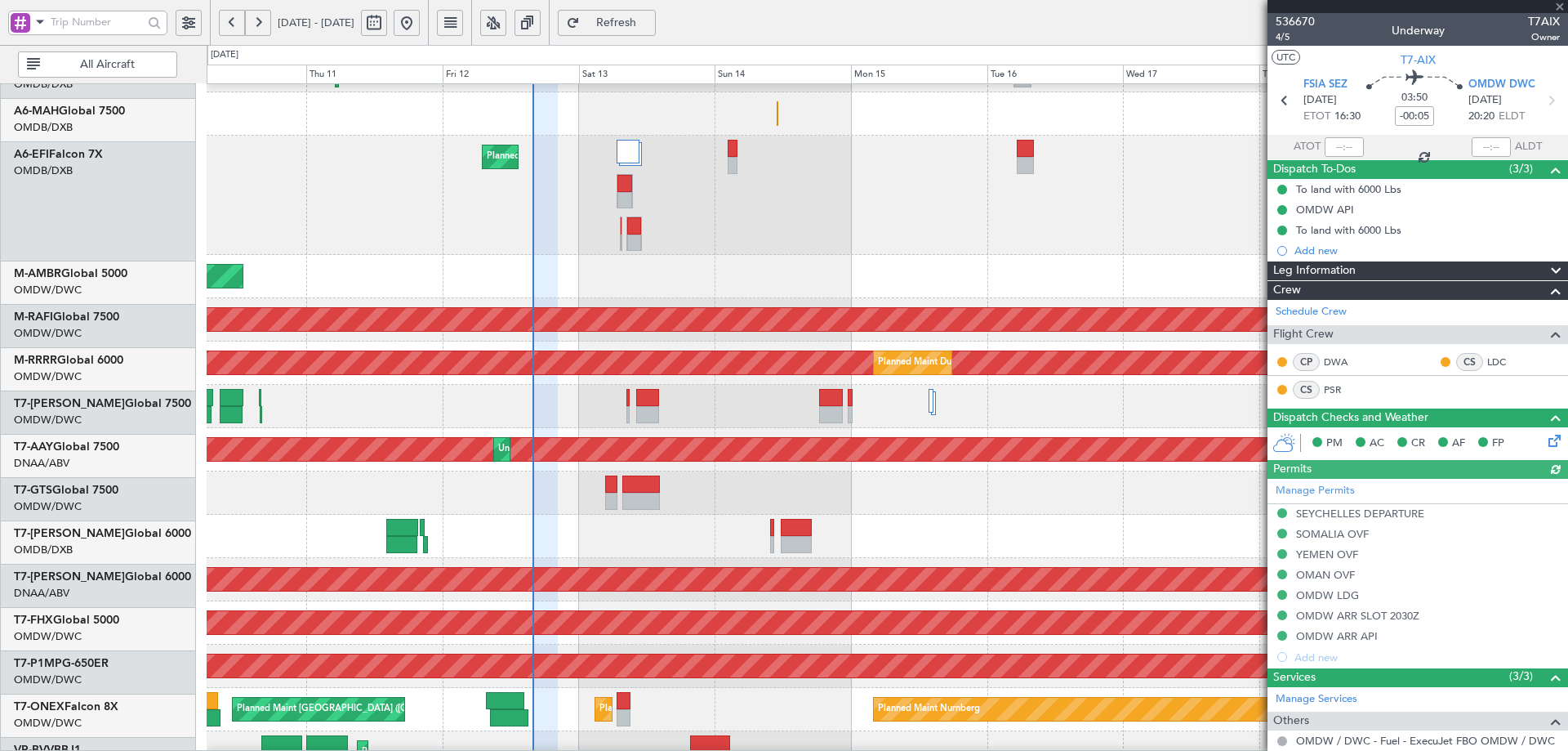
click at [591, 490] on div at bounding box center [886, 493] width 1361 height 43
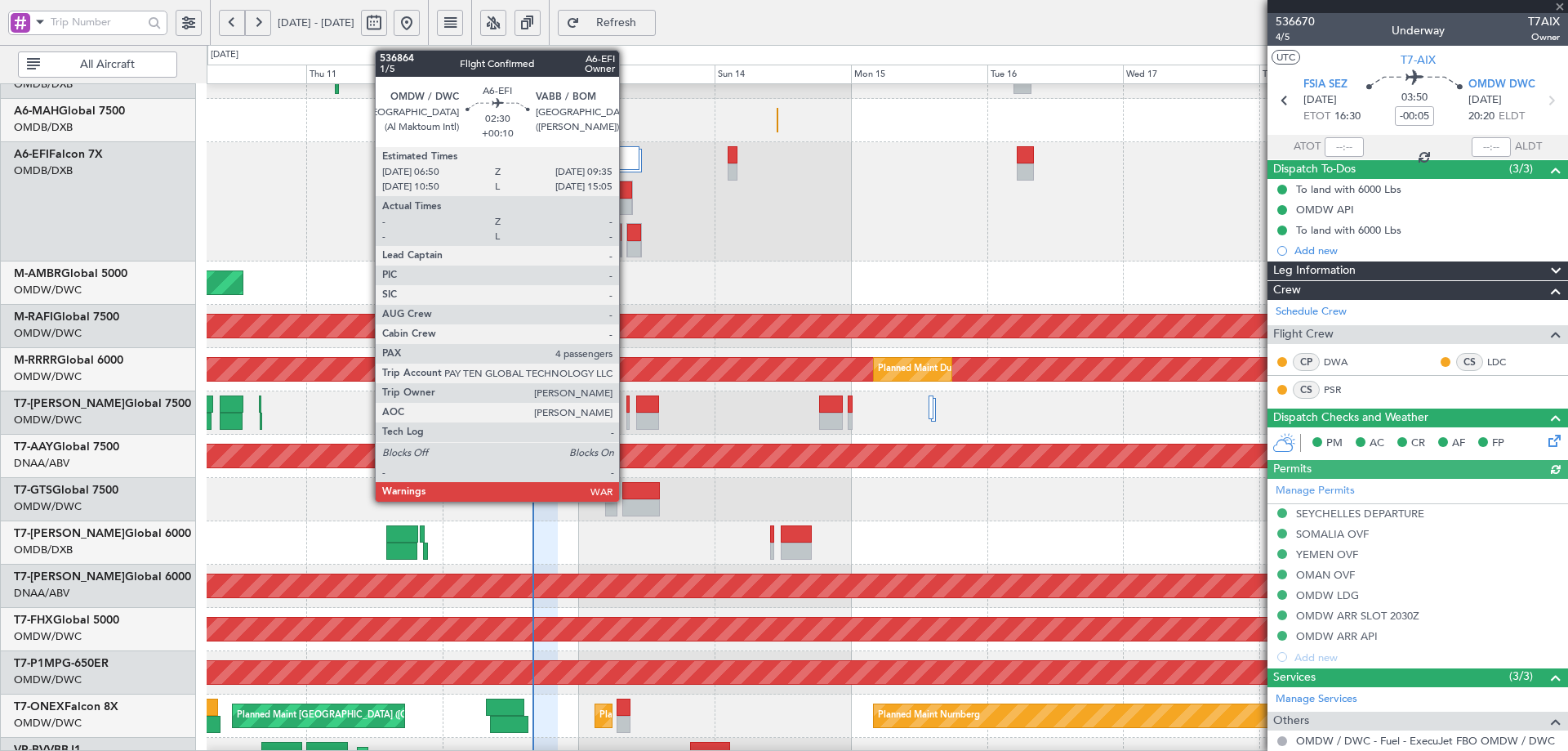
click at [627, 185] on div at bounding box center [624, 190] width 15 height 17
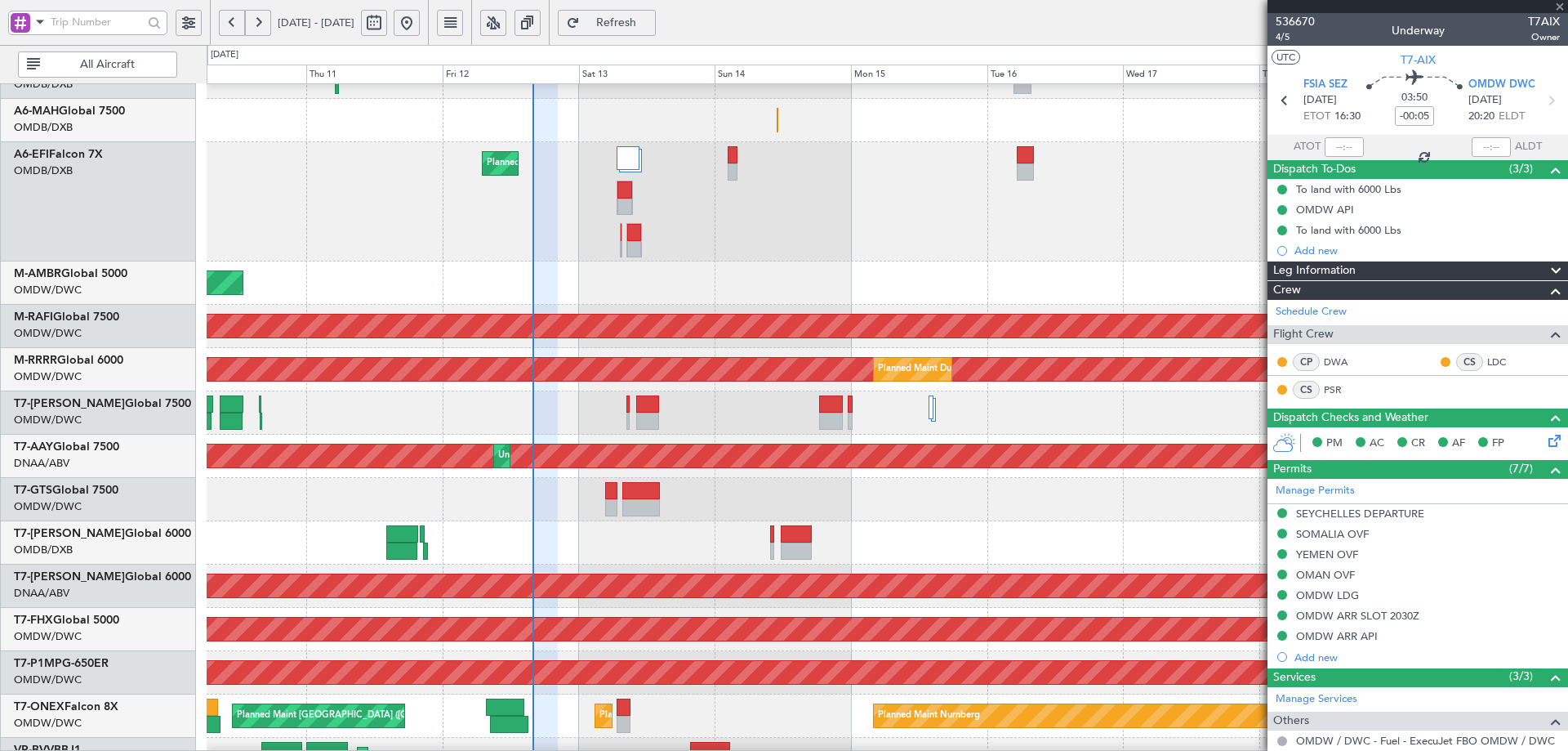
type input "+00:10"
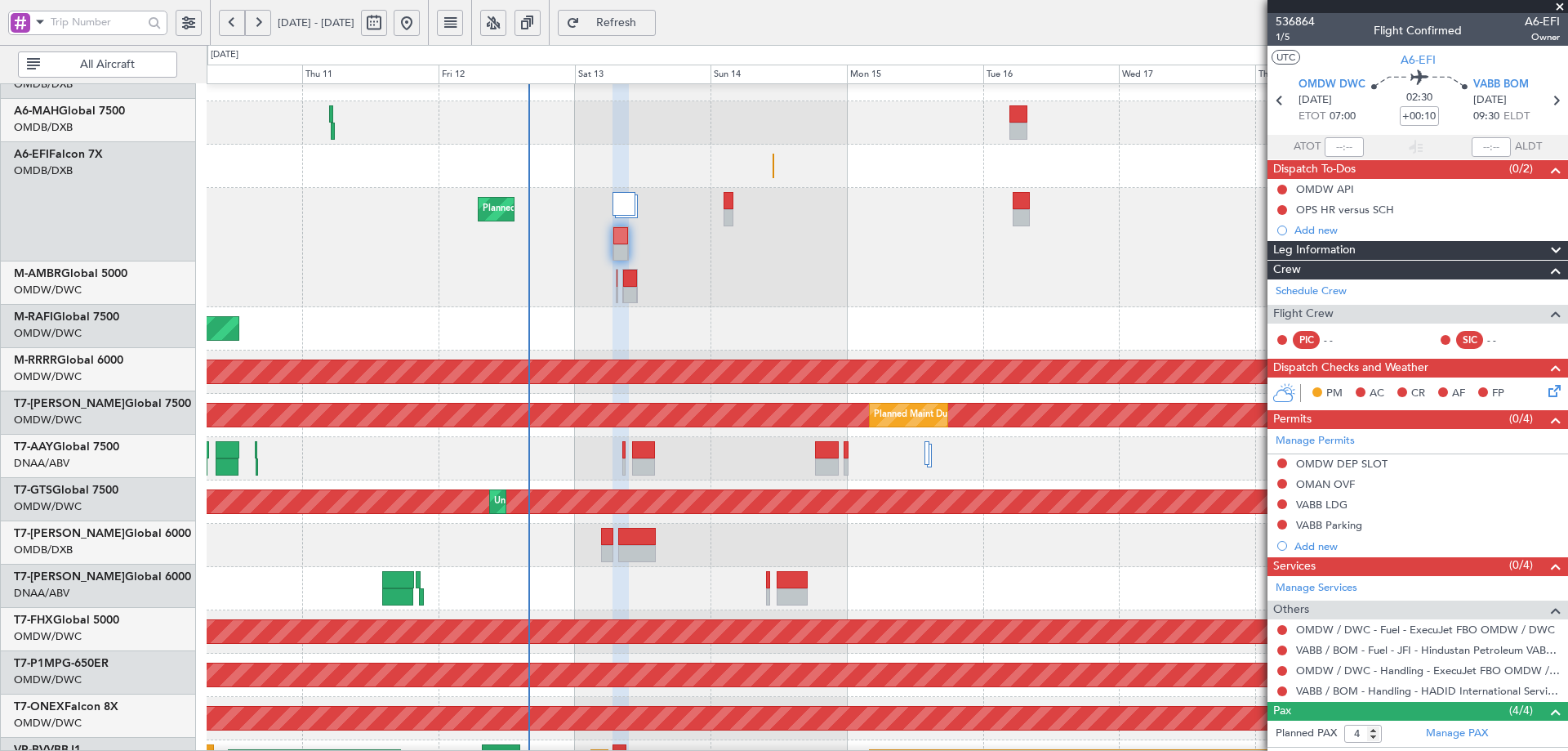
scroll to position [0, 0]
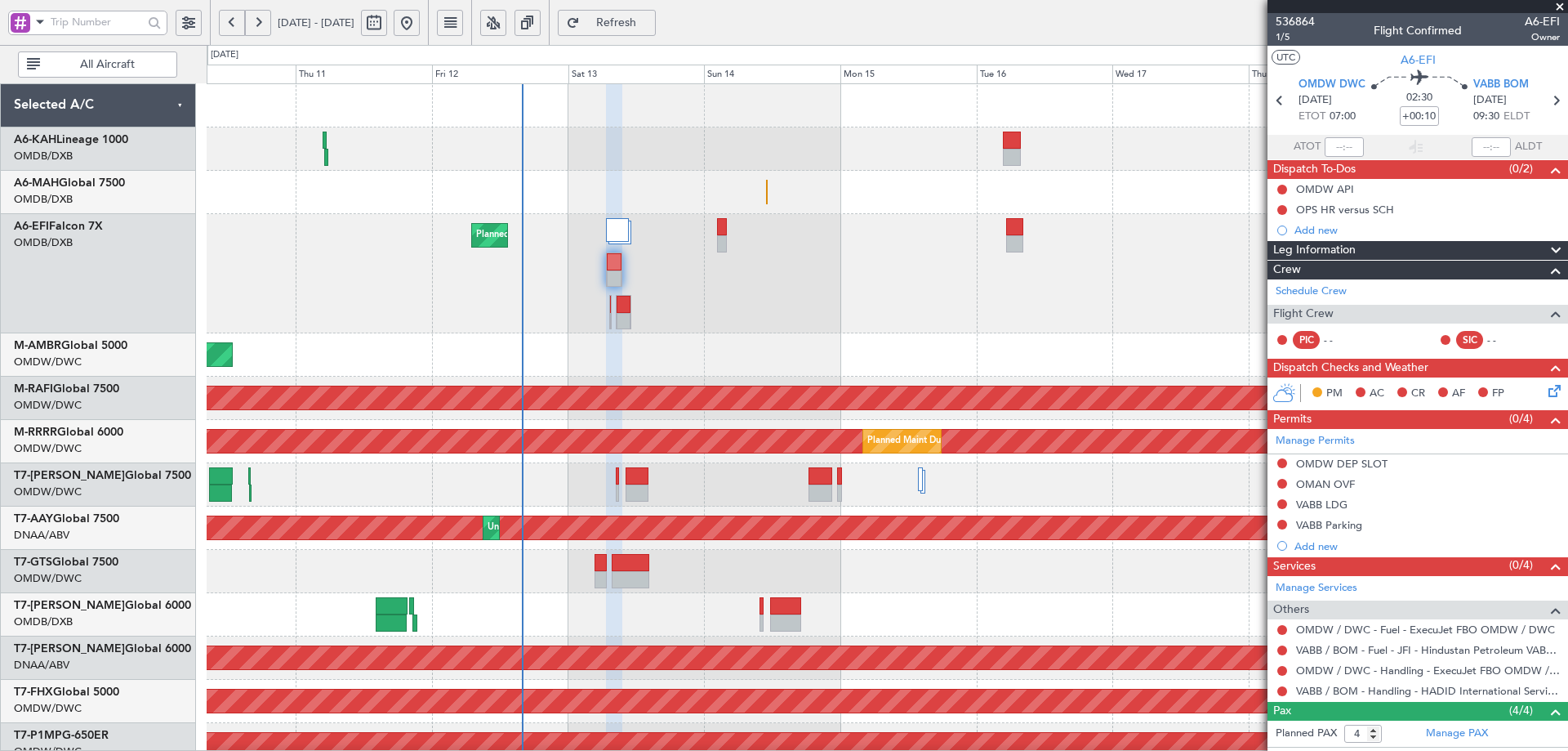
click at [720, 326] on div "Planned Maint Dubai (Dubai Intl) Planned Maint Dubai (Al Maktoum Intl) Planned …" at bounding box center [886, 598] width 1361 height 1029
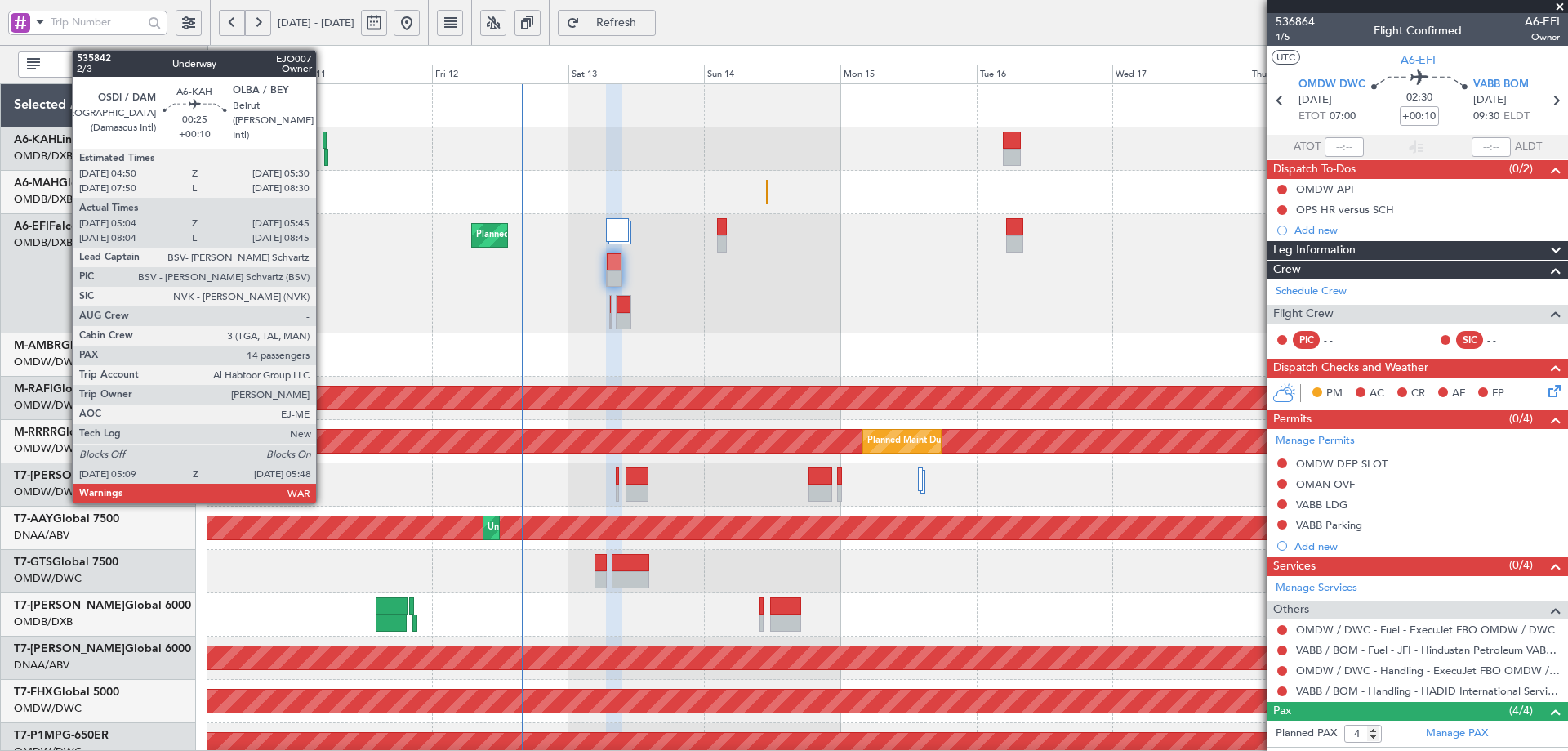
click at [323, 141] on div at bounding box center [324, 140] width 4 height 17
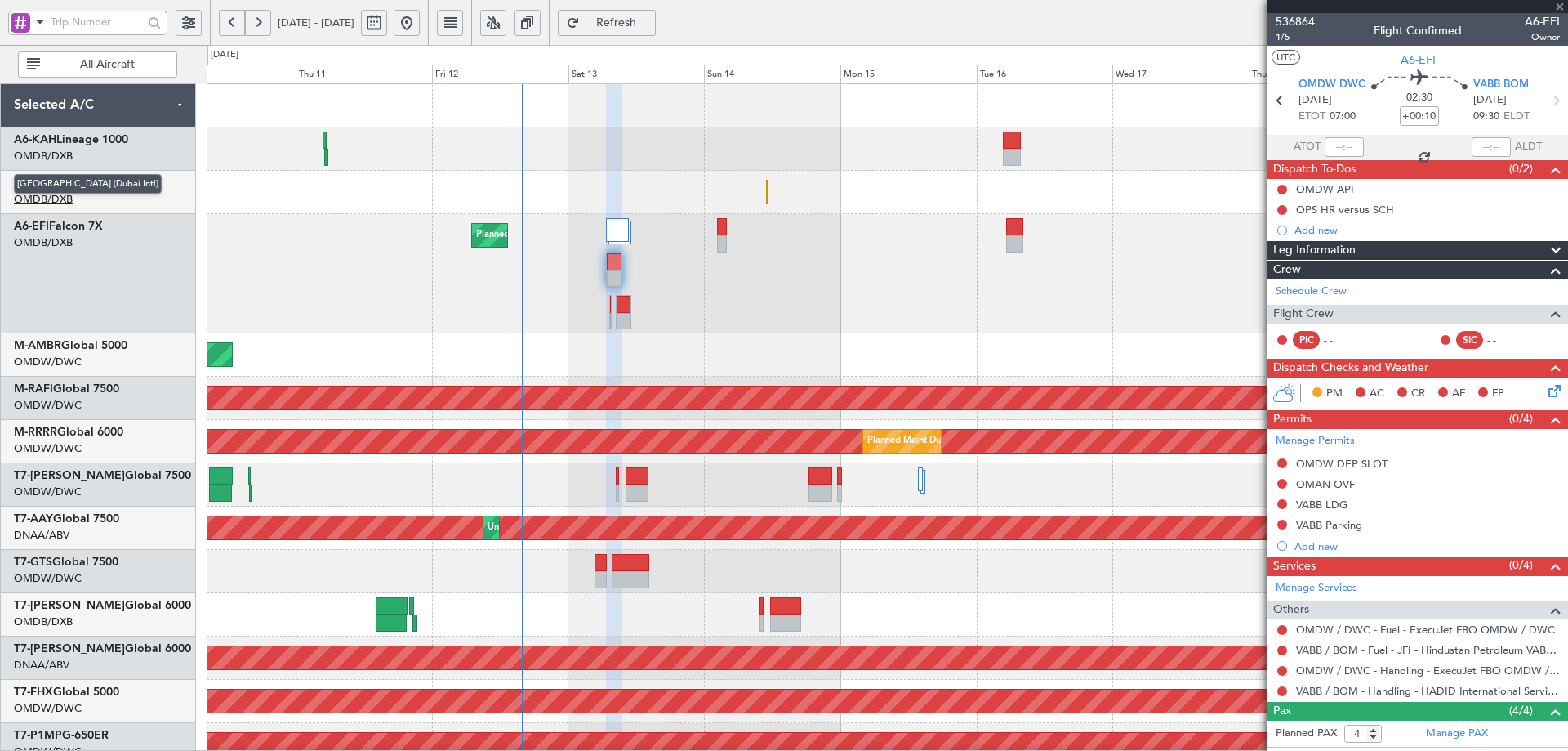
type input "05:14"
type input "05:40"
type input "14"
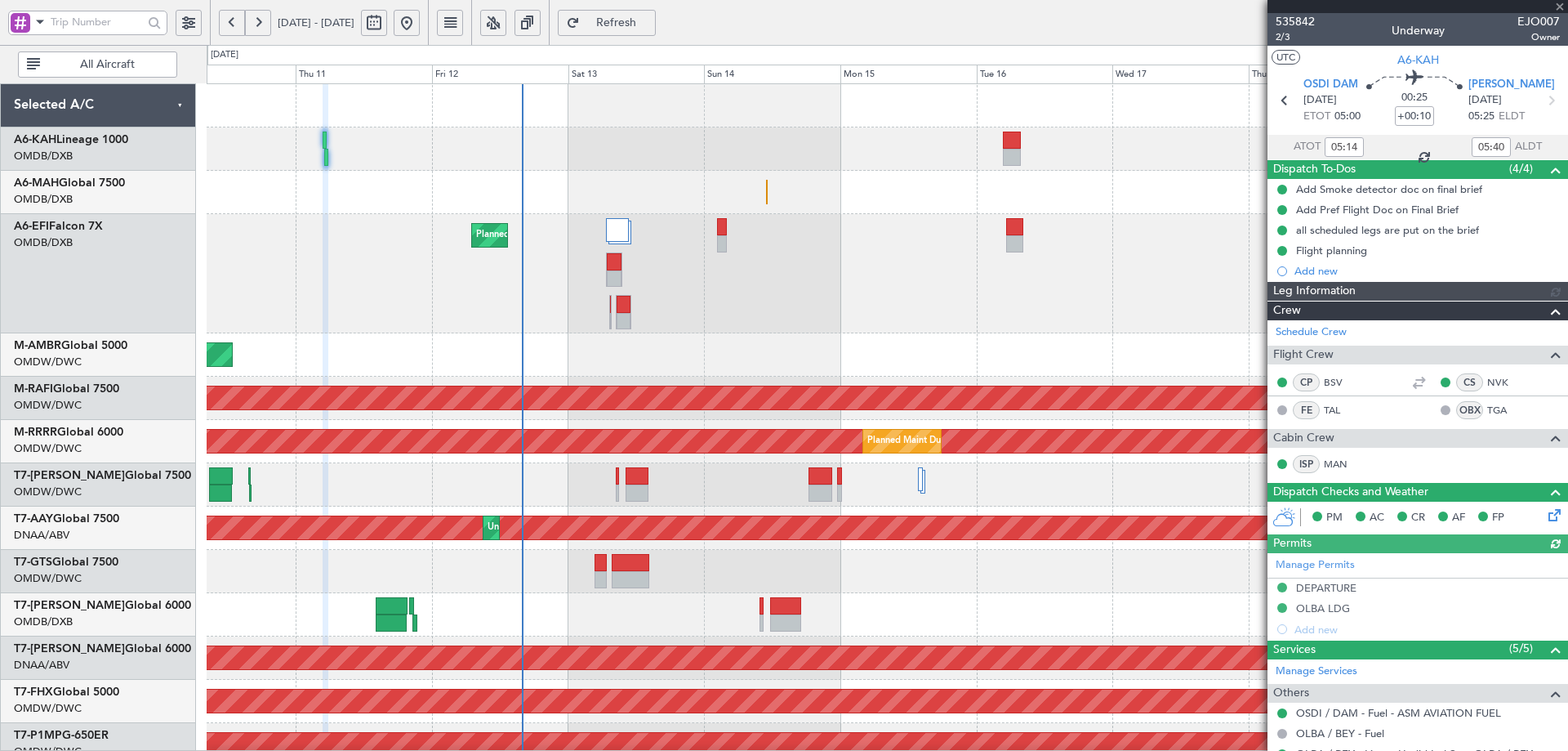
type input "Rohit Roy (ROY)"
type input "7142"
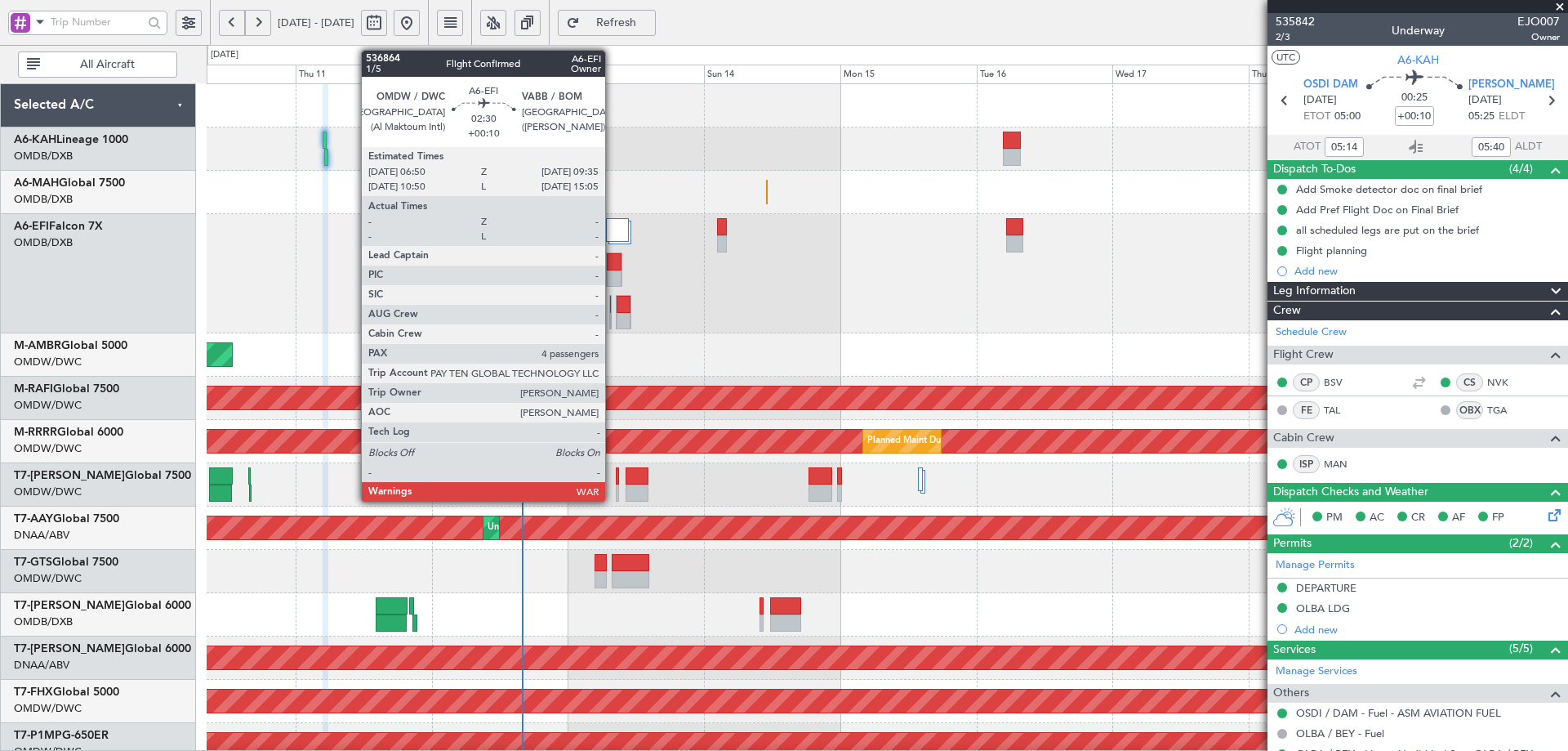
click at [613, 268] on div at bounding box center [614, 261] width 15 height 17
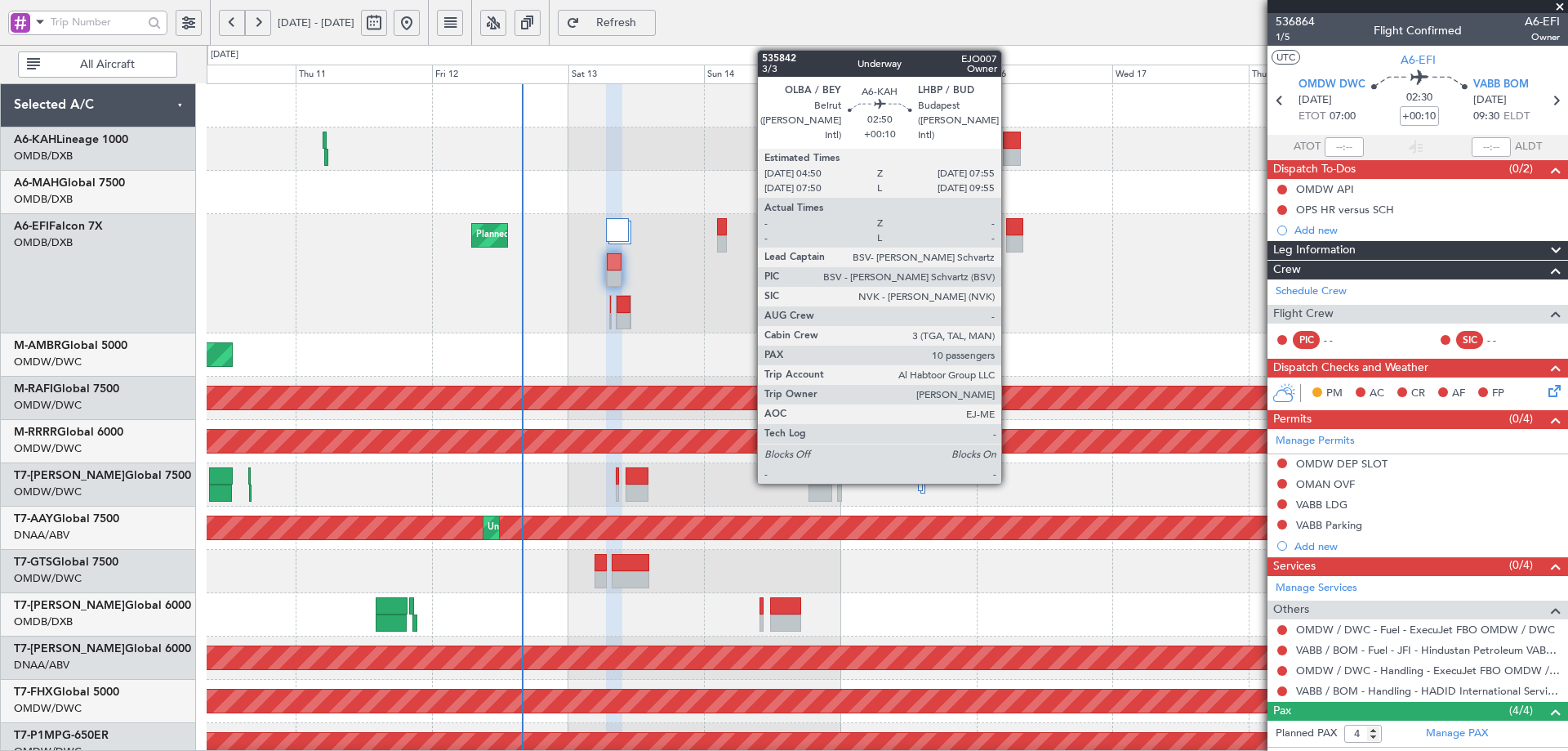
click at [1007, 136] on div at bounding box center [1012, 140] width 18 height 17
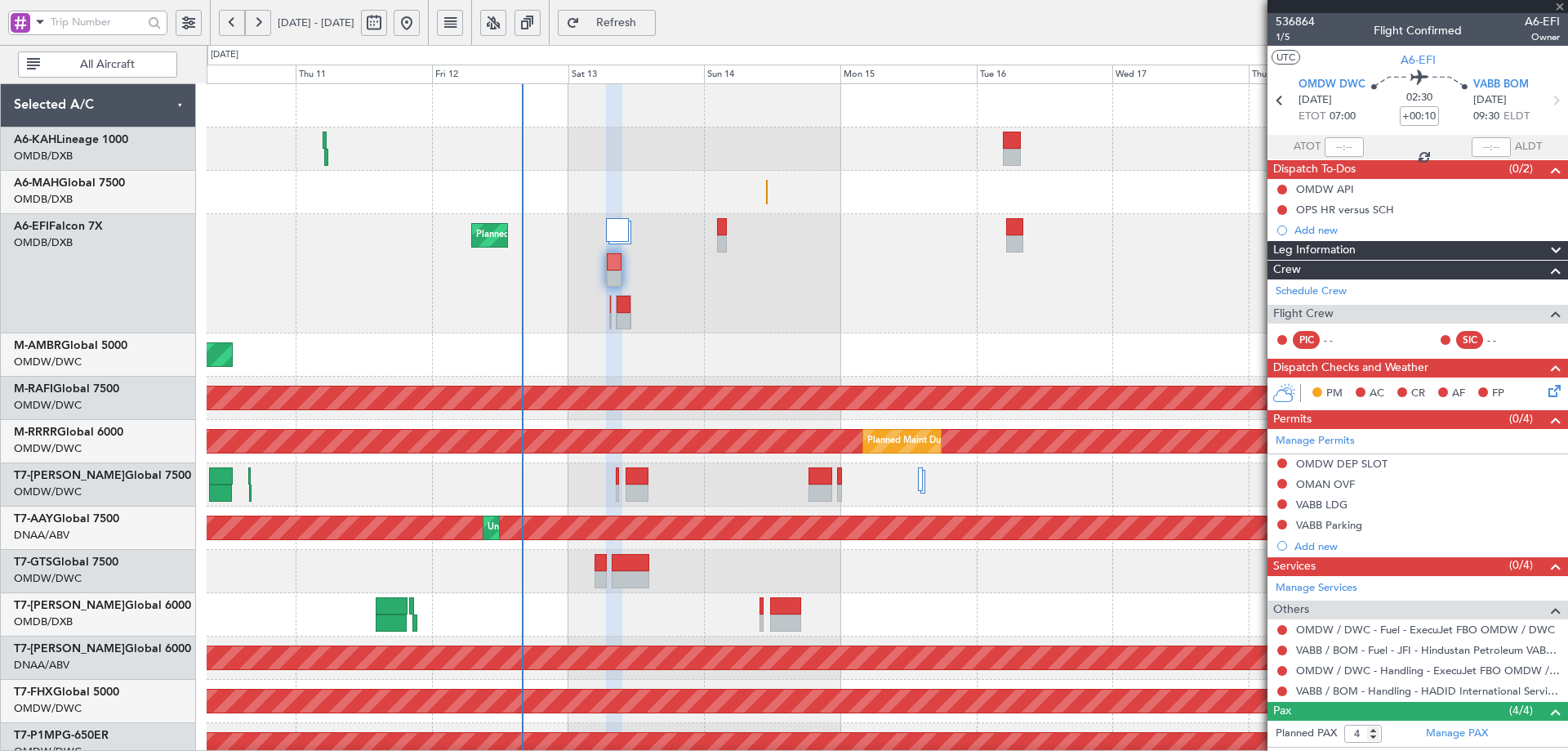
type input "10"
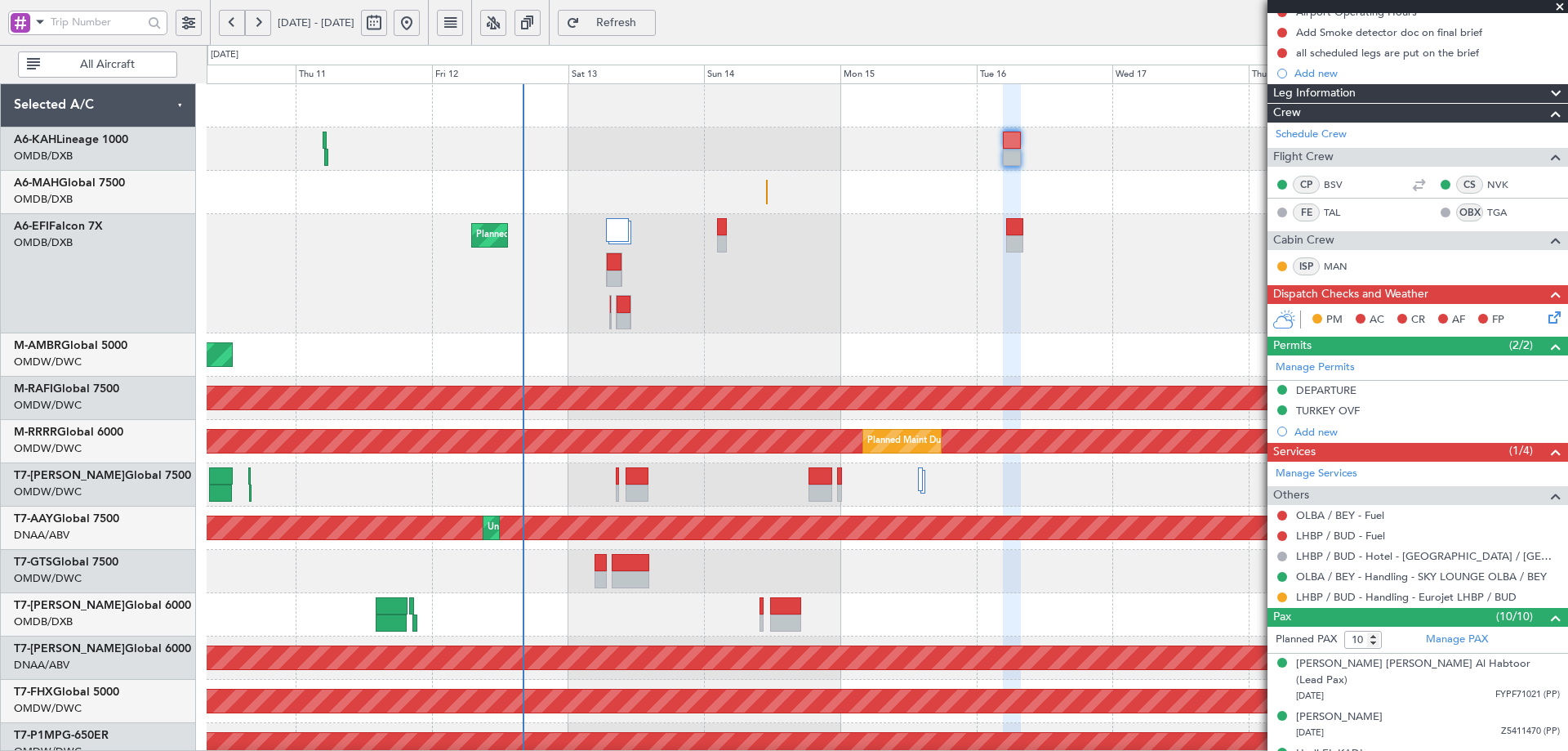
scroll to position [436, 0]
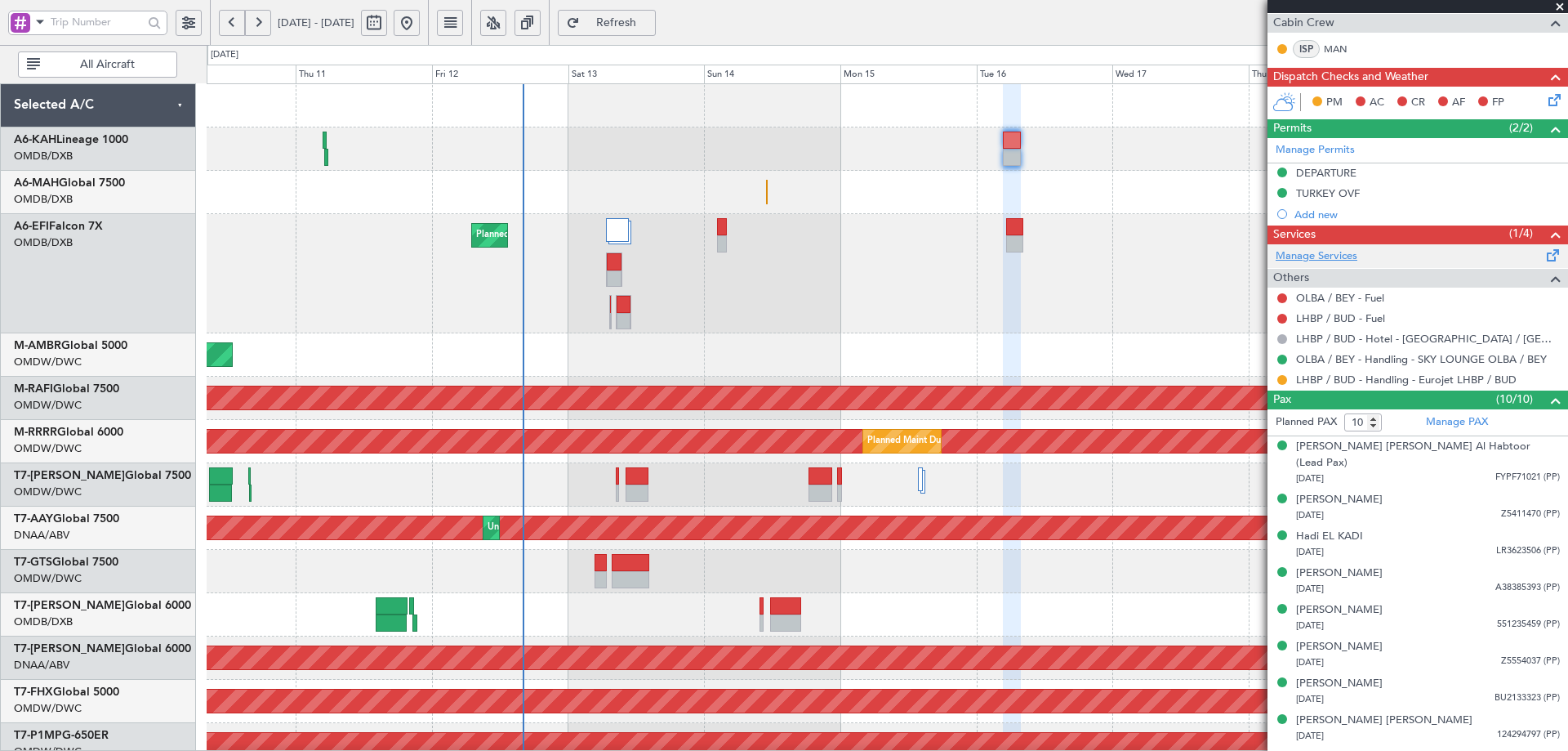
click at [1329, 252] on link "Manage Services" at bounding box center [1316, 256] width 81 height 16
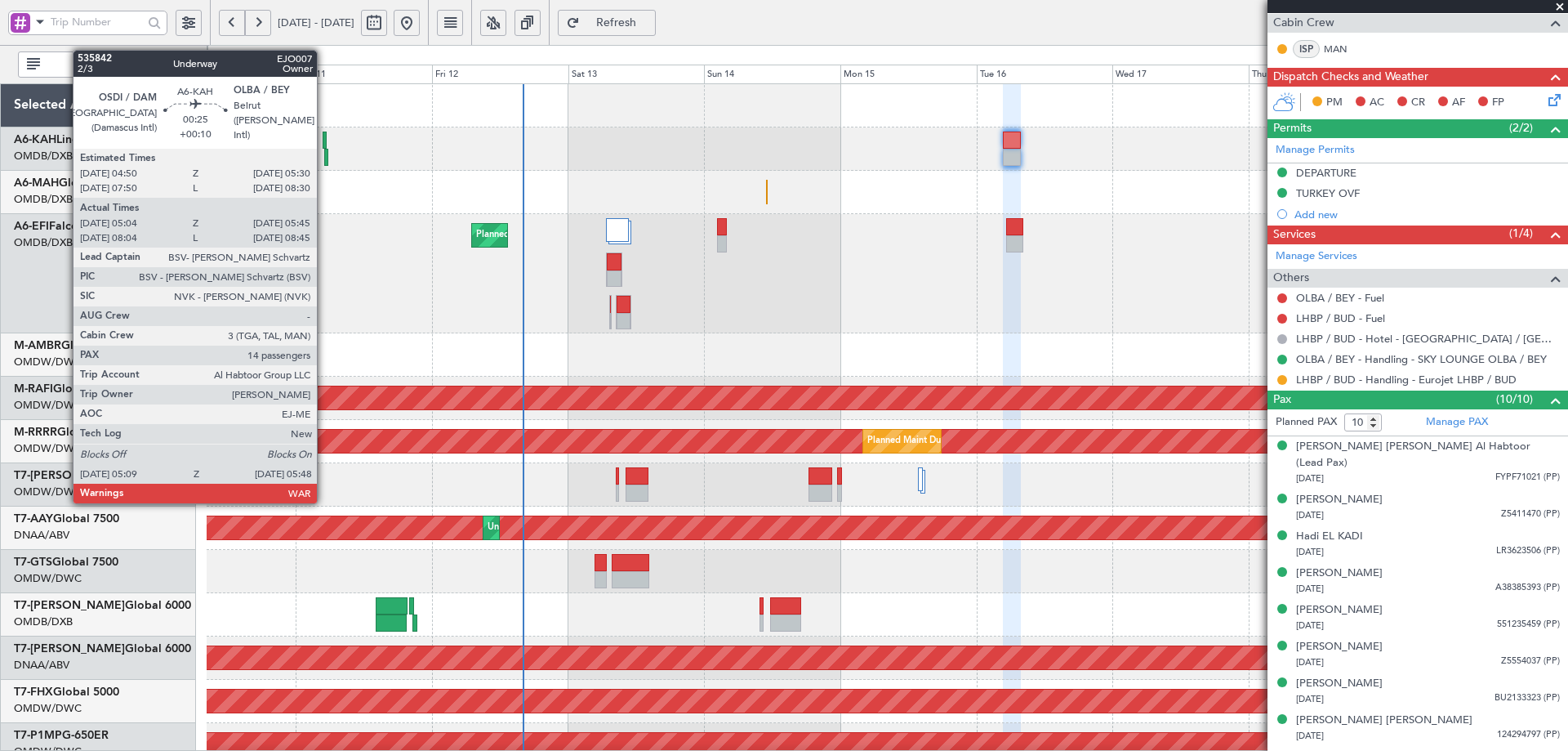
click at [324, 137] on div at bounding box center [324, 140] width 4 height 17
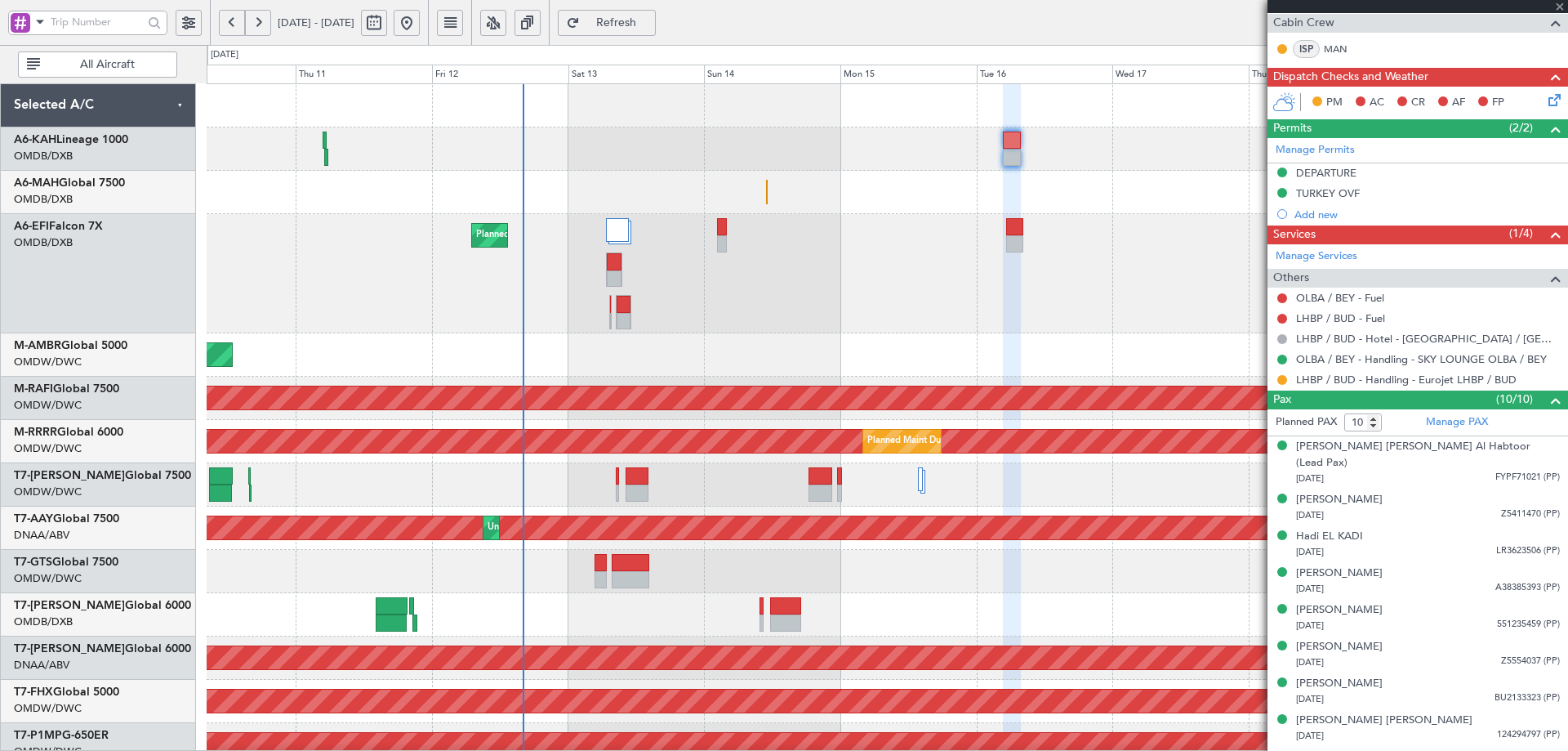
type input "05:14"
type input "05:40"
type input "14"
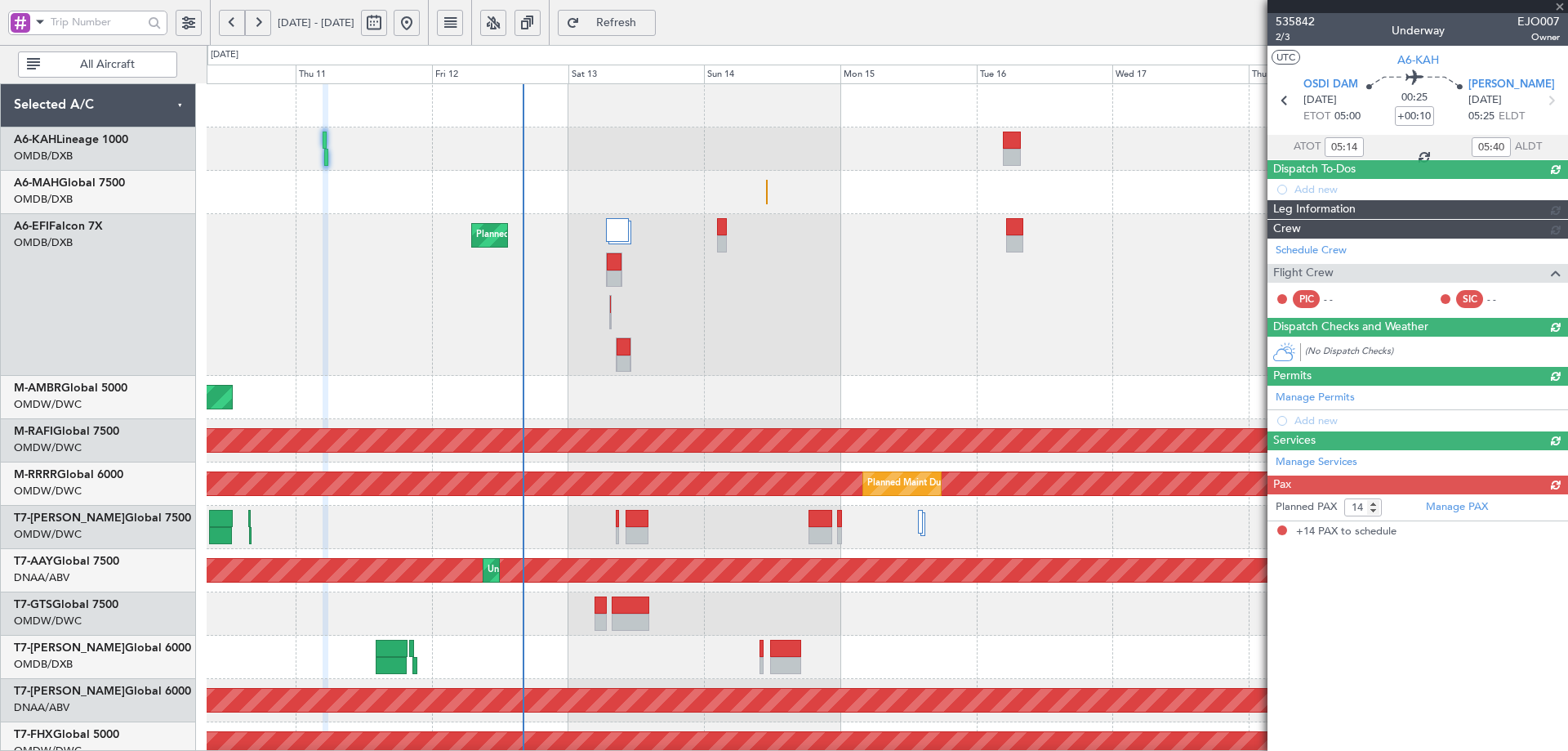
scroll to position [0, 0]
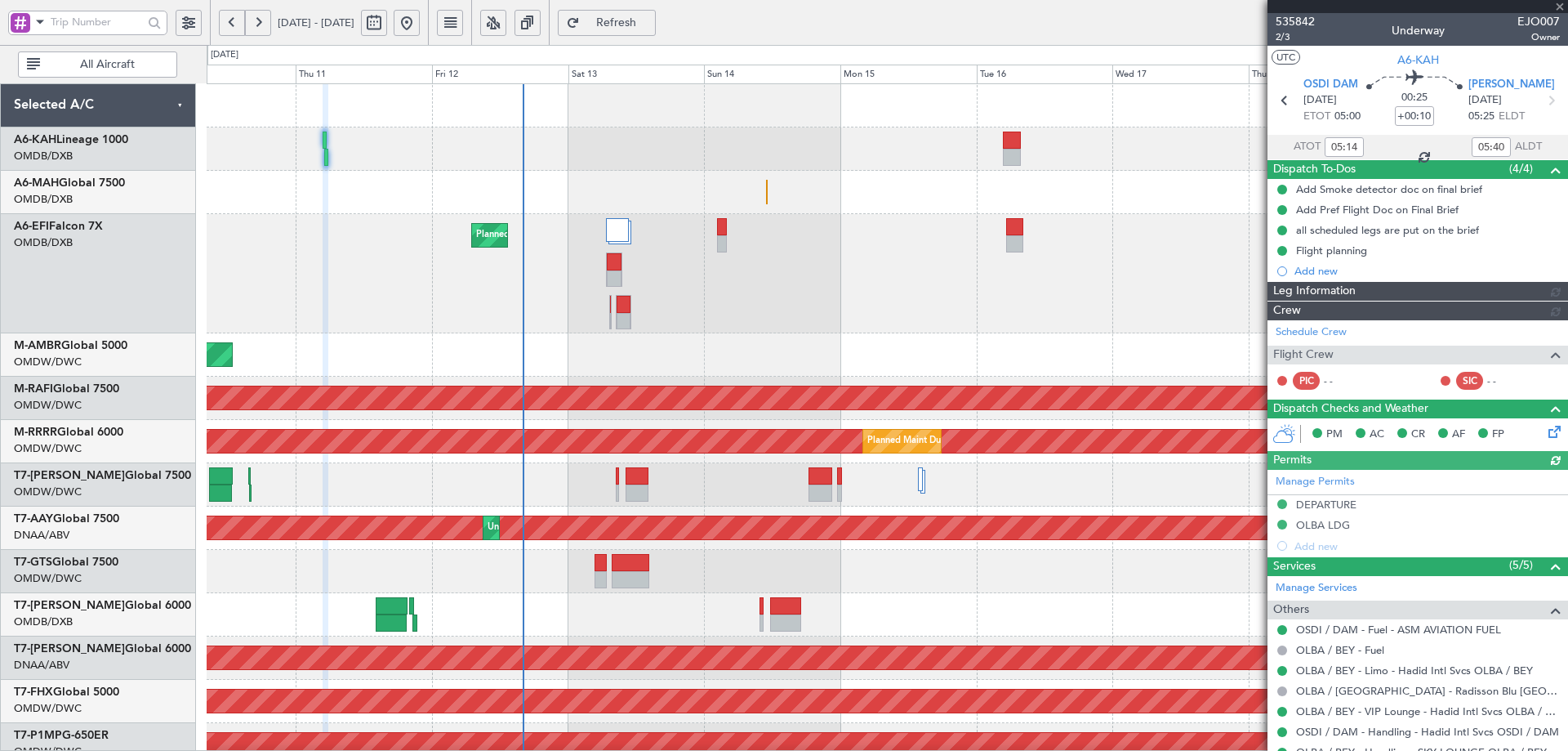
type input "Rohit Roy (ROY)"
type input "7142"
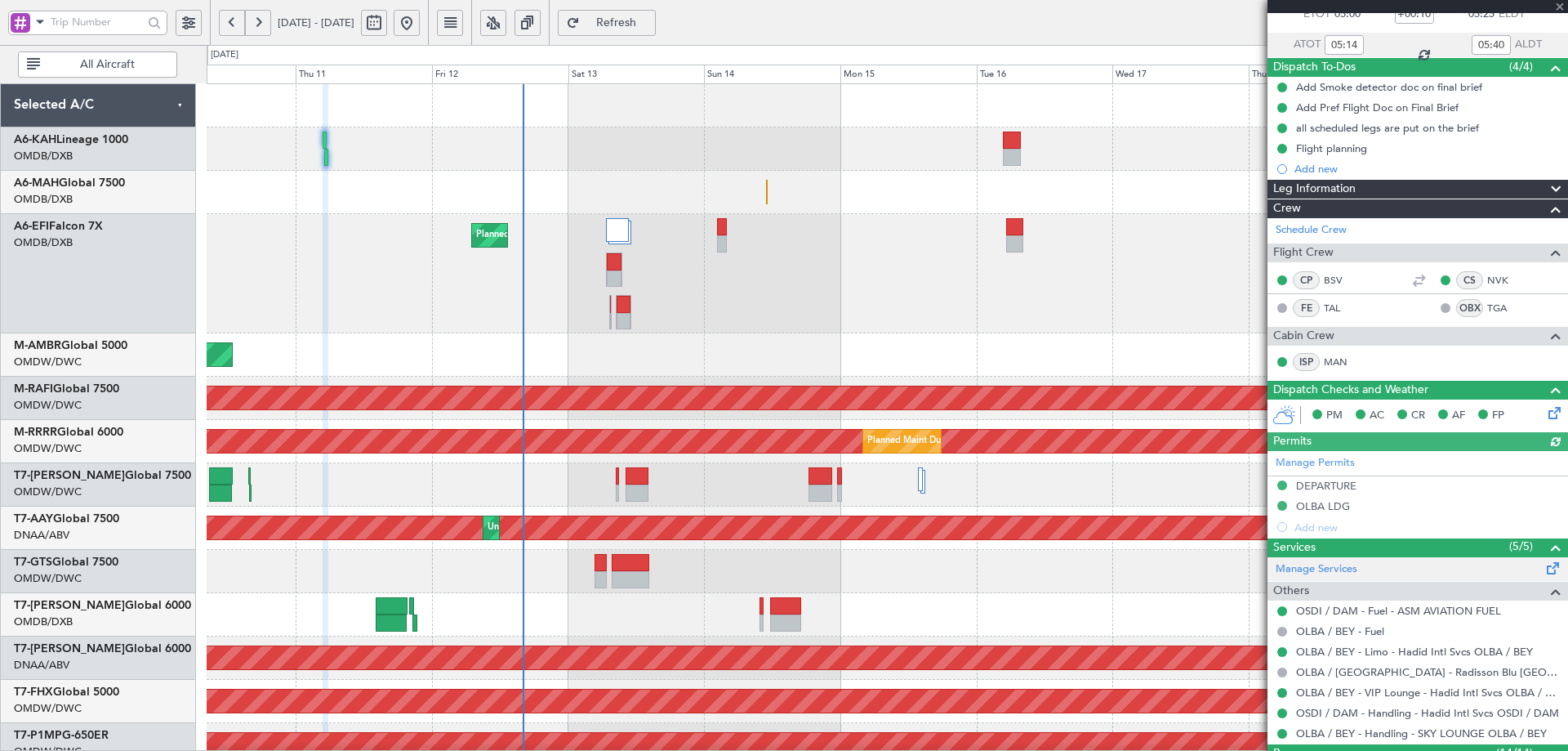
scroll to position [272, 0]
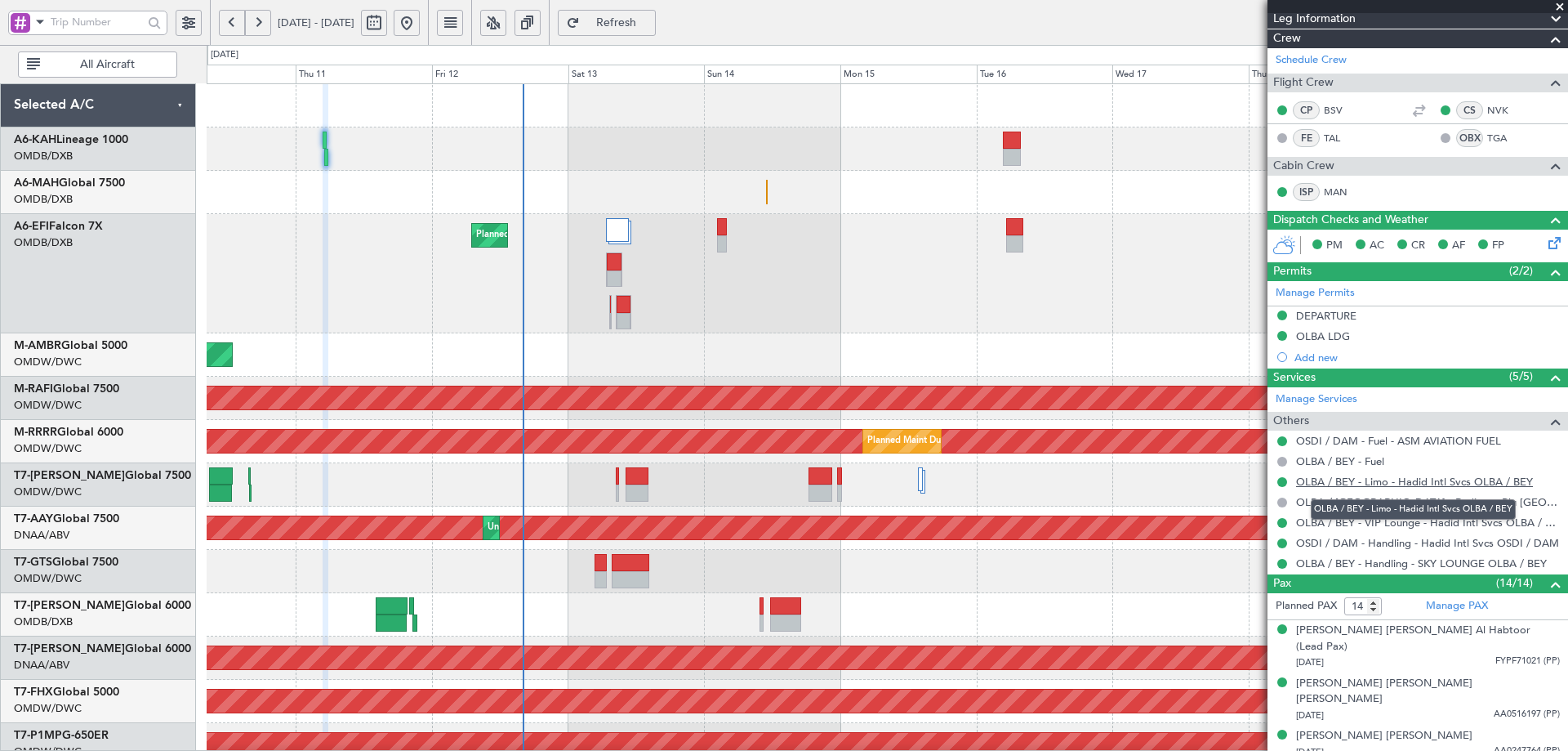
click at [1425, 484] on link "OLBA / BEY - Limo - Hadid Intl Svcs OLBA / BEY" at bounding box center [1415, 482] width 237 height 14
click at [650, 18] on span "Refresh" at bounding box center [616, 22] width 67 height 11
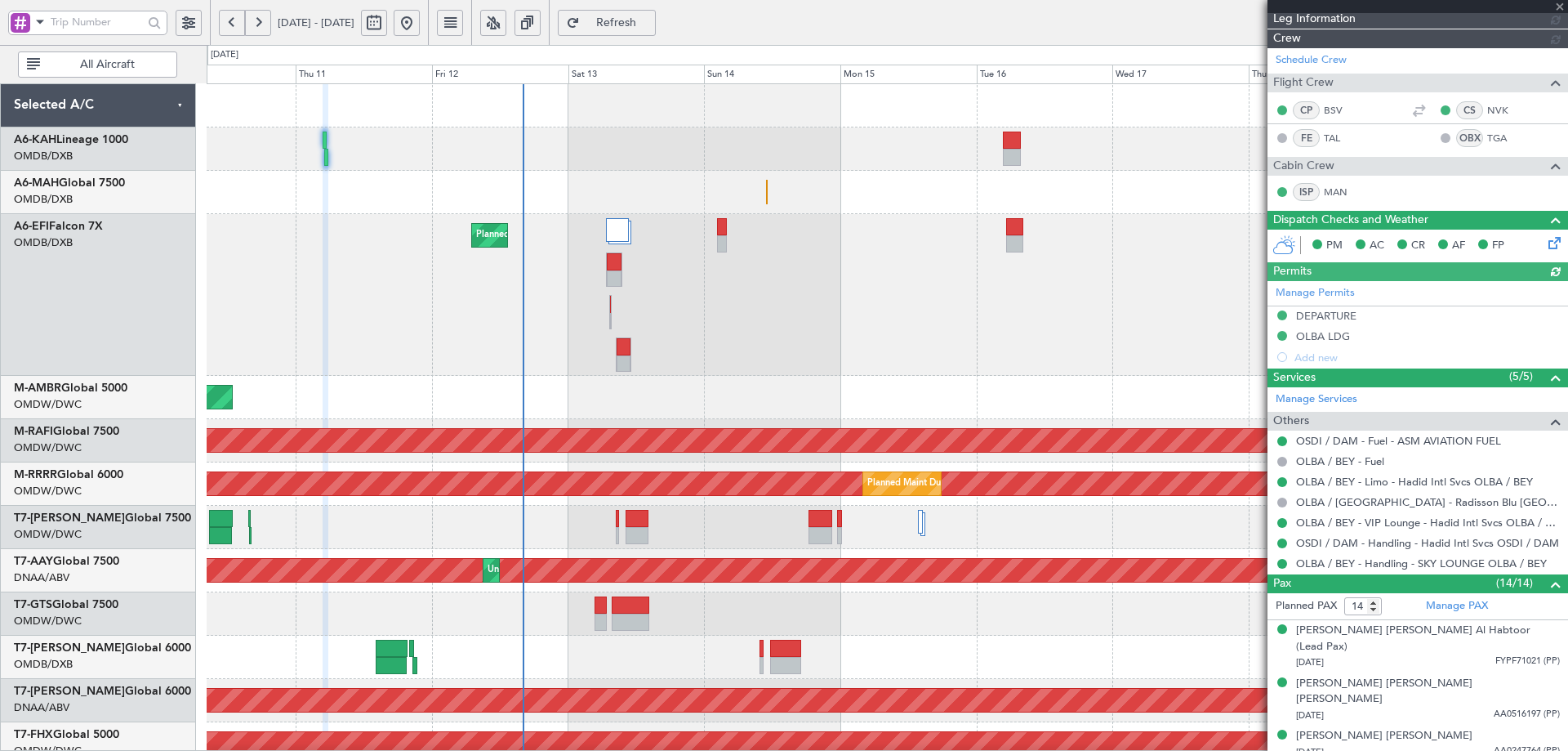
type input "Rohit Roy (ROY)"
type input "7142"
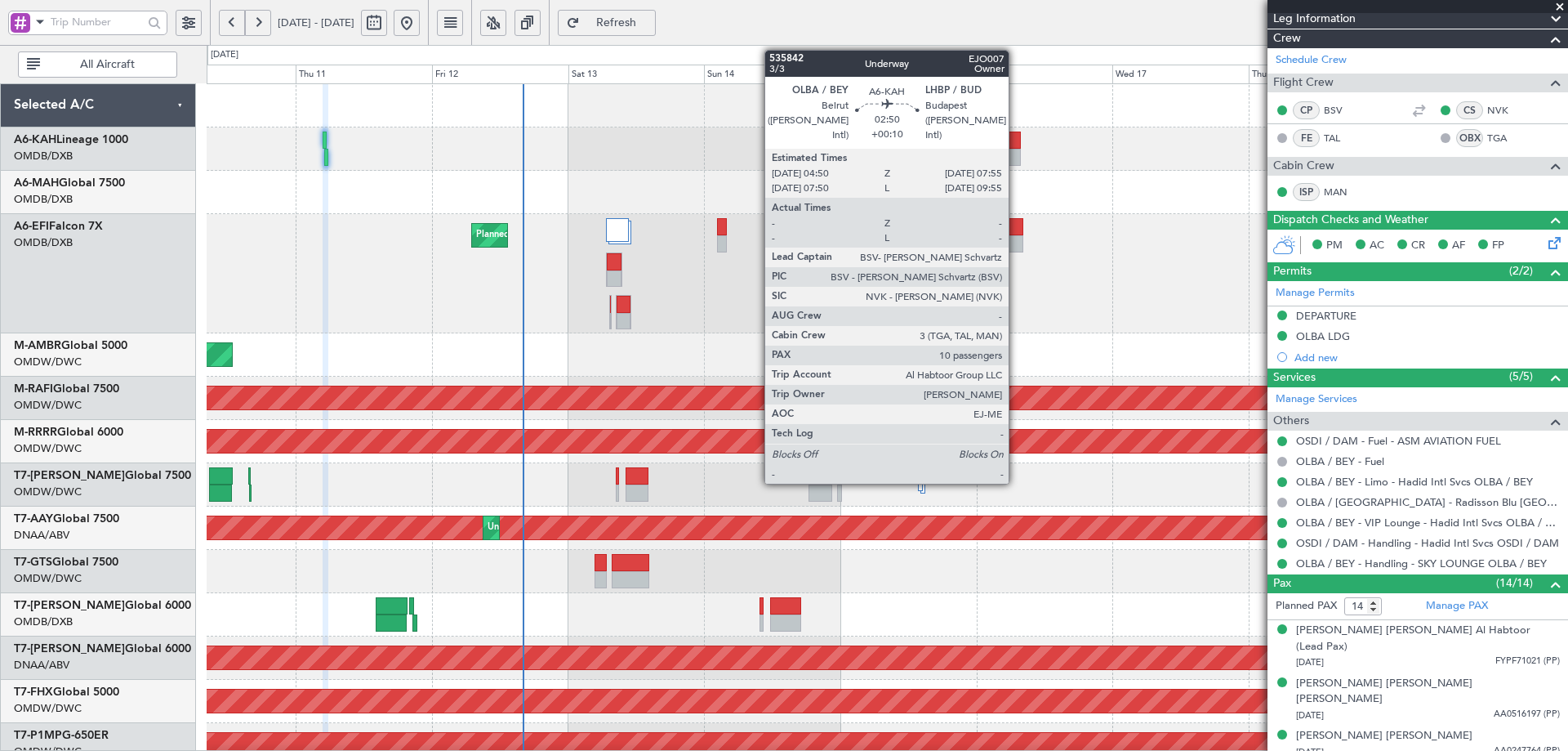
click at [1016, 149] on div at bounding box center [1012, 157] width 18 height 17
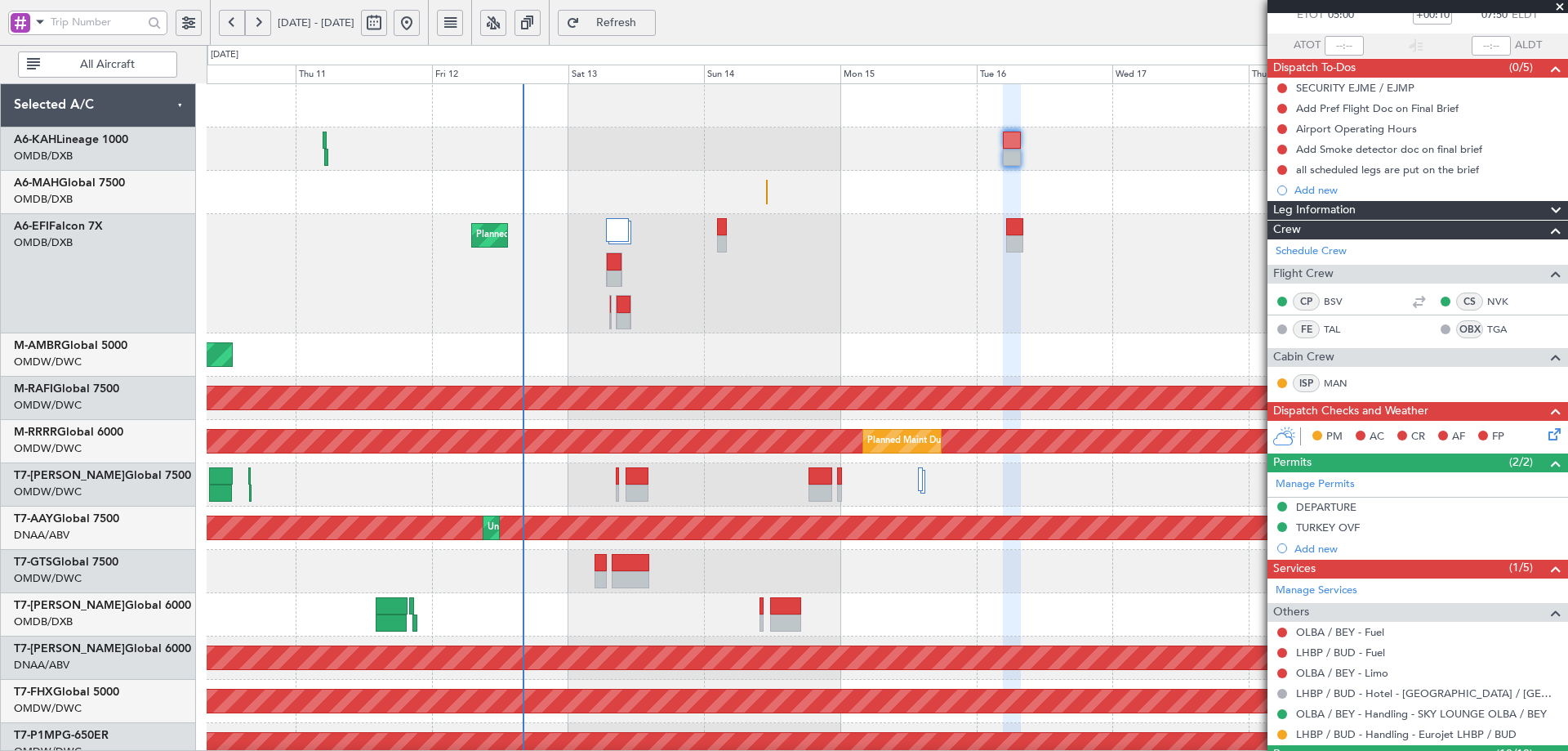
scroll to position [110, 0]
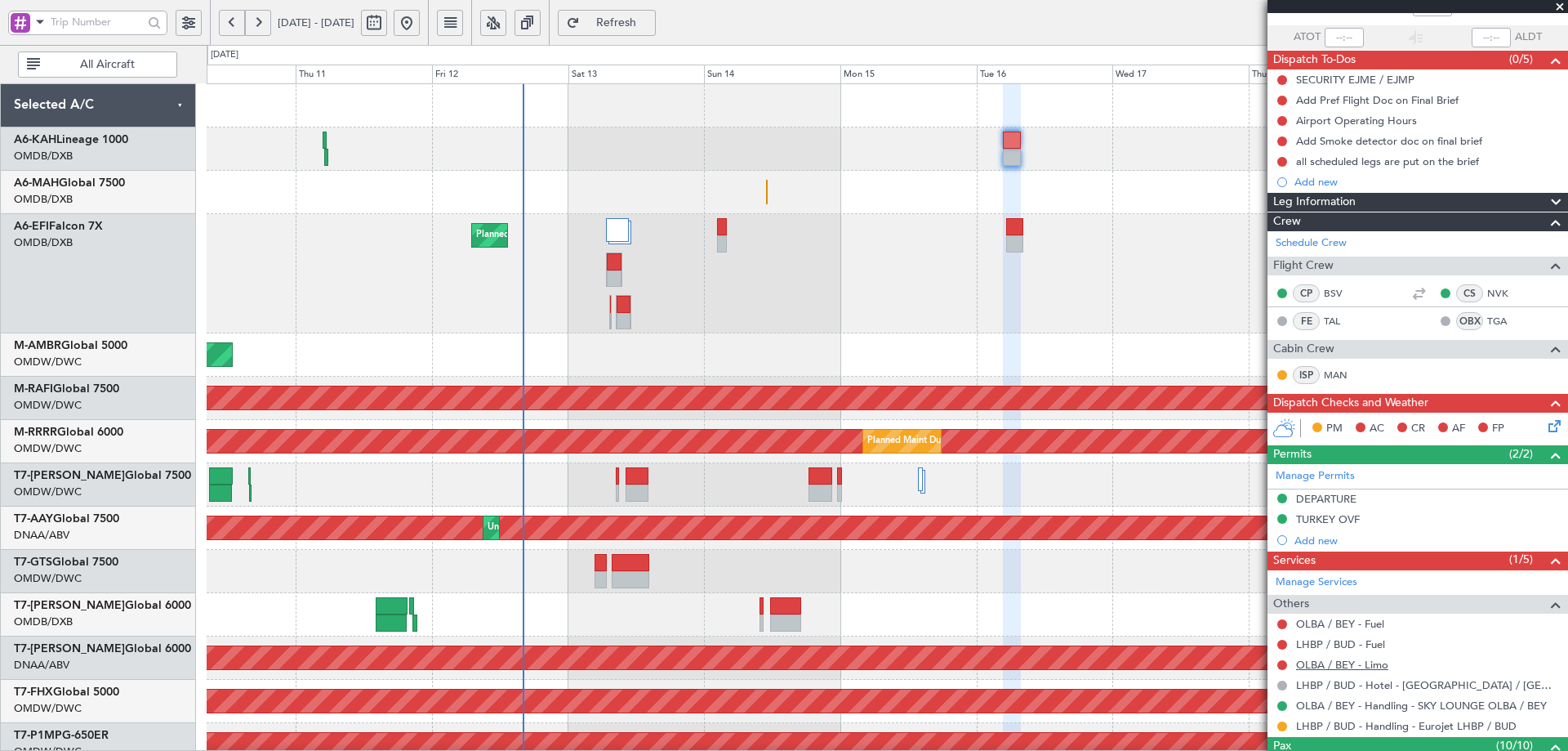
click at [1382, 665] on link "OLBA / BEY - Limo" at bounding box center [1343, 664] width 93 height 14
click at [650, 22] on span "Refresh" at bounding box center [616, 22] width 67 height 11
click at [1120, 551] on div at bounding box center [886, 571] width 1361 height 43
click at [1281, 664] on button at bounding box center [1282, 664] width 9 height 9
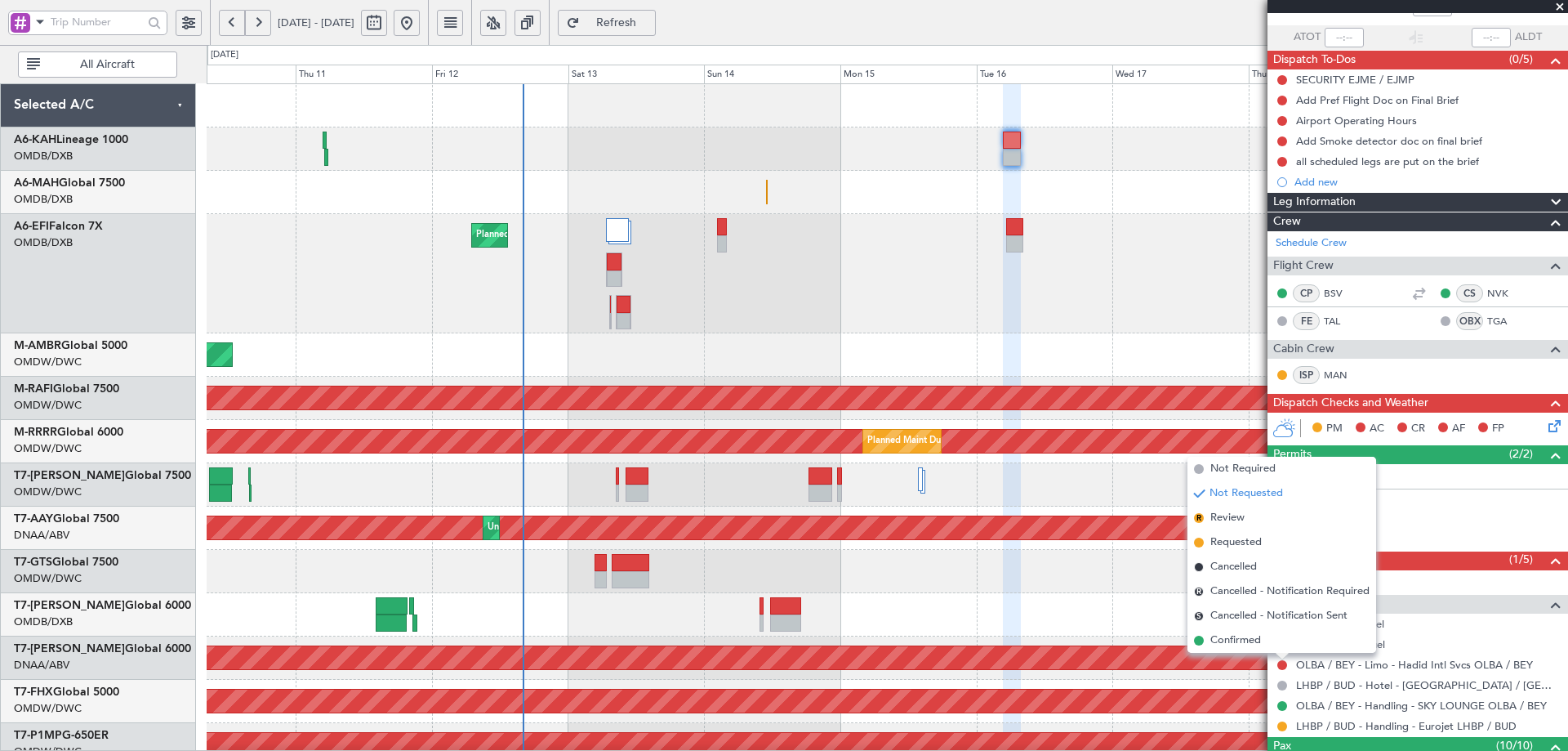
drag, startPoint x: 1234, startPoint y: 544, endPoint x: 977, endPoint y: 544, distance: 257.0
click at [1232, 544] on span "Requested" at bounding box center [1236, 542] width 51 height 16
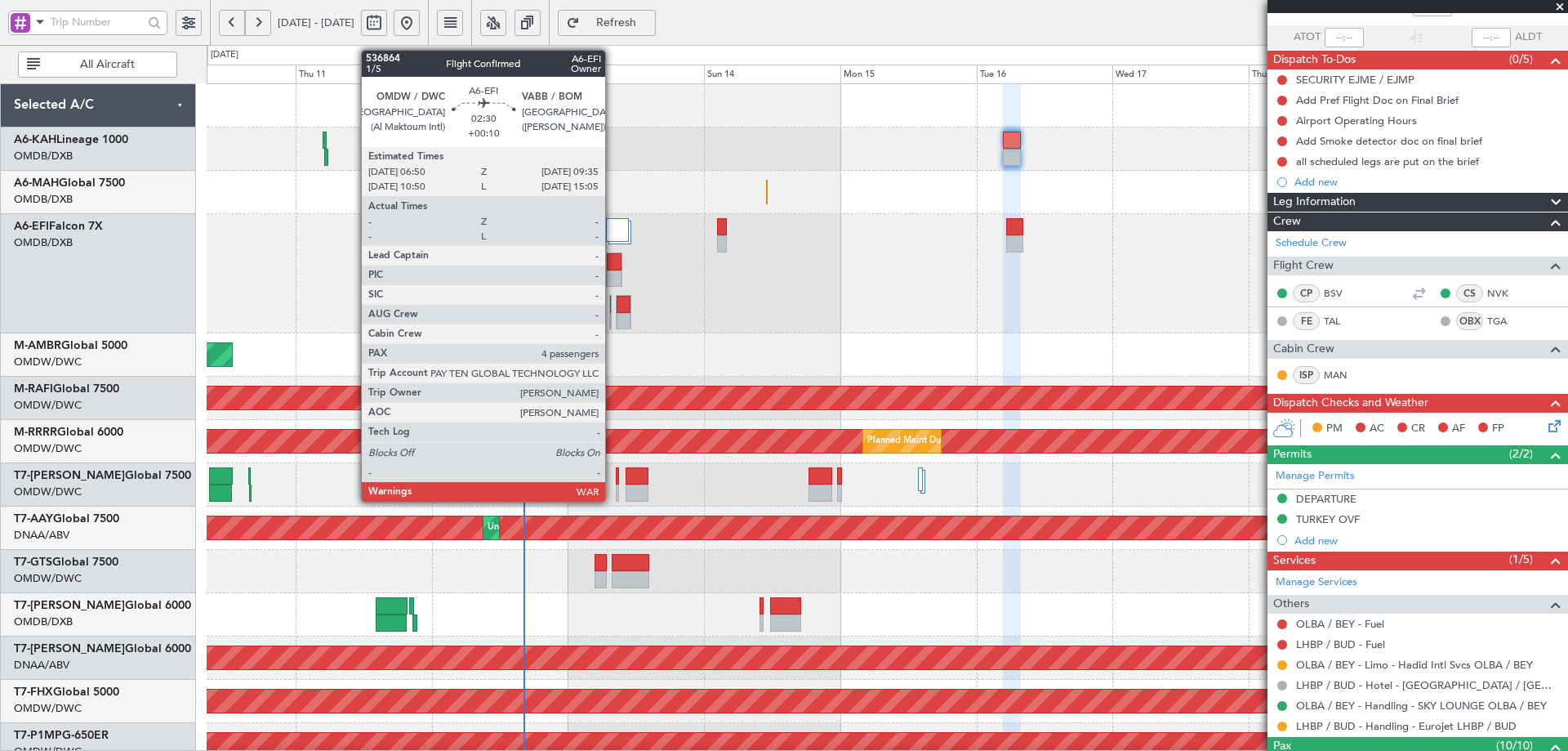
click at [613, 268] on div at bounding box center [614, 261] width 15 height 17
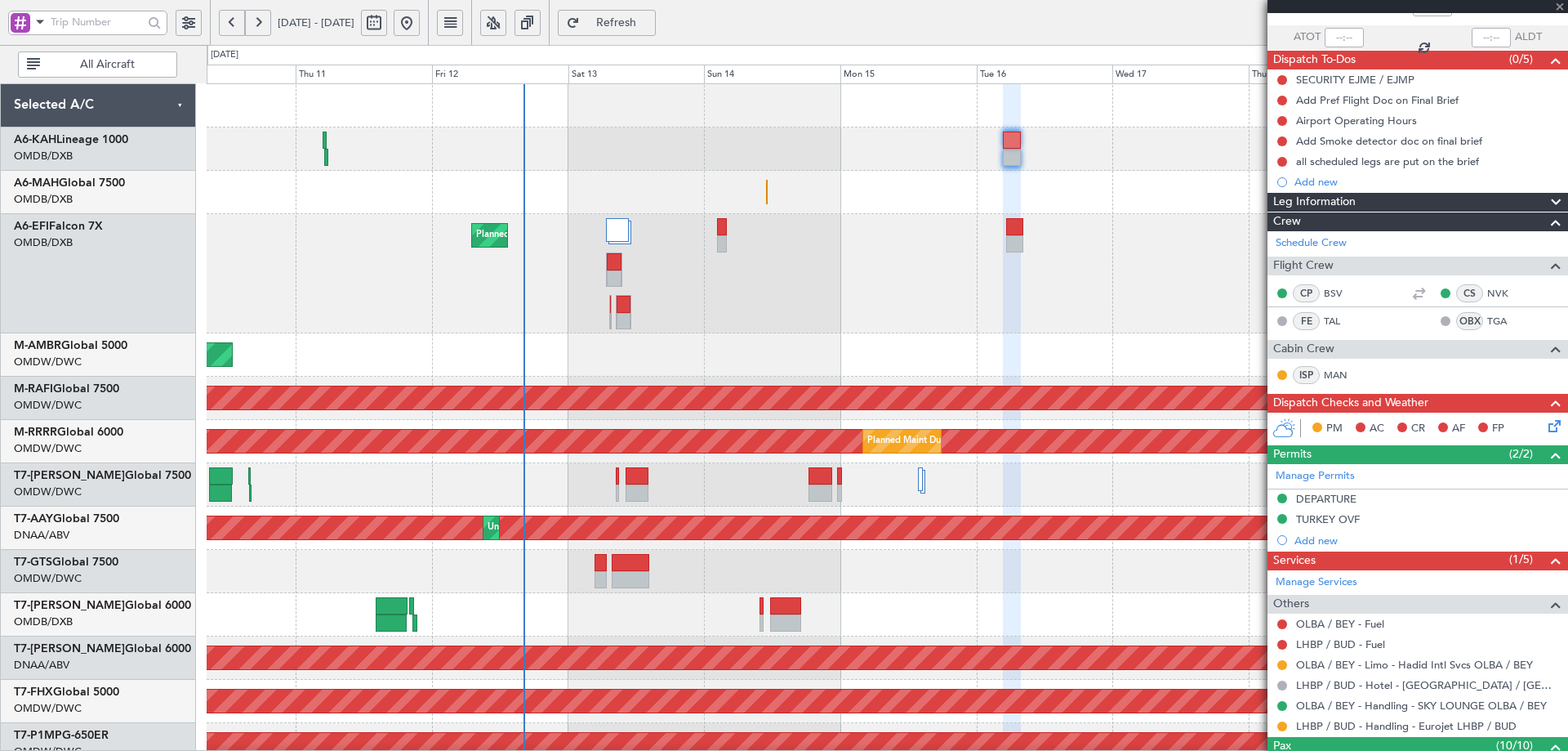
type input "4"
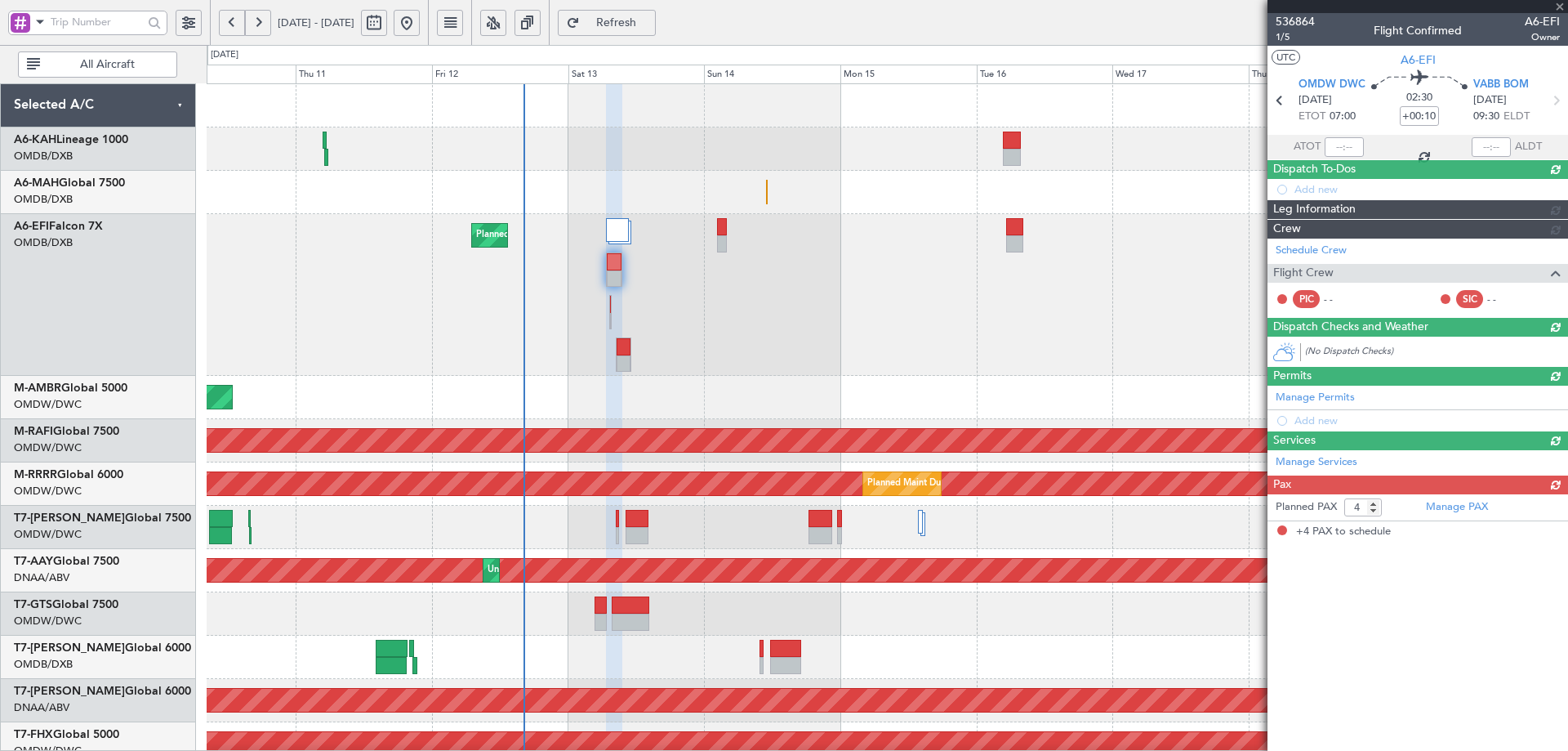
scroll to position [0, 0]
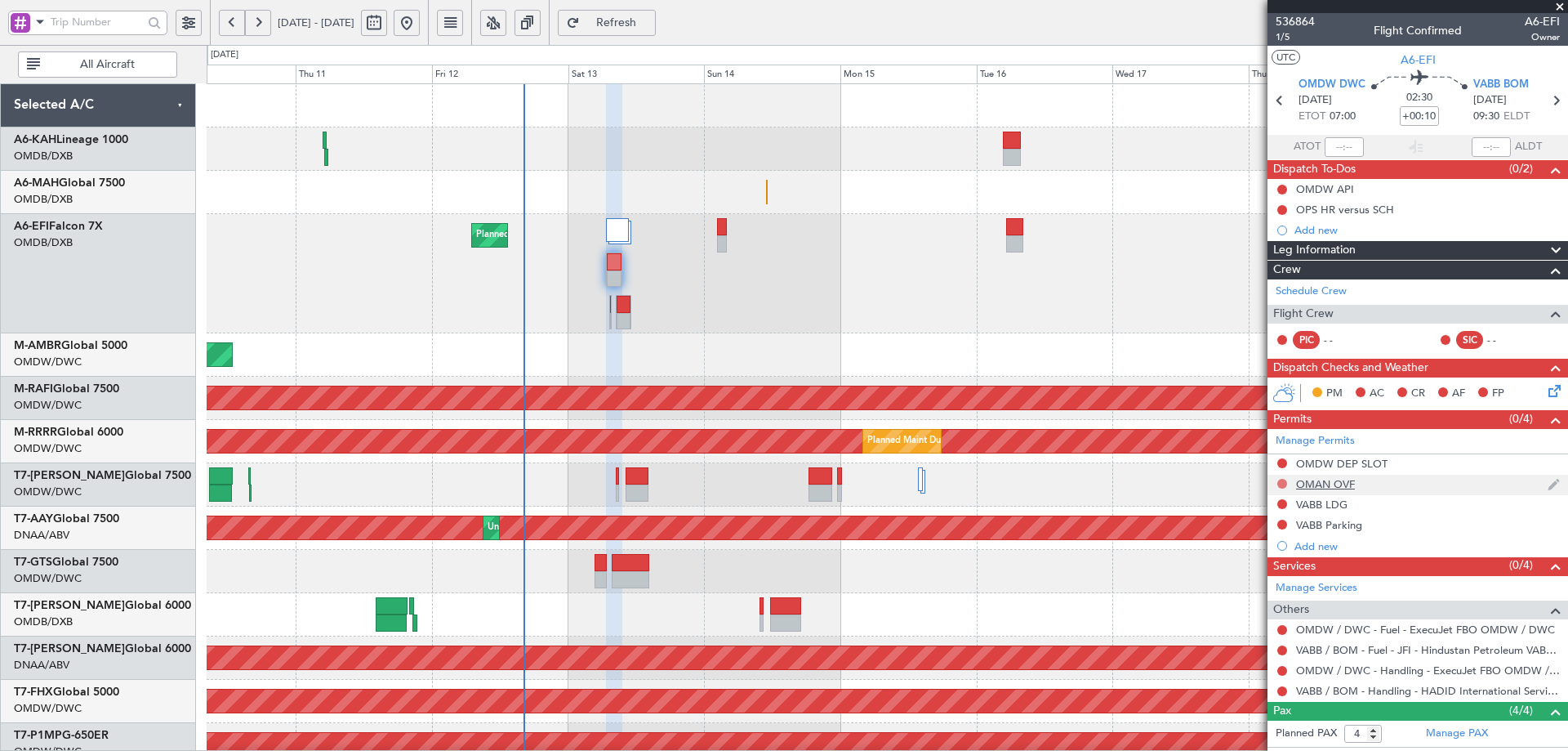
click at [1280, 482] on button at bounding box center [1282, 483] width 9 height 9
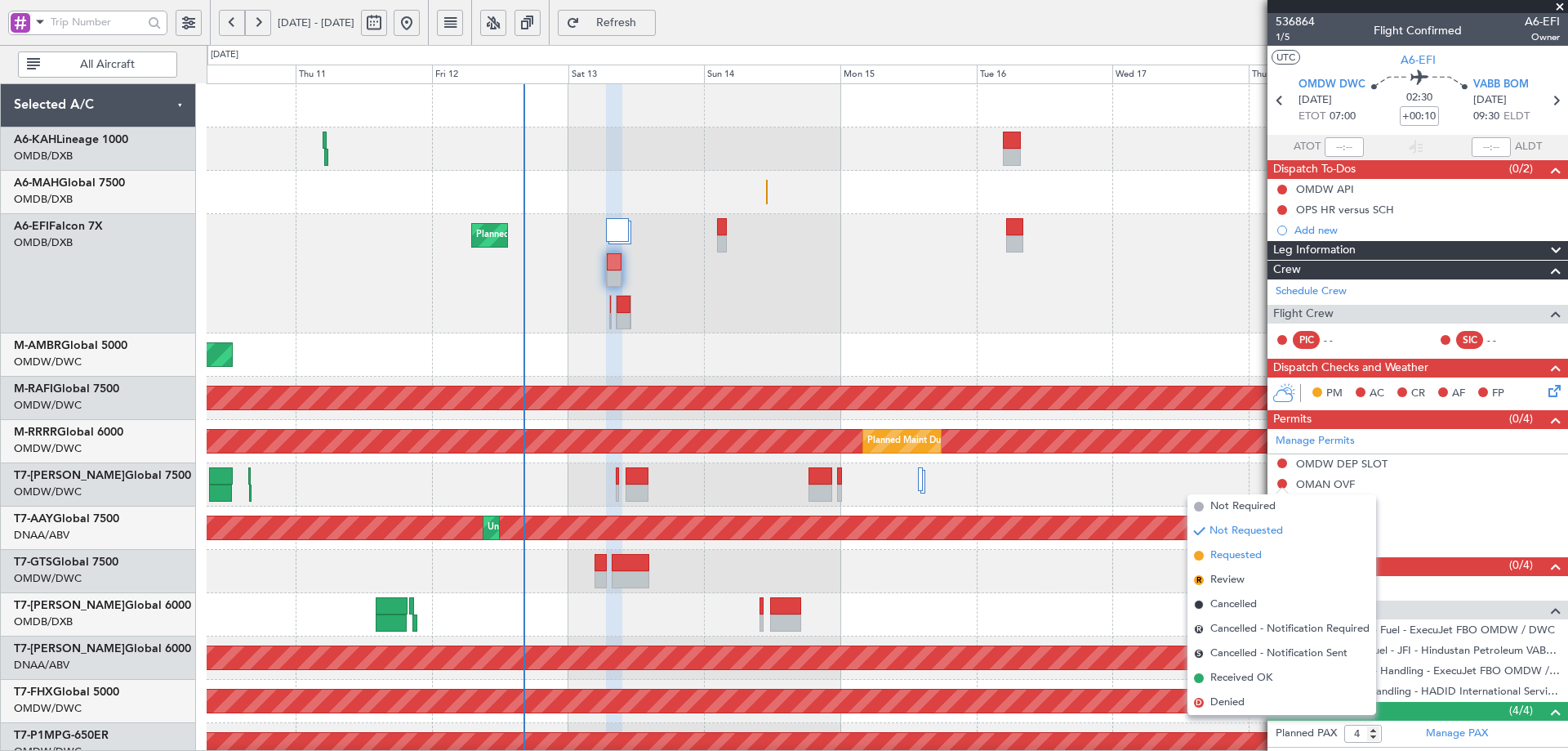
click at [1248, 553] on span "Requested" at bounding box center [1236, 555] width 51 height 16
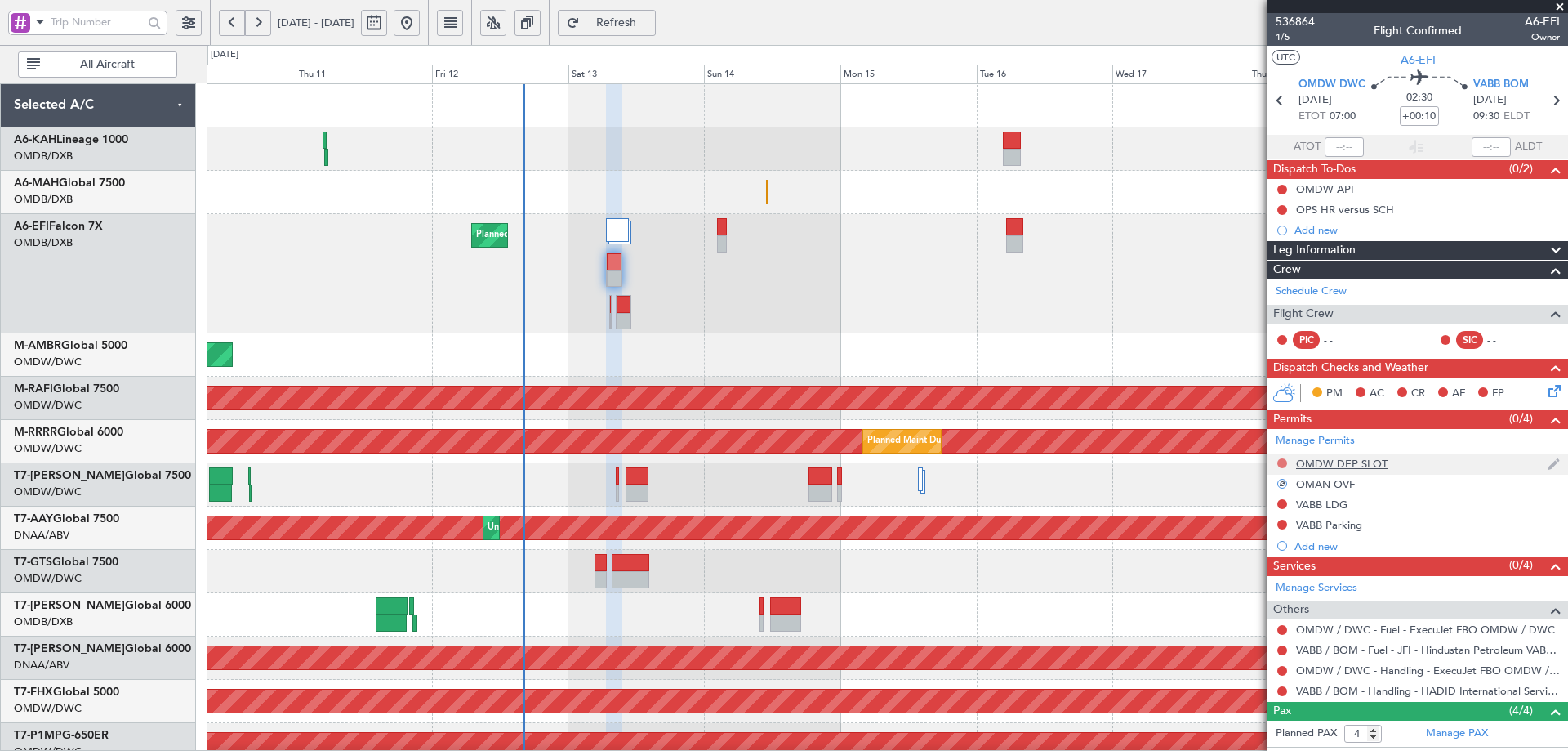
click at [1285, 460] on button at bounding box center [1282, 463] width 9 height 9
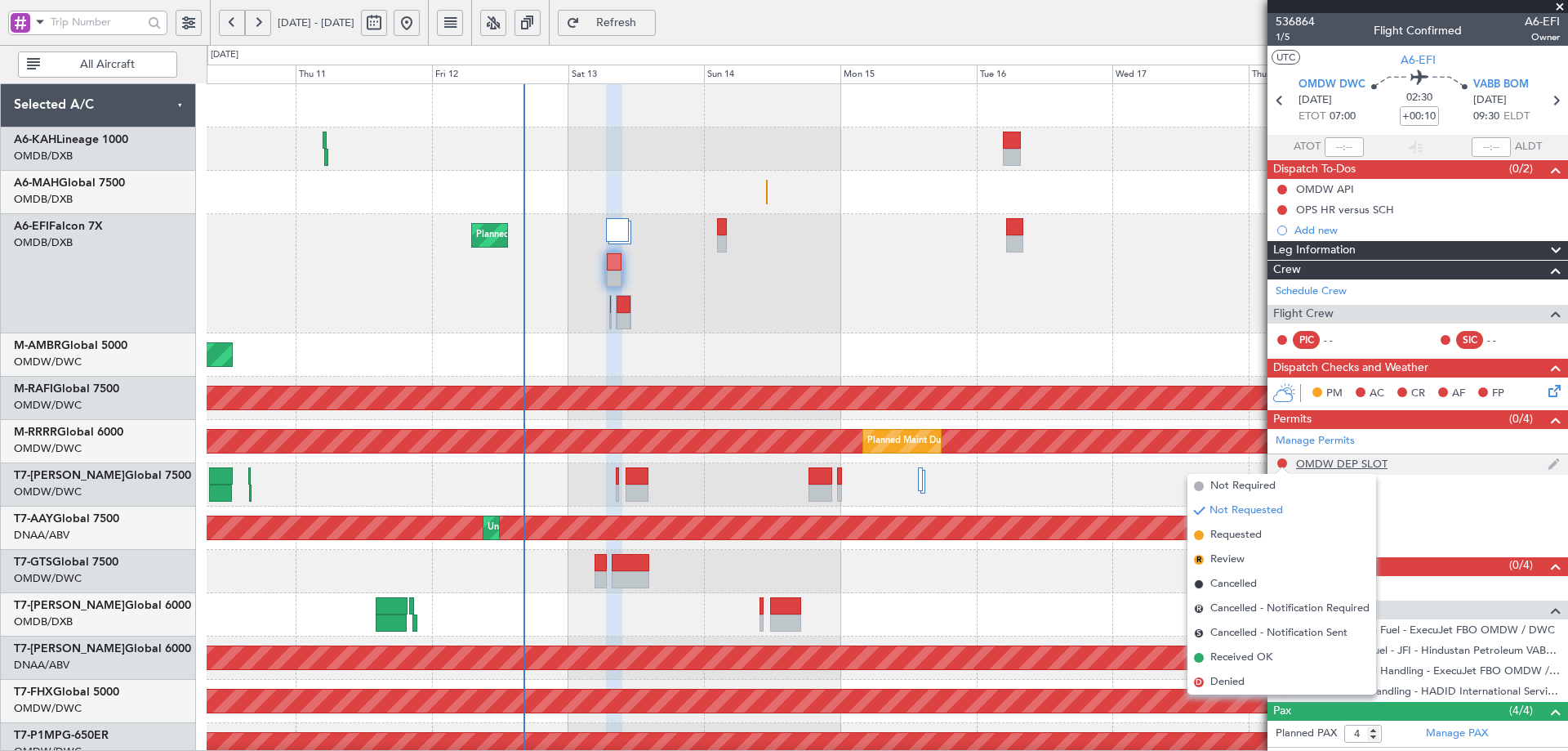
click at [1388, 463] on div "OMDW DEP SLOT" at bounding box center [1418, 465] width 301 height 21
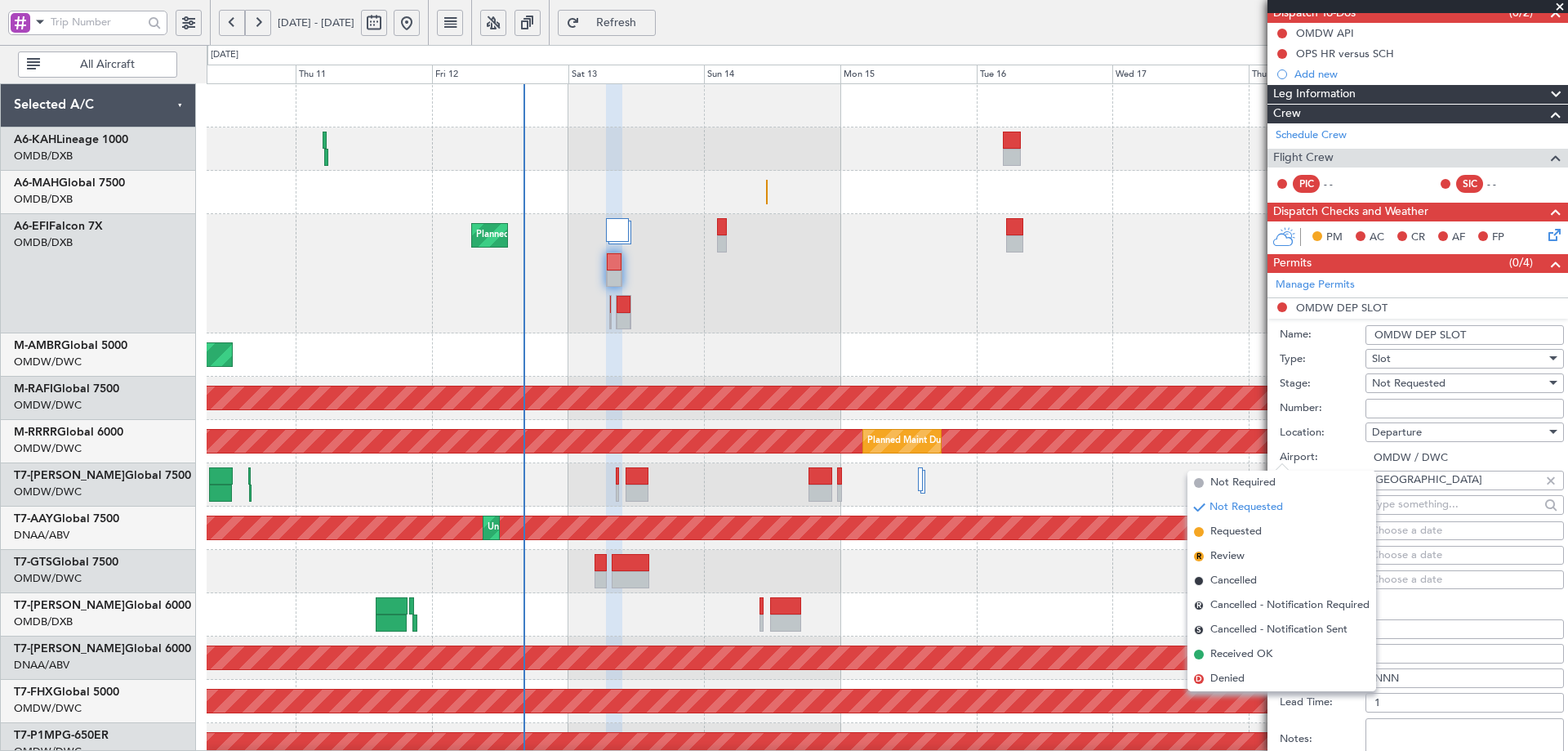
scroll to position [327, 0]
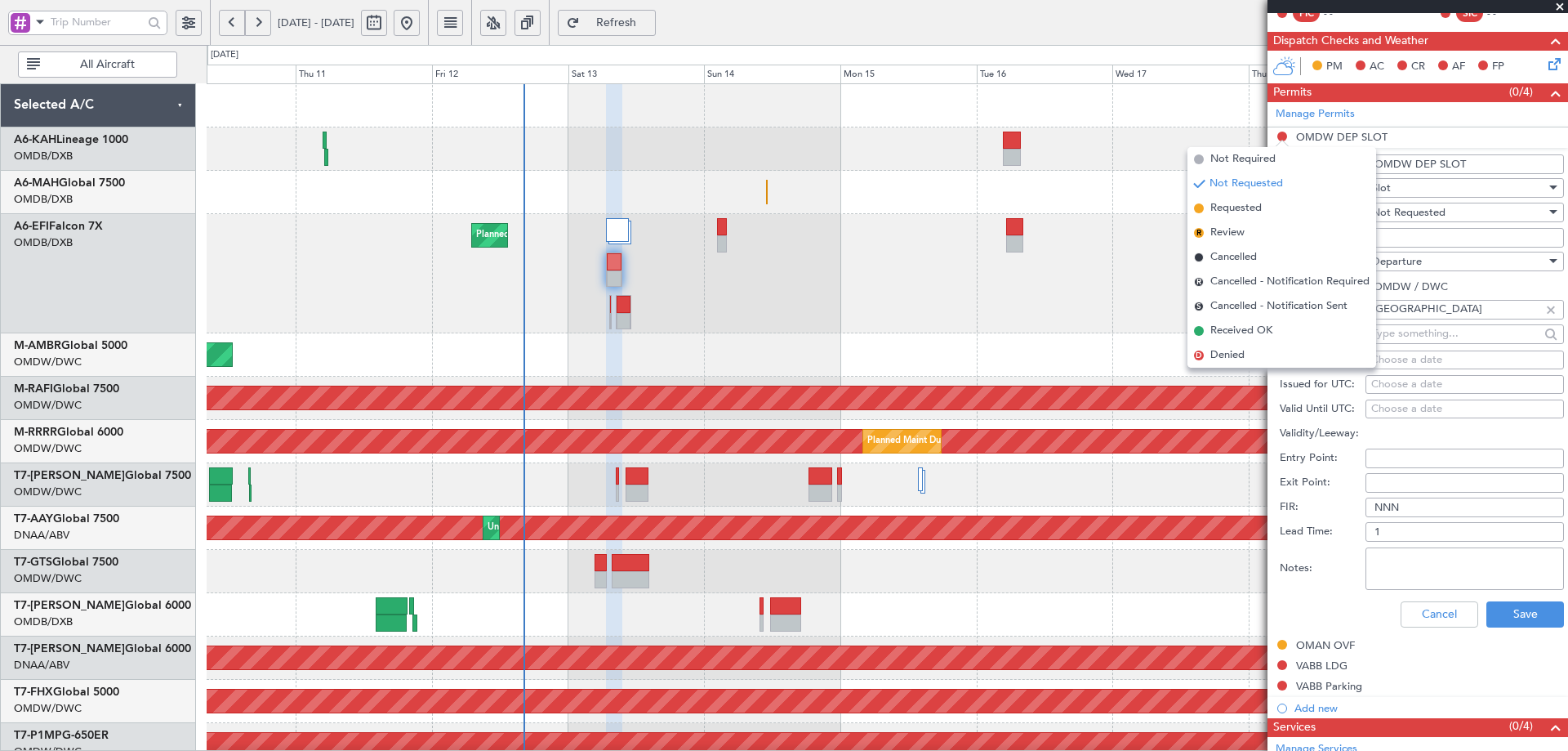
click at [1444, 234] on input "Number:" at bounding box center [1465, 237] width 199 height 20
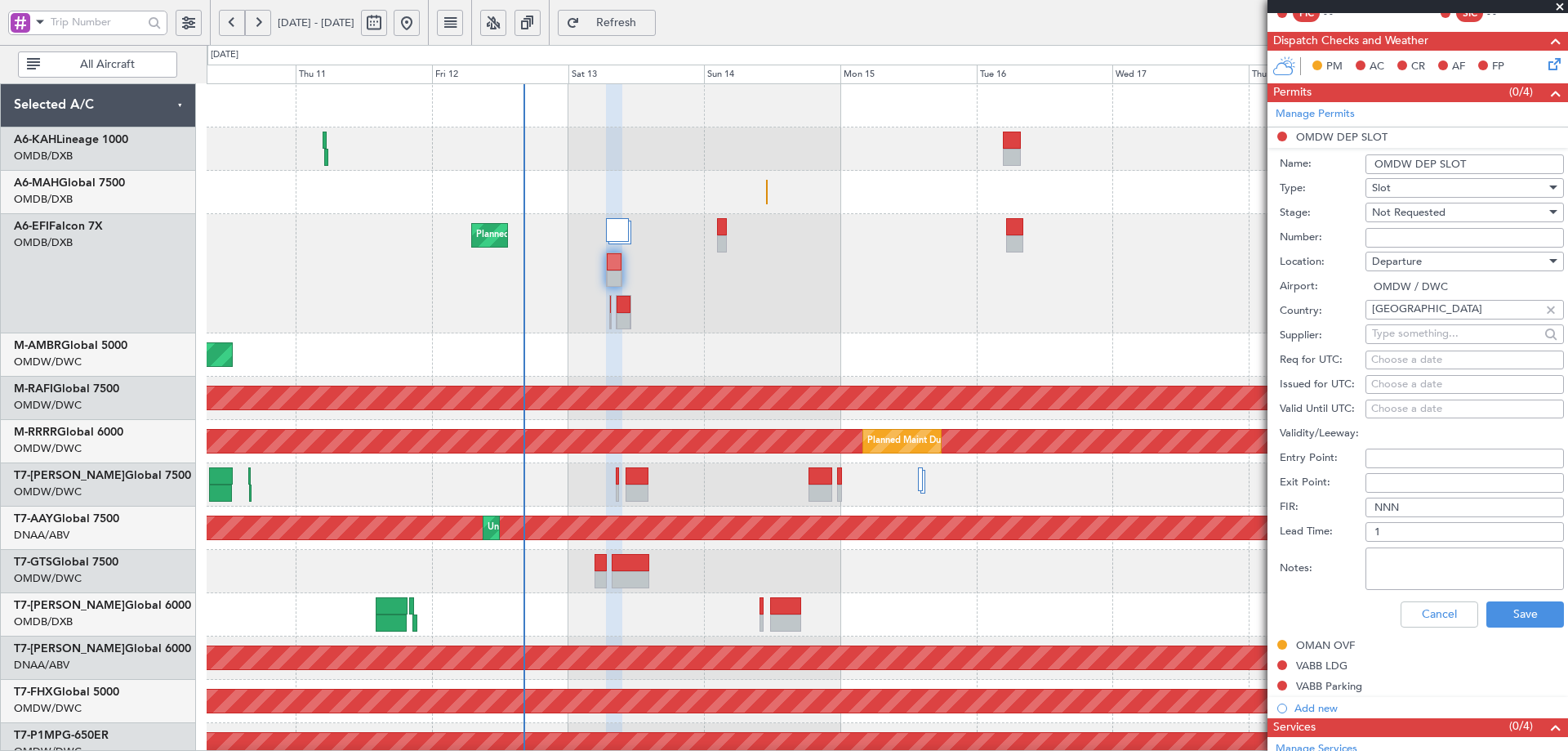
paste input "EJO103"
type input "EJO103"
click at [1451, 215] on div "Not Requested" at bounding box center [1459, 212] width 174 height 25
click at [1438, 344] on span "Received OK" at bounding box center [1459, 343] width 171 height 25
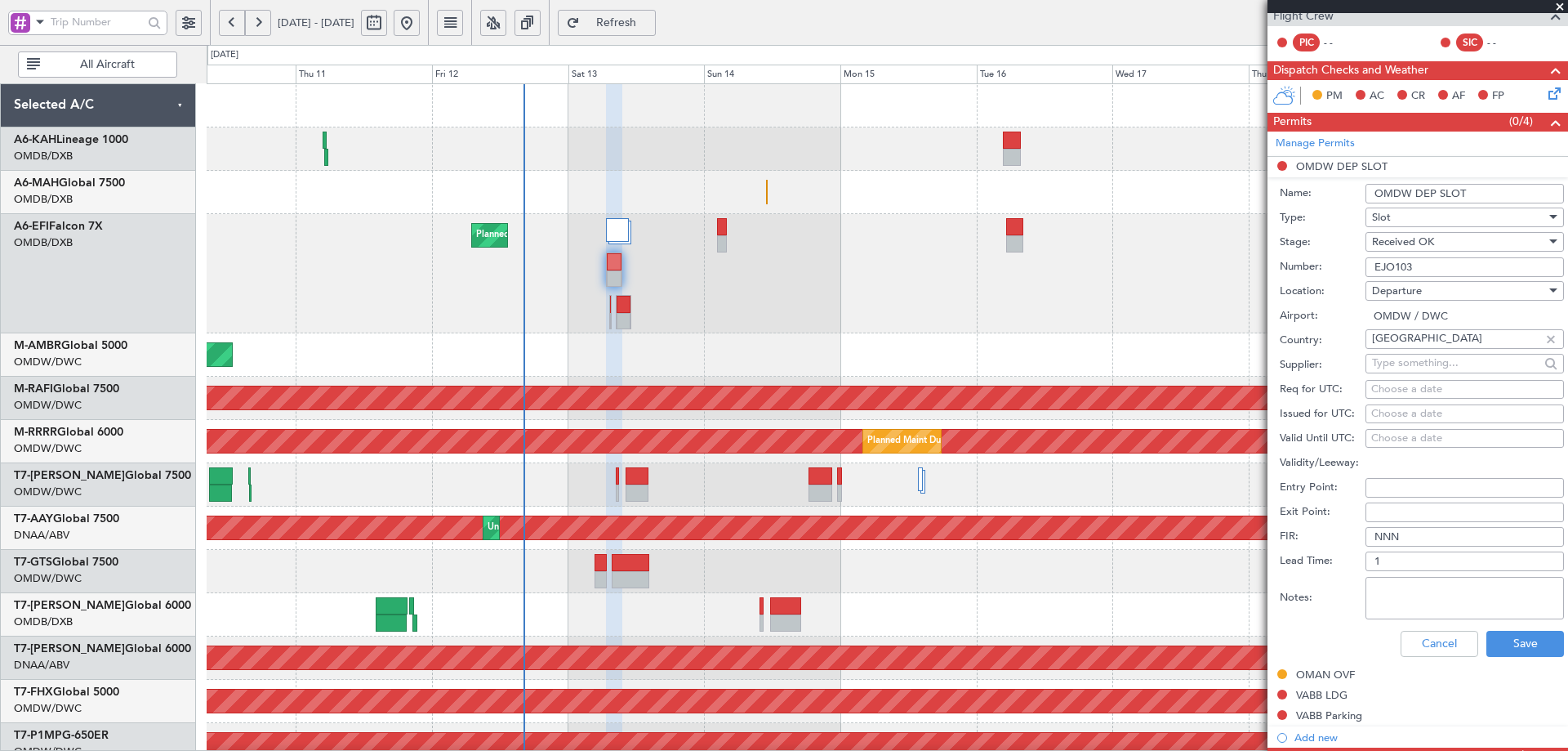
scroll to position [436, 0]
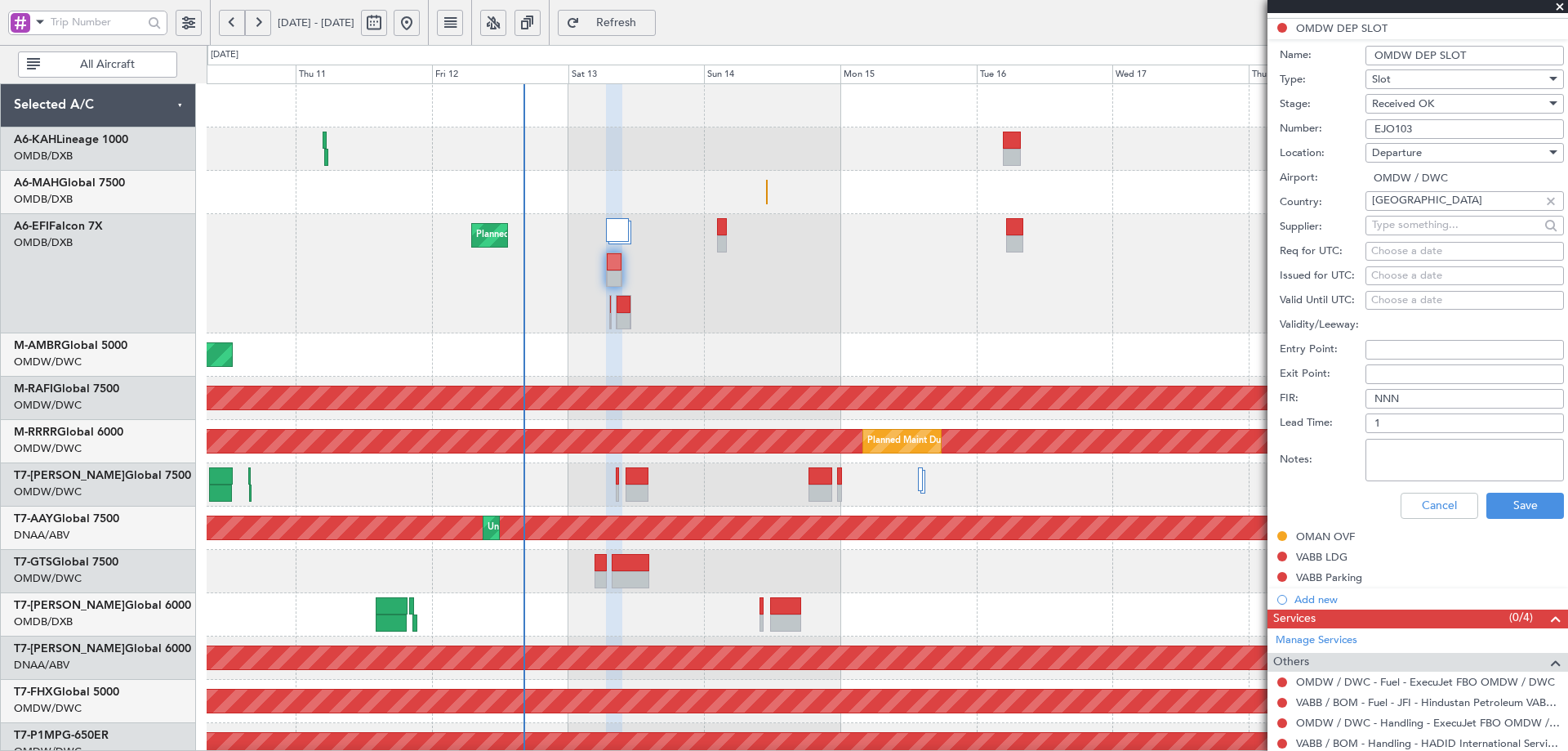
click at [1387, 252] on div "Choose a date" at bounding box center [1465, 251] width 187 height 16
select select "9"
select select "2025"
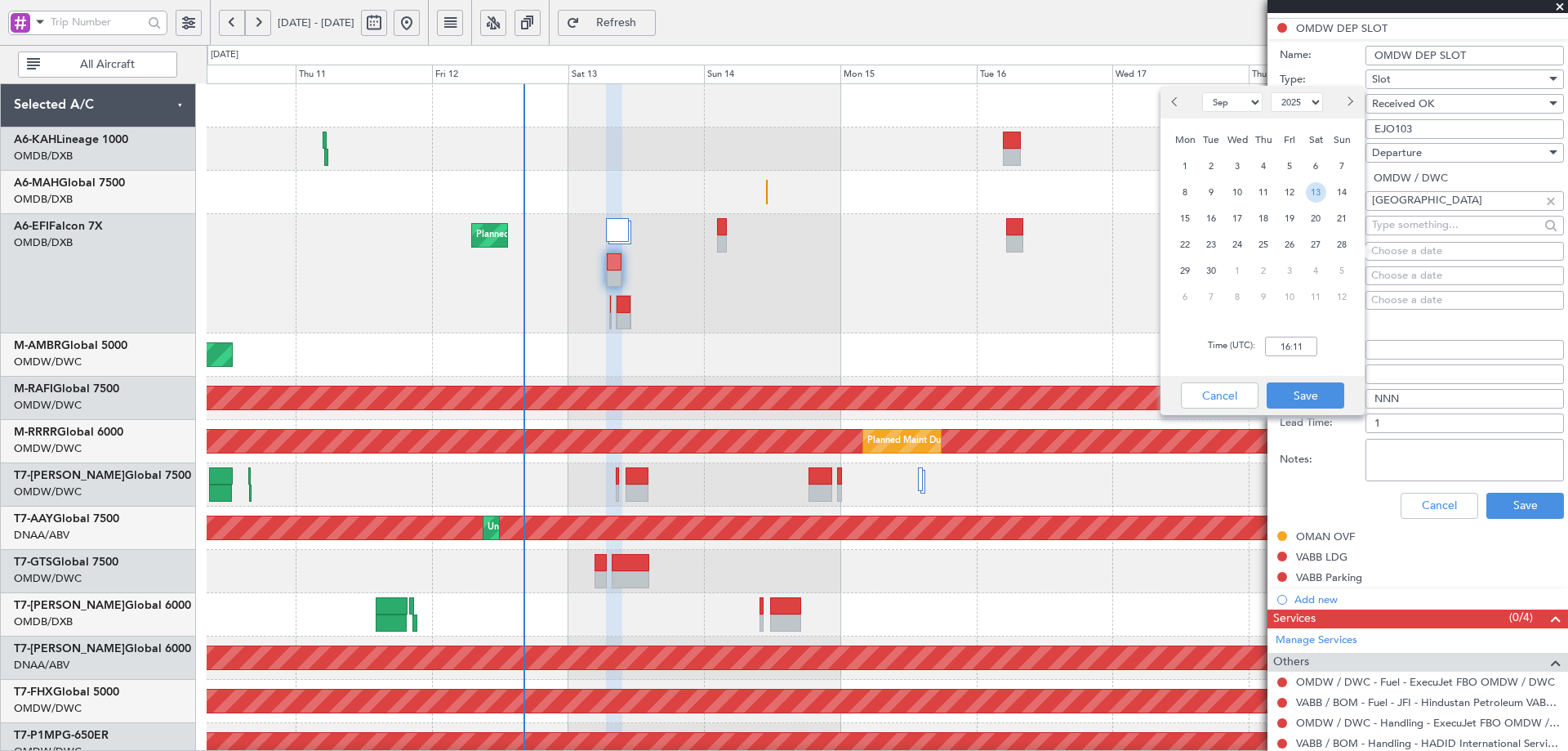
click at [1313, 192] on span "13" at bounding box center [1317, 192] width 21 height 21
click at [1302, 350] on input "00:00" at bounding box center [1291, 346] width 52 height 20
type input "07:00"
click at [1313, 401] on button "Save" at bounding box center [1306, 395] width 78 height 26
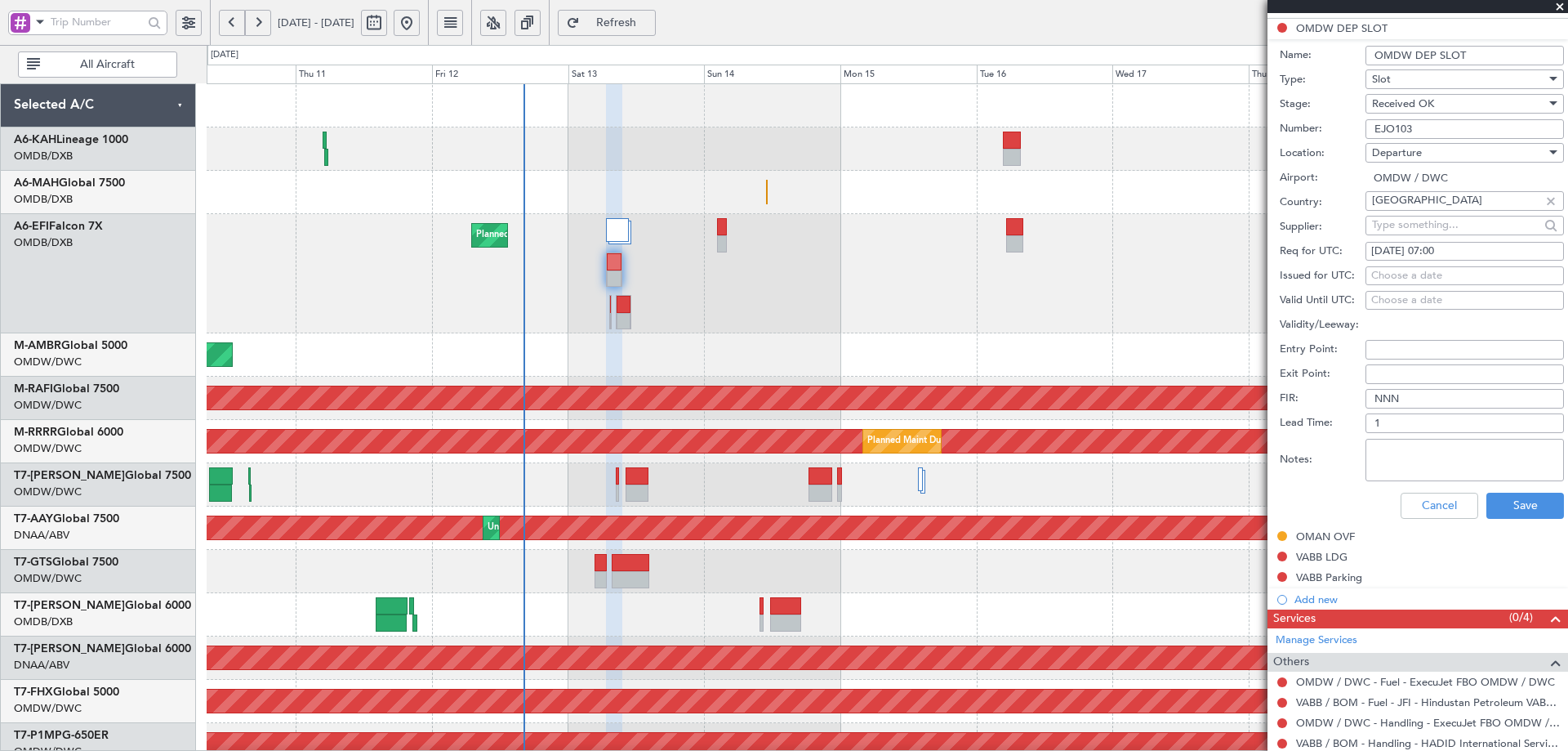
click at [1398, 272] on div "Choose a date" at bounding box center [1465, 276] width 187 height 16
select select "9"
select select "2025"
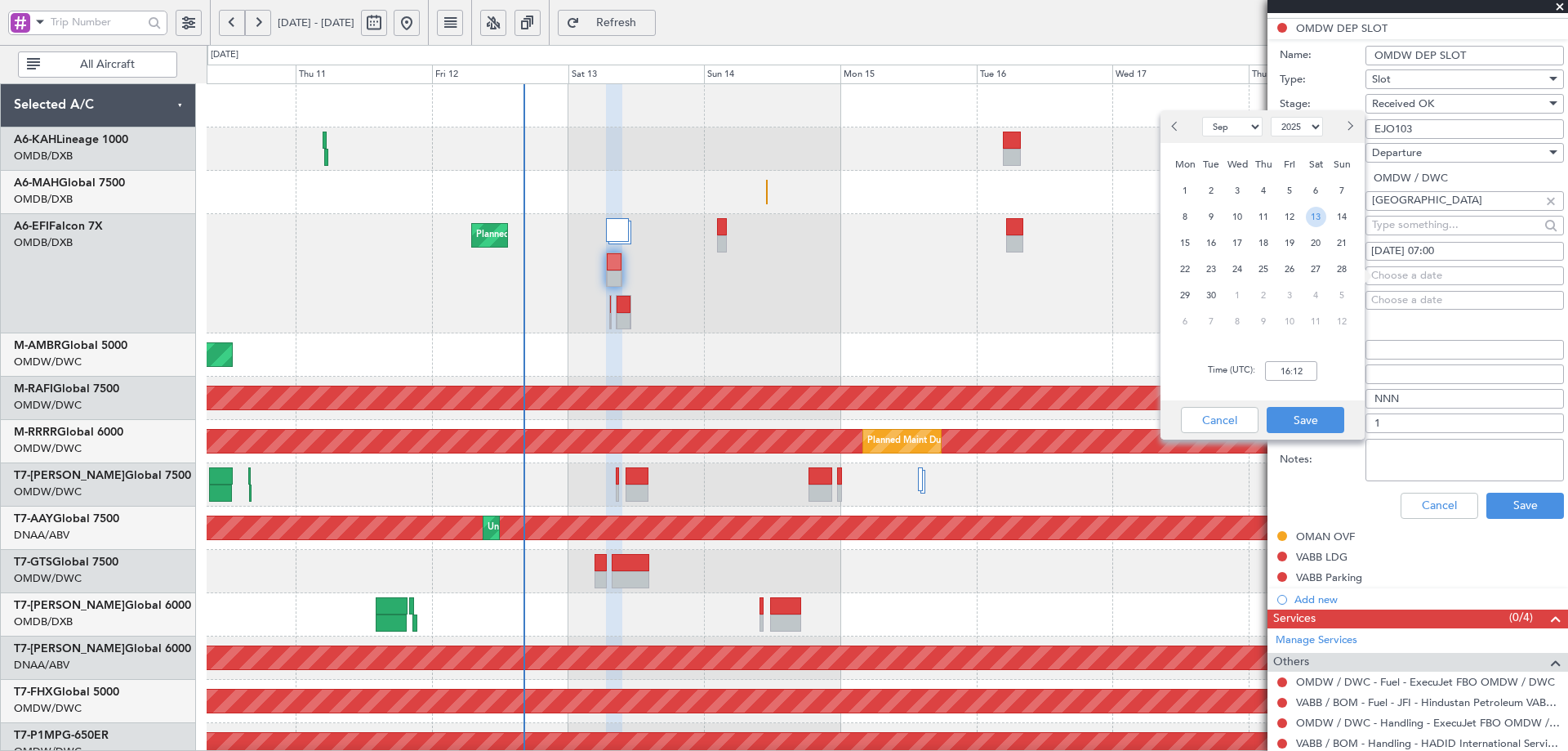
click at [1312, 212] on span "13" at bounding box center [1317, 217] width 21 height 21
click at [1300, 373] on input "00:00" at bounding box center [1291, 370] width 52 height 20
type input "07:00"
click at [1328, 418] on button "Save" at bounding box center [1306, 419] width 78 height 26
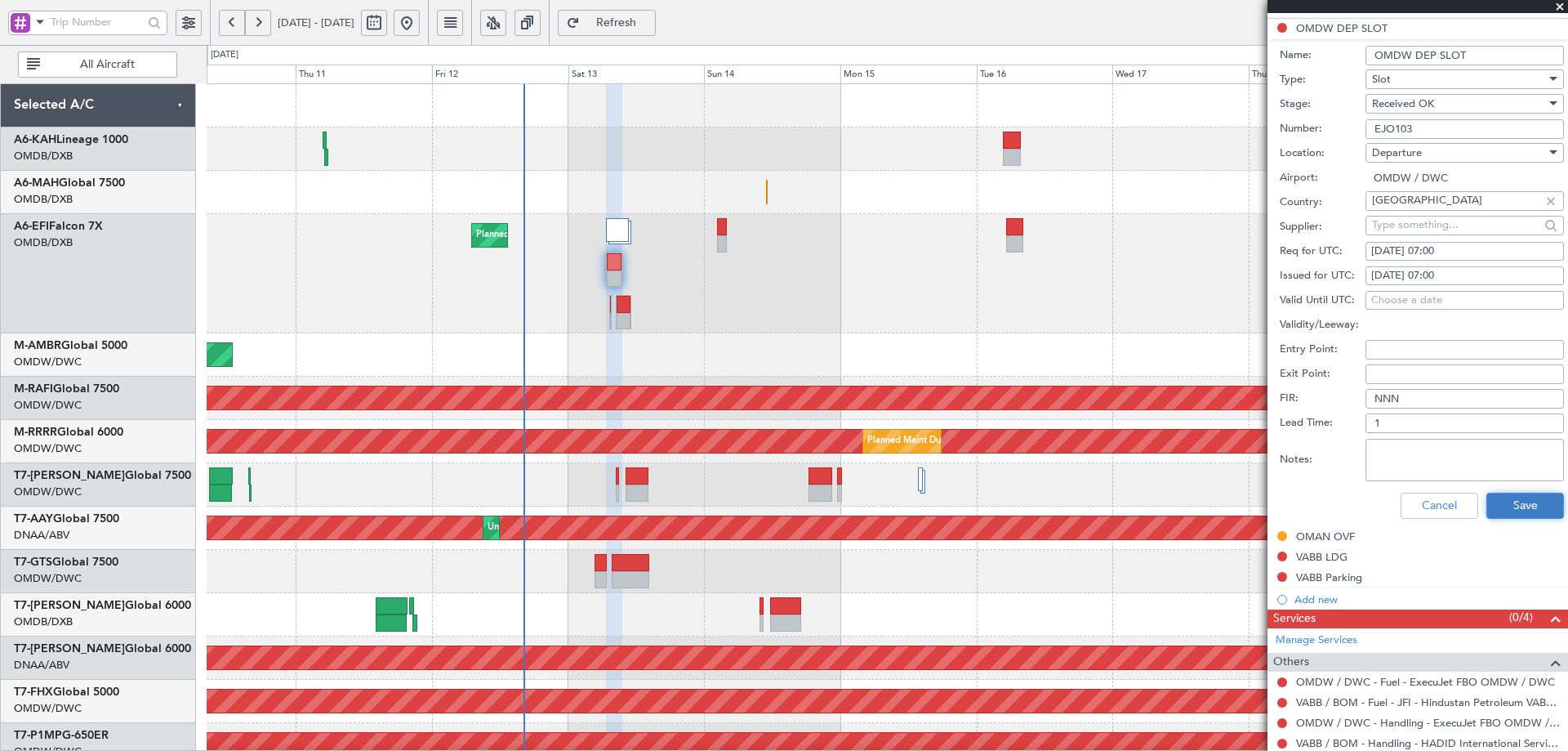
click at [1517, 505] on button "Save" at bounding box center [1525, 506] width 78 height 26
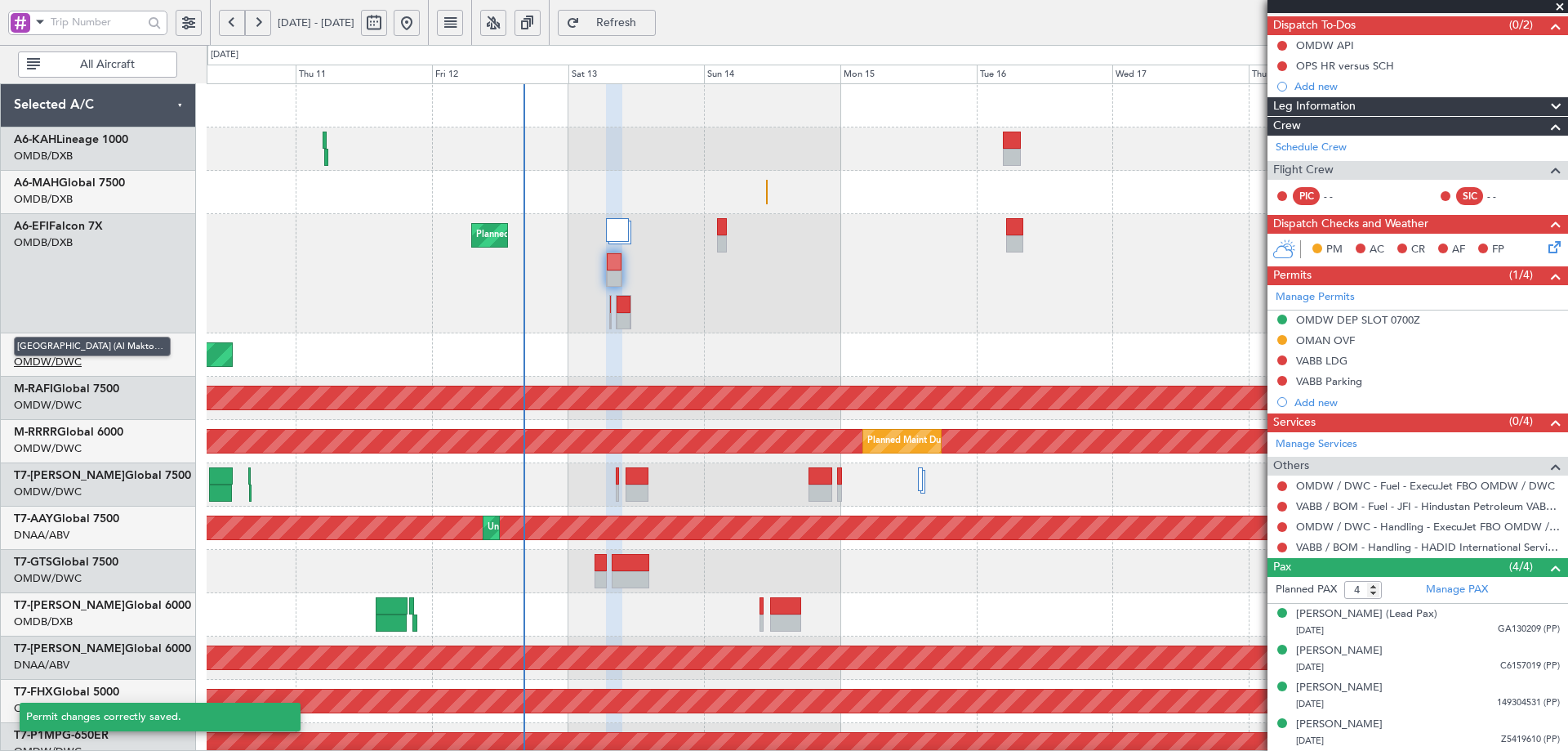
scroll to position [143, 0]
drag, startPoint x: 1287, startPoint y: 357, endPoint x: 1265, endPoint y: 376, distance: 29.1
click at [1287, 357] on button at bounding box center [1282, 360] width 9 height 9
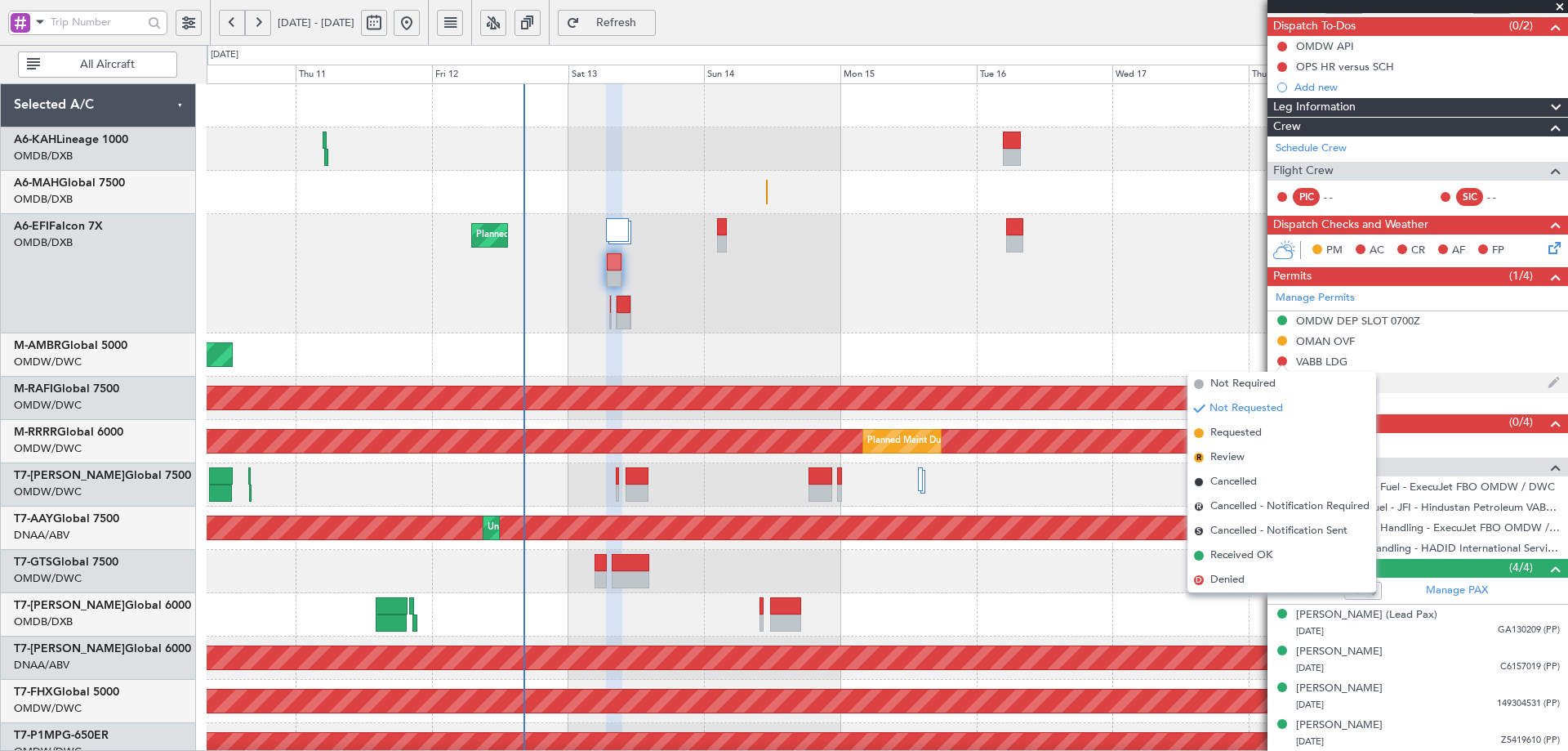
drag, startPoint x: 1230, startPoint y: 432, endPoint x: 1273, endPoint y: 384, distance: 64.4
click at [1231, 431] on span "Requested" at bounding box center [1236, 432] width 51 height 16
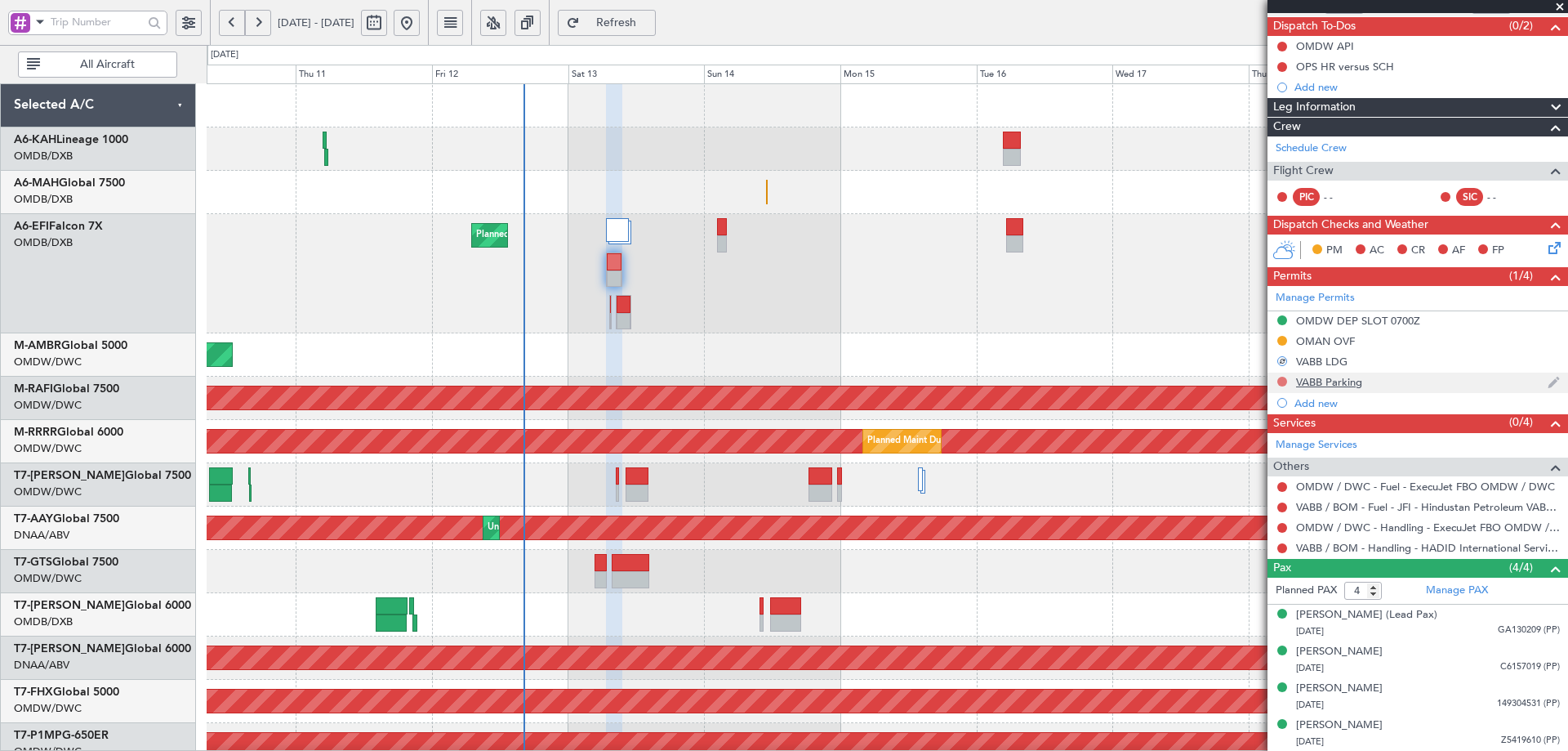
click at [1283, 381] on button at bounding box center [1282, 381] width 9 height 9
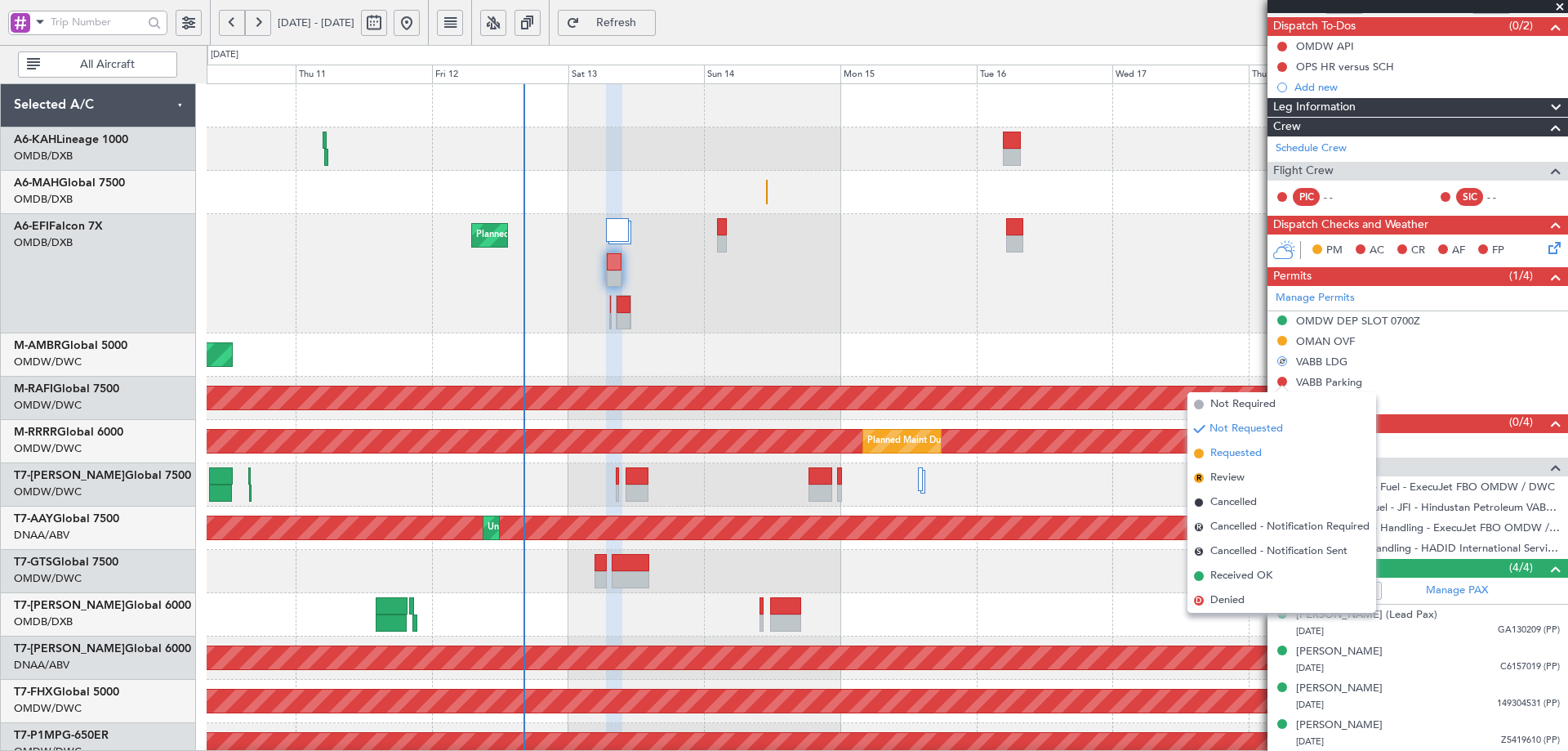
click at [1229, 459] on span "Requested" at bounding box center [1236, 453] width 51 height 16
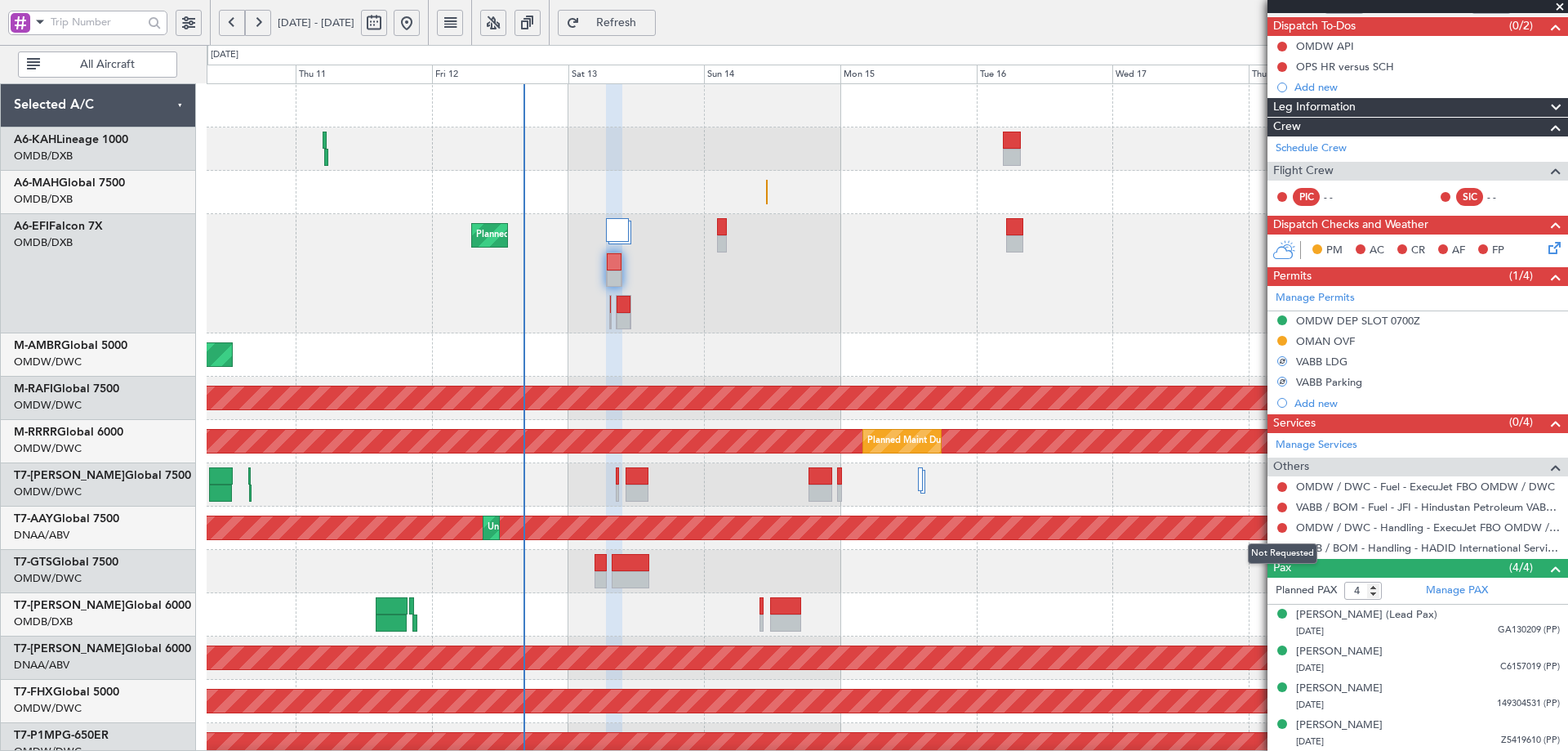
click at [1281, 549] on div "Not Requested" at bounding box center [1283, 554] width 69 height 21
click at [1284, 547] on button at bounding box center [1282, 548] width 9 height 9
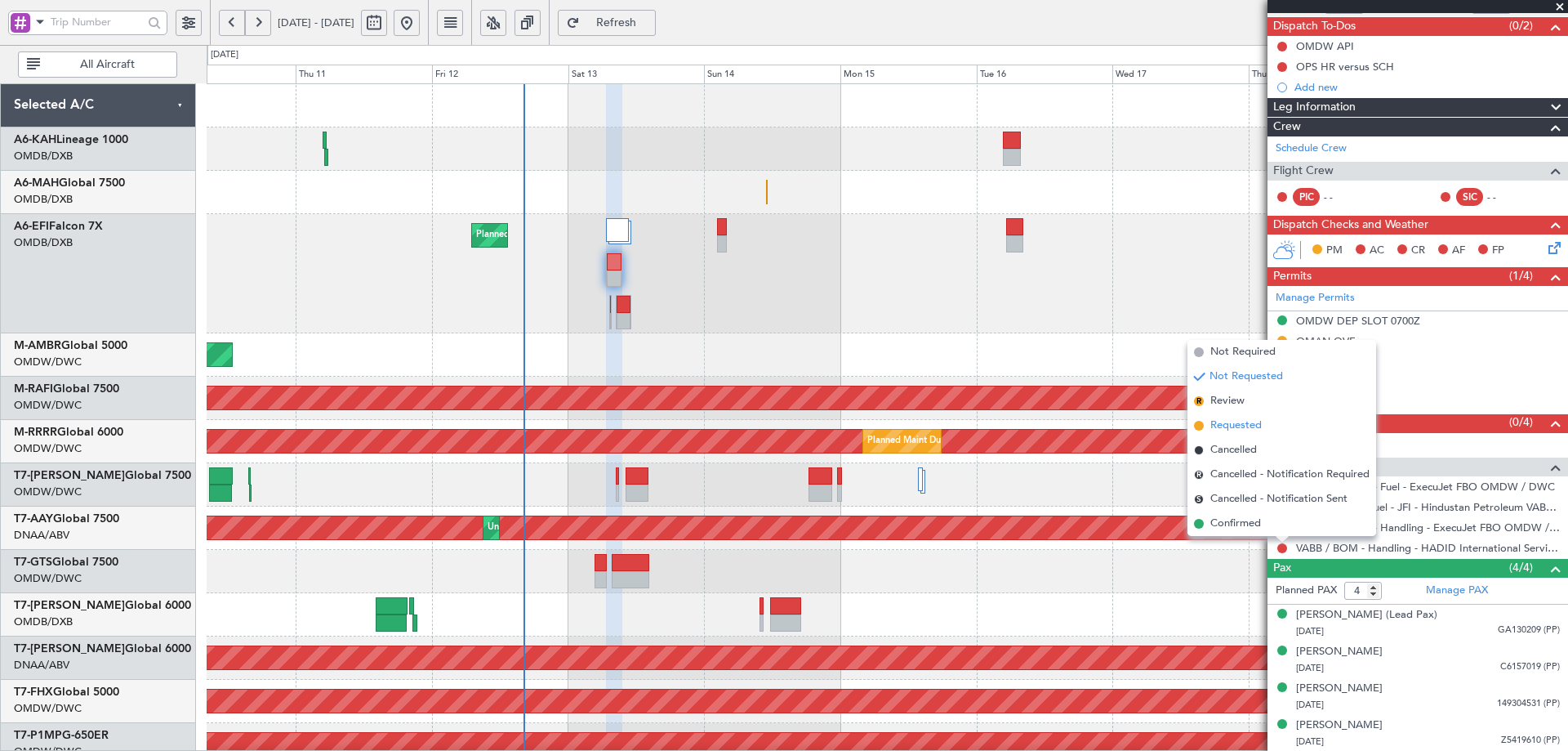
click at [1238, 420] on span "Requested" at bounding box center [1236, 425] width 51 height 16
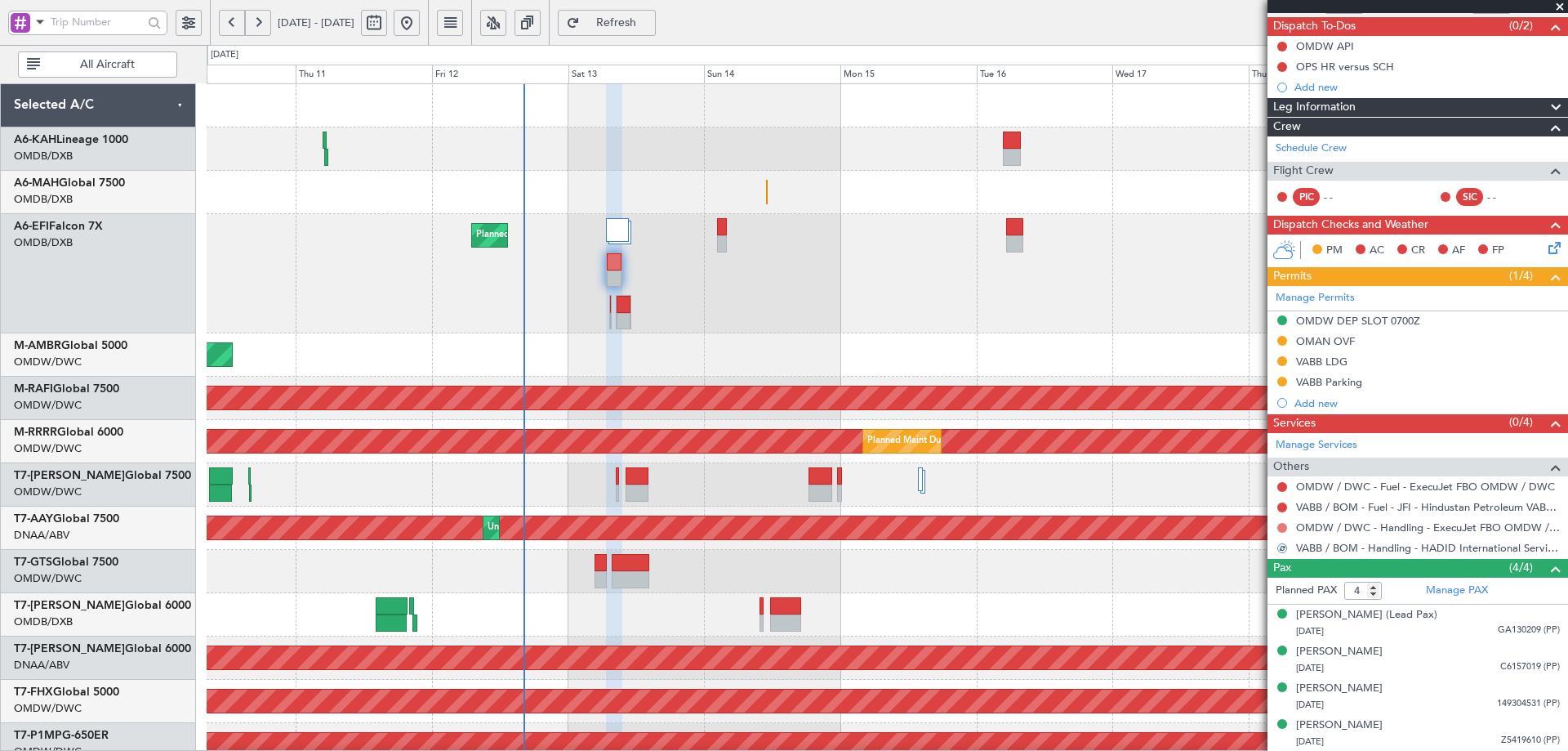
click at [1284, 528] on button at bounding box center [1282, 527] width 9 height 9
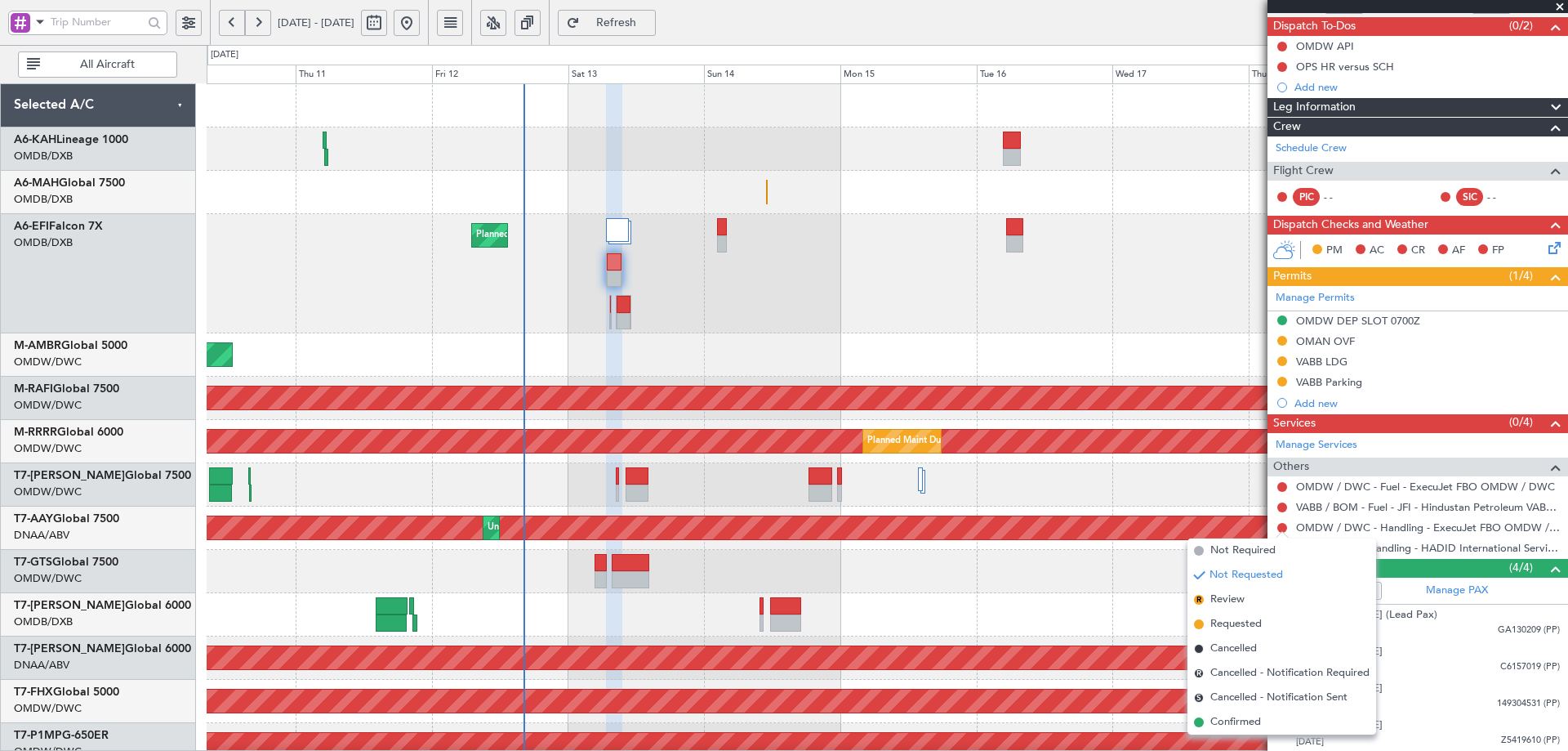
drag, startPoint x: 1235, startPoint y: 628, endPoint x: 1267, endPoint y: 594, distance: 46.7
click at [1235, 626] on span "Requested" at bounding box center [1236, 623] width 51 height 16
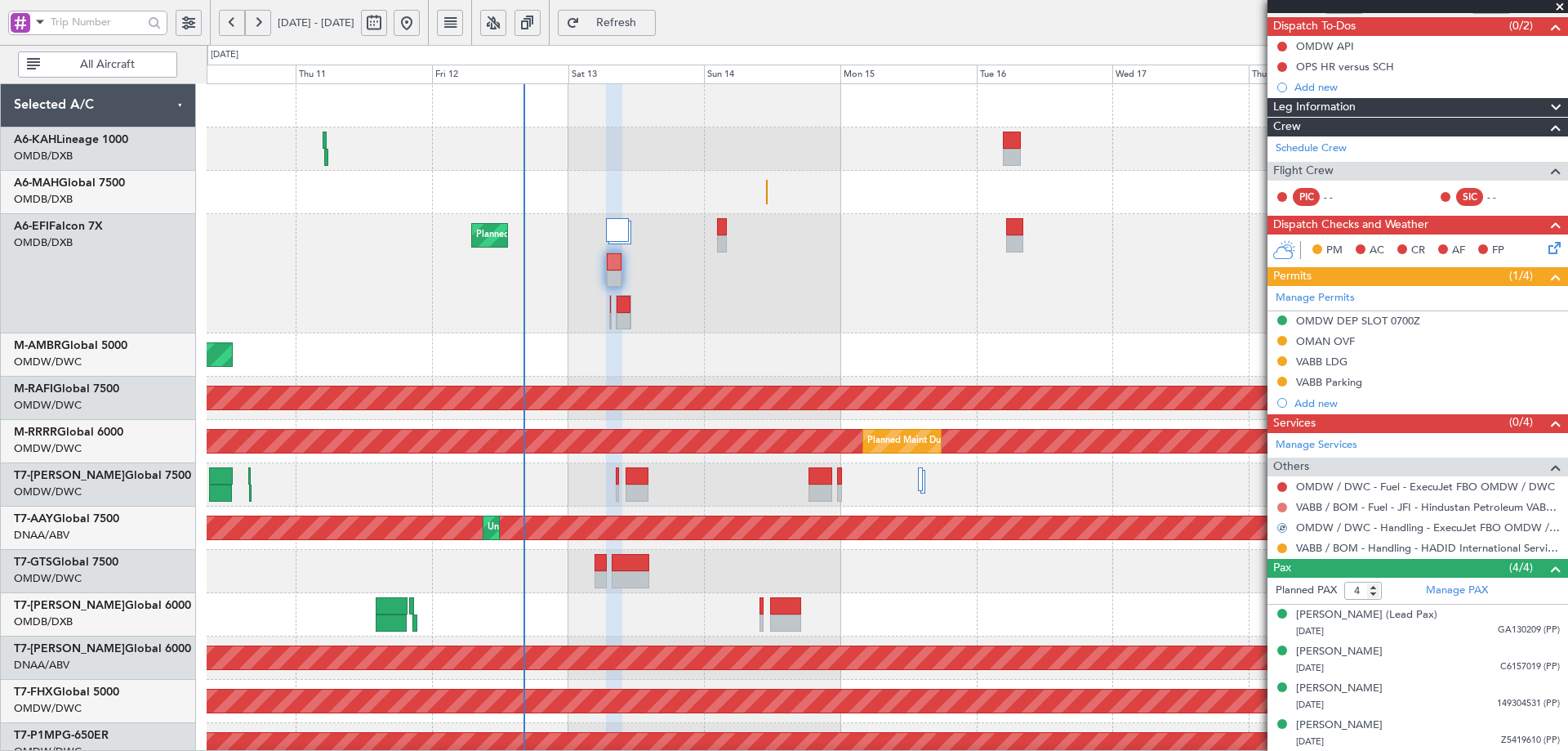
click at [1283, 509] on button at bounding box center [1282, 507] width 9 height 9
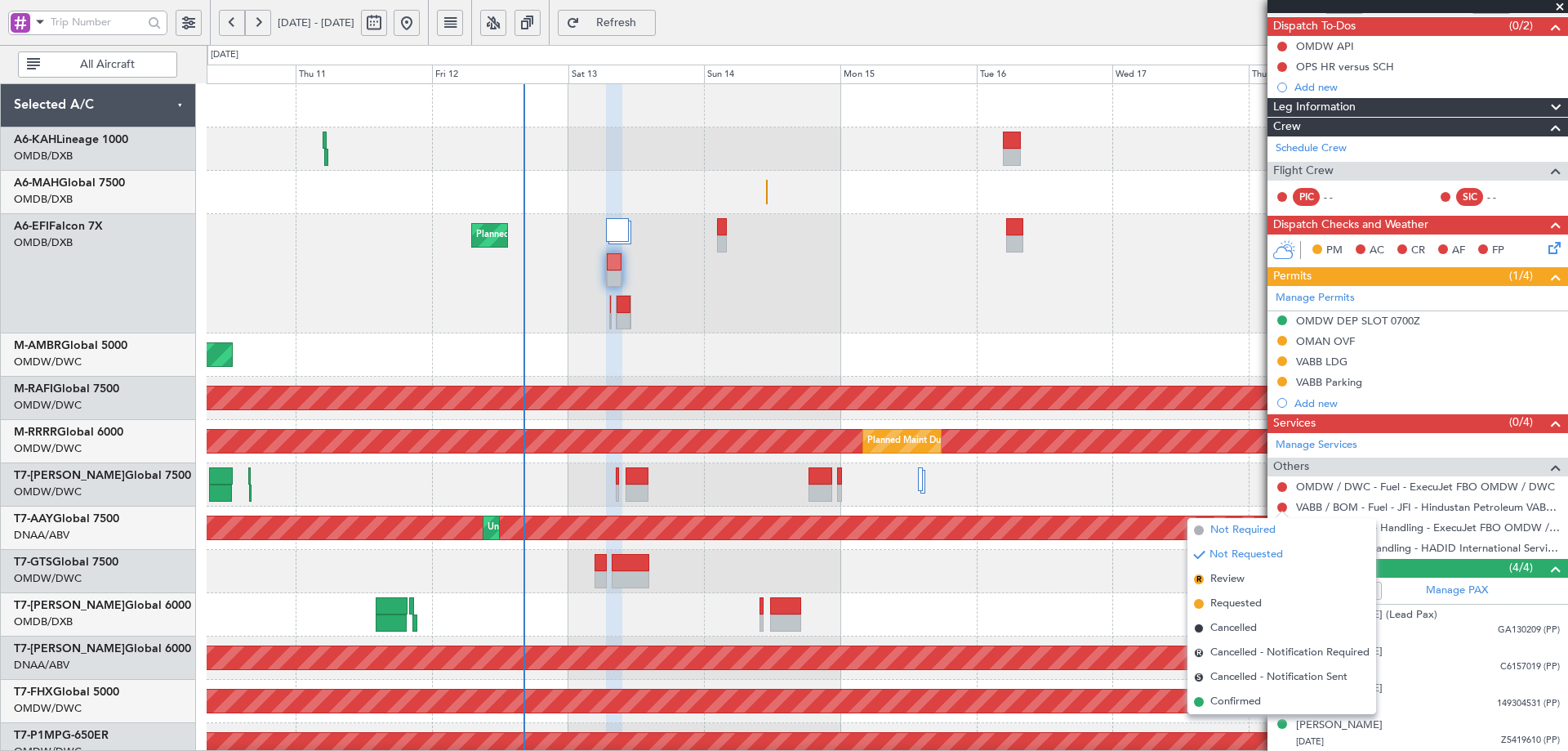
click at [1242, 529] on span "Not Required" at bounding box center [1243, 530] width 65 height 16
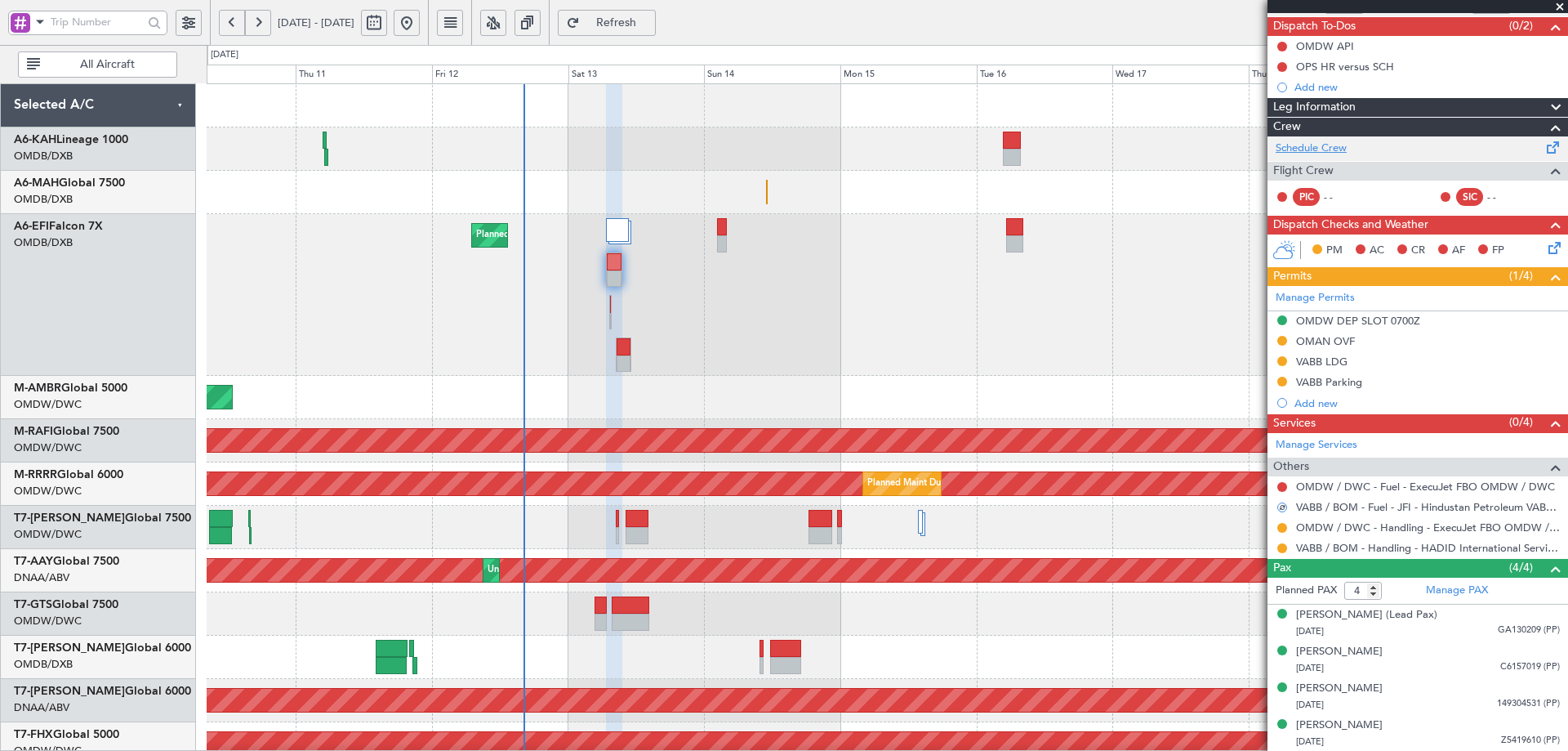
click at [1333, 147] on link "Schedule Crew" at bounding box center [1311, 148] width 71 height 16
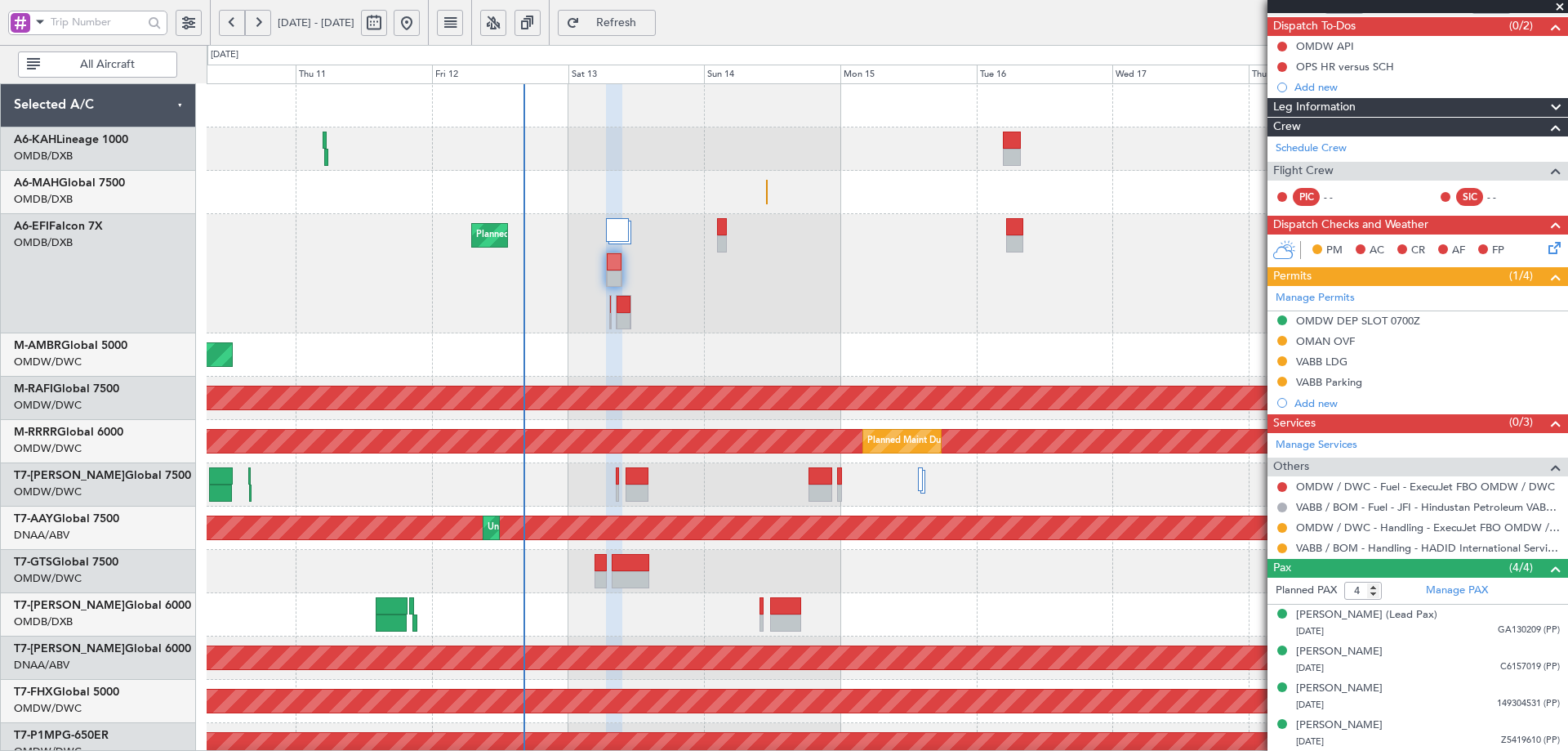
click at [645, 20] on span "Refresh" at bounding box center [616, 22] width 67 height 11
click at [1477, 590] on link "Manage PAX" at bounding box center [1457, 590] width 62 height 16
click at [650, 21] on span "Refresh" at bounding box center [616, 22] width 67 height 11
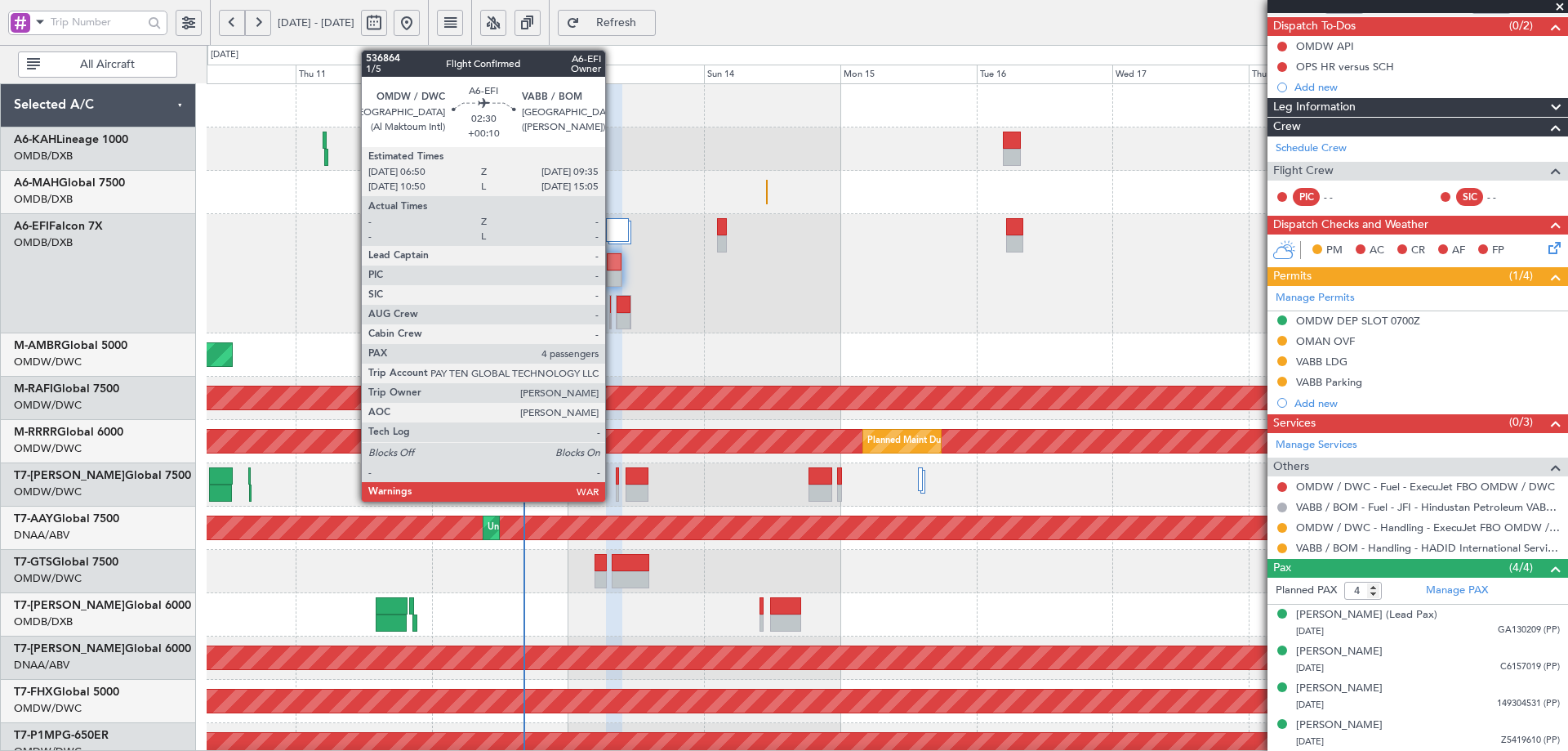
click at [613, 260] on div at bounding box center [614, 261] width 15 height 17
click at [613, 259] on div at bounding box center [614, 261] width 15 height 17
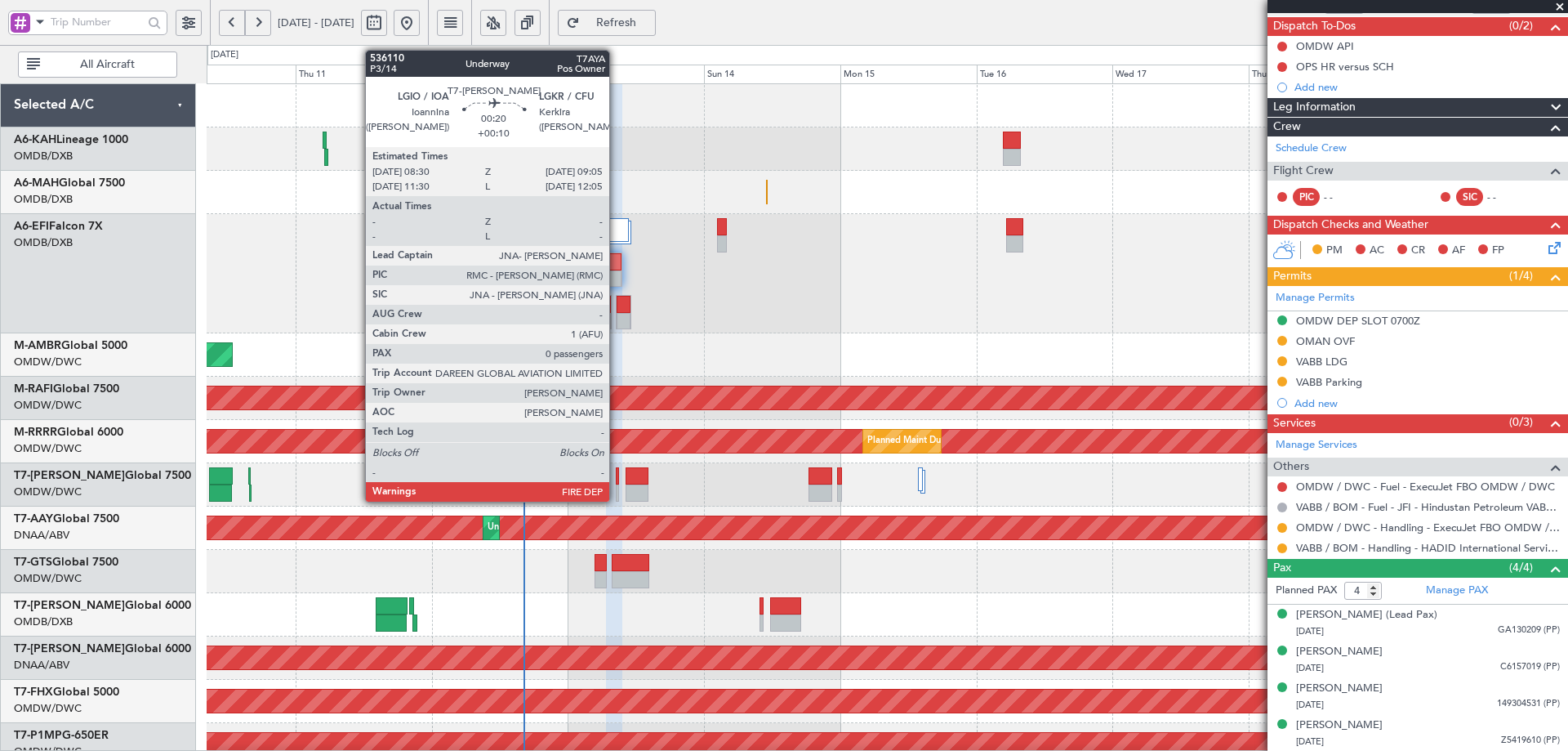
click at [616, 484] on div at bounding box center [617, 476] width 4 height 17
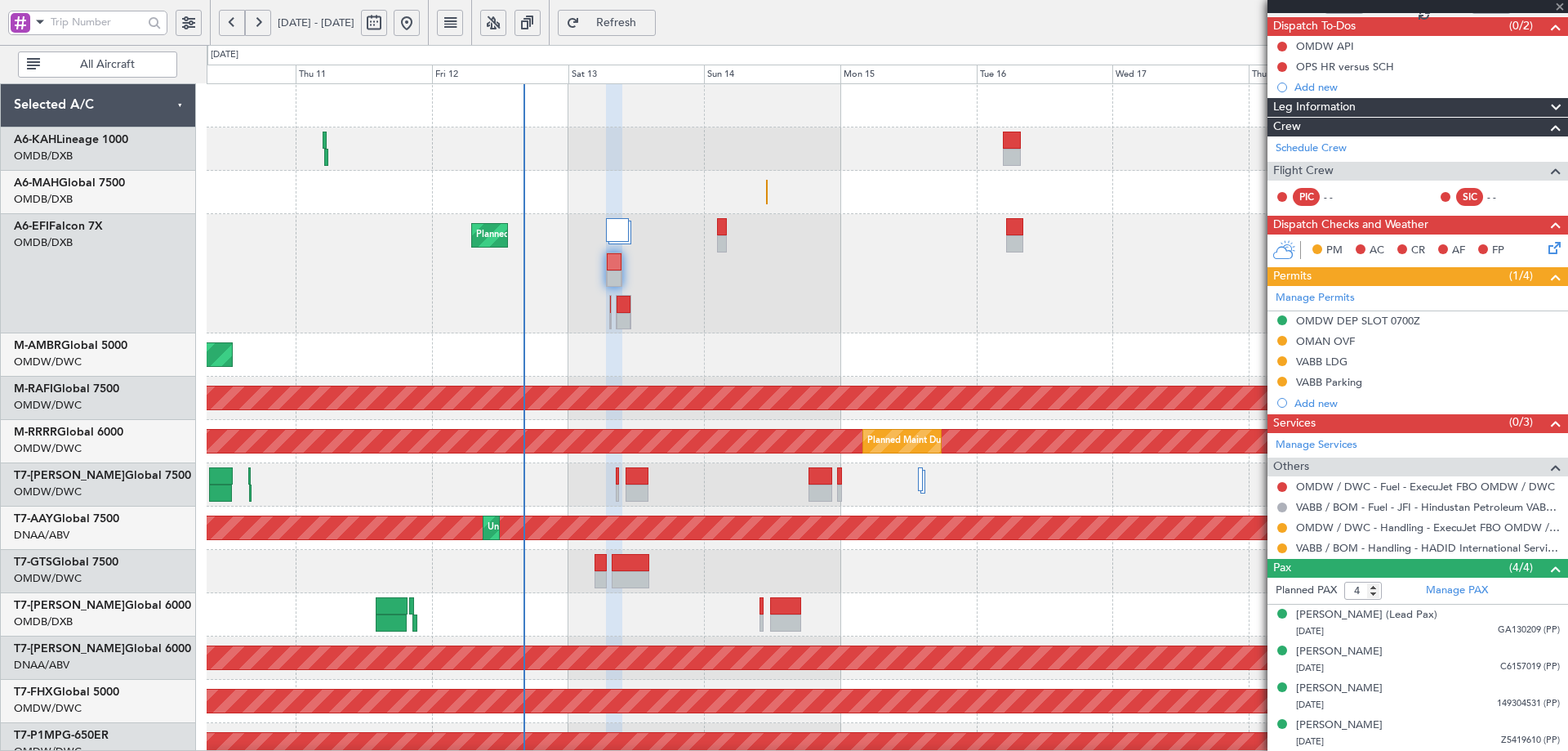
type input "0"
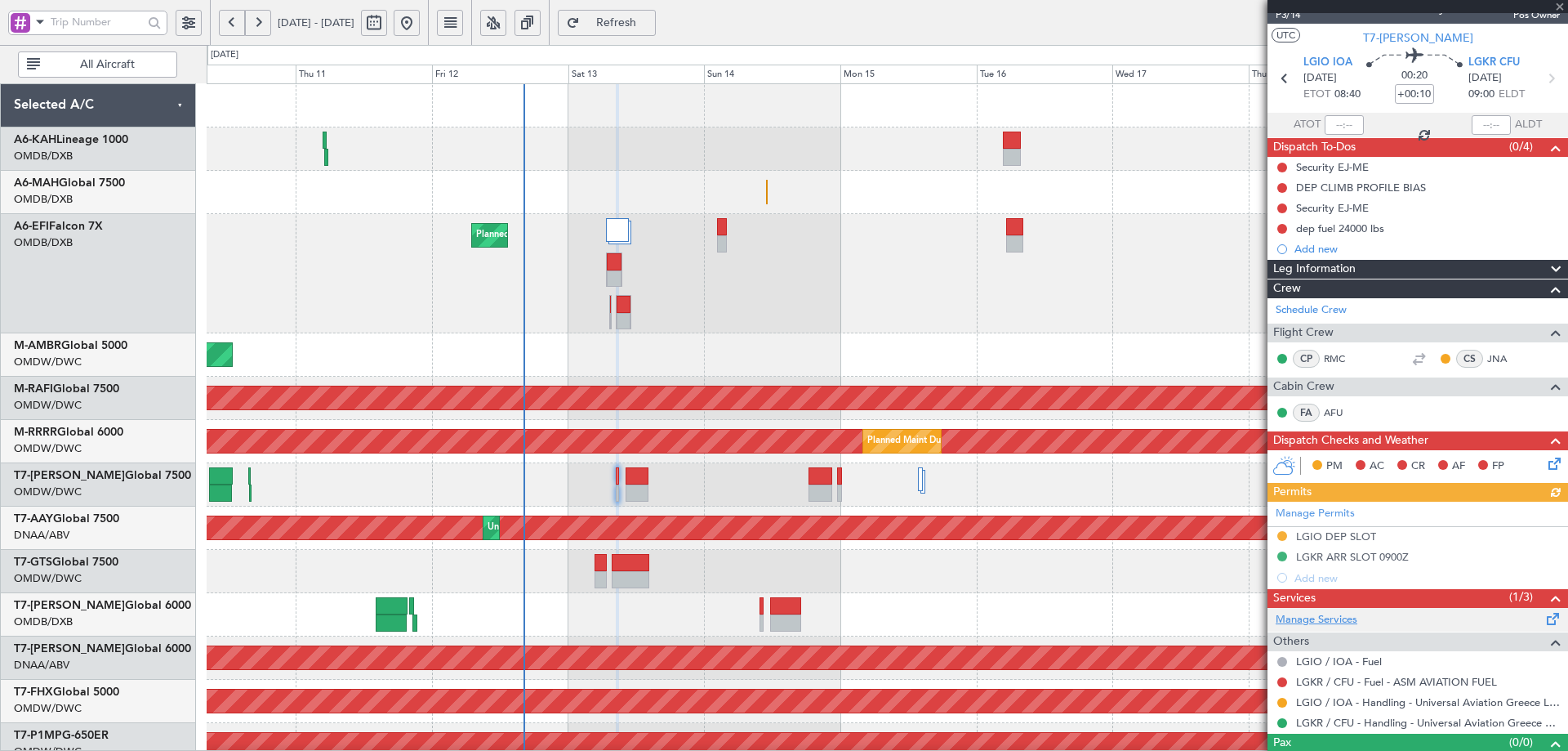
scroll to position [50, 0]
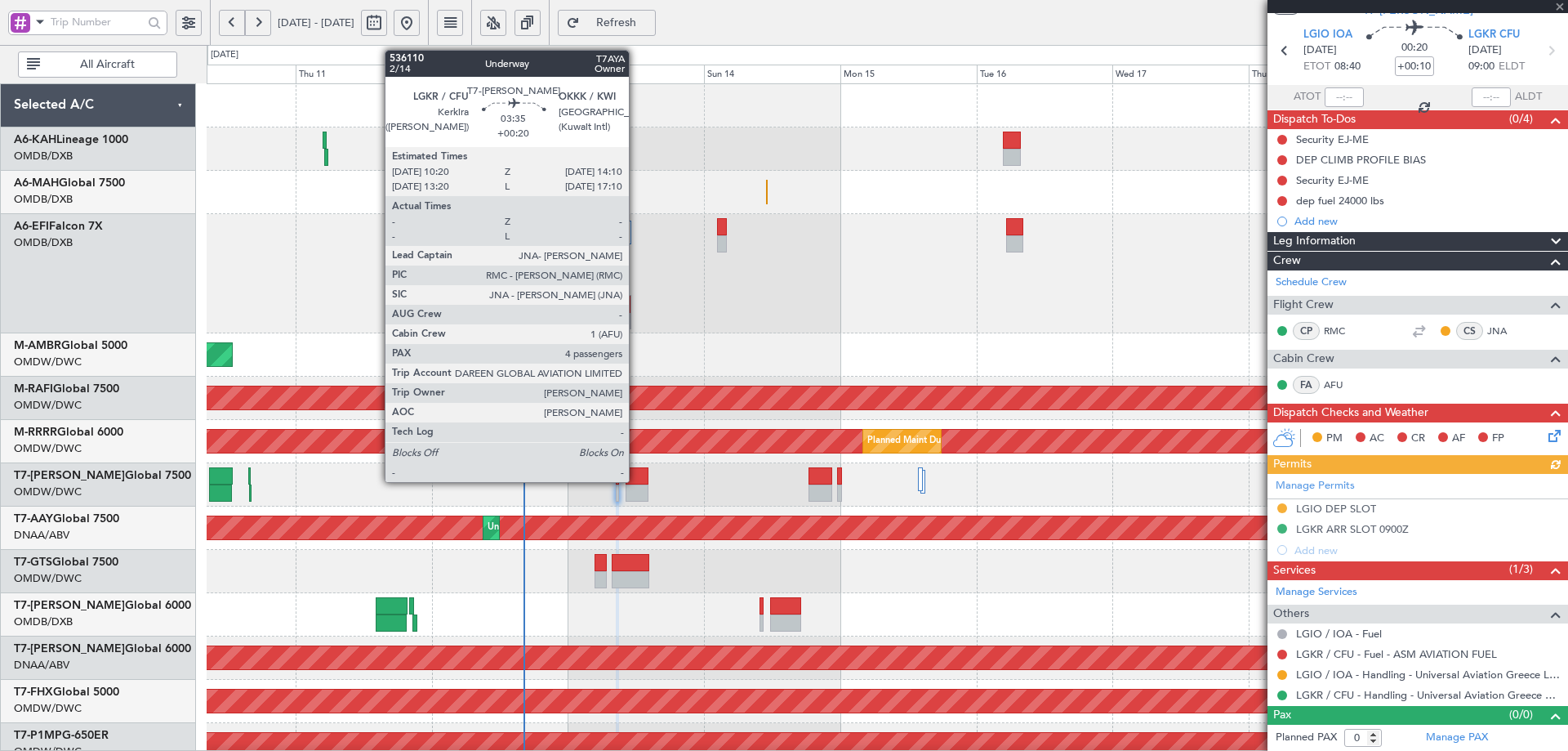
click at [636, 476] on div at bounding box center [637, 476] width 22 height 17
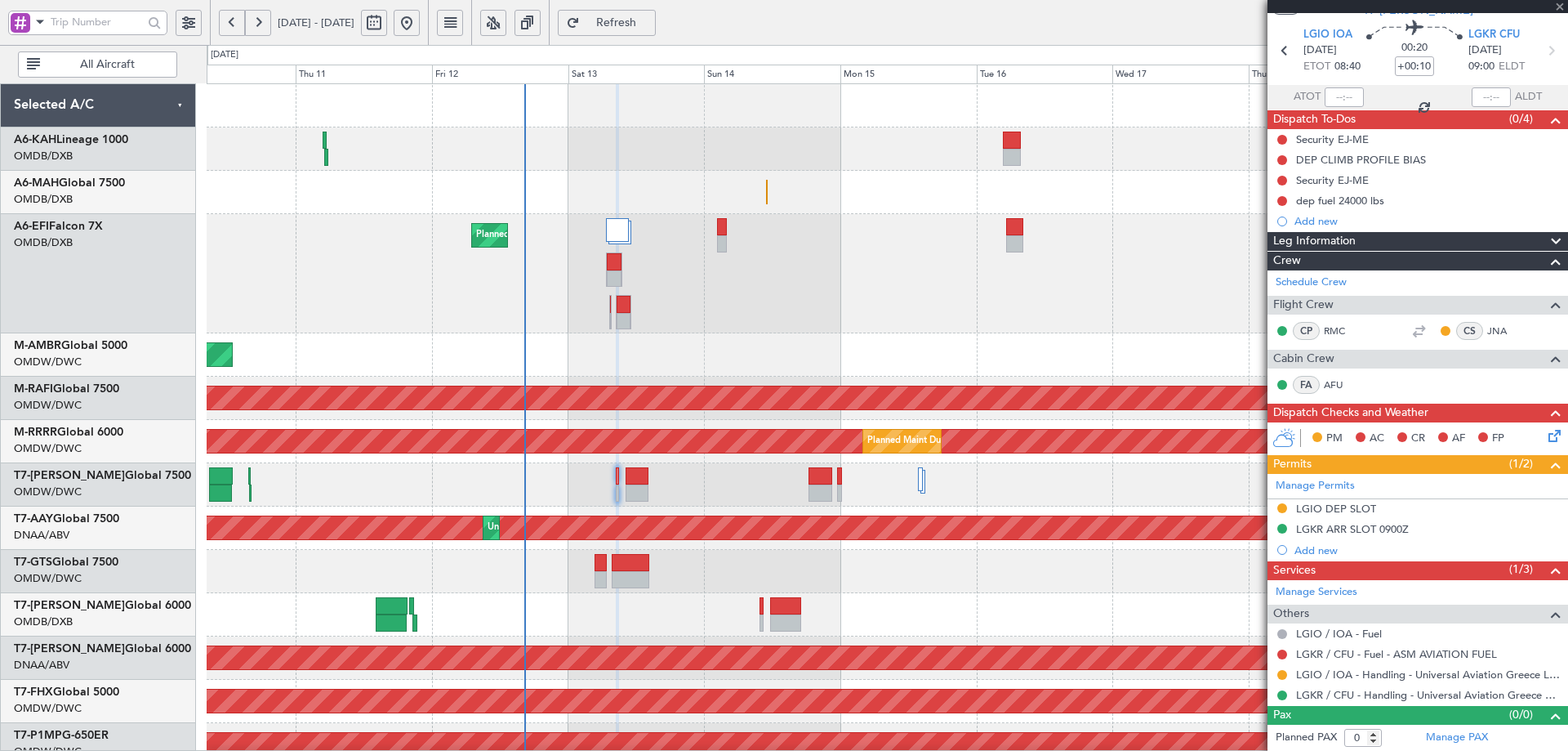
type input "+00:20"
type input "4"
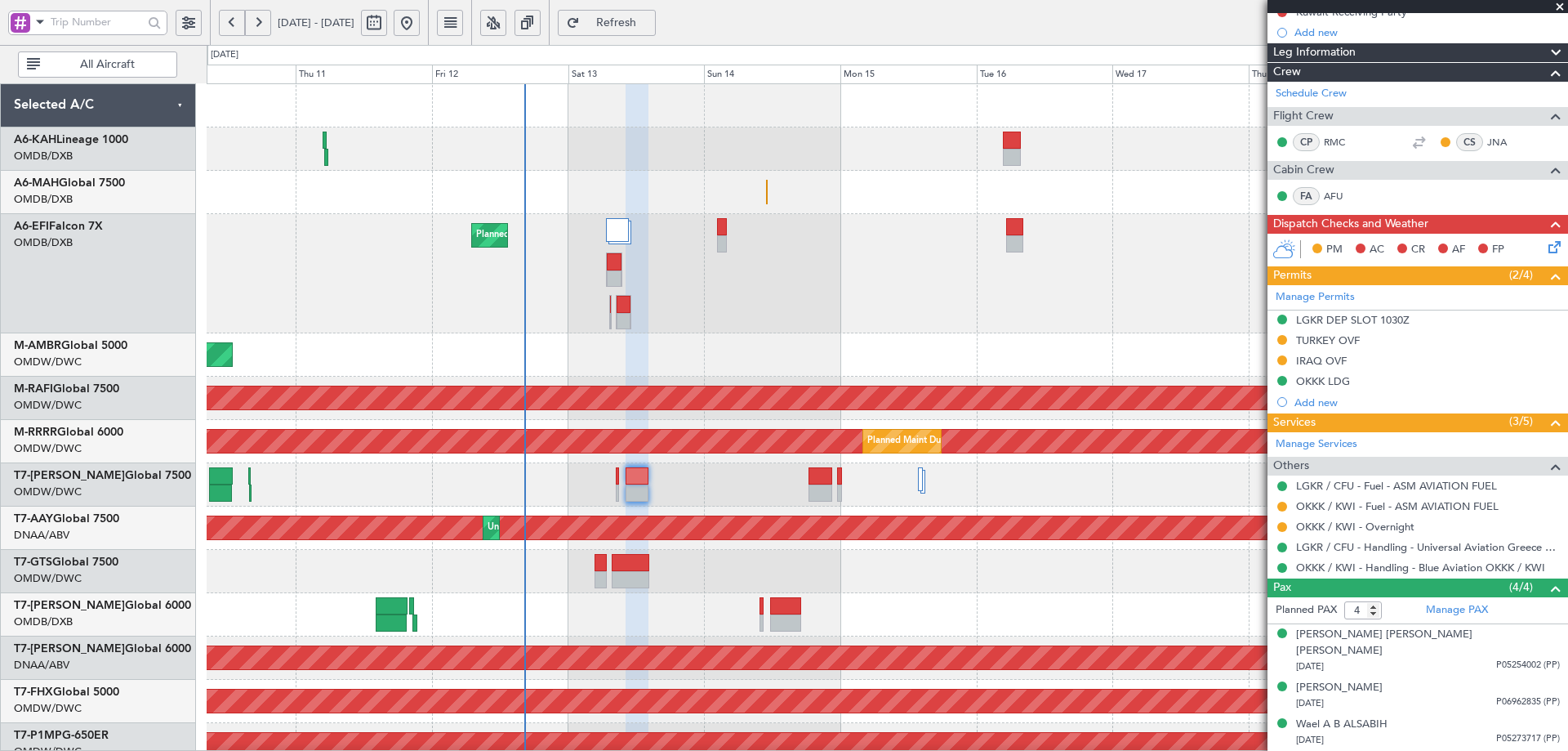
scroll to position [0, 0]
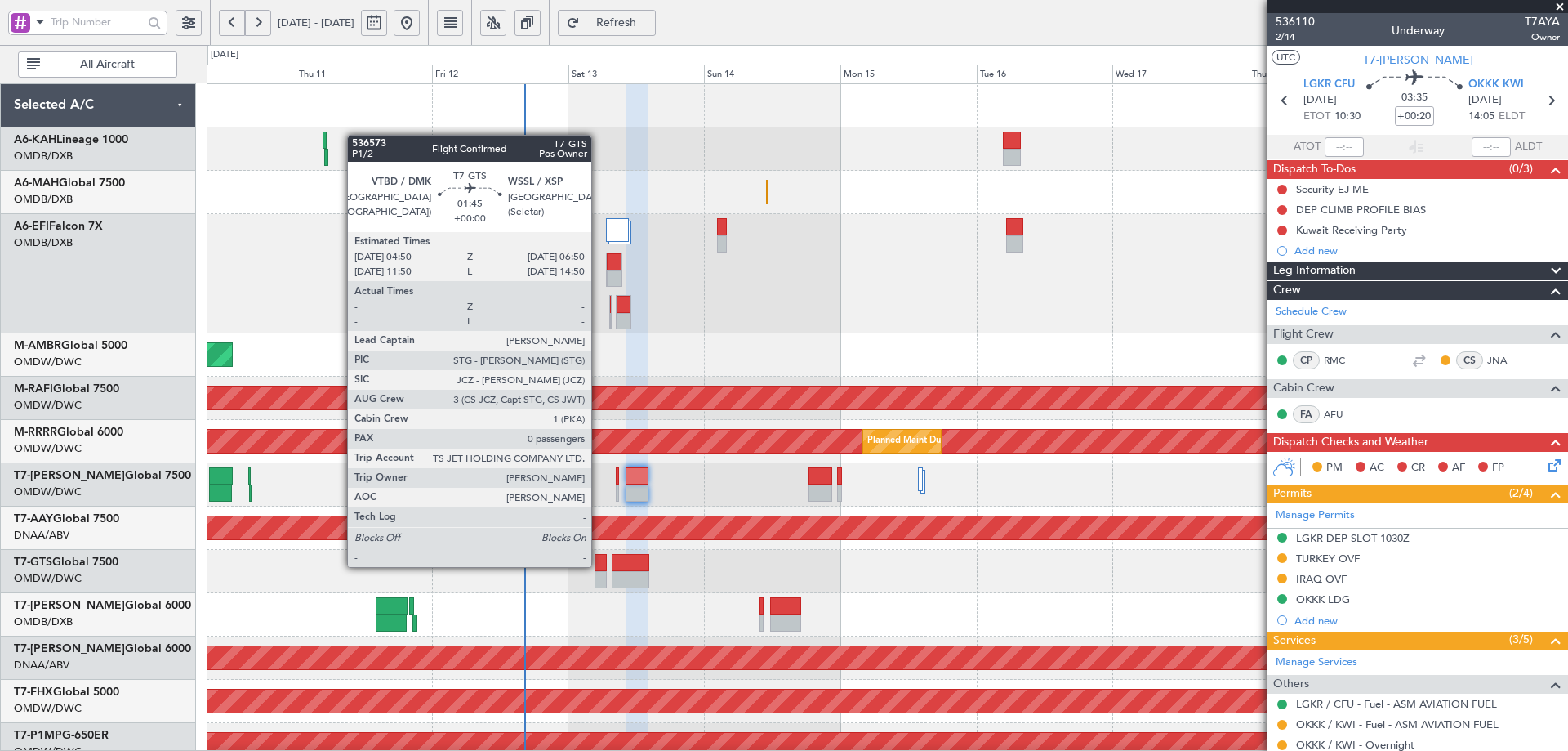
click at [598, 565] on div at bounding box center [600, 562] width 11 height 17
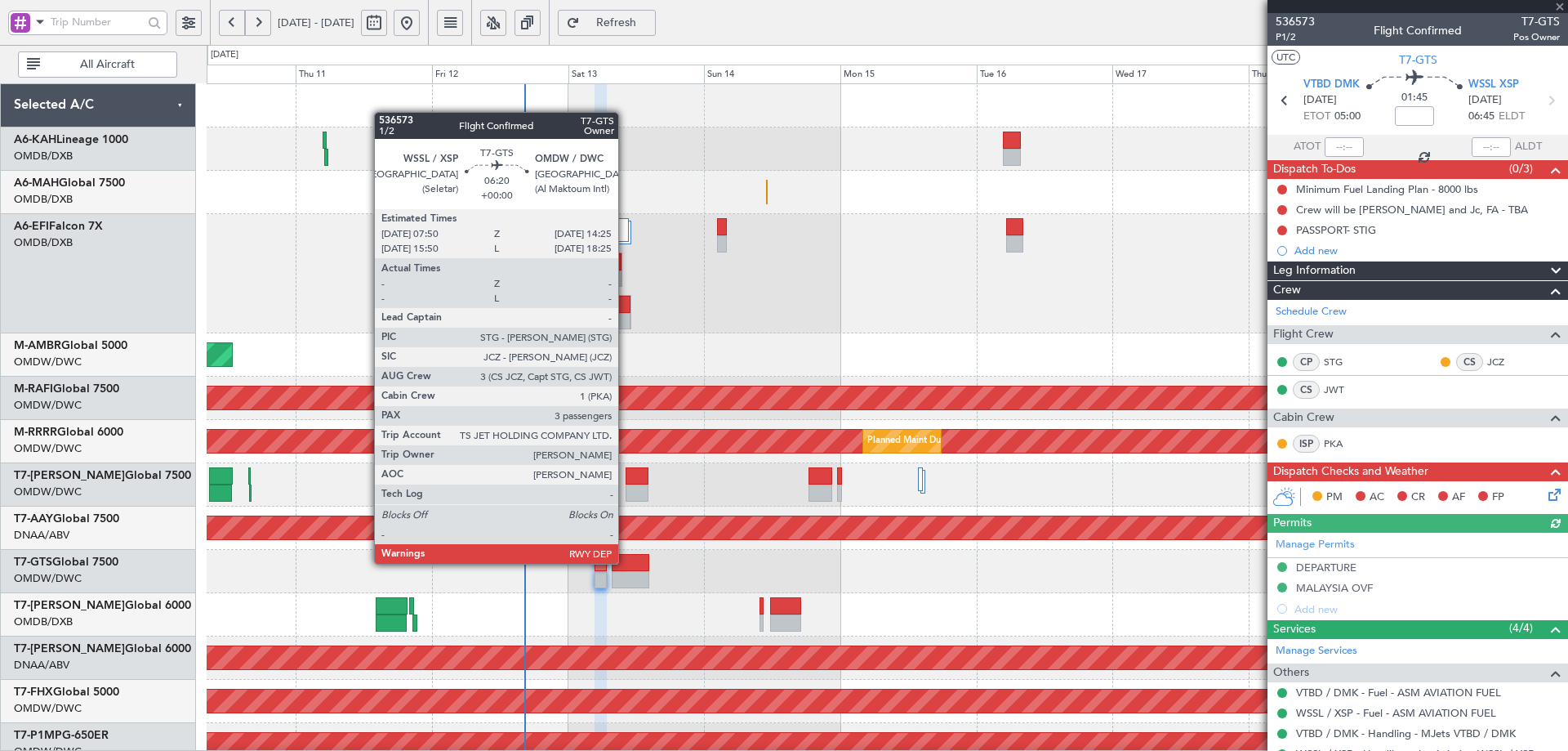
click at [626, 562] on div at bounding box center [631, 562] width 38 height 17
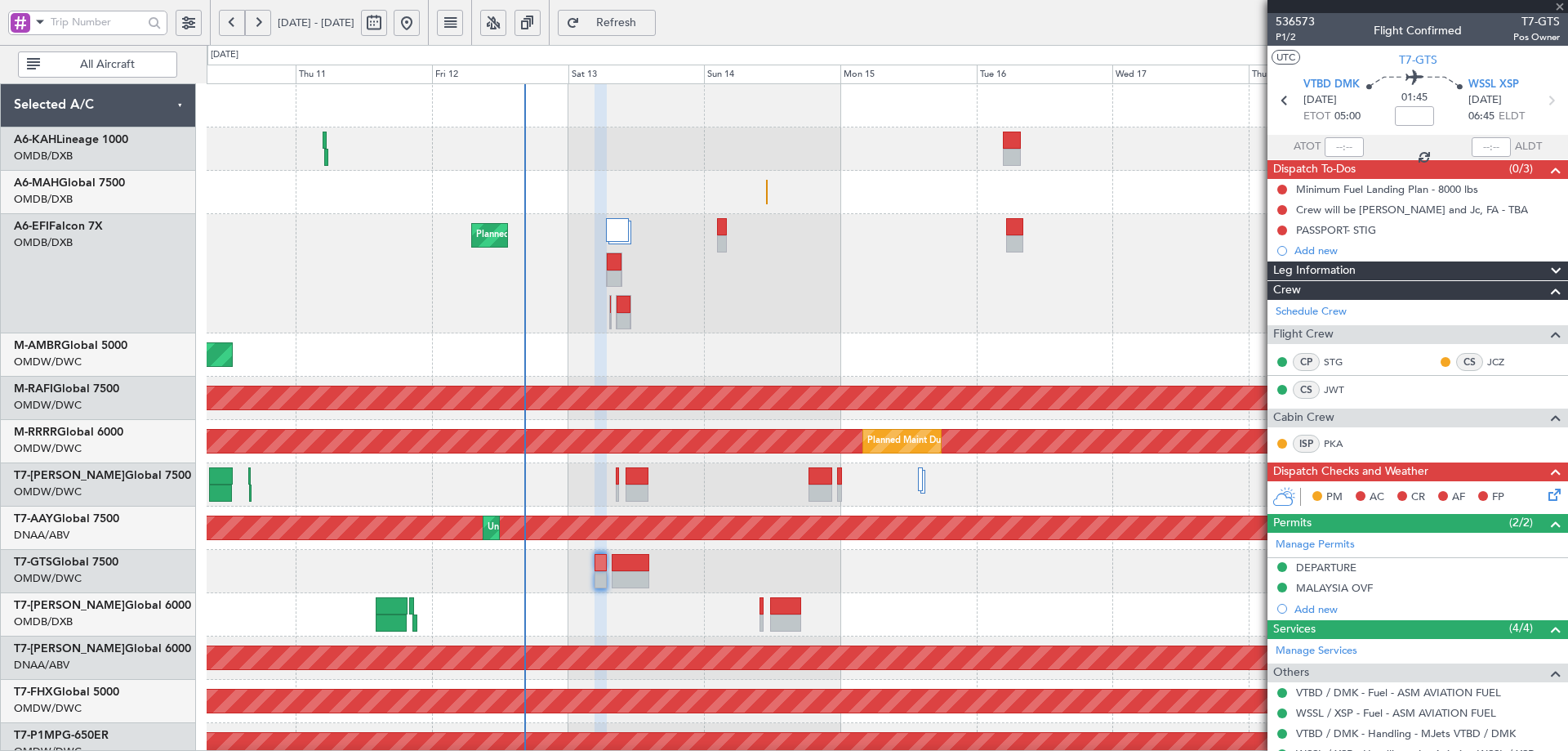
type input "3"
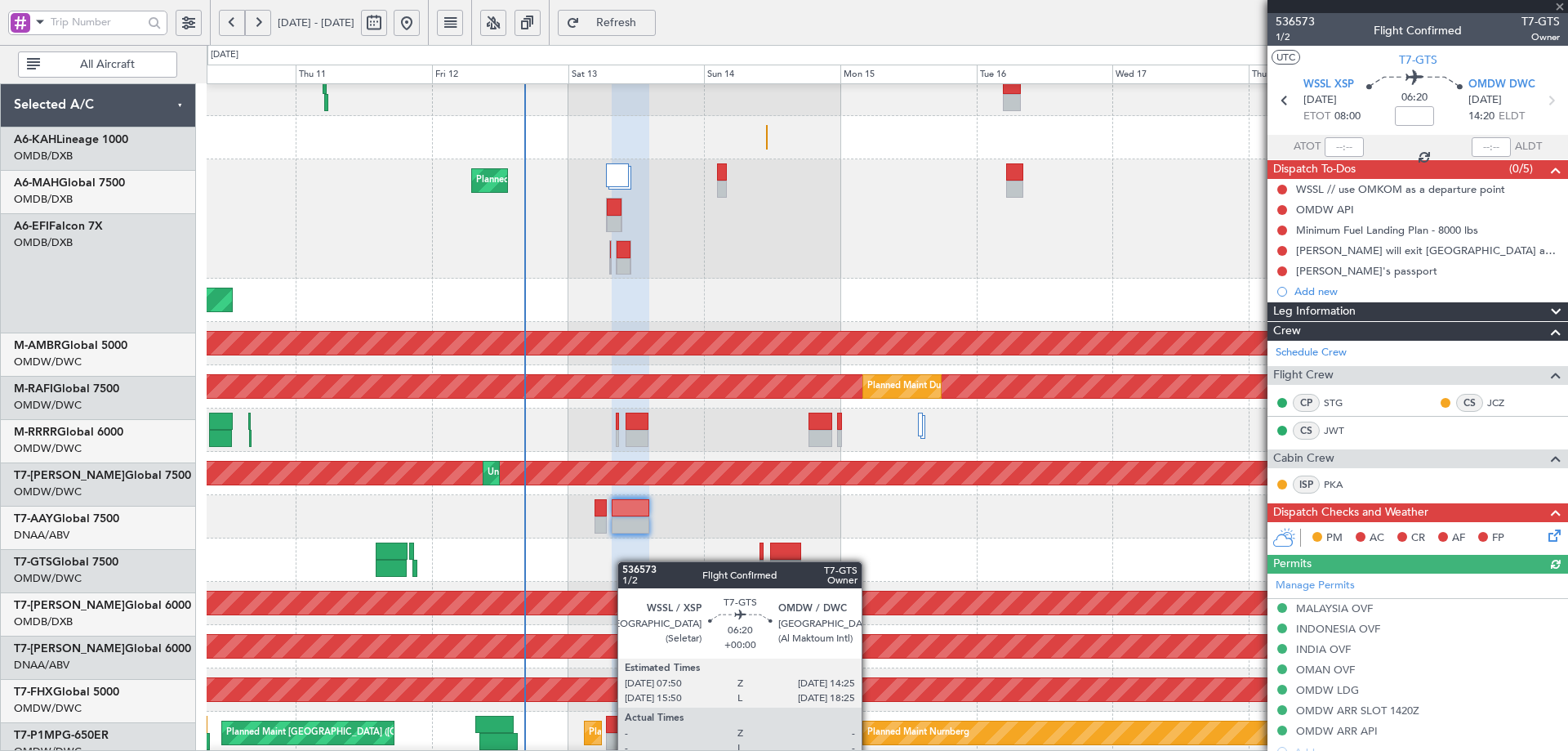
scroll to position [165, 0]
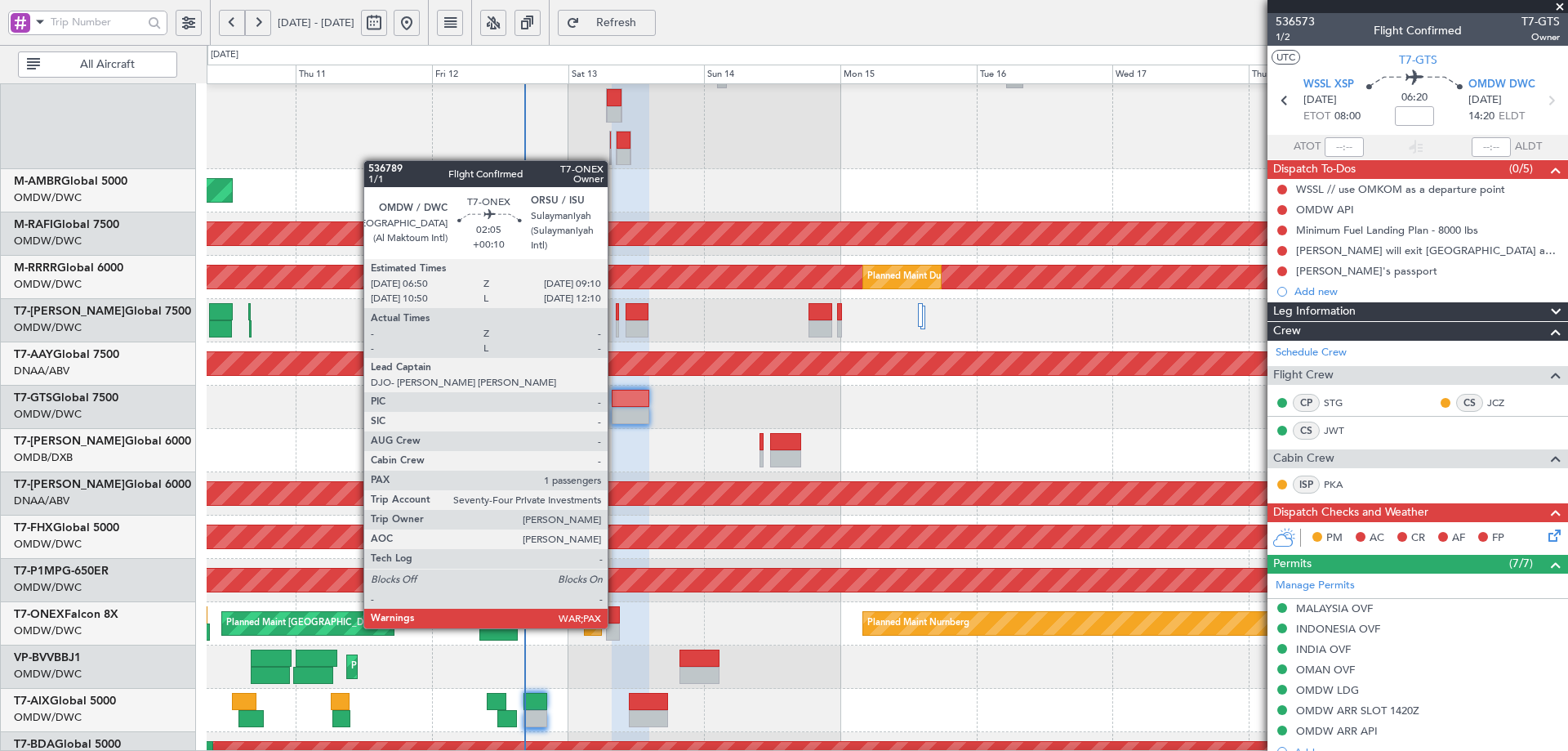
click at [615, 612] on div at bounding box center [613, 615] width 14 height 17
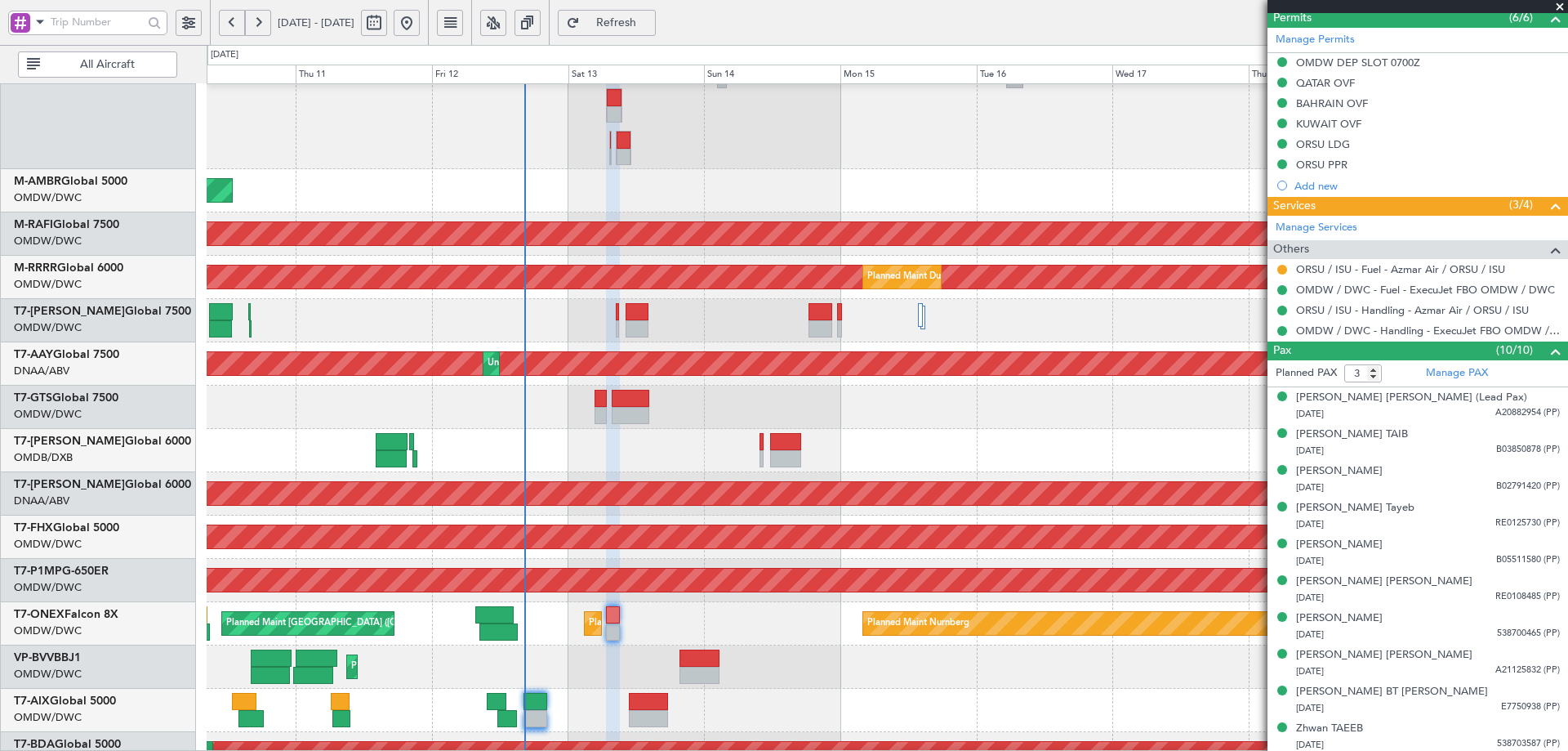
scroll to position [424, 0]
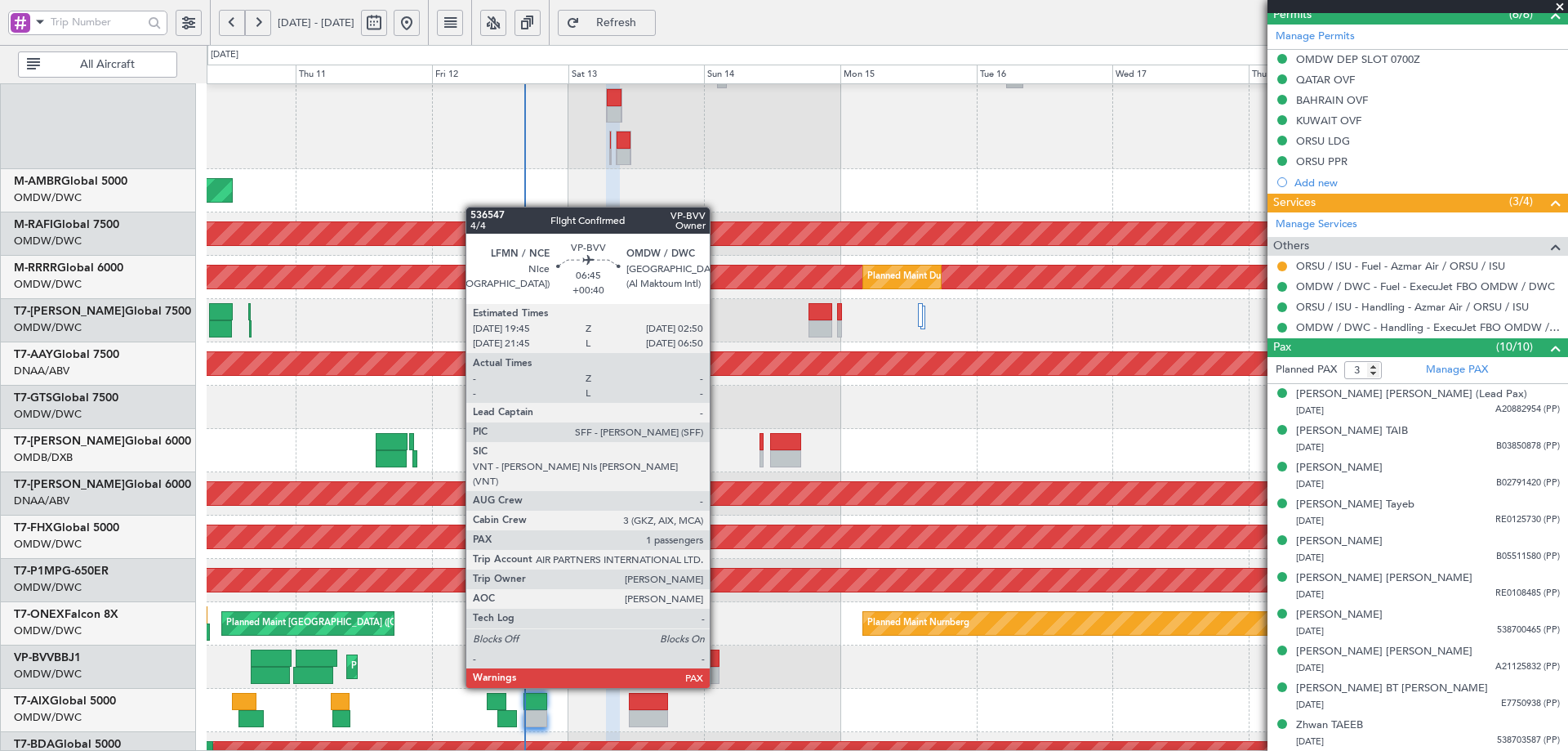
click at [718, 657] on div at bounding box center [700, 658] width 41 height 17
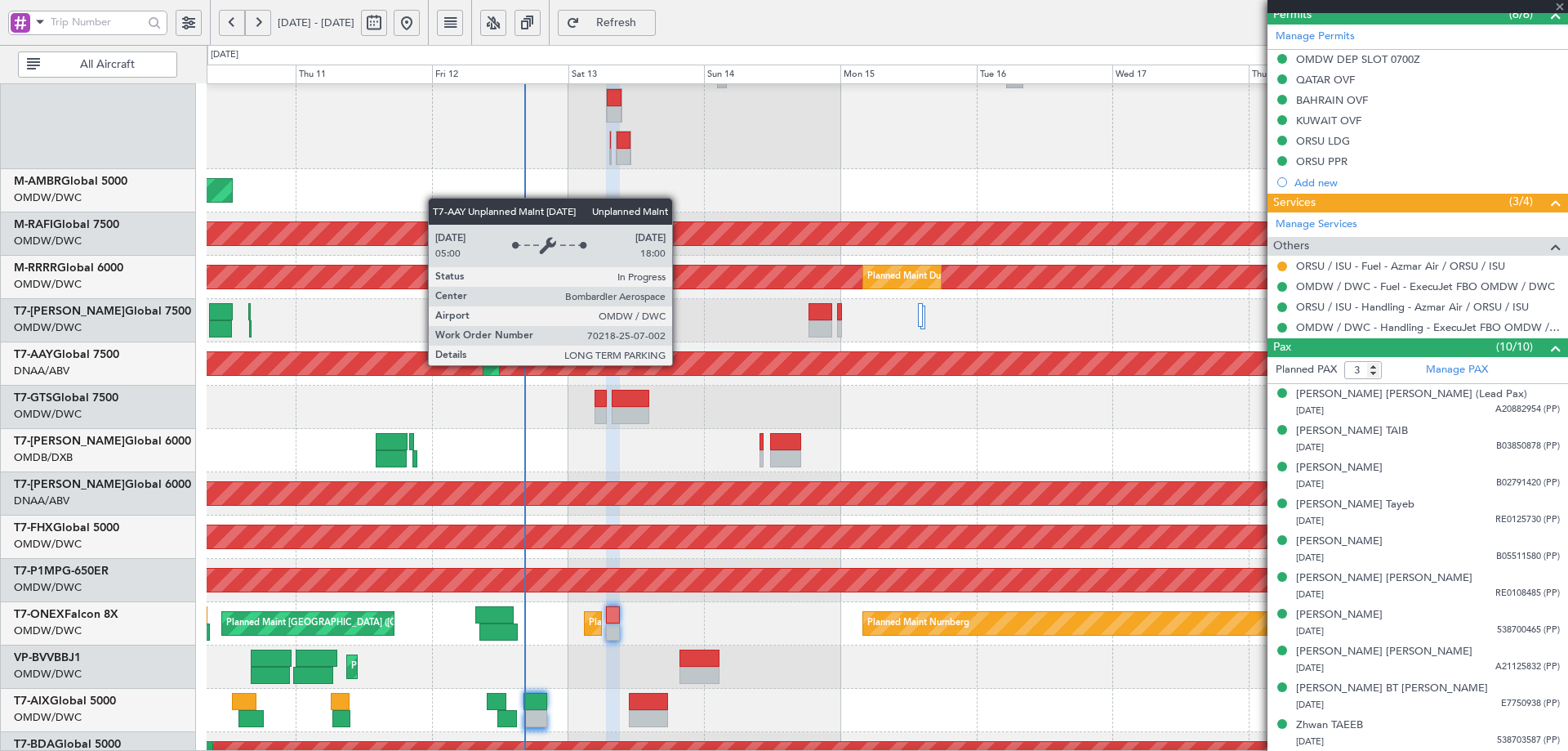
type input "+00:40"
type input "1"
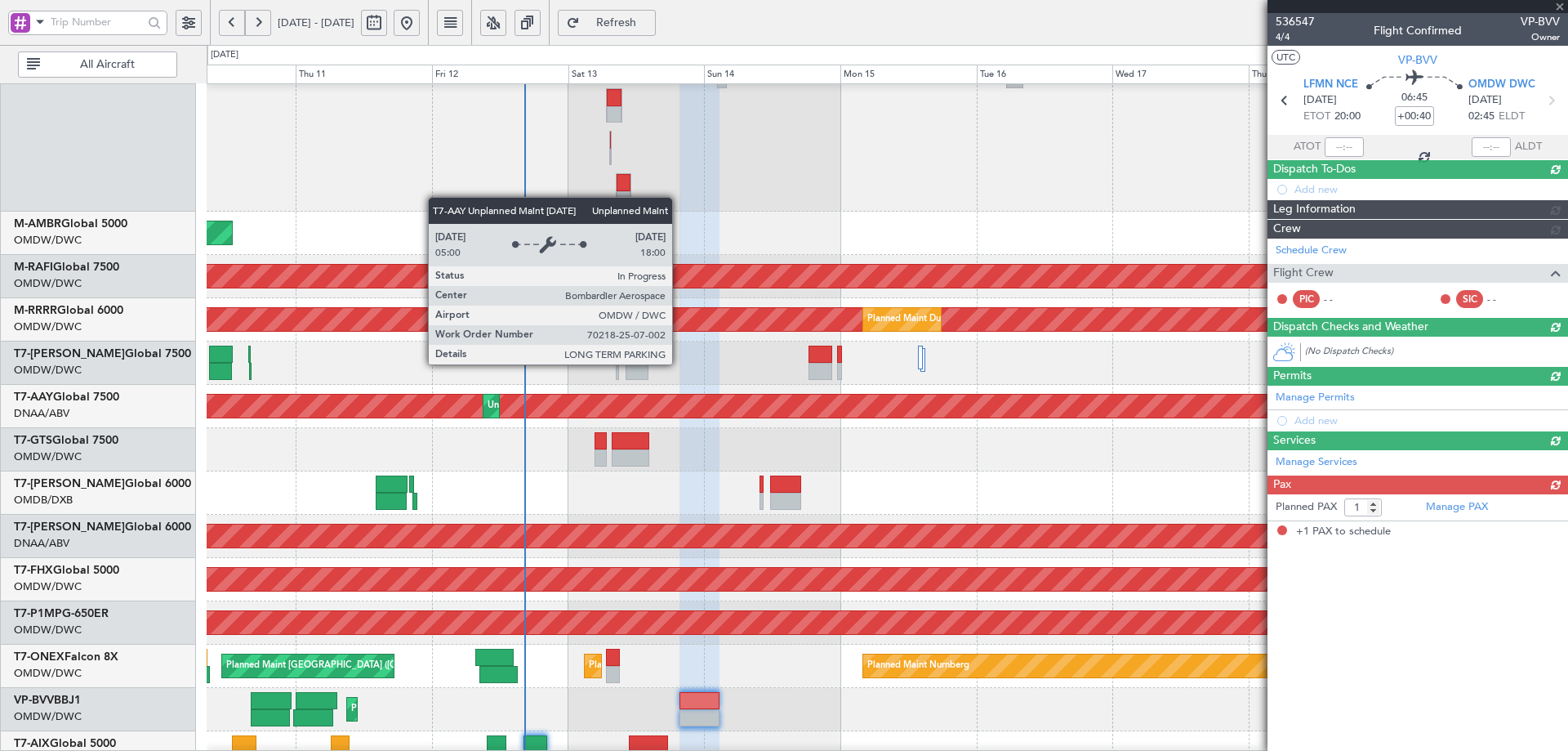
scroll to position [0, 0]
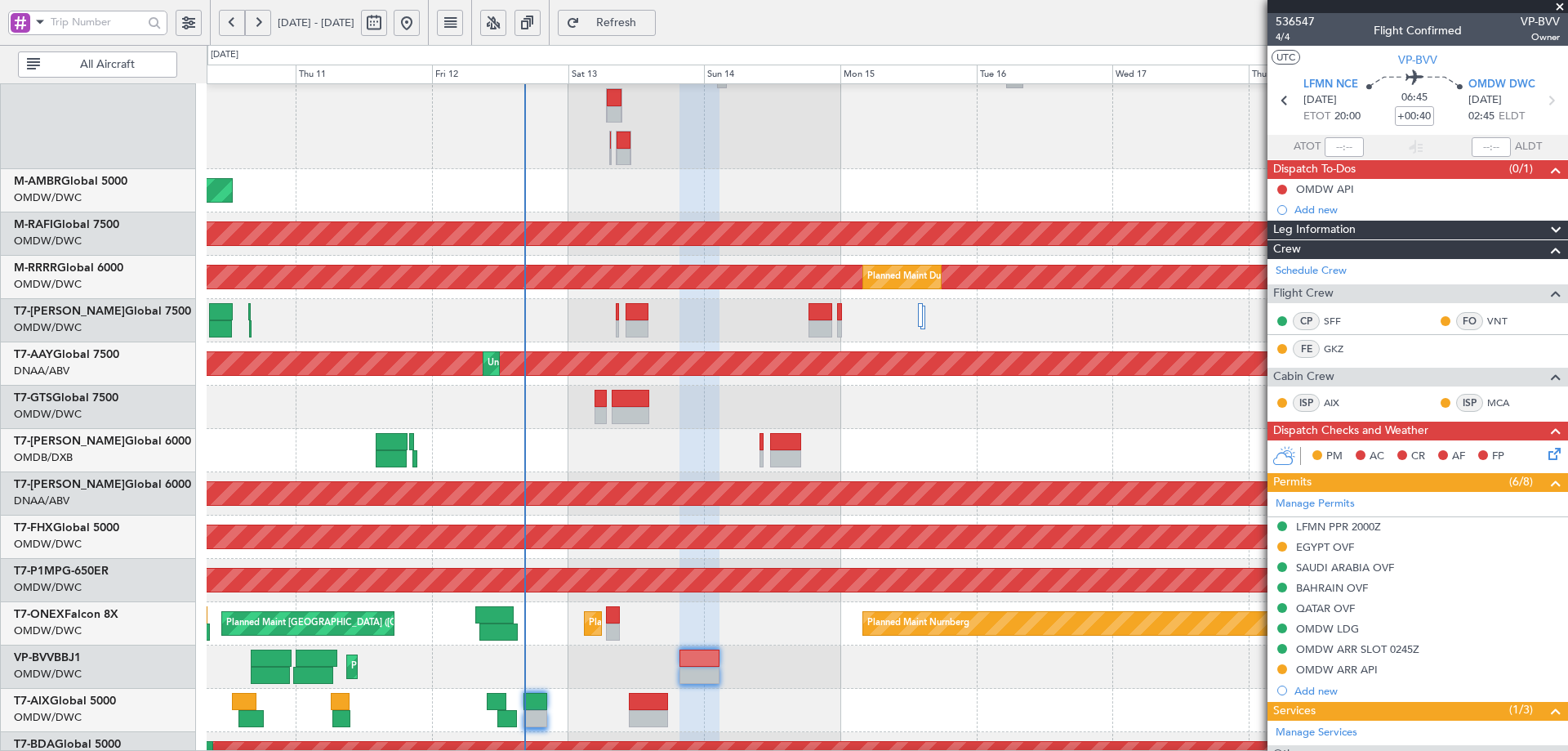
drag, startPoint x: 1336, startPoint y: 544, endPoint x: 1347, endPoint y: 576, distance: 33.8
click at [1336, 544] on div "EGYPT OVF" at bounding box center [1325, 547] width 58 height 14
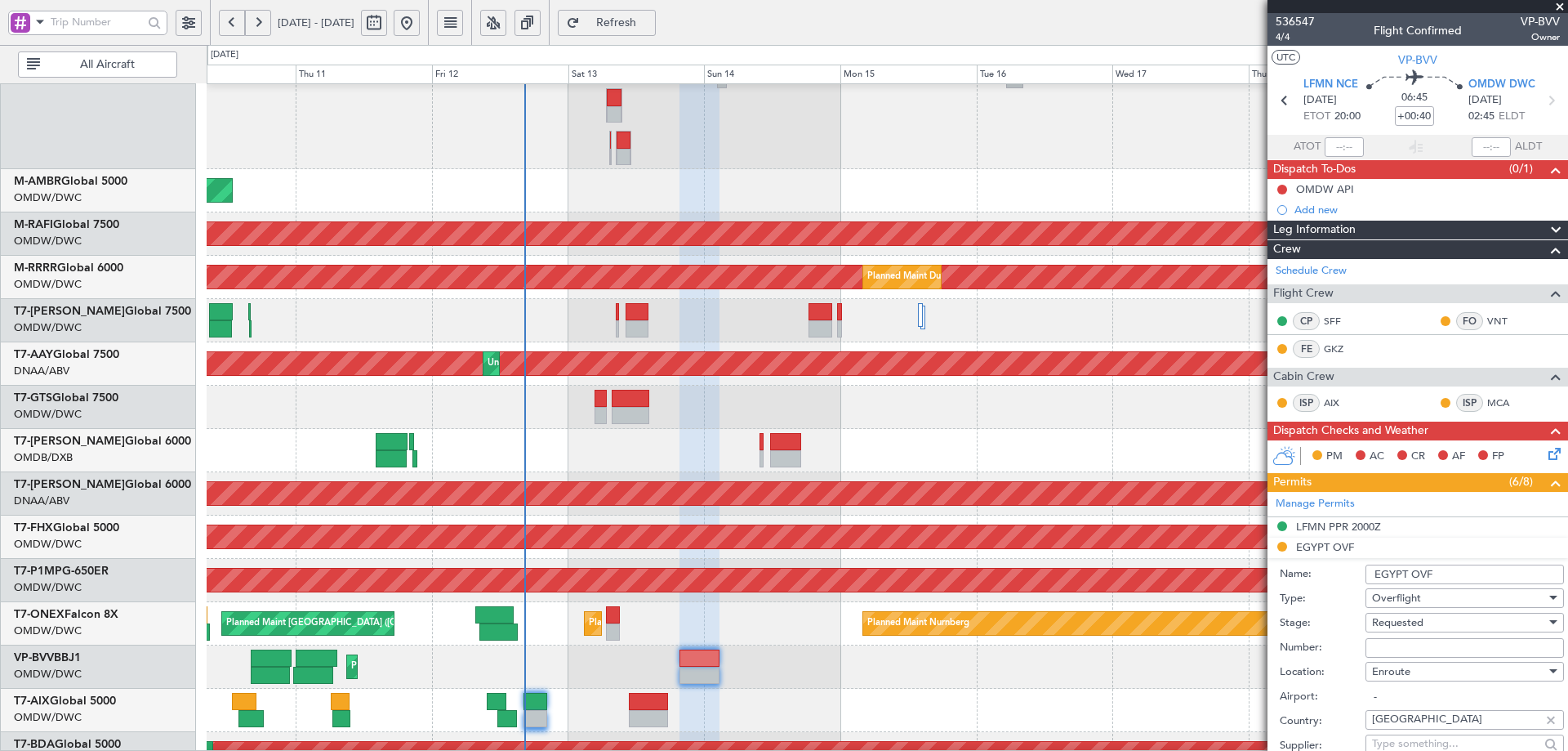
drag, startPoint x: 1411, startPoint y: 650, endPoint x: 1421, endPoint y: 642, distance: 12.8
click at [1411, 650] on input "Number:" at bounding box center [1465, 647] width 199 height 20
paste input "AP10514"
type input "AP10514"
click at [1426, 622] on div "Requested" at bounding box center [1459, 622] width 174 height 25
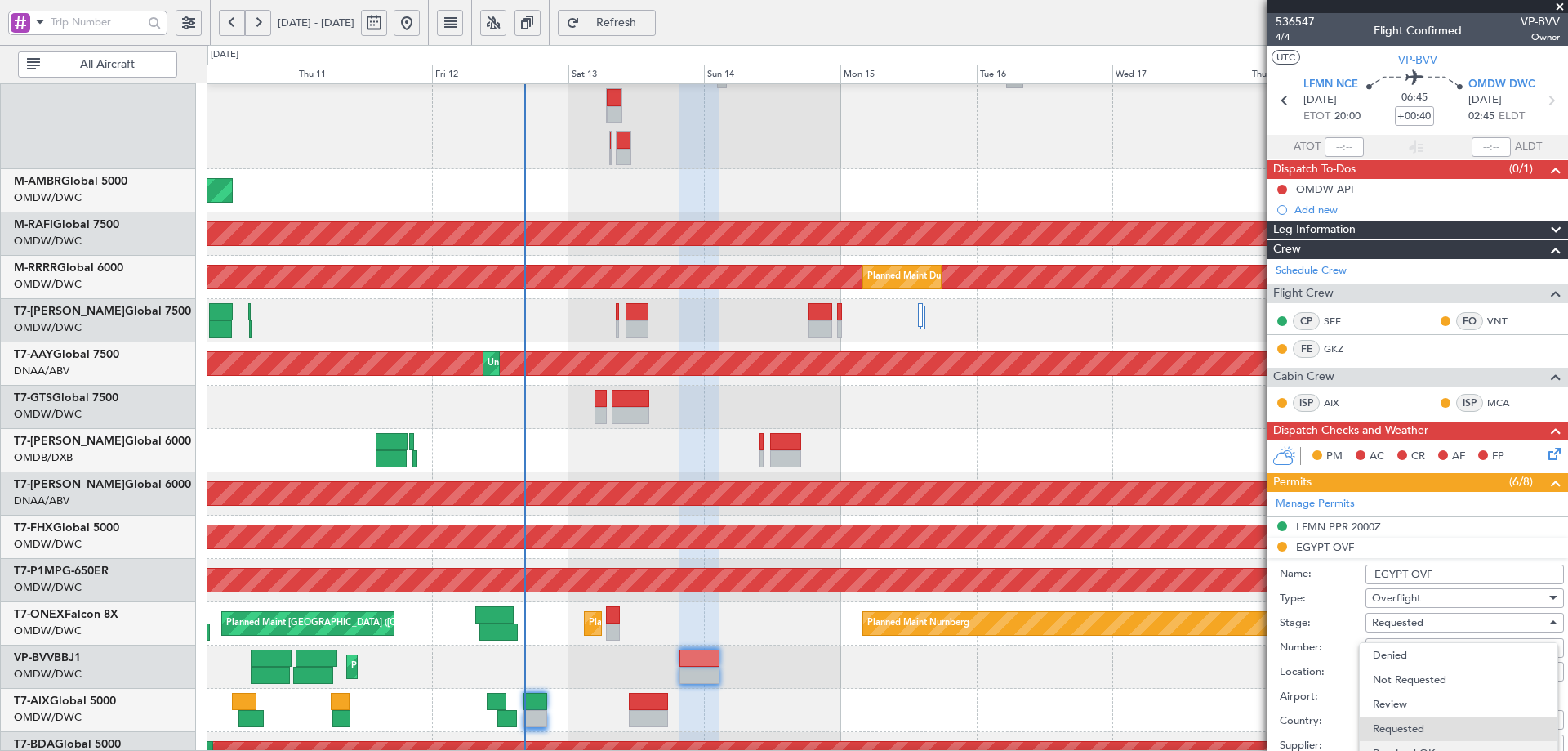
click at [1419, 743] on span "Received OK" at bounding box center [1459, 753] width 171 height 25
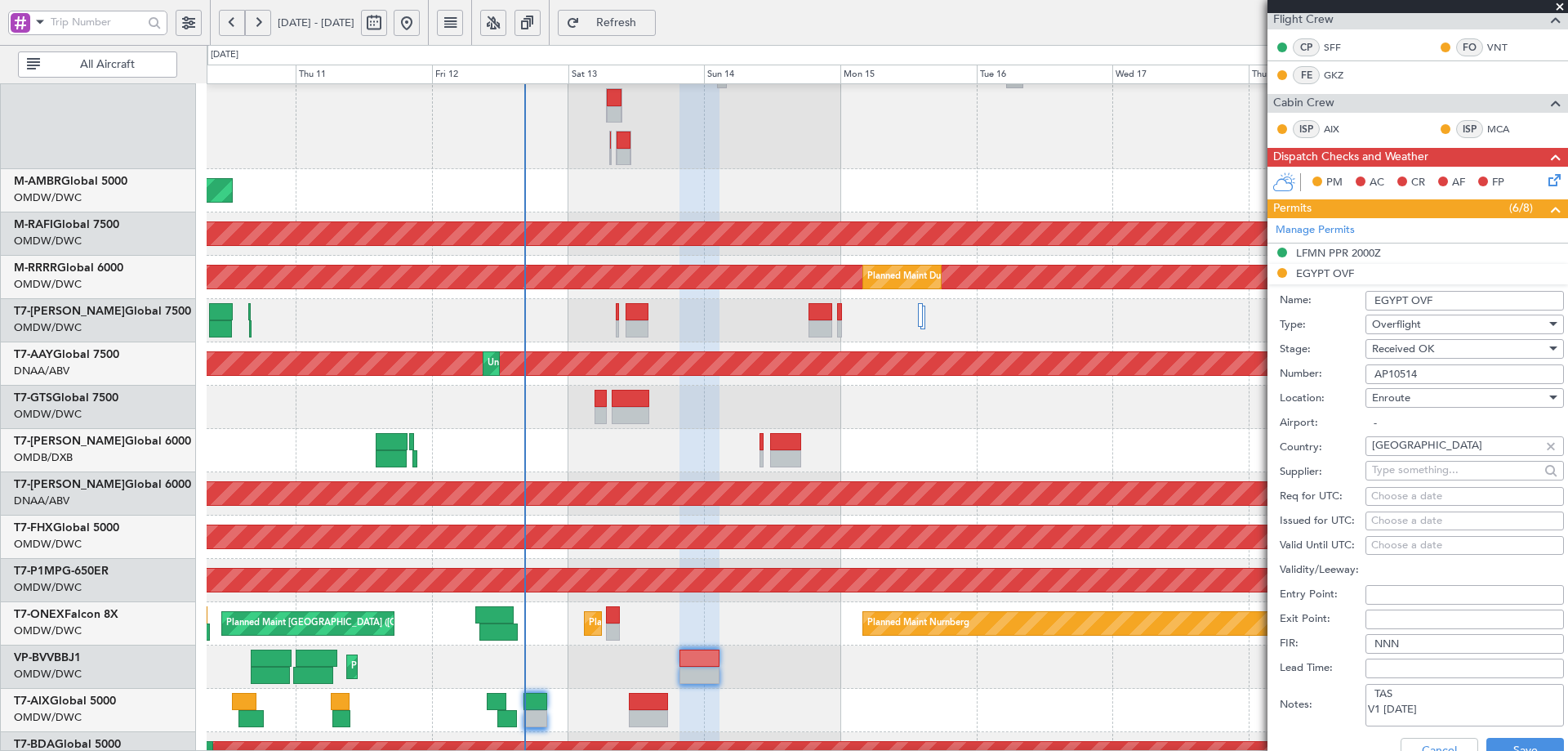
scroll to position [272, 0]
click at [1518, 742] on button "Save" at bounding box center [1525, 752] width 78 height 26
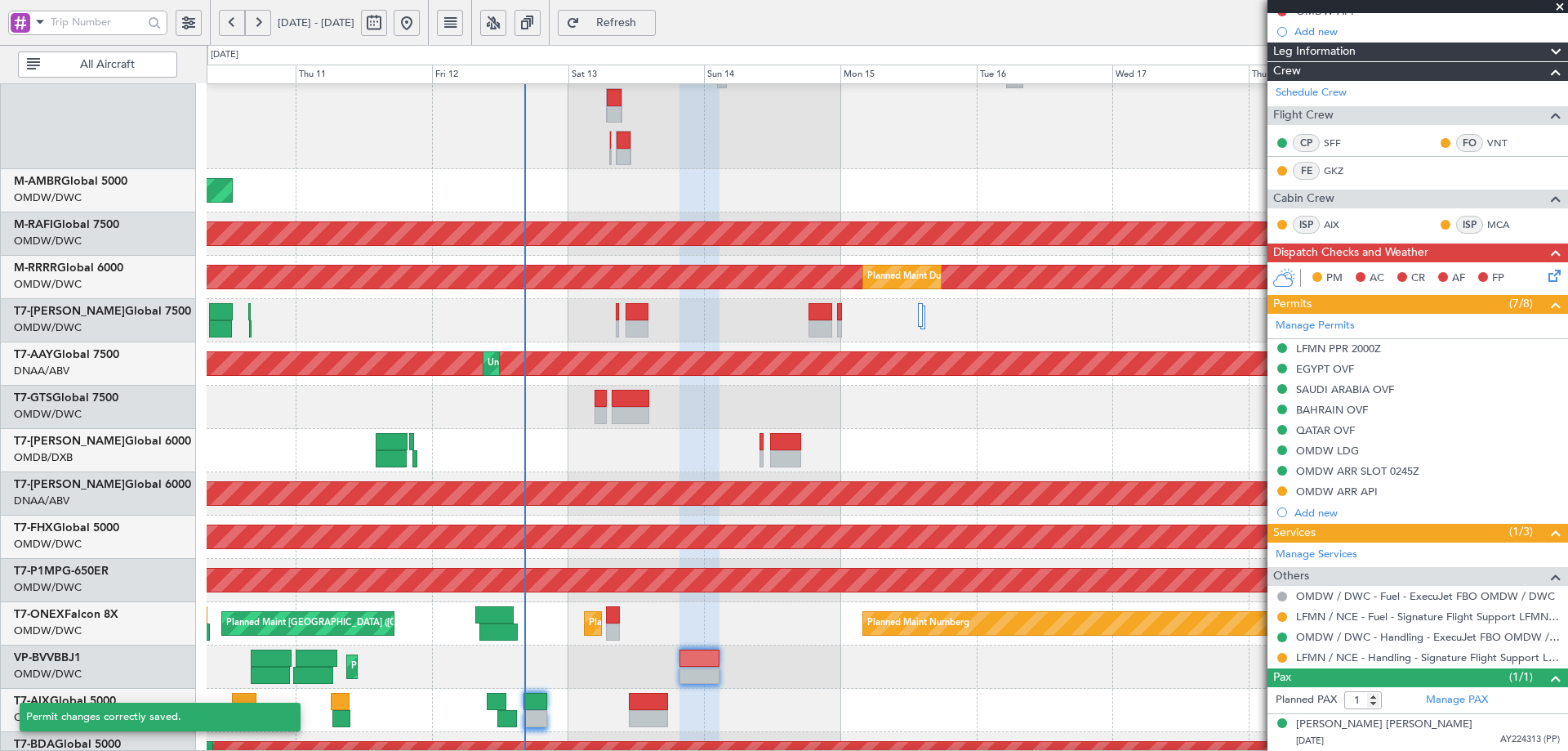
scroll to position [177, 0]
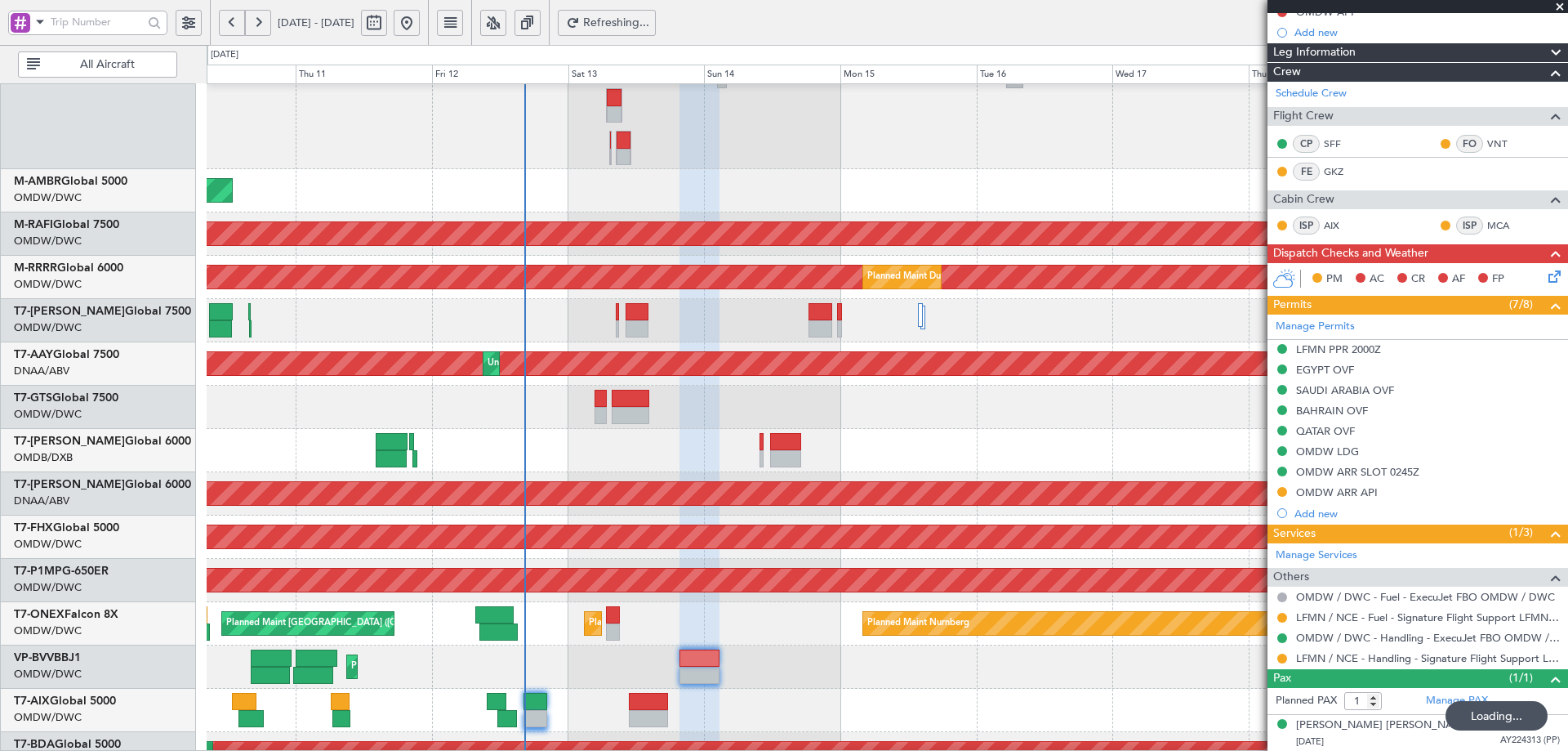
click at [650, 21] on span "Refreshing..." at bounding box center [616, 22] width 67 height 11
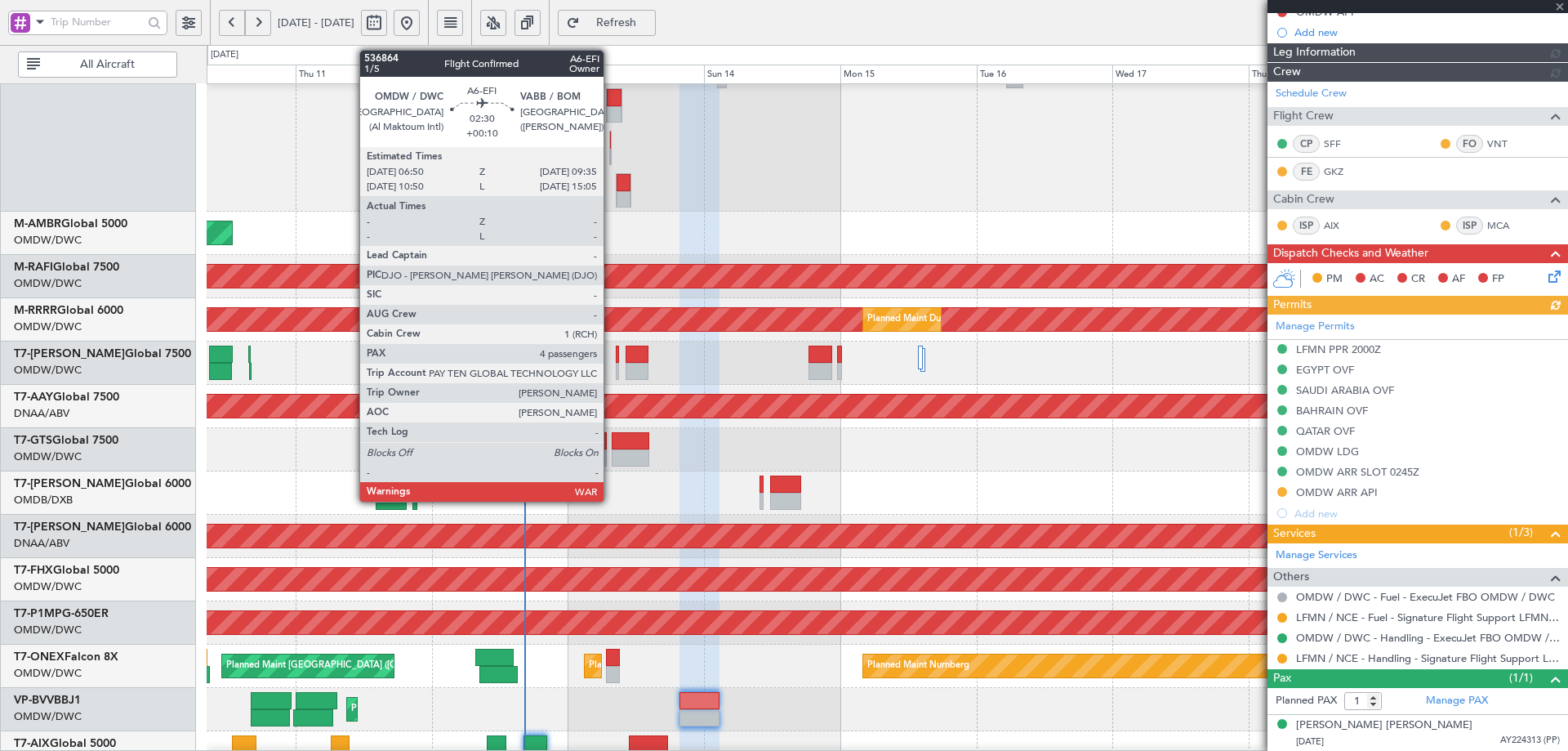
click at [611, 110] on div at bounding box center [614, 115] width 15 height 17
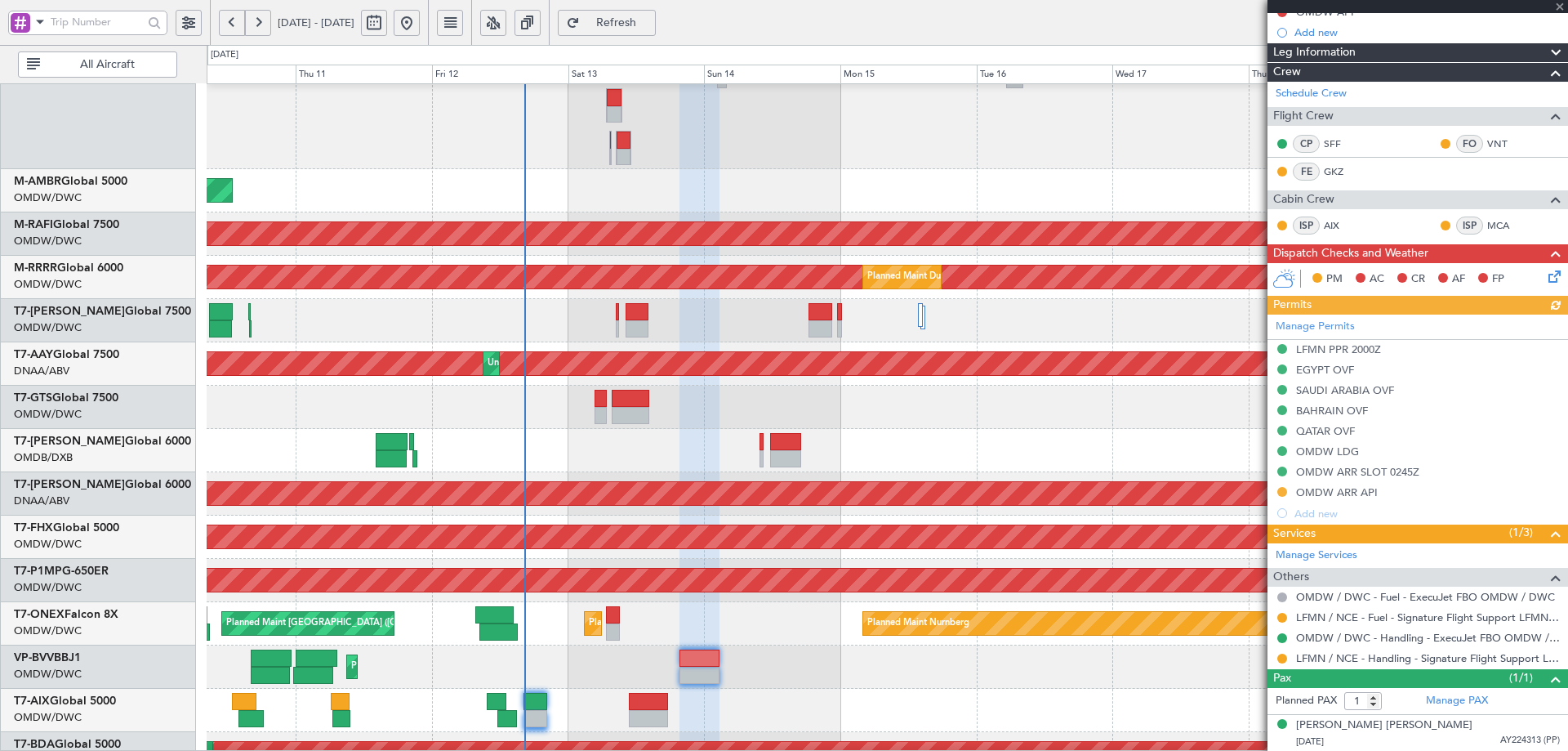
type input "+00:10"
type input "4"
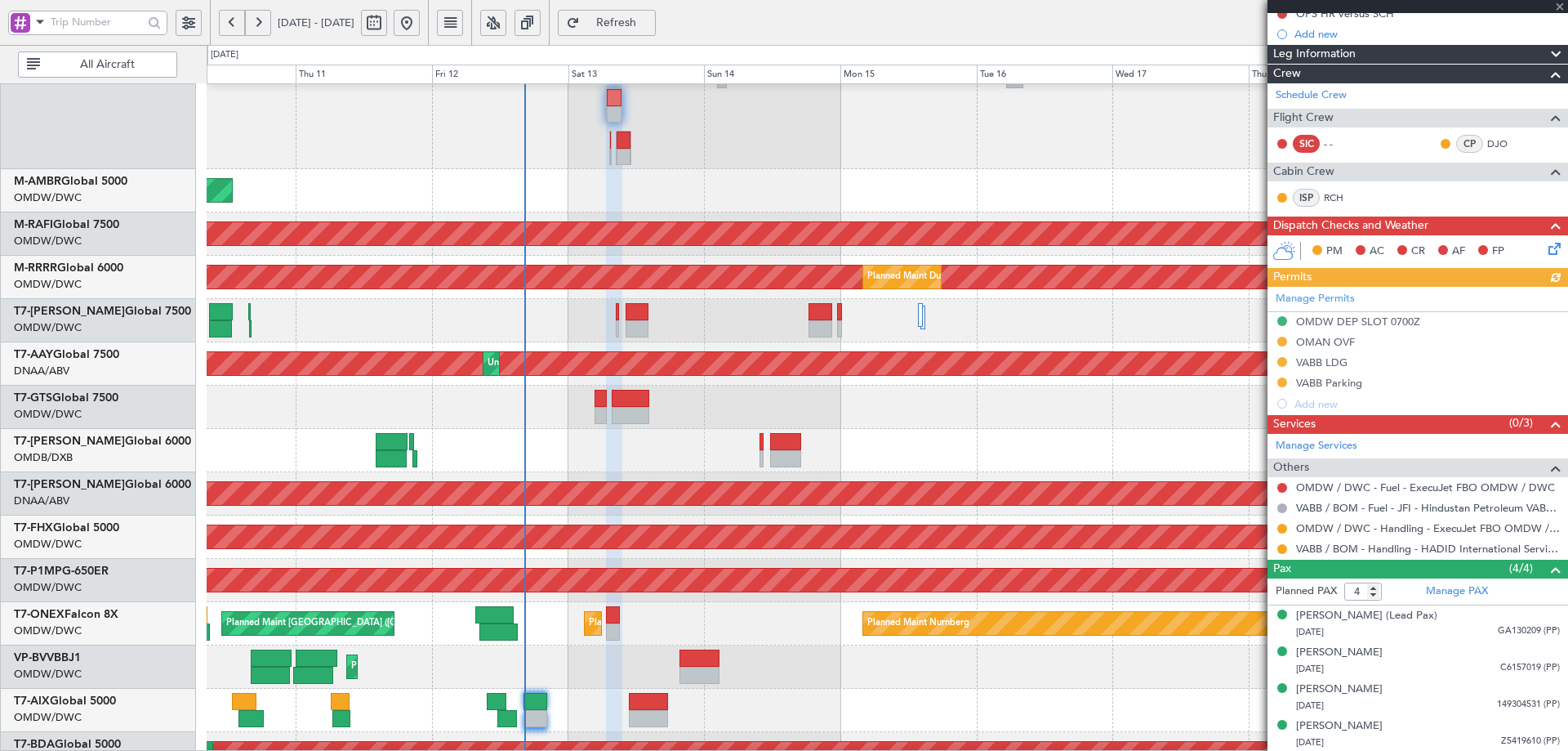
scroll to position [197, 0]
click at [1438, 586] on link "Manage PAX" at bounding box center [1457, 590] width 62 height 16
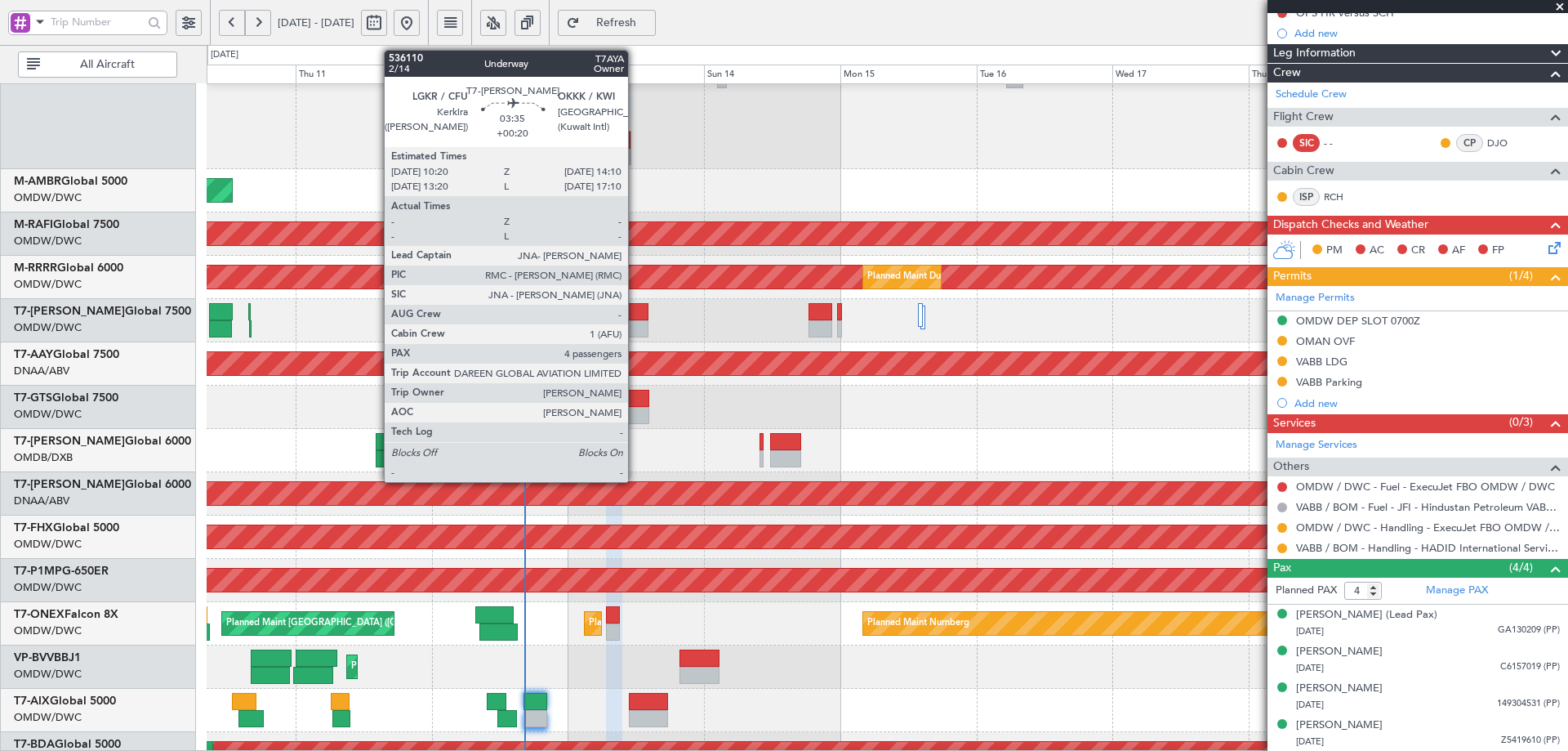
click at [636, 315] on div at bounding box center [637, 311] width 22 height 17
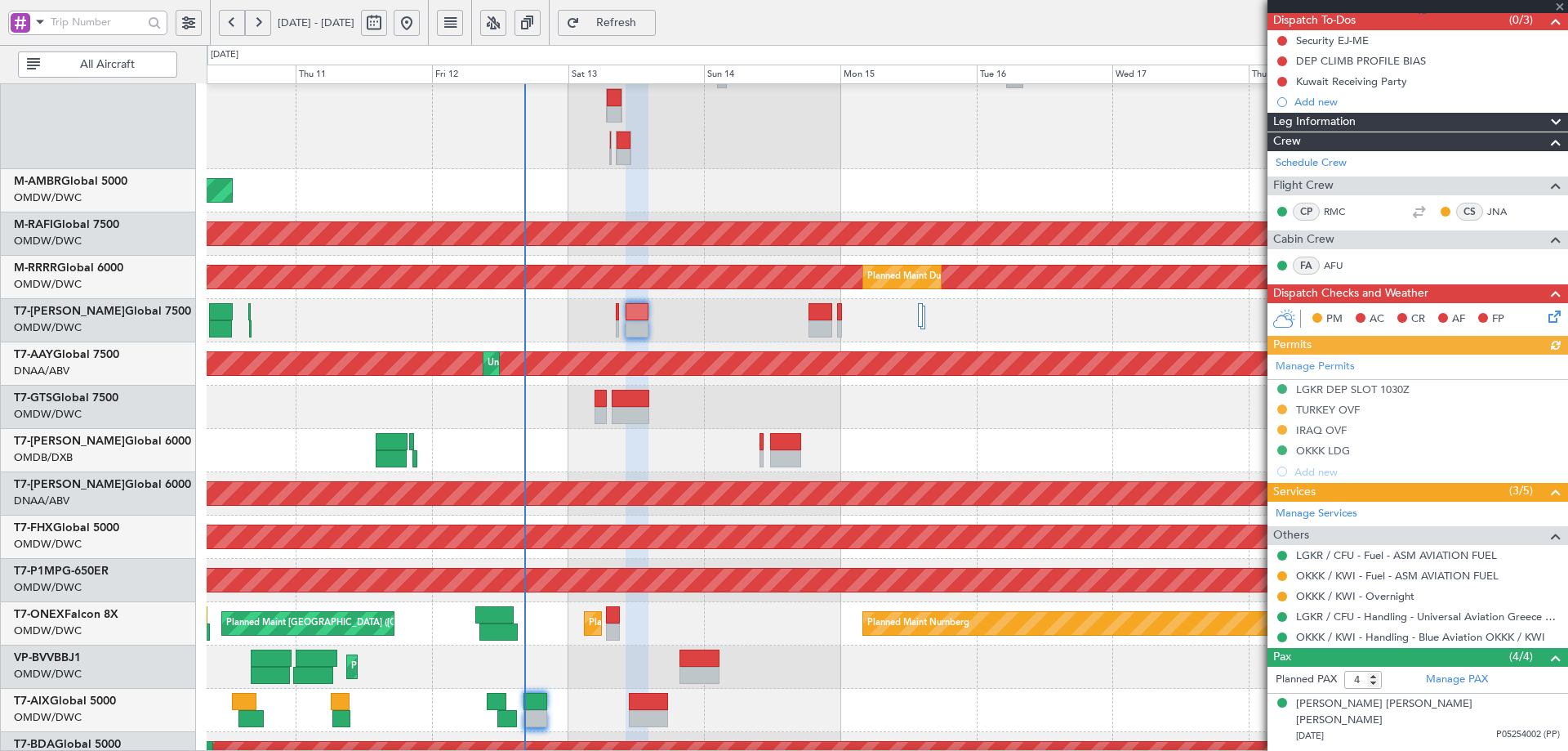
scroll to position [164, 0]
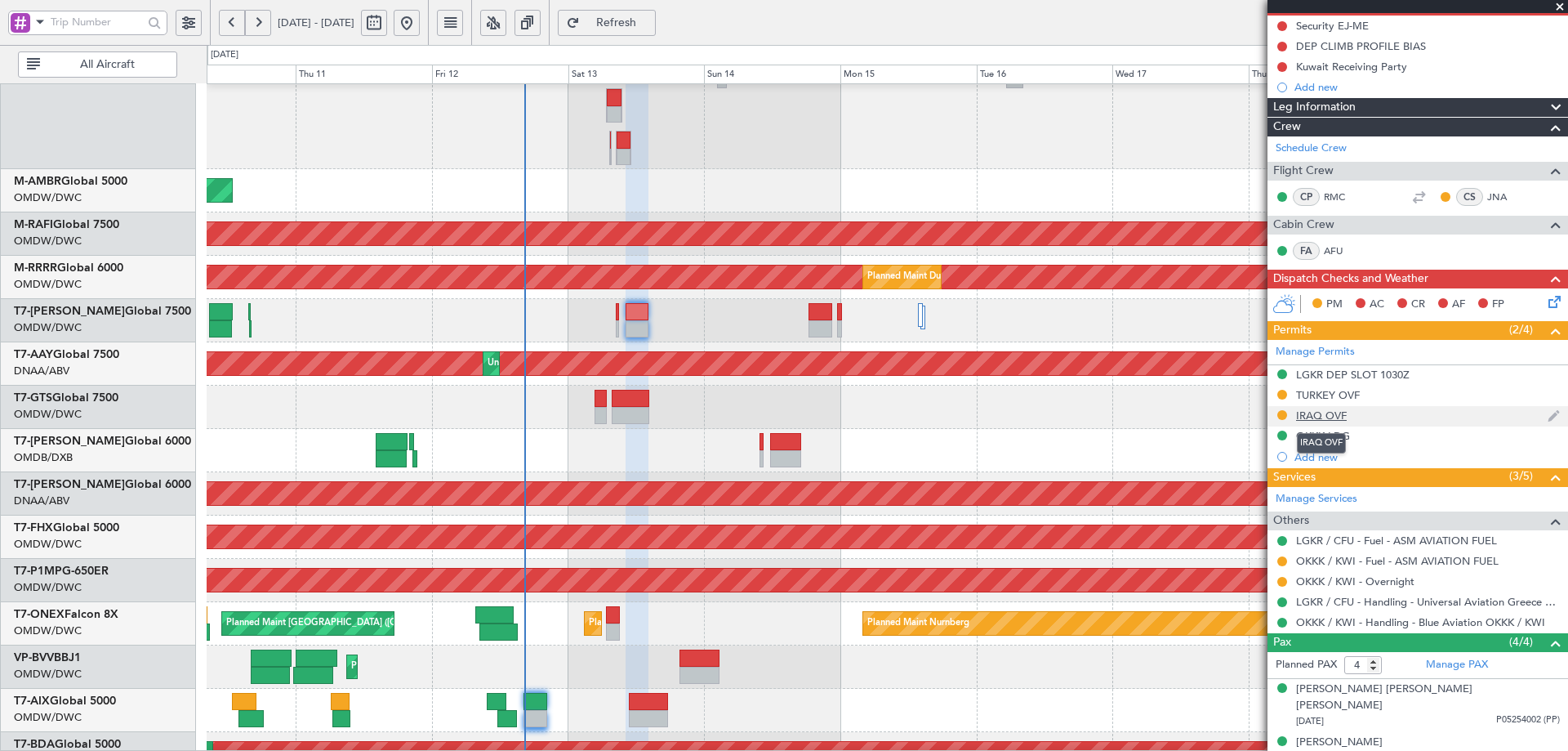
click at [1327, 412] on div "IRAQ OVF" at bounding box center [1321, 415] width 51 height 14
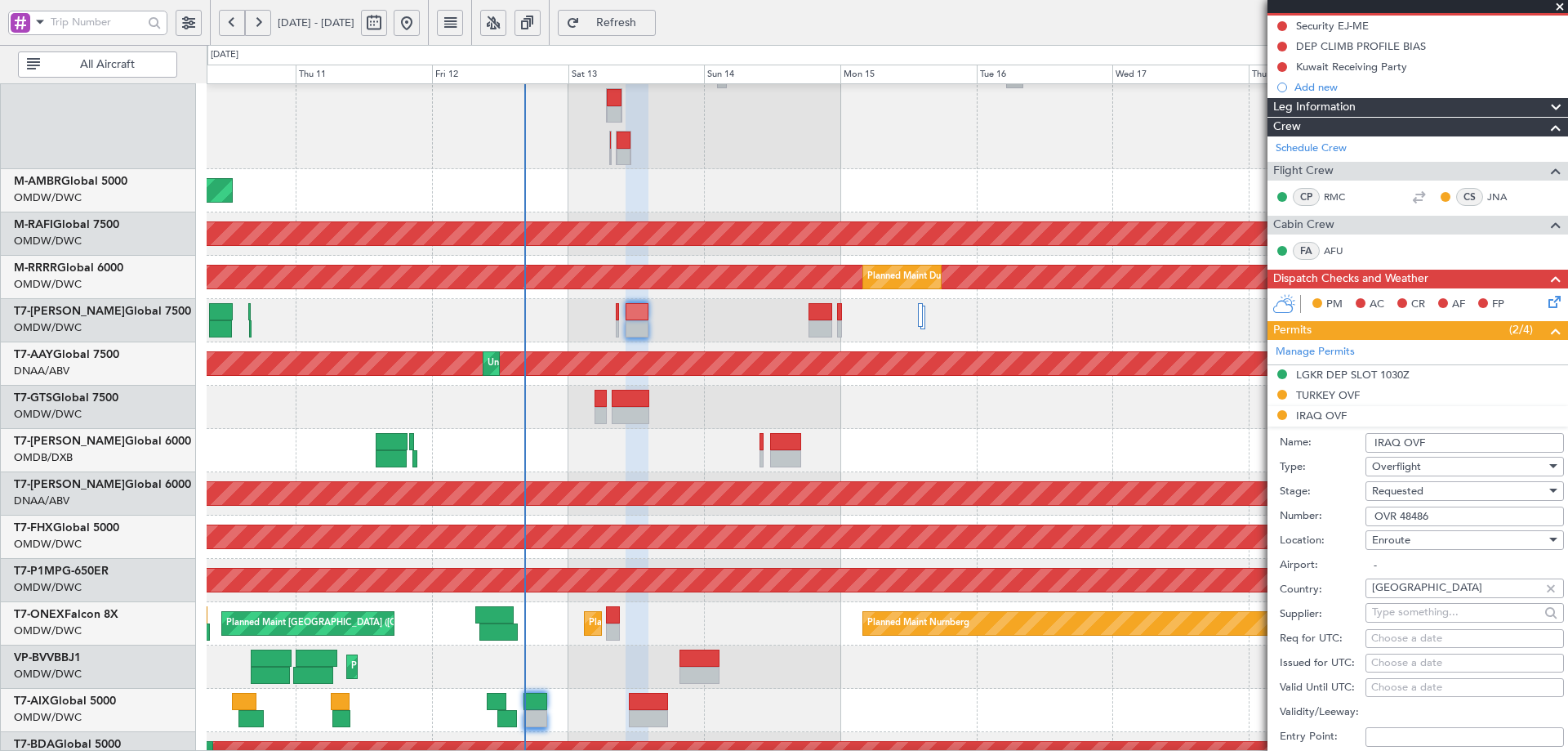
click at [1405, 494] on span "Requested" at bounding box center [1398, 490] width 51 height 15
click at [1420, 618] on span "Received OK" at bounding box center [1459, 614] width 171 height 25
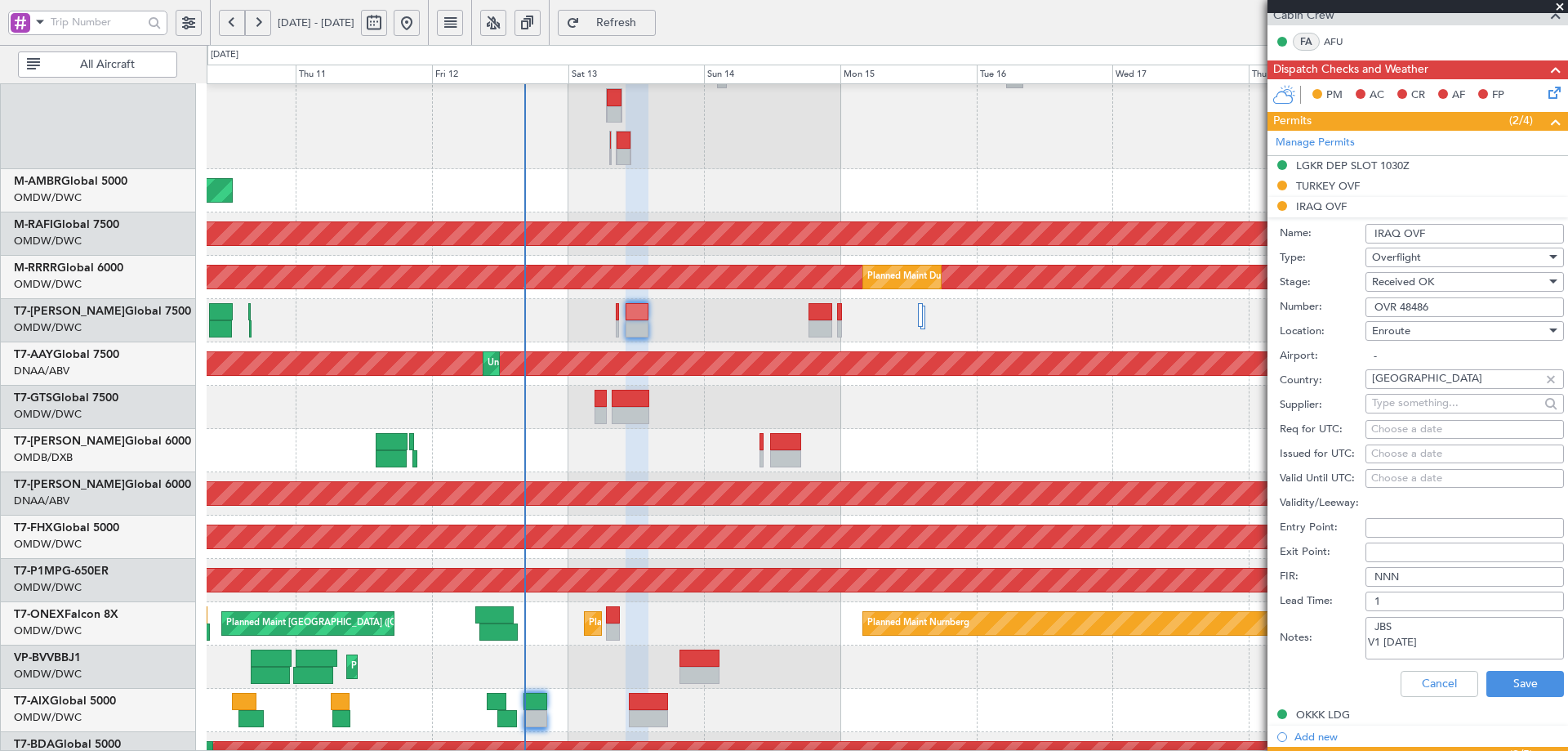
scroll to position [382, 0]
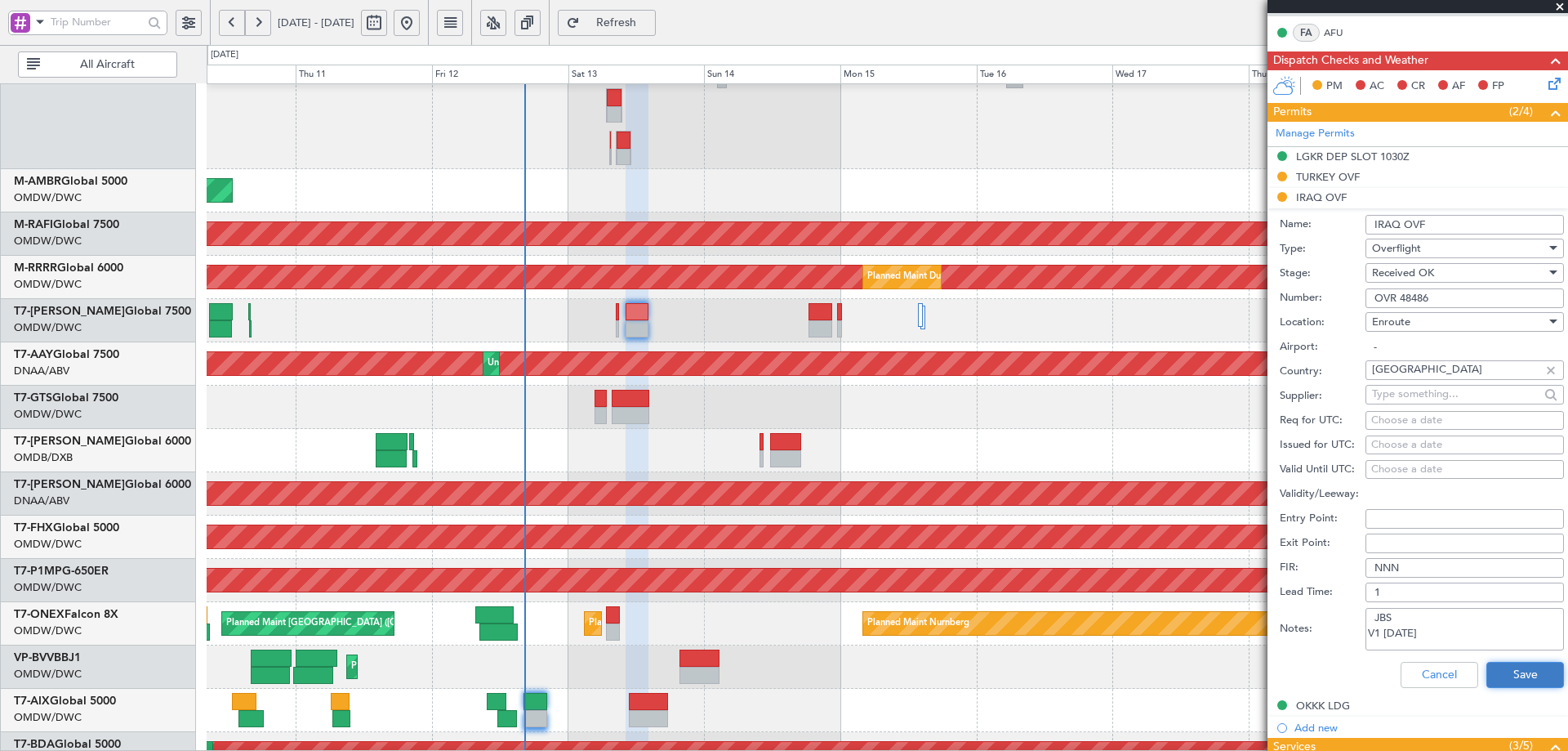
click at [1493, 676] on button "Save" at bounding box center [1525, 675] width 78 height 26
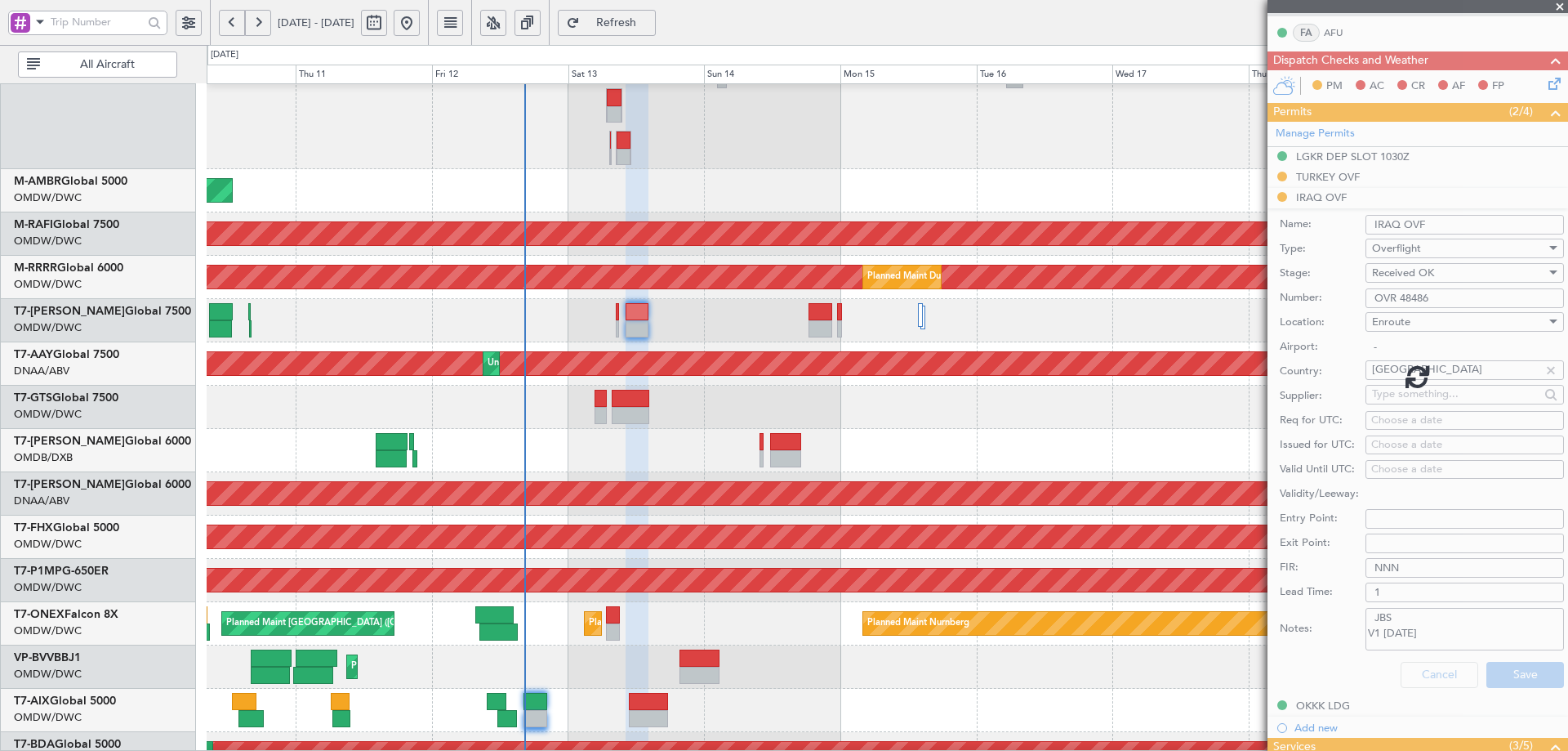
scroll to position [237, 0]
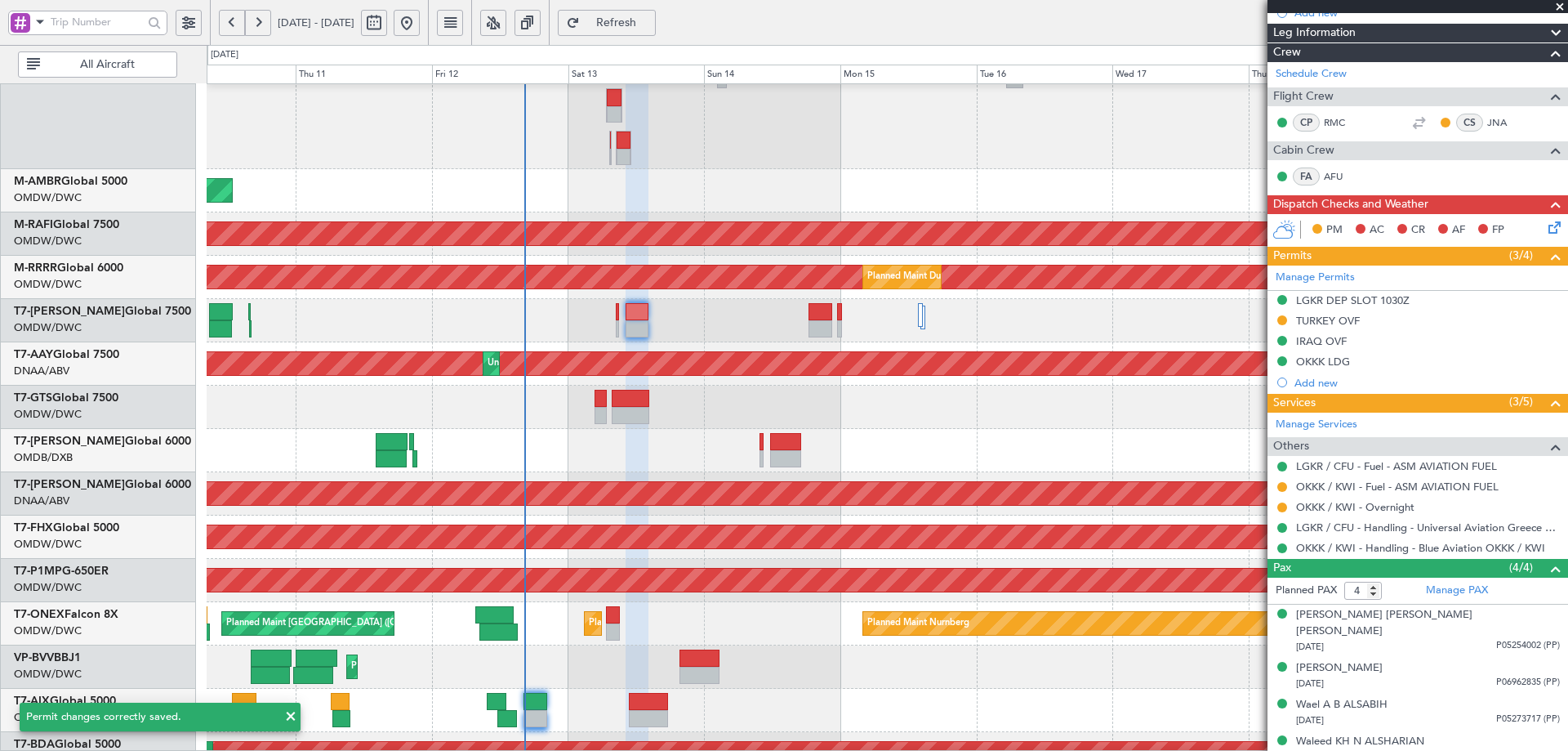
drag, startPoint x: 1282, startPoint y: 316, endPoint x: 1301, endPoint y: 361, distance: 48.8
click at [1281, 316] on button at bounding box center [1282, 320] width 9 height 9
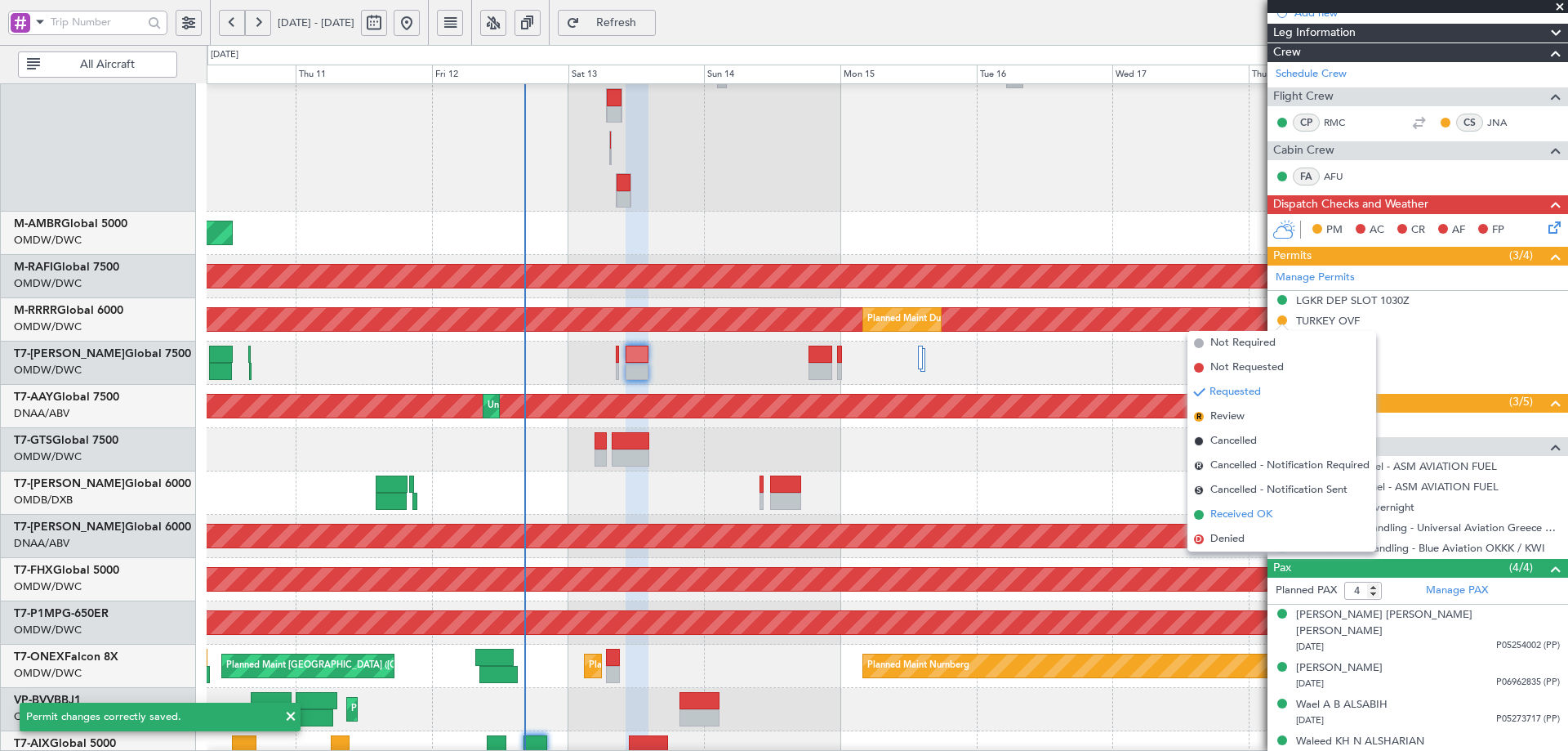
click at [1251, 518] on span "Received OK" at bounding box center [1241, 514] width 62 height 16
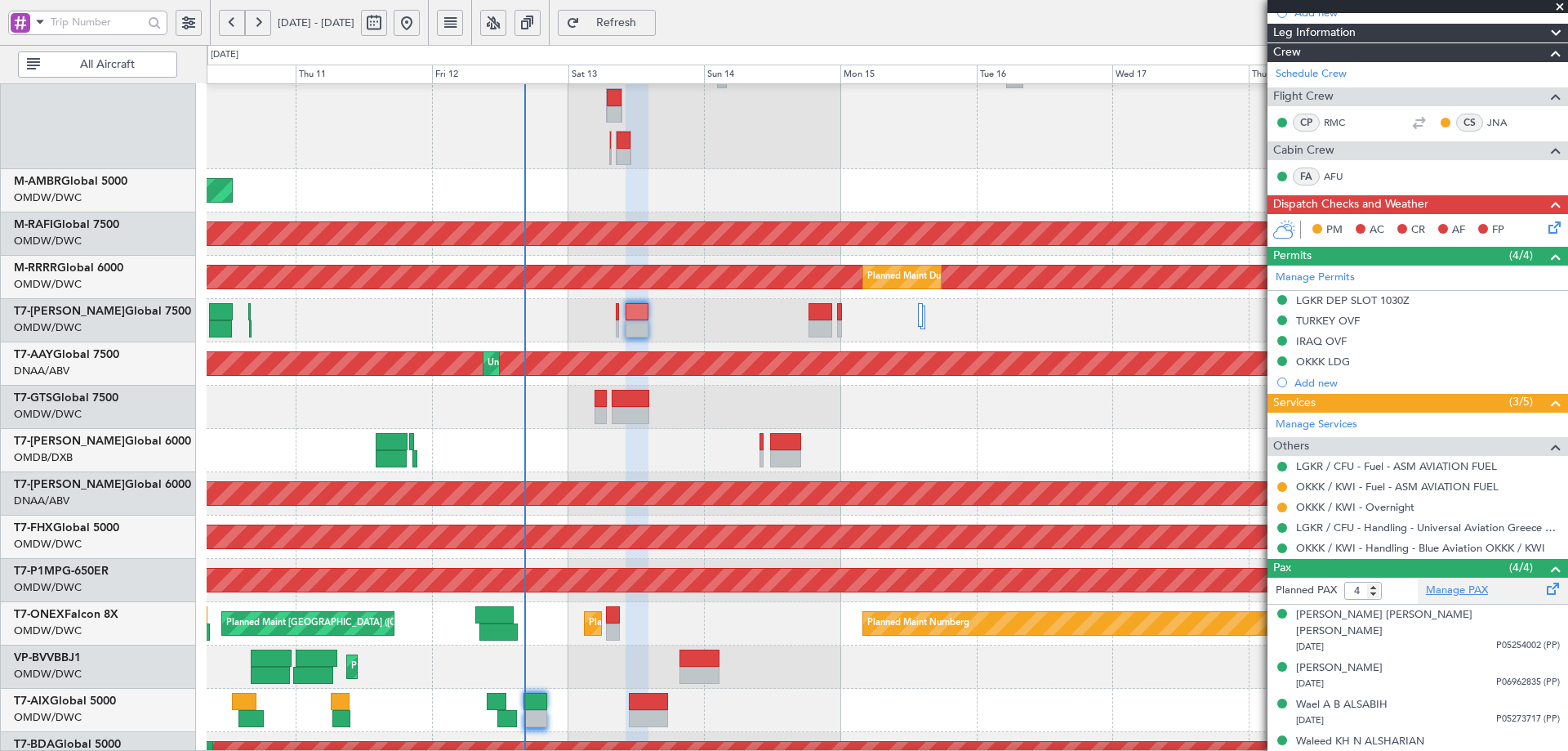
click at [1439, 585] on link "Manage PAX" at bounding box center [1457, 590] width 62 height 16
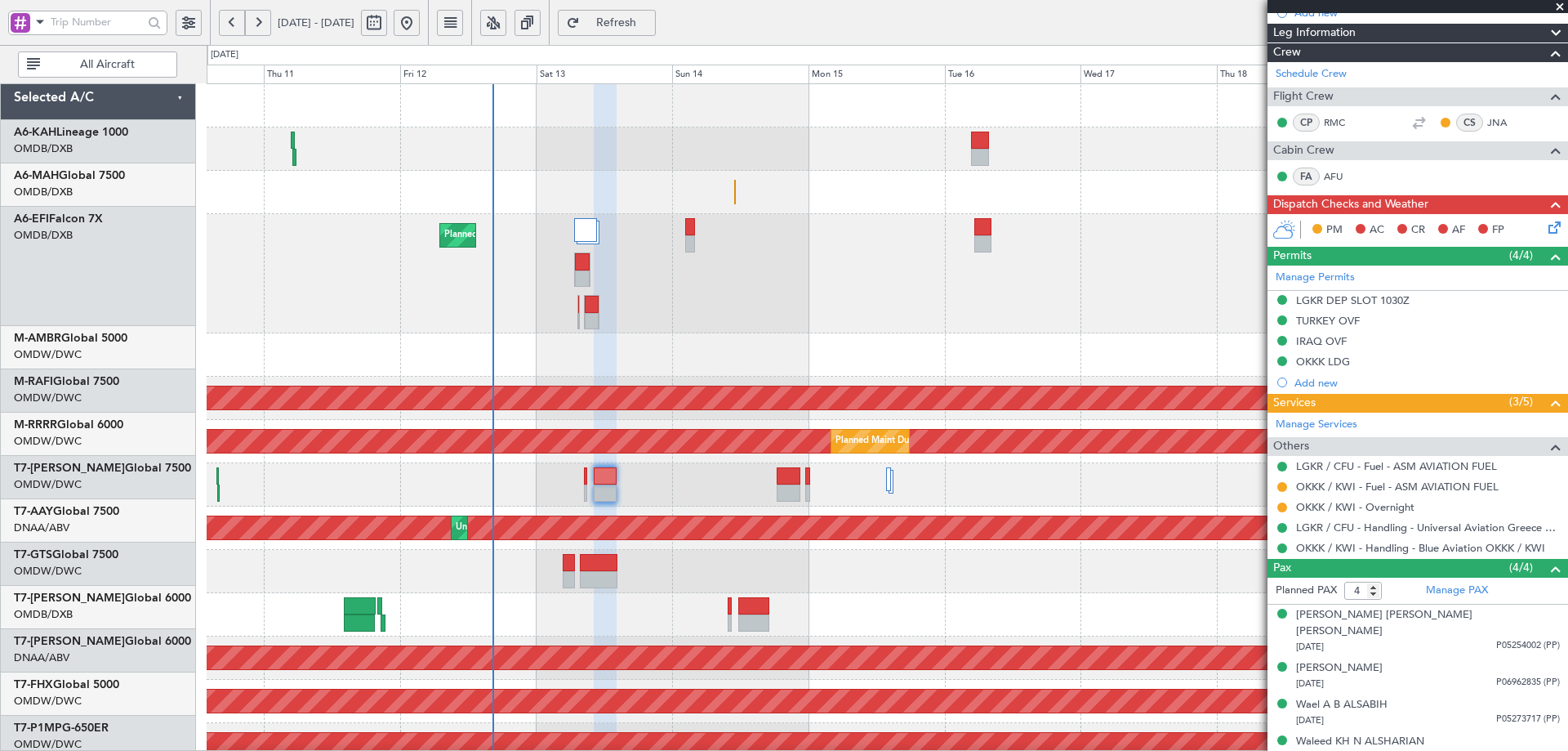
scroll to position [0, 0]
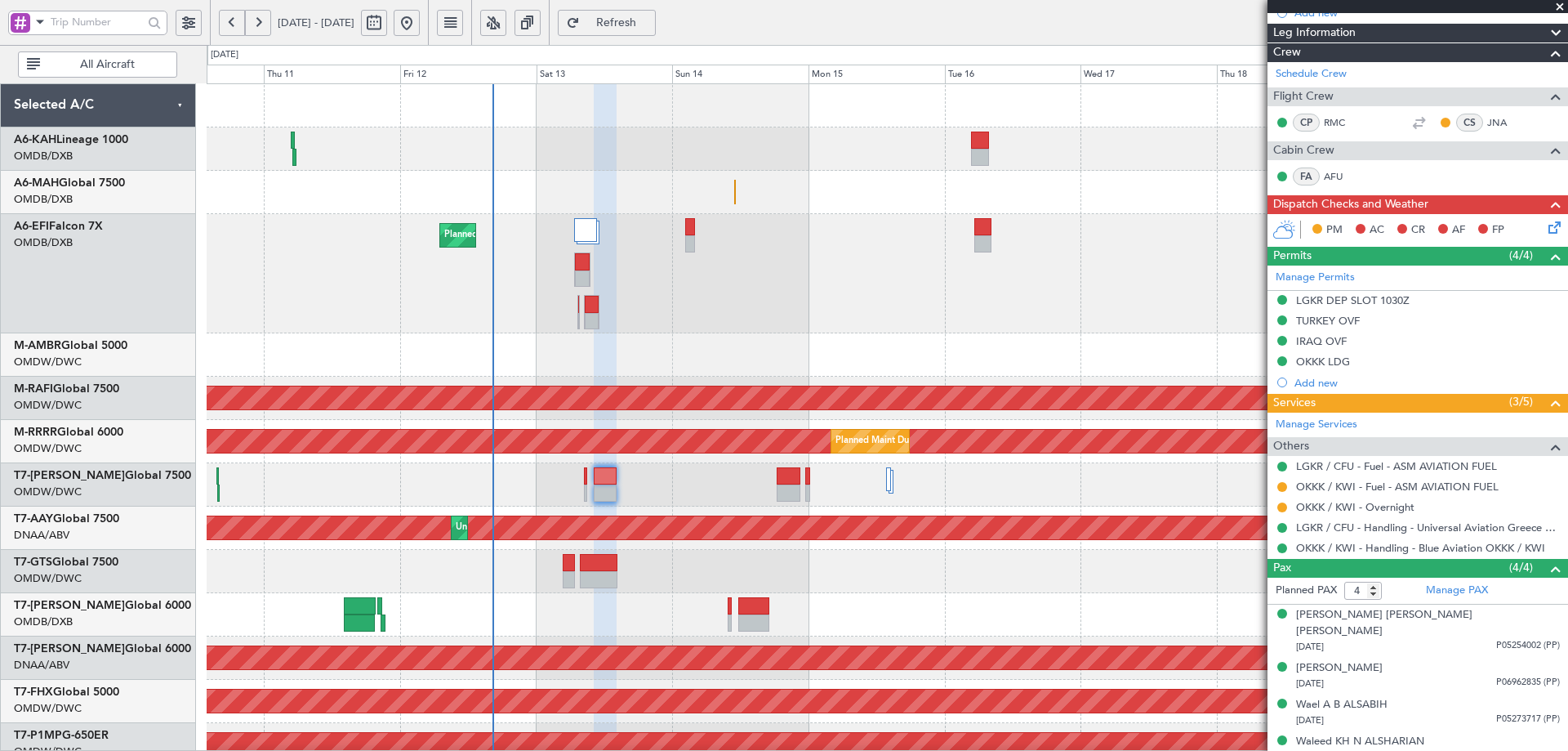
click at [724, 412] on div "Planned Maint Dubai (Dubai Intl) Planned Maint Dubai (Al Maktoum Intl) Planned …" at bounding box center [886, 598] width 1361 height 1029
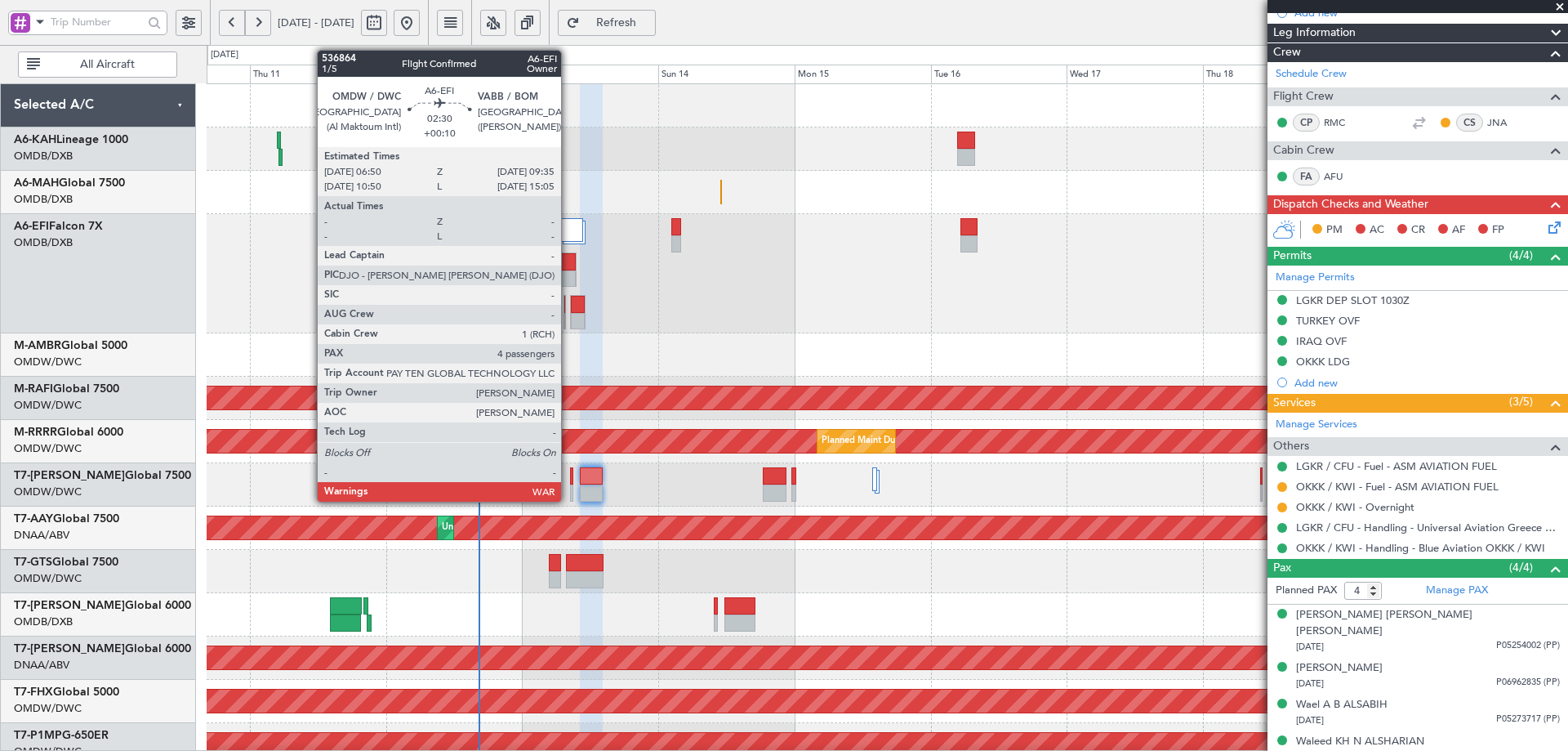
click at [568, 267] on div at bounding box center [568, 261] width 15 height 17
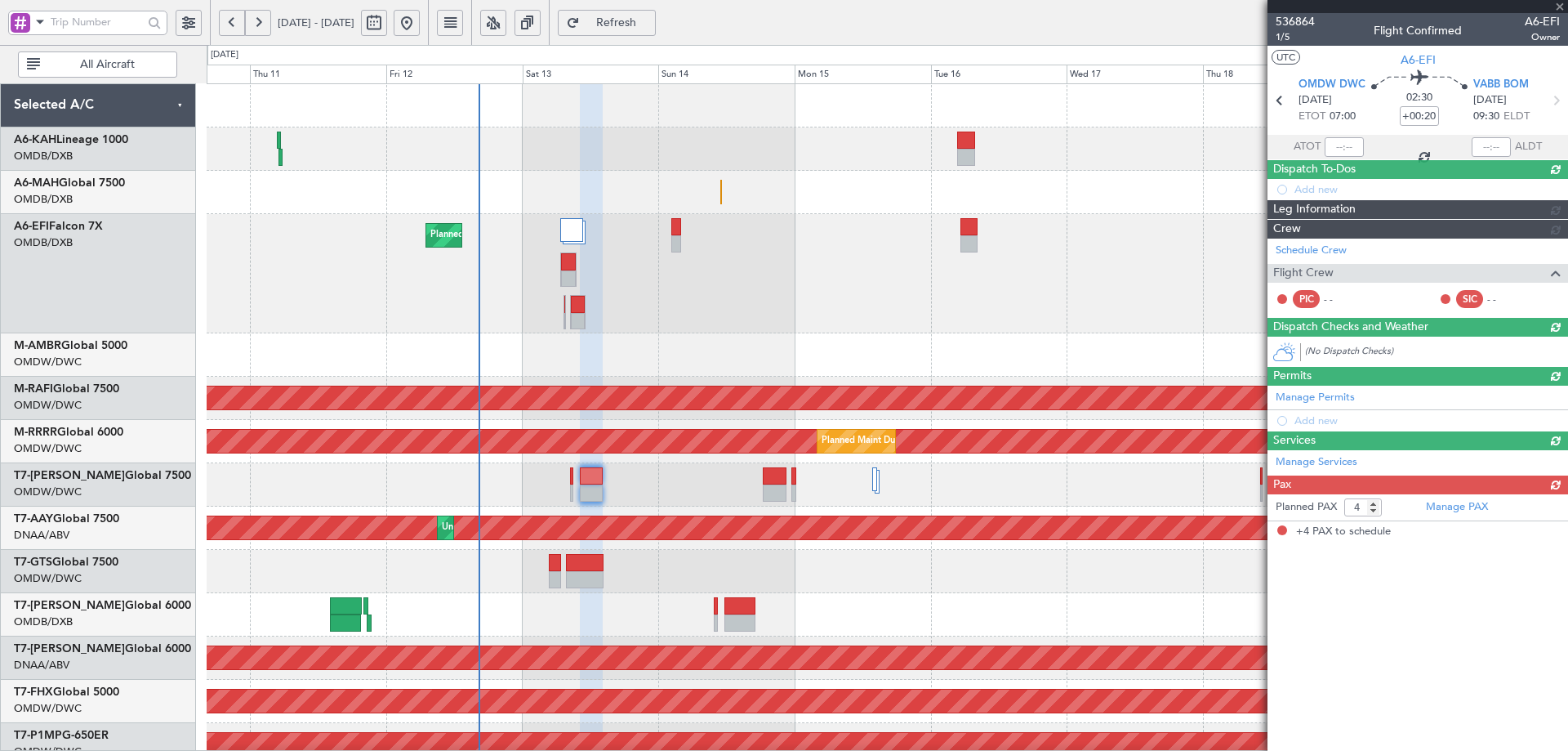
type input "+00:10"
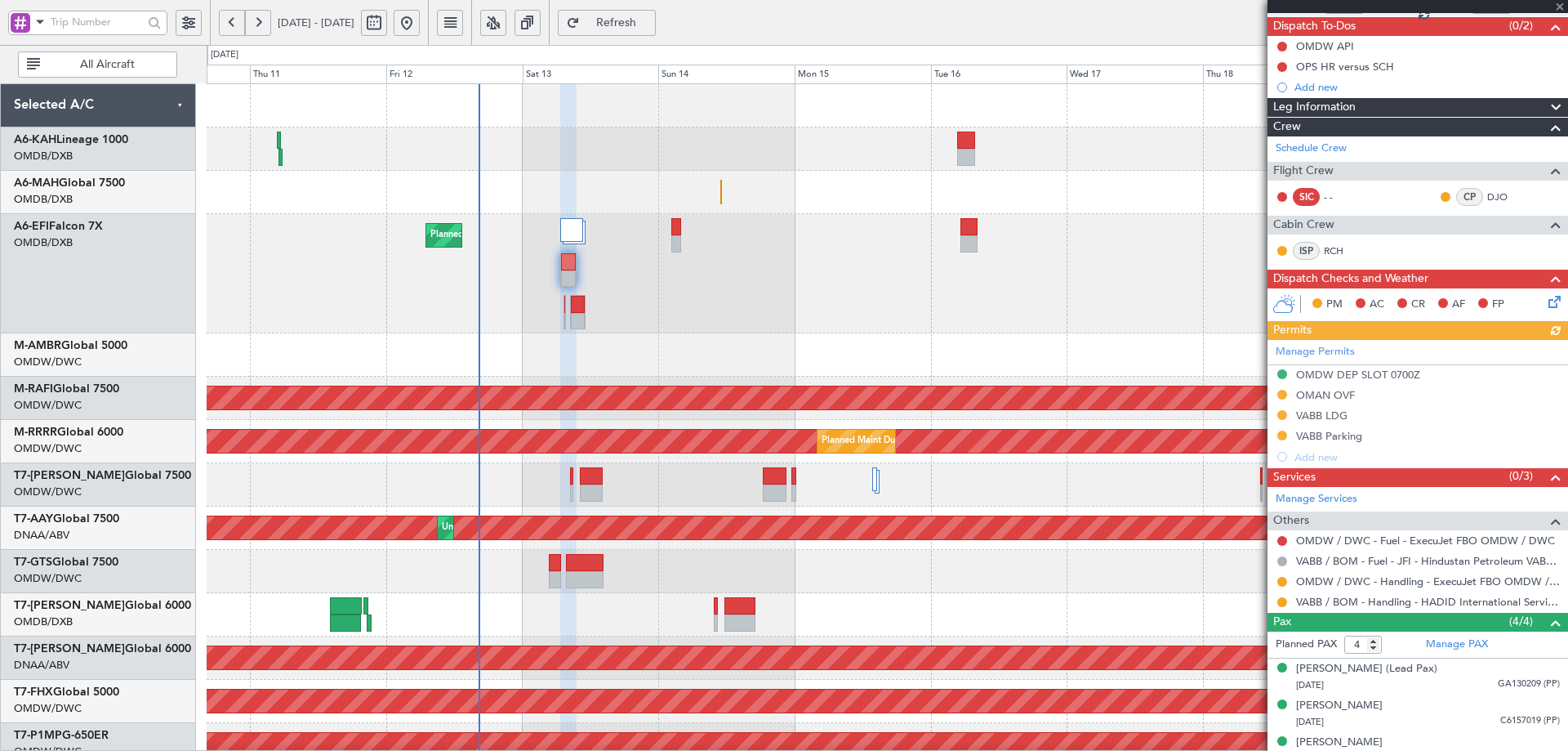
scroll to position [142, 0]
click at [1451, 644] on link "Manage PAX" at bounding box center [1457, 645] width 62 height 16
click at [650, 20] on span "Refresh" at bounding box center [616, 22] width 67 height 11
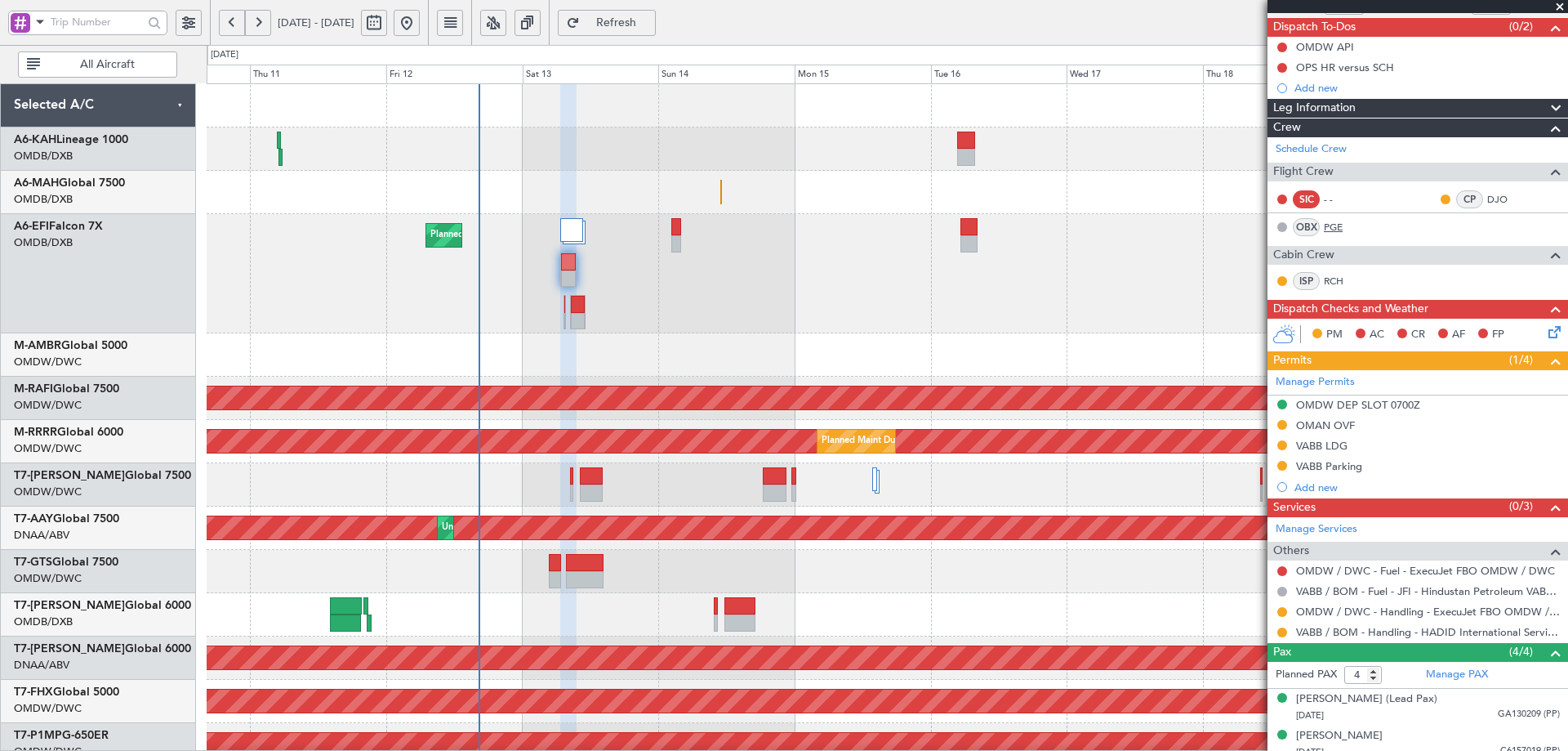
click at [1334, 229] on link "PGE" at bounding box center [1343, 226] width 37 height 15
click at [650, 17] on span "Refresh" at bounding box center [616, 22] width 67 height 11
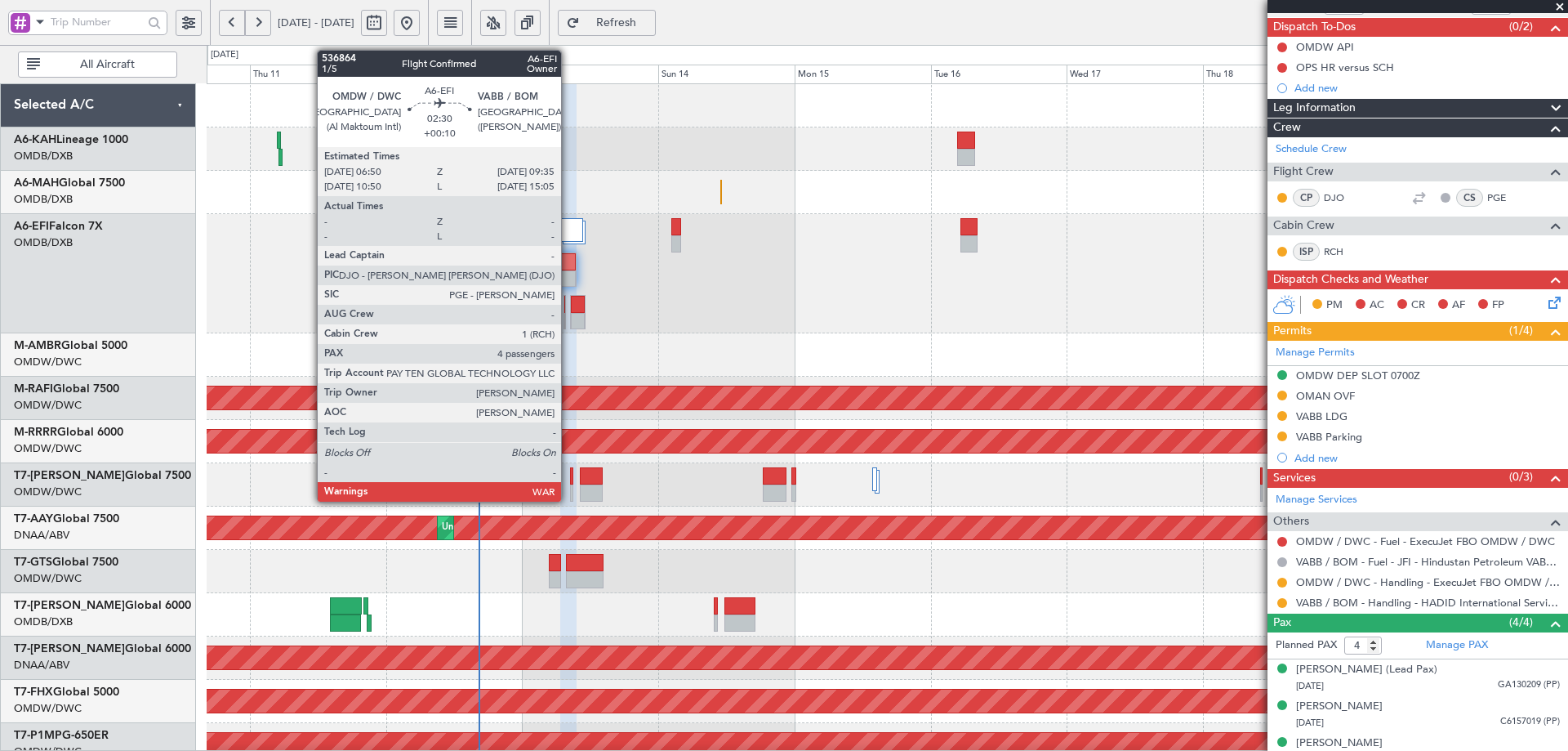
click at [568, 264] on div at bounding box center [568, 261] width 15 height 17
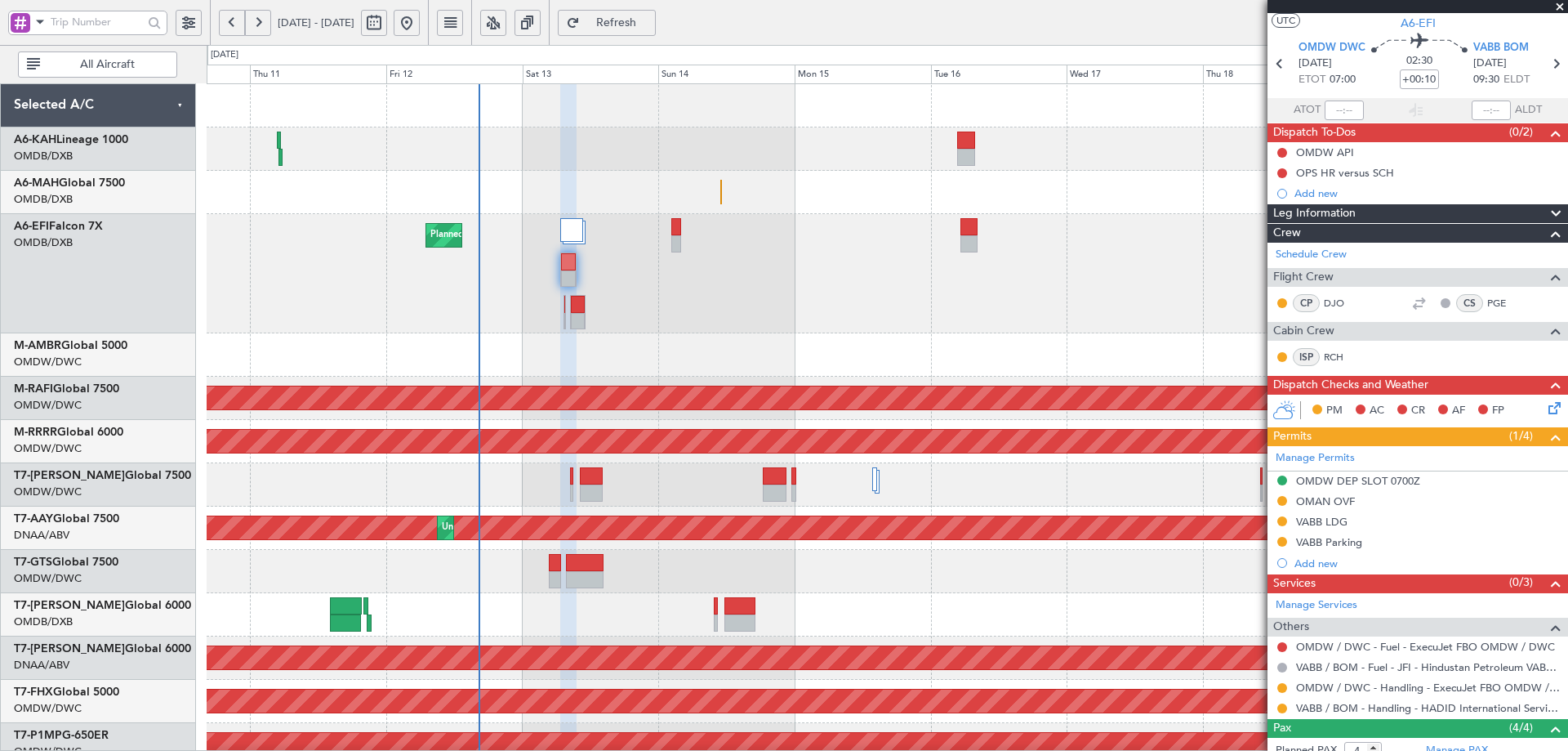
scroll to position [0, 0]
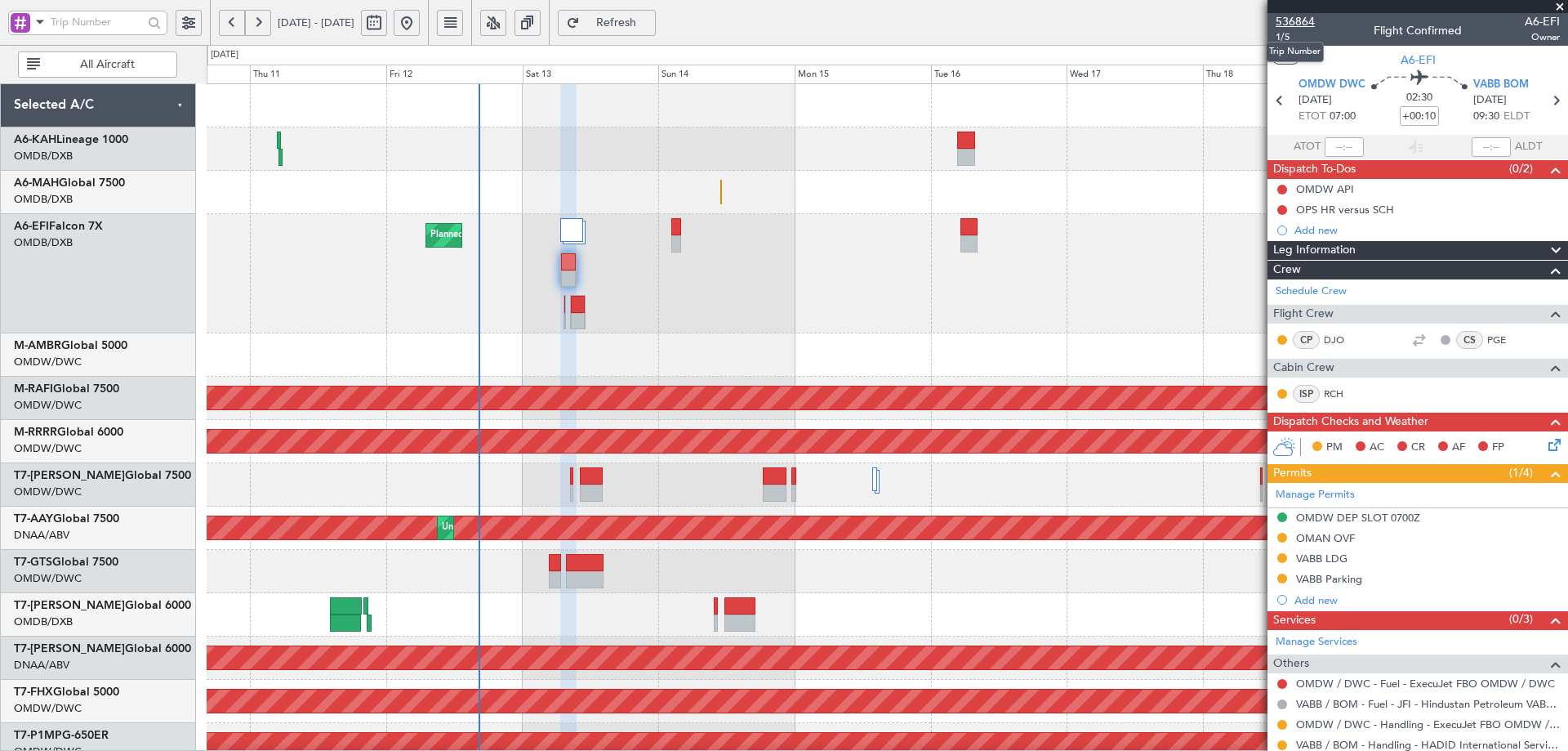
click at [1284, 15] on span "536864" at bounding box center [1295, 21] width 39 height 17
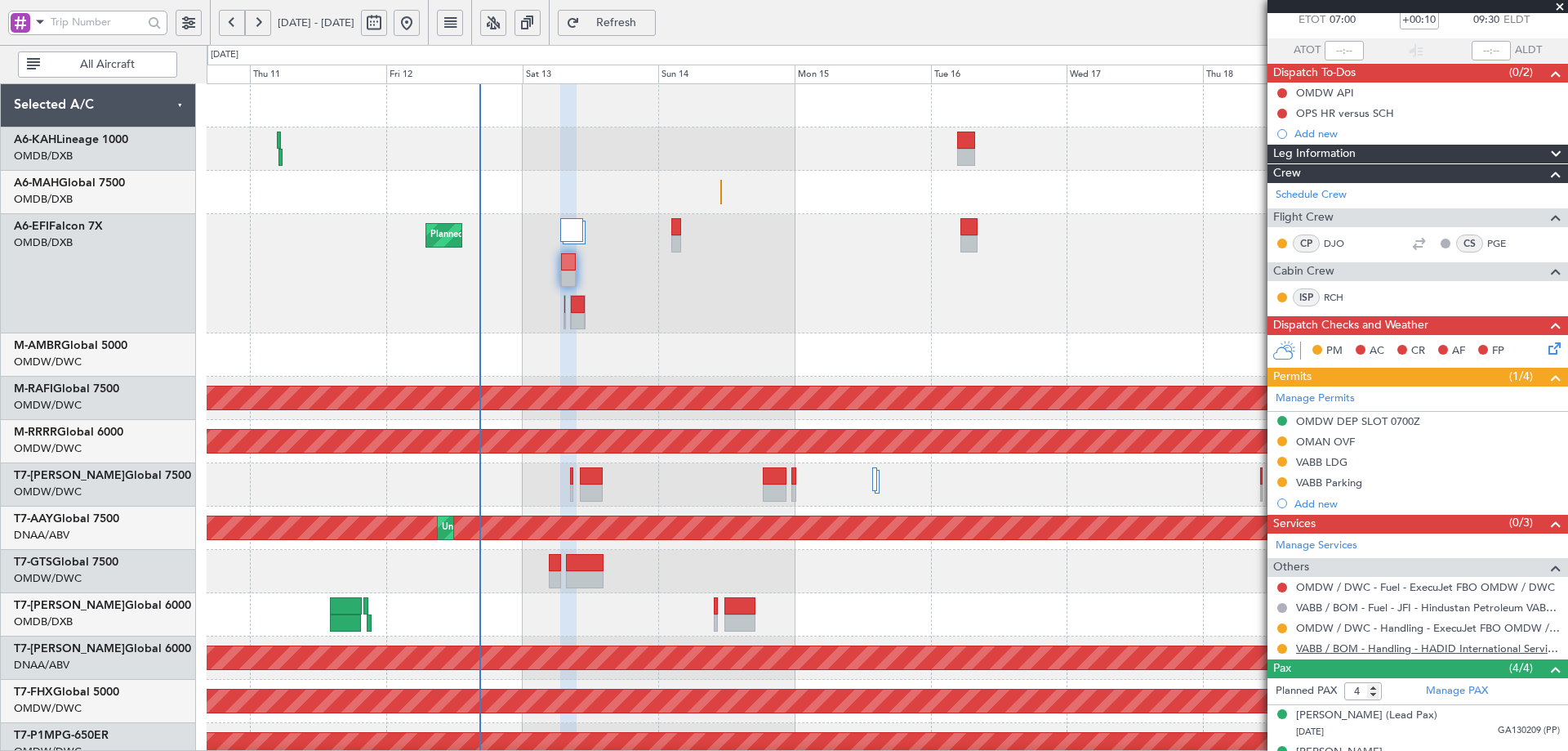
scroll to position [197, 0]
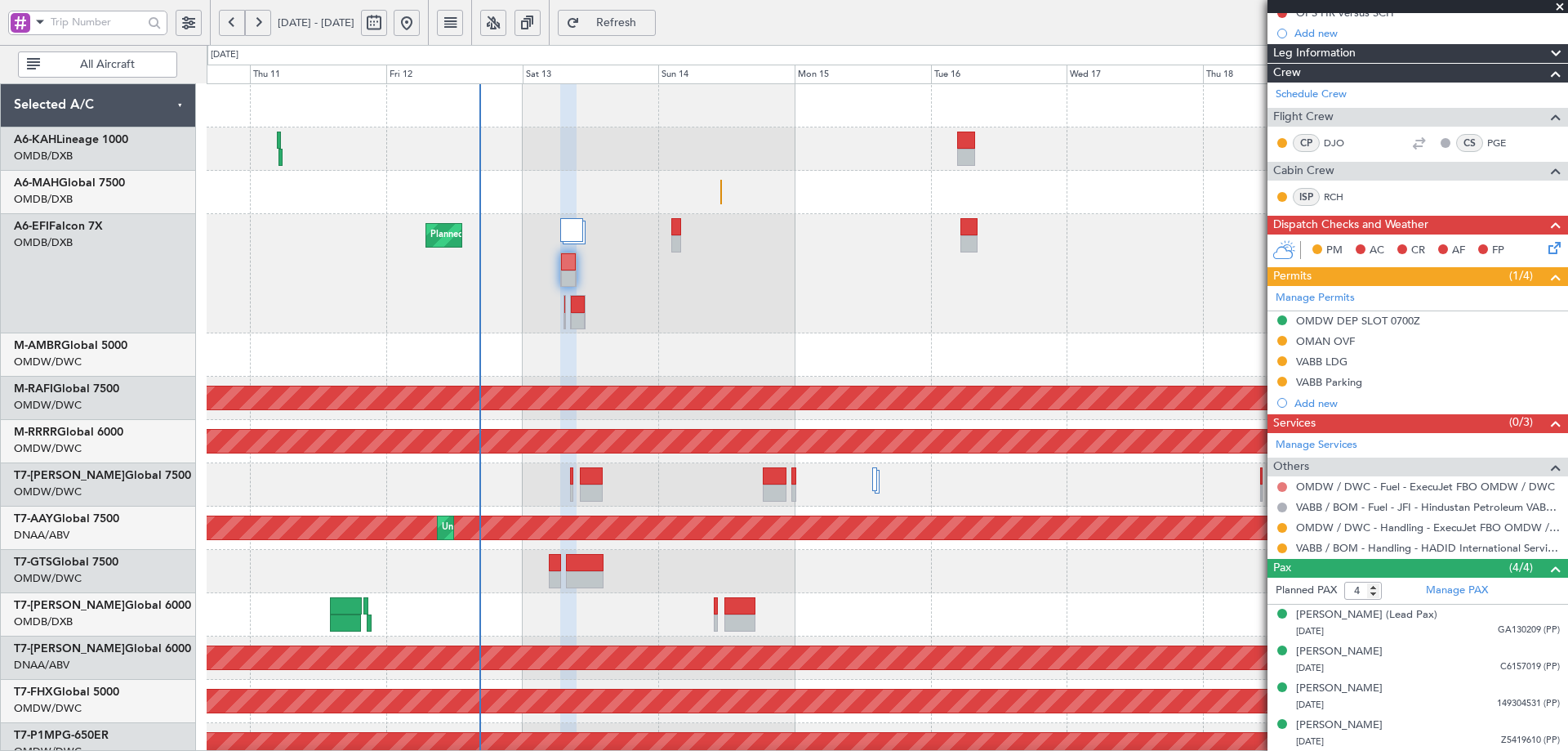
click at [1283, 485] on button at bounding box center [1282, 486] width 9 height 9
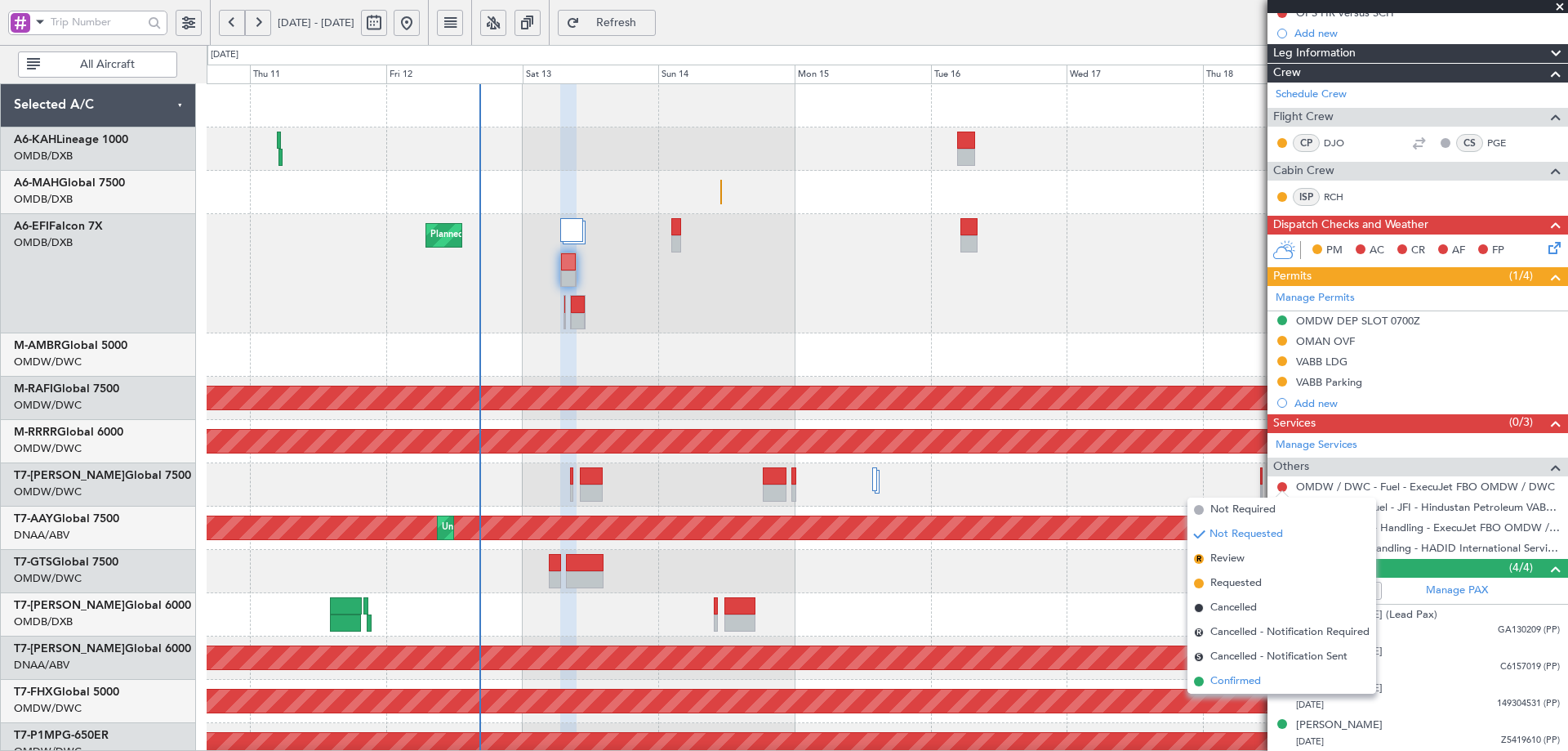
click at [1215, 678] on span "Confirmed" at bounding box center [1235, 681] width 51 height 16
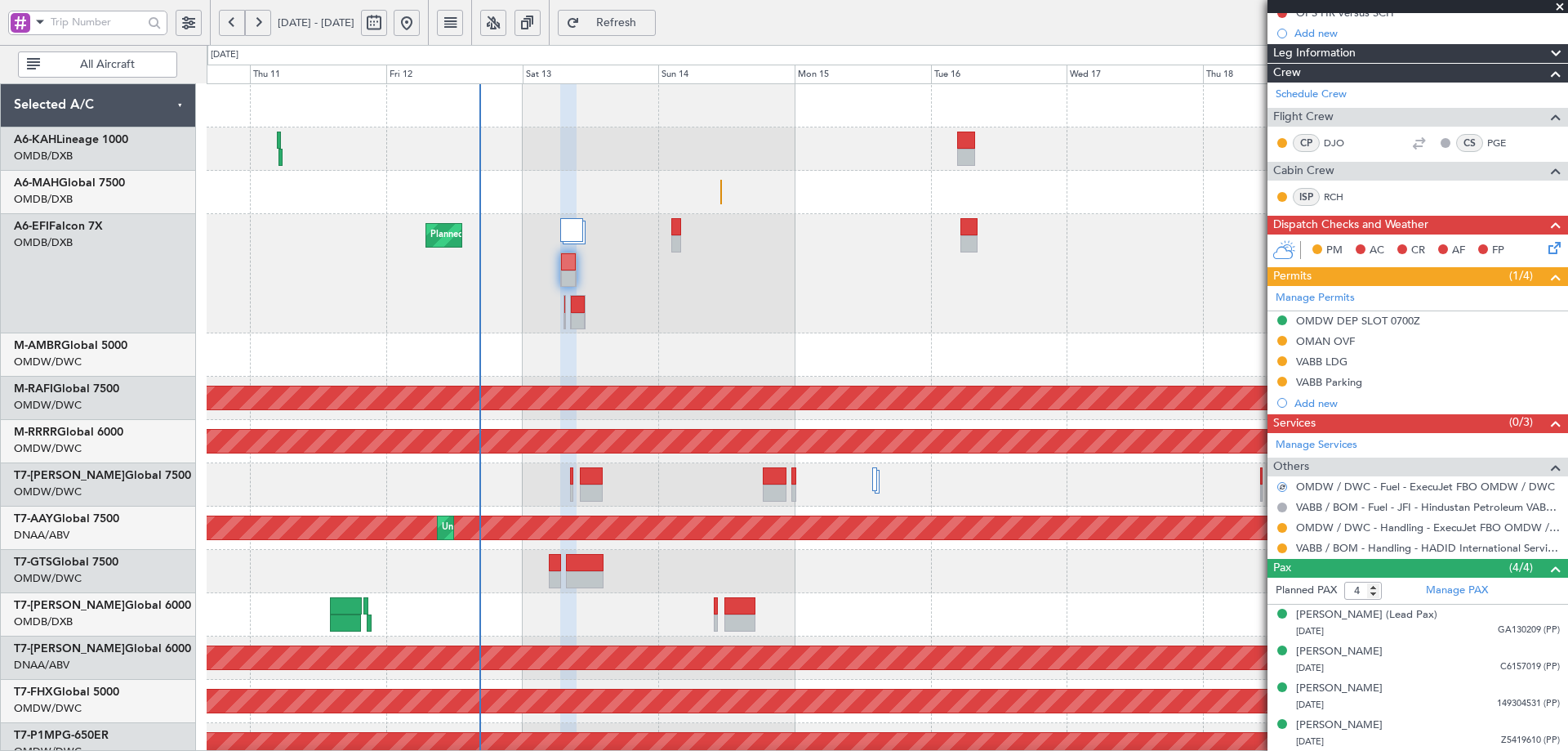
drag, startPoint x: 1281, startPoint y: 525, endPoint x: 1280, endPoint y: 555, distance: 30.0
click at [1281, 524] on button at bounding box center [1282, 527] width 9 height 9
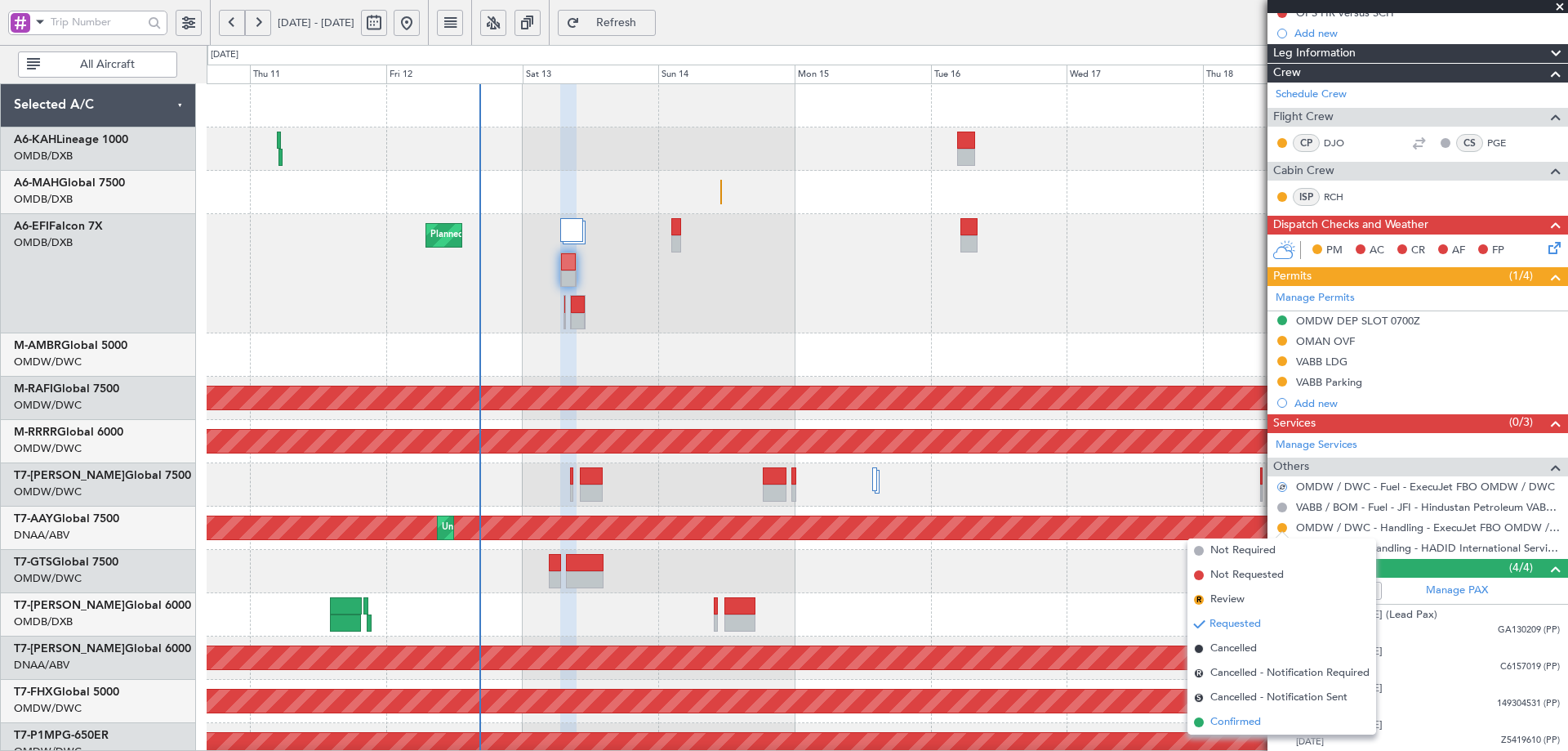
click at [1208, 720] on li "Confirmed" at bounding box center [1282, 722] width 189 height 25
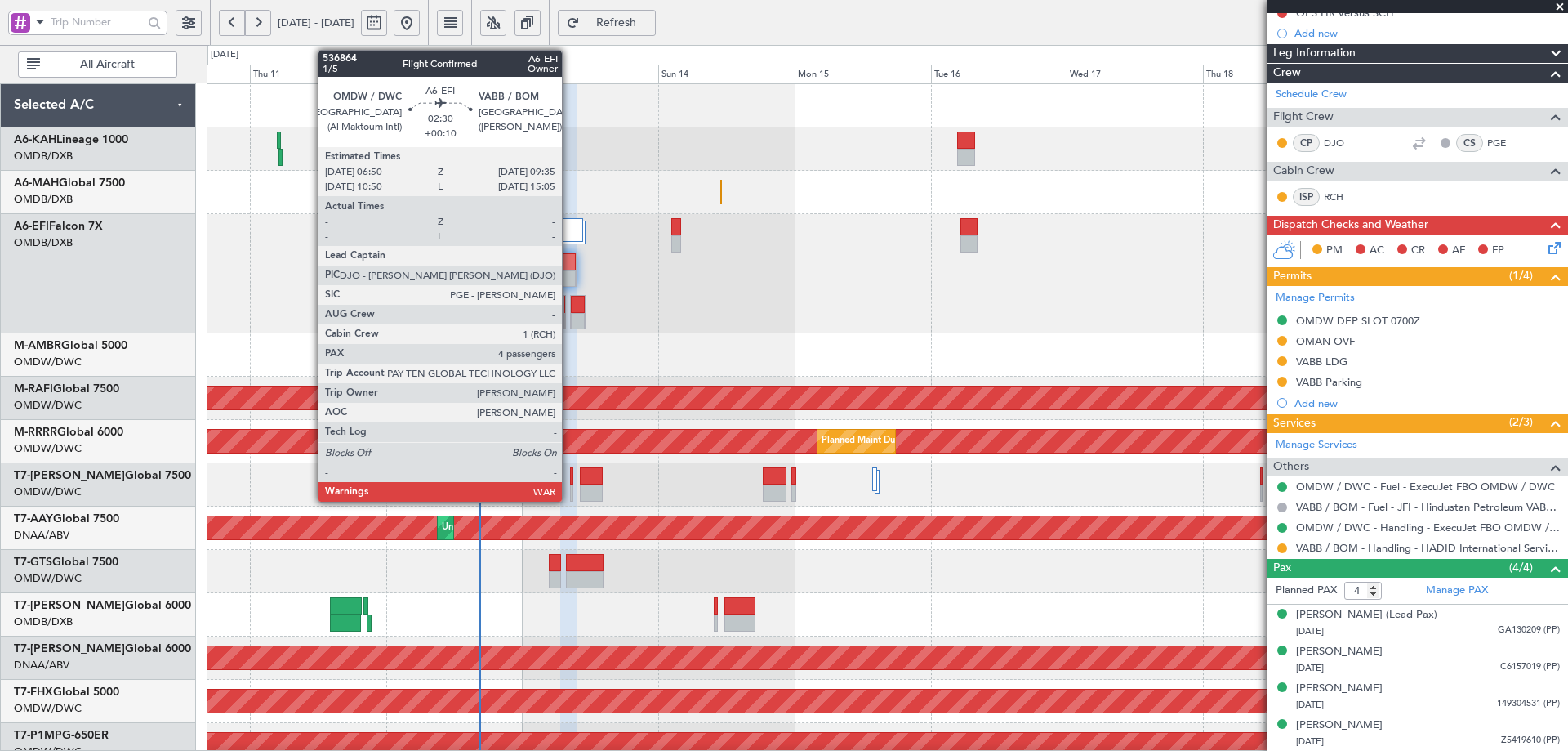
click at [569, 262] on div at bounding box center [568, 261] width 15 height 17
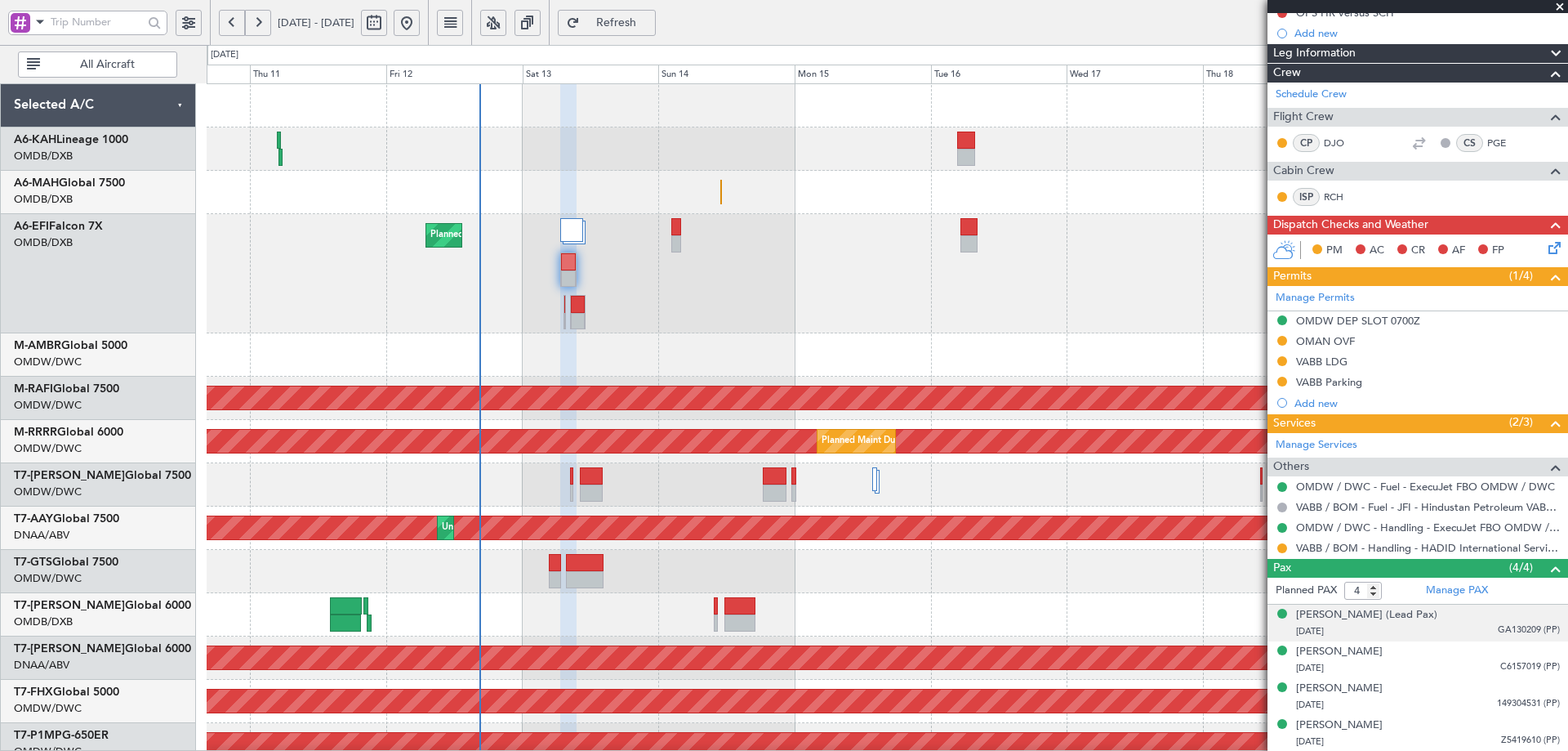
scroll to position [142, 0]
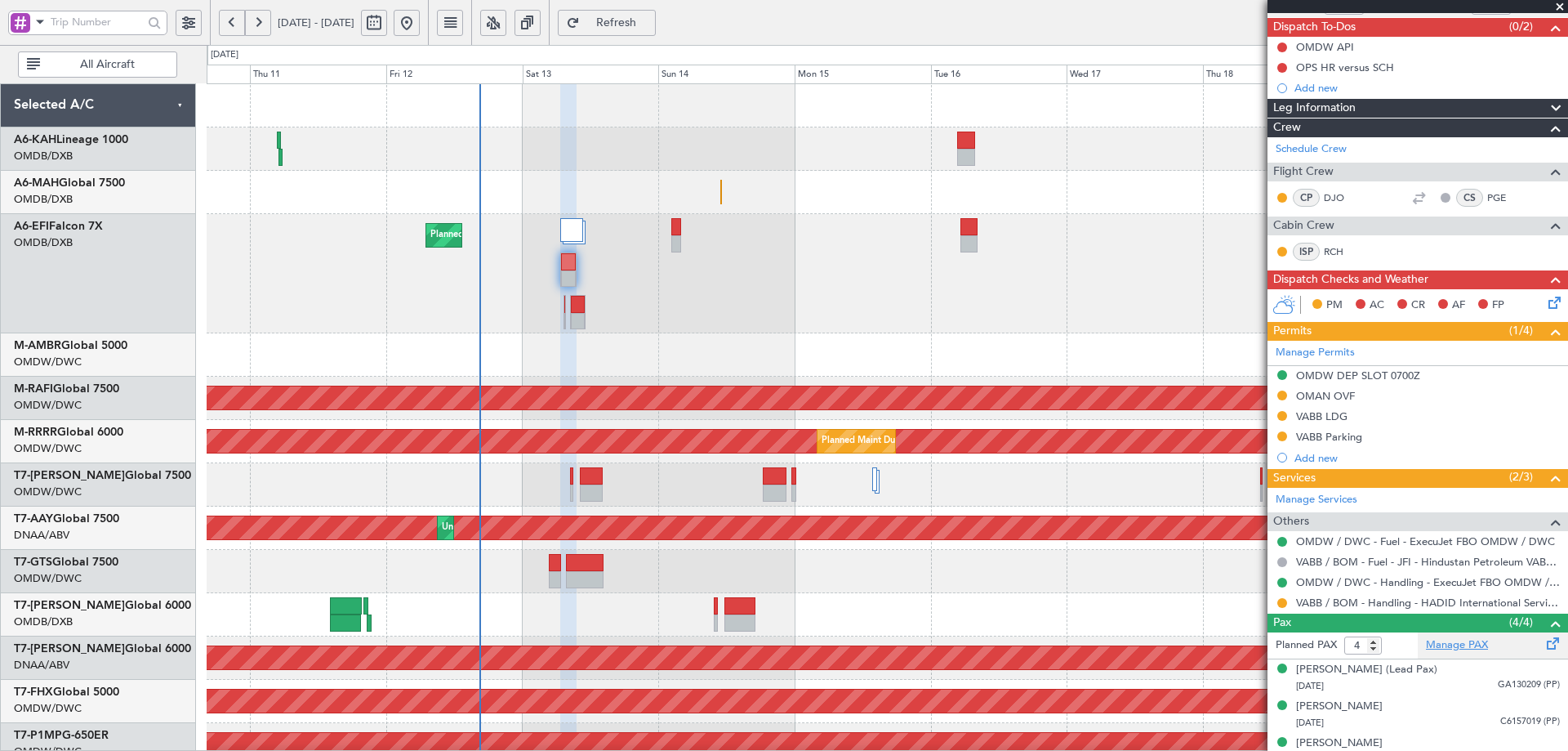
click at [1440, 644] on link "Manage PAX" at bounding box center [1457, 645] width 62 height 16
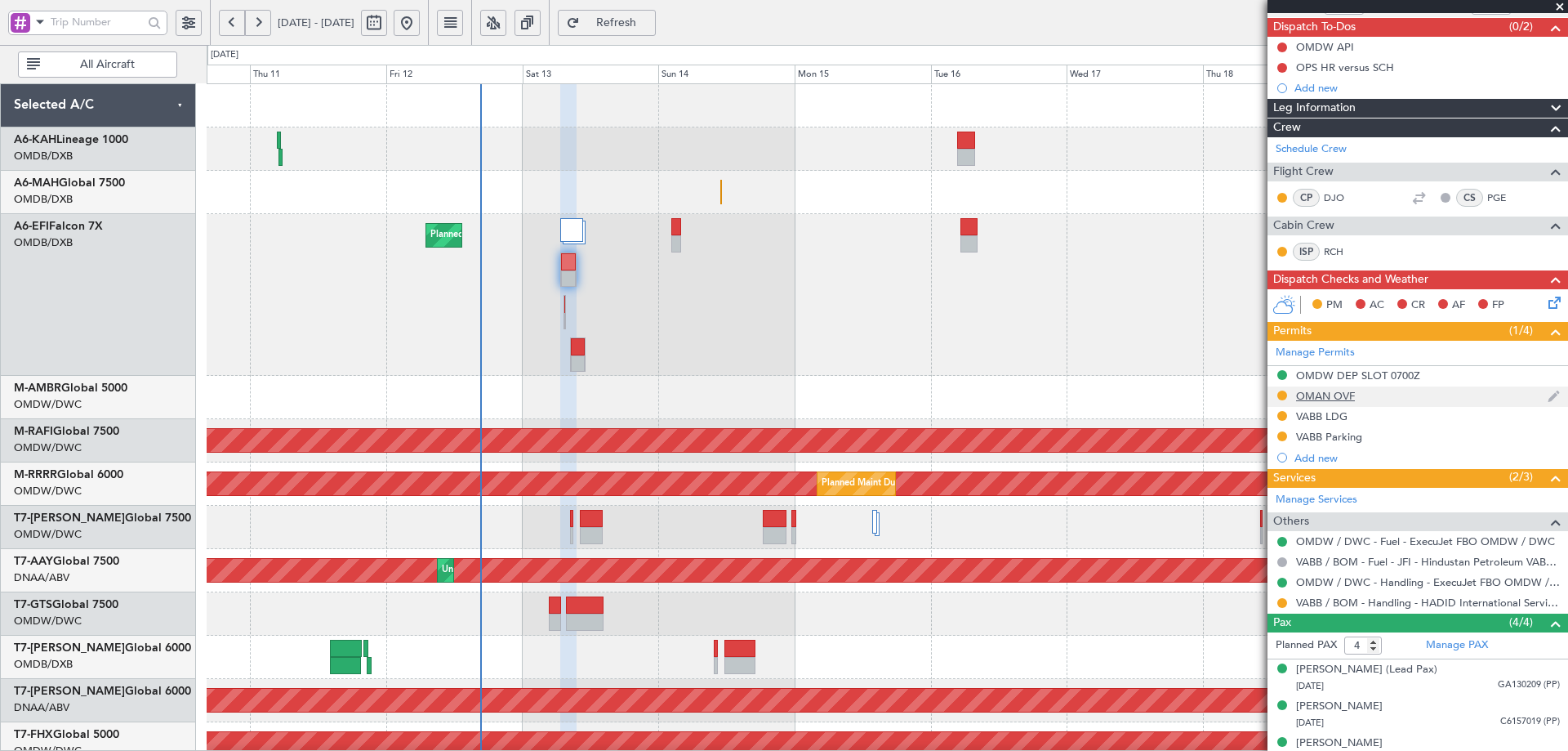
click at [1315, 400] on div "OMAN OVF" at bounding box center [1325, 396] width 59 height 14
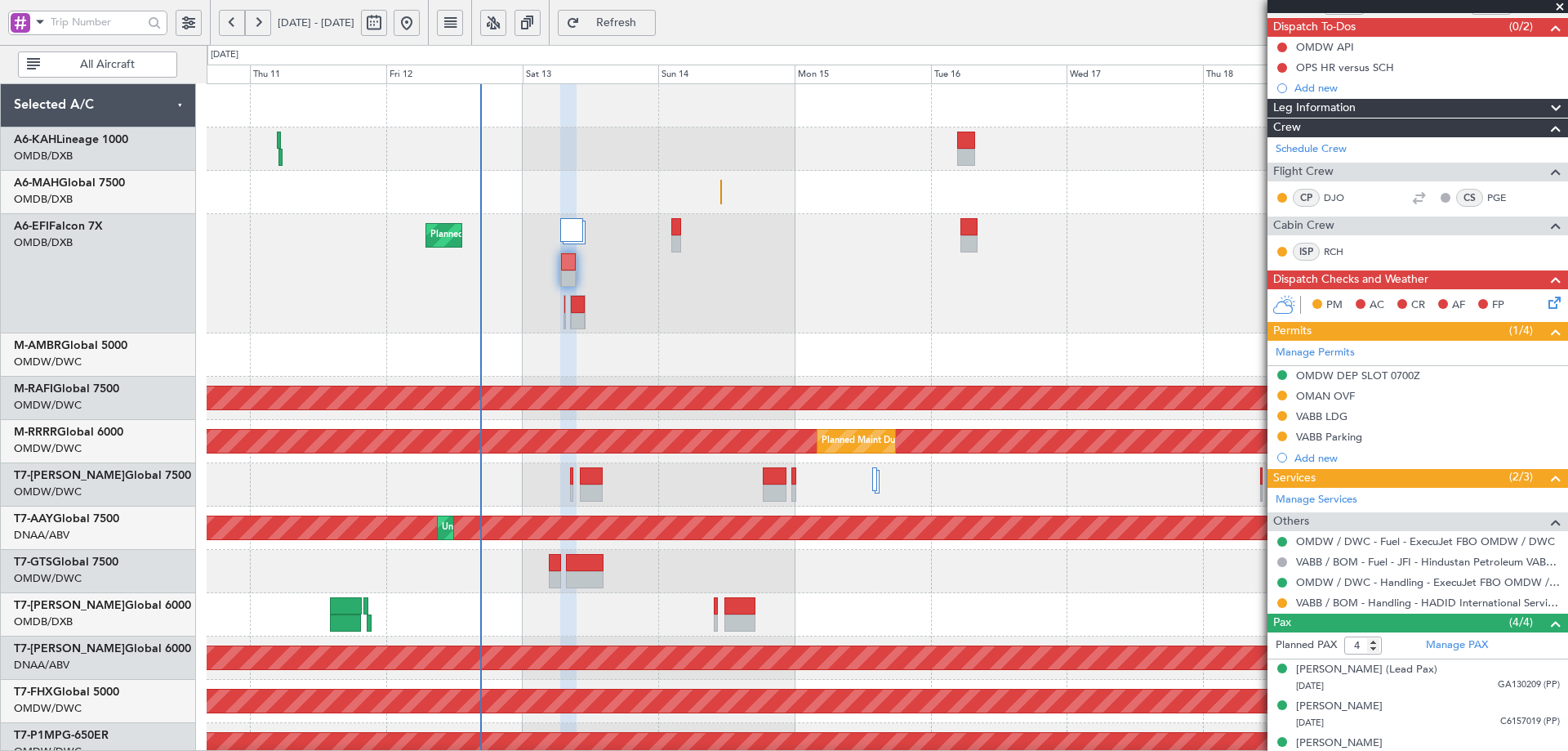
drag, startPoint x: 1323, startPoint y: 394, endPoint x: 1342, endPoint y: 418, distance: 30.6
click at [1323, 394] on div "OMAN OVF" at bounding box center [1325, 396] width 59 height 14
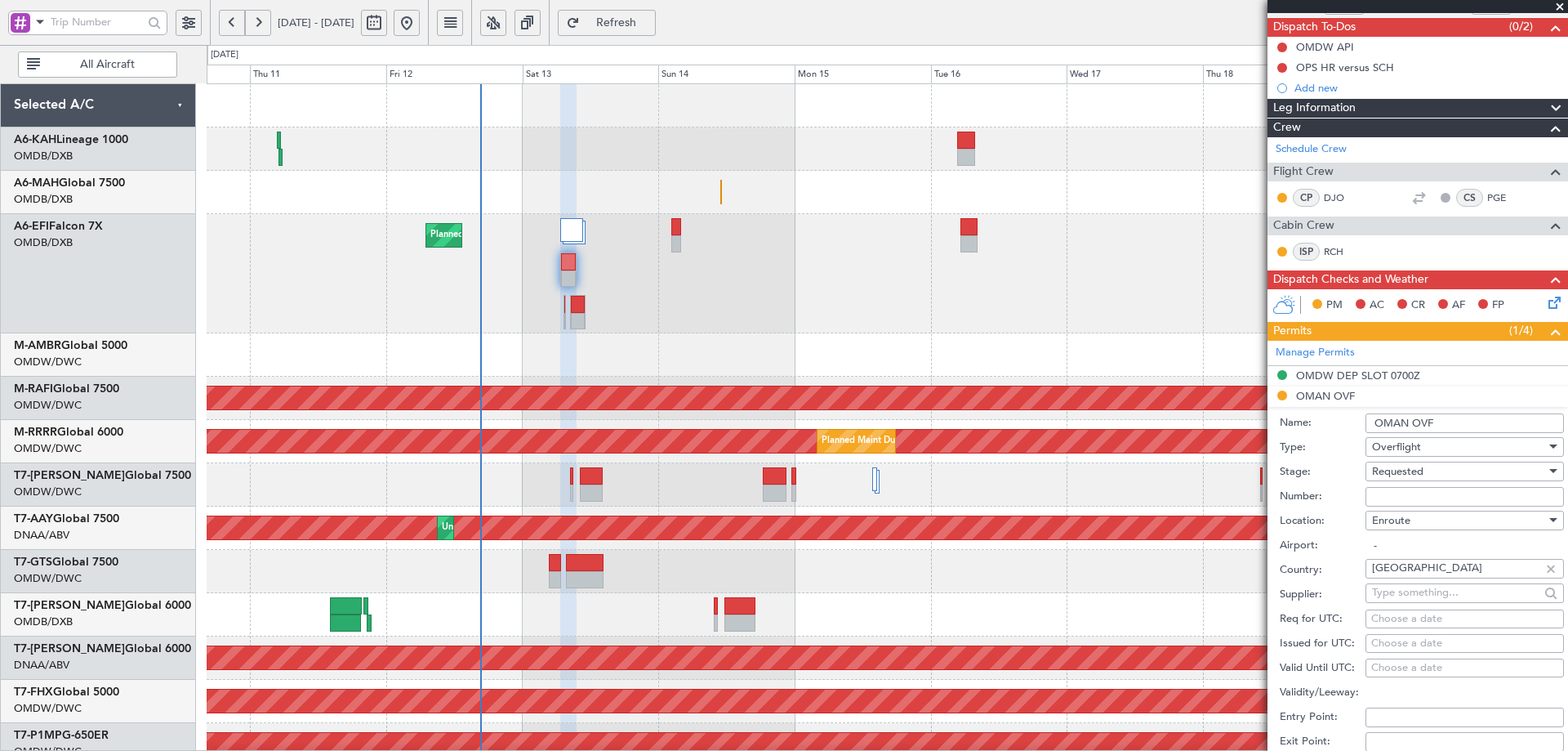
click at [1423, 487] on input "Number:" at bounding box center [1465, 496] width 199 height 20
paste input "DAT/OF/EXBO/0023/2025"
type input "DAT/OF/EXBO/0023/2025"
click at [1421, 472] on span "Requested" at bounding box center [1398, 471] width 51 height 15
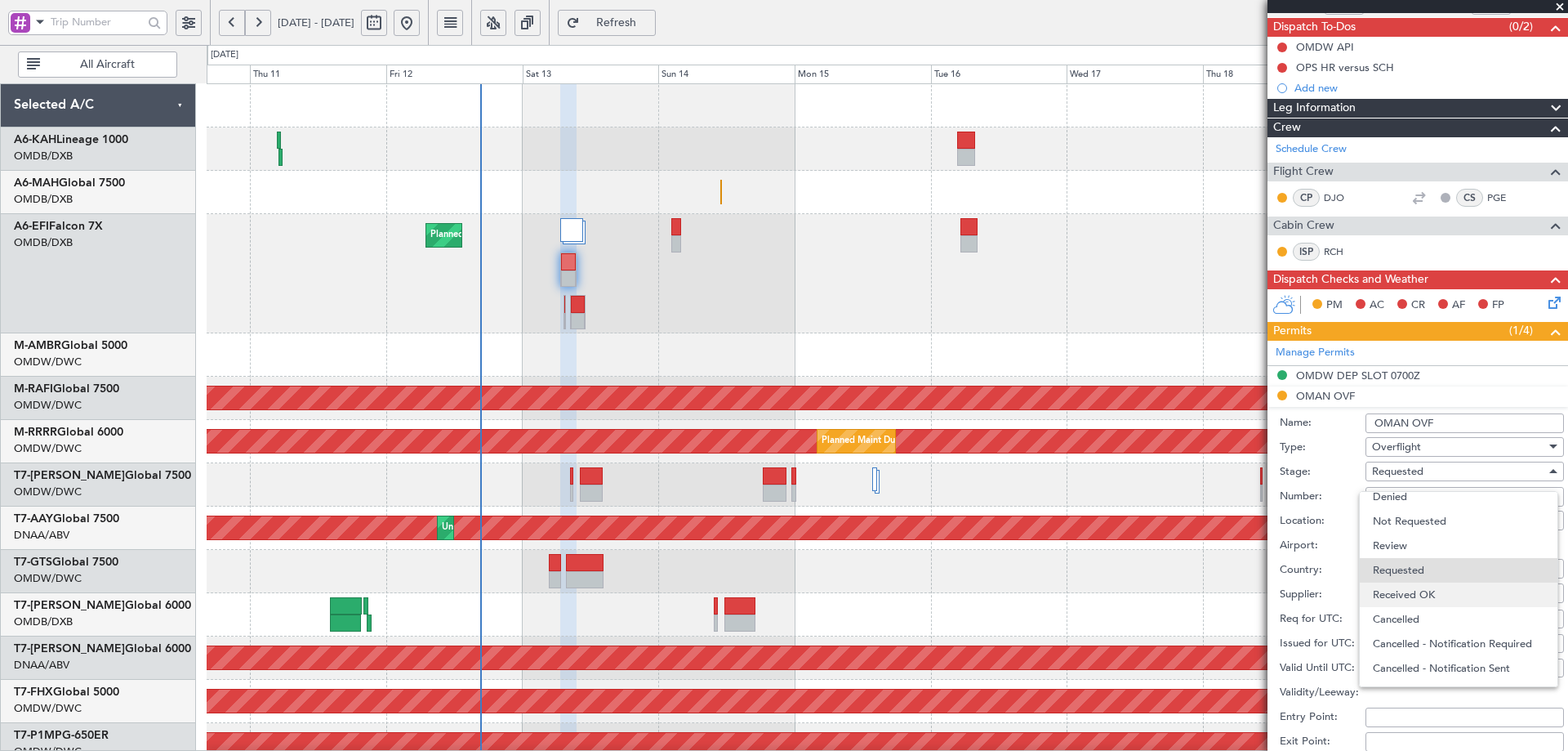
click at [1424, 590] on span "Received OK" at bounding box center [1459, 594] width 171 height 25
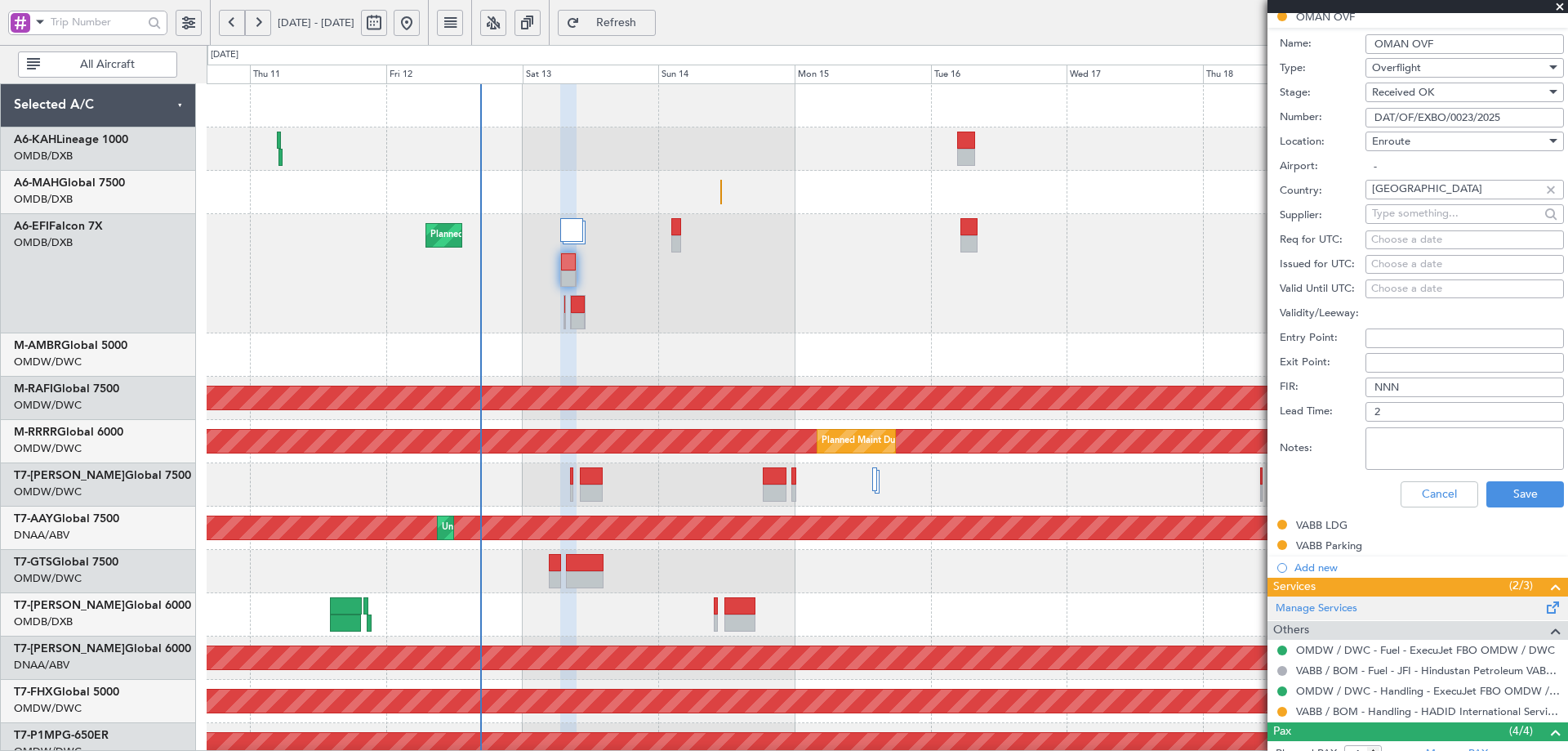
scroll to position [579, 0]
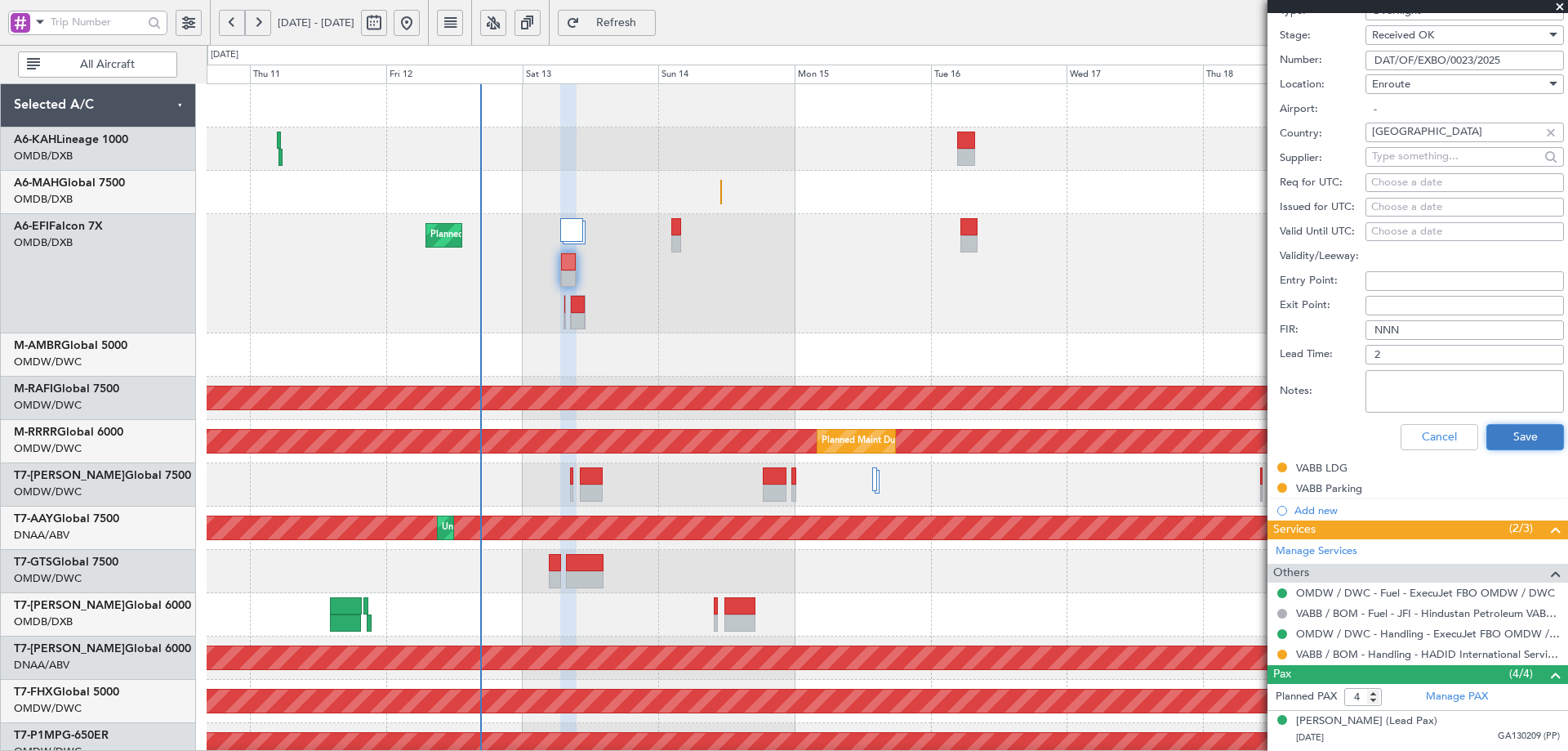
click at [1527, 433] on button "Save" at bounding box center [1525, 437] width 78 height 26
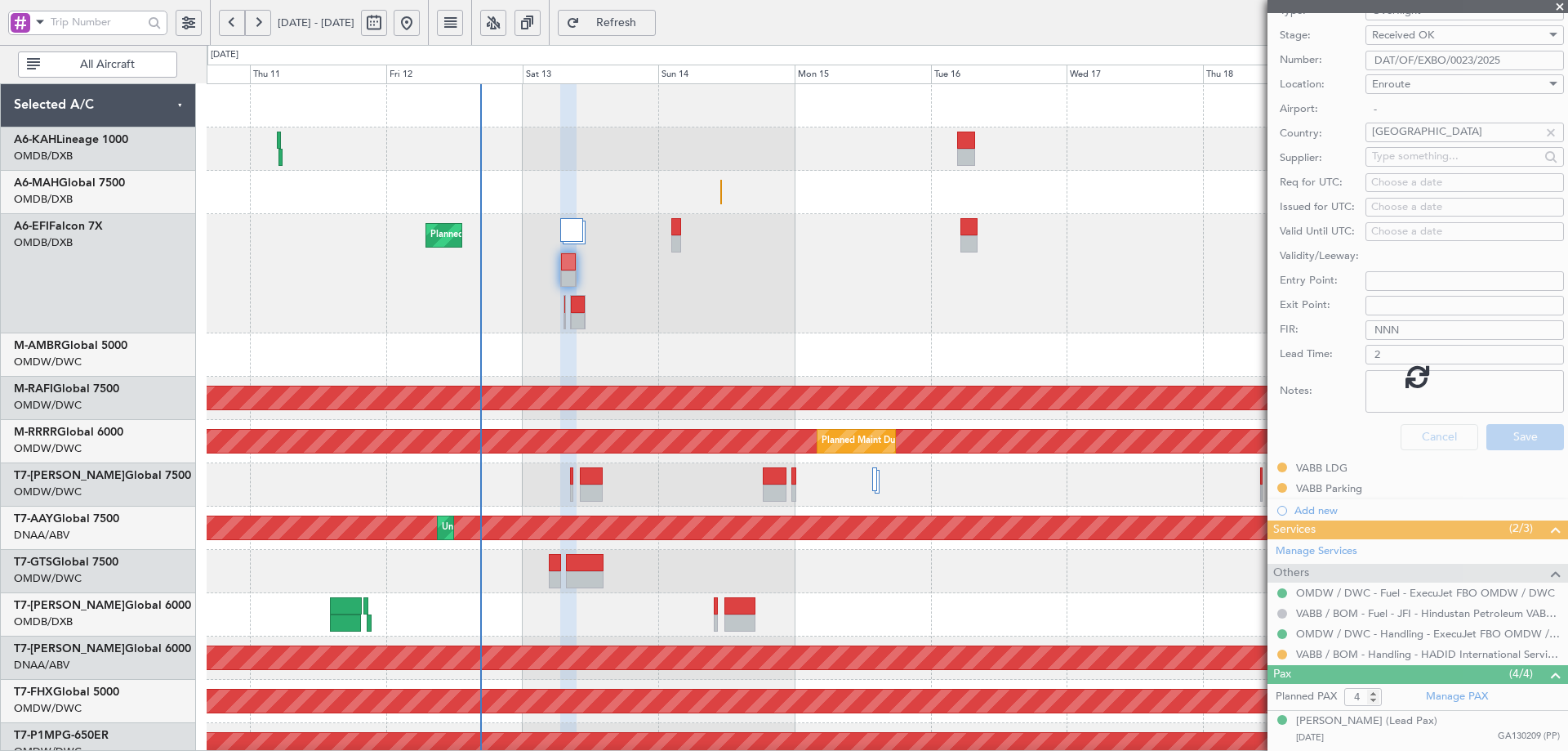
scroll to position [91, 0]
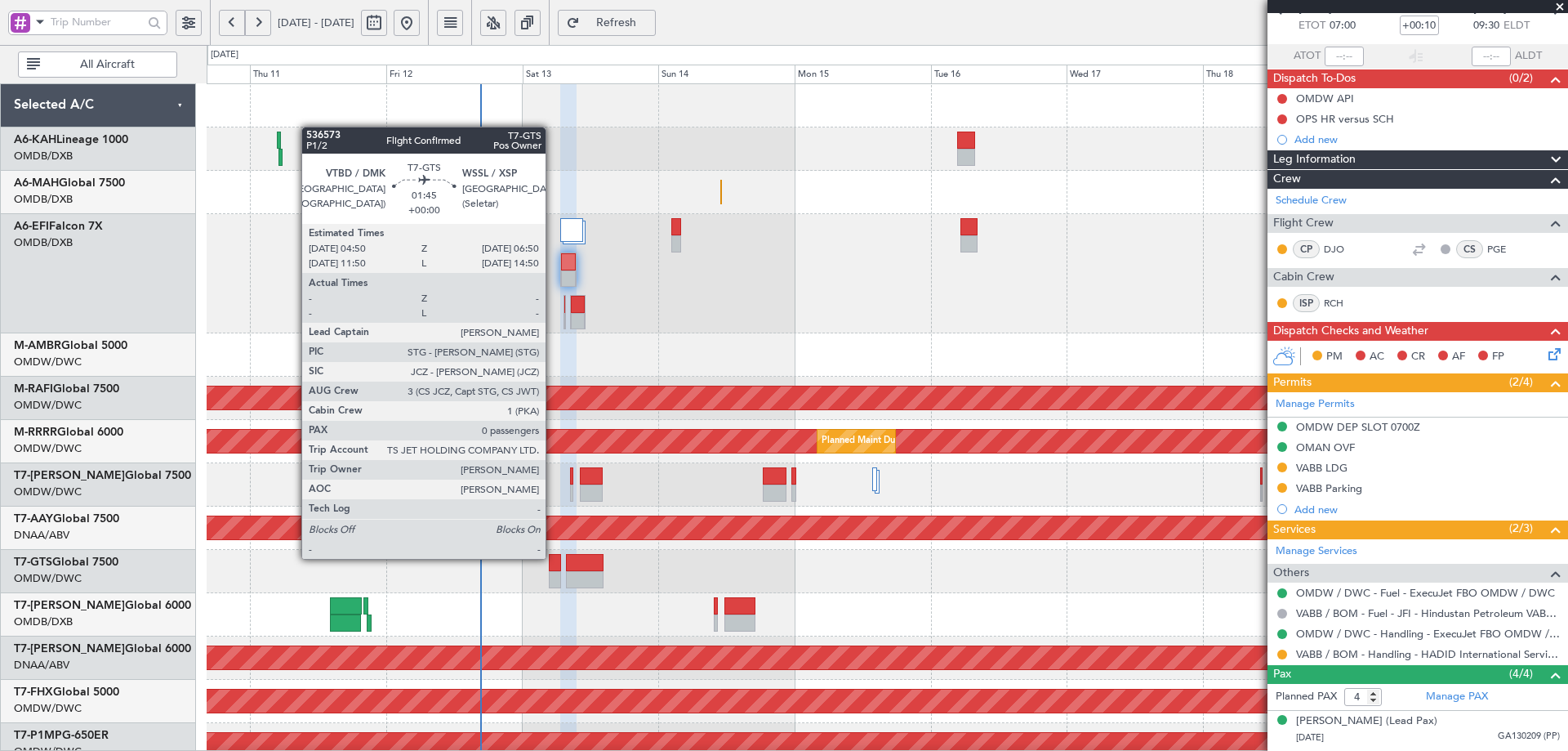
click at [553, 557] on div at bounding box center [554, 562] width 11 height 17
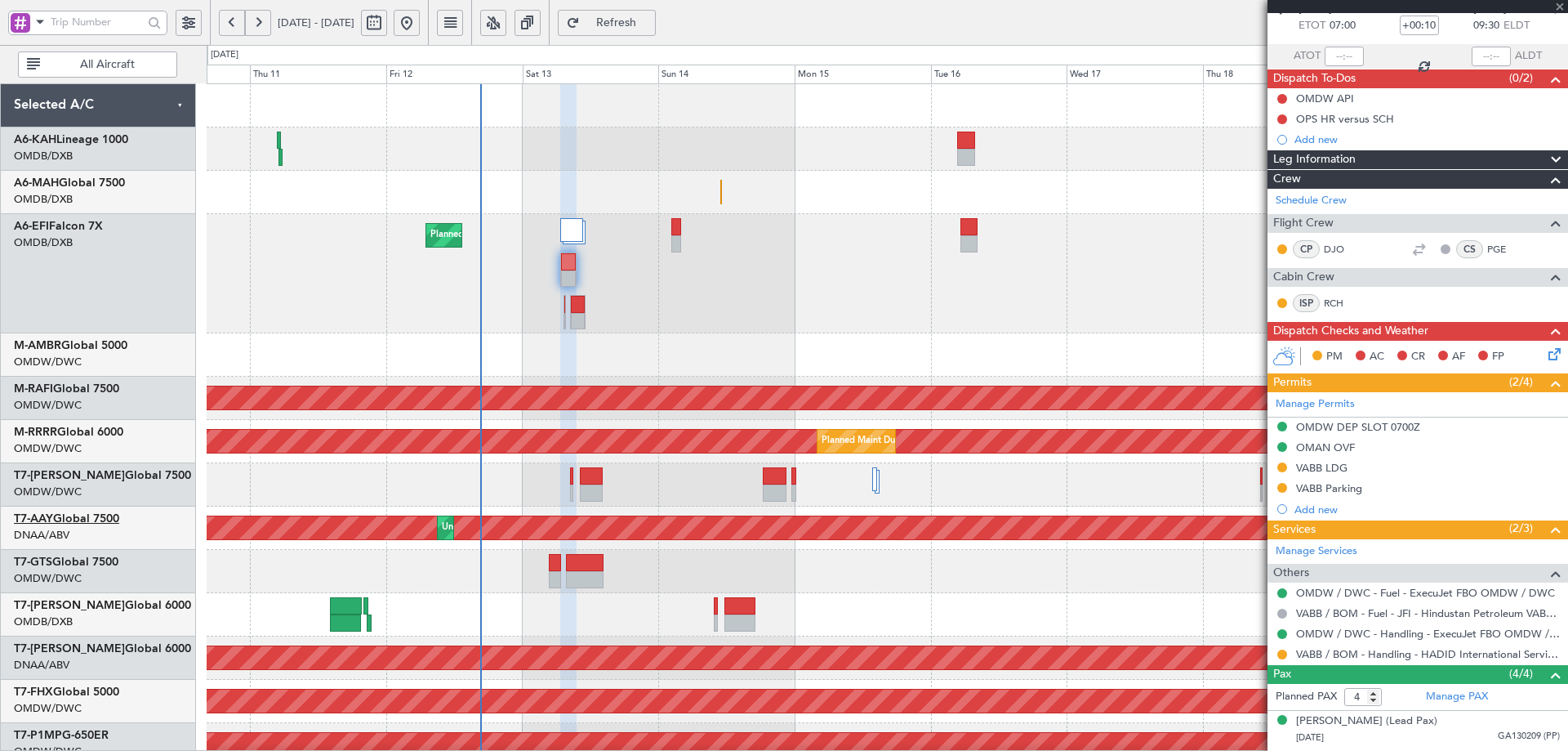
type input "0"
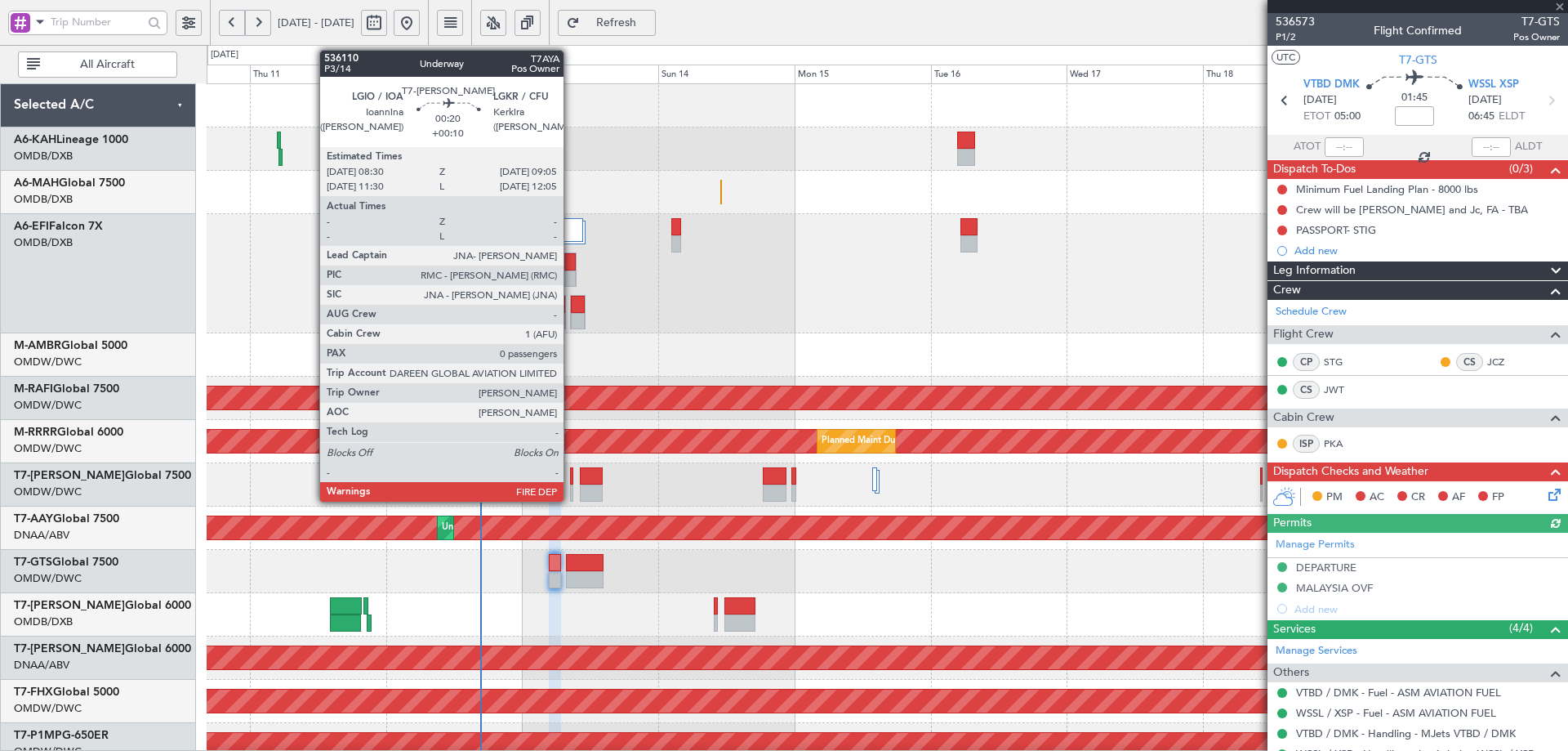
click at [571, 479] on div at bounding box center [572, 476] width 4 height 17
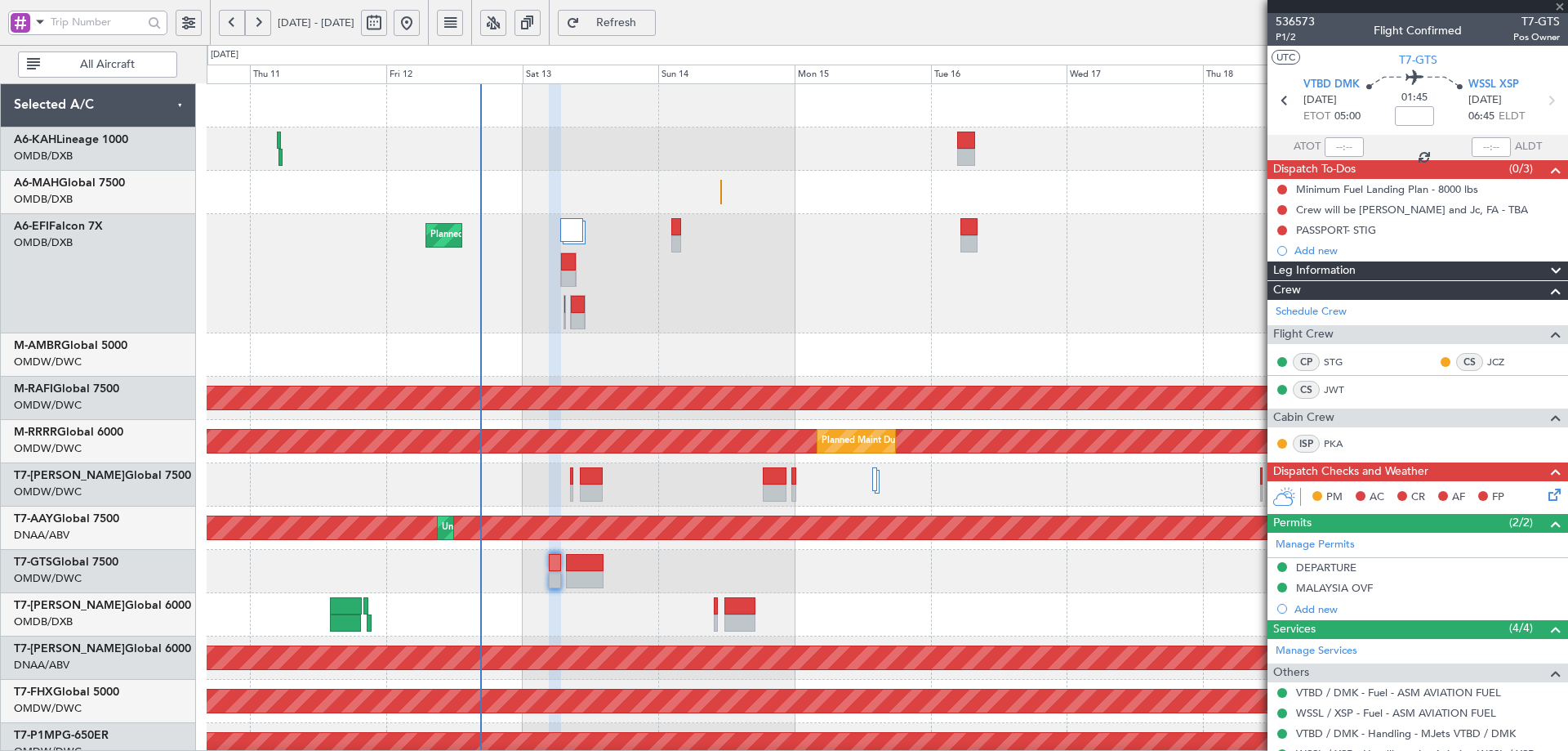
type input "+00:10"
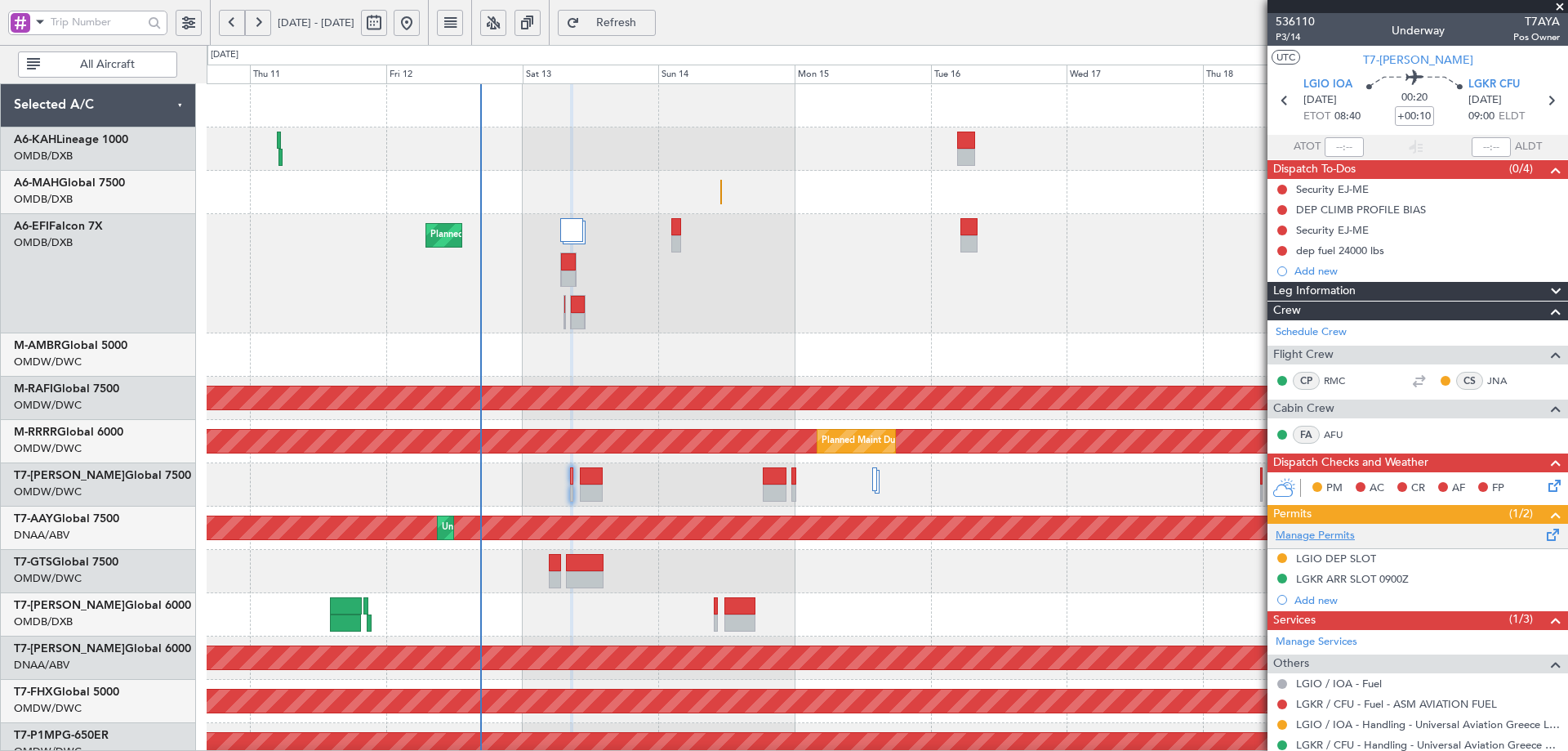
click at [1321, 539] on link "Manage Permits" at bounding box center [1315, 536] width 79 height 16
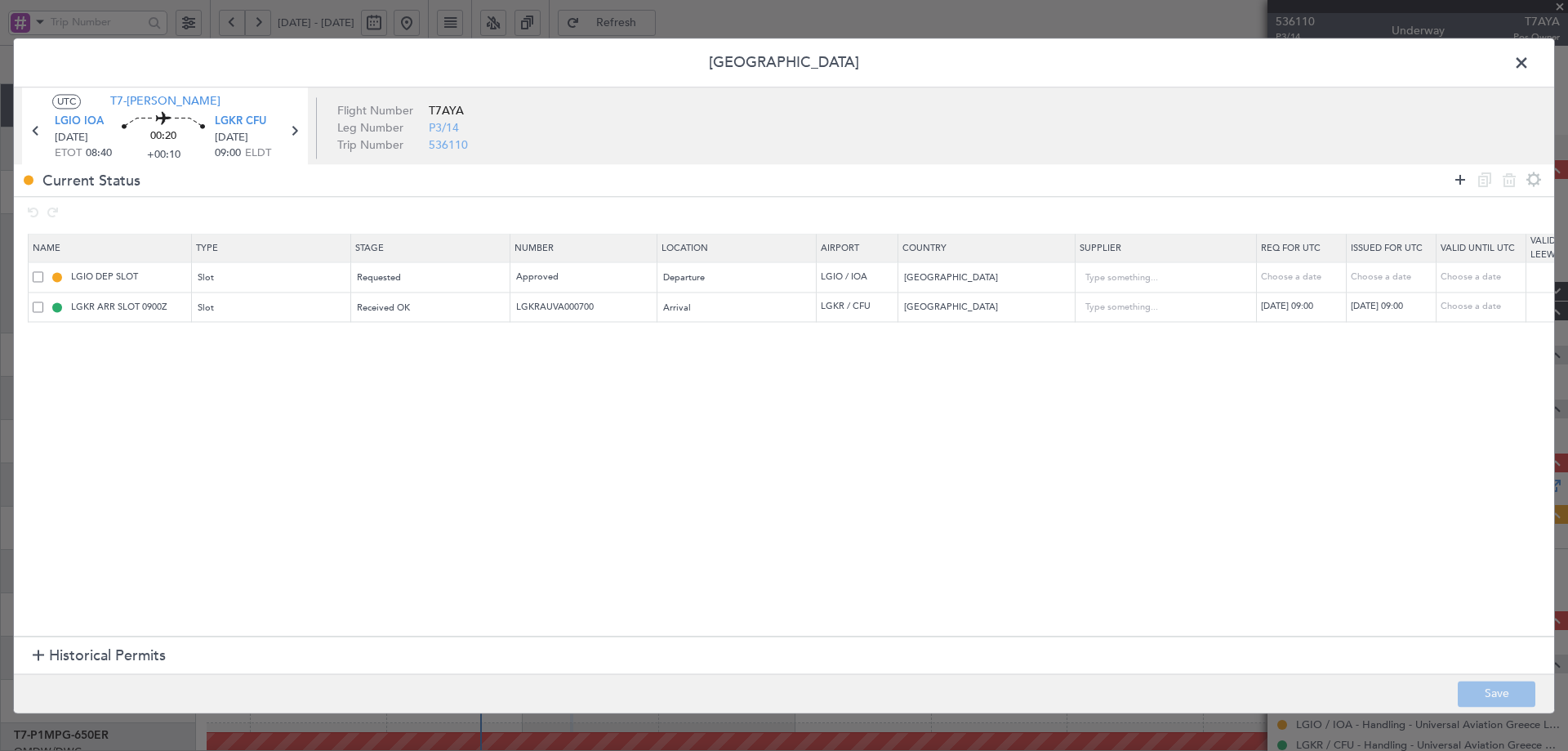
click at [1459, 177] on icon at bounding box center [1460, 179] width 20 height 20
click at [270, 344] on div "Type" at bounding box center [267, 339] width 135 height 25
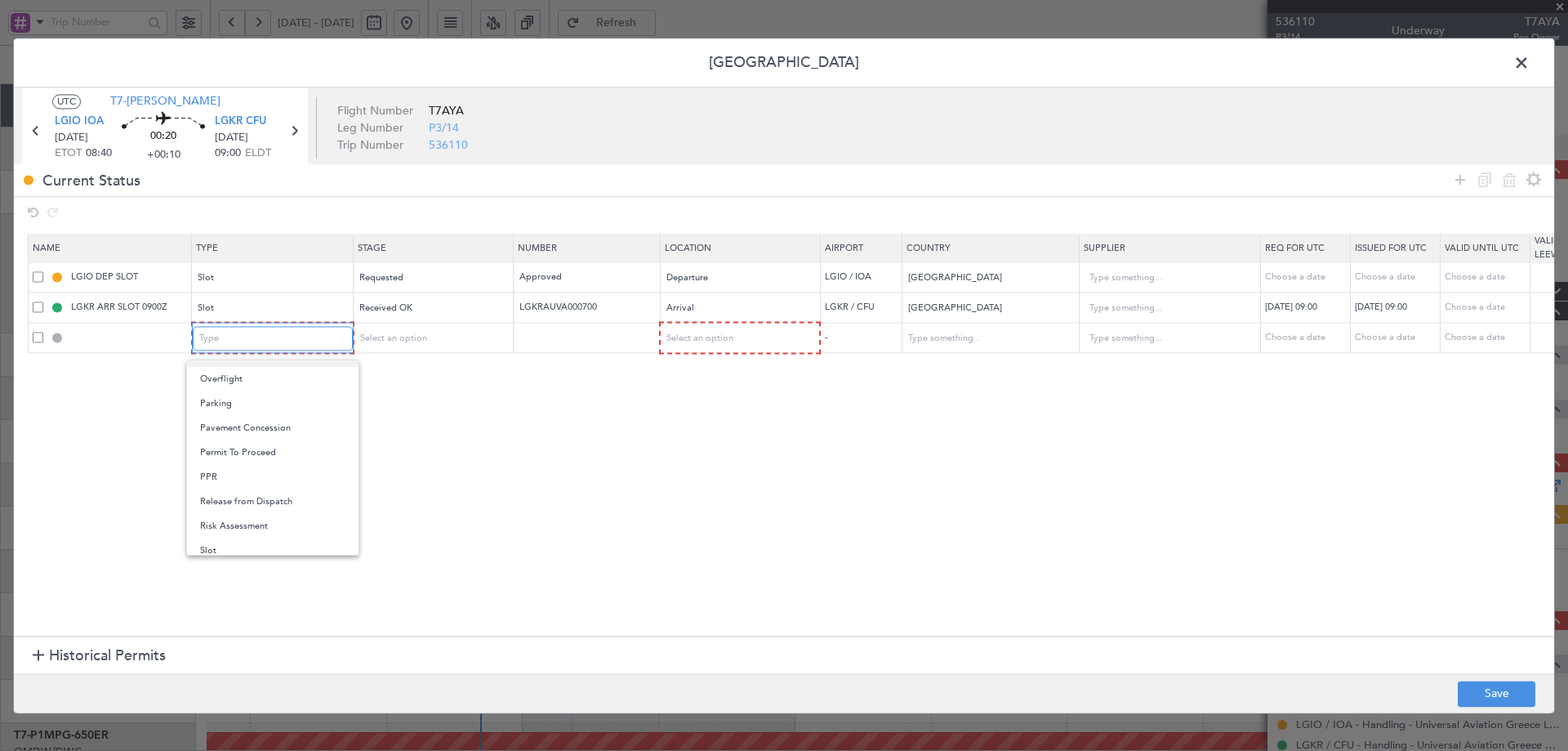
scroll to position [436, 0]
click at [225, 472] on span "PPR" at bounding box center [273, 476] width 146 height 25
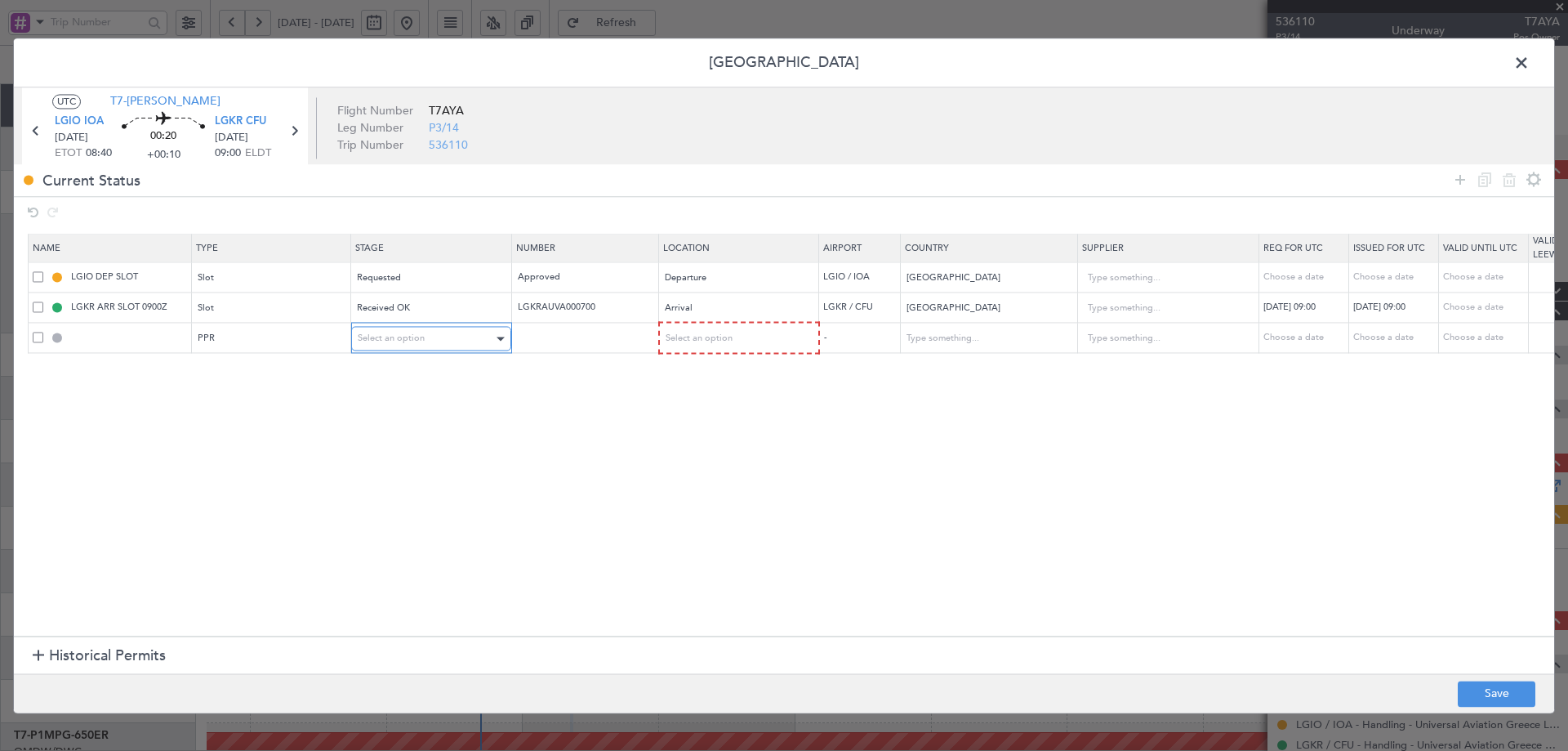
click at [439, 340] on div "Select an option" at bounding box center [425, 339] width 135 height 25
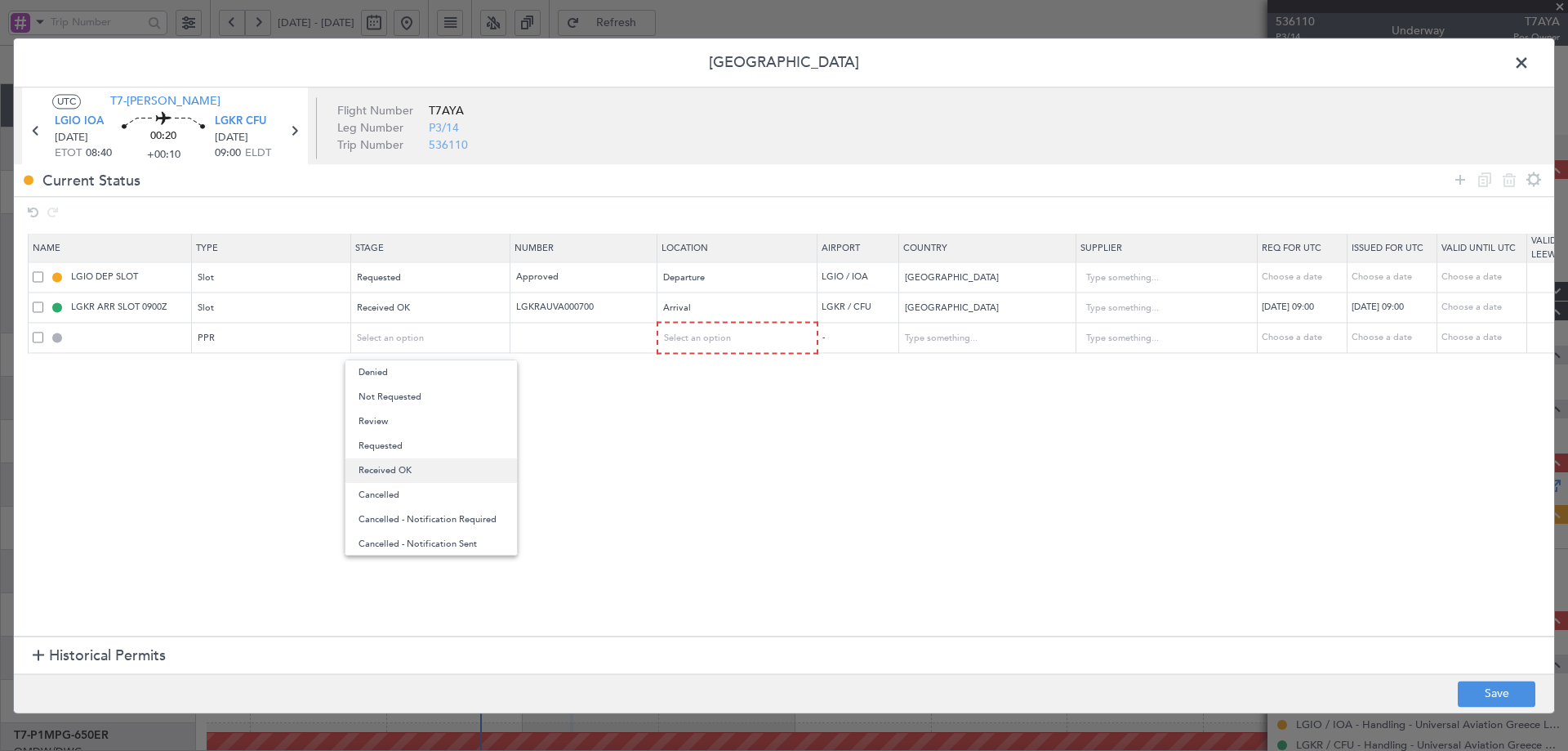
click at [397, 467] on span "Received OK" at bounding box center [431, 471] width 146 height 25
click at [592, 332] on input "text" at bounding box center [586, 338] width 142 height 14
paste input "07647120925/1309250900/1309251030"
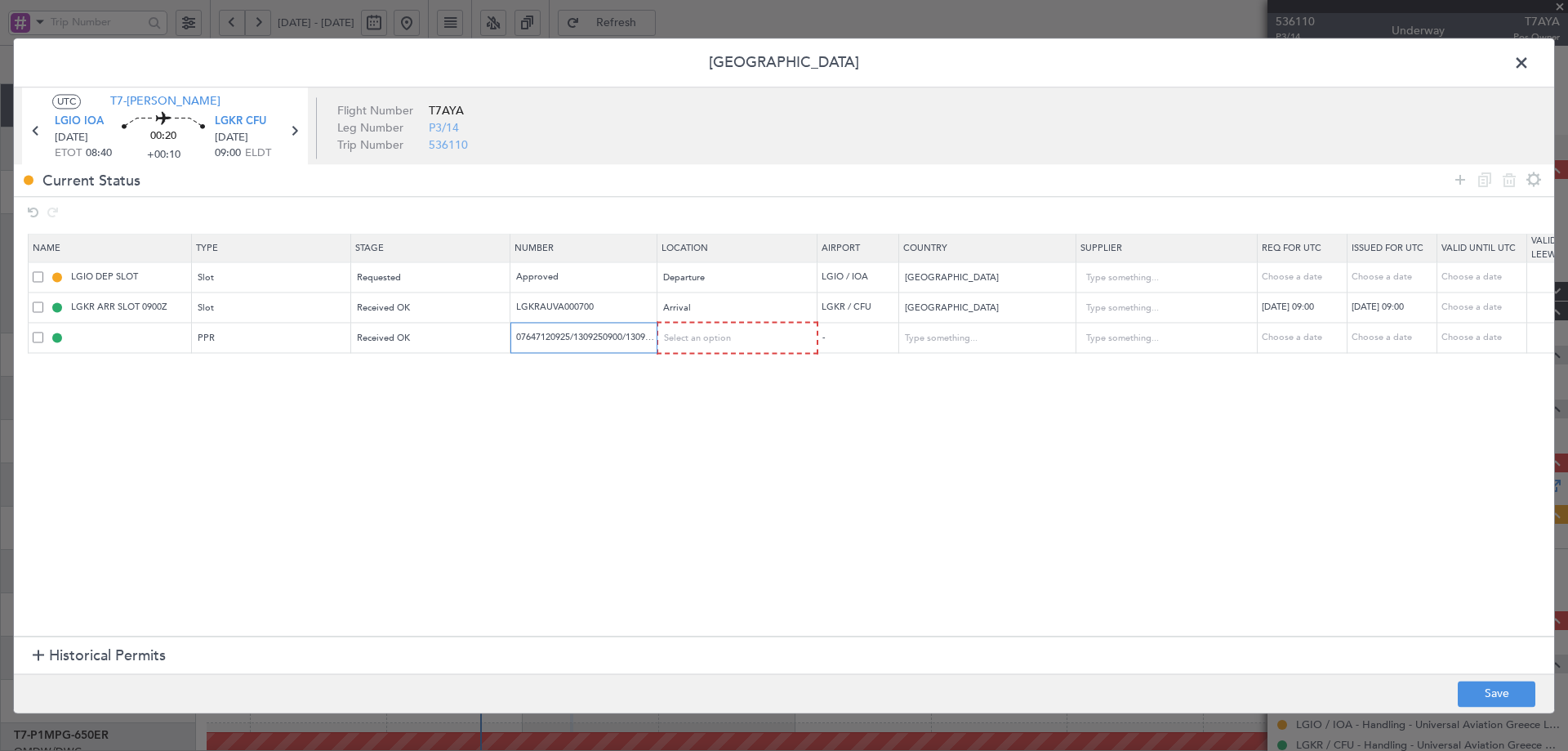
scroll to position [0, 23]
type input "07647120925/1309250900/1309251030"
click at [495, 497] on section "Name Type Stage Number Location Airport Country Supplier Req For Utc Issued For…" at bounding box center [784, 434] width 1541 height 406
click at [713, 336] on span "Select an option" at bounding box center [699, 339] width 67 height 12
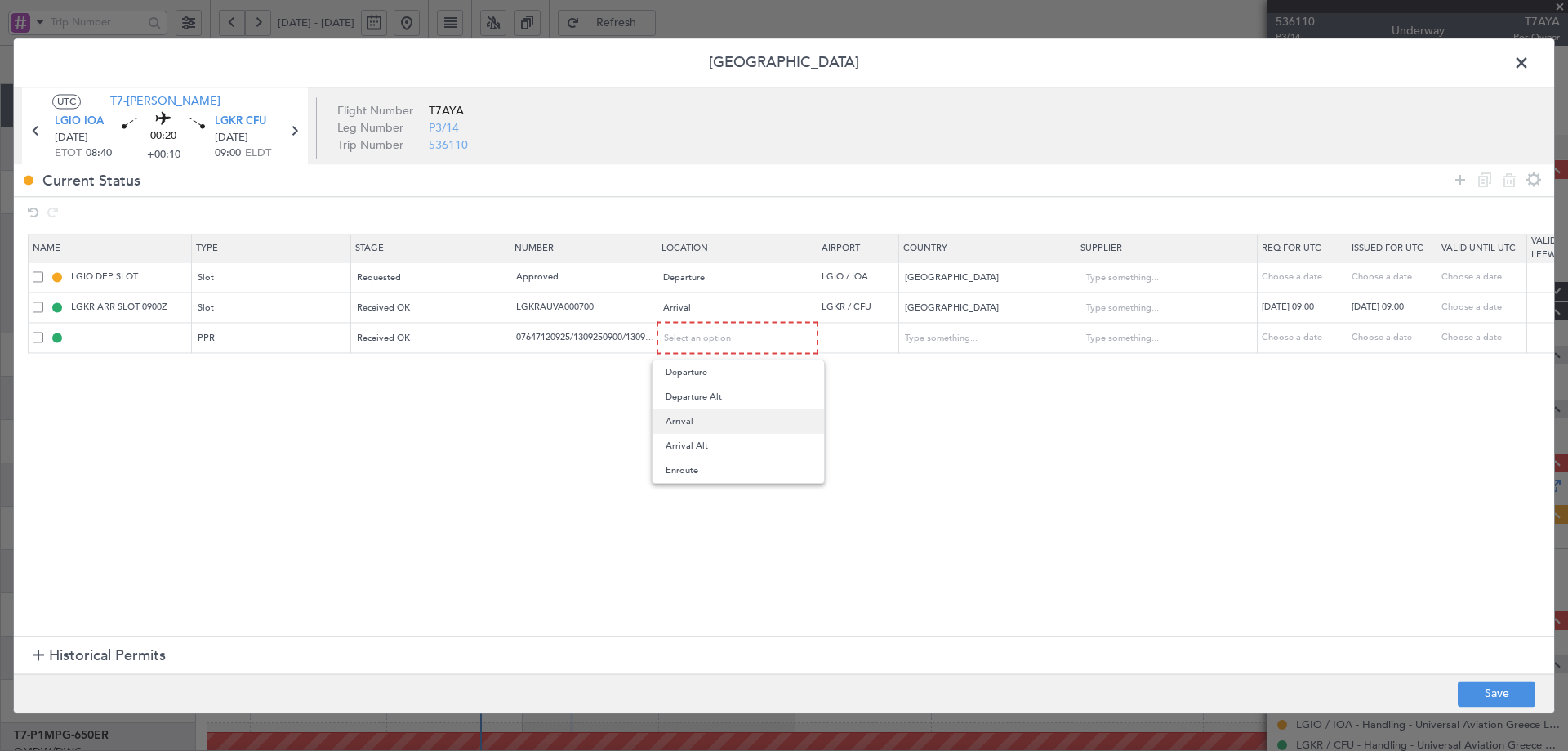
click at [695, 421] on span "Arrival" at bounding box center [739, 421] width 146 height 25
click at [437, 493] on section "Name Type Stage Number Location Airport Country Supplier Req For Utc Issued For…" at bounding box center [784, 434] width 1541 height 406
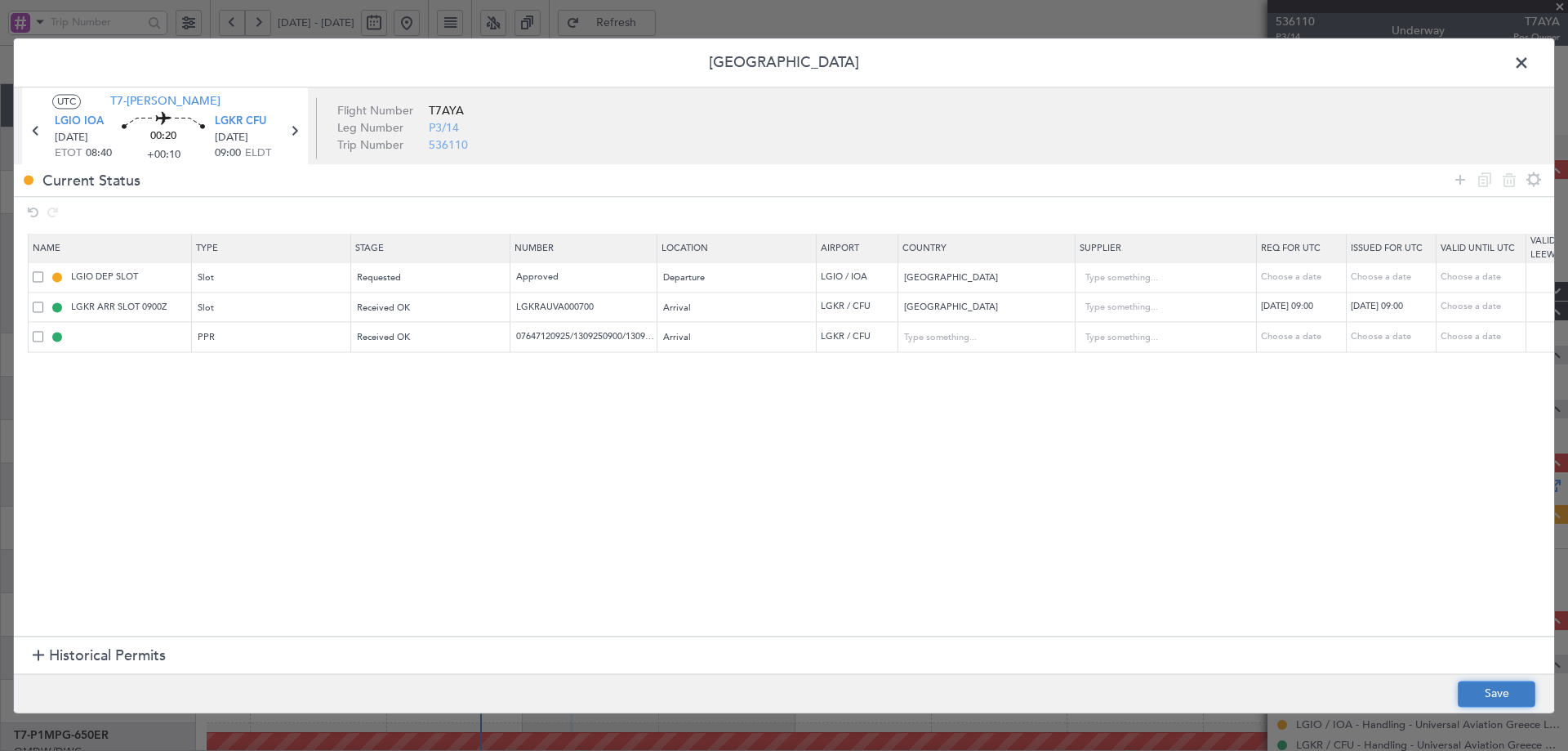
click at [1480, 684] on button "Save" at bounding box center [1497, 694] width 78 height 26
type input "LGKR PPR"
type input "[GEOGRAPHIC_DATA]"
type input "NNN"
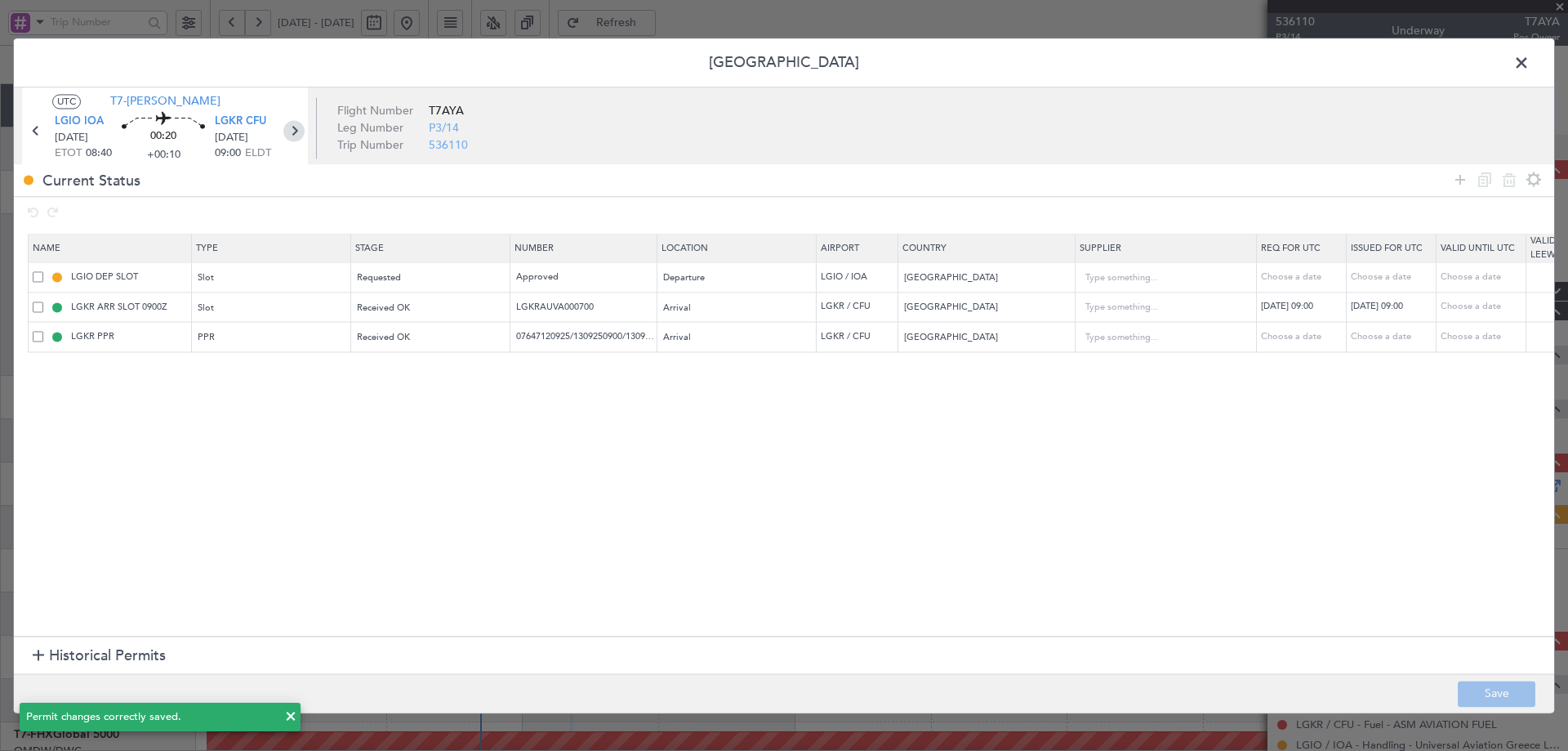
click at [294, 130] on icon at bounding box center [294, 130] width 21 height 21
type input "+00:20"
type input "4"
type input "+00:20"
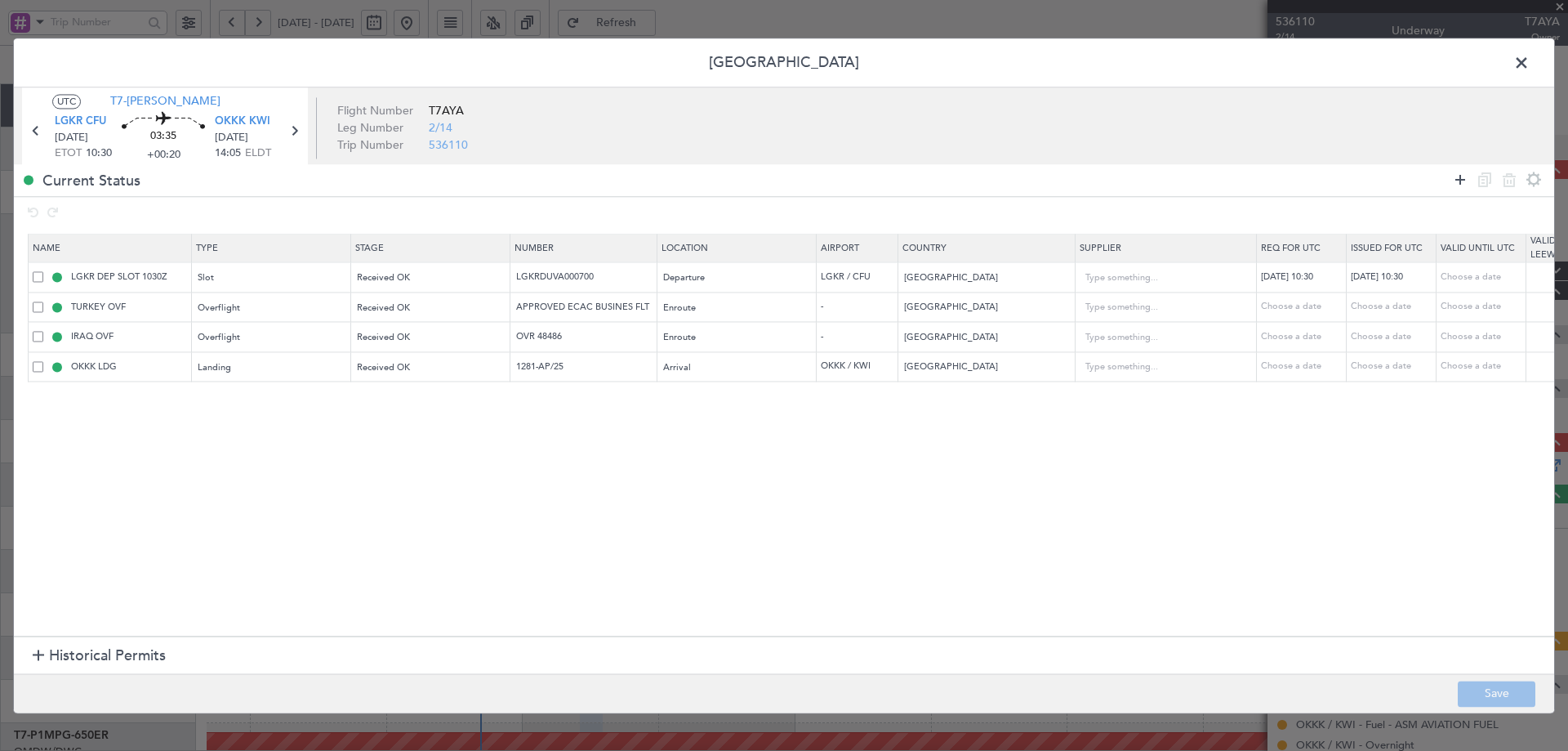
click at [1459, 181] on icon at bounding box center [1460, 179] width 20 height 20
click at [290, 399] on div "Type" at bounding box center [267, 399] width 135 height 25
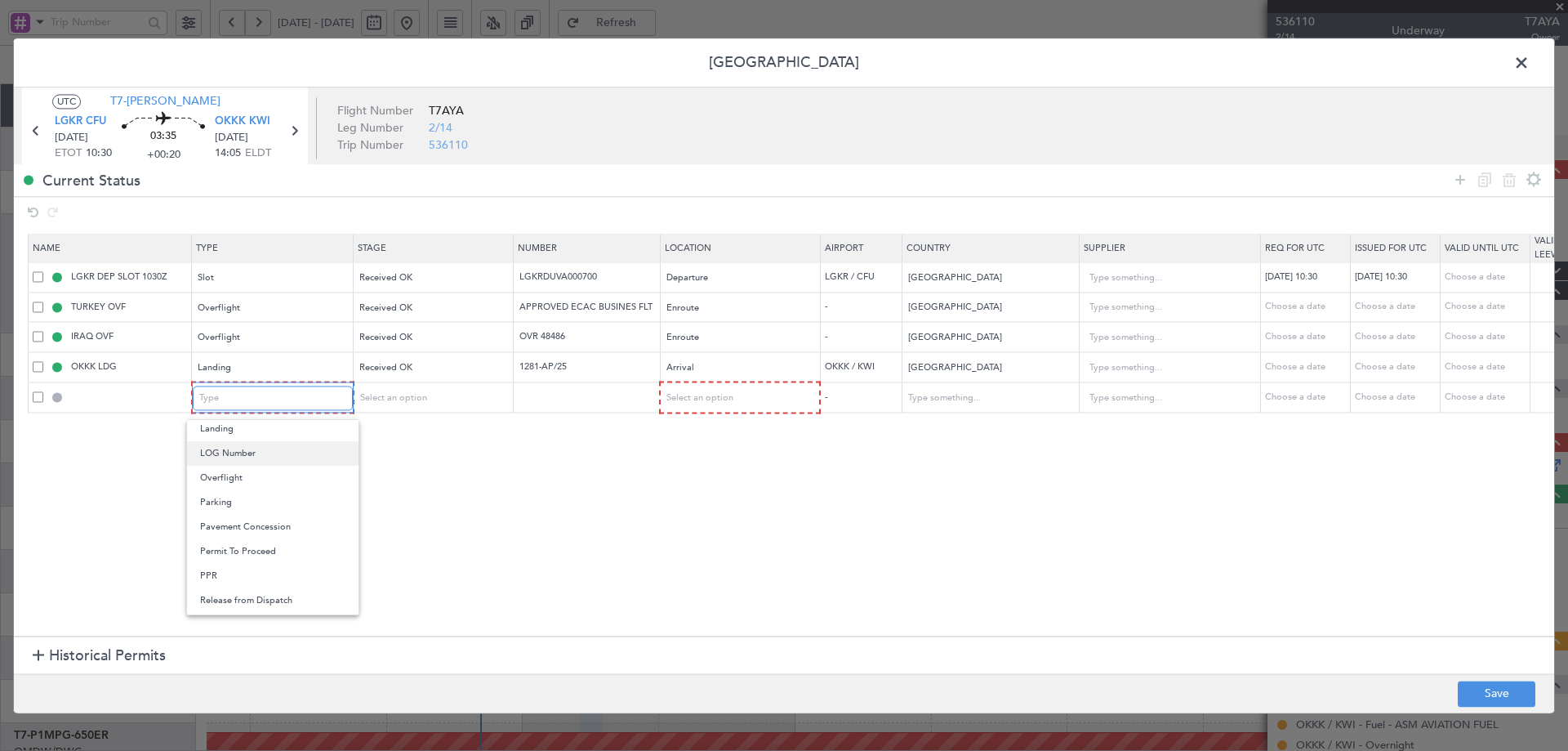
scroll to position [490, 0]
click at [225, 483] on span "PPR" at bounding box center [273, 481] width 146 height 25
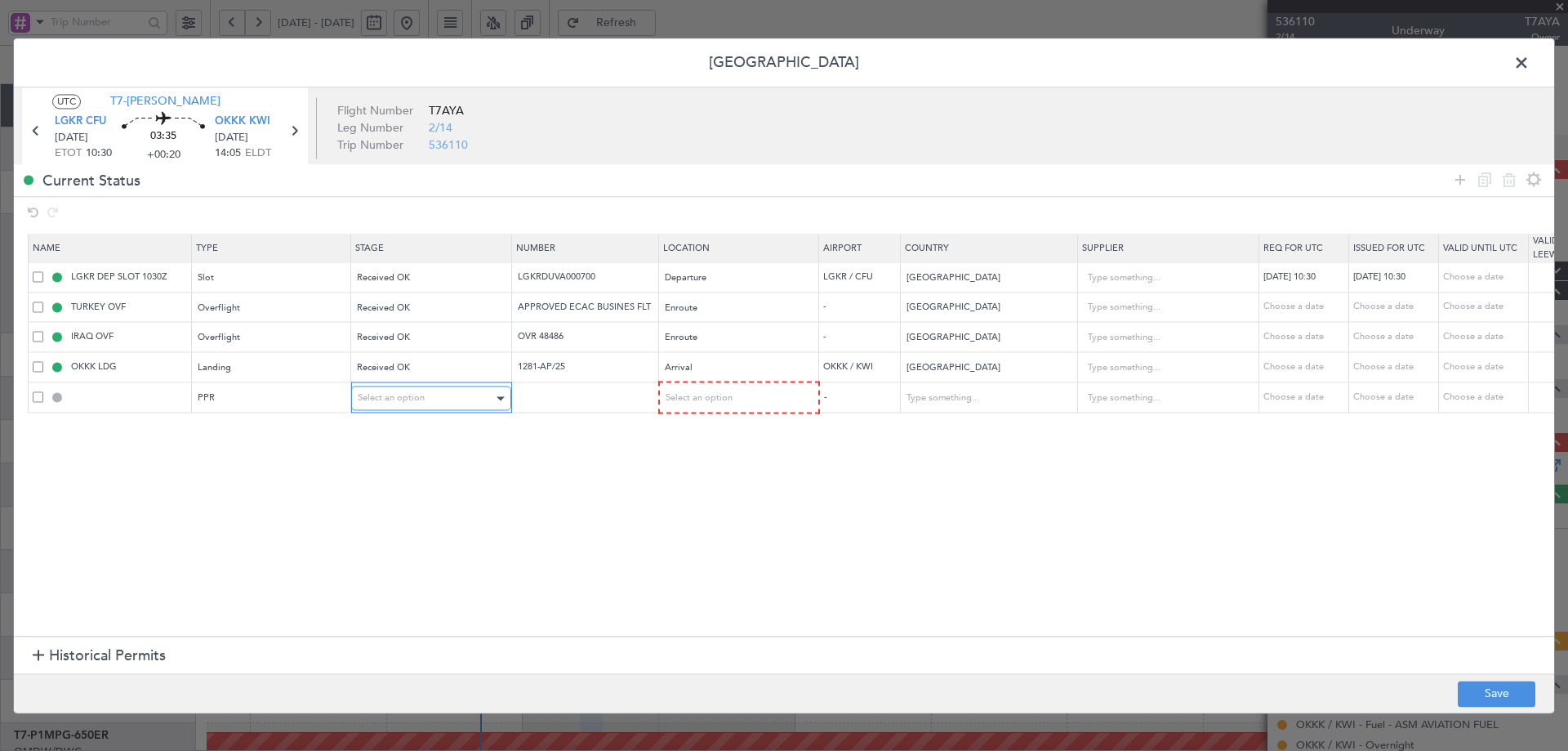
click at [387, 394] on span "Select an option" at bounding box center [391, 398] width 67 height 12
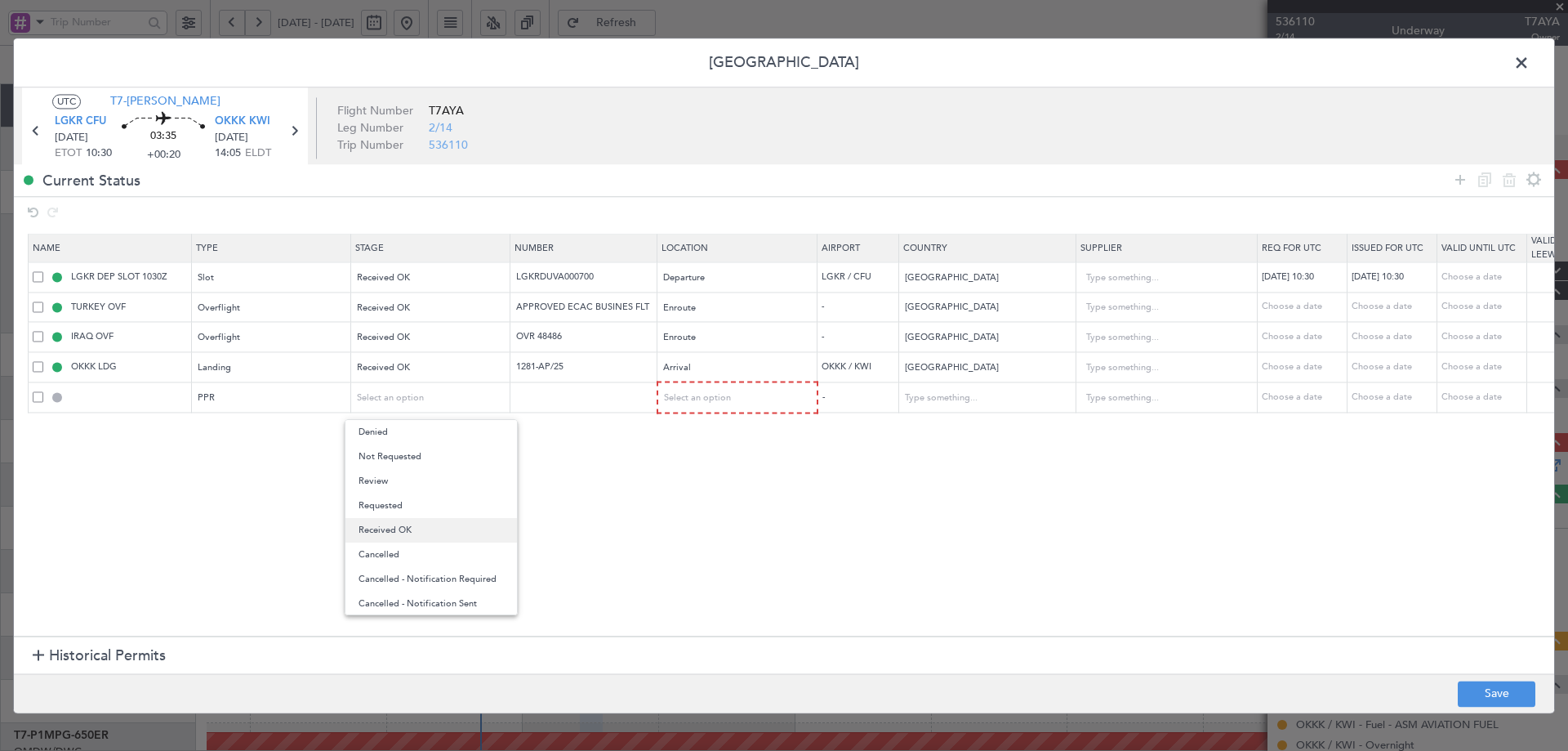
click at [387, 528] on span "Received OK" at bounding box center [431, 530] width 146 height 25
click at [604, 397] on input "text" at bounding box center [586, 397] width 142 height 14
paste input "07647120925/1309250900/1309251030"
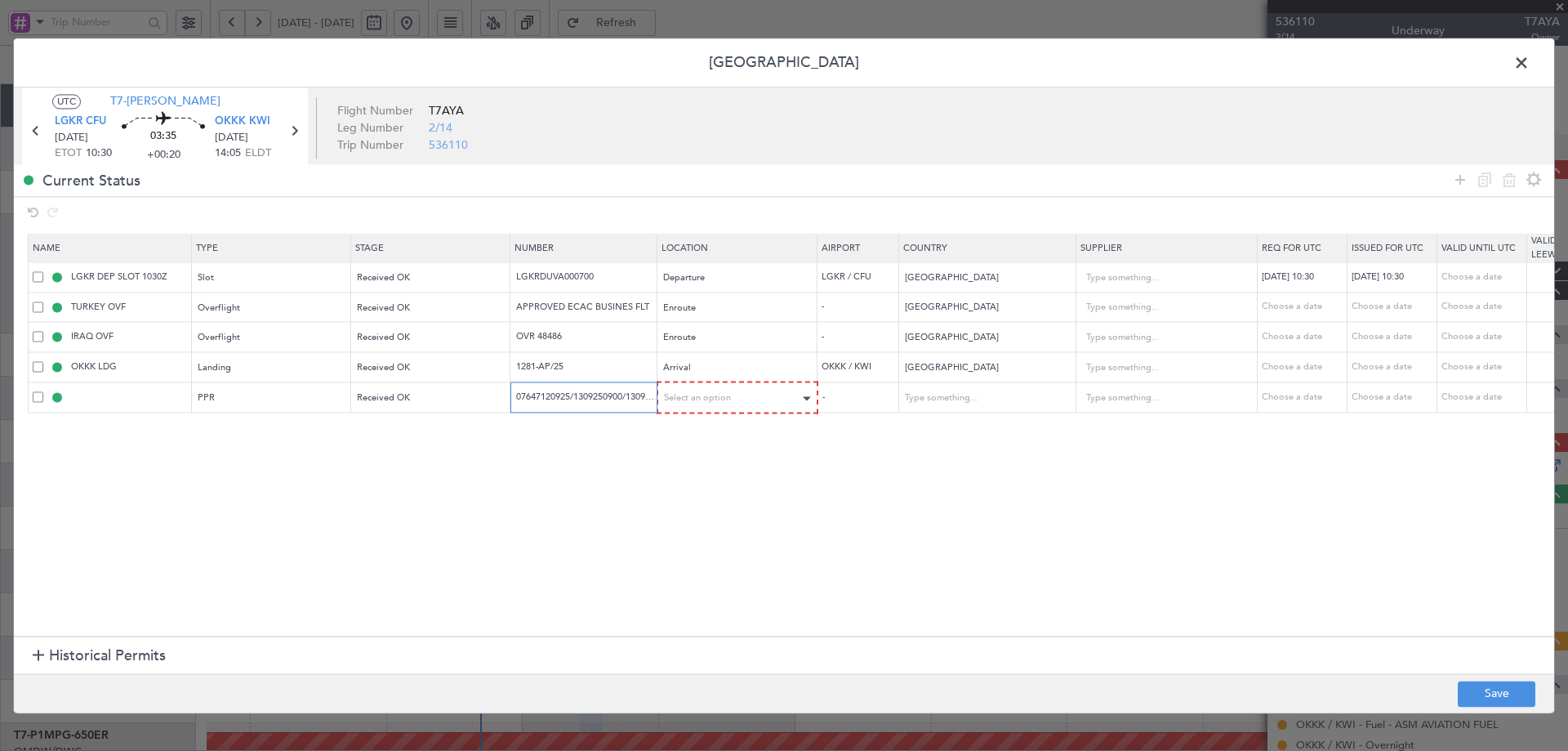
scroll to position [0, 23]
type input "07647120925/1309250900/1309251030"
click at [700, 398] on span "Select an option" at bounding box center [699, 398] width 67 height 12
click at [697, 430] on span "Departure" at bounding box center [739, 432] width 146 height 25
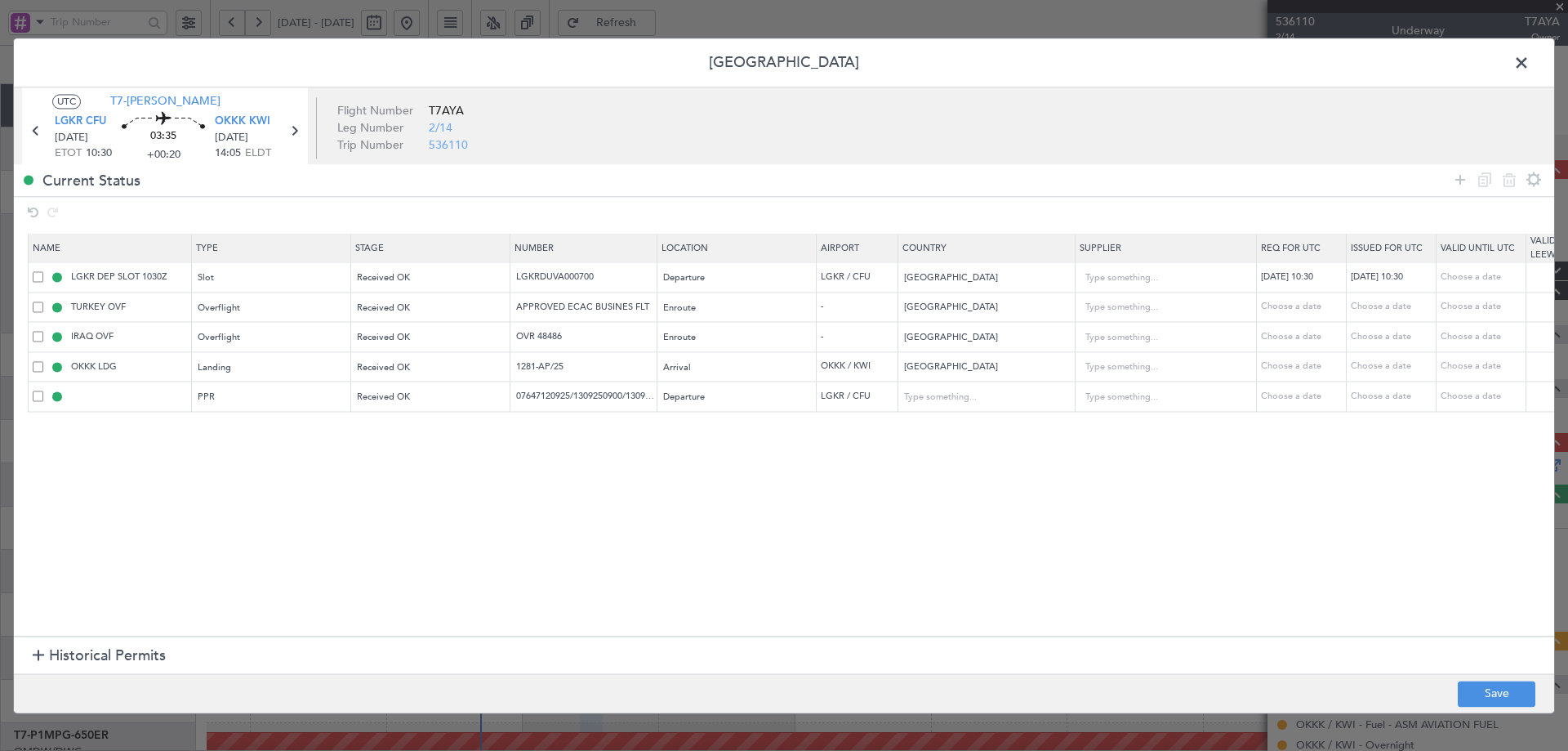
click at [912, 559] on section "Name Type Stage Number Location Airport Country Supplier Req For Utc Issued For…" at bounding box center [784, 434] width 1541 height 406
drag, startPoint x: 1489, startPoint y: 676, endPoint x: 1492, endPoint y: 684, distance: 8.5
click at [1489, 676] on footer "Save" at bounding box center [784, 693] width 1541 height 39
click at [1494, 689] on button "Save" at bounding box center [1497, 694] width 78 height 26
type input "LGKR PPR"
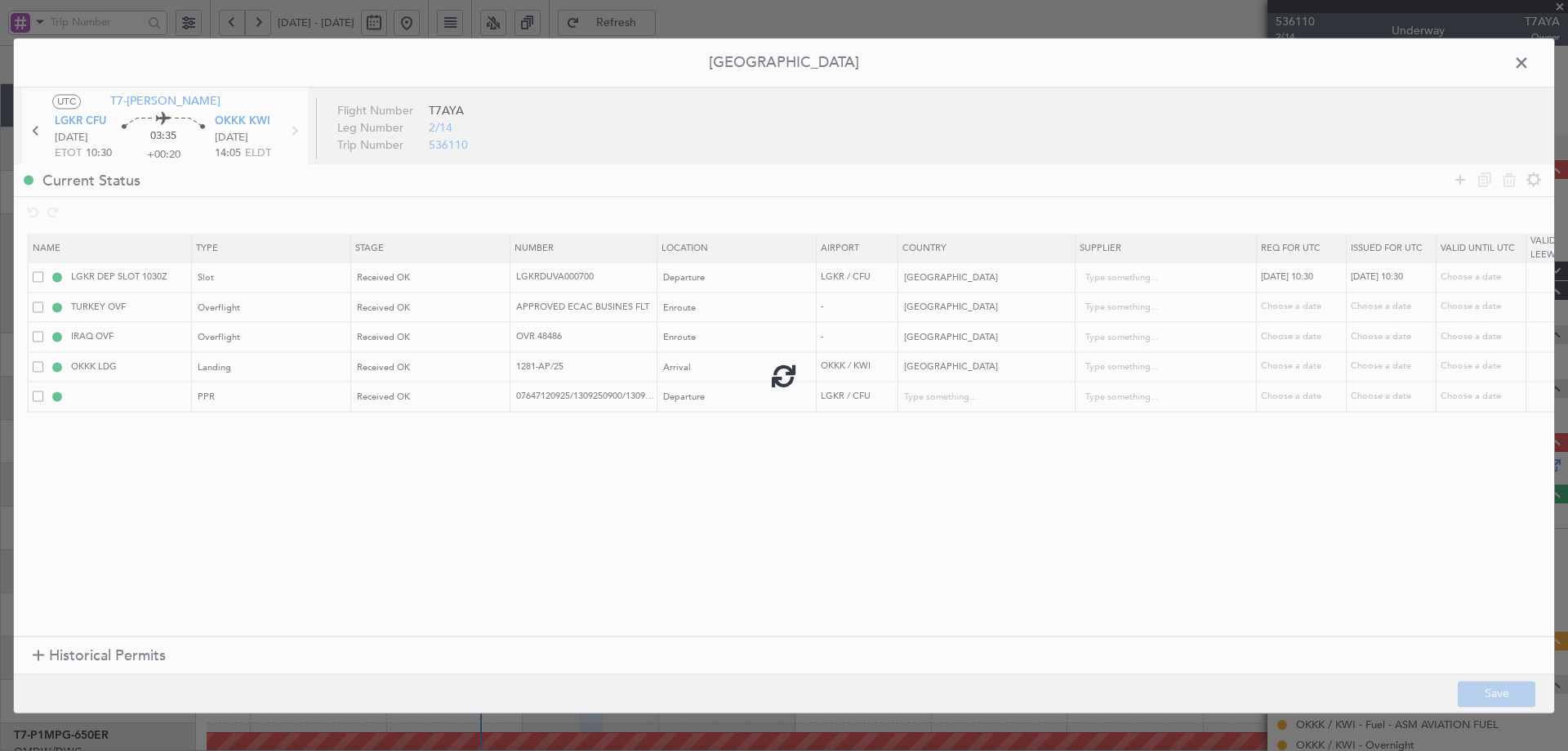
type input "[GEOGRAPHIC_DATA]"
type input "NNN"
click at [1530, 57] on span at bounding box center [1530, 67] width 0 height 33
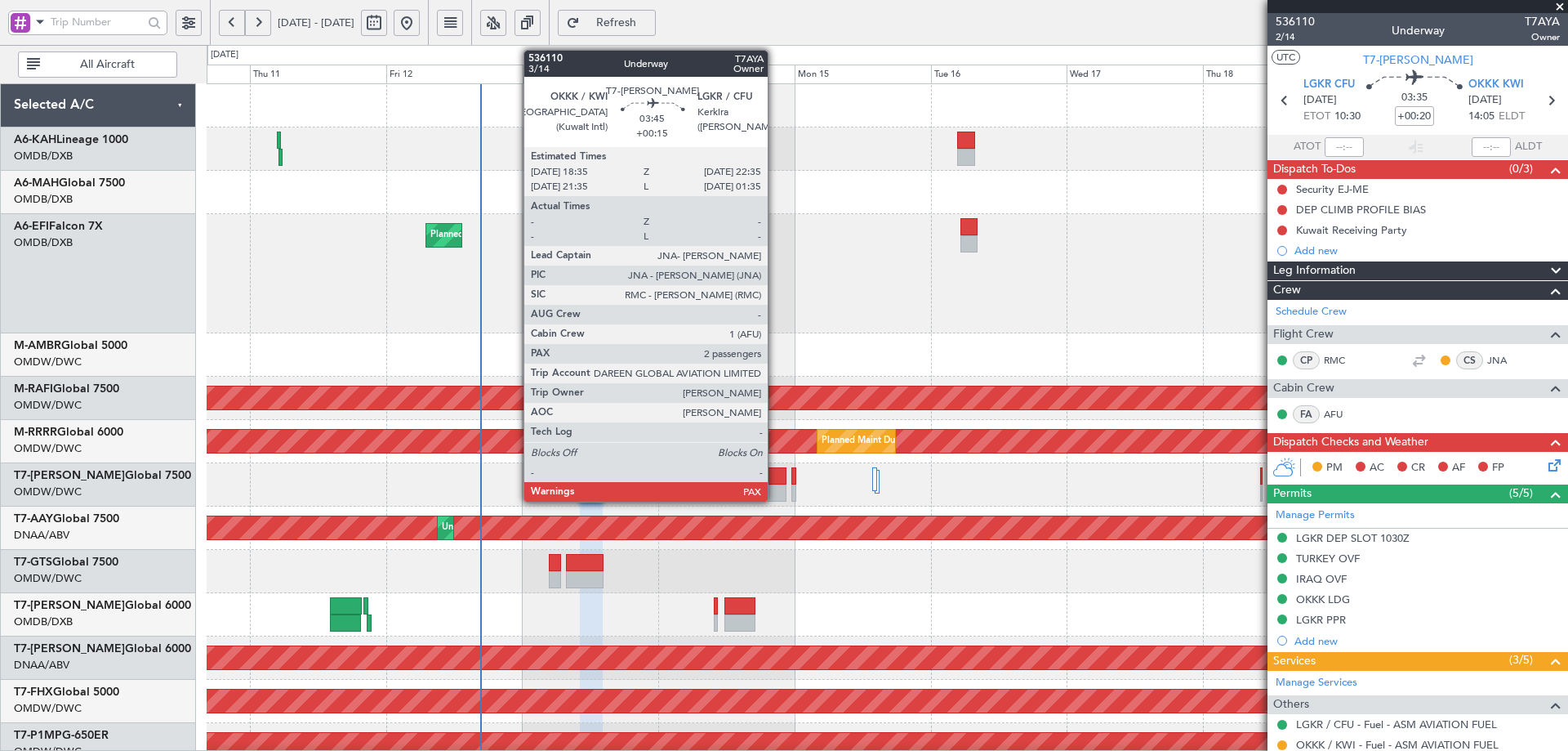
click at [775, 487] on div at bounding box center [774, 493] width 23 height 17
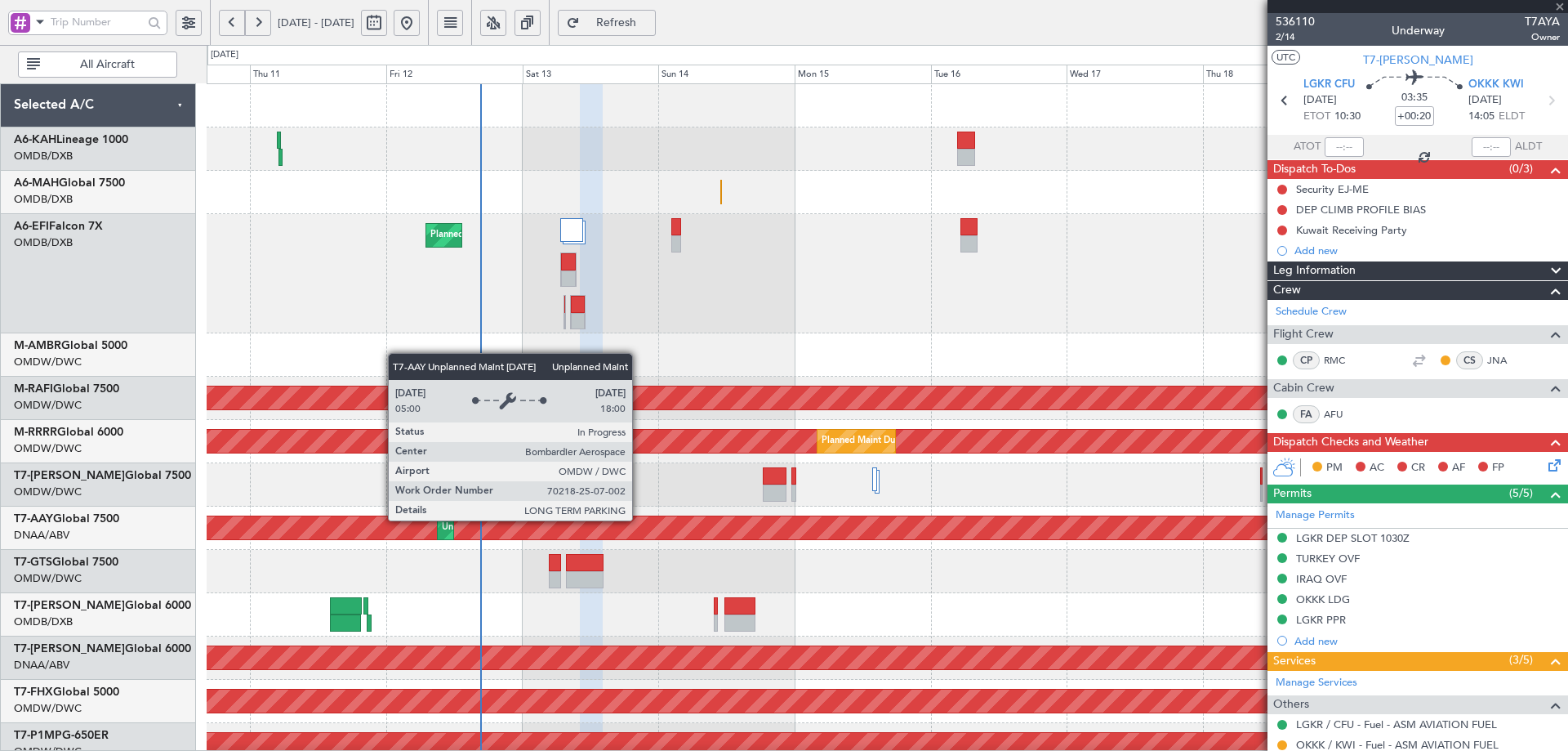
type input "+00:15"
type input "2"
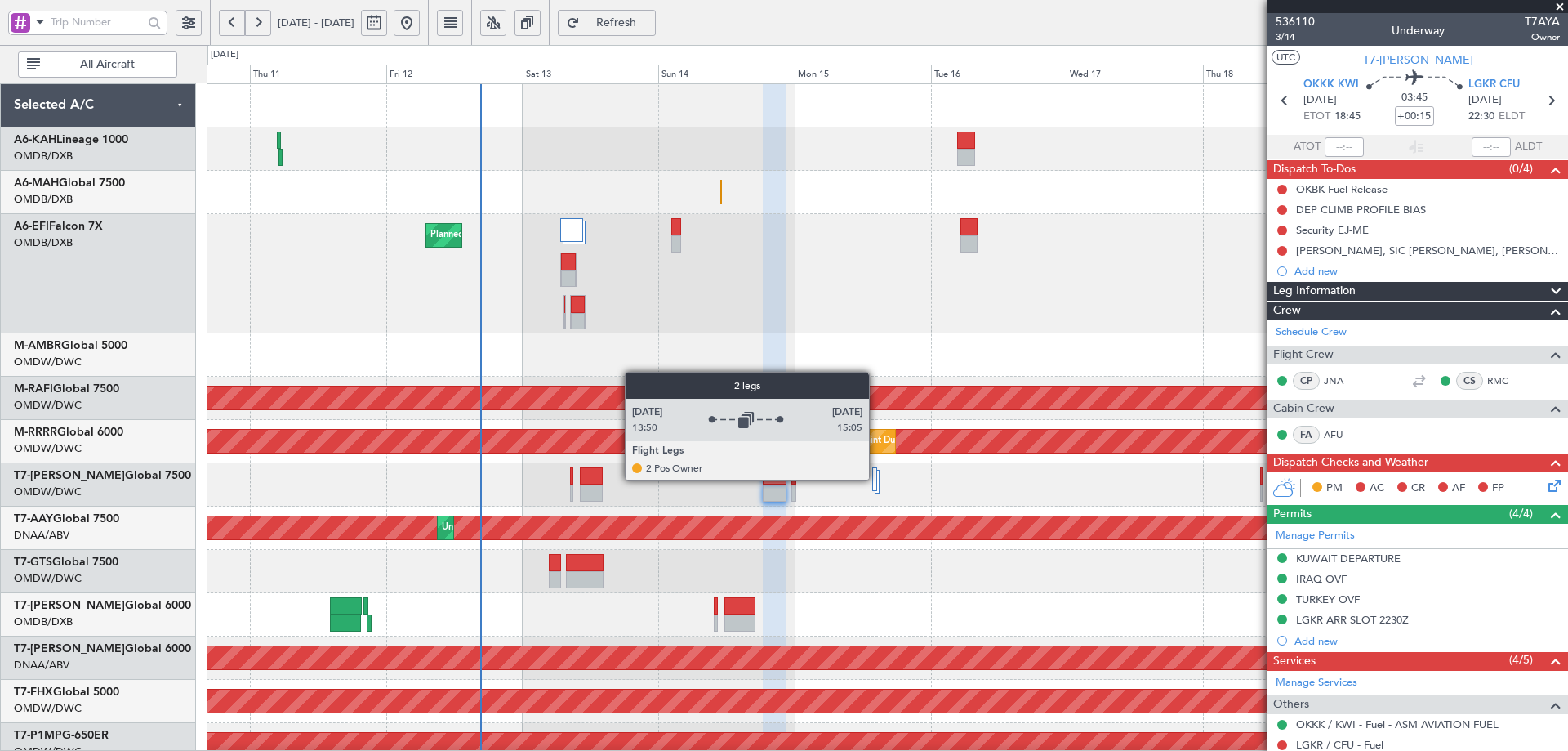
click at [876, 478] on div at bounding box center [875, 479] width 5 height 24
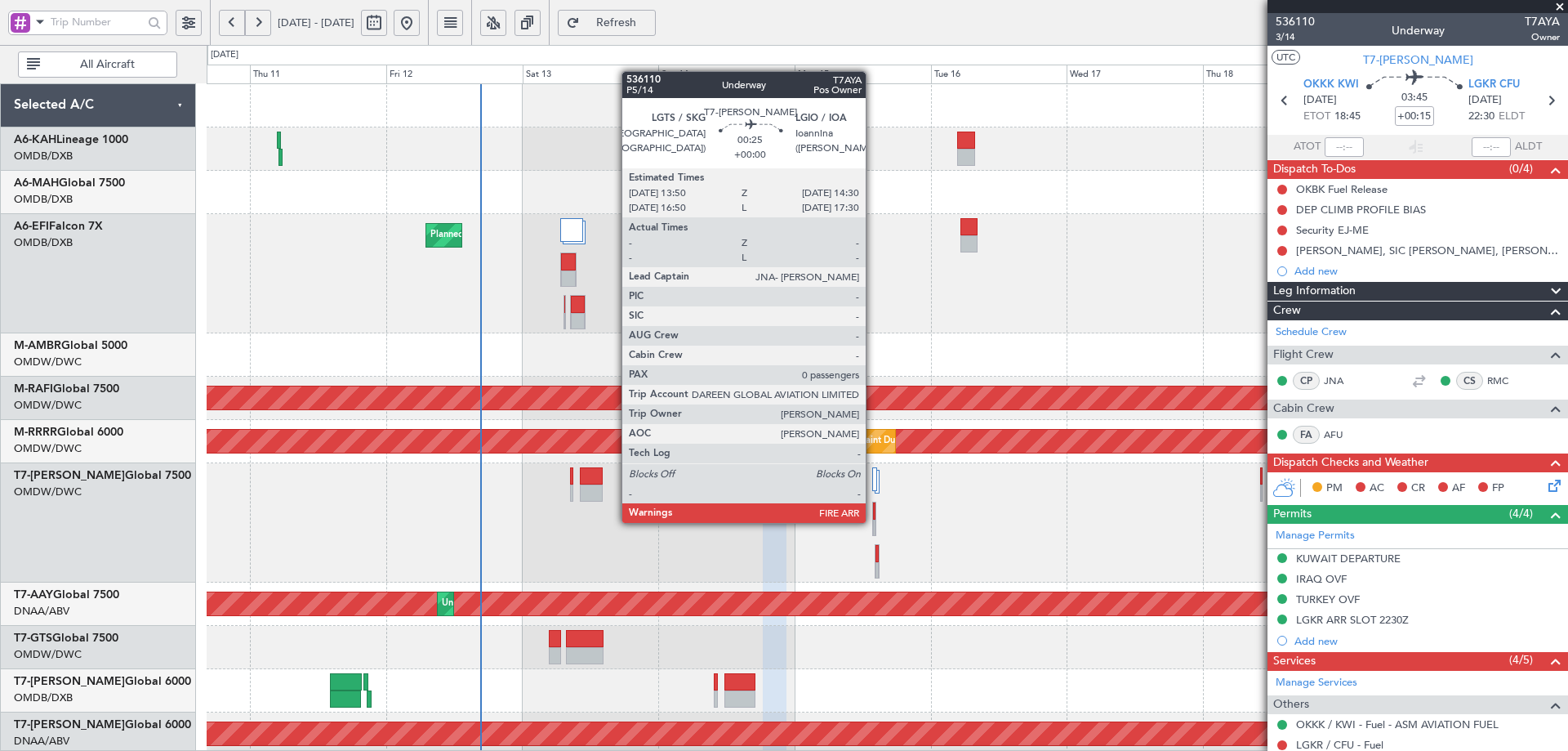
click at [874, 521] on div at bounding box center [874, 528] width 3 height 17
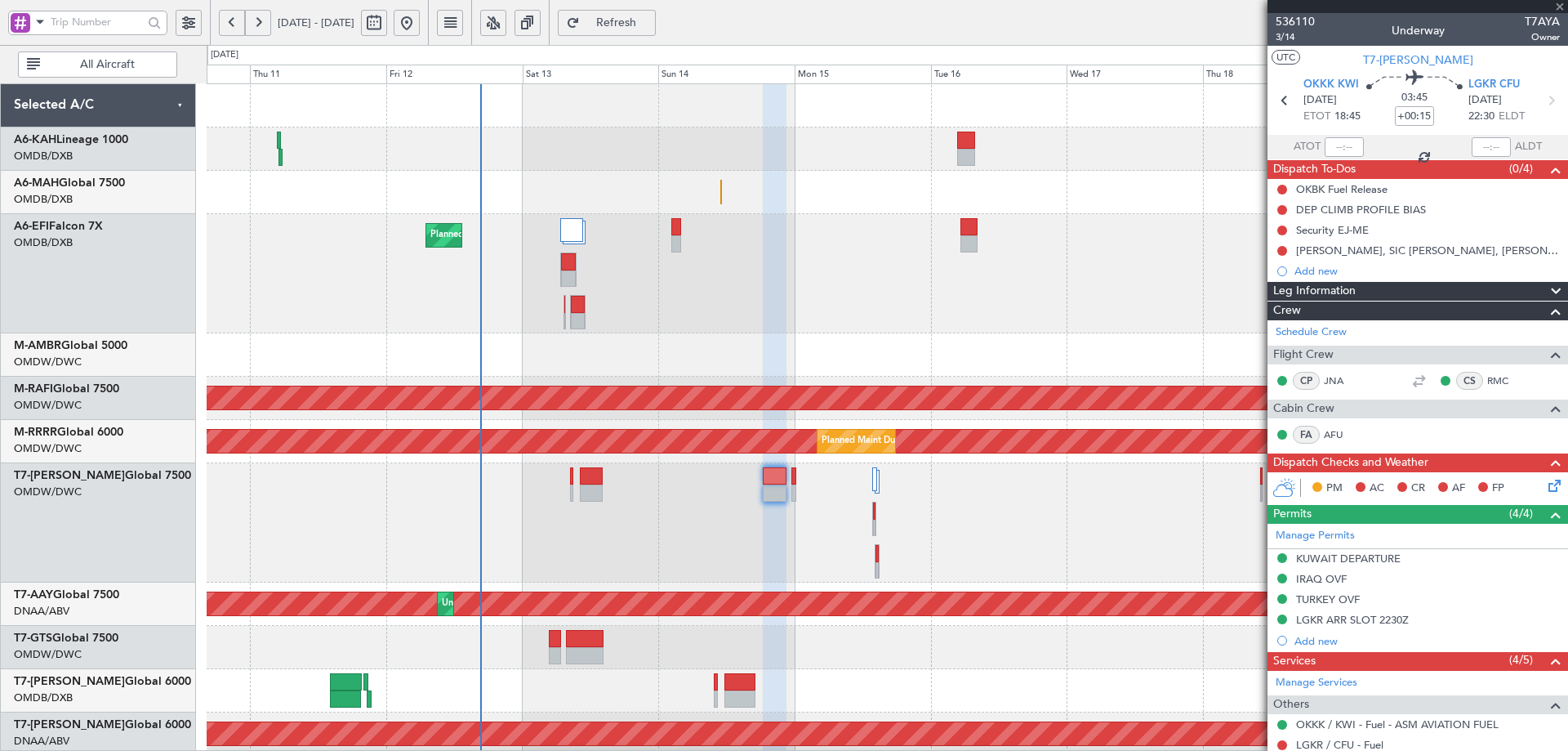
type input "0"
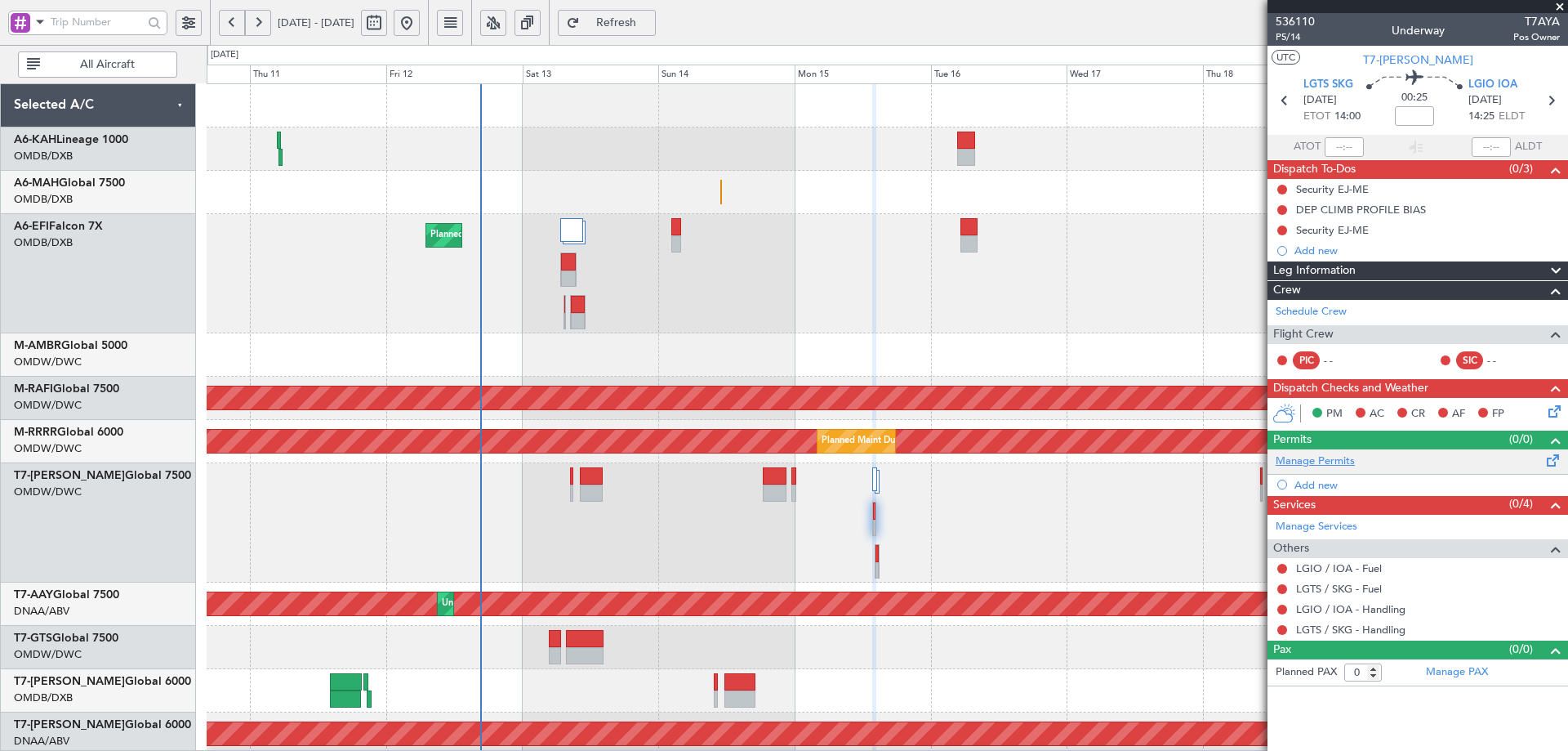
click at [1303, 466] on link "Manage Permits" at bounding box center [1315, 461] width 79 height 16
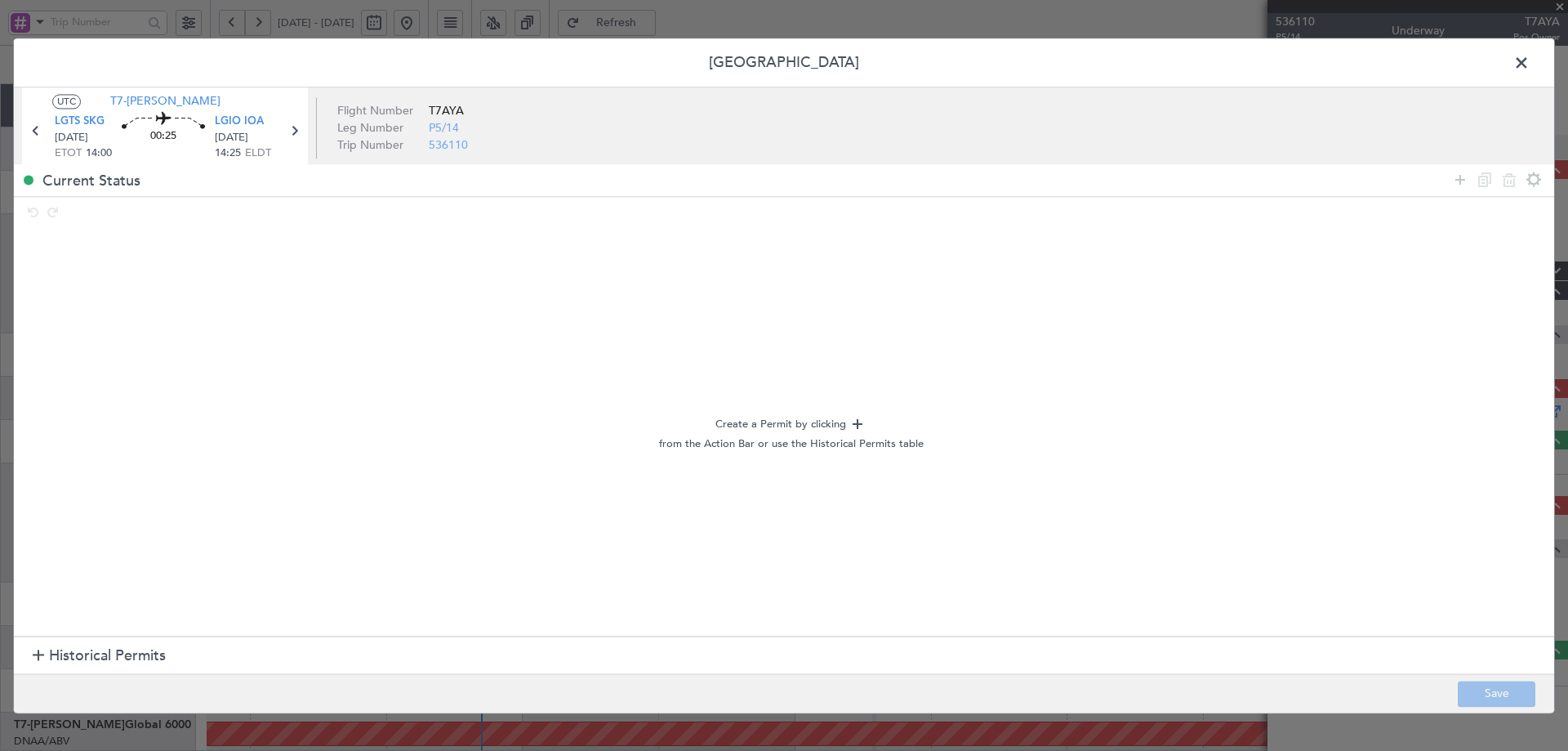
click at [76, 649] on span "Historical Permits" at bounding box center [107, 657] width 117 height 22
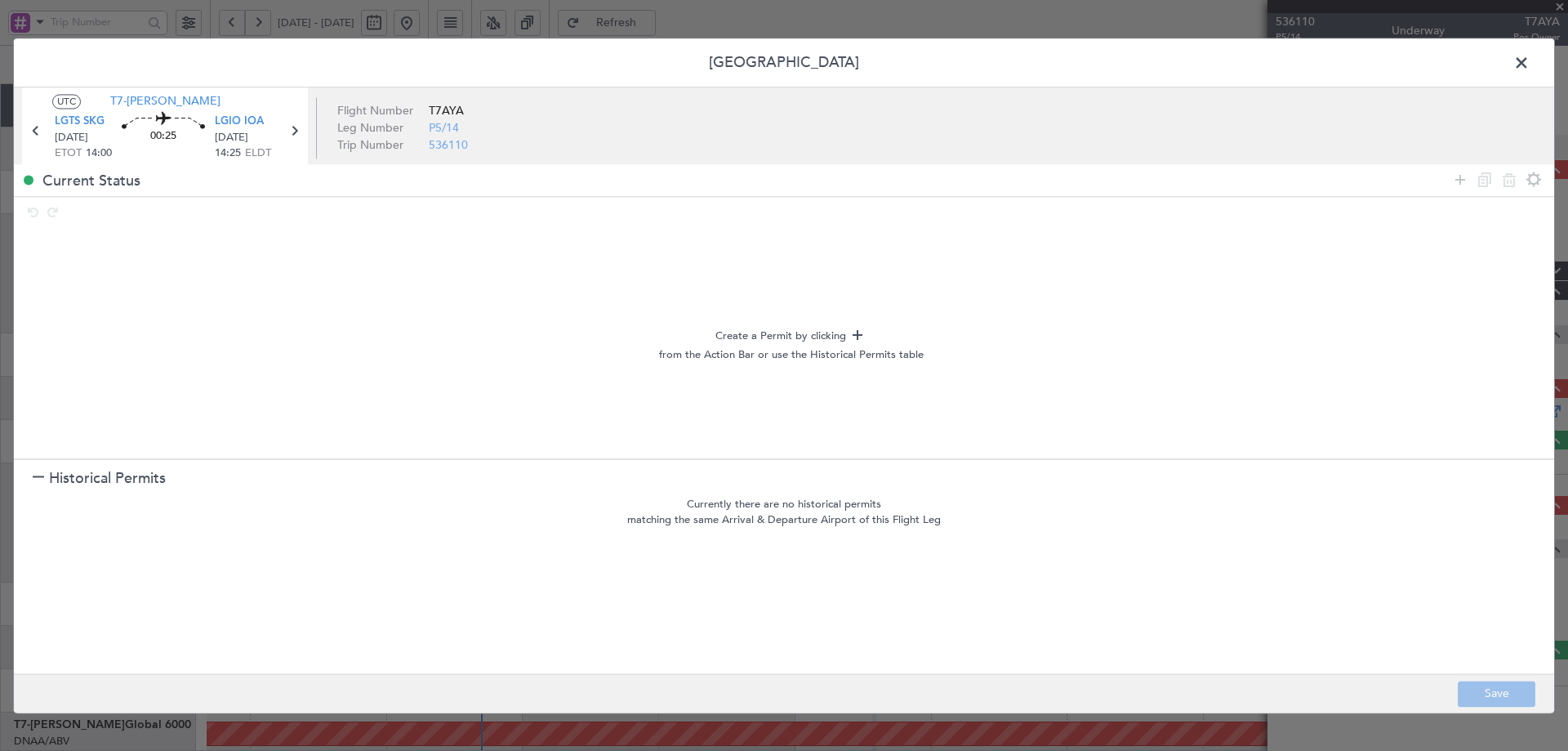
click at [93, 465] on section "Historical Permits" at bounding box center [784, 478] width 1541 height 39
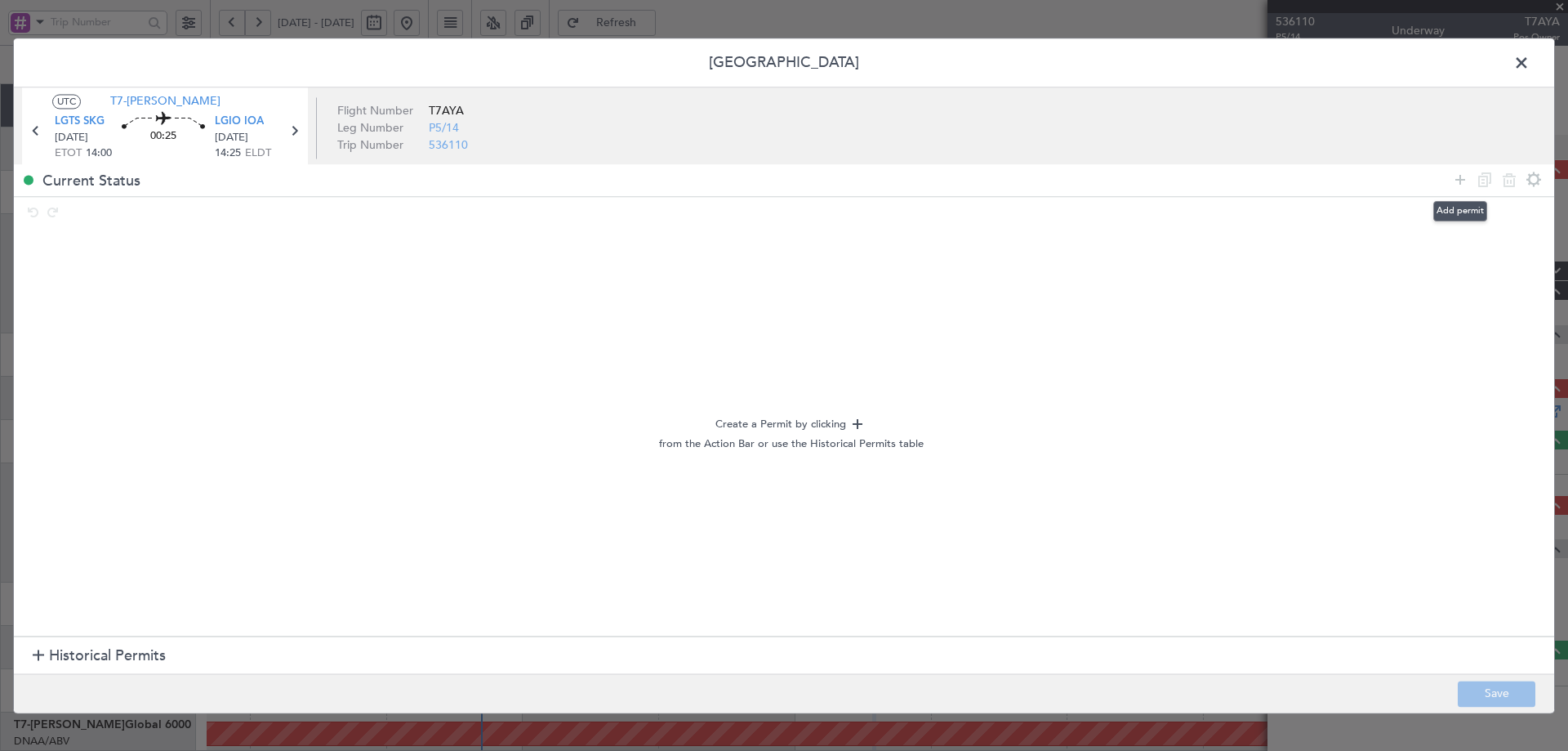
drag, startPoint x: 1462, startPoint y: 171, endPoint x: 460, endPoint y: 303, distance: 1010.7
click at [1450, 174] on div at bounding box center [1497, 180] width 98 height 24
click at [1463, 179] on icon at bounding box center [1460, 179] width 20 height 20
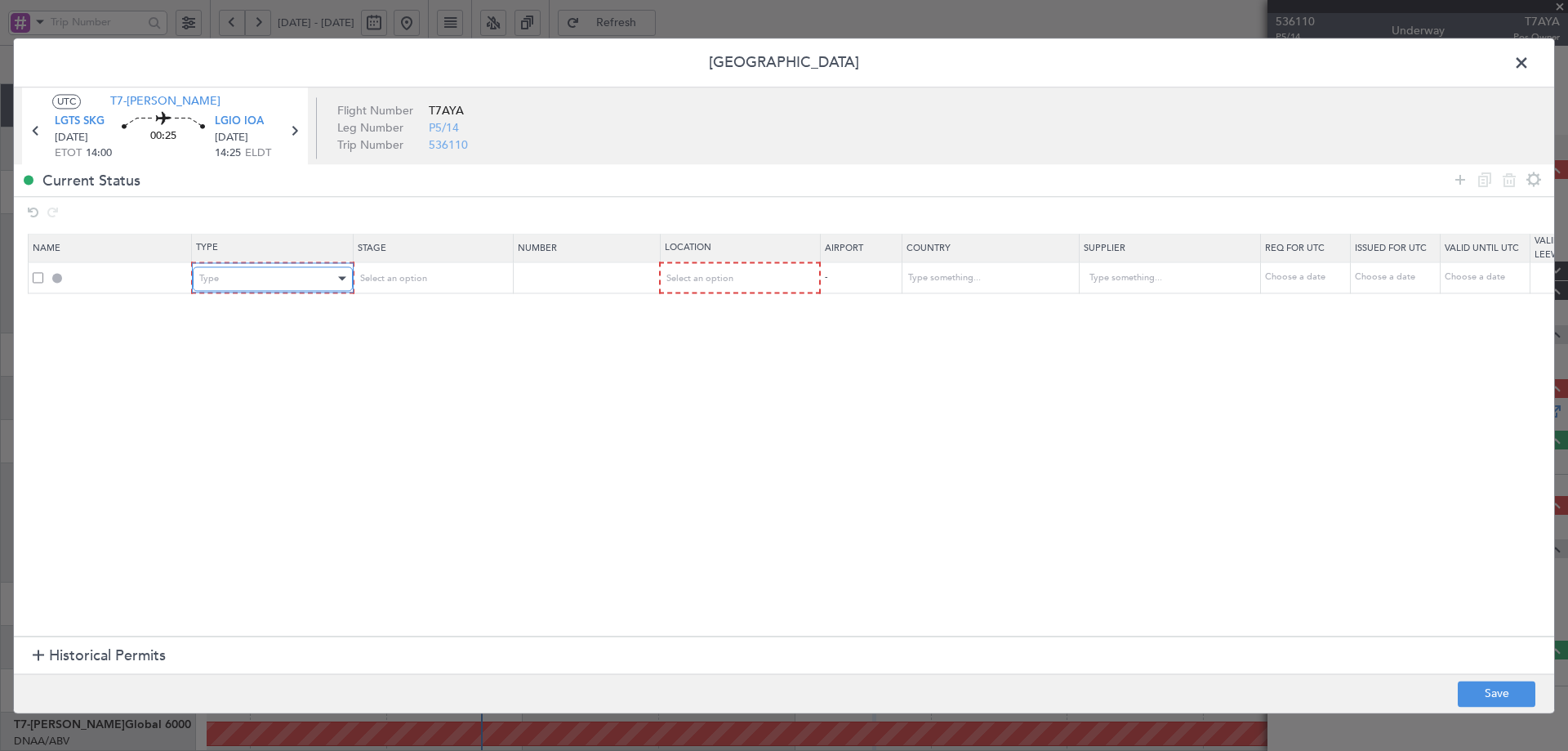
click at [308, 279] on div "Type" at bounding box center [267, 279] width 135 height 25
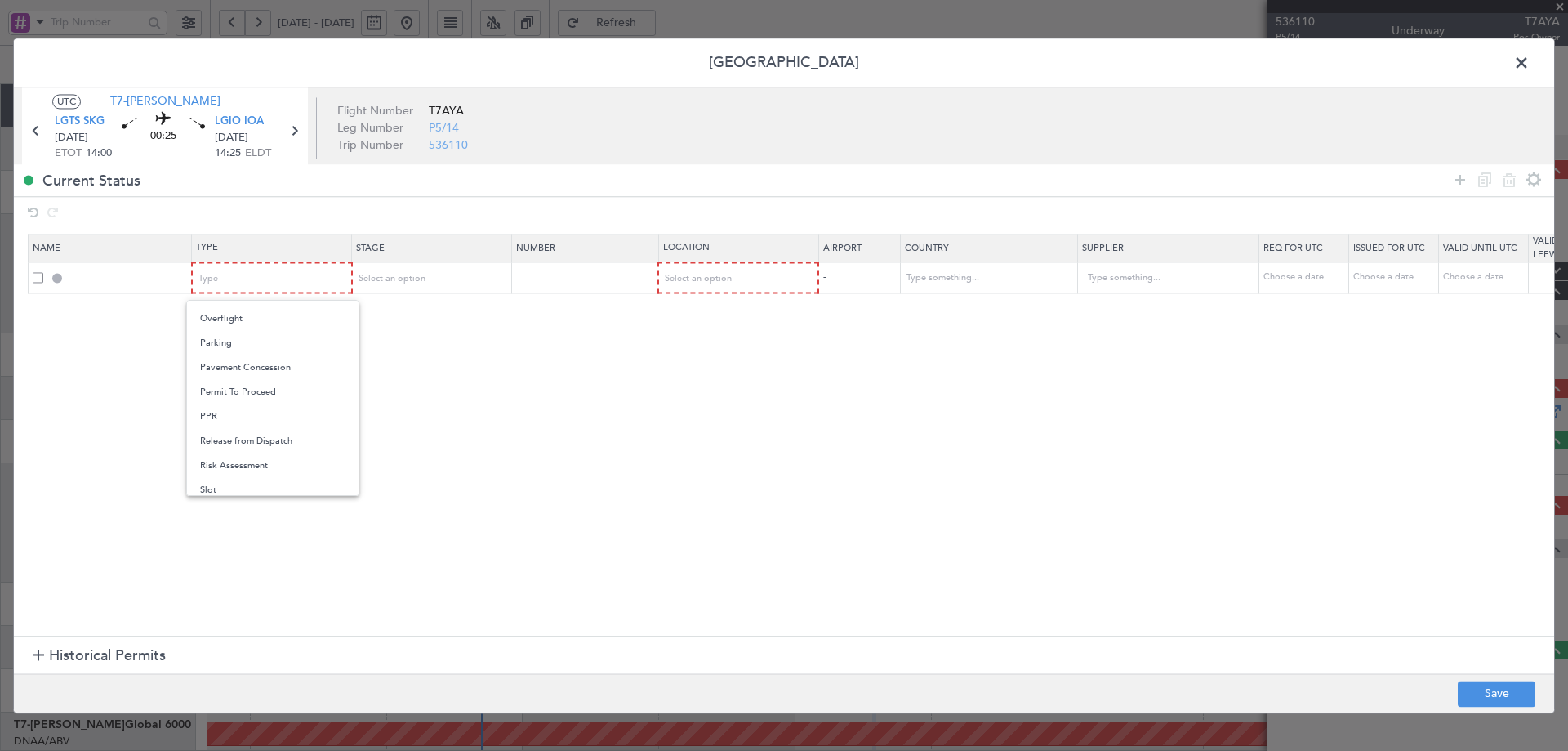
drag, startPoint x: 227, startPoint y: 483, endPoint x: 304, endPoint y: 412, distance: 104.7
click at [227, 483] on span "Slot" at bounding box center [273, 490] width 146 height 25
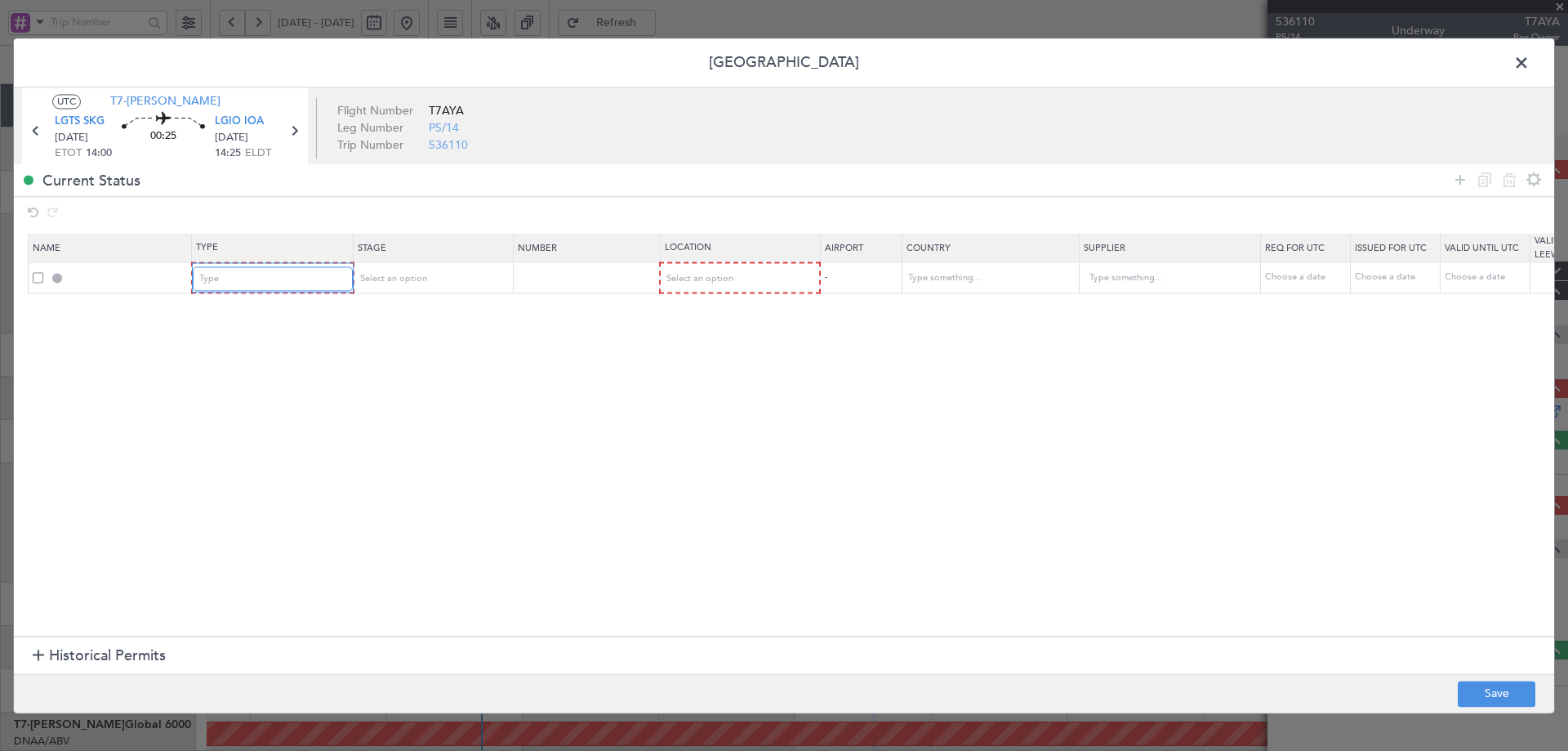
scroll to position [492, 0]
click at [411, 277] on span "Select an option" at bounding box center [391, 278] width 67 height 12
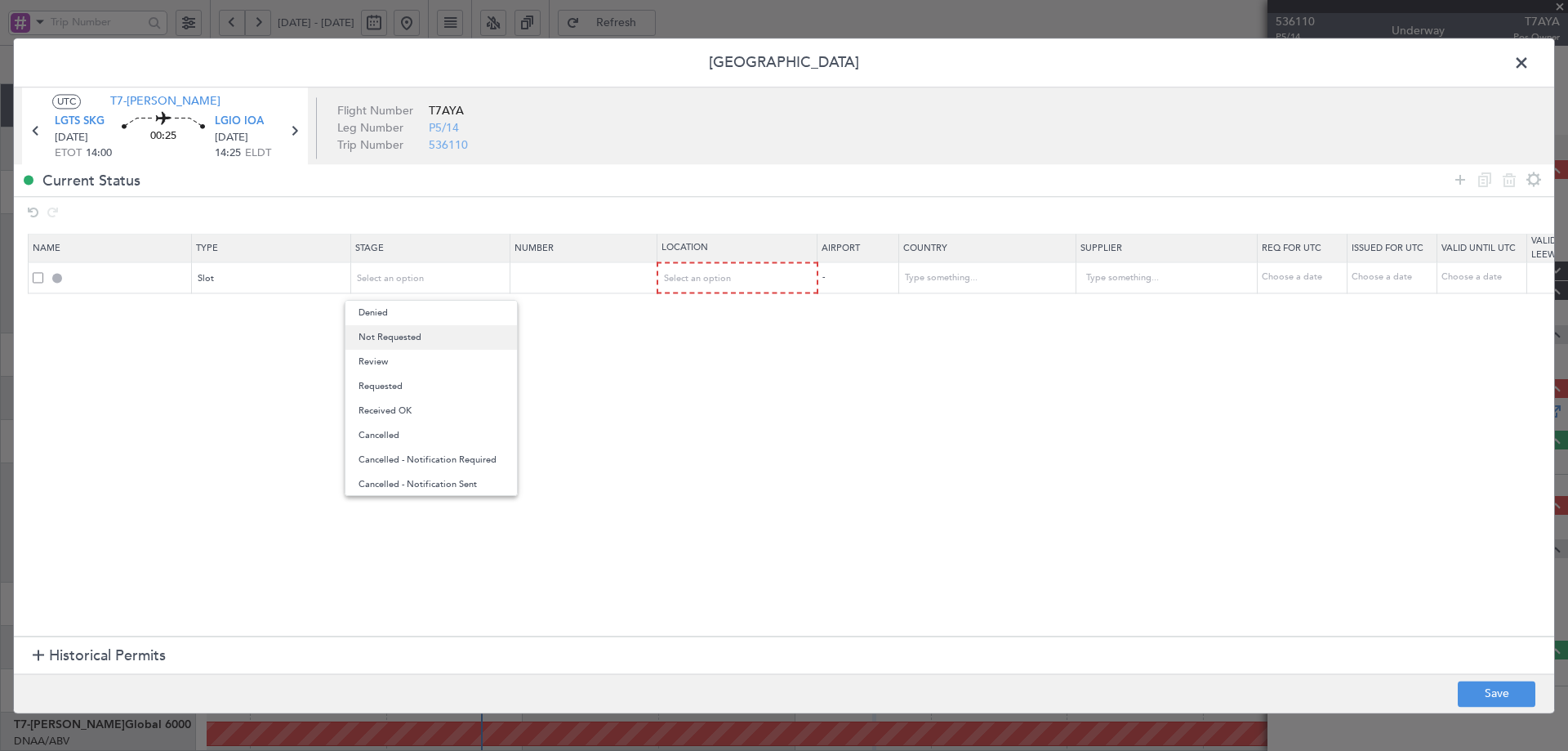
click at [397, 337] on span "Not Requested" at bounding box center [431, 337] width 146 height 25
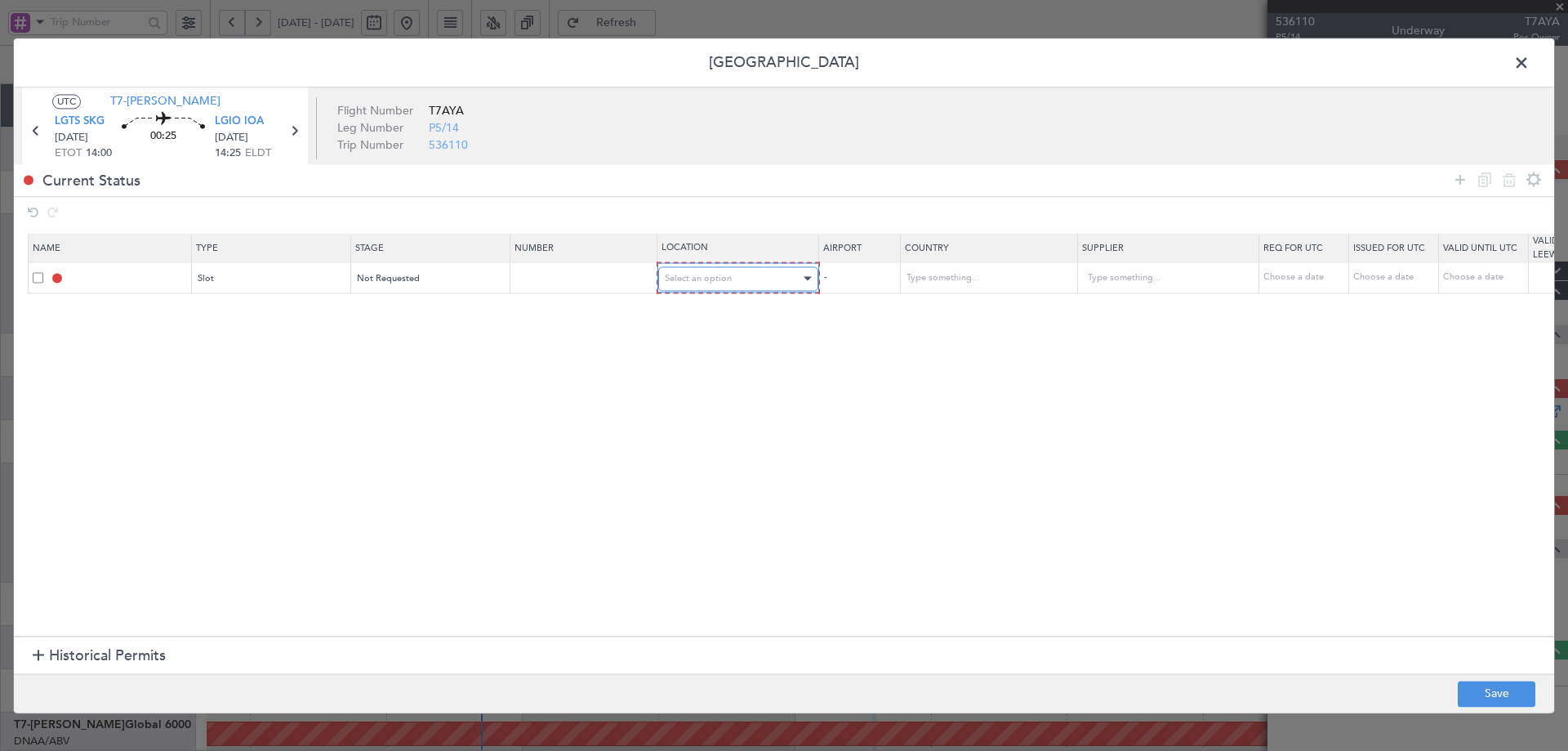
click at [714, 278] on span "Select an option" at bounding box center [699, 278] width 67 height 12
click at [693, 309] on span "Departure" at bounding box center [739, 313] width 146 height 25
click at [1498, 691] on button "Save" at bounding box center [1497, 694] width 78 height 26
type input "LGTS DEP SLOT"
type input "[GEOGRAPHIC_DATA]"
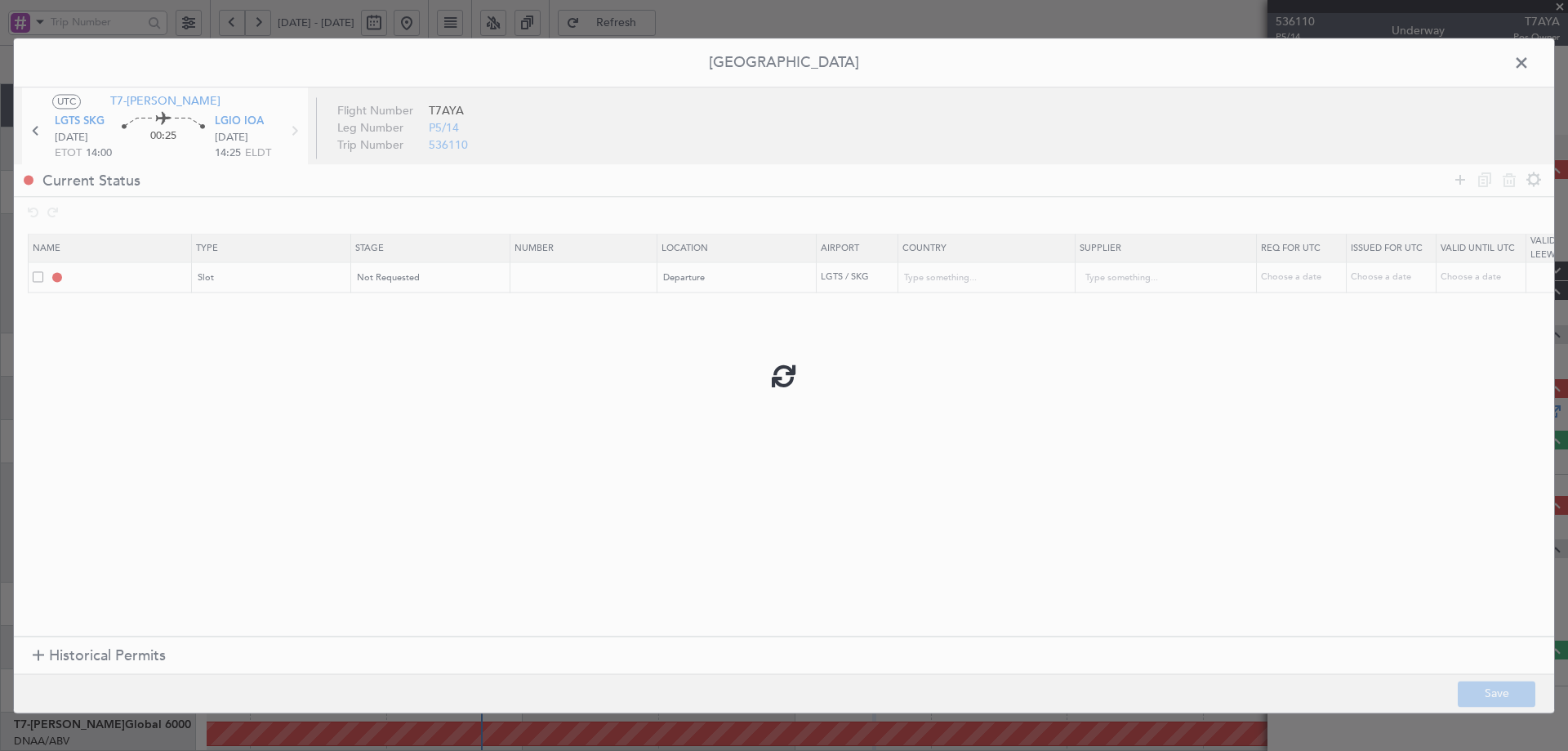
type input "NNN"
click at [1530, 53] on span at bounding box center [1530, 67] width 0 height 33
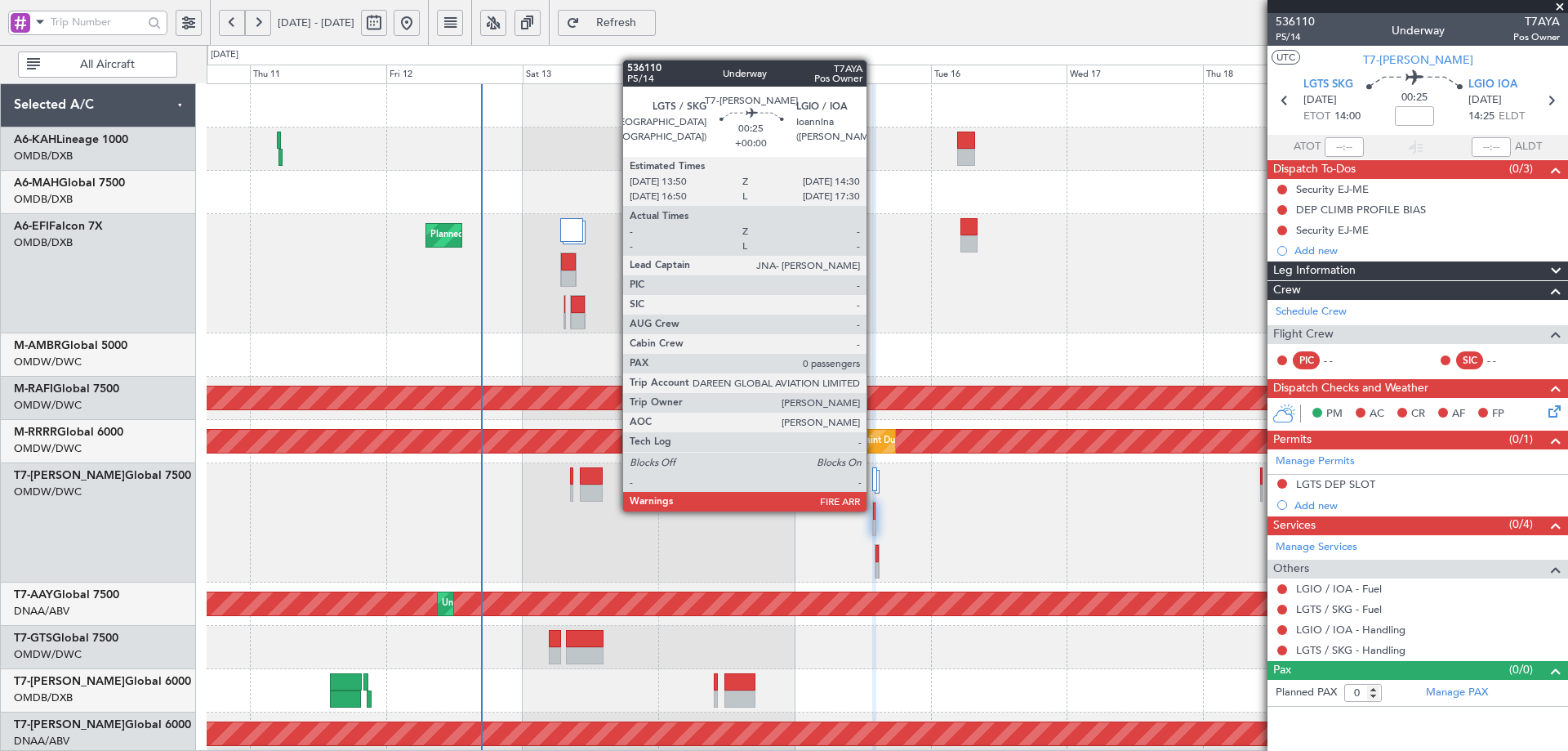
click at [874, 509] on div at bounding box center [874, 511] width 3 height 17
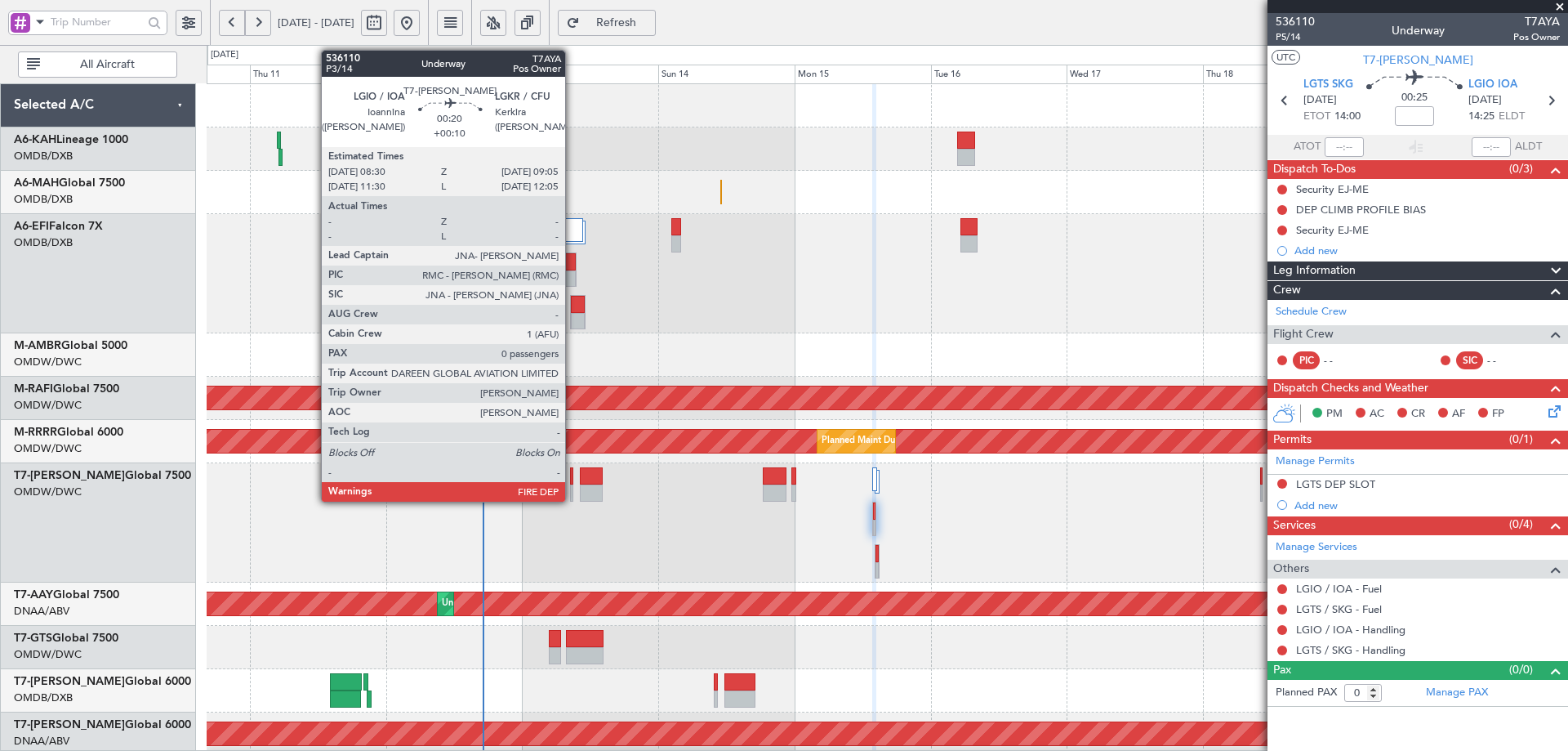
click at [573, 478] on div at bounding box center [572, 476] width 4 height 17
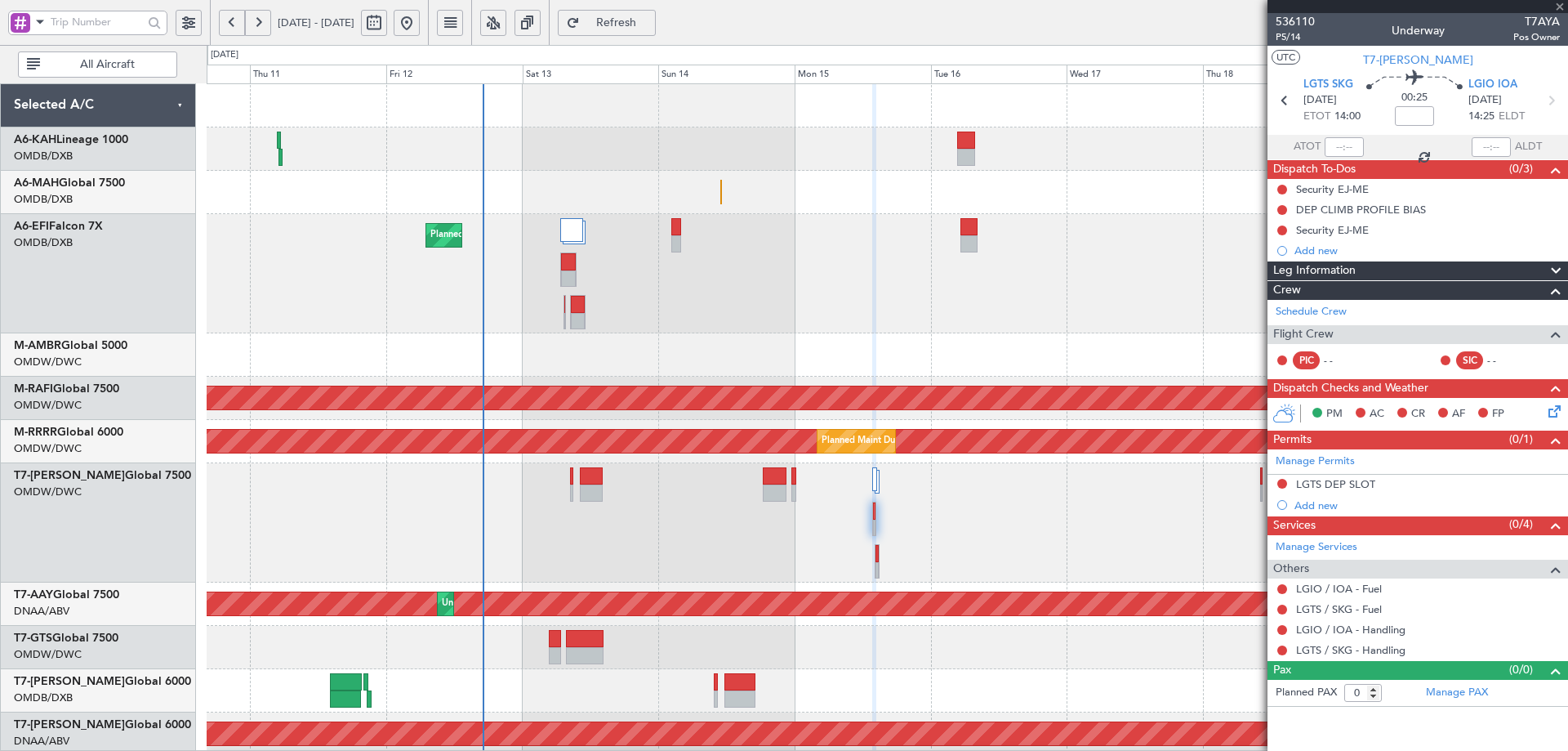
type input "+00:10"
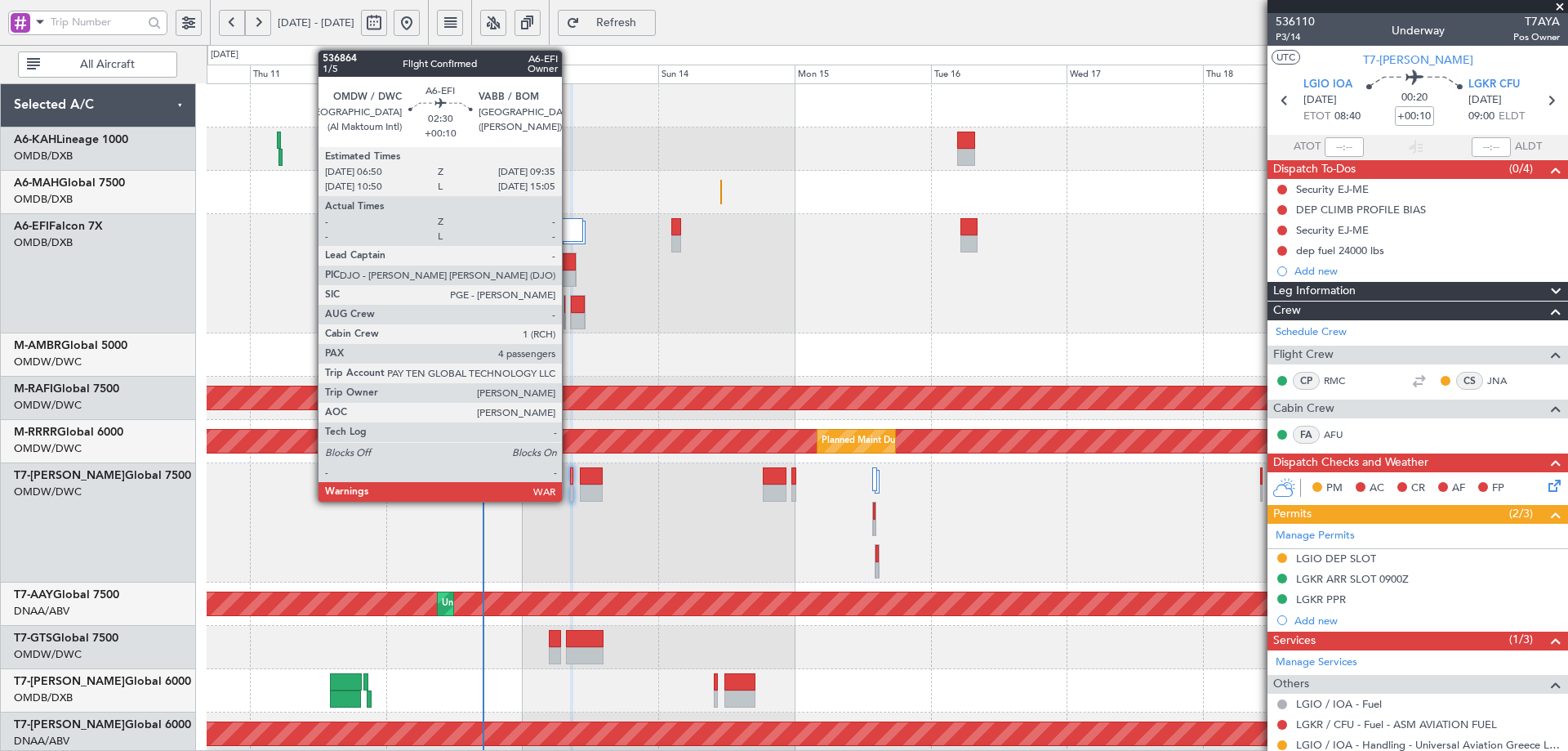
click at [569, 267] on div at bounding box center [568, 261] width 15 height 17
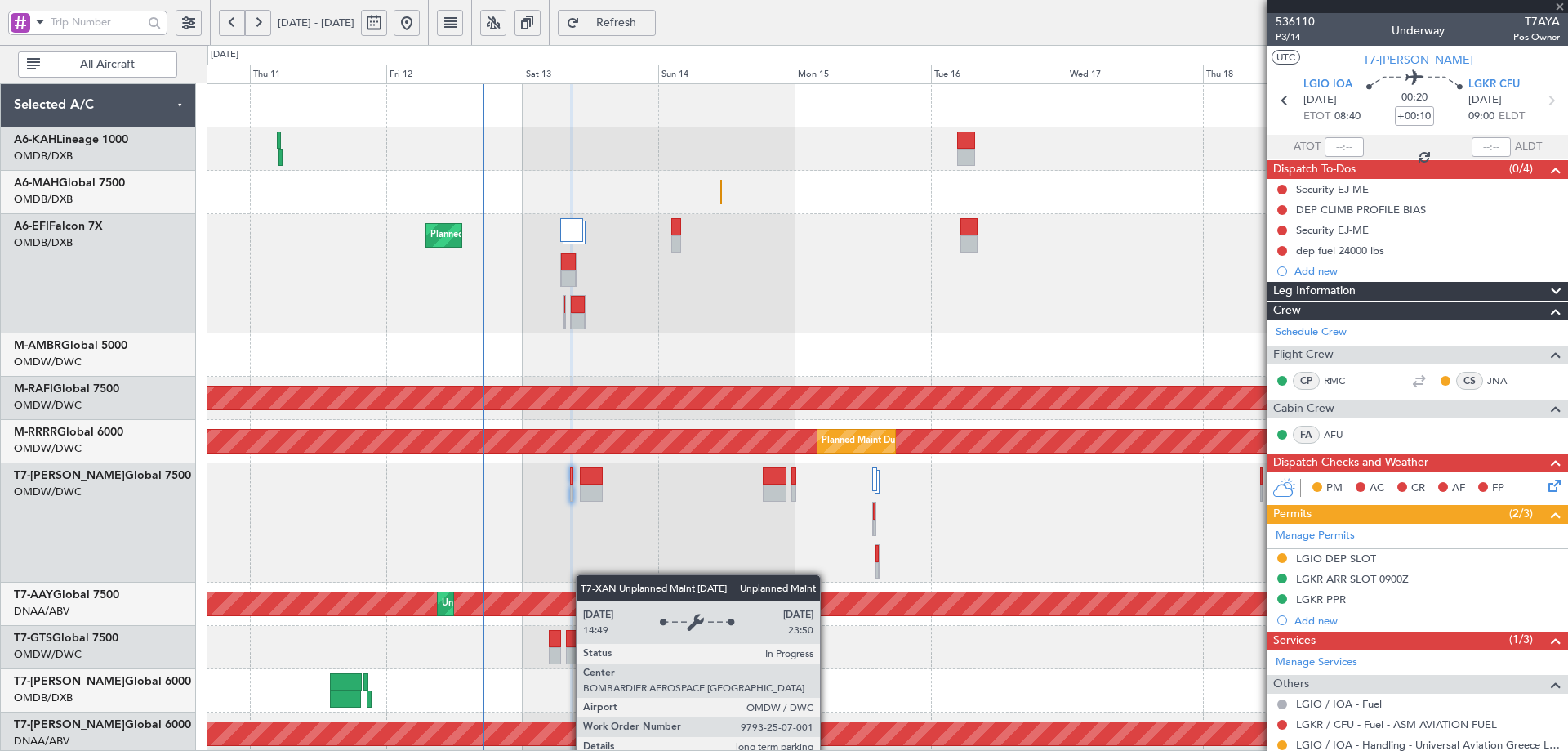
type input "4"
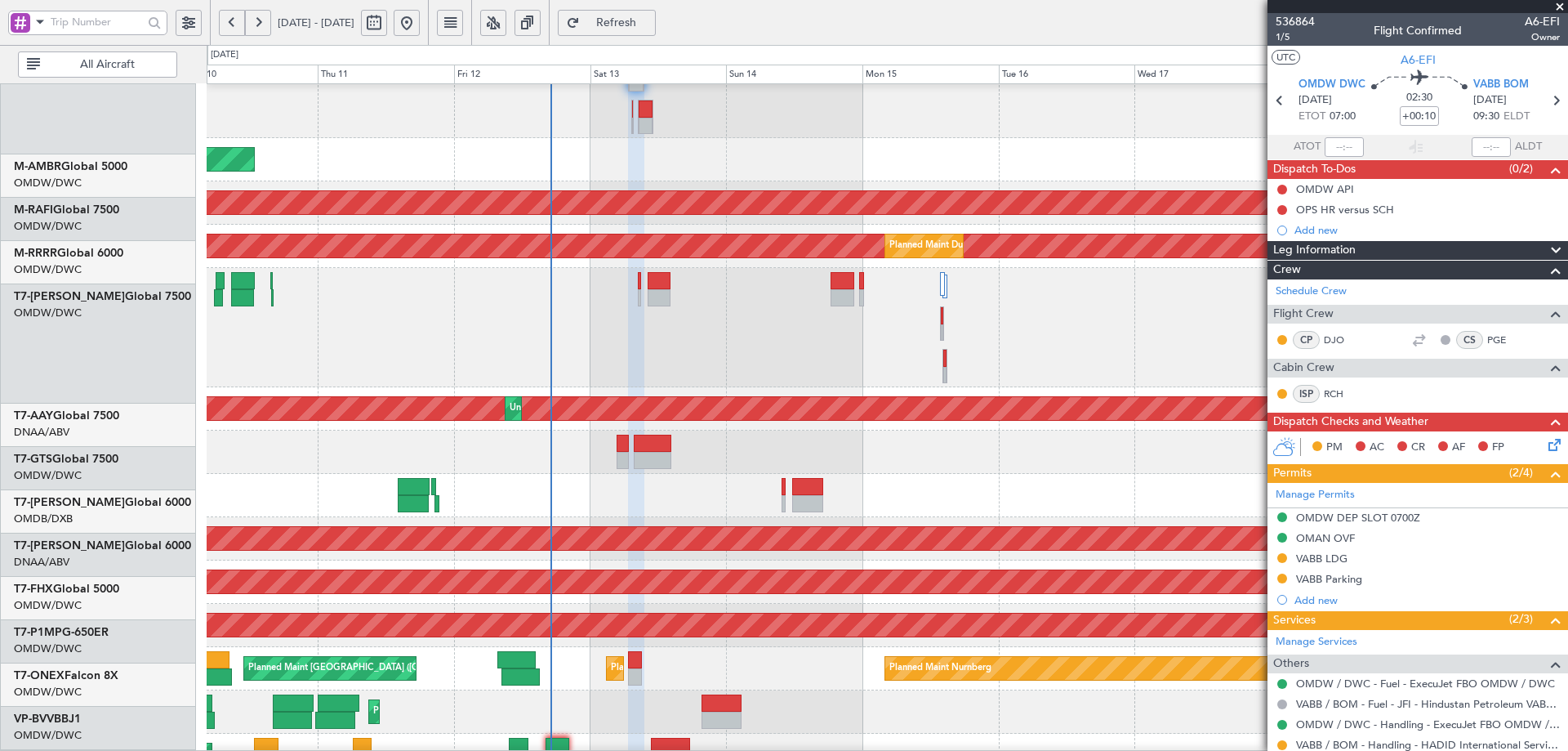
scroll to position [195, 0]
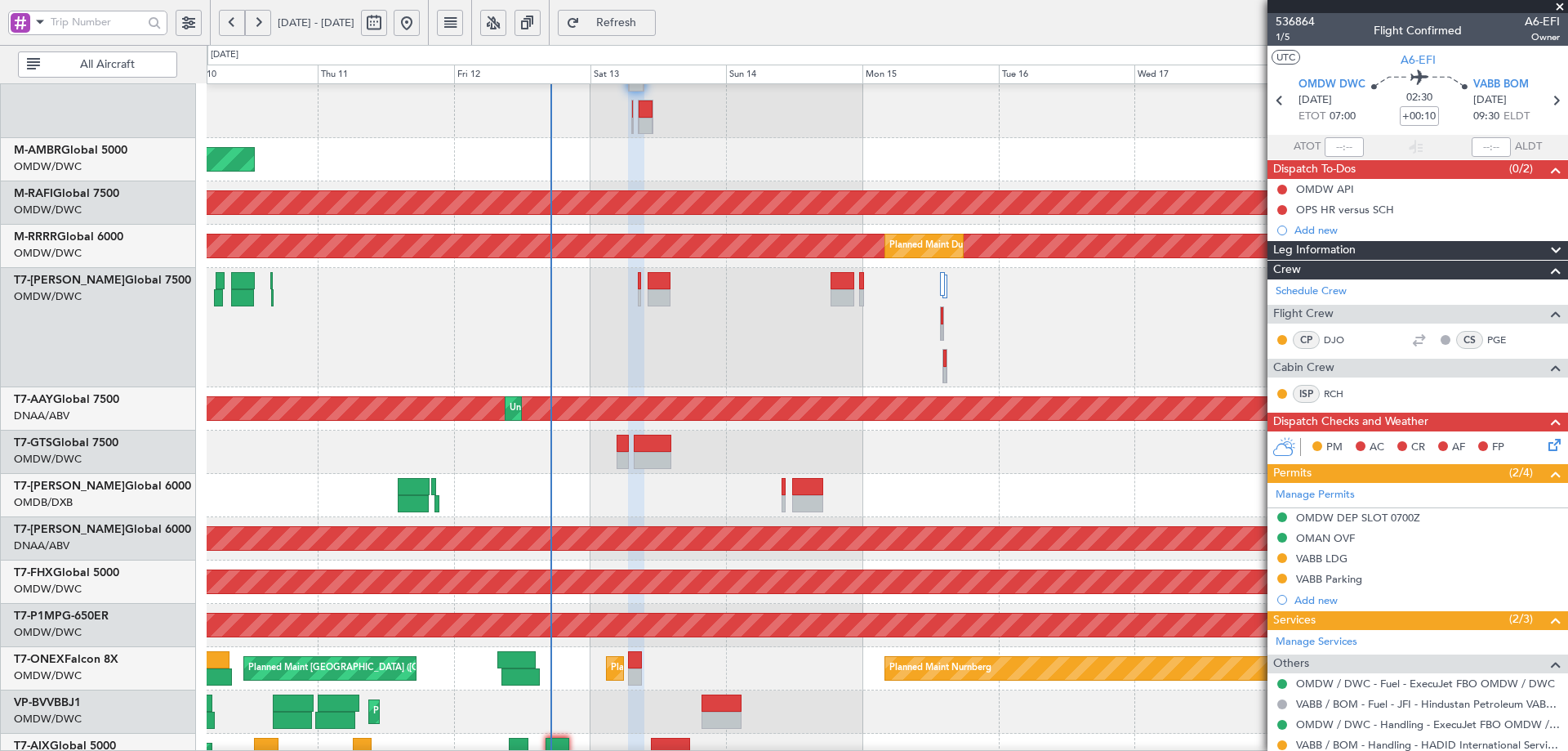
click at [778, 459] on div at bounding box center [886, 452] width 1361 height 43
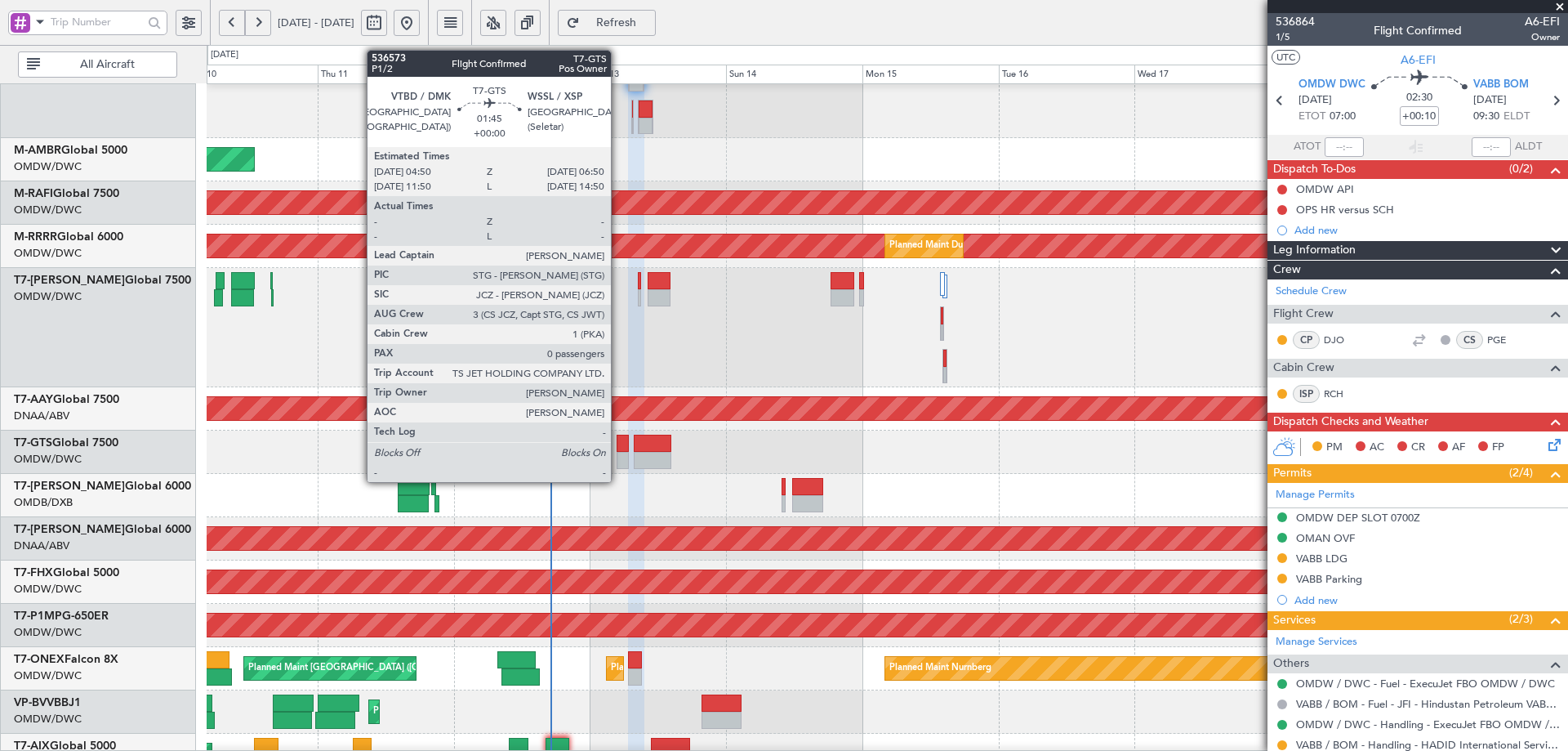
click at [619, 439] on div at bounding box center [622, 443] width 11 height 17
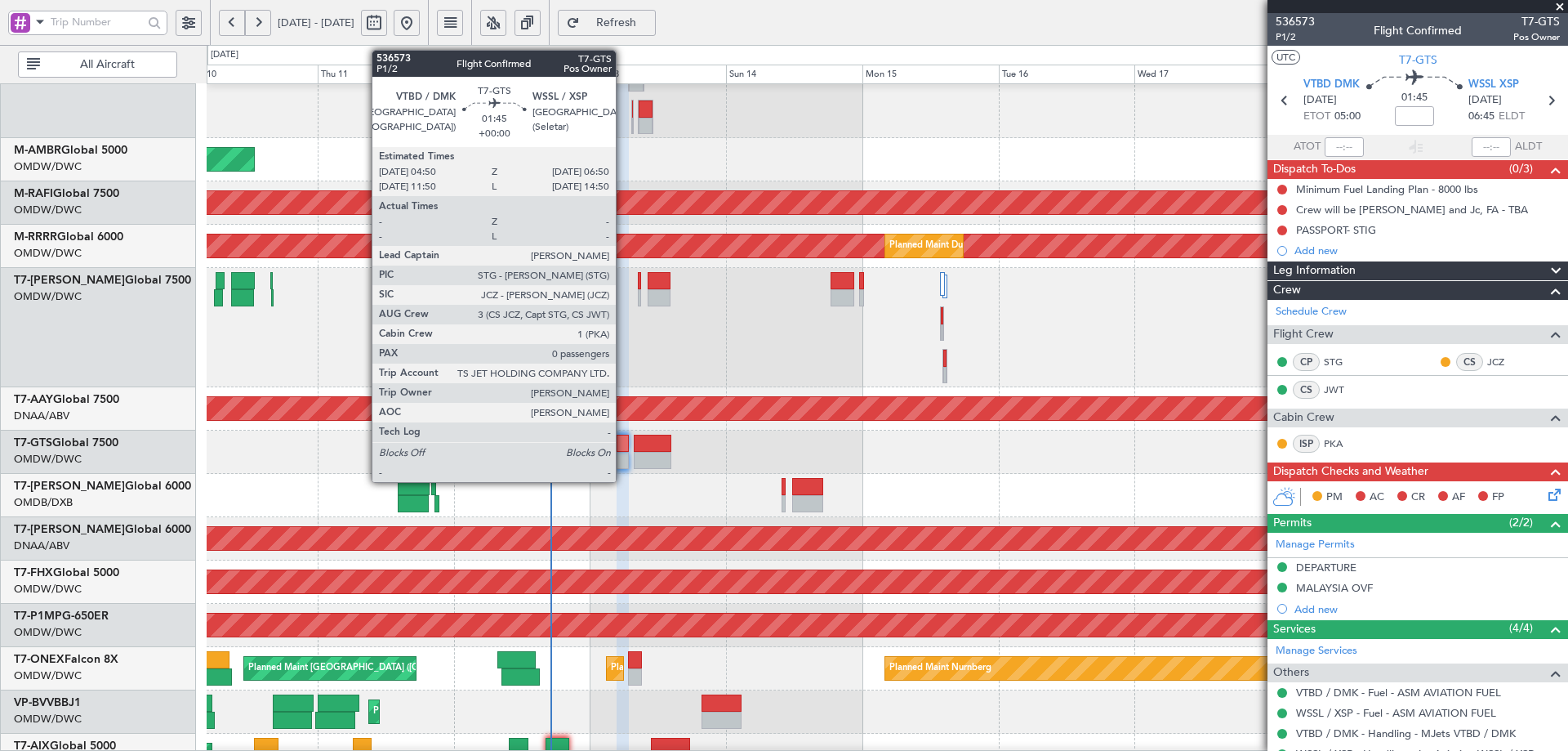
click at [623, 451] on div at bounding box center [886, 452] width 1361 height 43
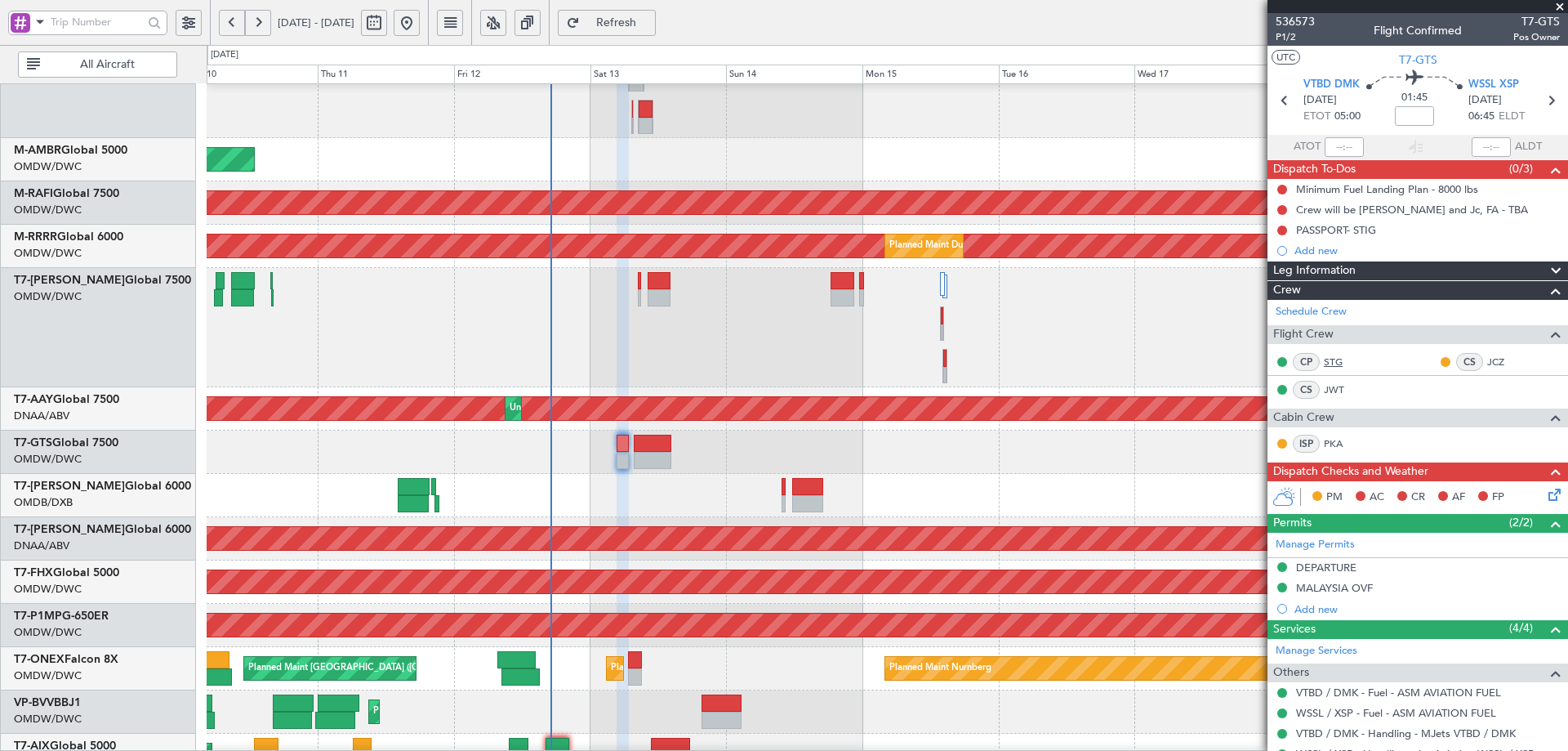
click at [1330, 357] on link "STG" at bounding box center [1343, 362] width 37 height 15
click at [1342, 234] on div "PASSPORT- STIG" at bounding box center [1336, 230] width 80 height 14
click at [1350, 234] on div "PASSPORT- STIG" at bounding box center [1336, 230] width 80 height 14
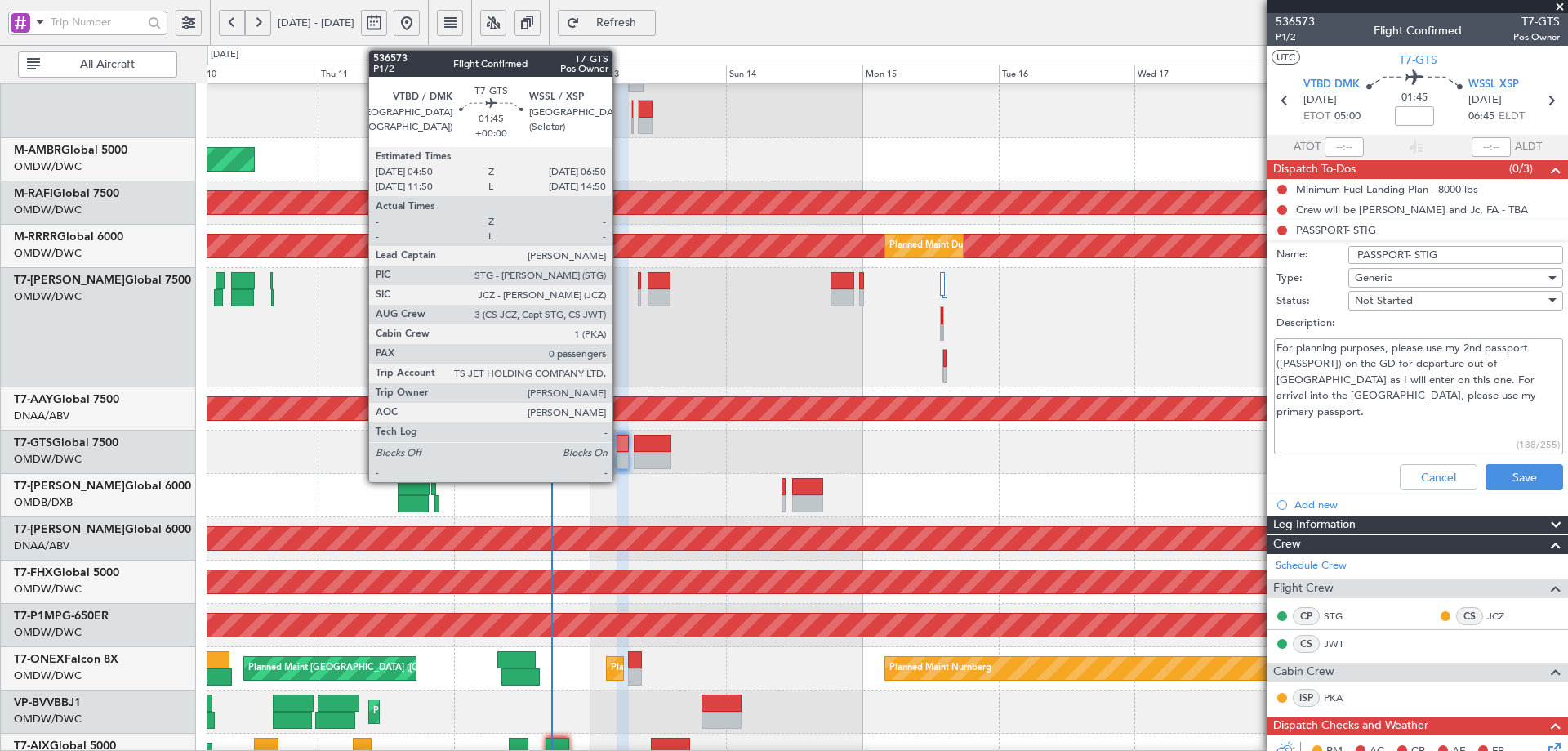
click at [620, 450] on div at bounding box center [622, 443] width 11 height 17
click at [619, 445] on div at bounding box center [622, 443] width 11 height 17
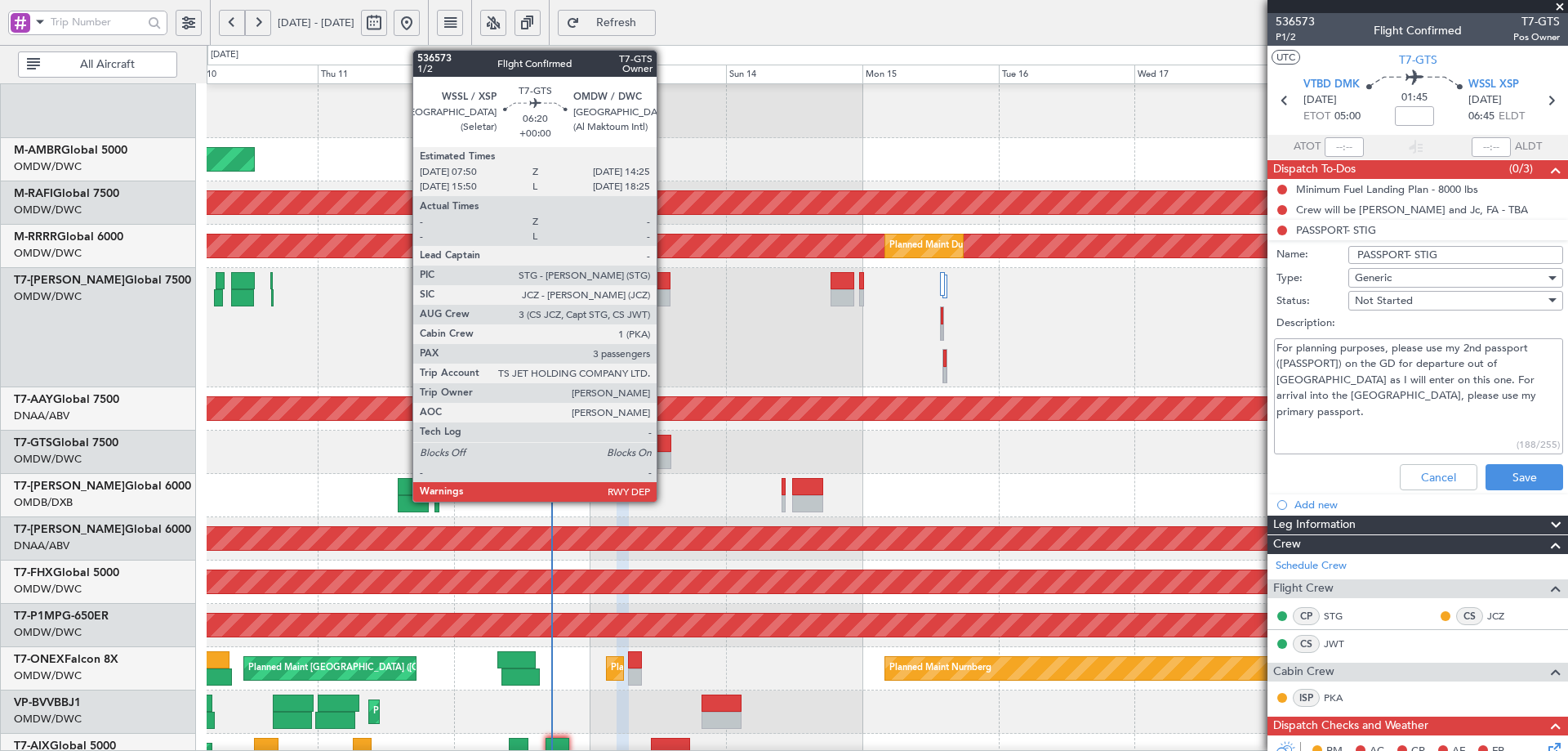
click at [658, 448] on div at bounding box center [652, 443] width 38 height 17
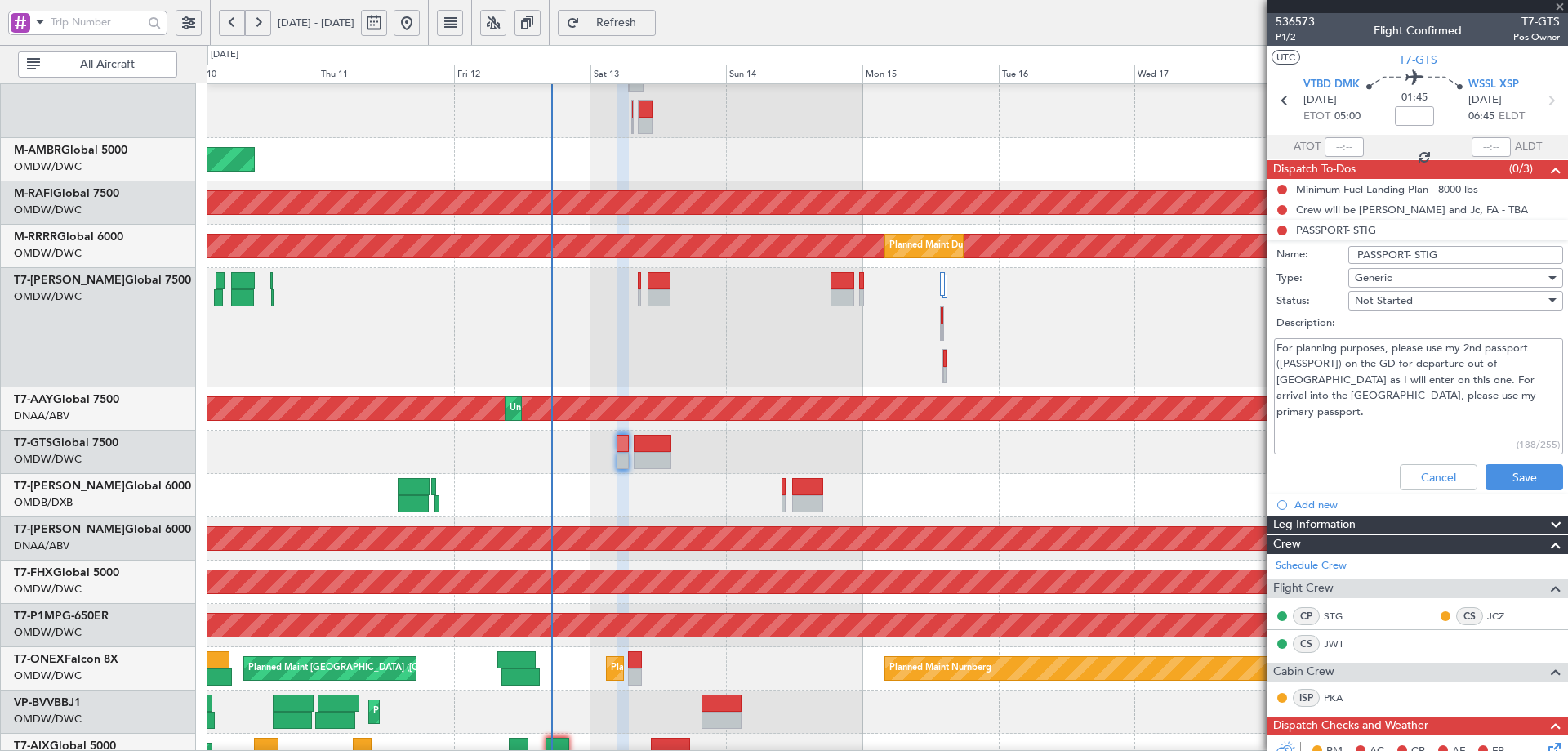
type input "3"
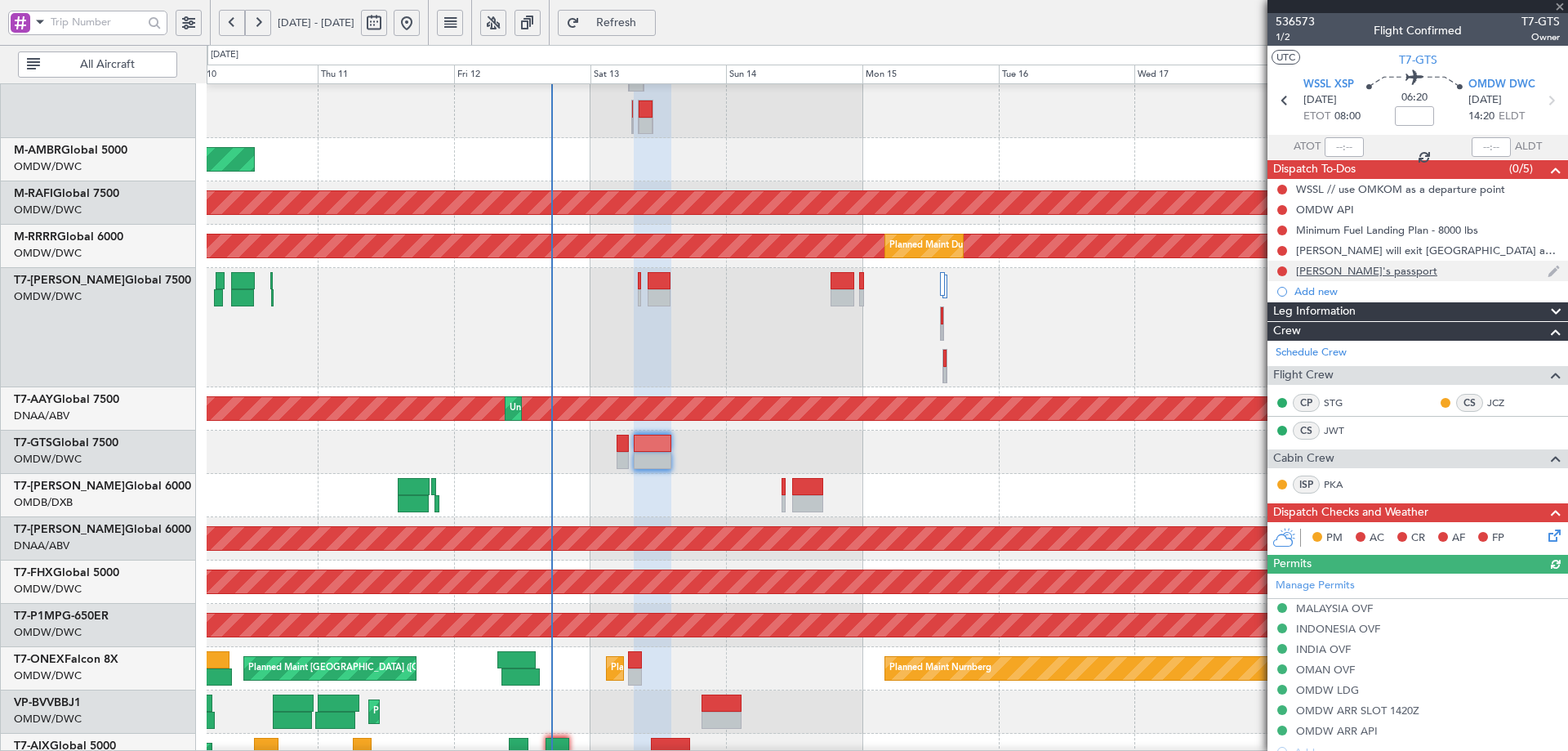
click at [1348, 274] on div "Stig's passport" at bounding box center [1367, 271] width 141 height 14
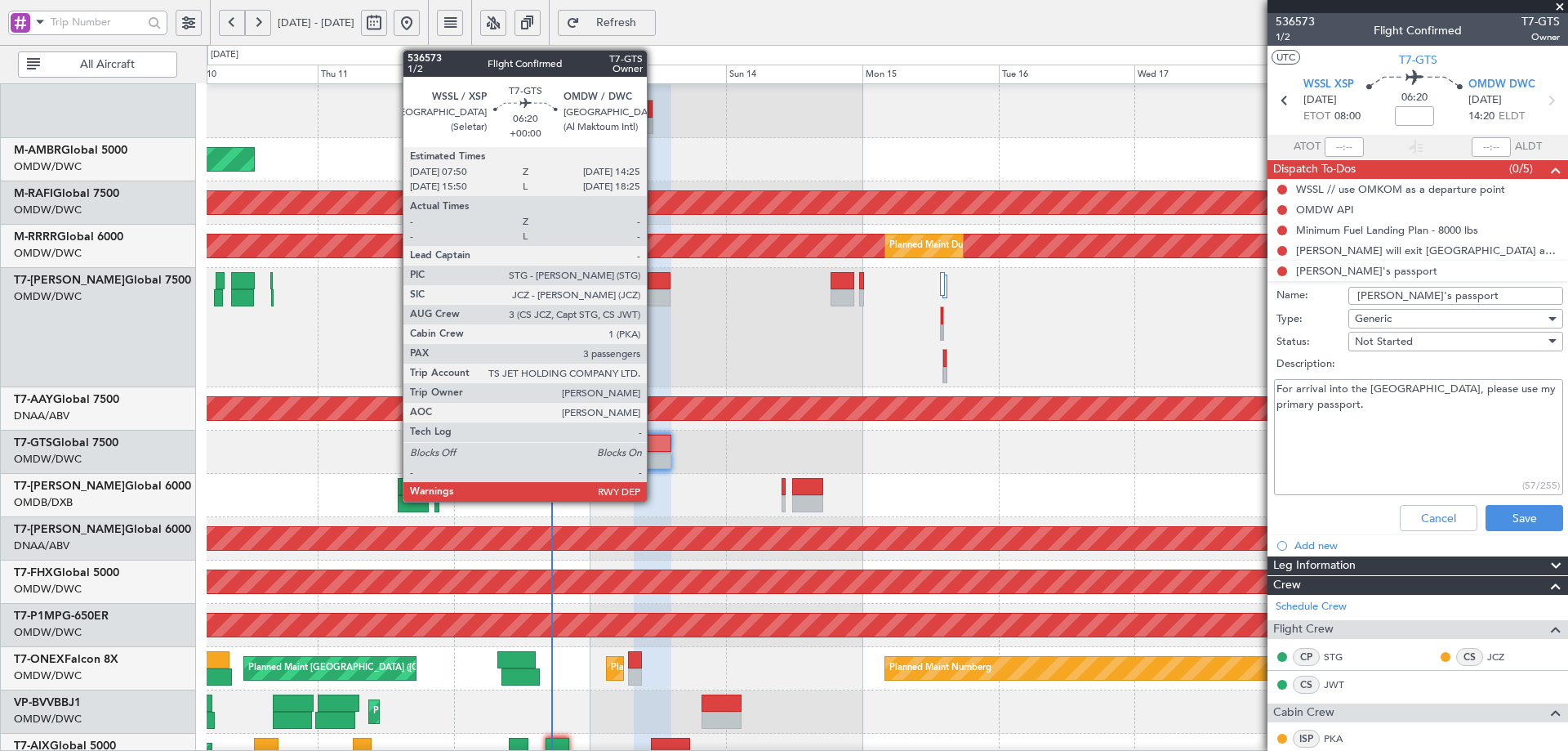
click at [654, 444] on div at bounding box center [652, 443] width 38 height 17
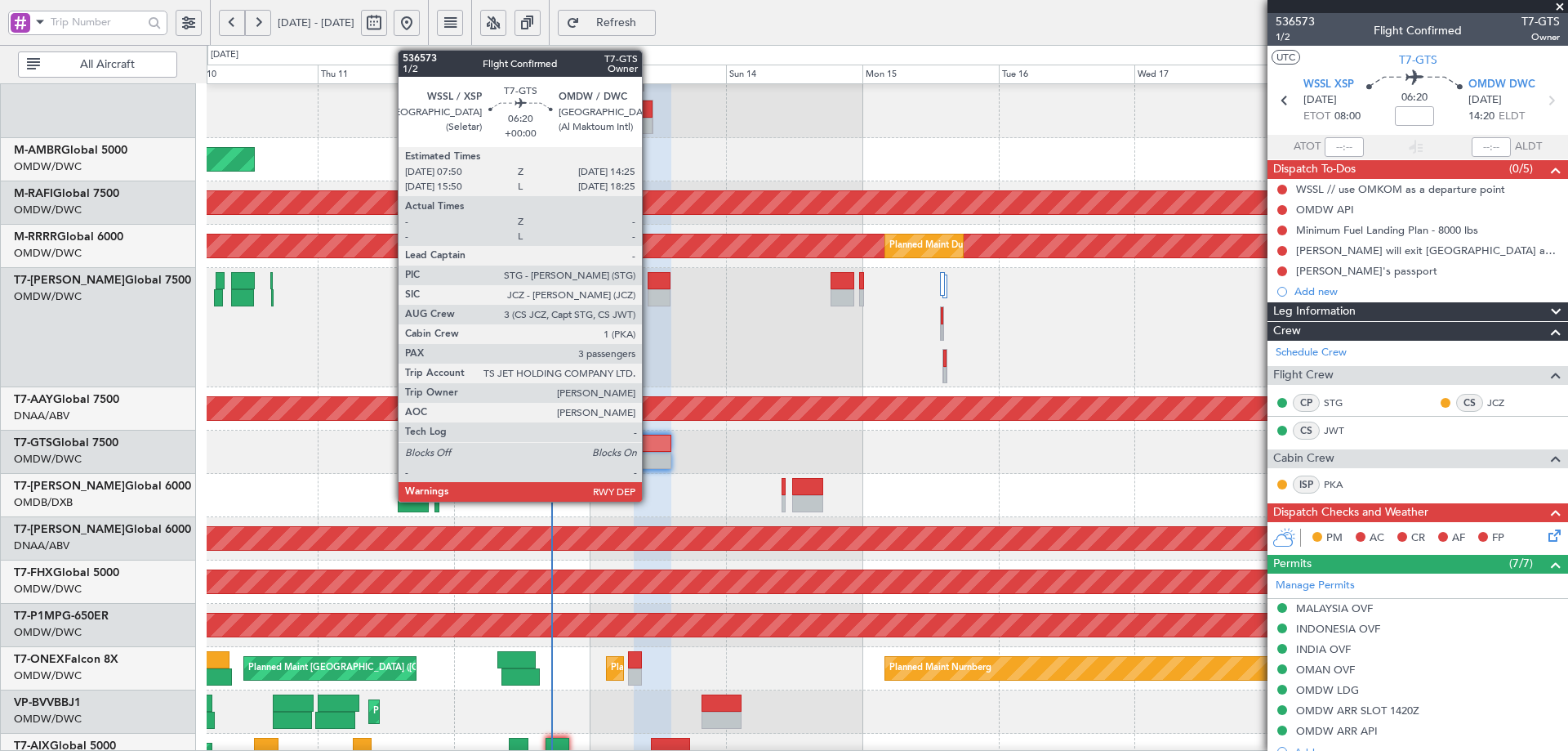
click at [649, 447] on div at bounding box center [652, 443] width 38 height 17
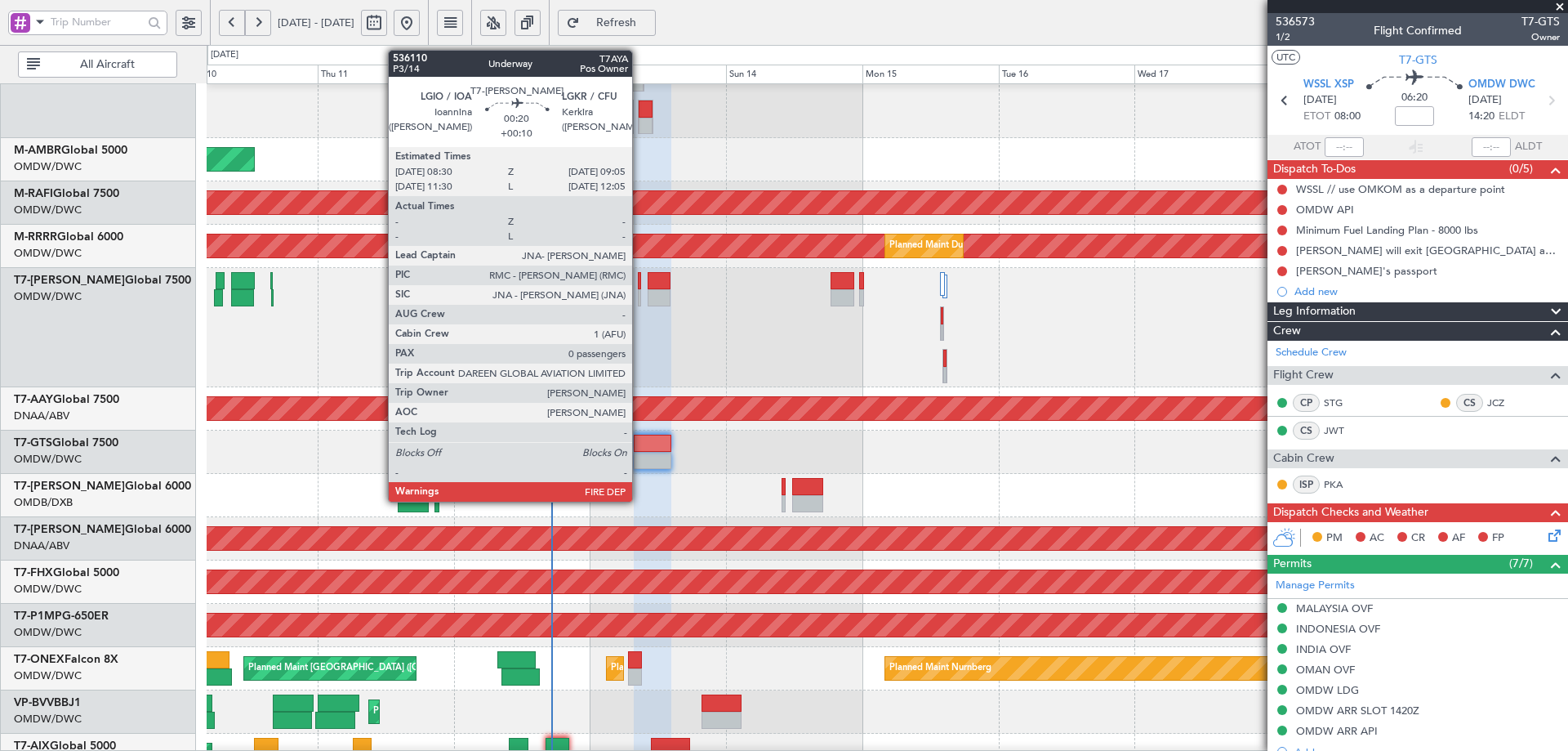
click at [640, 283] on div at bounding box center [640, 280] width 4 height 17
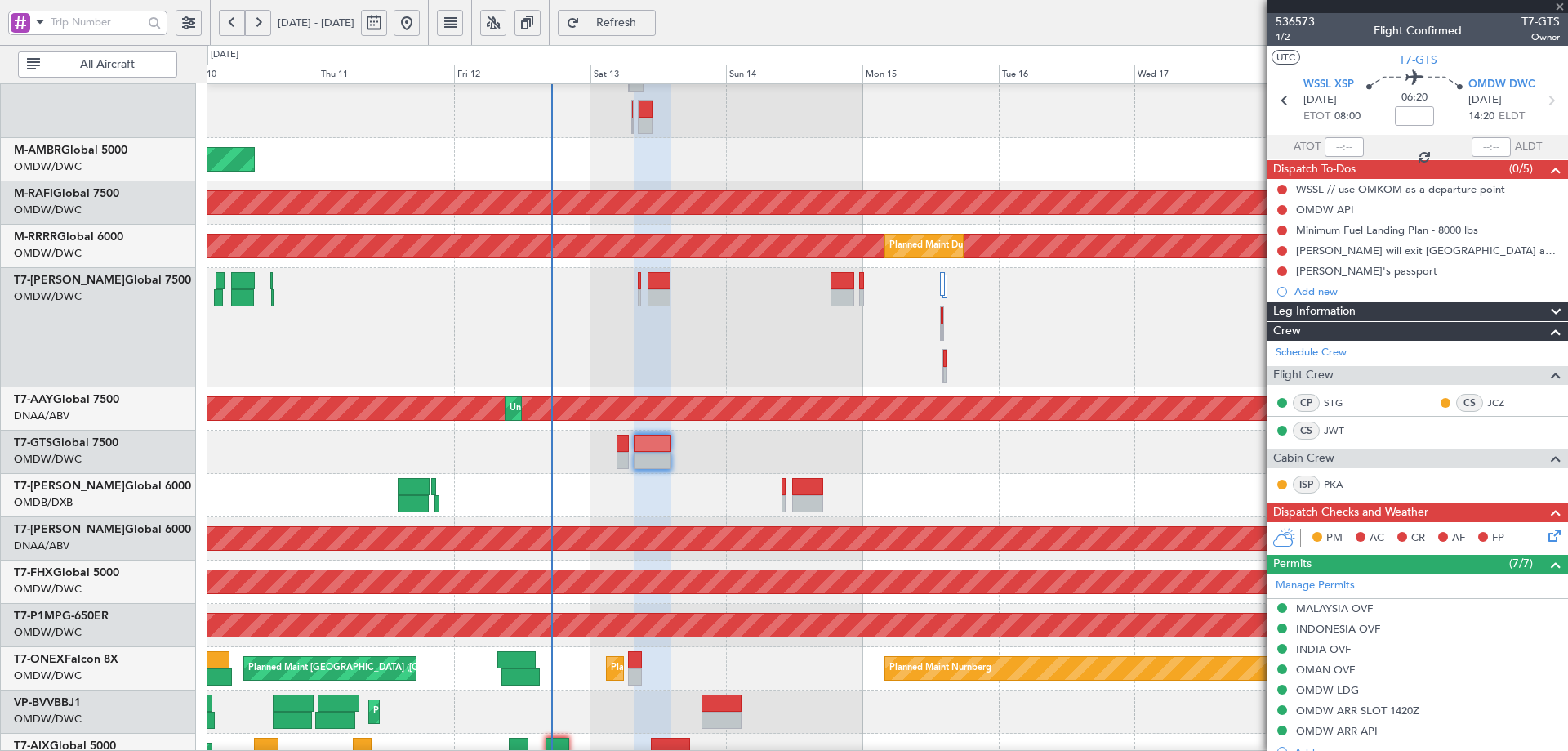
type input "+00:10"
type input "0"
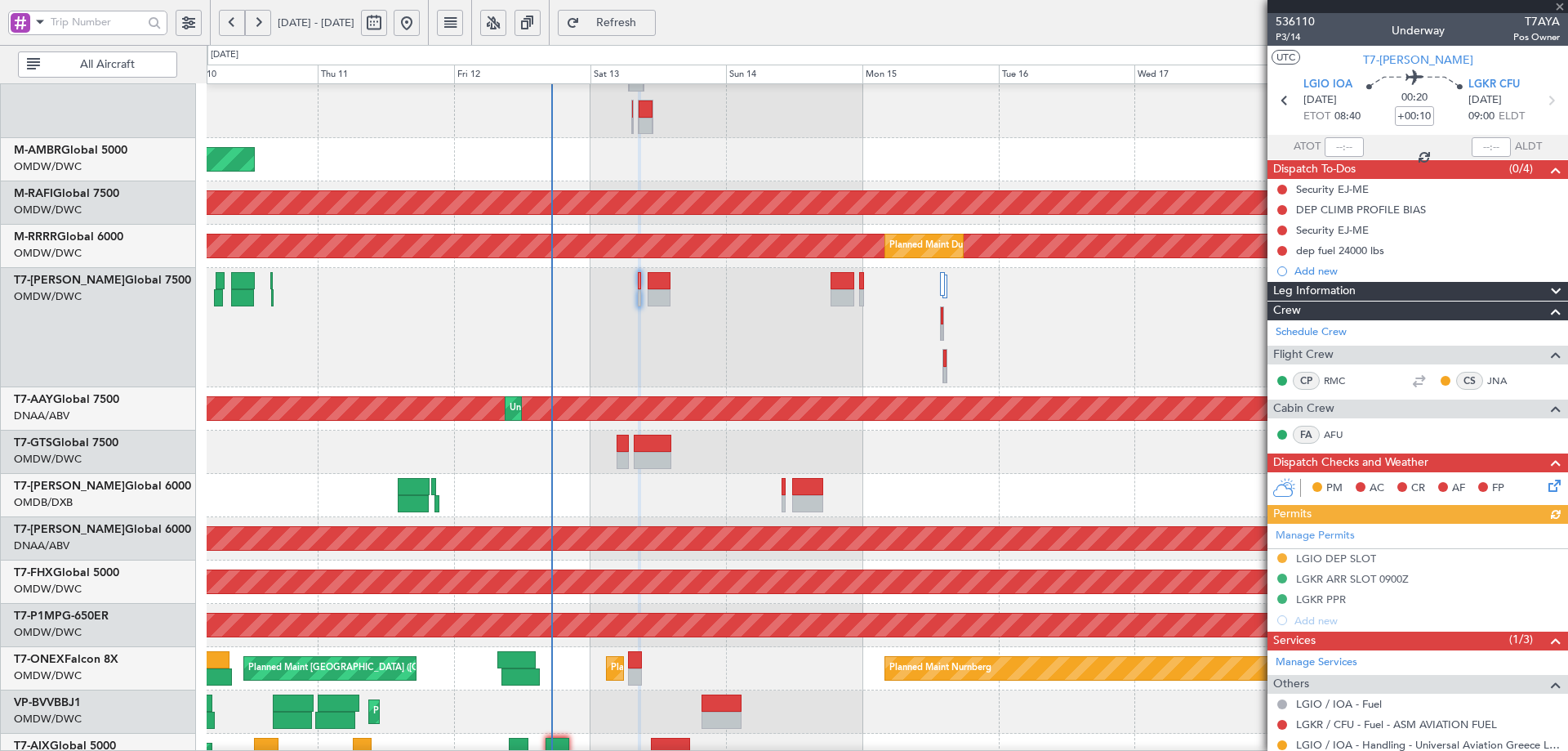
click at [1336, 558] on div "Manage Permits LGIO DEP SLOT LGKR ARR SLOT 0900Z LGKR PPR Add new" at bounding box center [1418, 577] width 301 height 107
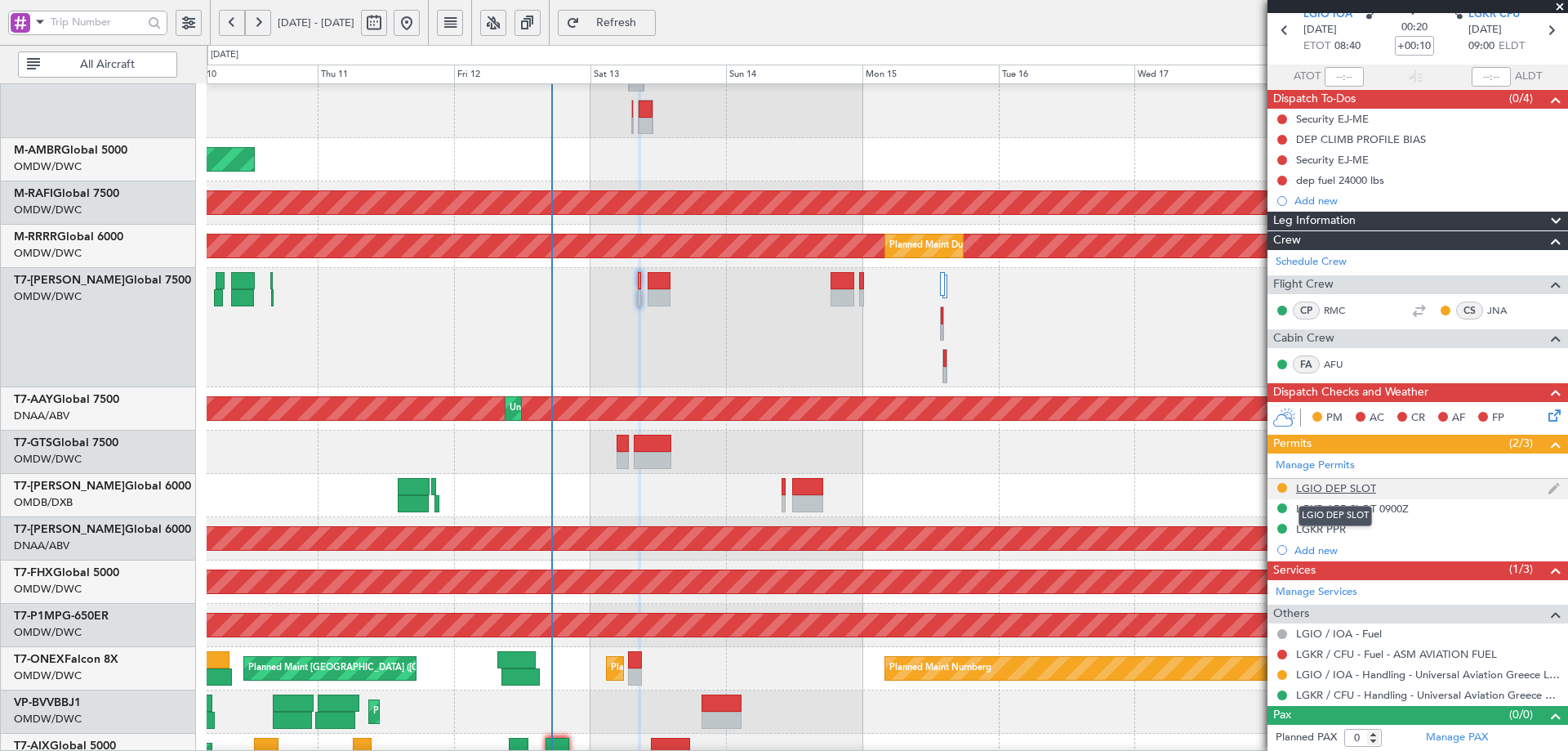
click at [1331, 490] on div "LGIO DEP SLOT" at bounding box center [1336, 488] width 80 height 14
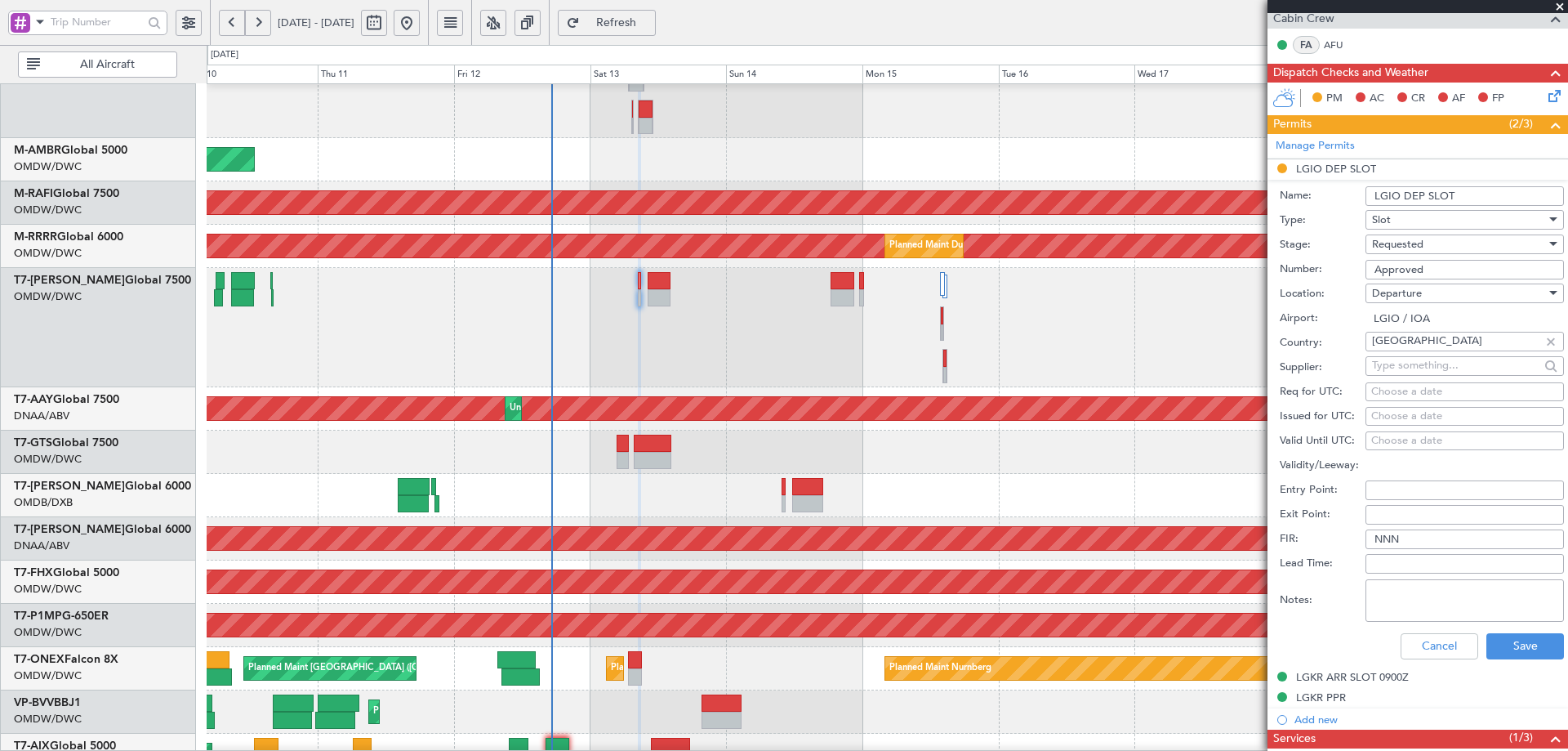
scroll to position [397, 0]
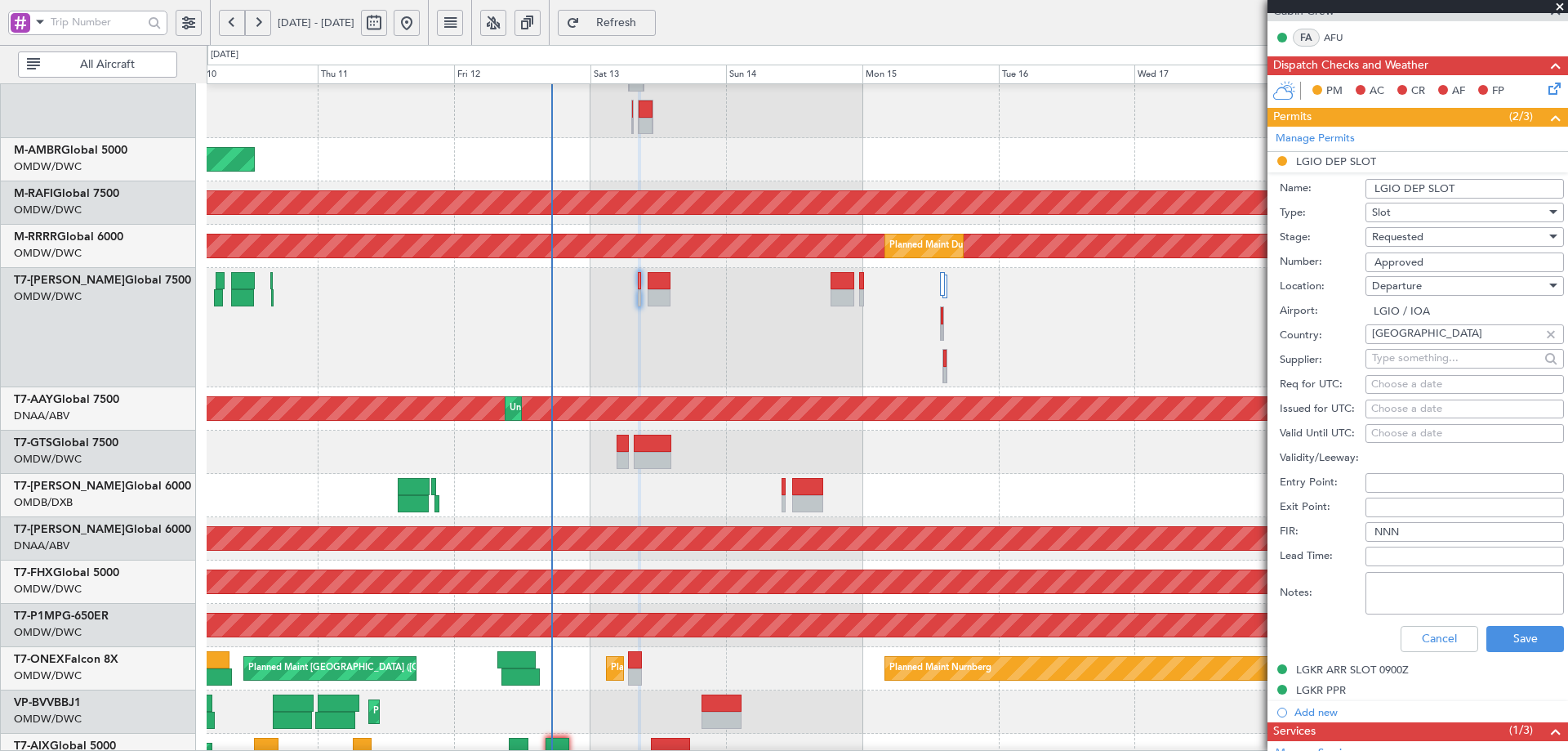
click at [1412, 388] on div "Choose a date" at bounding box center [1465, 384] width 187 height 16
select select "9"
select select "2025"
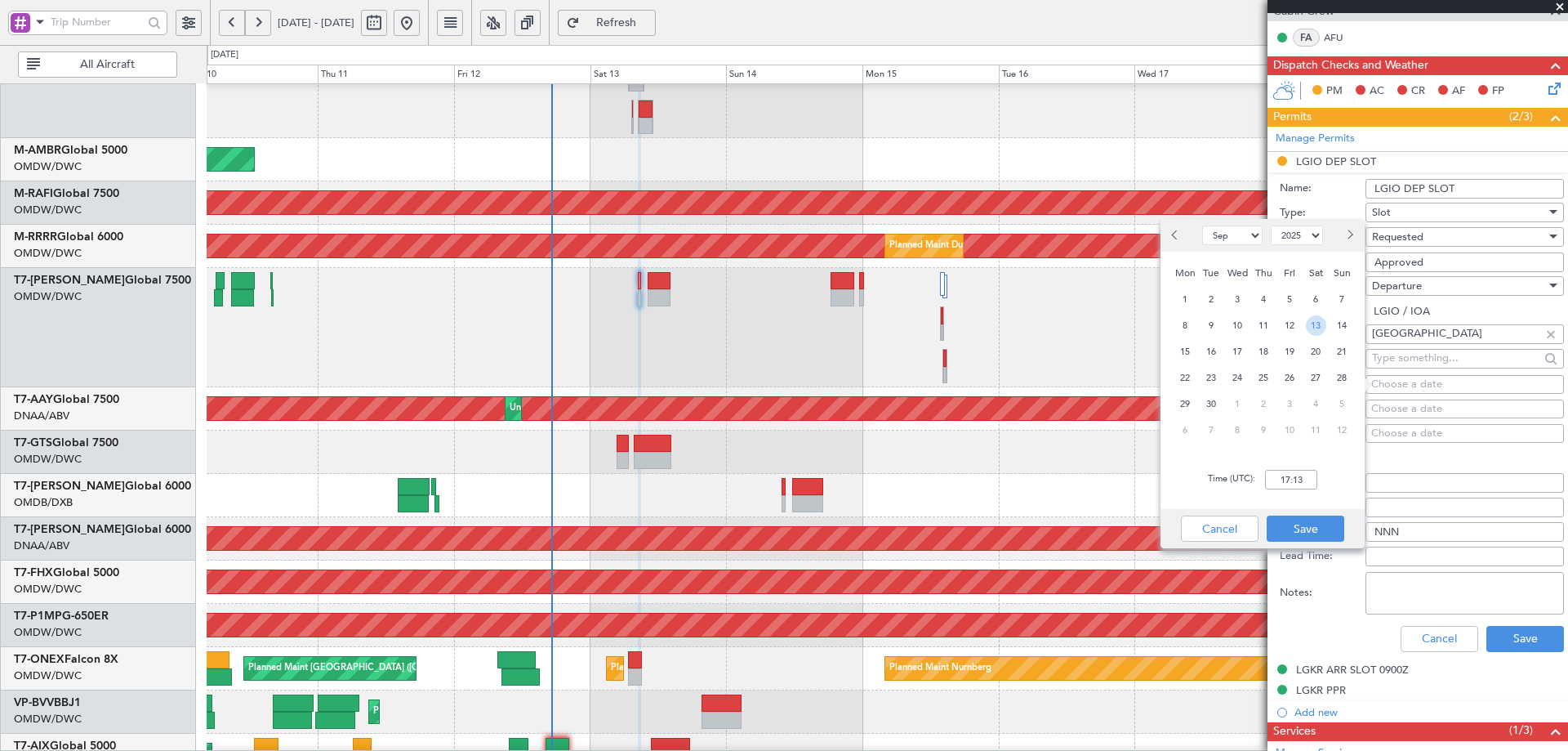
click at [1316, 331] on span "13" at bounding box center [1317, 326] width 21 height 21
click at [1279, 486] on input "00:00" at bounding box center [1291, 479] width 52 height 20
type input "08:40"
click at [1301, 531] on button "Save" at bounding box center [1306, 528] width 78 height 26
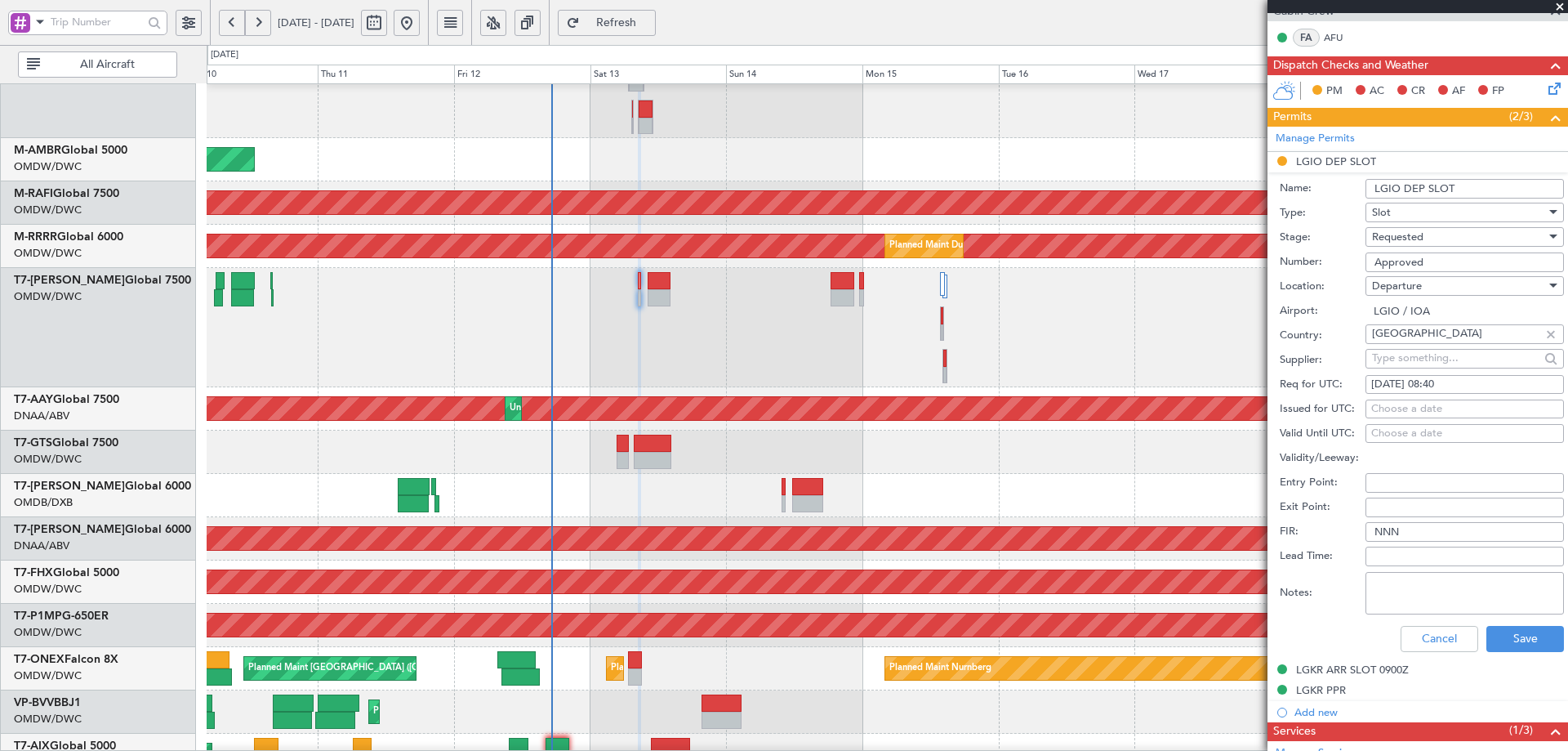
click at [1397, 406] on div "Choose a date" at bounding box center [1465, 409] width 187 height 16
select select "9"
select select "2025"
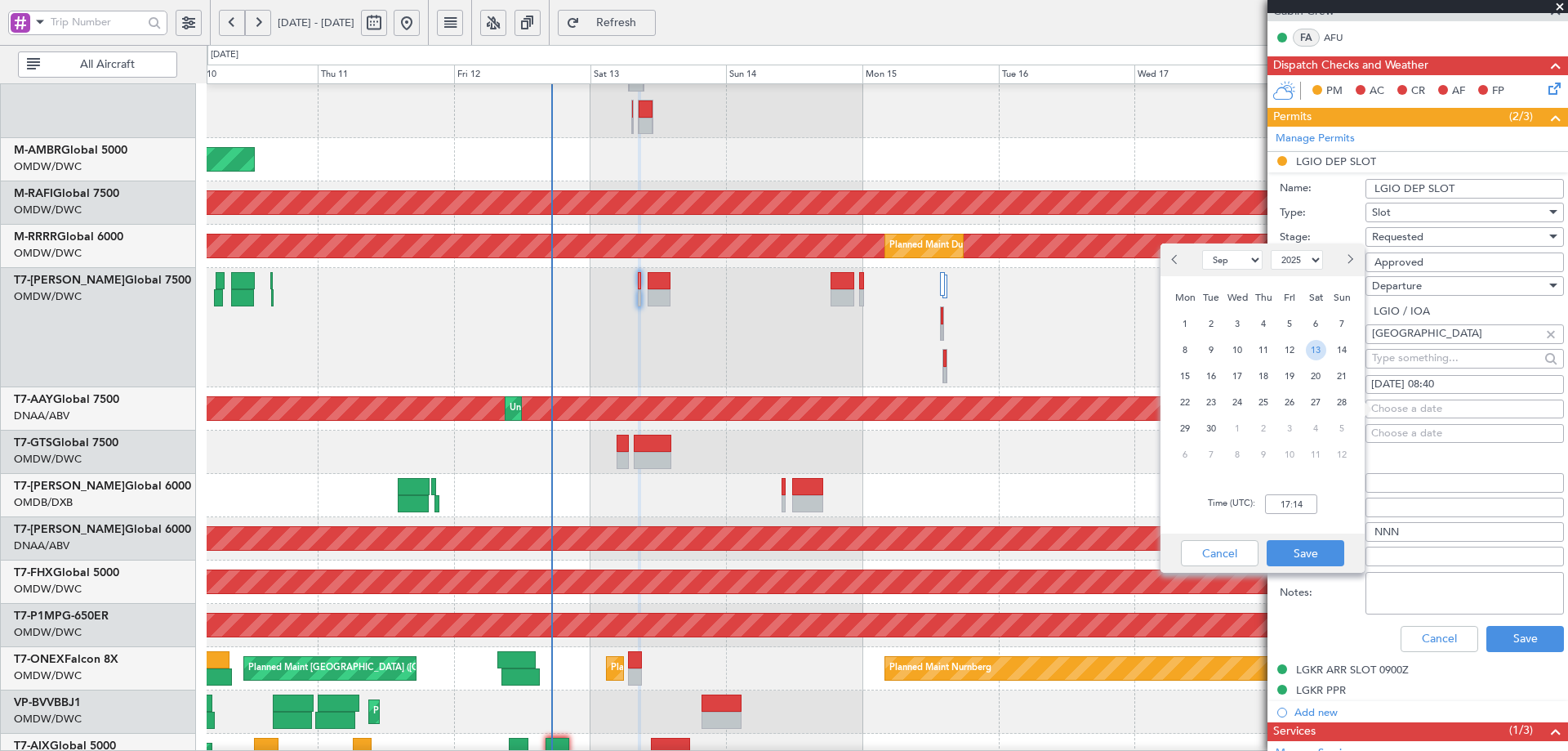
click at [1316, 351] on span "13" at bounding box center [1317, 350] width 21 height 21
click at [1307, 499] on input "00:00" at bounding box center [1291, 503] width 52 height 20
type input "08:40"
click at [1301, 554] on button "Save" at bounding box center [1306, 553] width 78 height 26
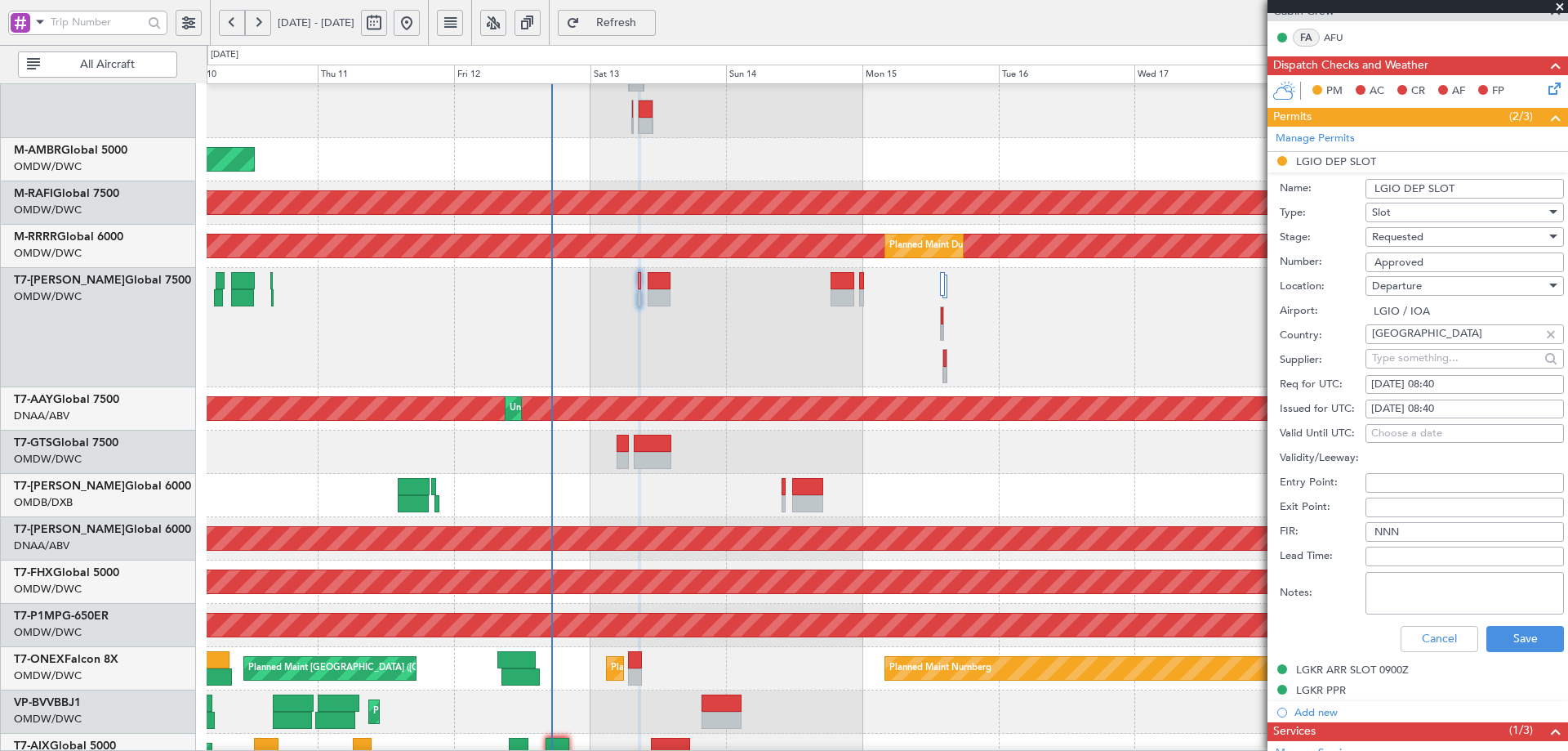
click at [1428, 238] on div "Requested" at bounding box center [1459, 237] width 174 height 25
click at [1414, 364] on span "Received OK" at bounding box center [1459, 360] width 171 height 25
click at [1514, 638] on button "Save" at bounding box center [1525, 639] width 78 height 26
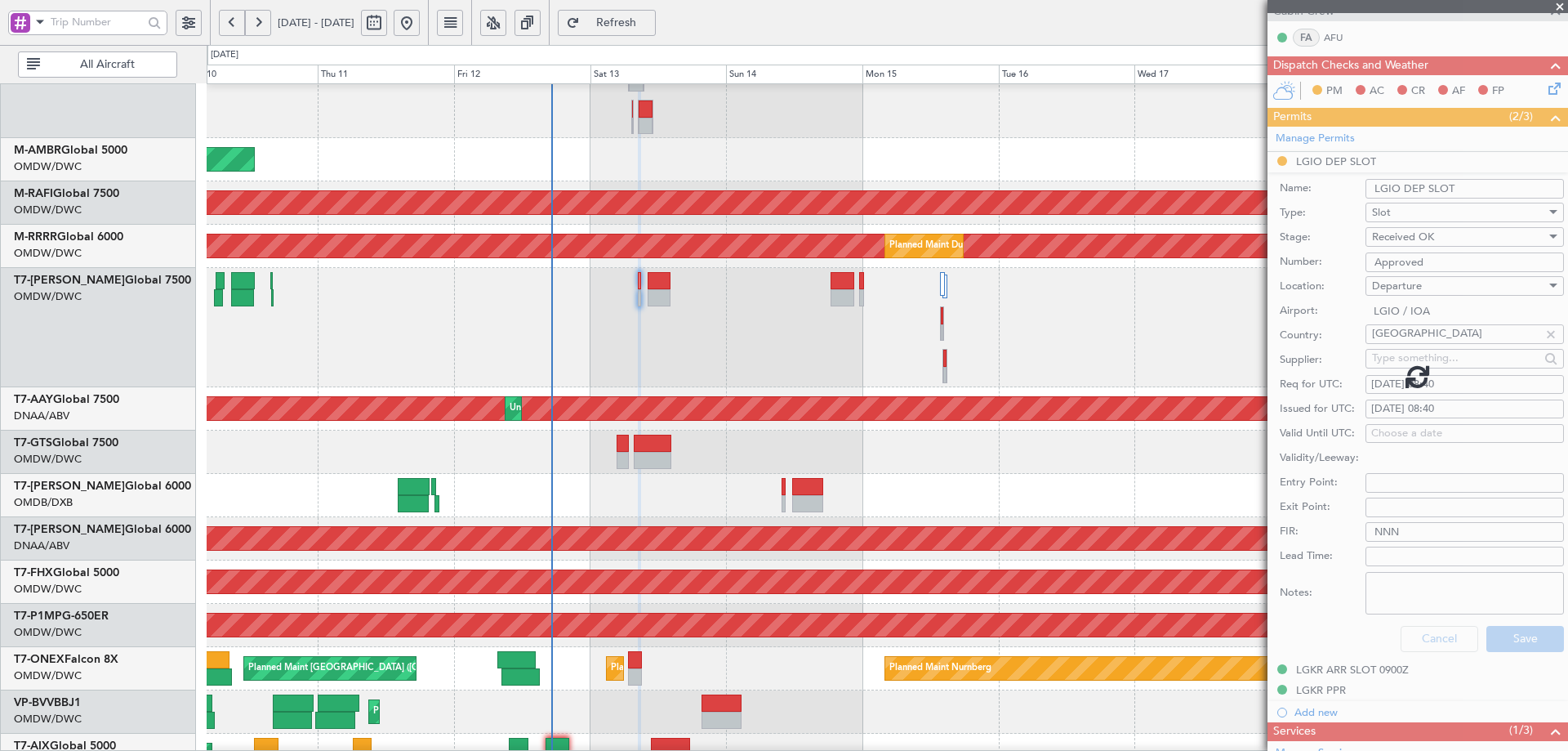
scroll to position [70, 0]
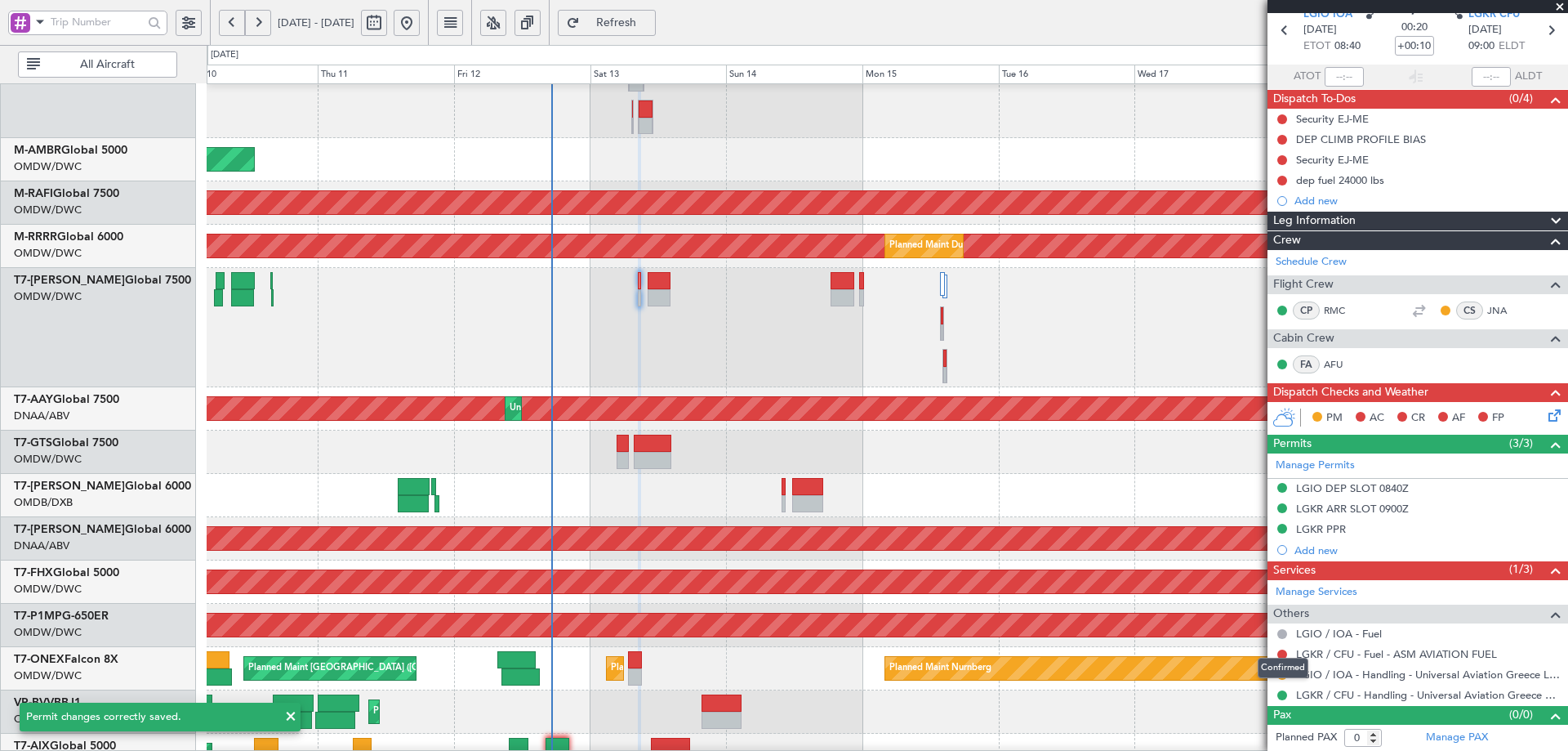
click at [1283, 672] on div "Confirmed" at bounding box center [1283, 668] width 51 height 21
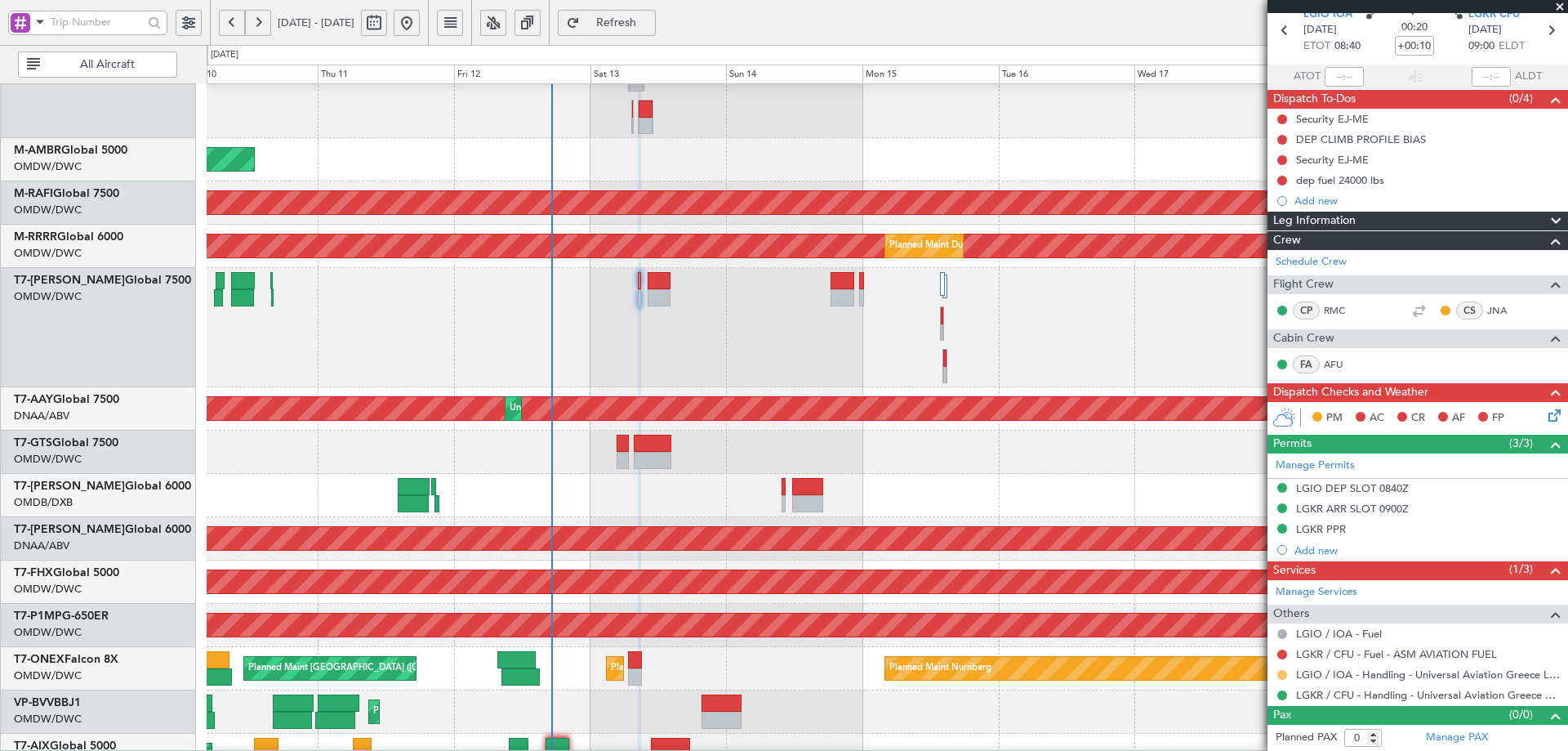
click at [1285, 676] on button at bounding box center [1282, 674] width 9 height 9
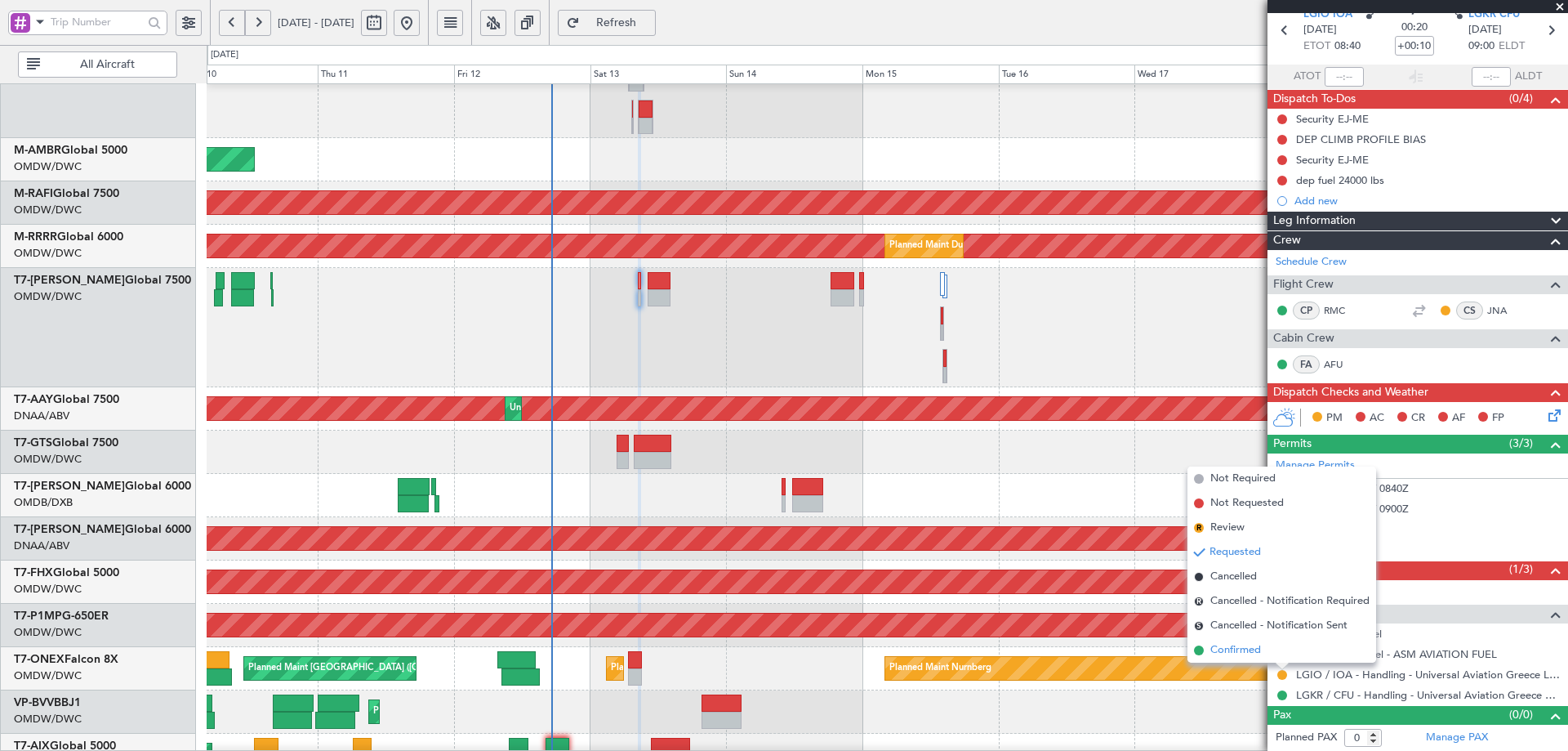
click at [1224, 649] on span "Confirmed" at bounding box center [1235, 650] width 51 height 16
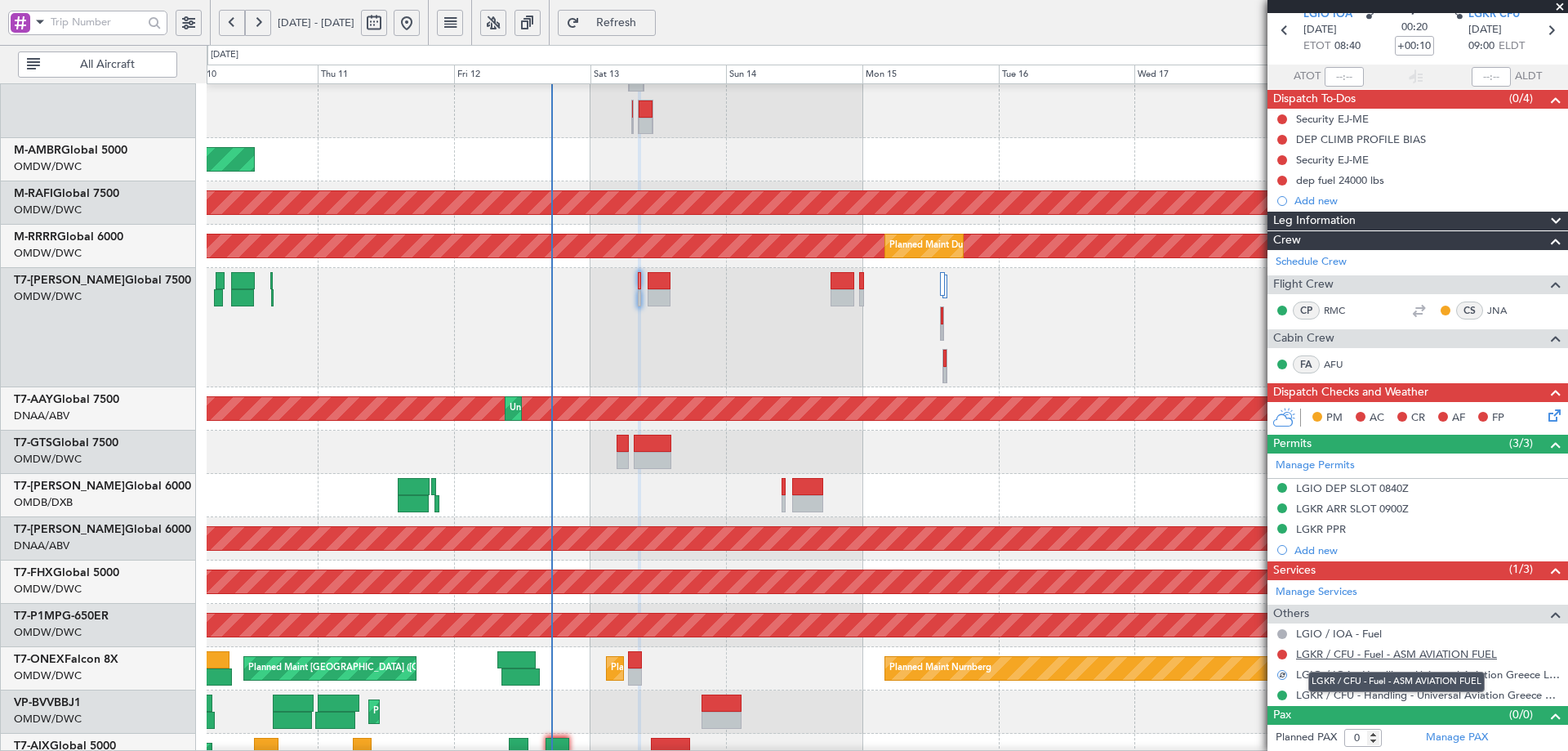
click at [1386, 652] on link "LGKR / CFU - Fuel - ASM AVIATION FUEL" at bounding box center [1397, 654] width 201 height 14
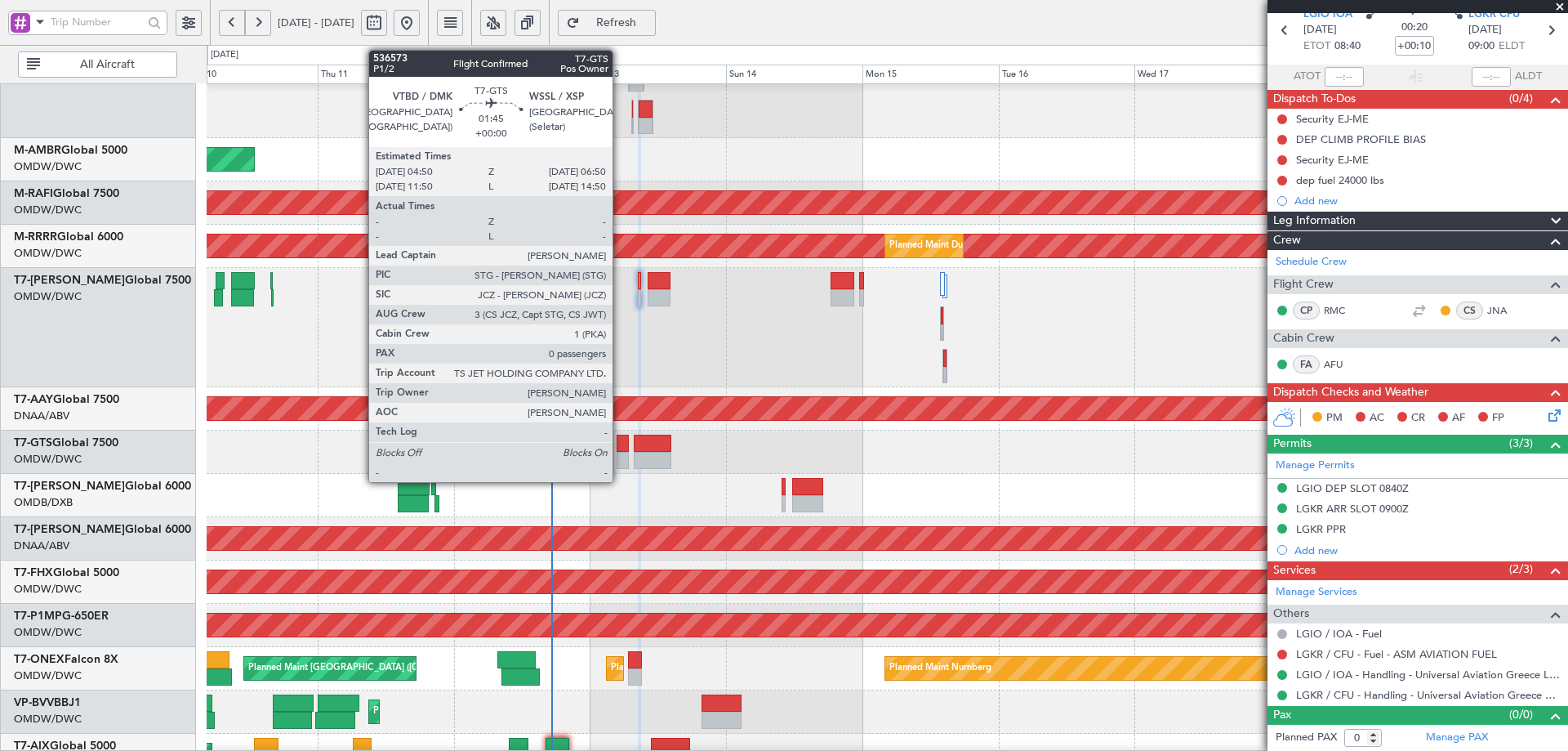
click at [620, 443] on div at bounding box center [622, 443] width 11 height 17
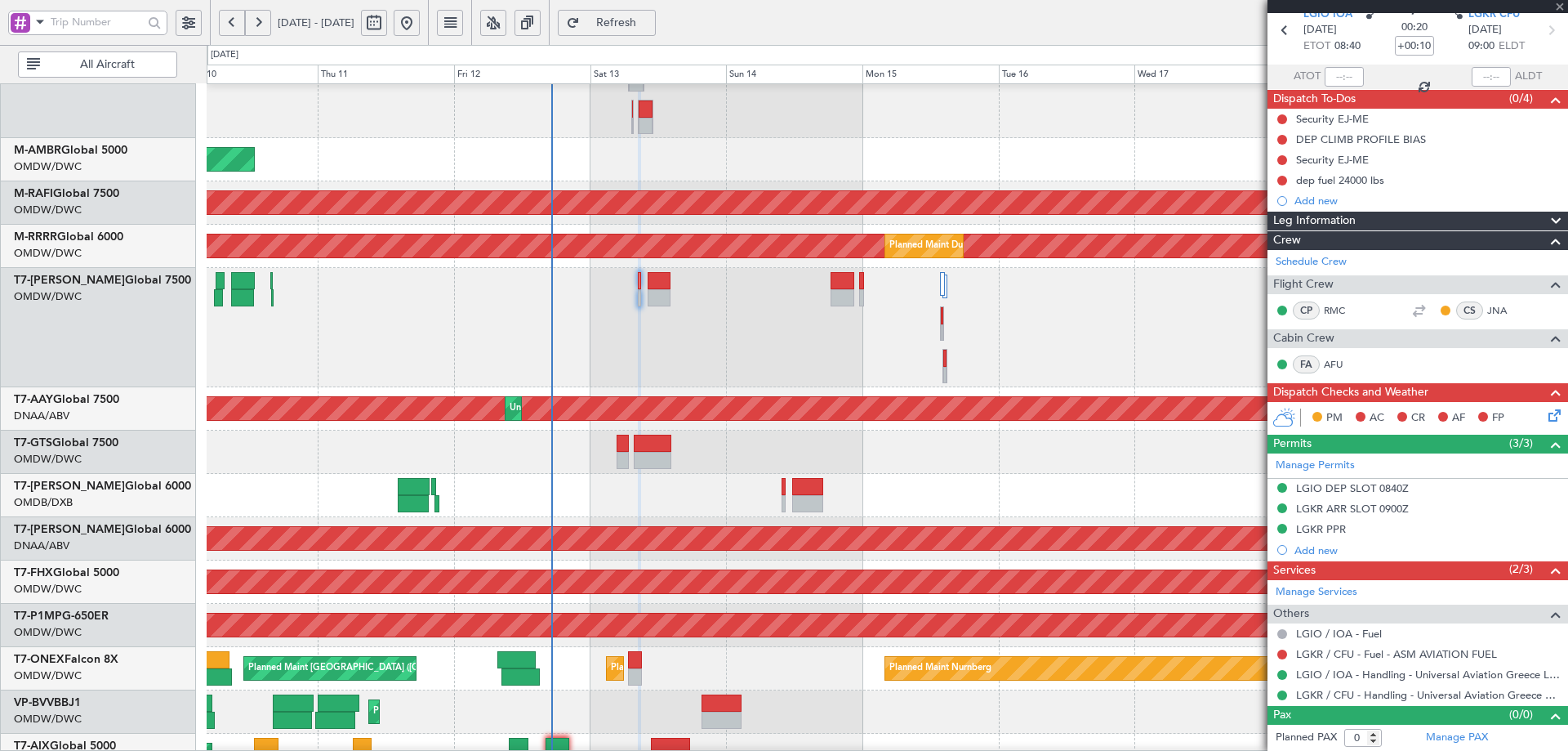
click at [620, 443] on div at bounding box center [622, 443] width 11 height 17
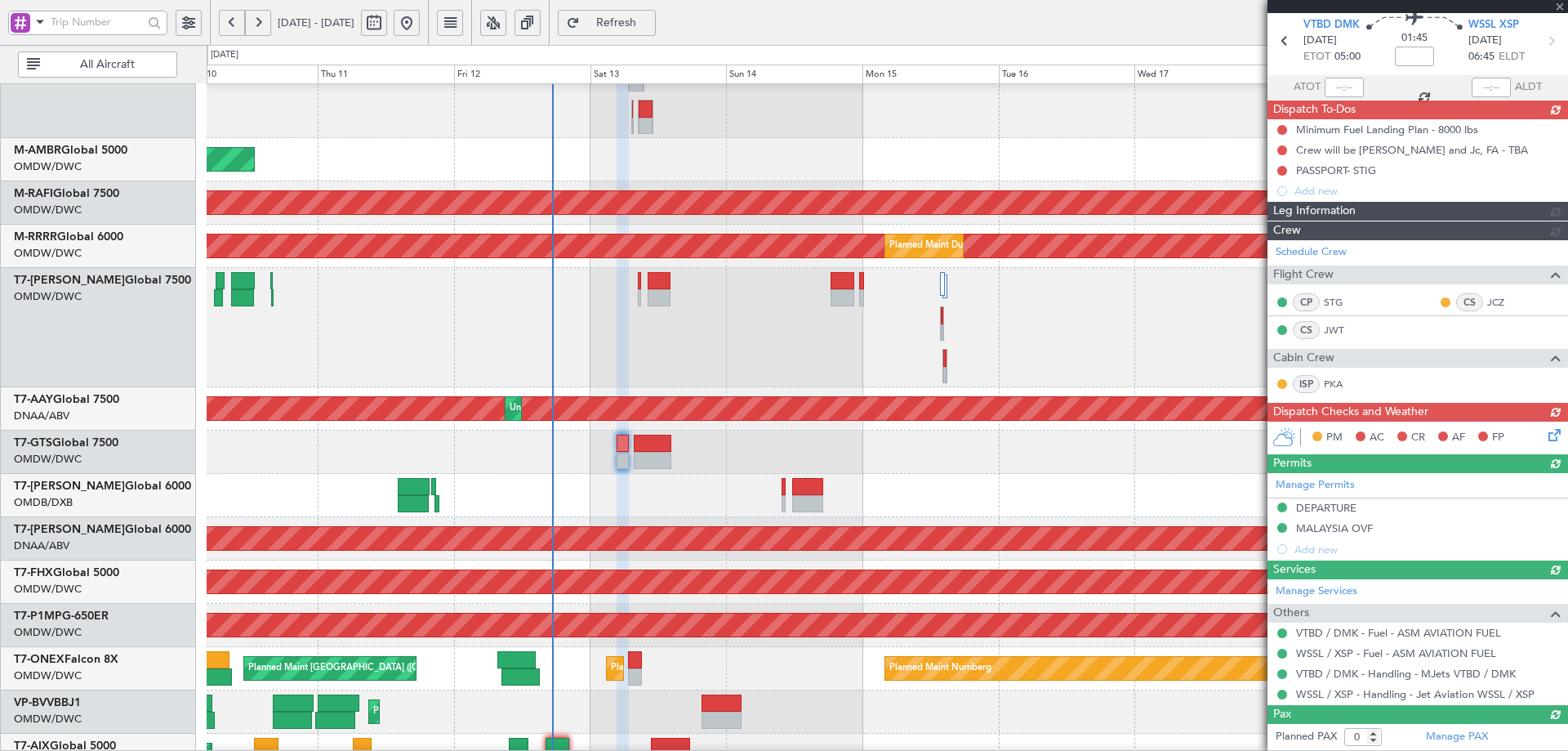
scroll to position [0, 0]
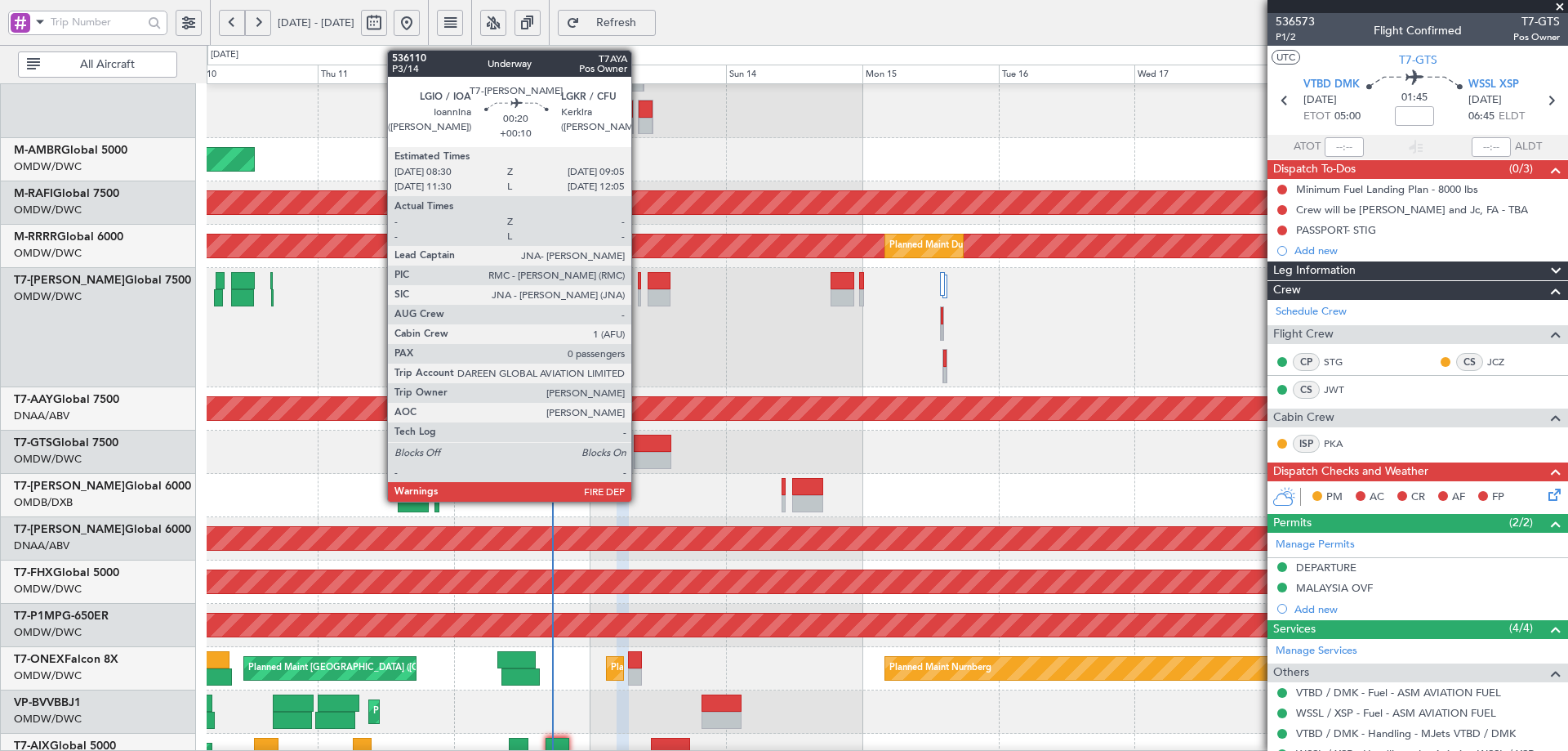
click at [639, 284] on div at bounding box center [640, 280] width 4 height 17
click at [640, 282] on div at bounding box center [640, 280] width 4 height 17
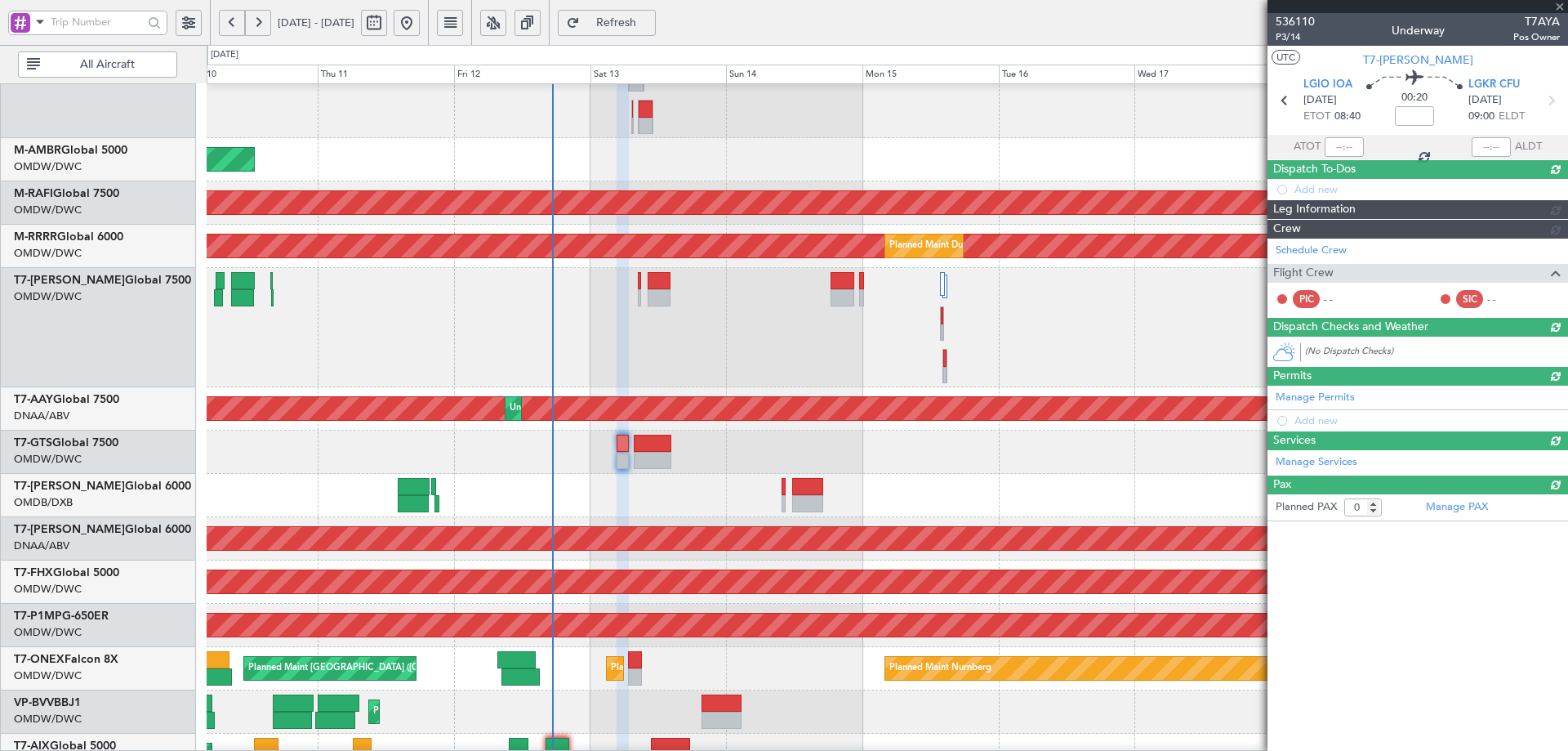
type input "+00:10"
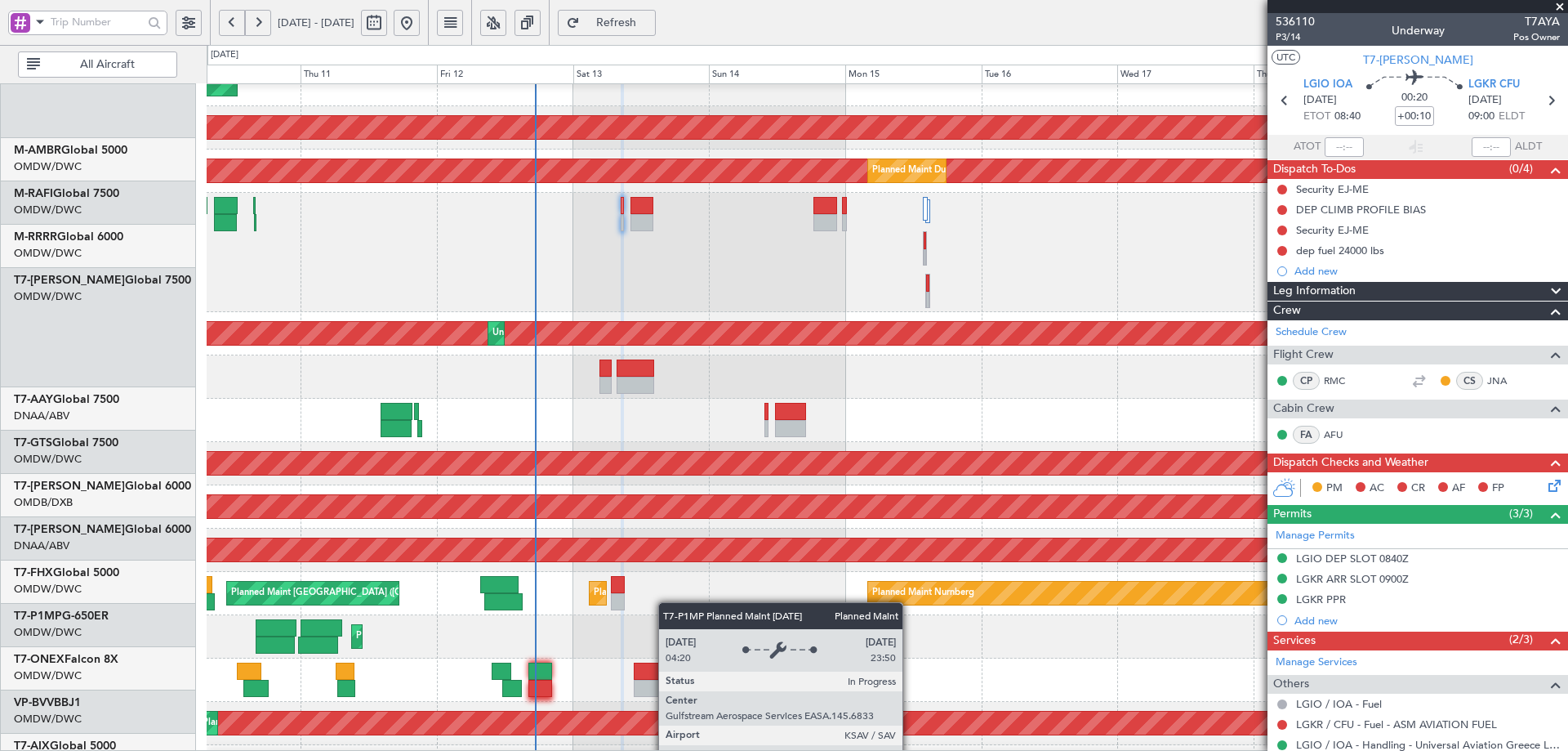
scroll to position [391, 0]
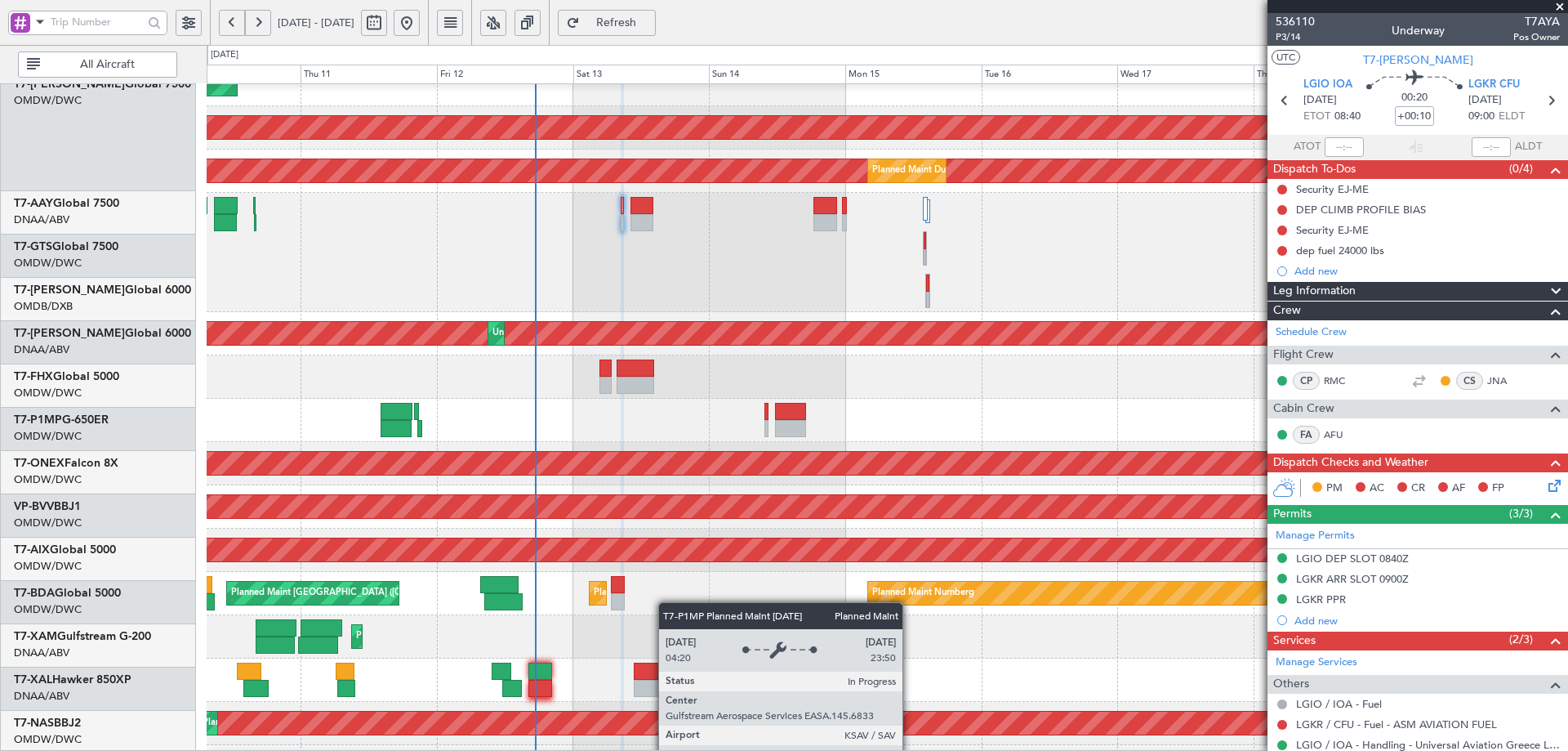
click at [649, 572] on div "Planned Maint Nurnberg Planned Maint Dubai (Al Maktoum Intl) Planned Maint Lond…" at bounding box center [886, 593] width 1361 height 43
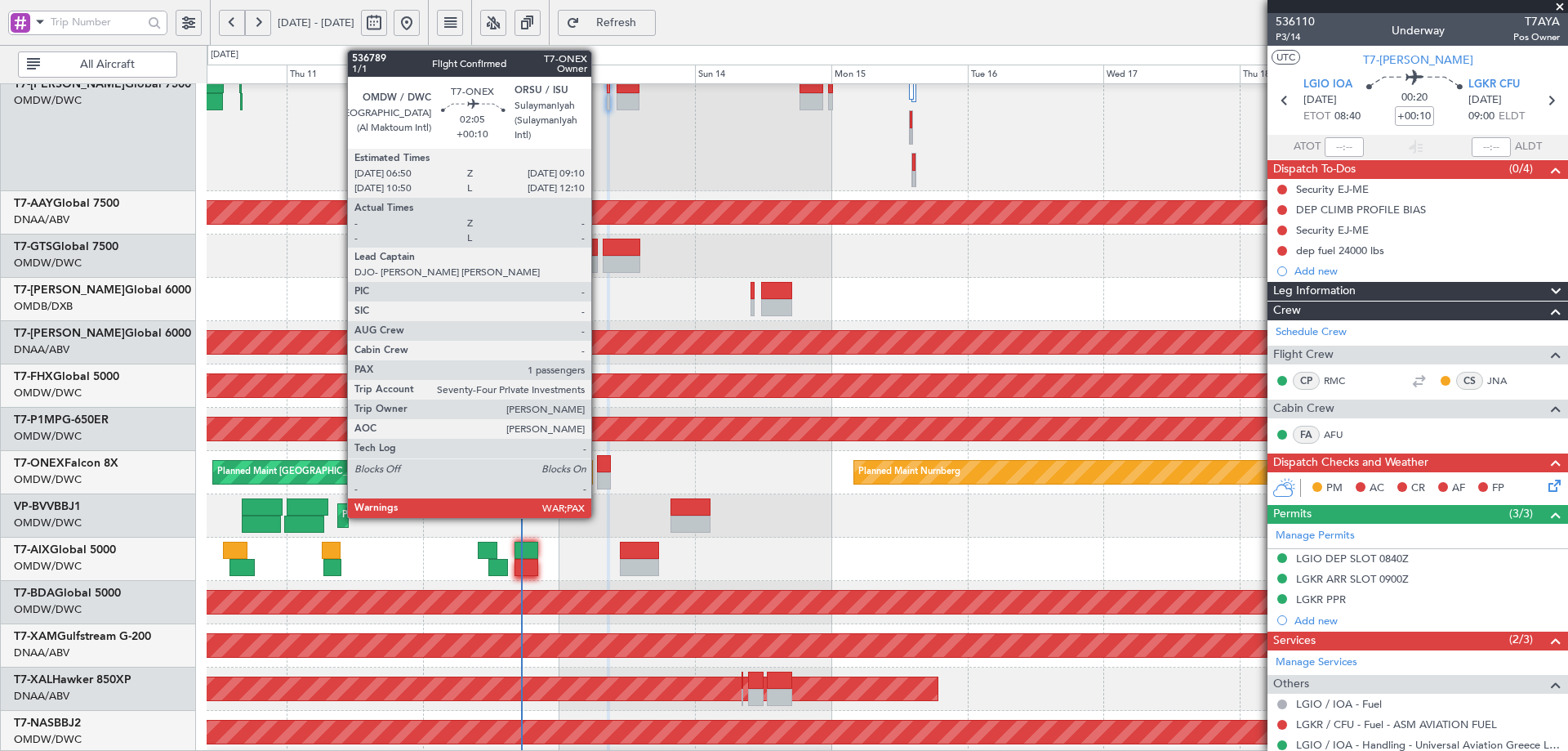
click at [598, 468] on div at bounding box center [604, 464] width 14 height 17
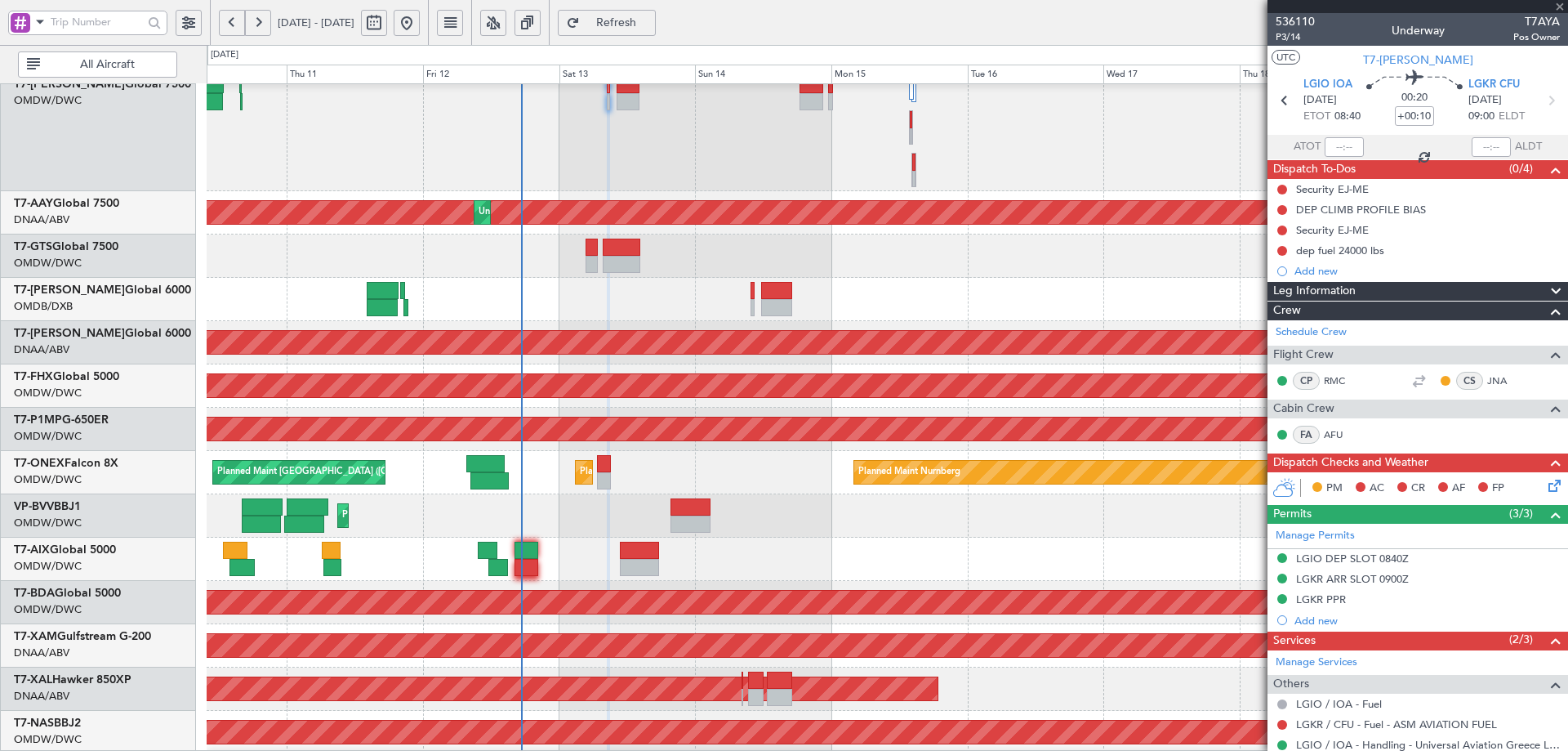
type input "3"
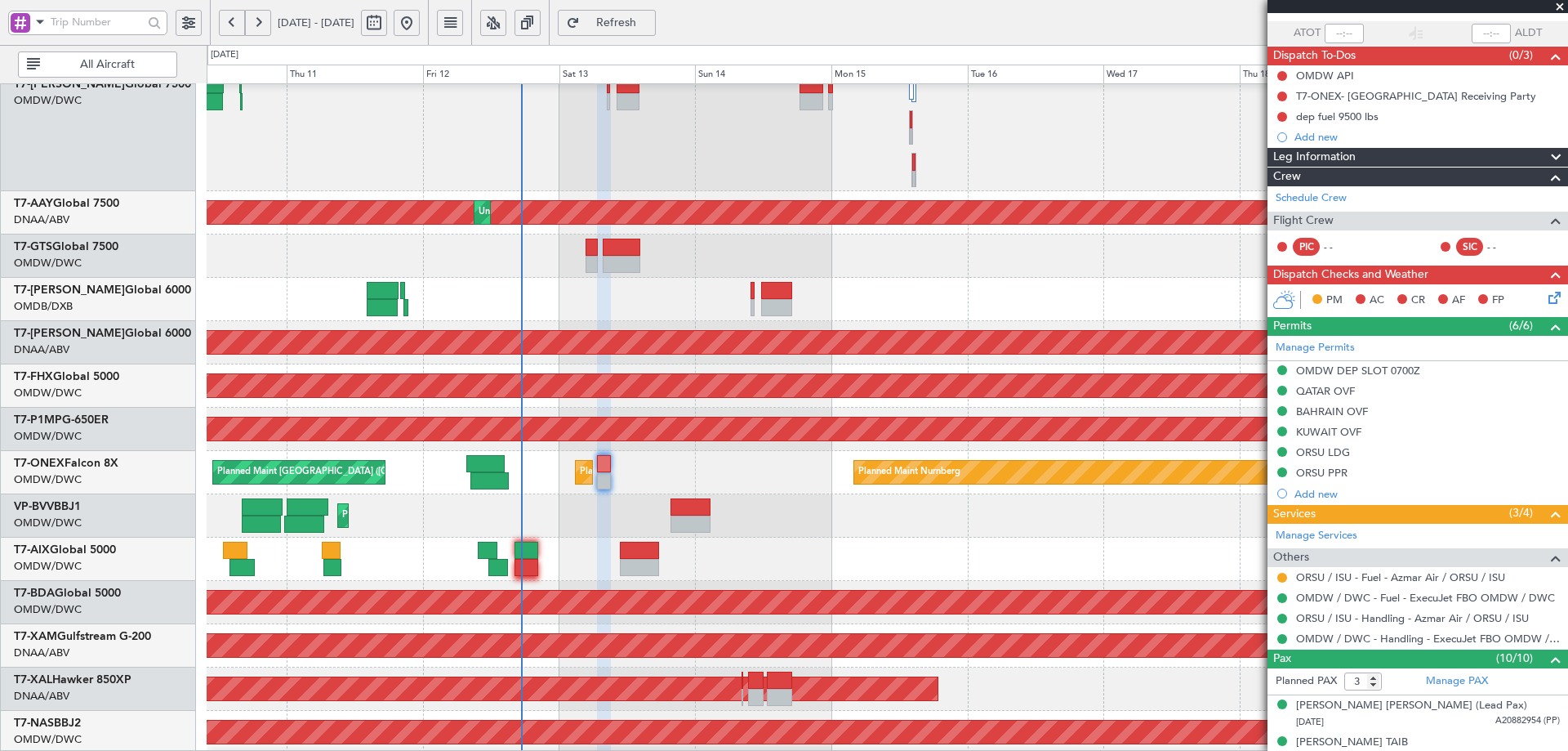
scroll to position [109, 0]
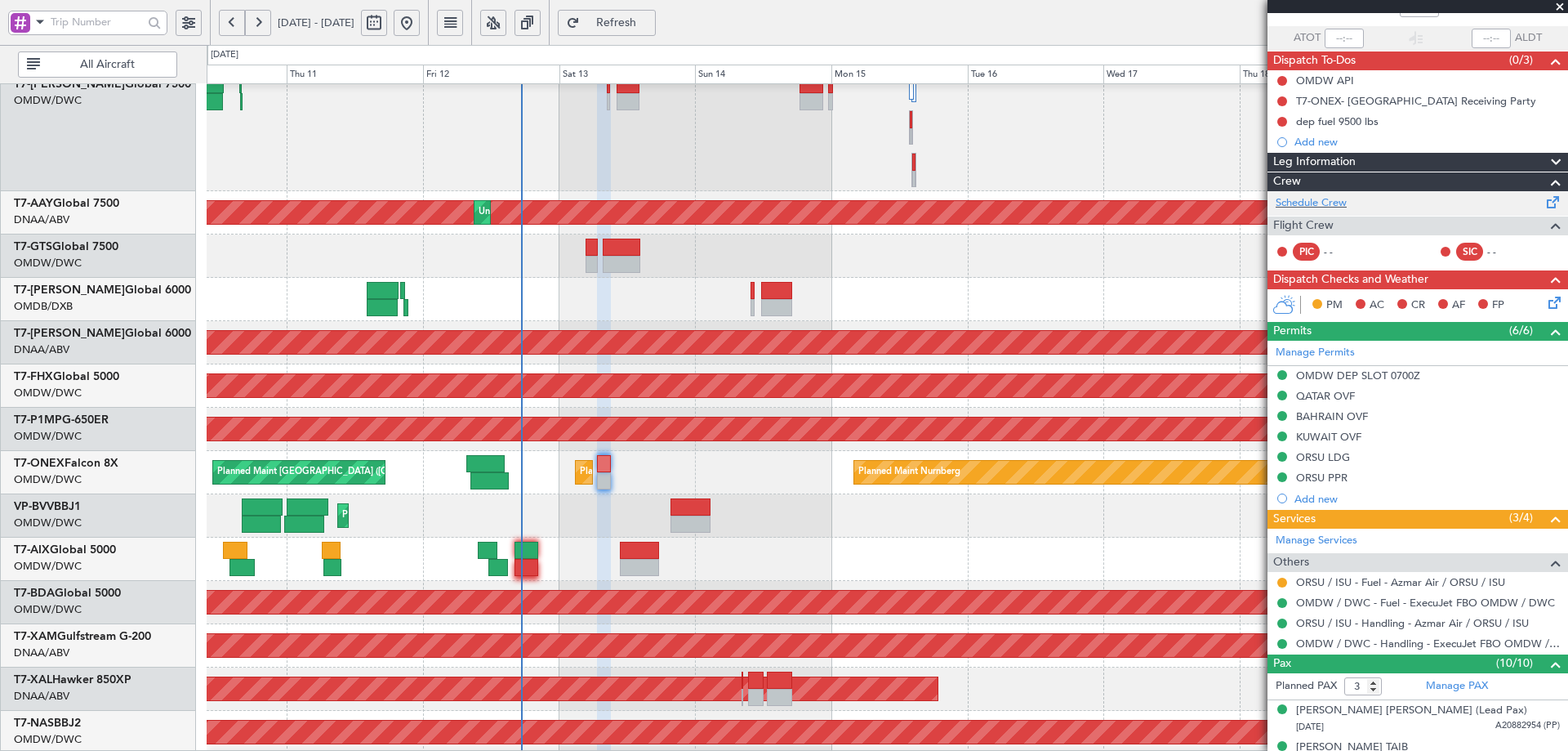
click at [1322, 194] on div "Schedule Crew" at bounding box center [1418, 203] width 301 height 25
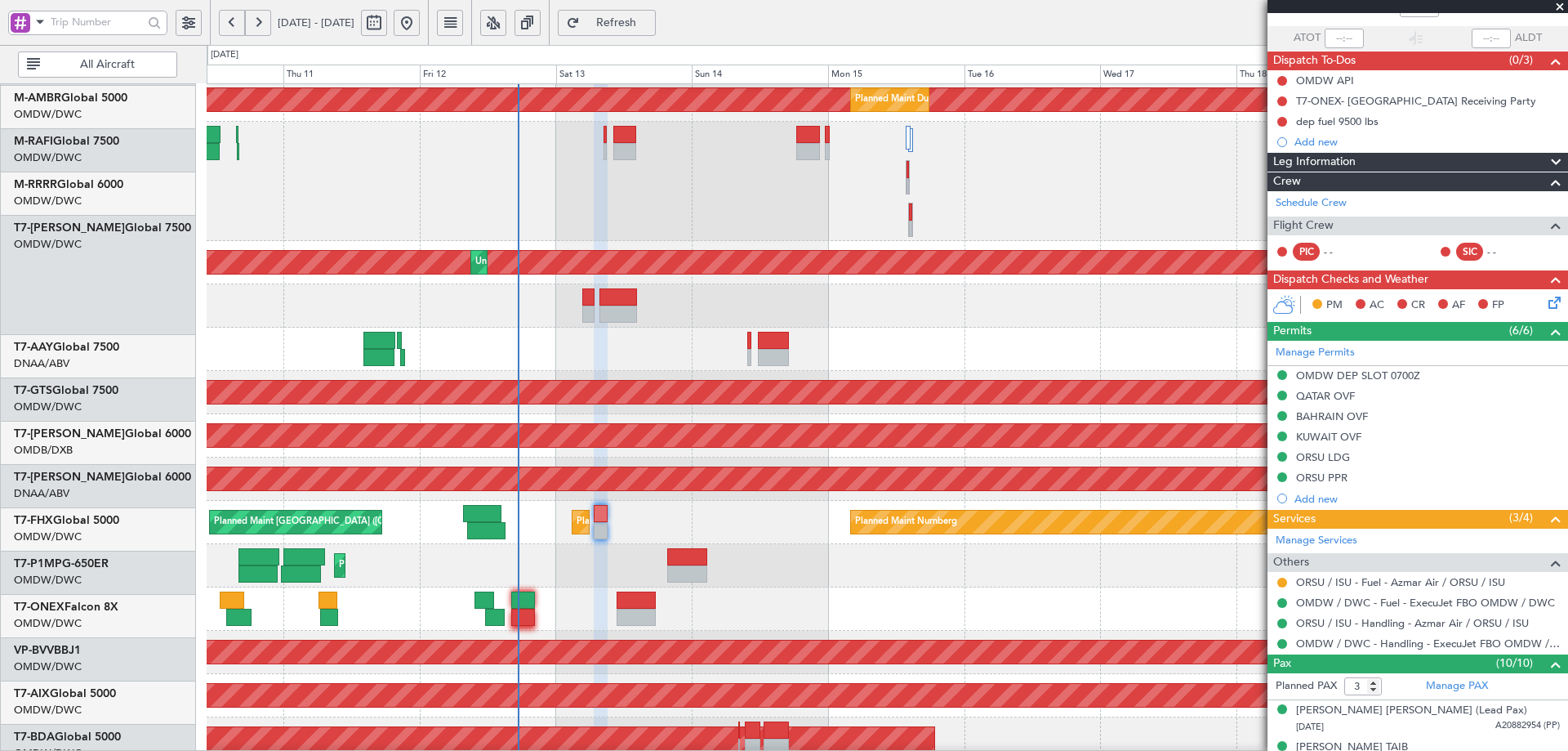
scroll to position [237, 0]
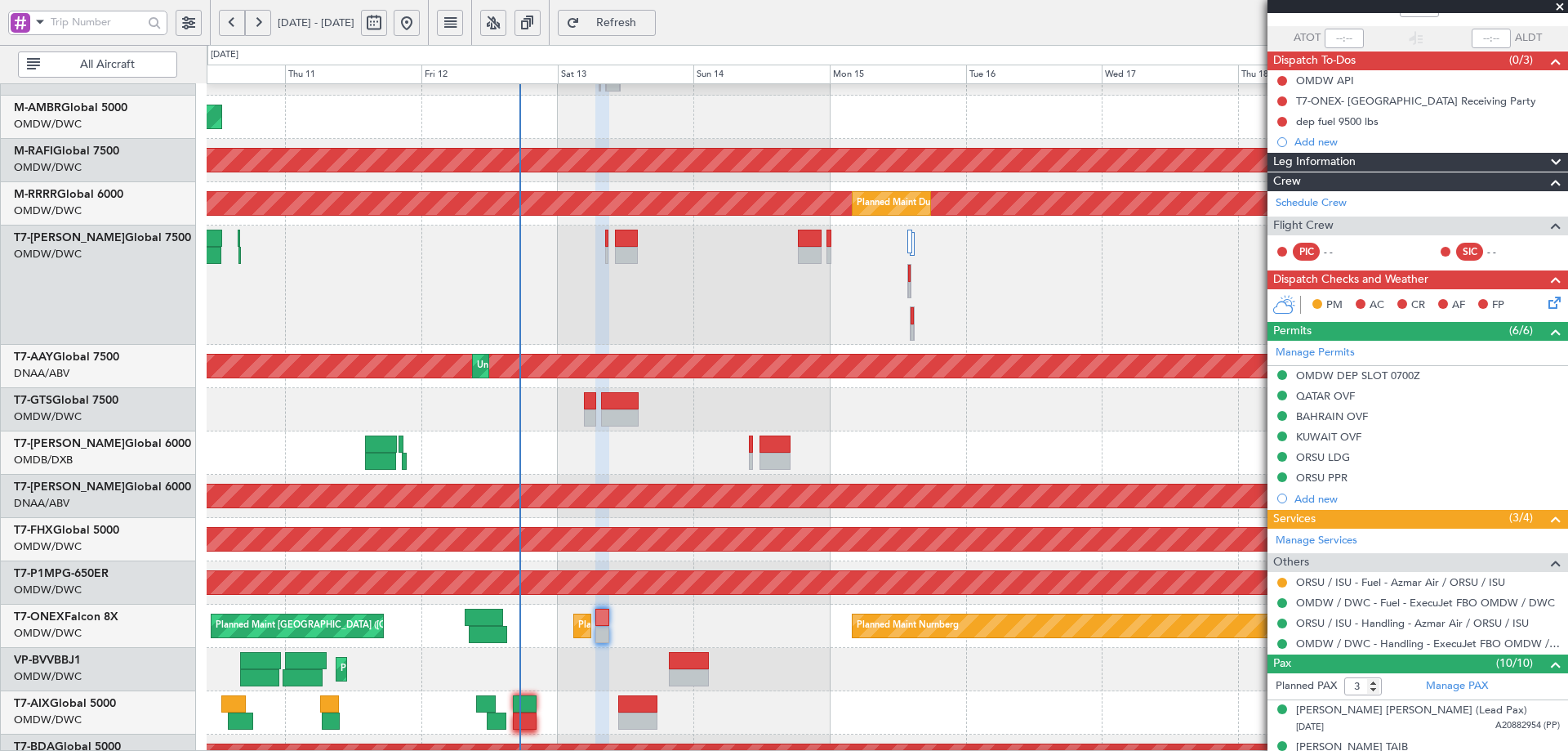
click at [595, 469] on div at bounding box center [886, 453] width 1361 height 43
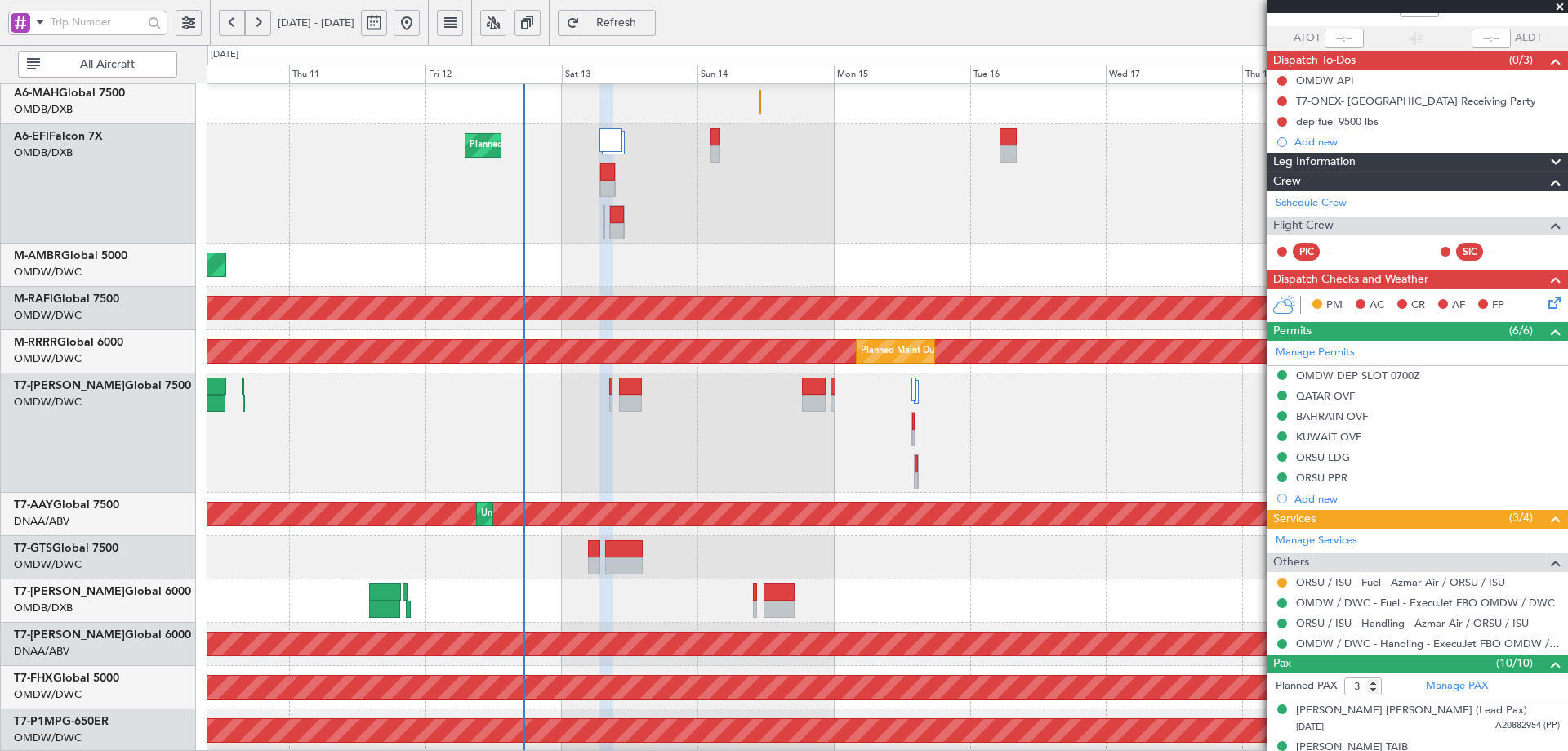
click at [536, 484] on div "Planned Maint Dubai (Al Maktoum Intl)" at bounding box center [886, 432] width 1361 height 119
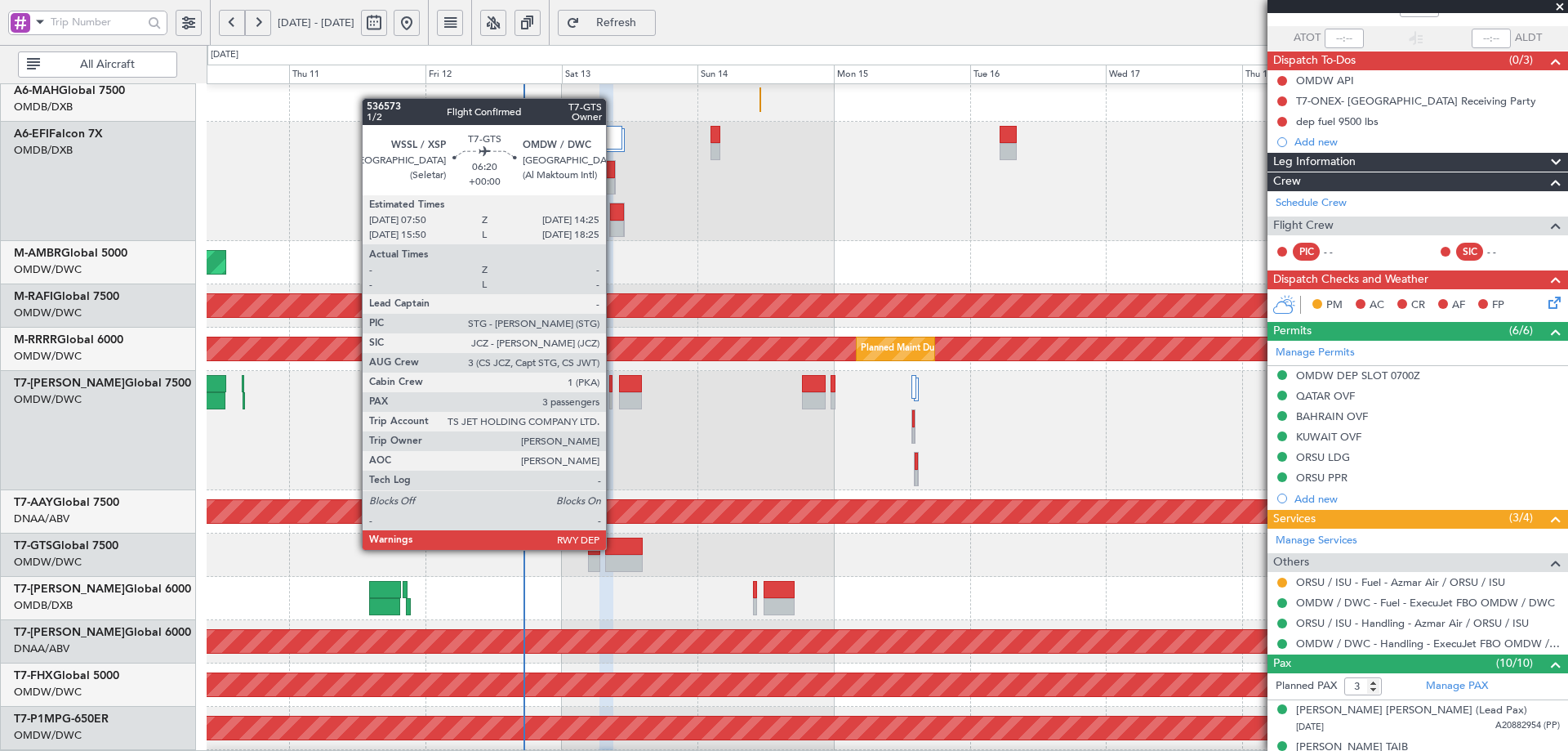
click at [614, 548] on div at bounding box center [624, 546] width 38 height 17
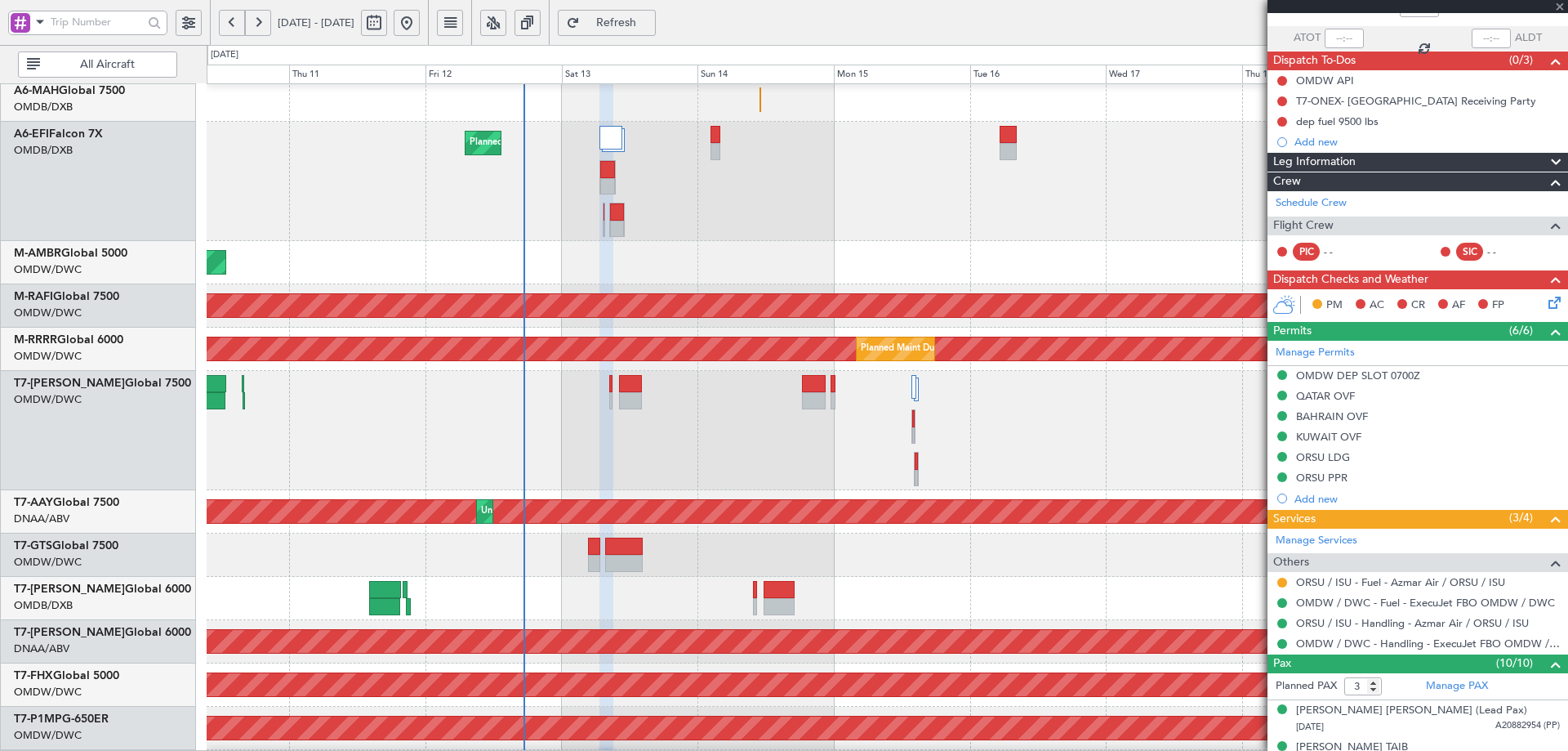
scroll to position [0, 0]
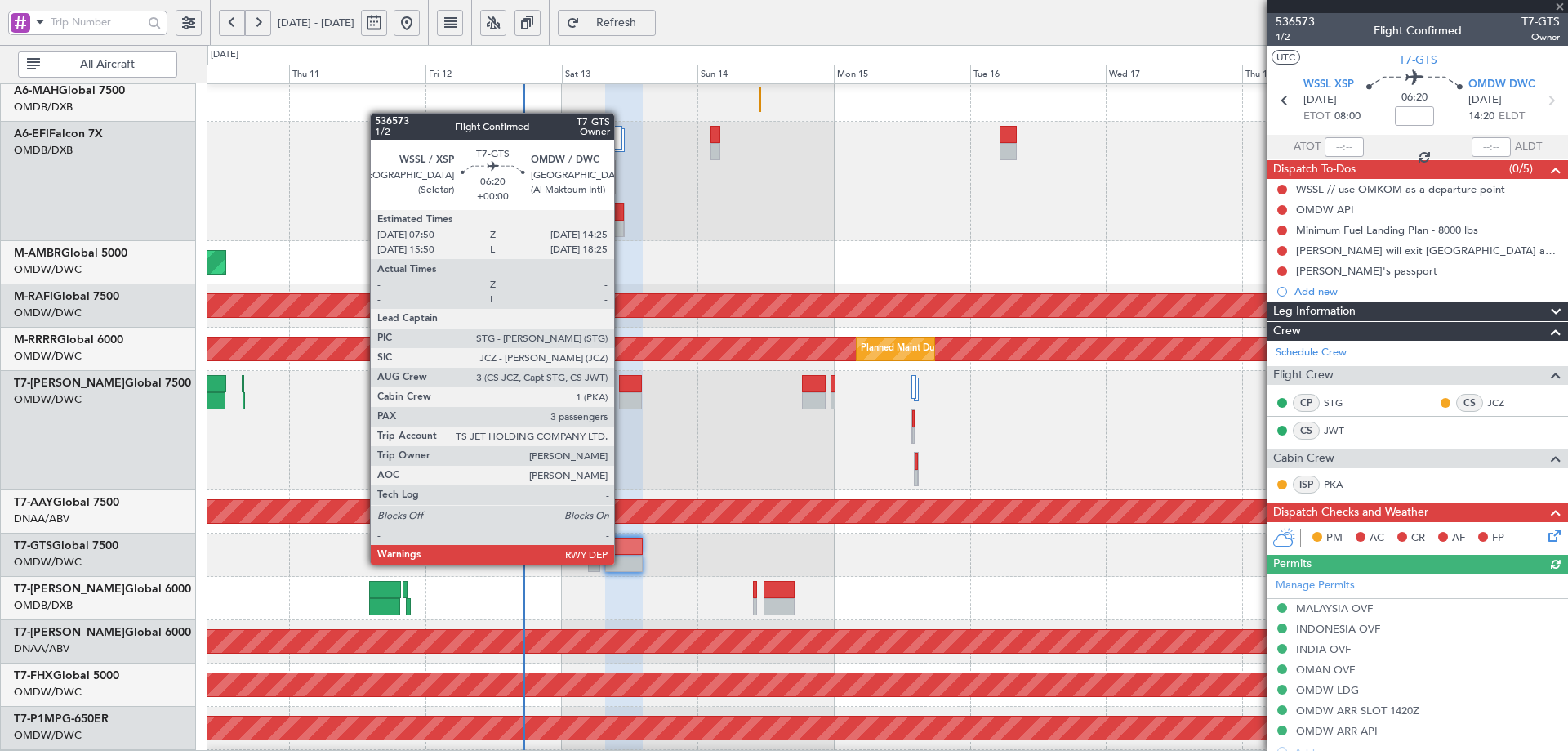
click at [622, 562] on div at bounding box center [624, 563] width 38 height 17
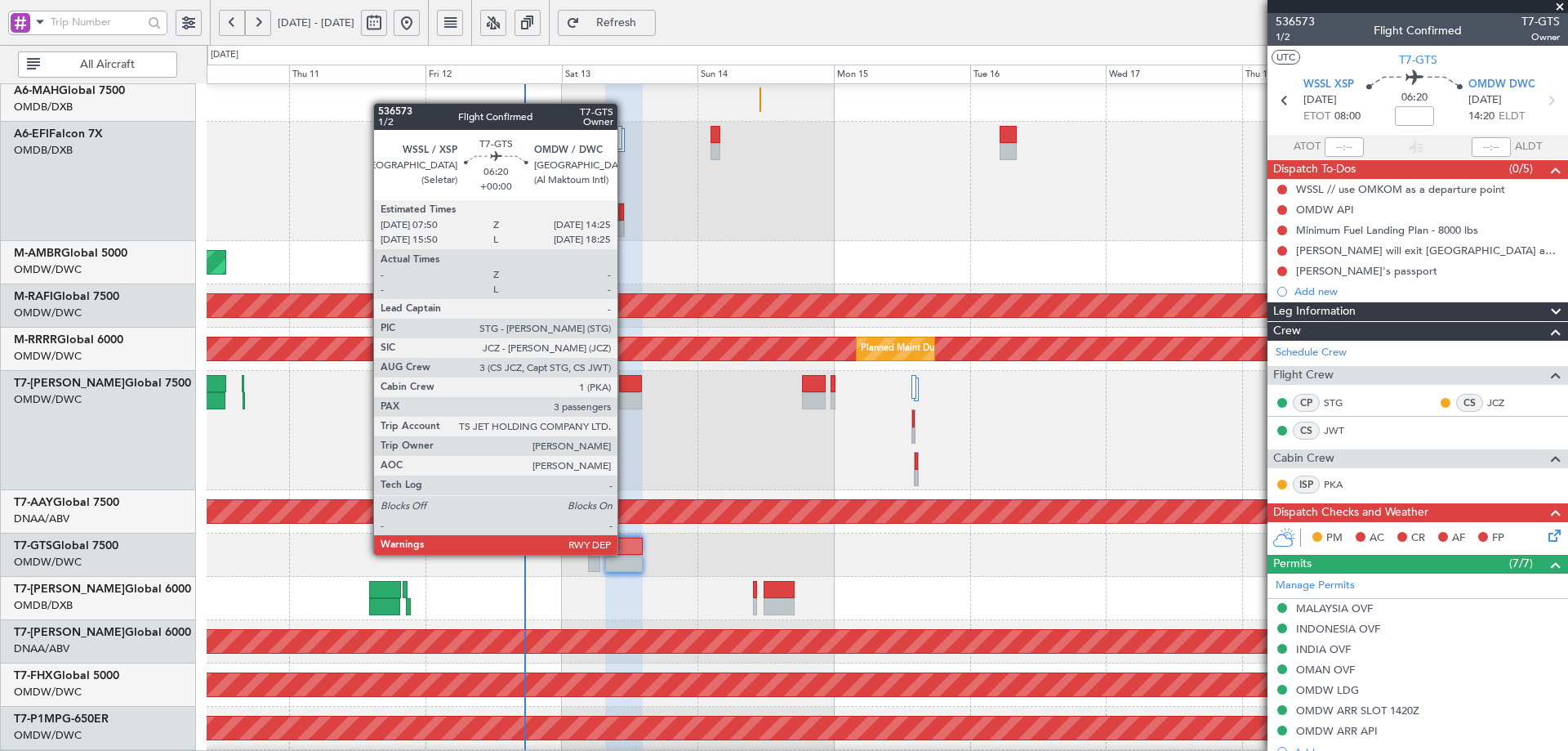
click at [625, 553] on div at bounding box center [624, 546] width 38 height 17
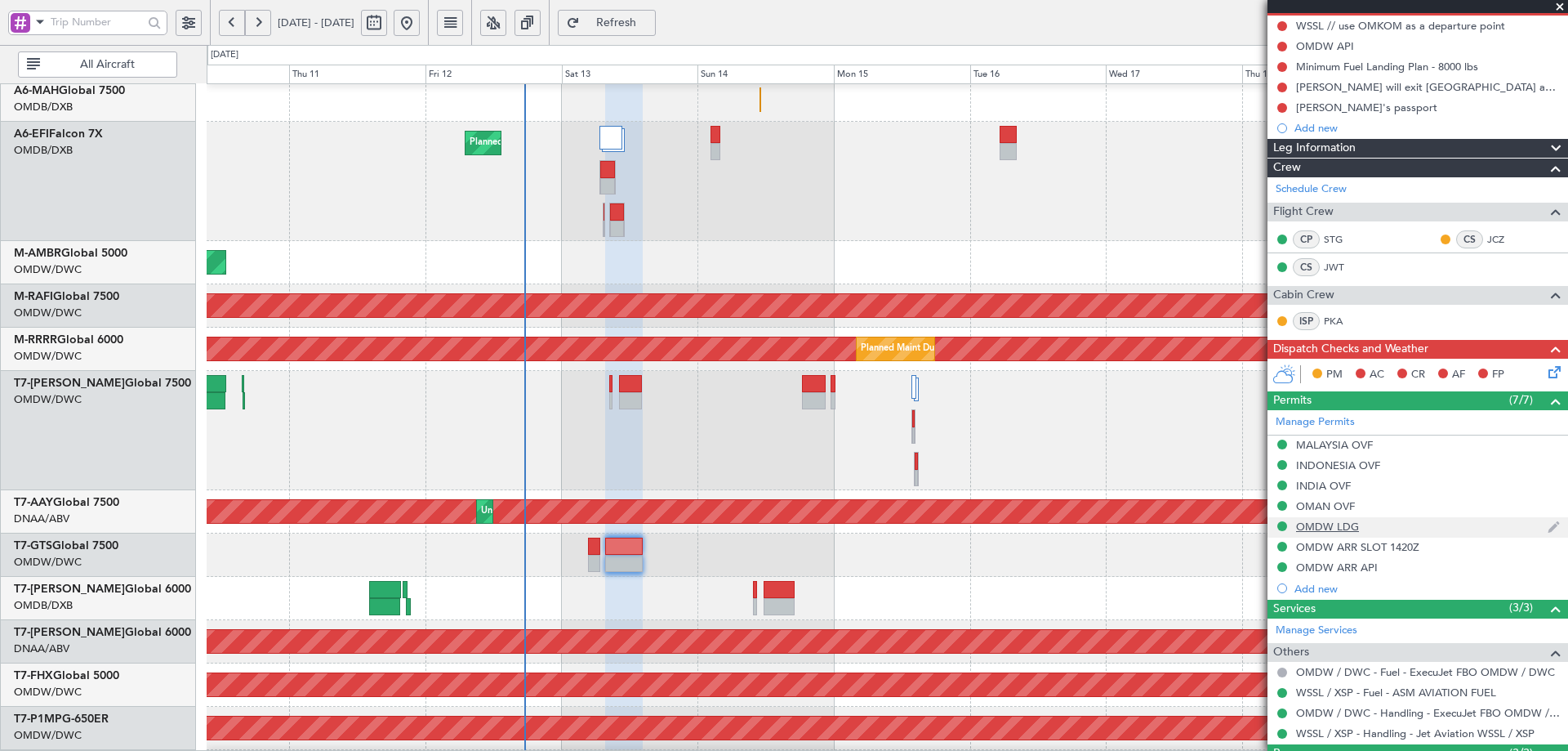
scroll to position [218, 0]
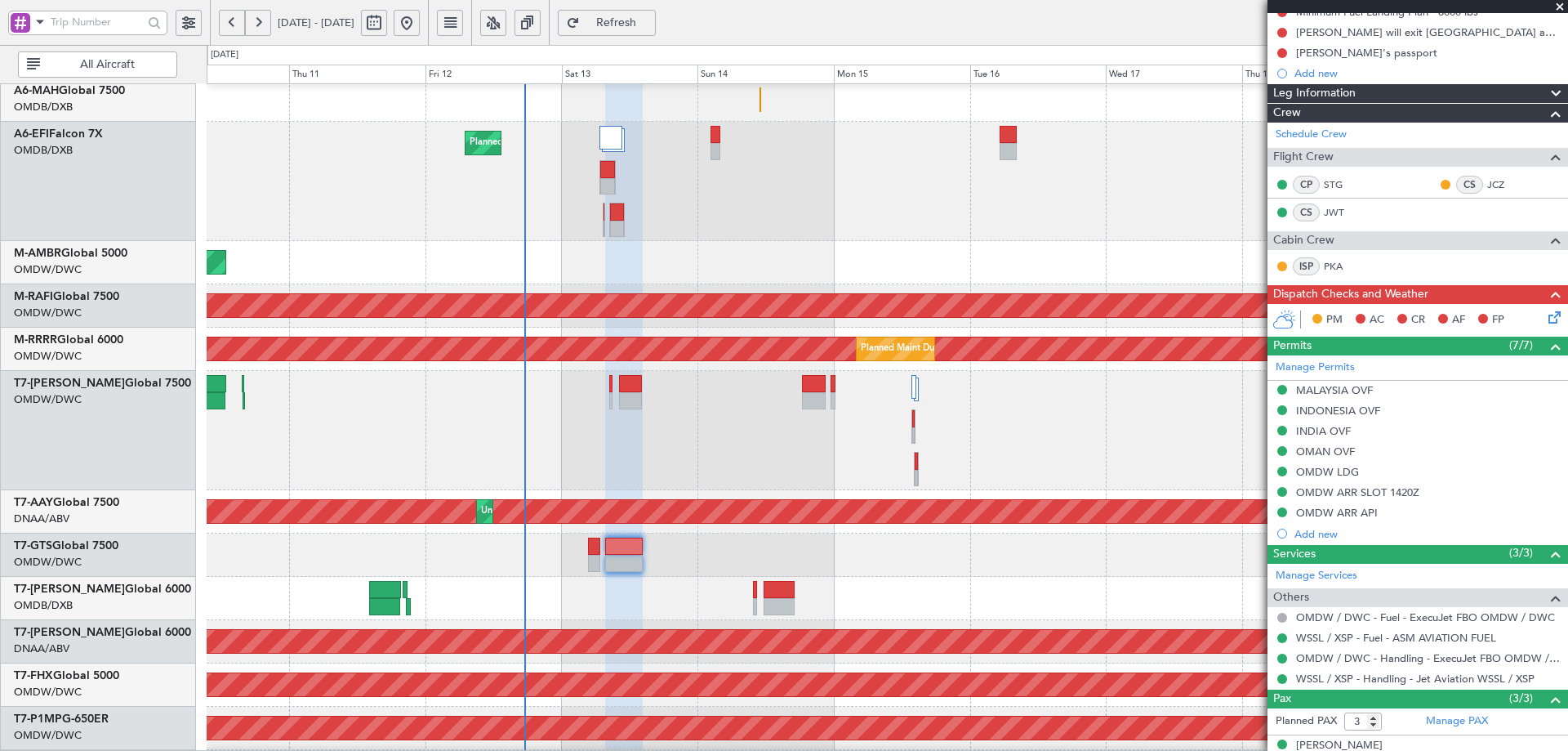
click at [592, 556] on div at bounding box center [593, 563] width 11 height 17
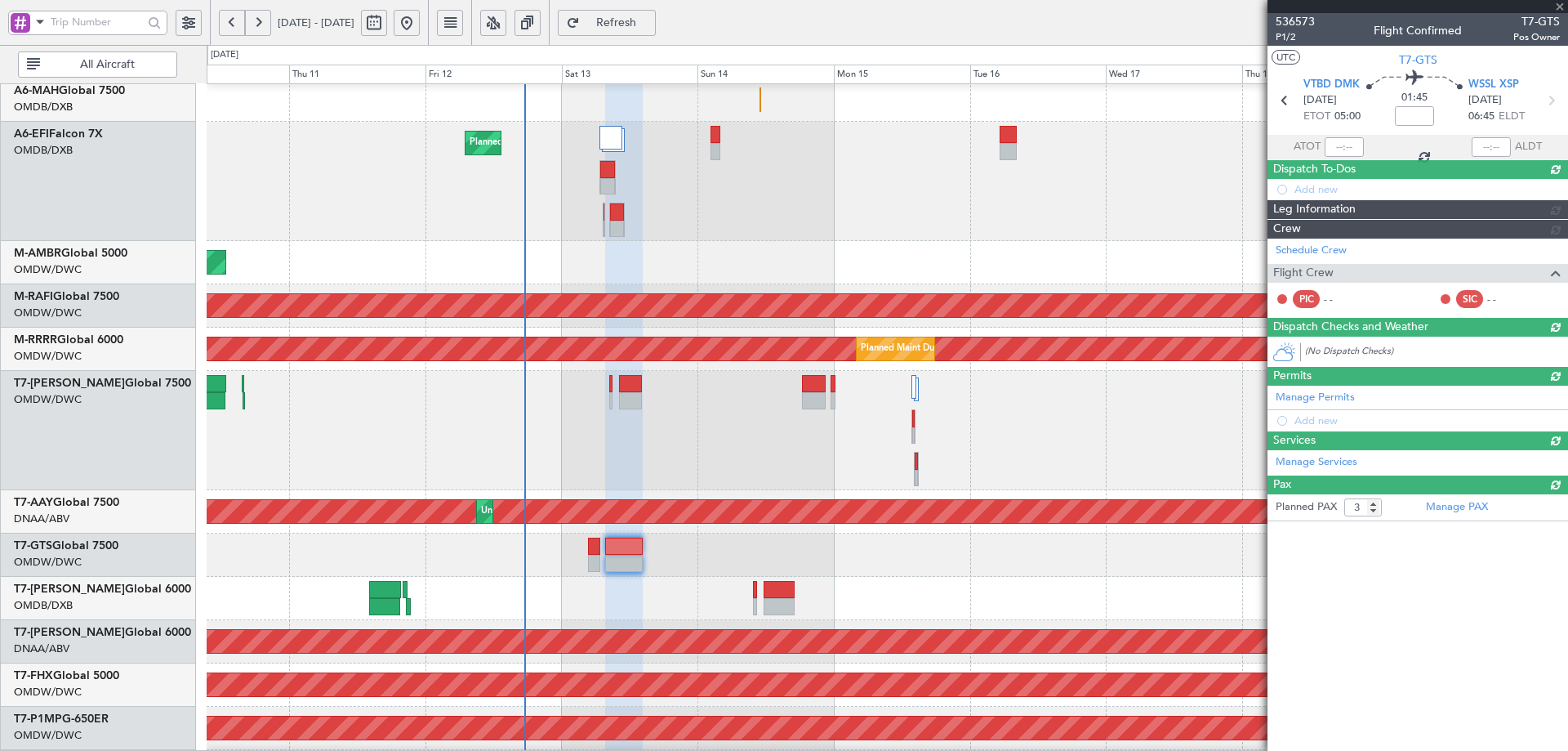
type input "0"
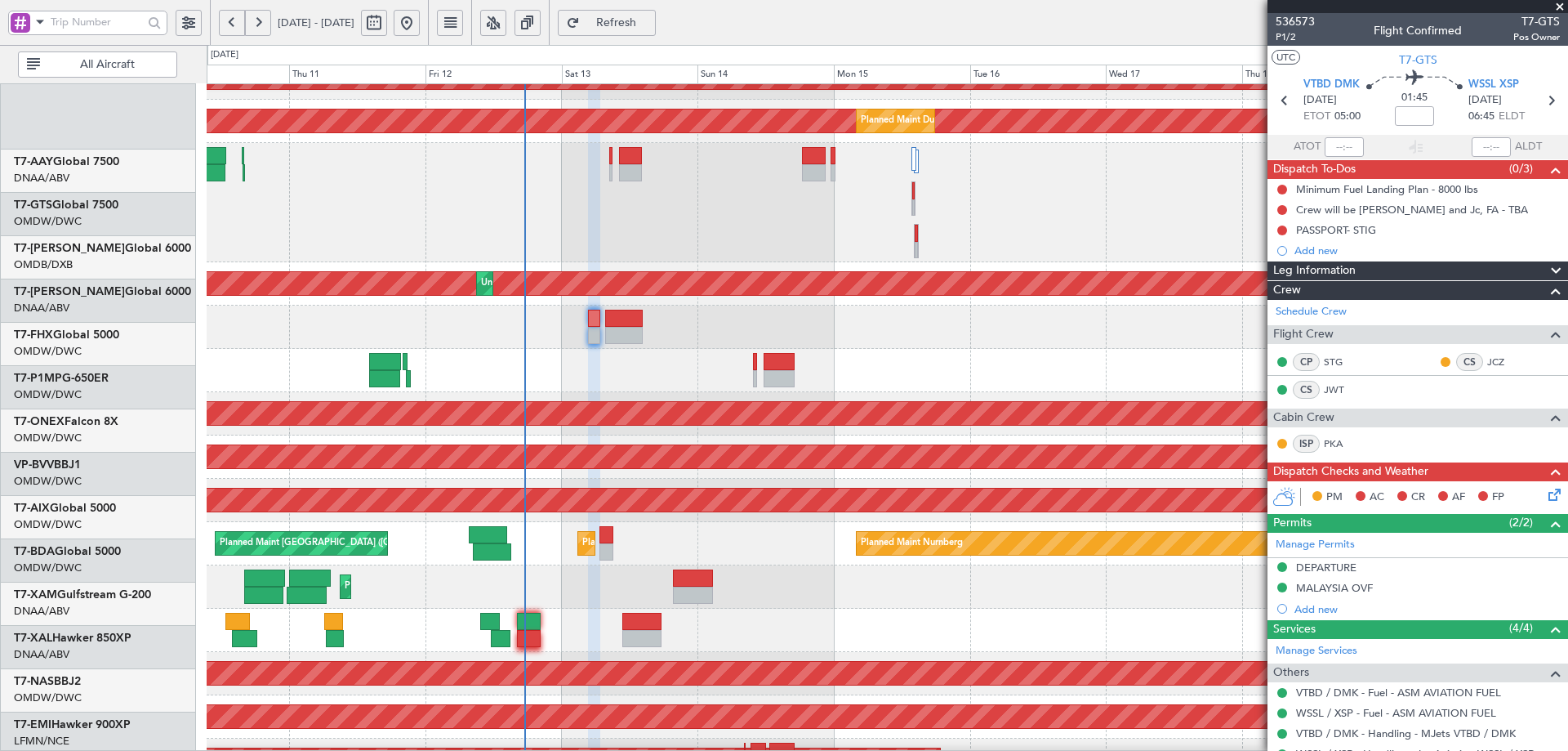
scroll to position [437, 0]
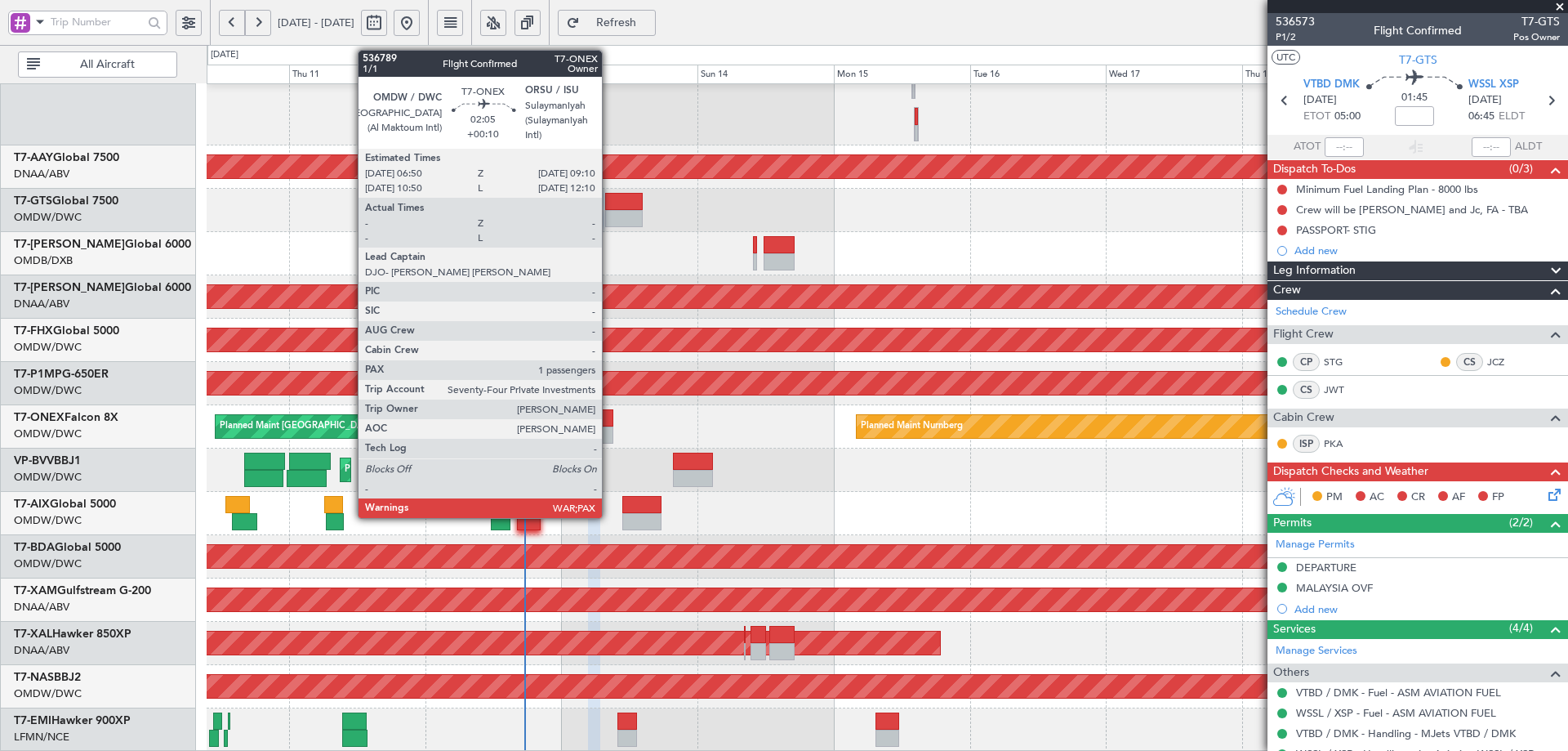
click at [610, 430] on div at bounding box center [606, 435] width 14 height 17
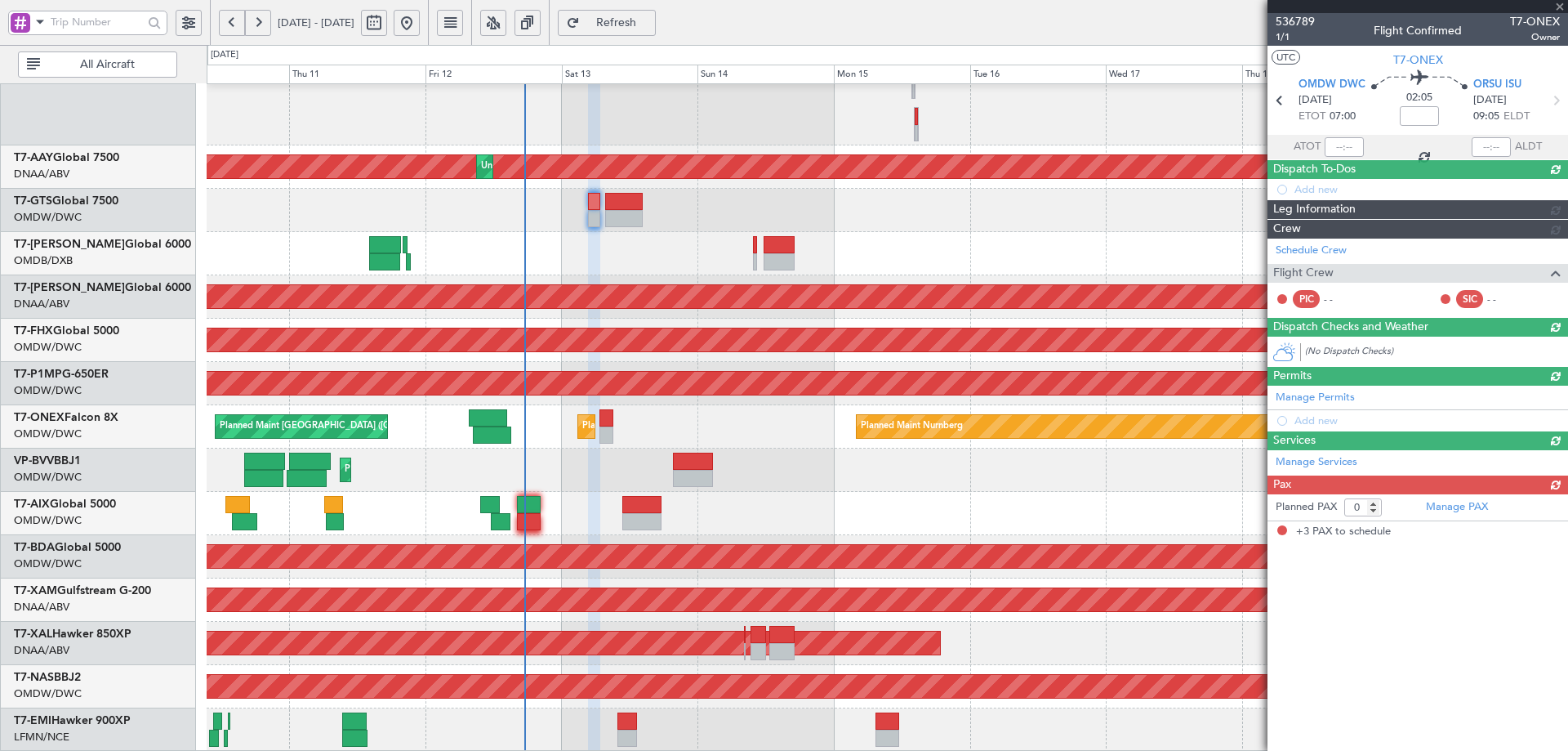
type input "+00:10"
type input "3"
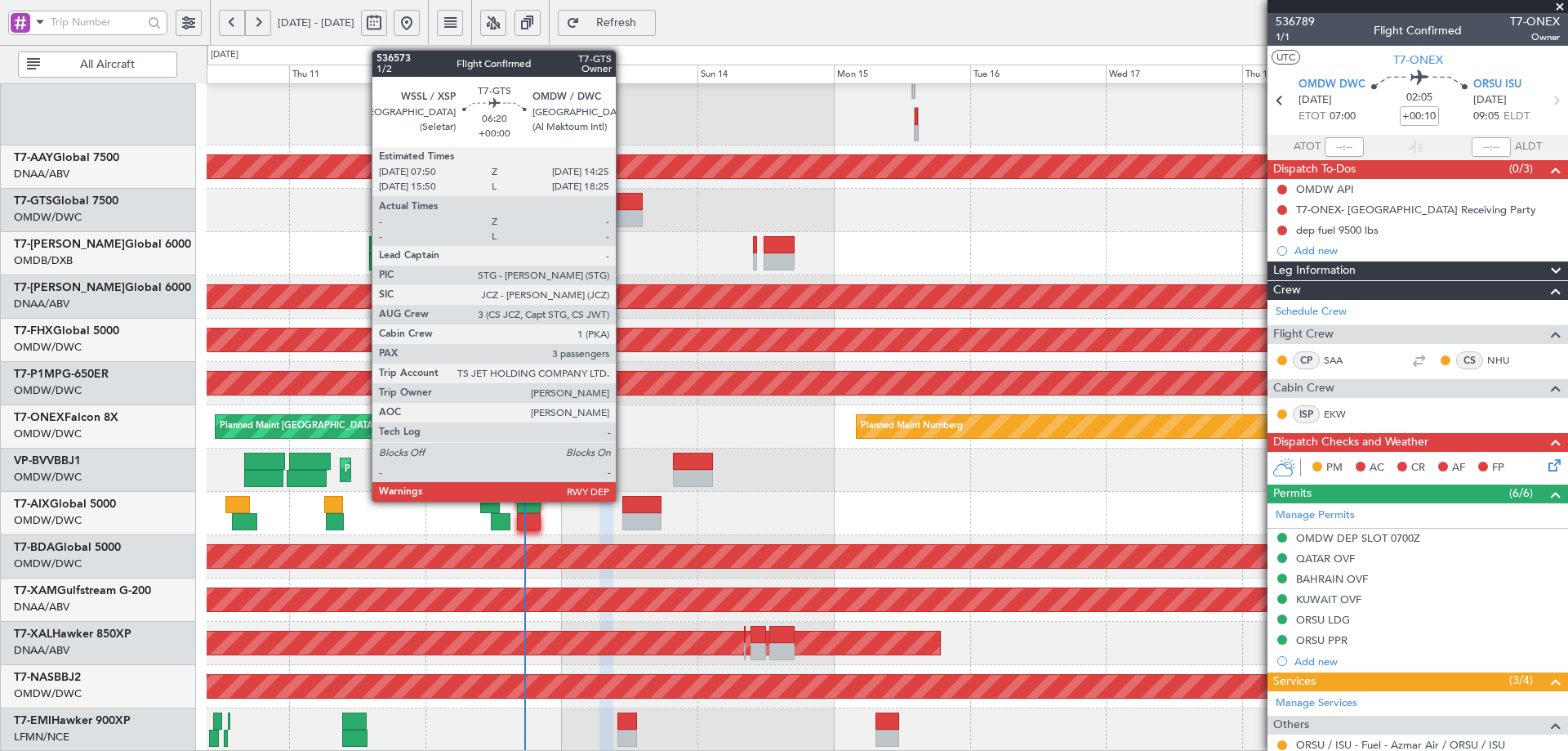
click at [623, 210] on div at bounding box center [624, 219] width 38 height 17
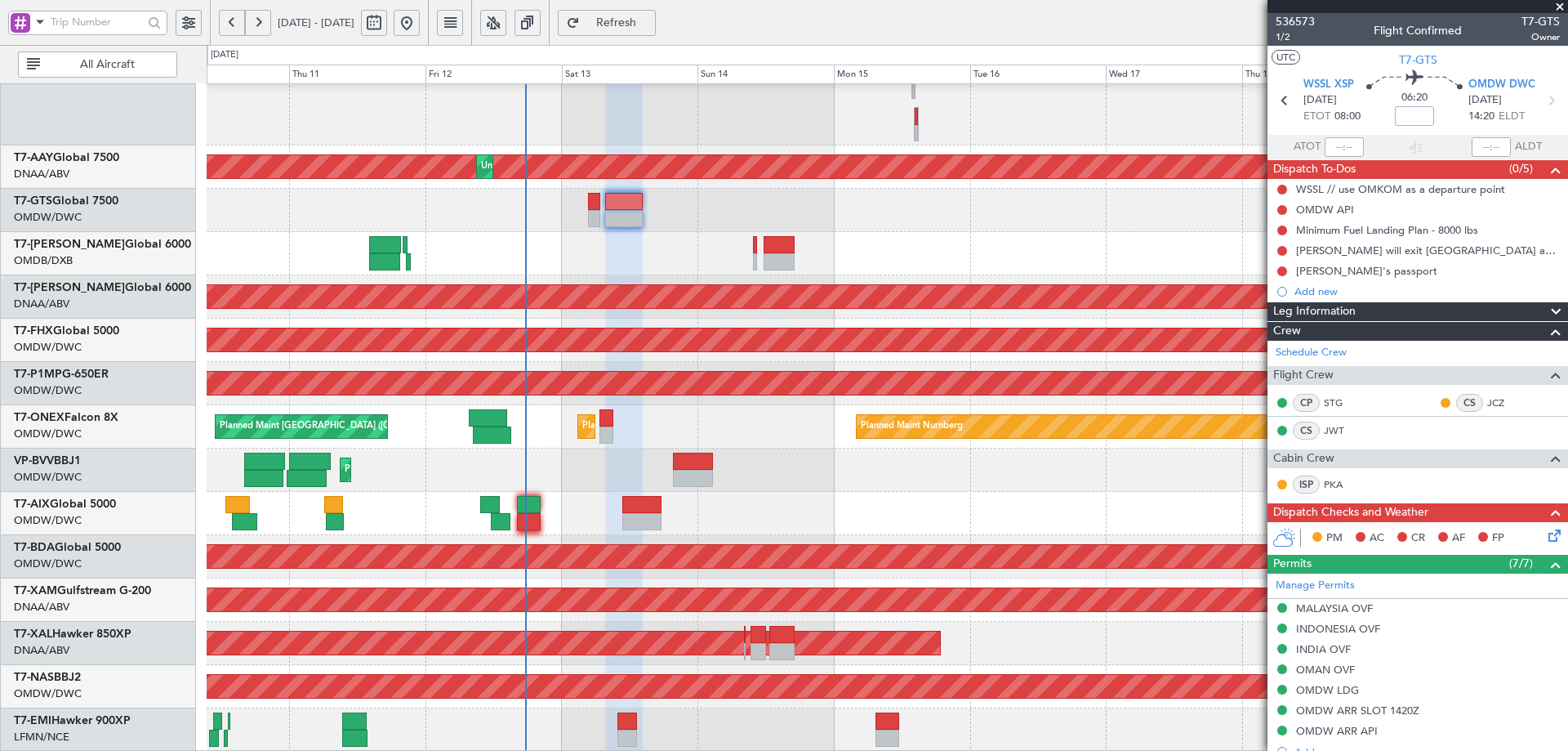
click at [650, 22] on span "Refresh" at bounding box center [616, 22] width 67 height 11
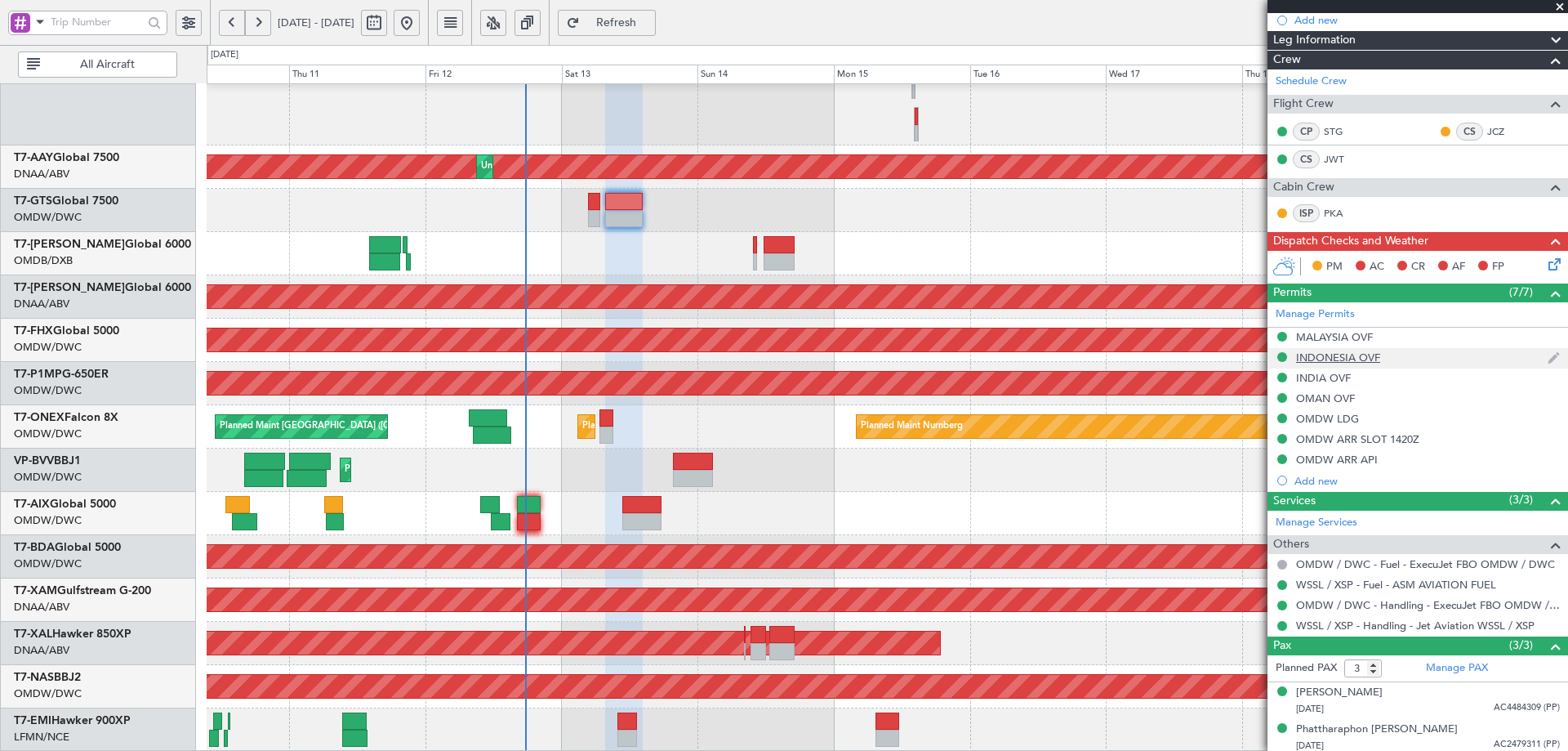
scroll to position [312, 0]
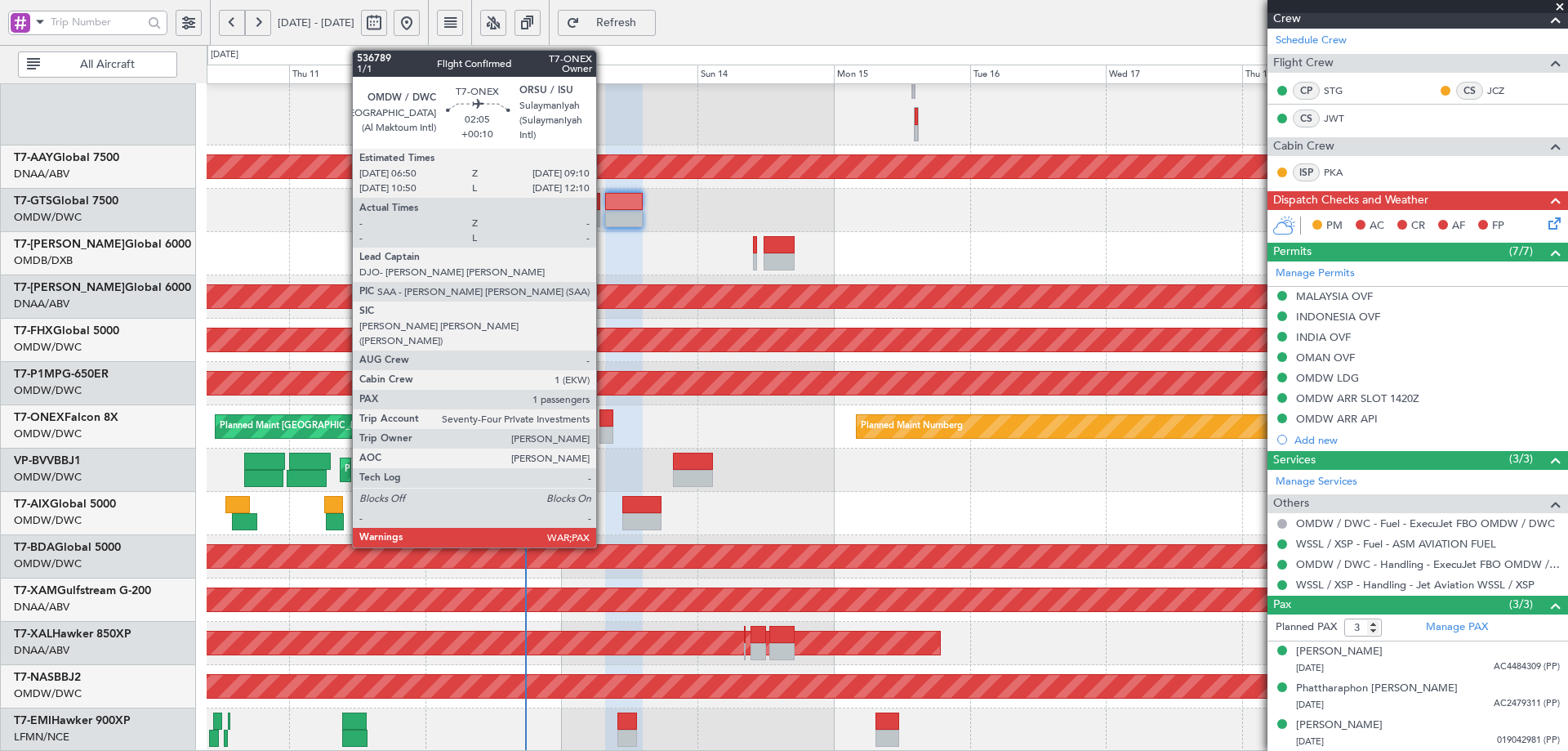
click at [604, 421] on div at bounding box center [606, 418] width 14 height 17
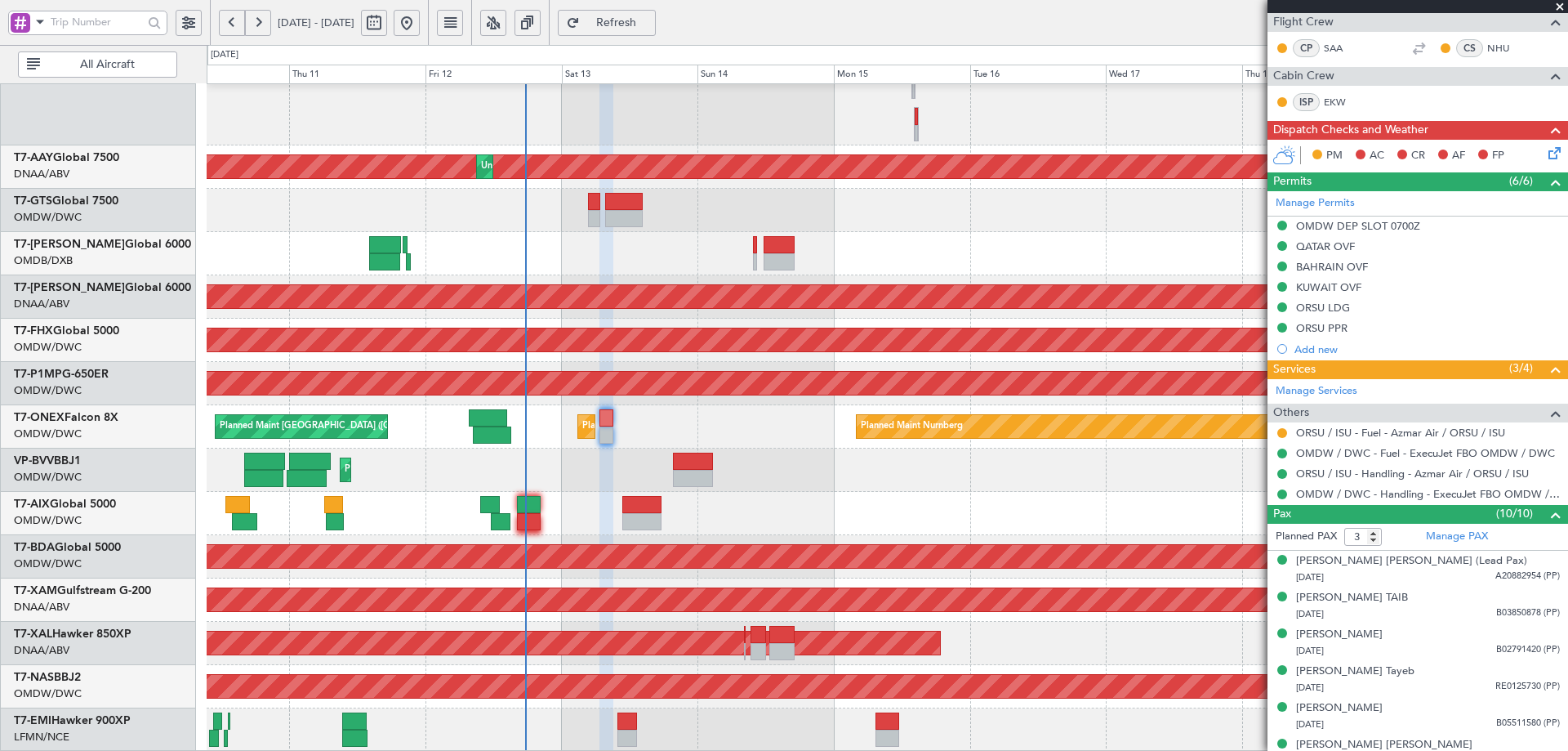
scroll to position [0, 0]
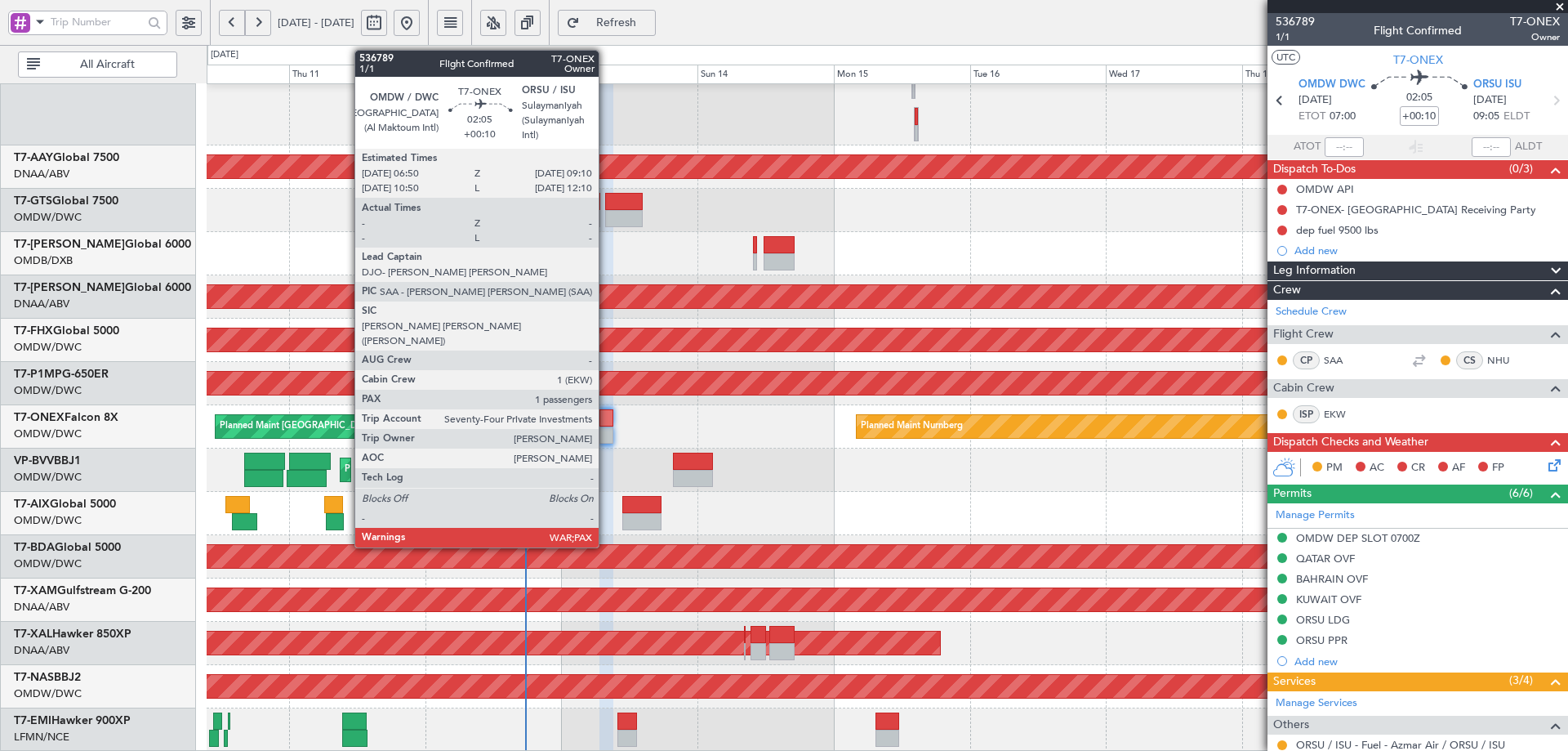
click at [606, 421] on div at bounding box center [606, 418] width 14 height 17
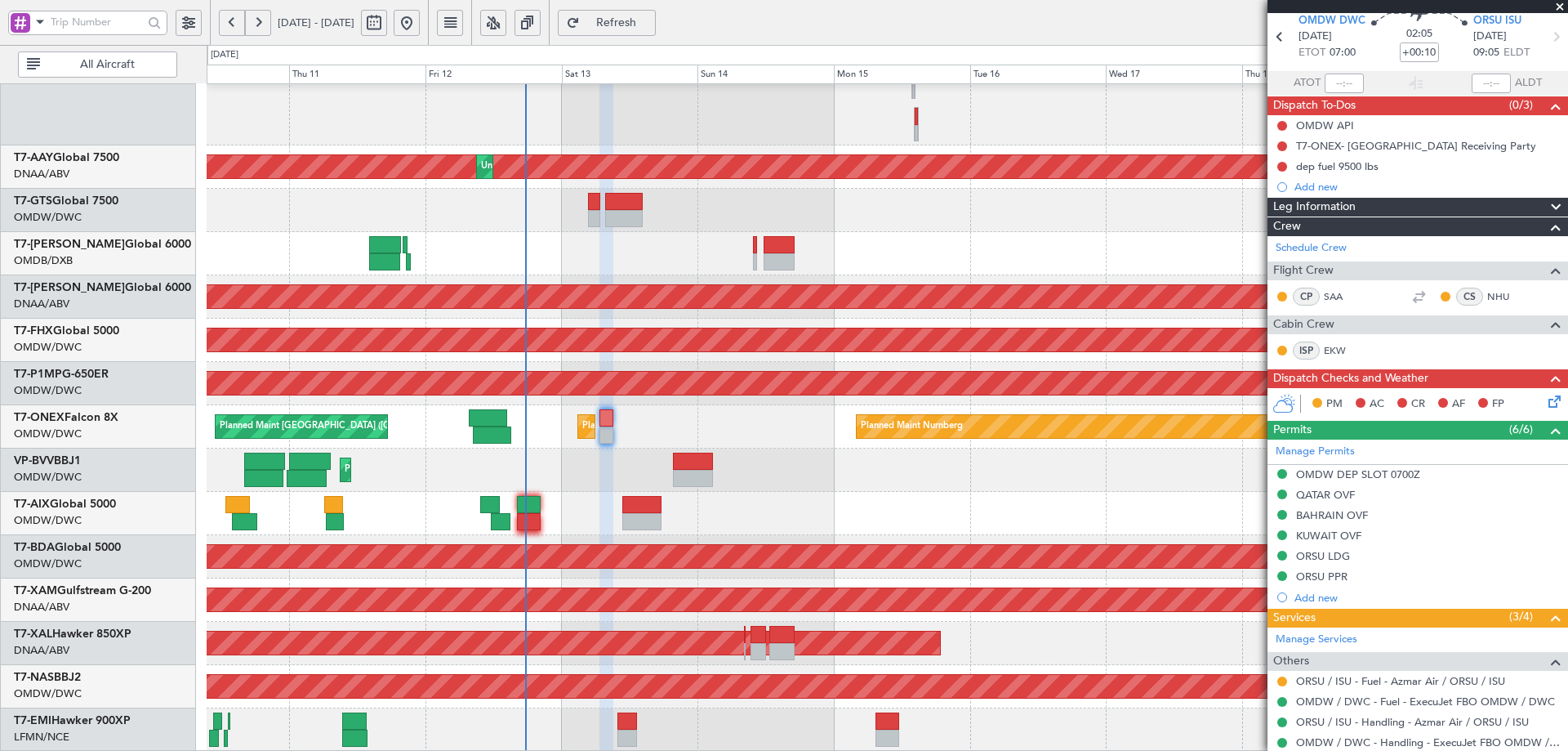
scroll to position [55, 0]
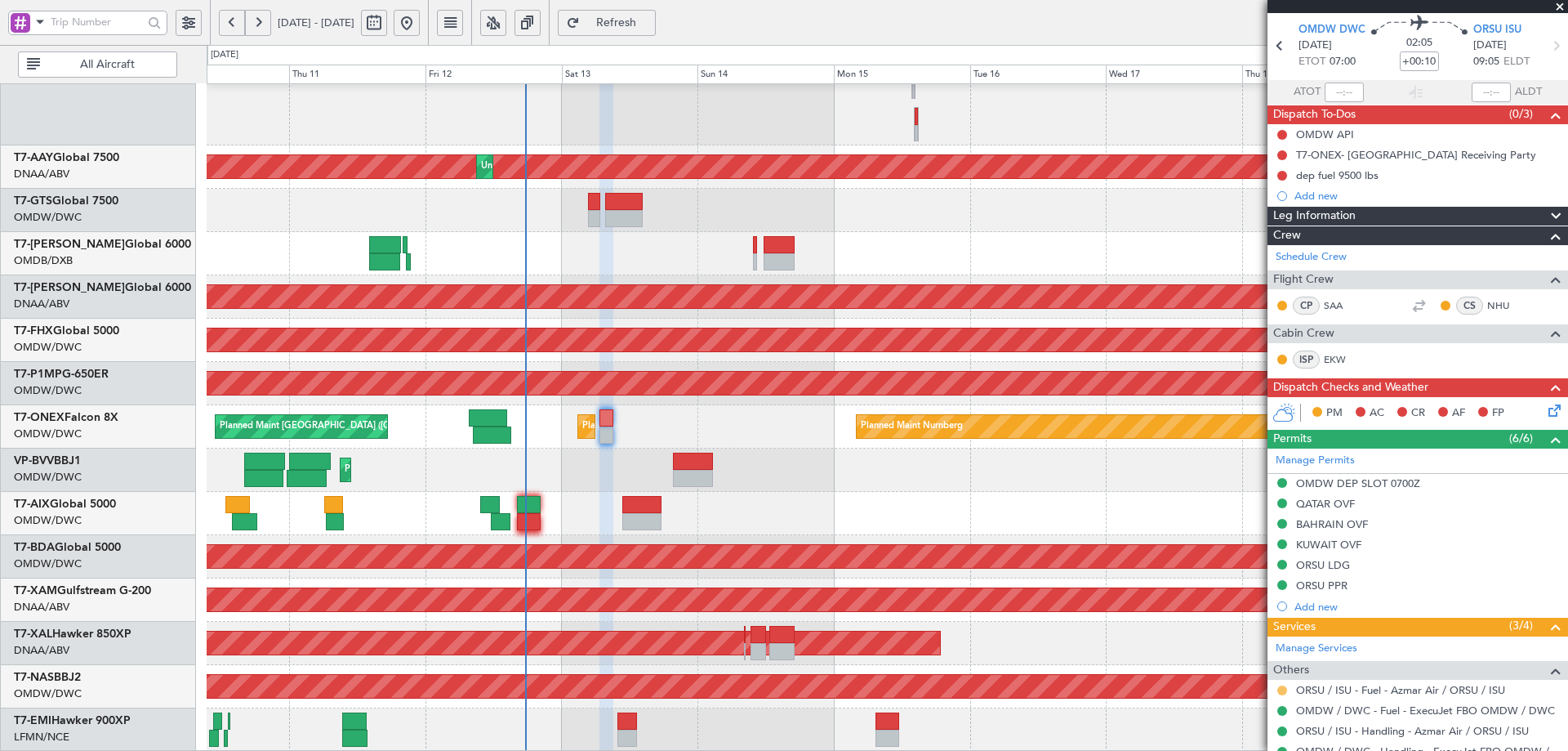
click at [1283, 688] on button at bounding box center [1282, 689] width 9 height 9
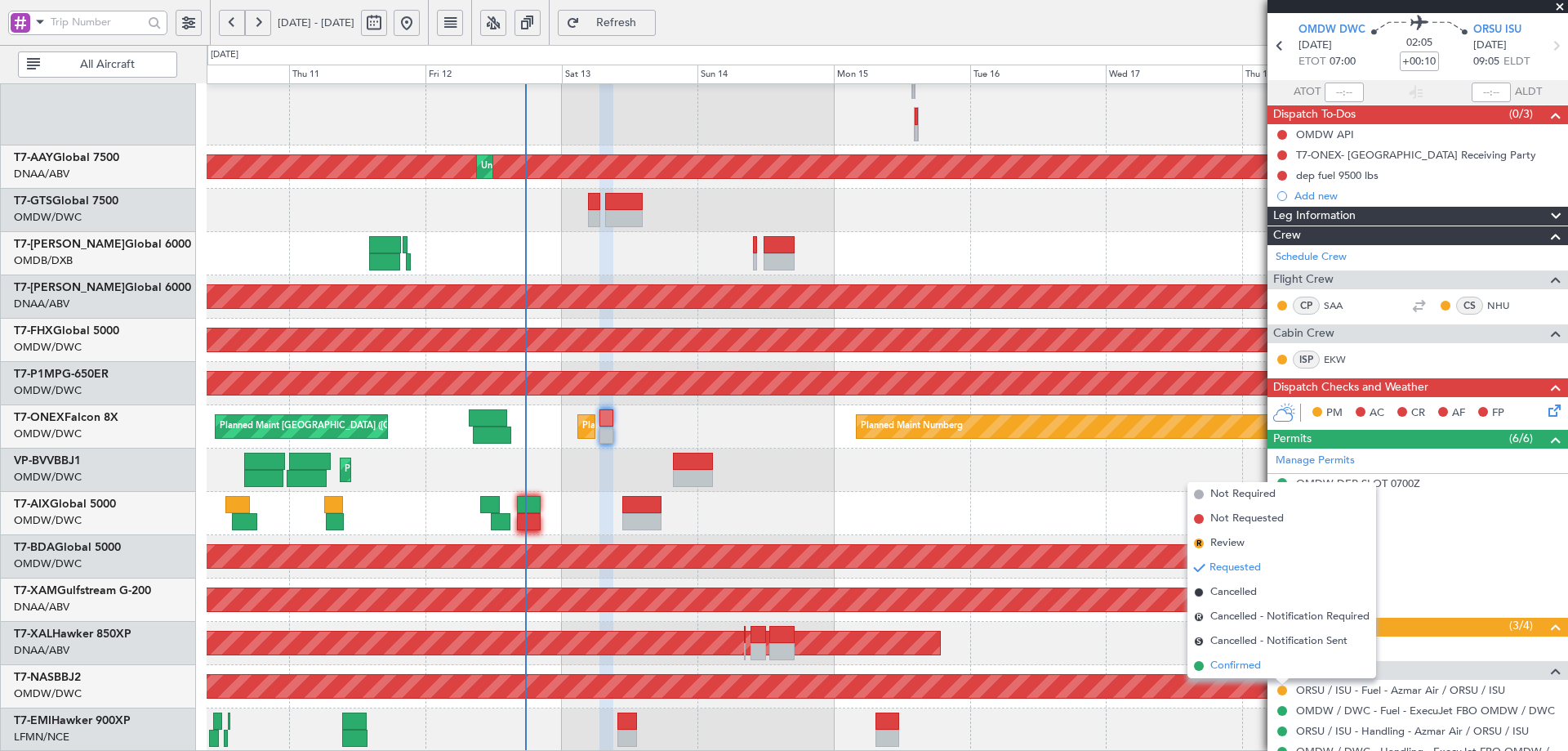
click at [1247, 672] on span "Confirmed" at bounding box center [1235, 665] width 51 height 16
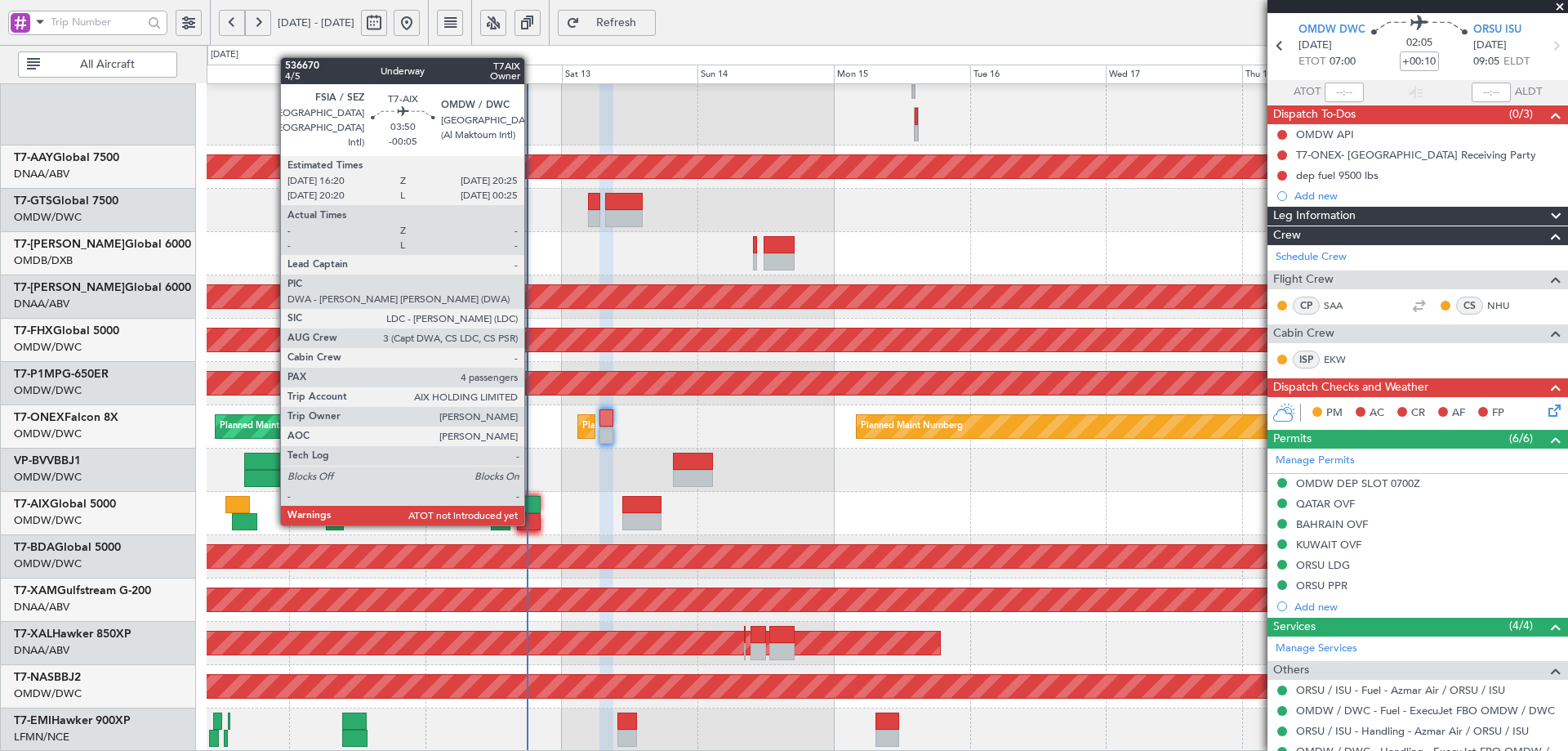
click at [532, 508] on div at bounding box center [529, 504] width 24 height 17
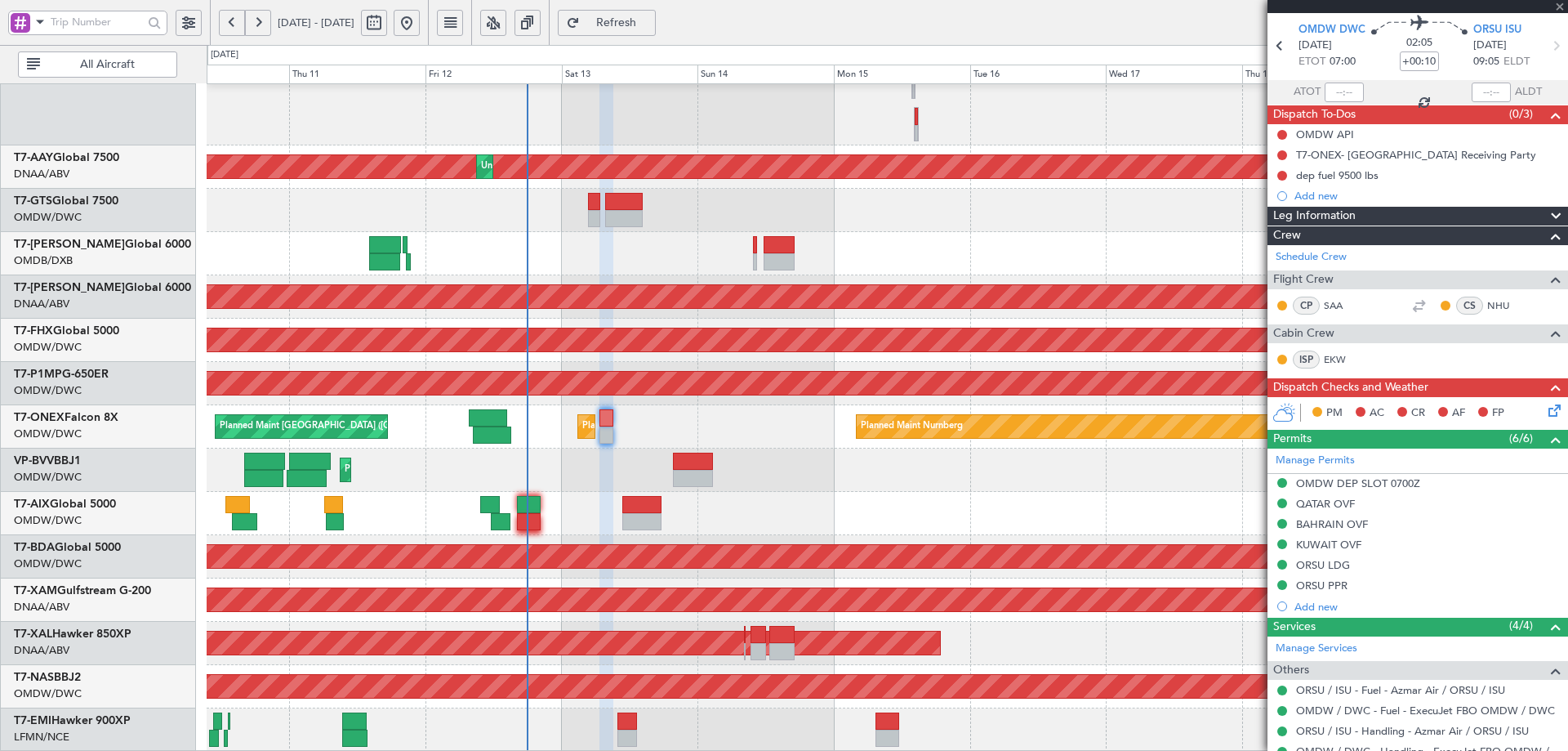
type input "-00:05"
type input "4"
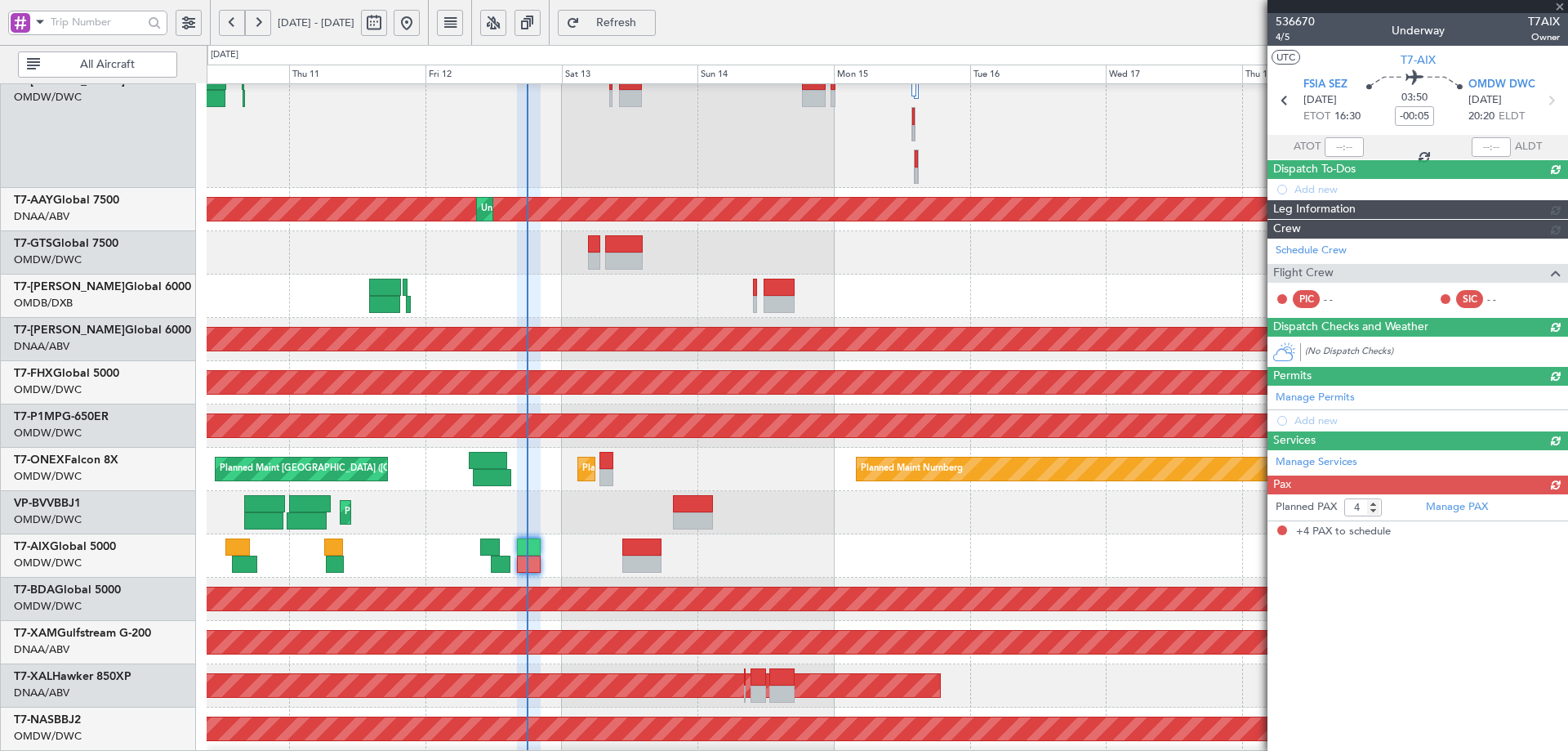
scroll to position [0, 0]
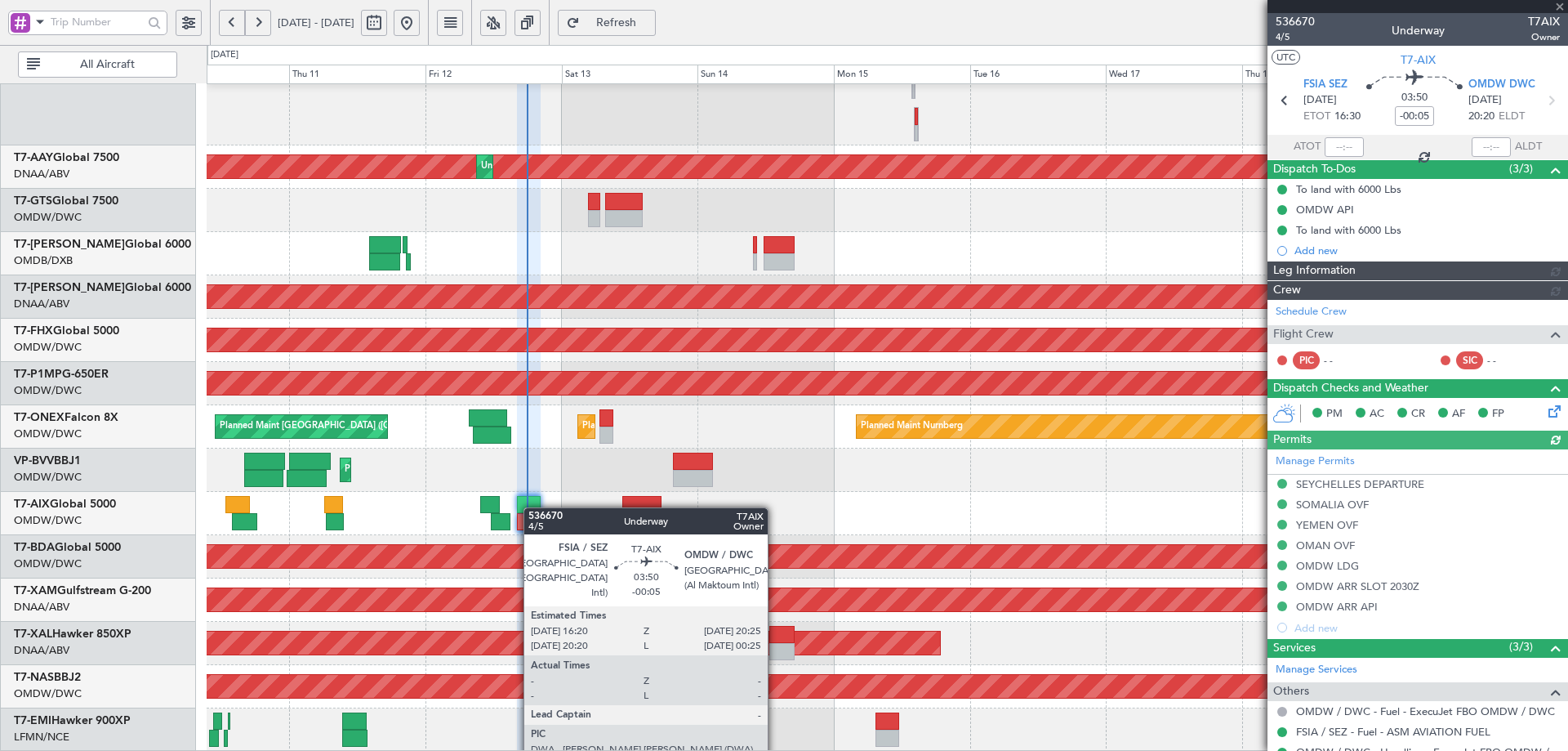
type input "[PERSON_NAME] (ANI)"
type input "7256"
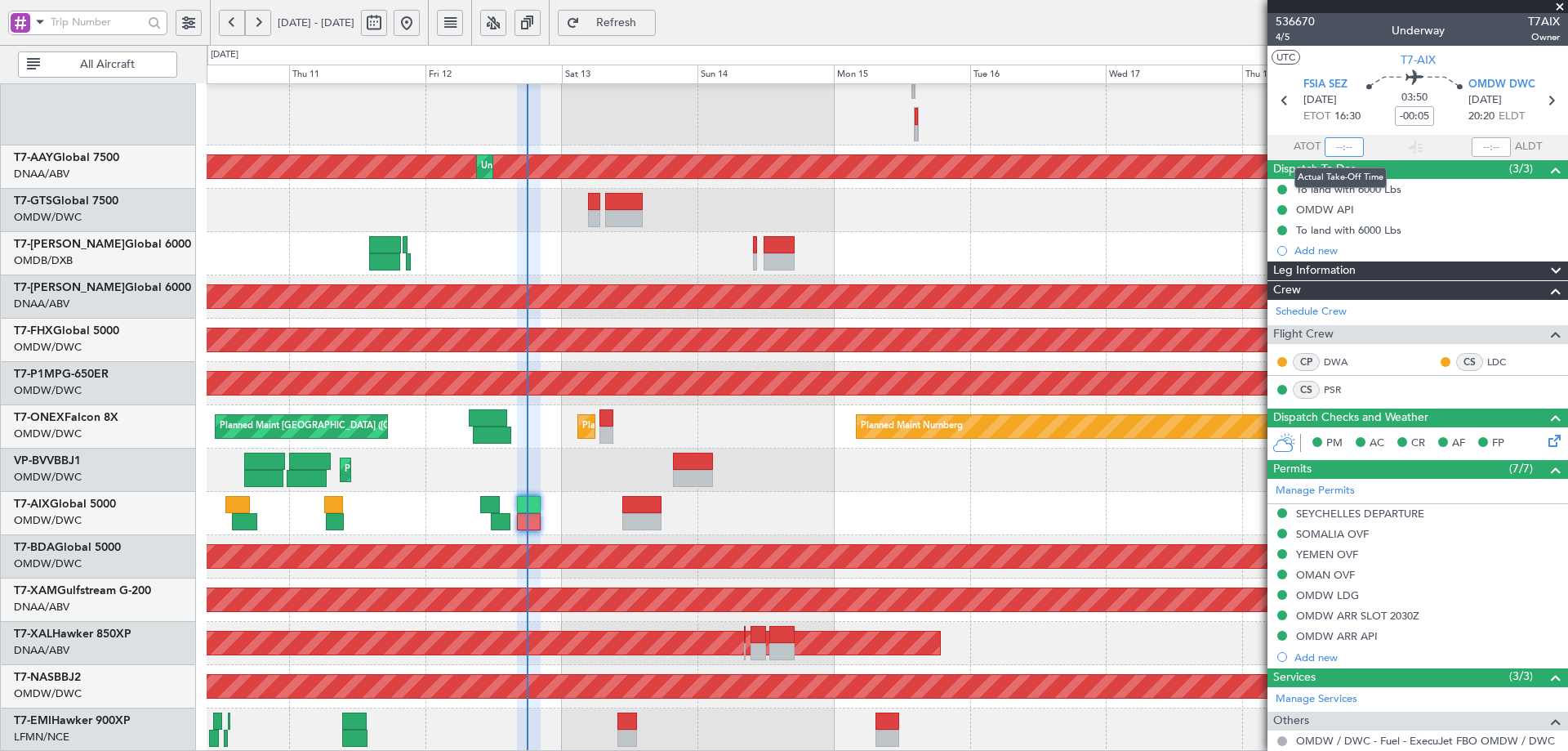
click at [1338, 146] on input "text" at bounding box center [1344, 147] width 39 height 20
type input "17:44"
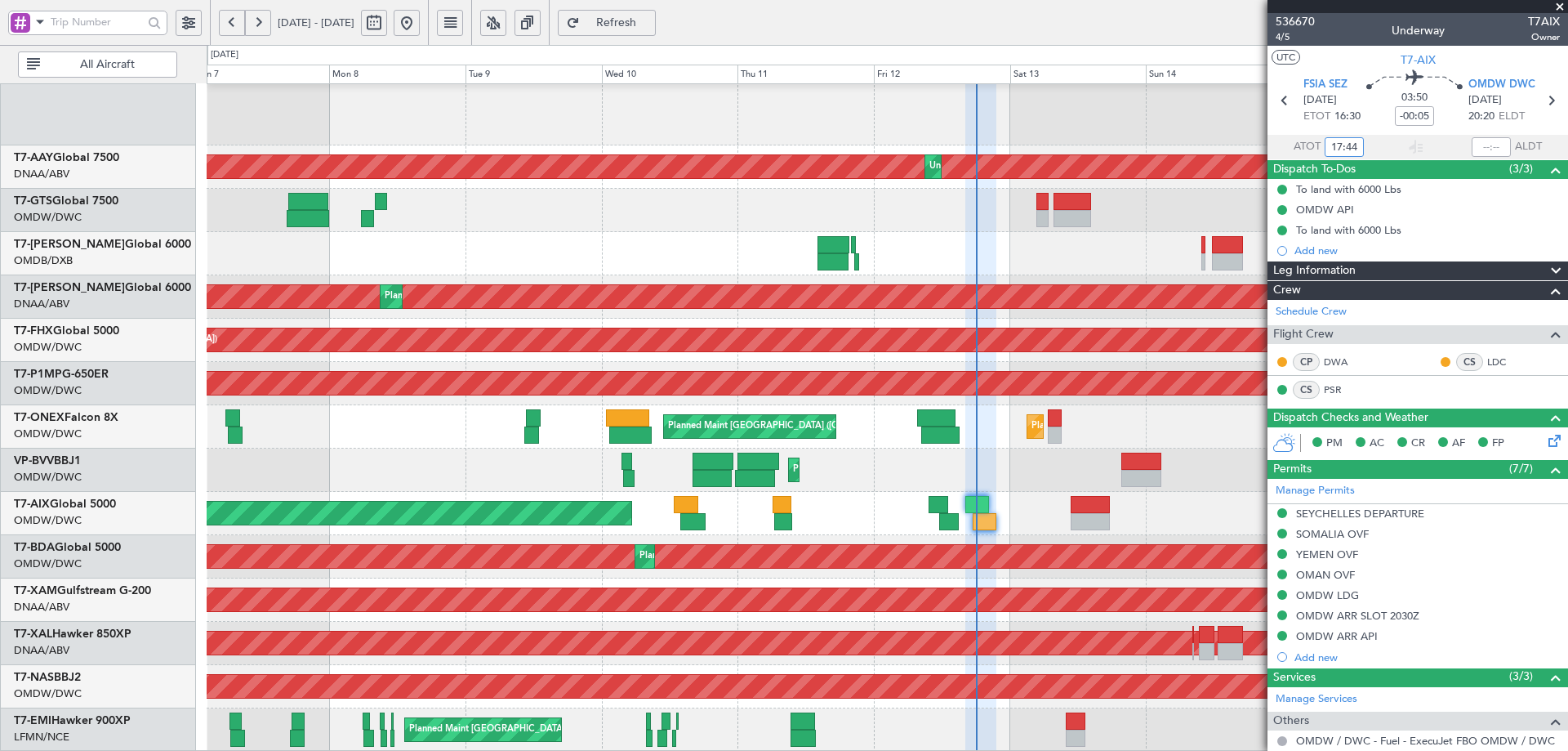
scroll to position [437, 0]
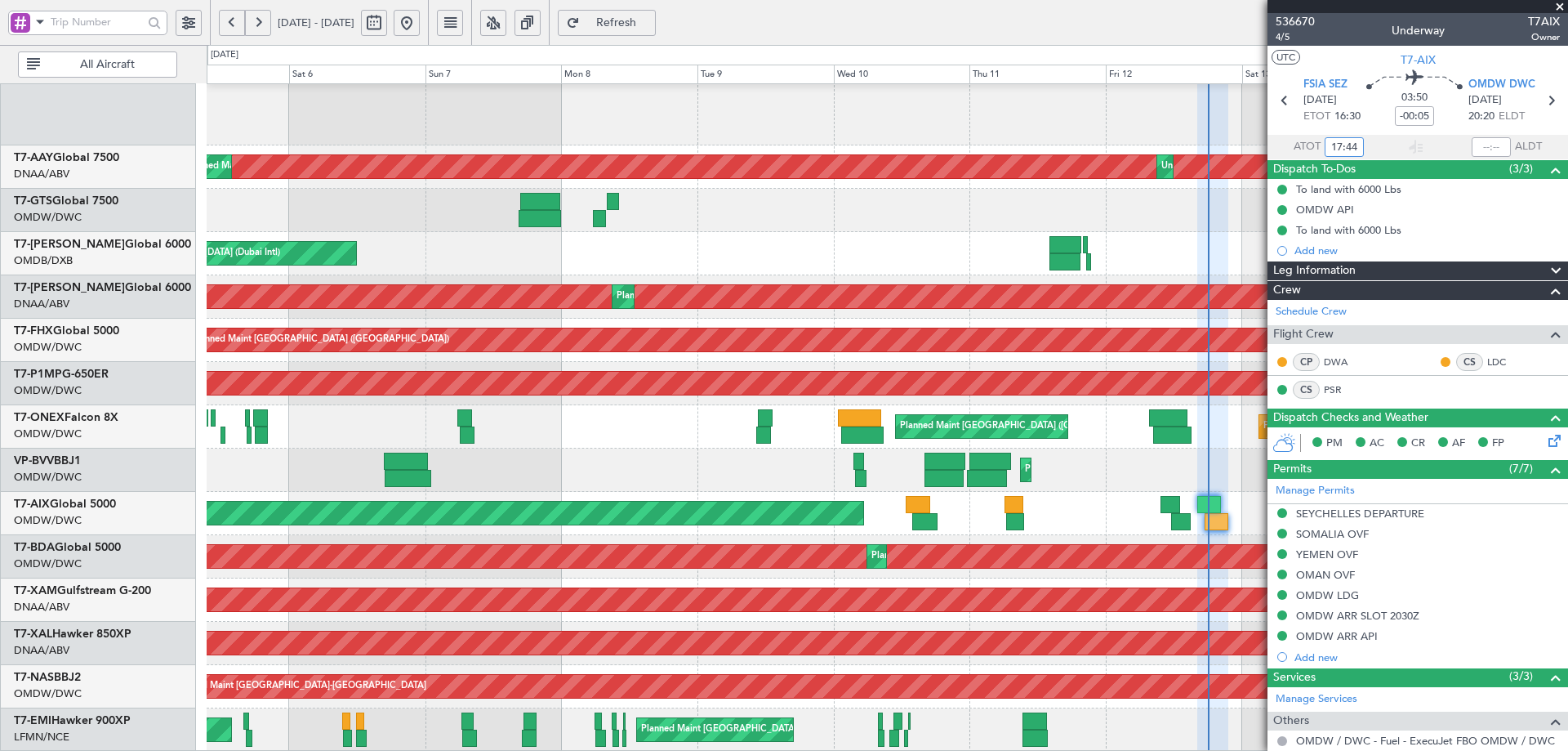
click at [994, 525] on div "AOG Maint" at bounding box center [886, 514] width 1361 height 43
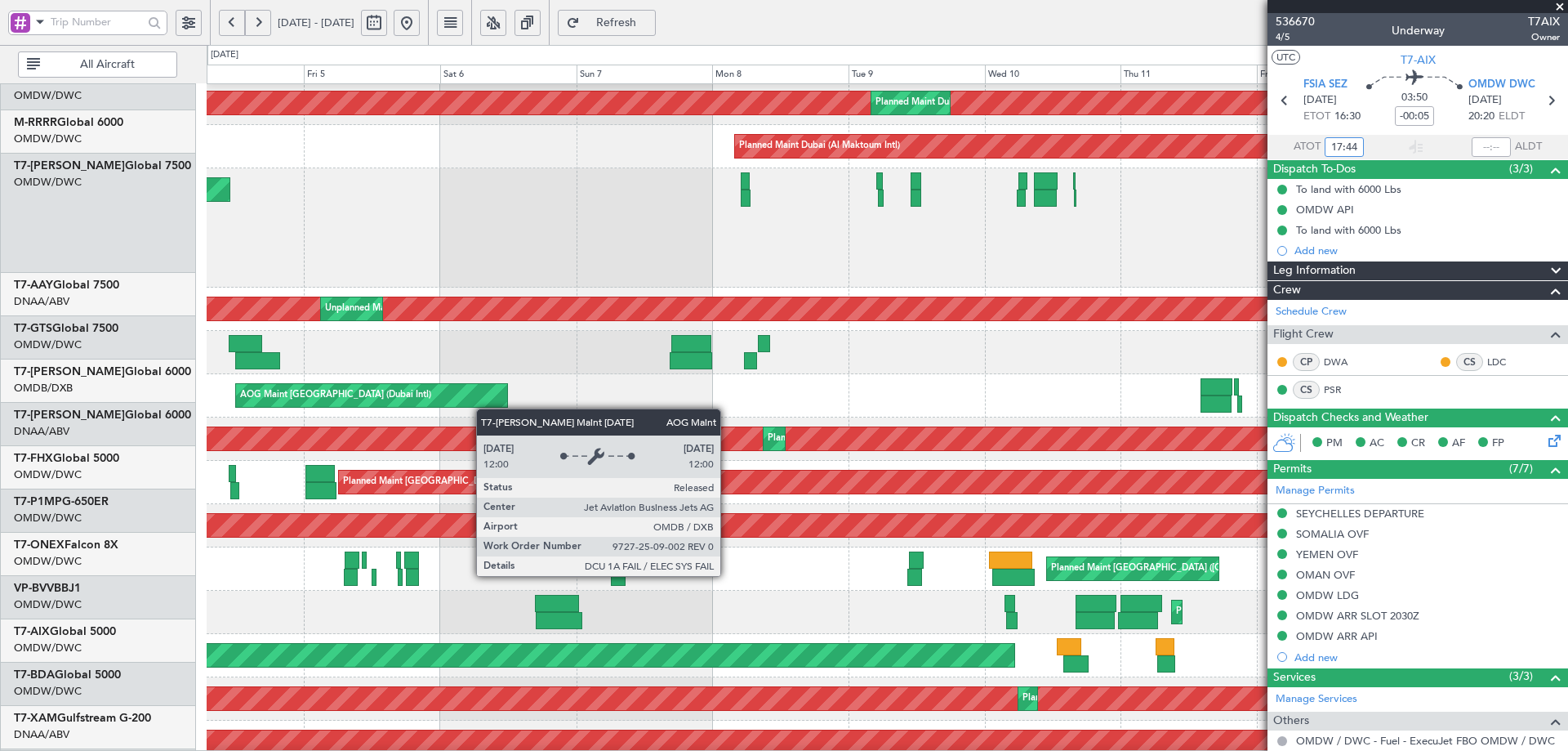
scroll to position [295, 0]
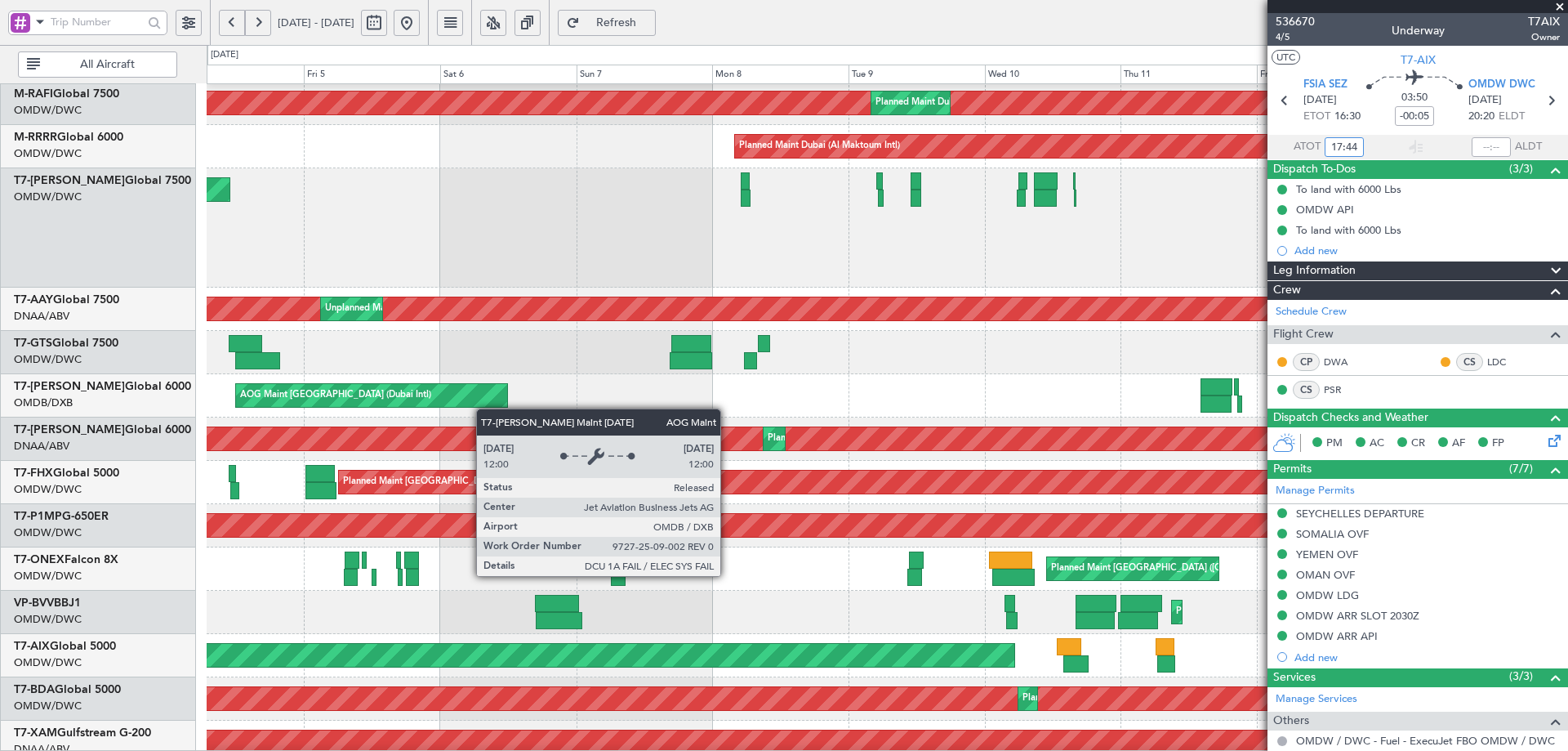
click at [484, 408] on div "AOG Maint [GEOGRAPHIC_DATA] (Dubai Intl)" at bounding box center [371, 396] width 273 height 26
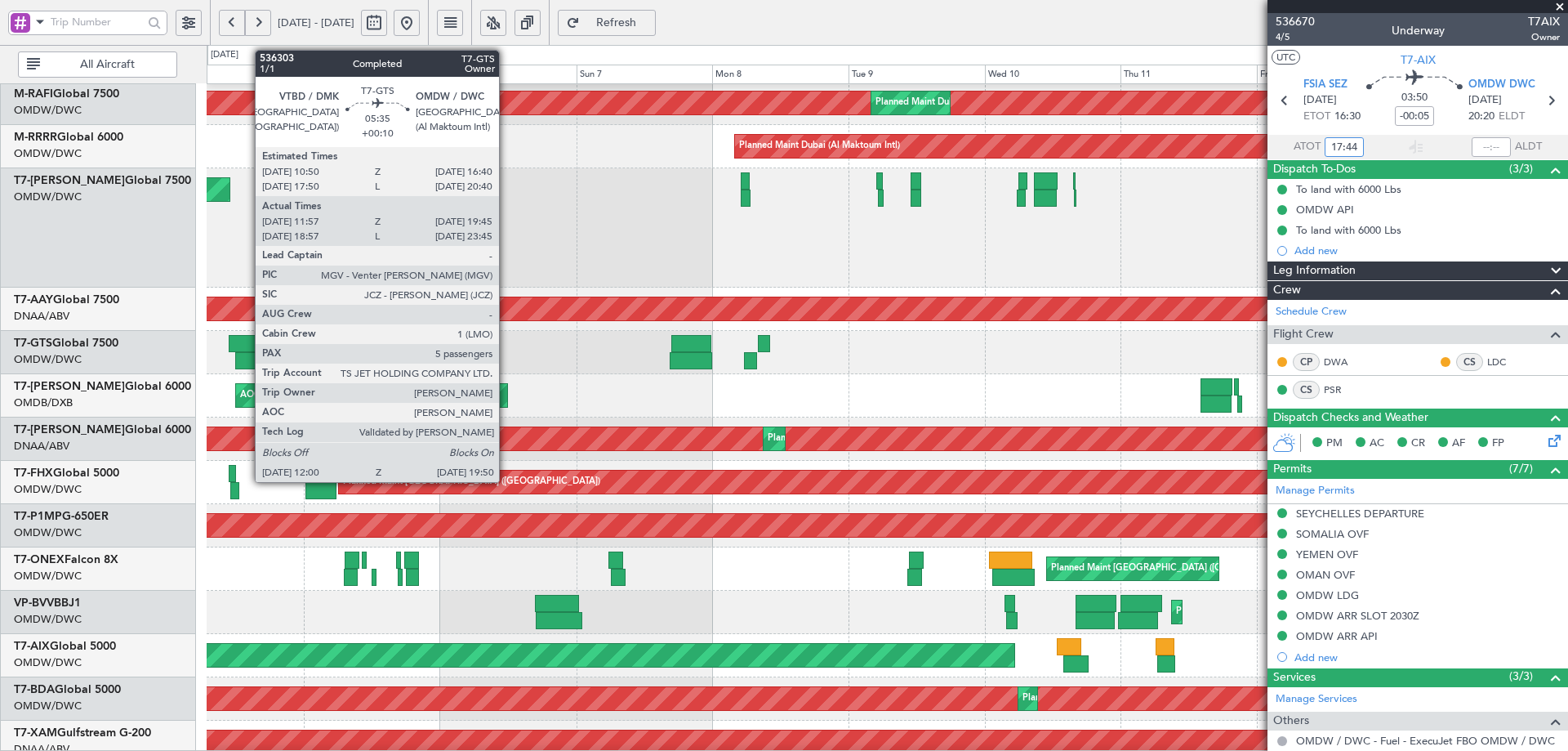
click at [247, 344] on div at bounding box center [245, 344] width 33 height 17
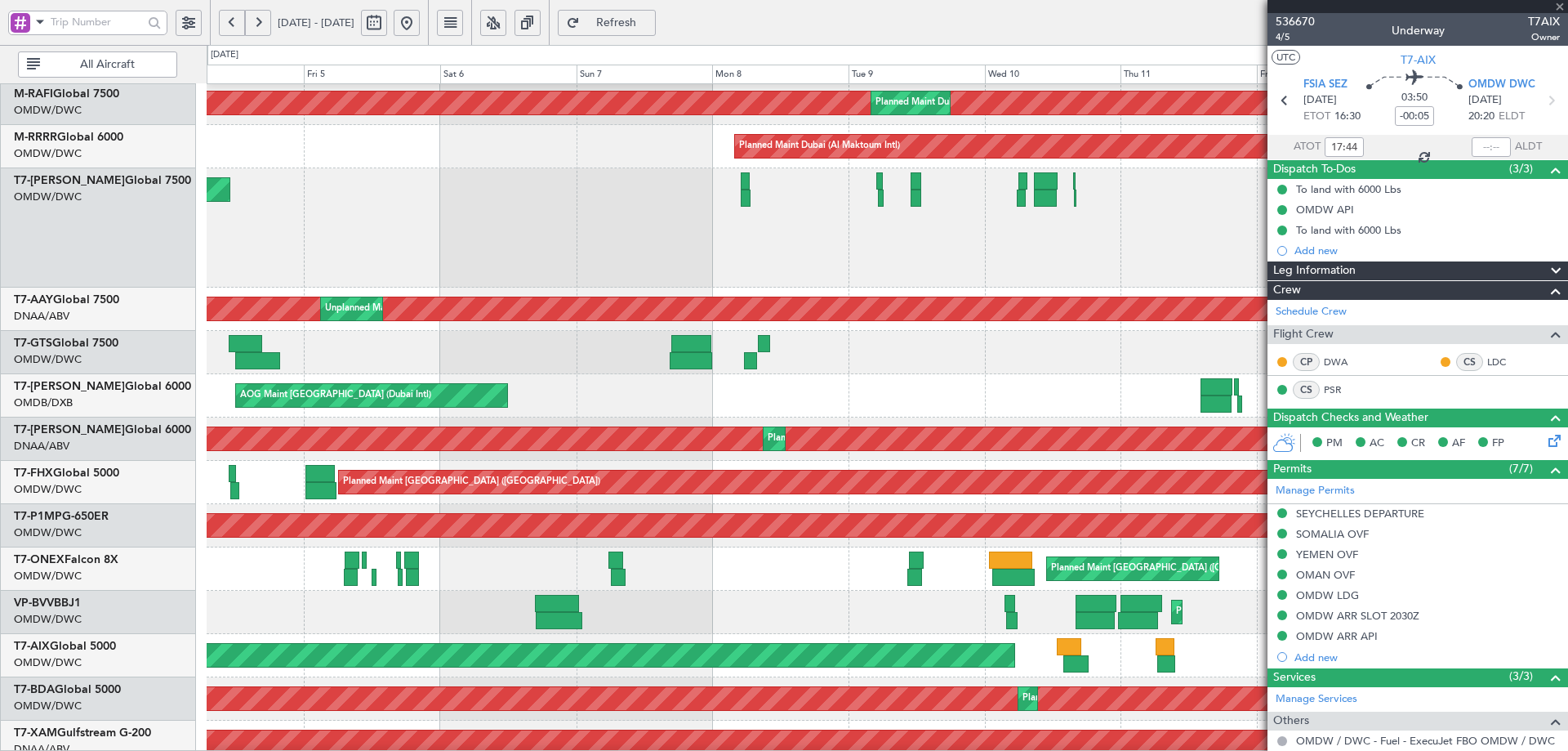
type input "+00:10"
type input "12:07"
type input "19:40"
type input "5"
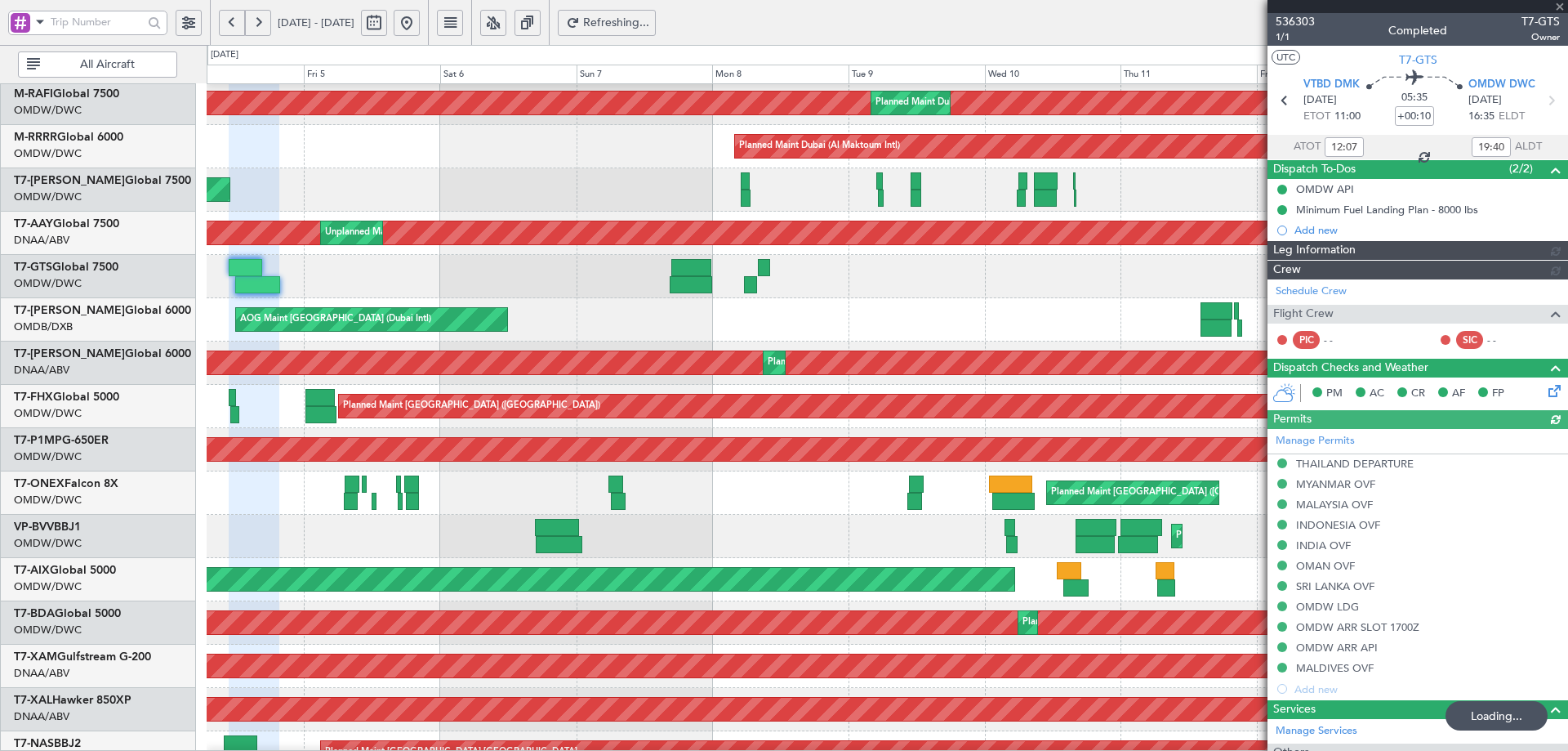
type input "[PERSON_NAME] (ANI)"
type input "7201"
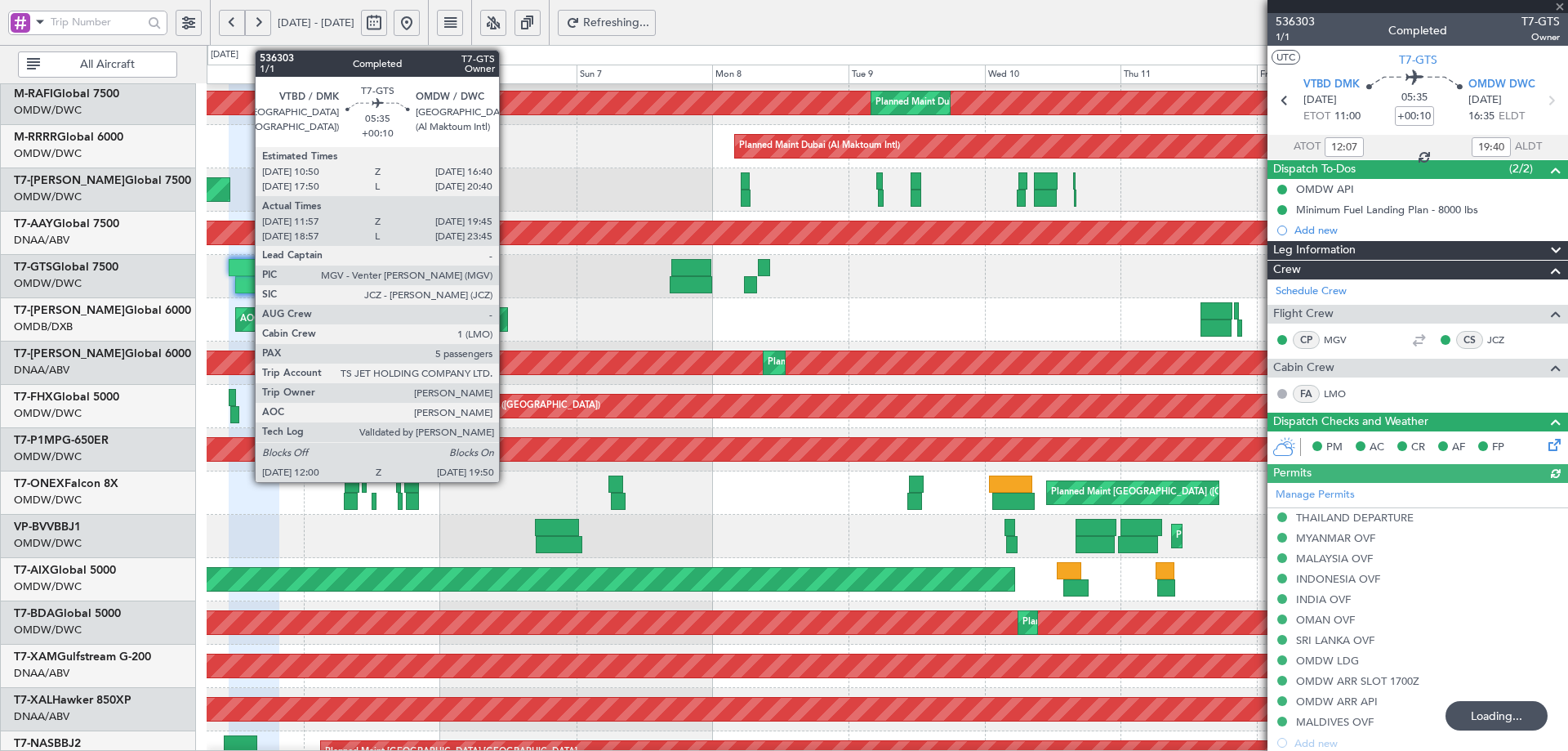
click at [247, 285] on div at bounding box center [257, 285] width 45 height 17
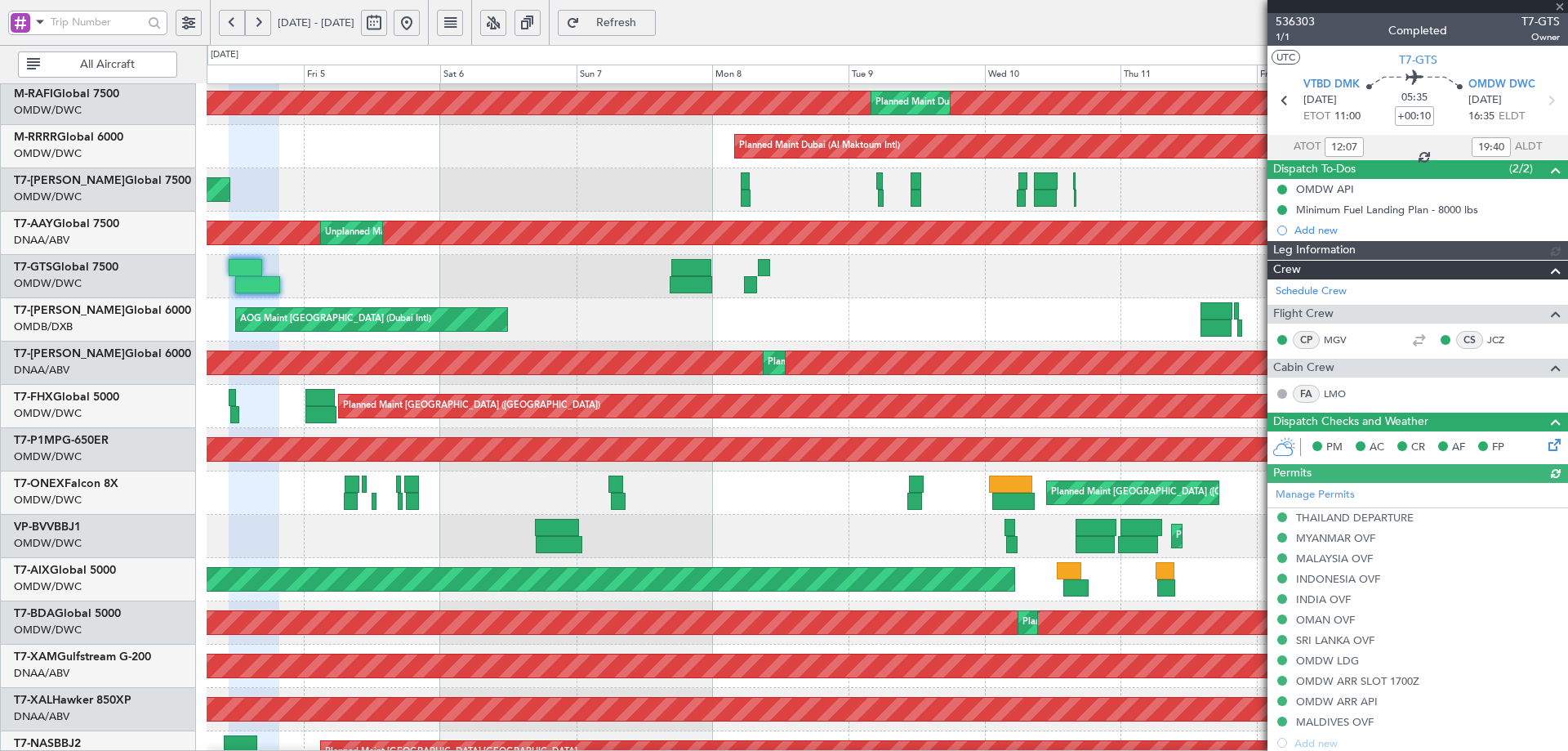
type input "[PERSON_NAME] (ANI)"
type input "7201"
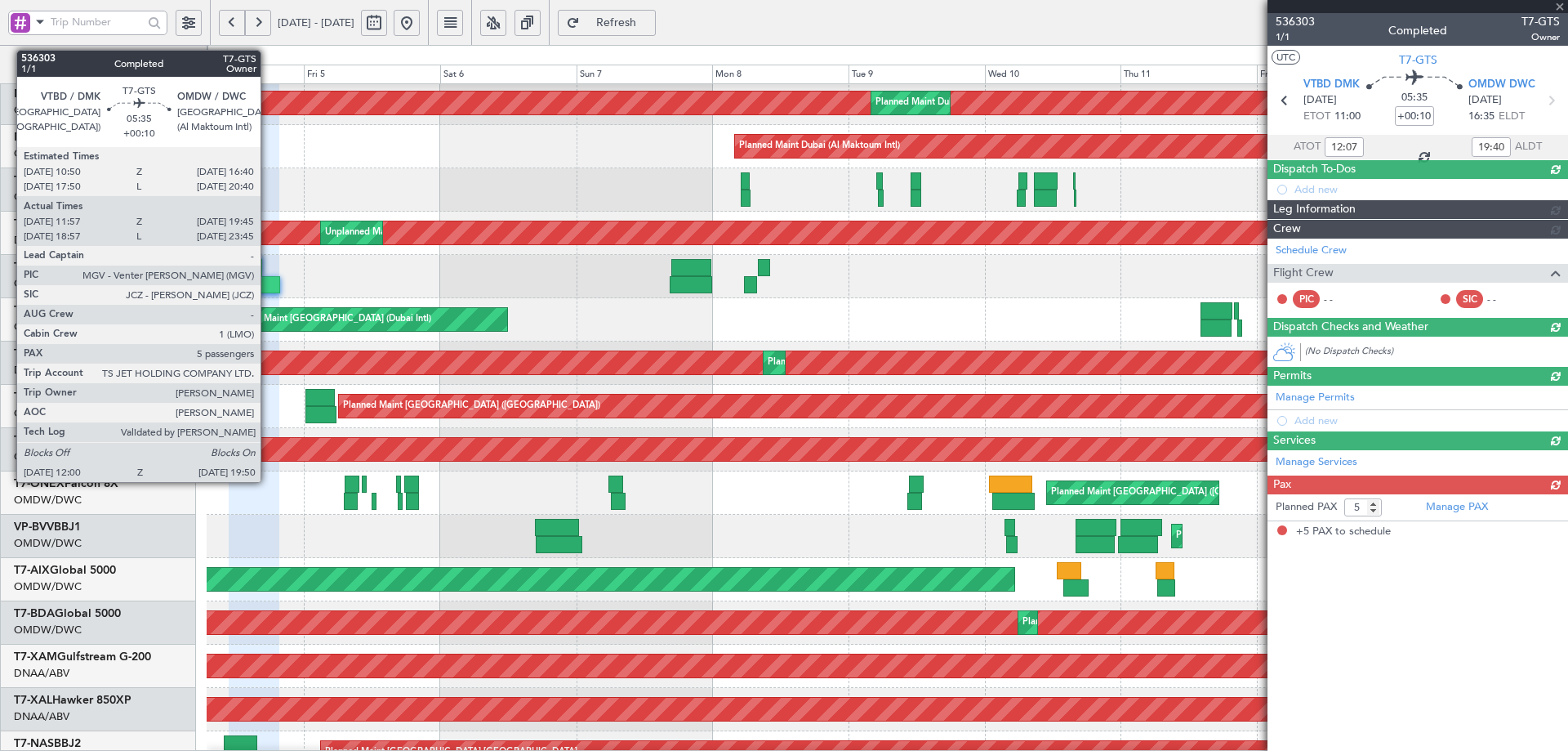
click at [268, 279] on div at bounding box center [257, 285] width 45 height 17
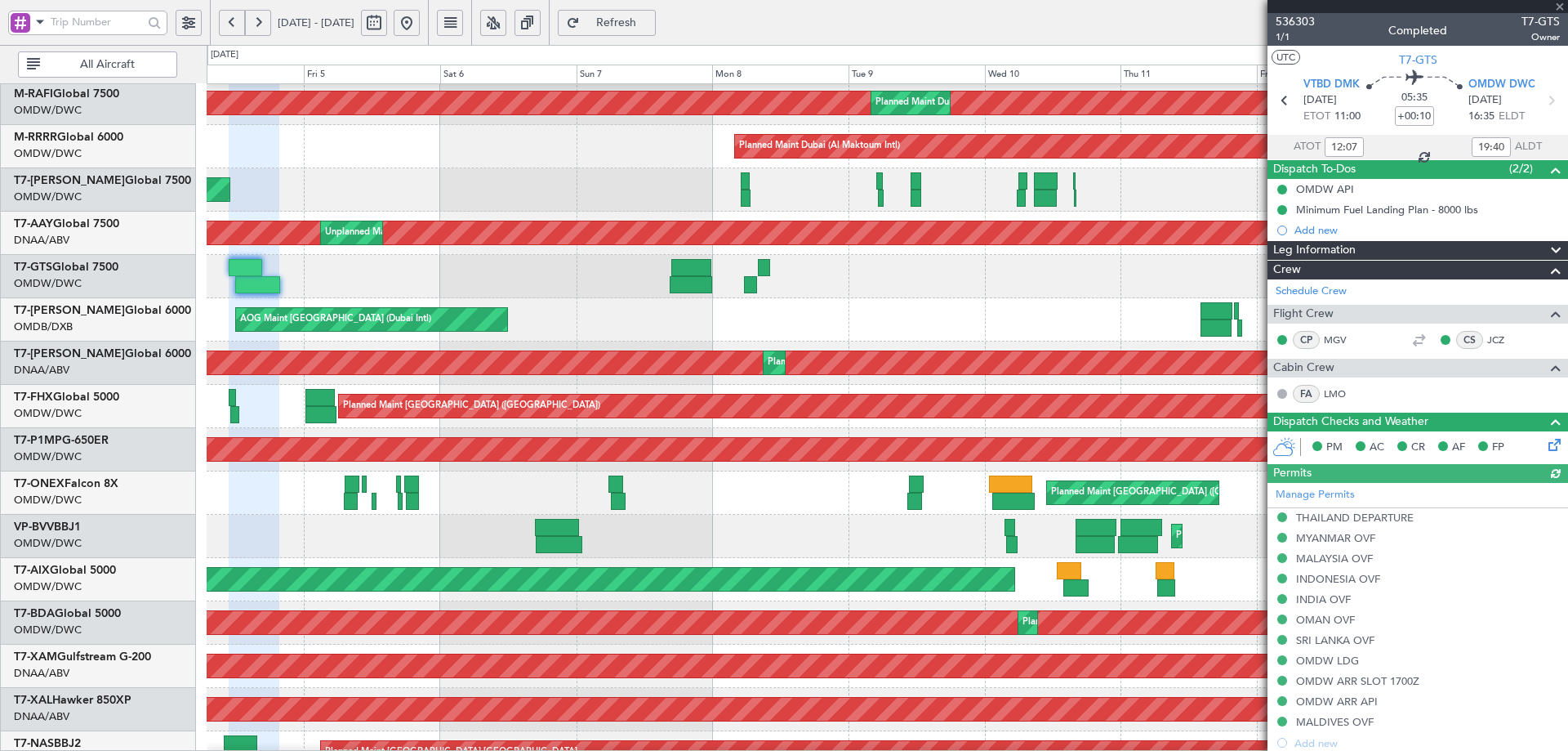
type input "[PERSON_NAME] (ANI)"
type input "7201"
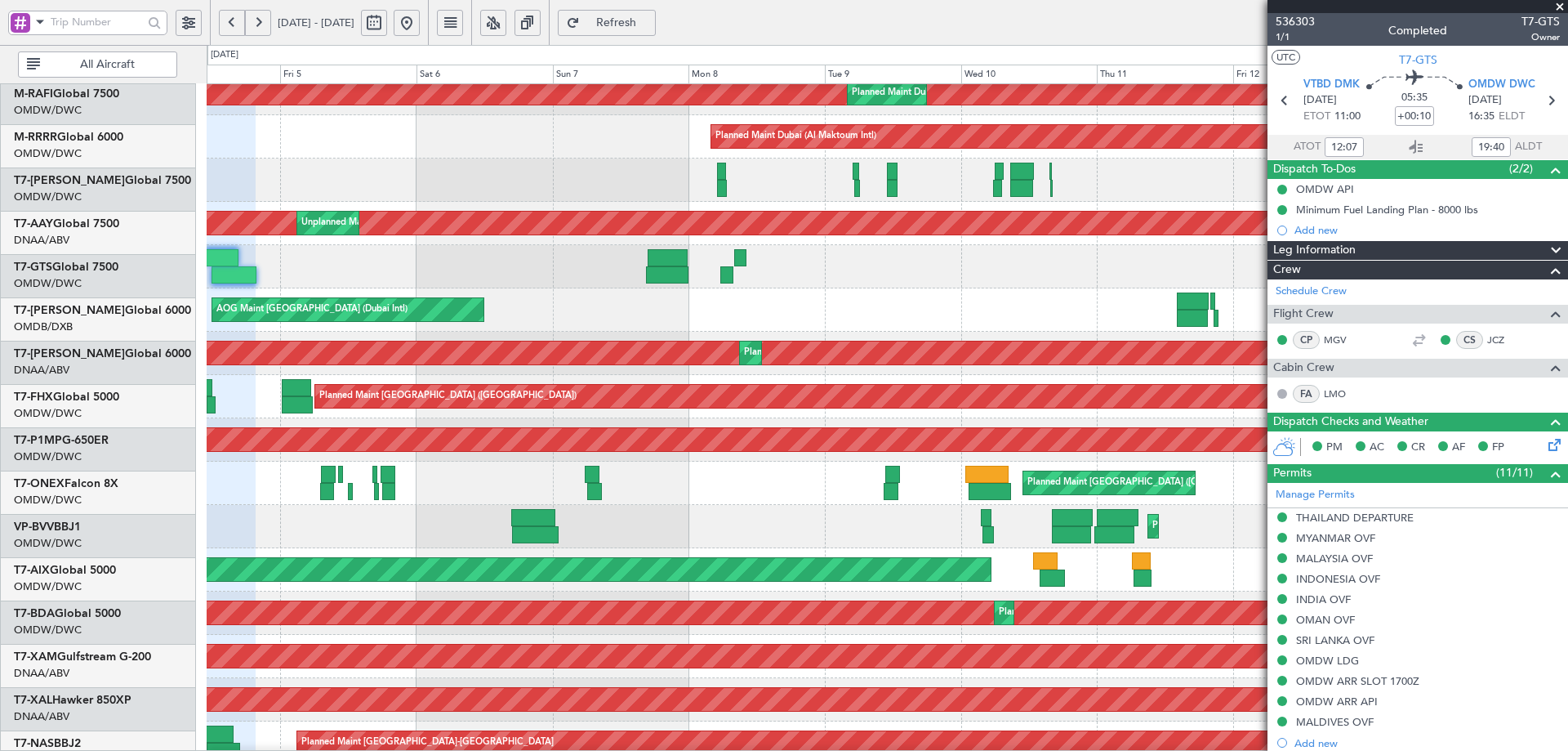
scroll to position [361, 0]
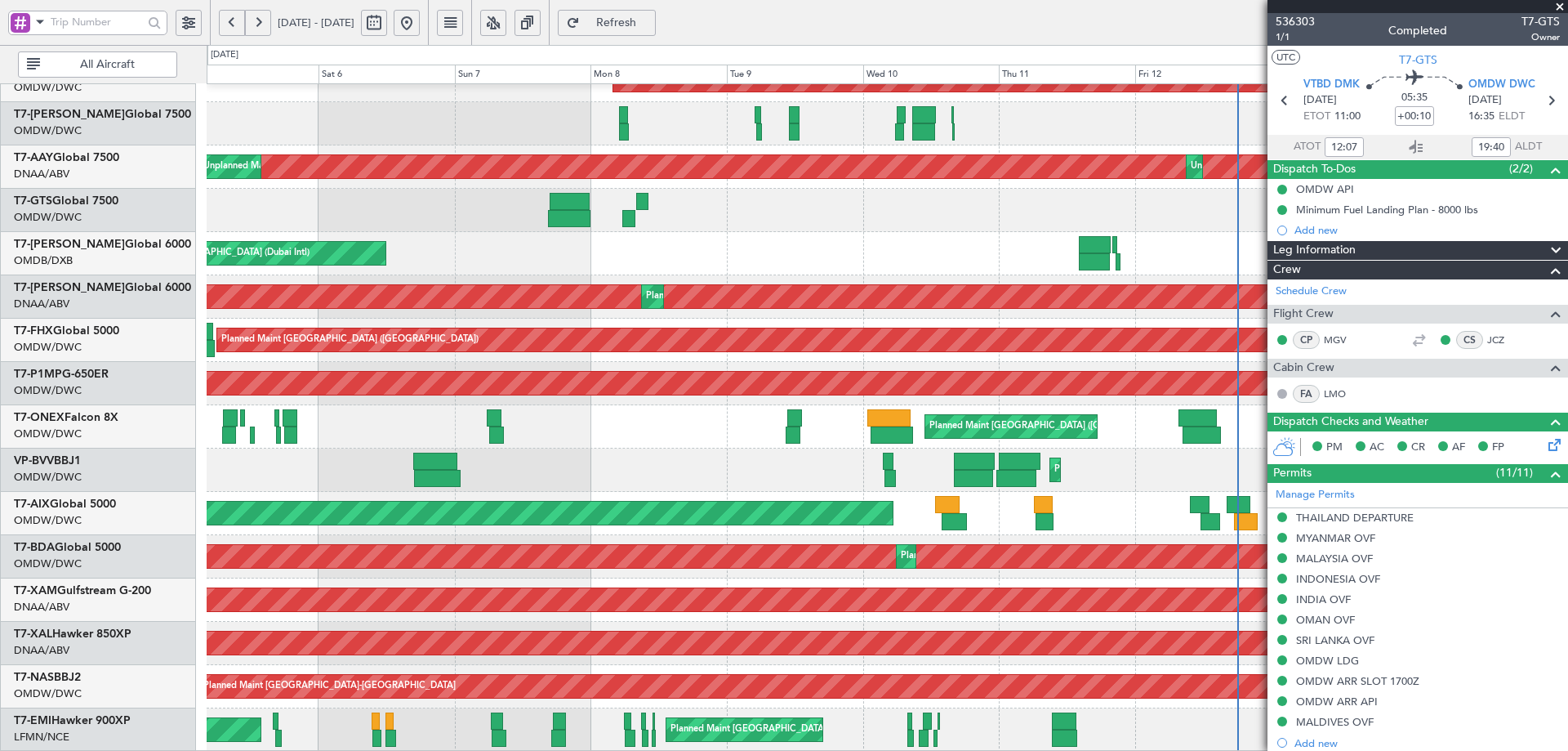
click at [799, 465] on div "Planned Maint Nice (Côte d'Azur Airport) Planned Maint Dubai (Al Maktoum Intl)" at bounding box center [886, 470] width 1361 height 43
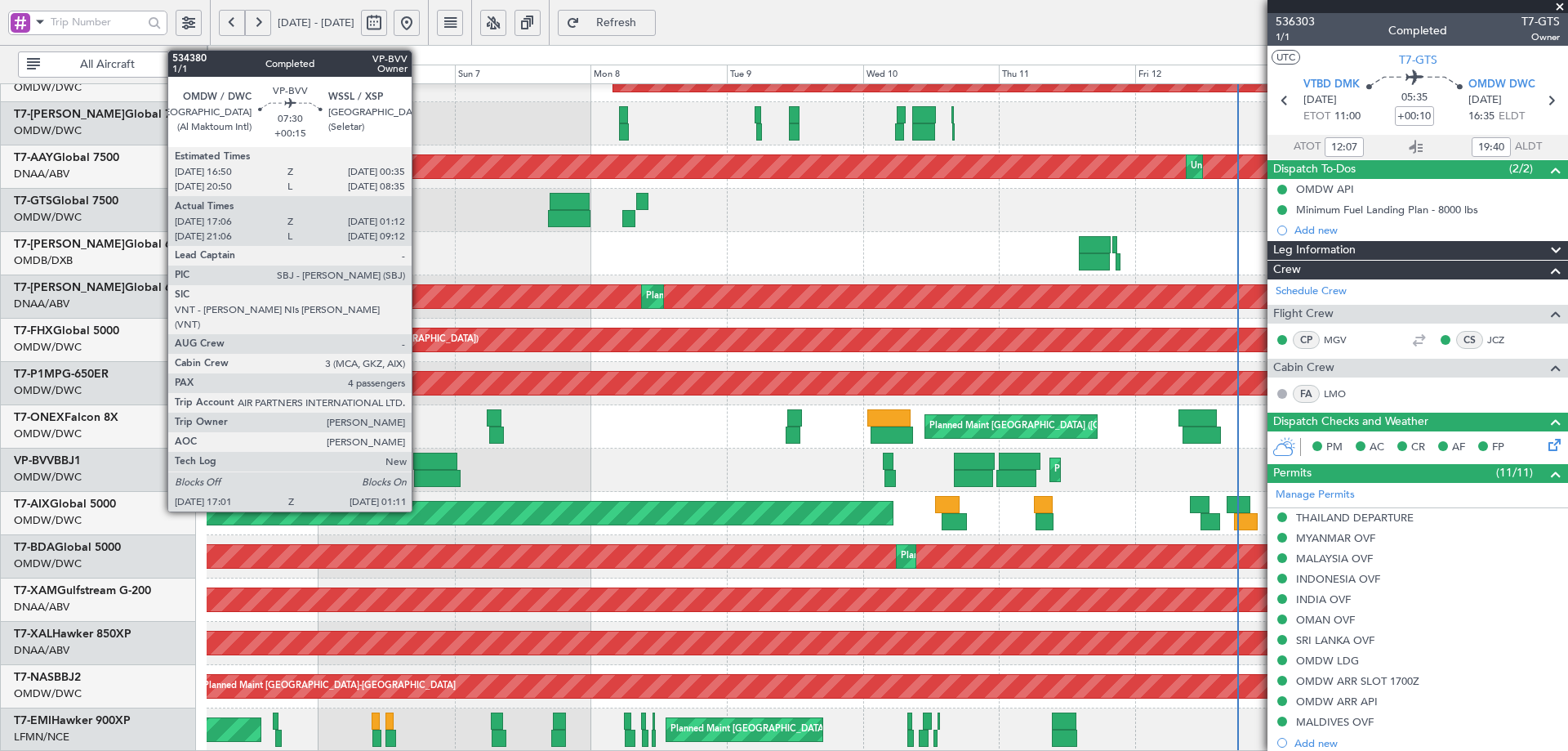
click at [419, 460] on div at bounding box center [435, 461] width 44 height 17
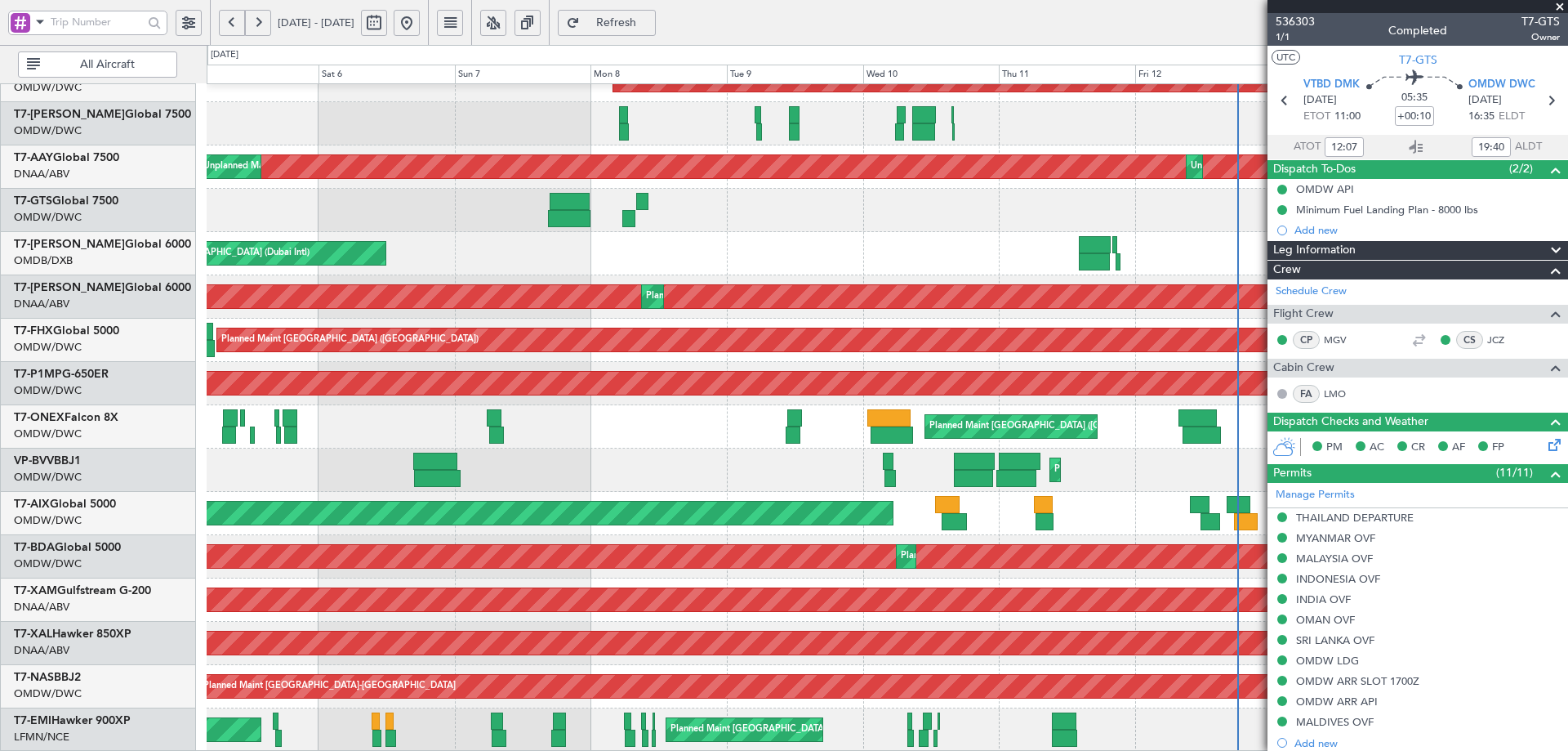
type input "[PERSON_NAME] (ANI)"
type input "7201"
type input "[PERSON_NAME] (ANI)"
type input "7201"
type input "[PERSON_NAME] (ANI)"
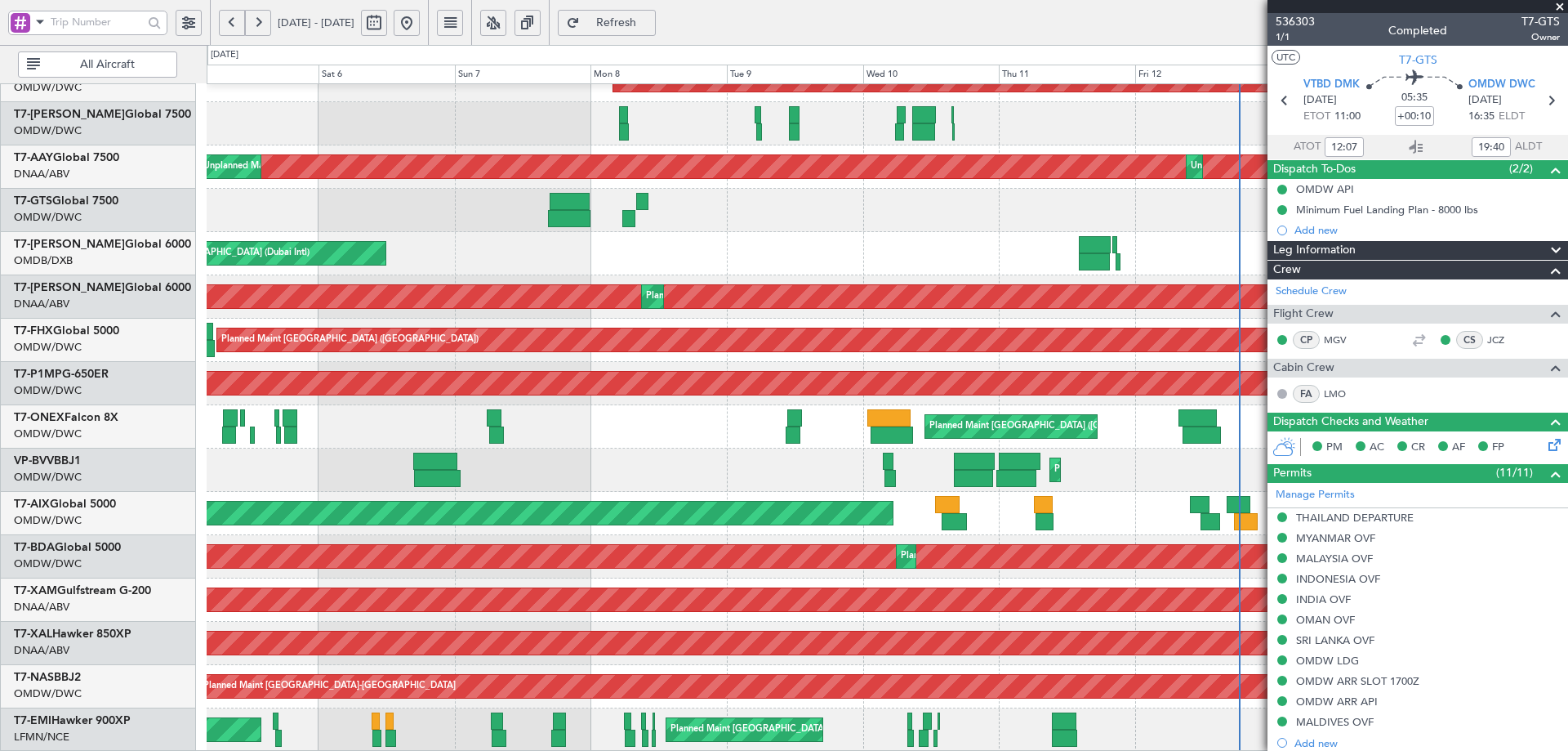
type input "7201"
type input "[PERSON_NAME] (ANI)"
type input "7201"
type input "[PERSON_NAME] (ANI)"
type input "7201"
